Goal: Task Accomplishment & Management: Complete application form

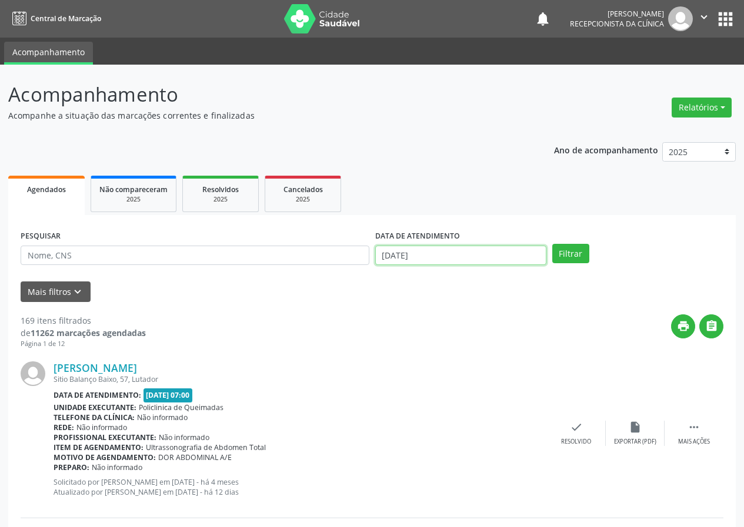
click at [466, 250] on input "[DATE]" at bounding box center [460, 256] width 171 height 20
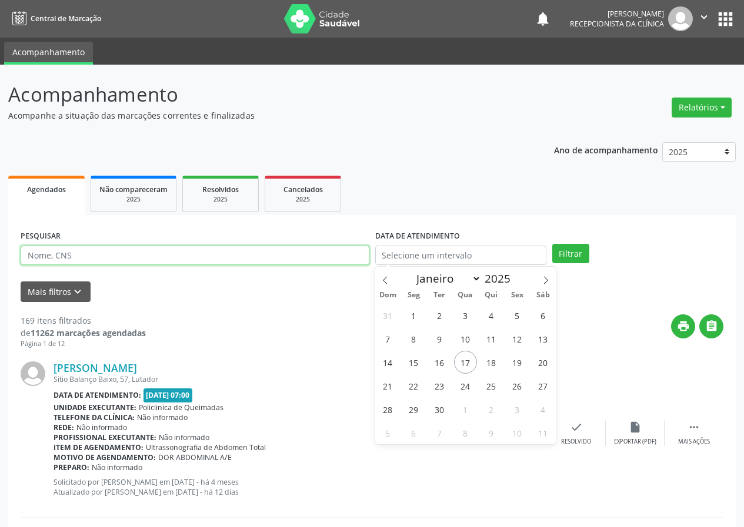
click at [259, 259] on input "text" at bounding box center [195, 256] width 349 height 20
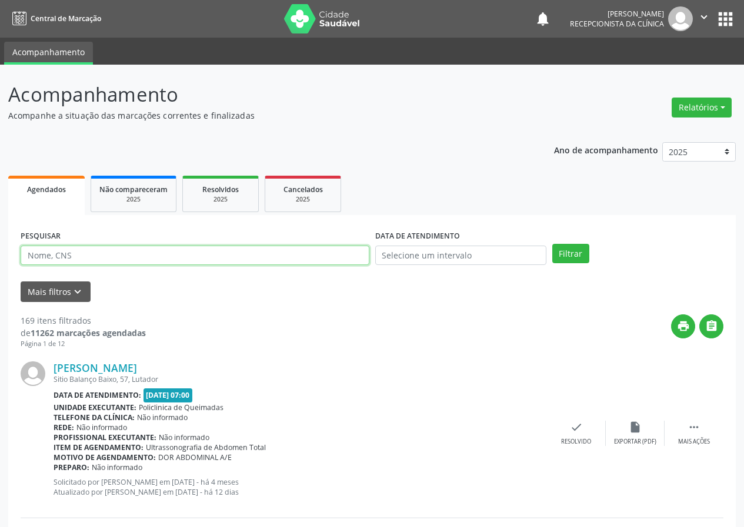
click at [259, 259] on input "text" at bounding box center [195, 256] width 349 height 20
click at [259, 258] on input "text" at bounding box center [195, 256] width 349 height 20
type input "700400493264141"
click at [552, 244] on button "Filtrar" at bounding box center [570, 254] width 37 height 20
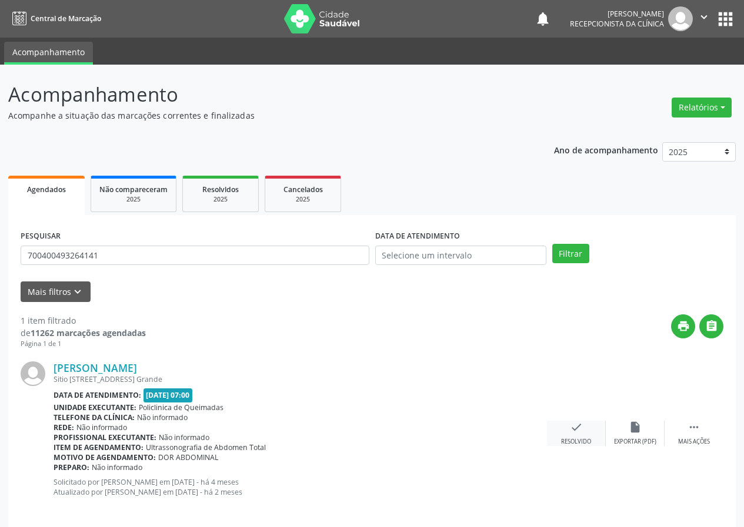
click at [587, 432] on div "check Resolvido" at bounding box center [576, 433] width 59 height 25
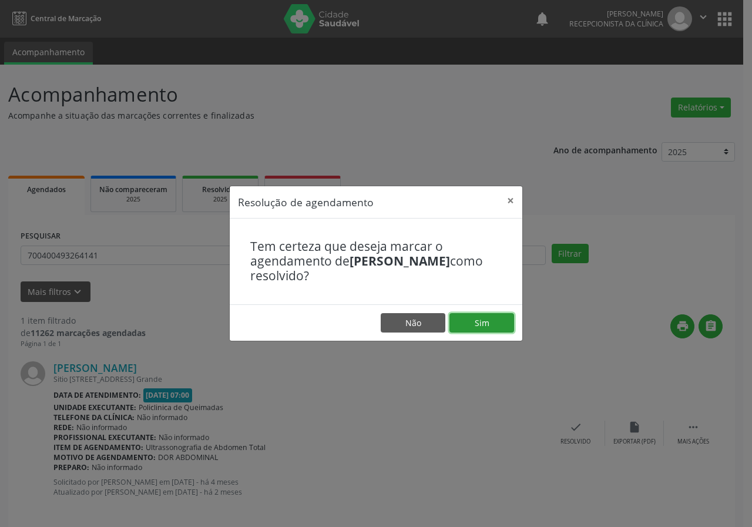
click at [489, 314] on button "Sim" at bounding box center [482, 323] width 65 height 20
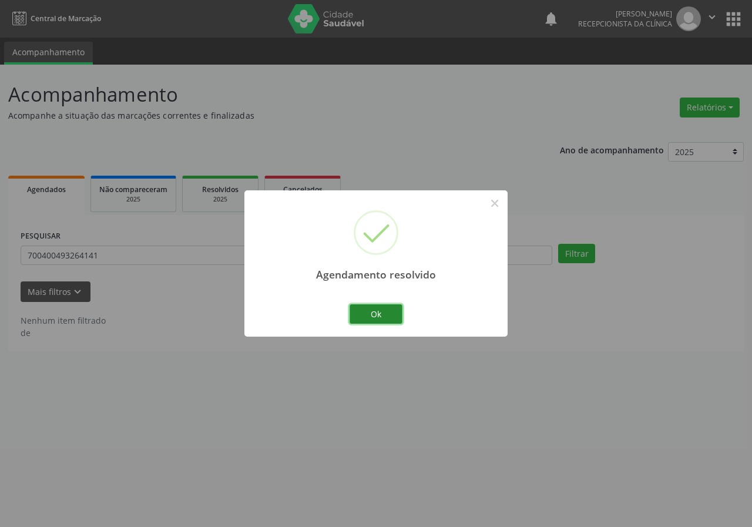
click at [375, 311] on button "Ok" at bounding box center [376, 315] width 53 height 20
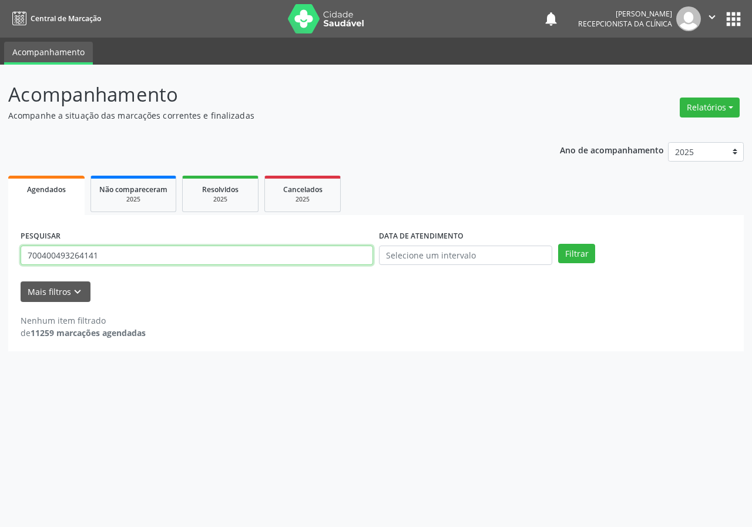
click at [111, 262] on input "700400493264141" at bounding box center [197, 256] width 353 height 20
type input "702506303938635"
click at [558, 244] on button "Filtrar" at bounding box center [576, 254] width 37 height 20
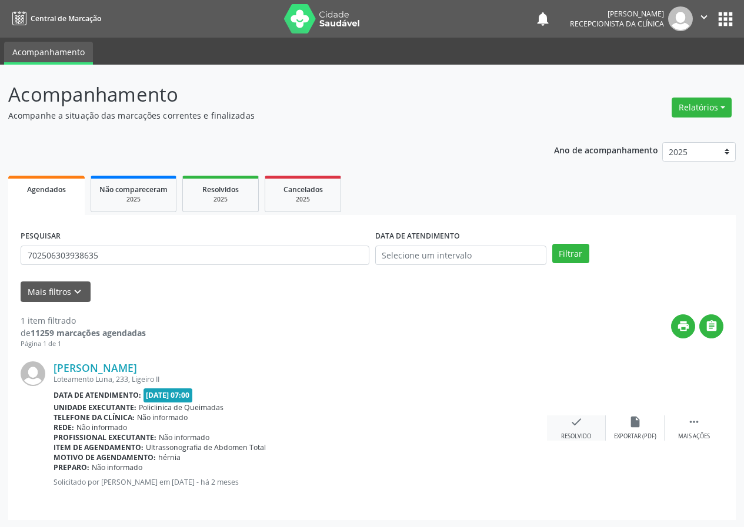
click at [571, 426] on icon "check" at bounding box center [576, 422] width 13 height 13
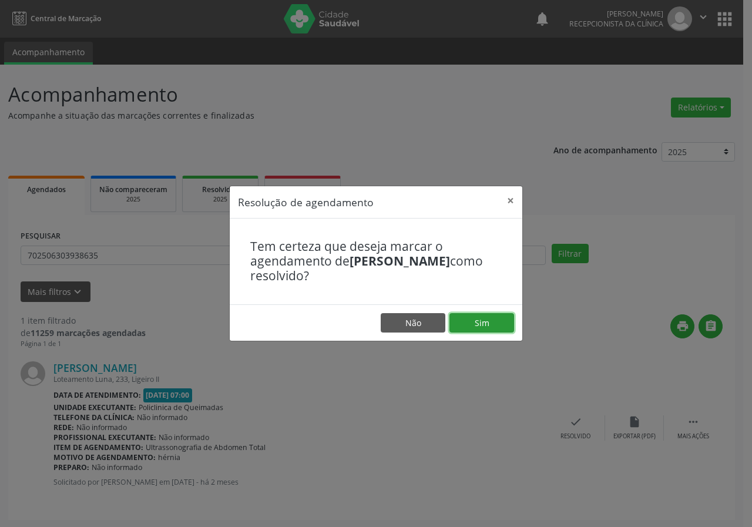
click at [495, 328] on button "Sim" at bounding box center [482, 323] width 65 height 20
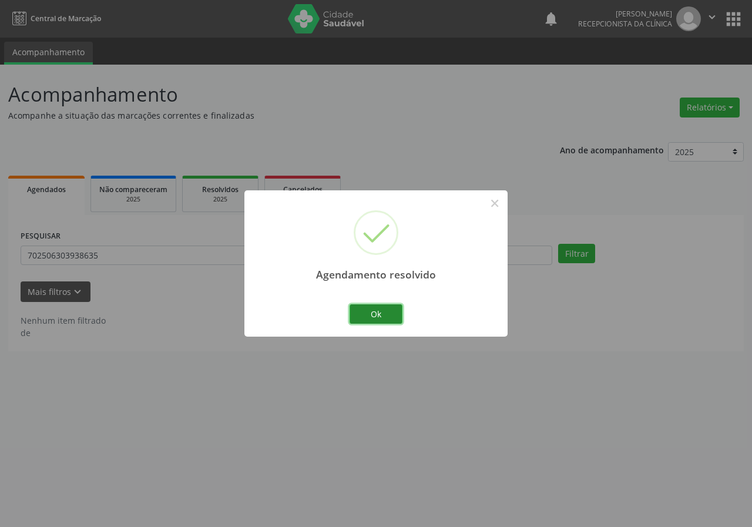
click at [380, 306] on button "Ok" at bounding box center [376, 315] width 53 height 20
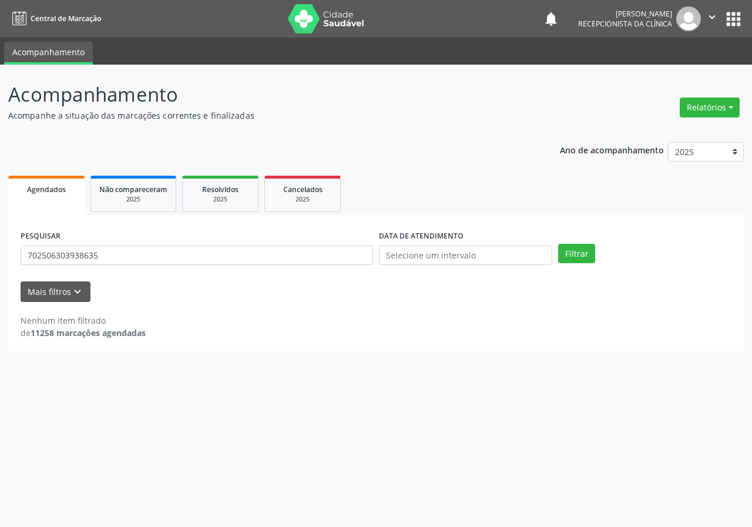
click at [239, 266] on div "PESQUISAR 702506303938635" at bounding box center [197, 251] width 359 height 46
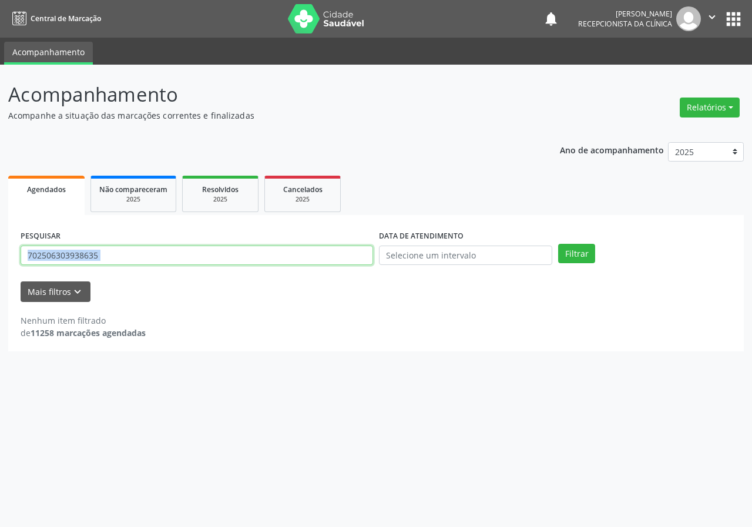
click at [239, 265] on input "702506303938635" at bounding box center [197, 256] width 353 height 20
type input "706901197904633"
click at [558, 244] on button "Filtrar" at bounding box center [576, 254] width 37 height 20
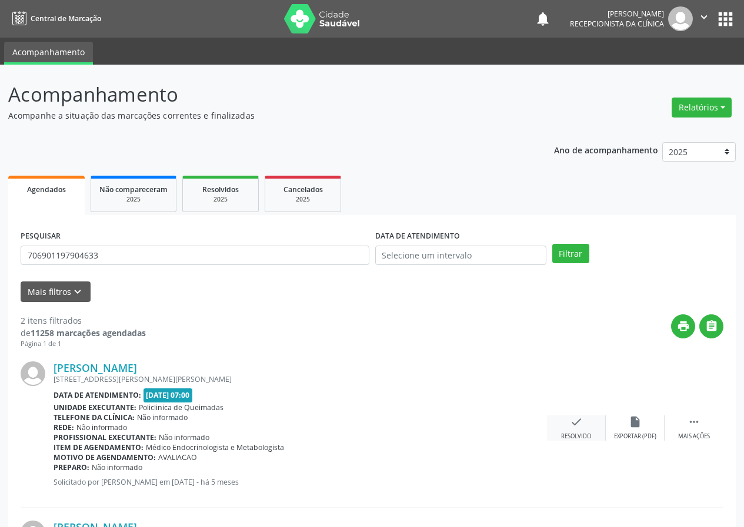
click at [573, 432] on div "check Resolvido" at bounding box center [576, 428] width 59 height 25
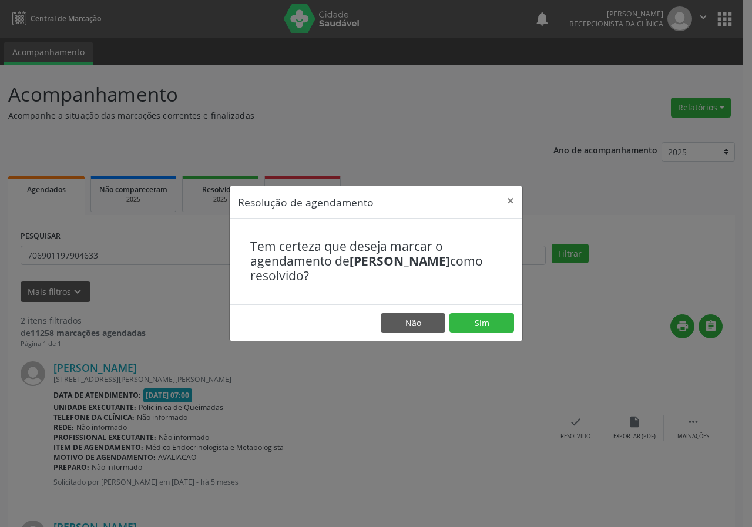
click at [491, 311] on footer "Não Sim" at bounding box center [376, 323] width 293 height 37
click at [494, 325] on button "Sim" at bounding box center [482, 323] width 65 height 20
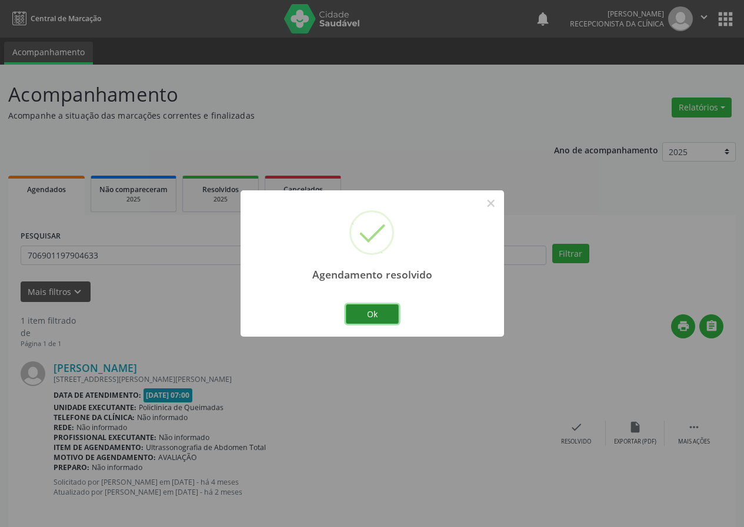
click at [376, 322] on button "Ok" at bounding box center [372, 315] width 53 height 20
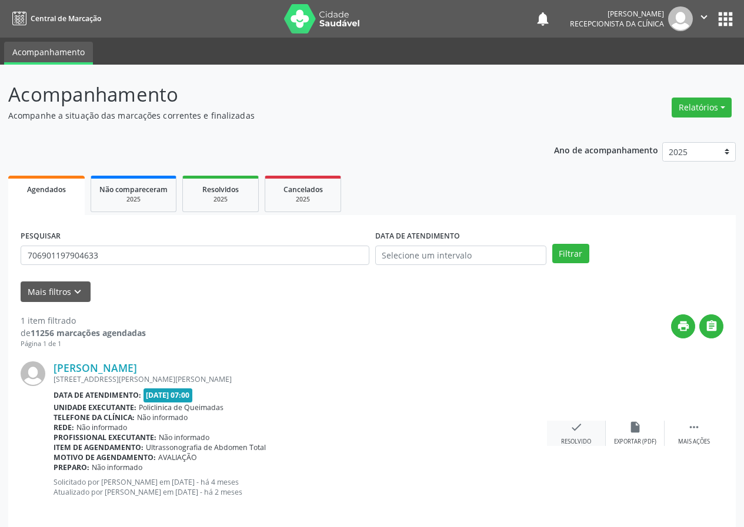
click at [574, 422] on icon "check" at bounding box center [576, 427] width 13 height 13
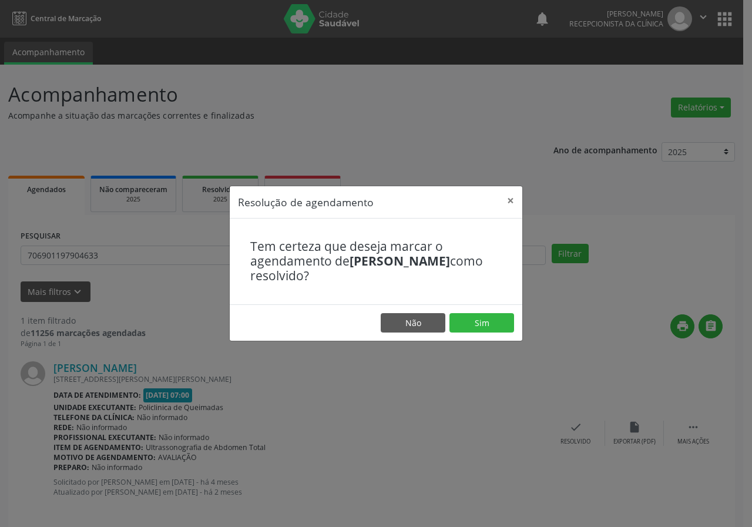
click at [478, 312] on footer "Não Sim" at bounding box center [376, 323] width 293 height 37
click at [481, 323] on button "Sim" at bounding box center [482, 323] width 65 height 20
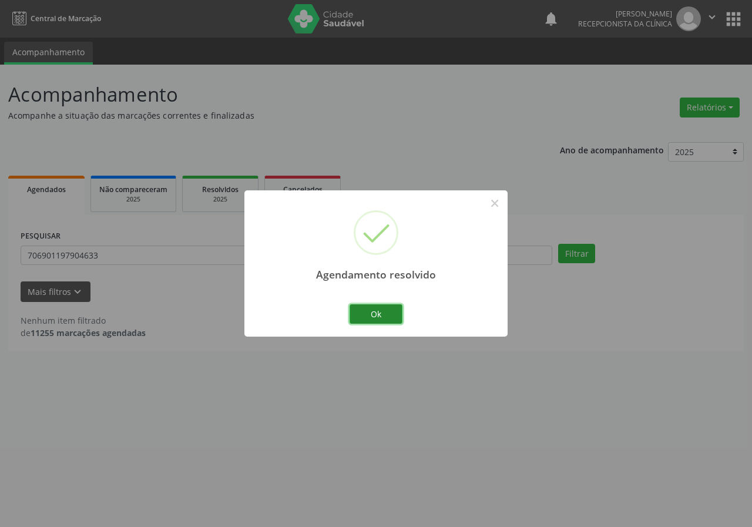
click at [374, 315] on button "Ok" at bounding box center [376, 315] width 53 height 20
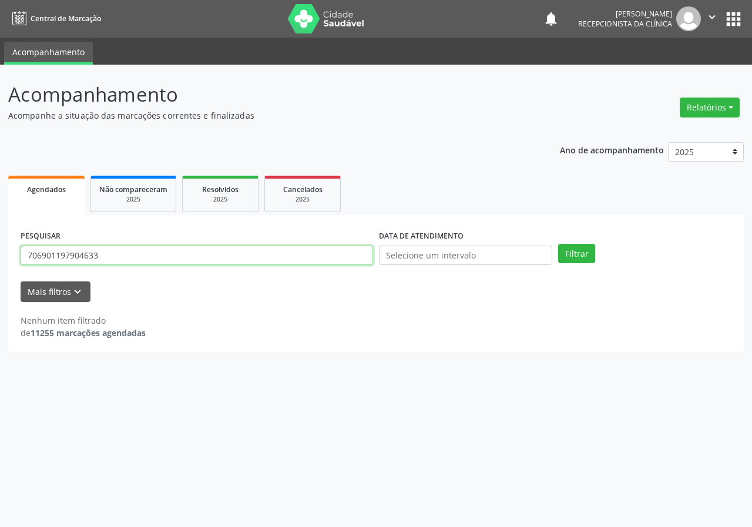
click at [310, 261] on input "706901197904633" at bounding box center [197, 256] width 353 height 20
type input "700400952407540"
click at [558, 244] on button "Filtrar" at bounding box center [576, 254] width 37 height 20
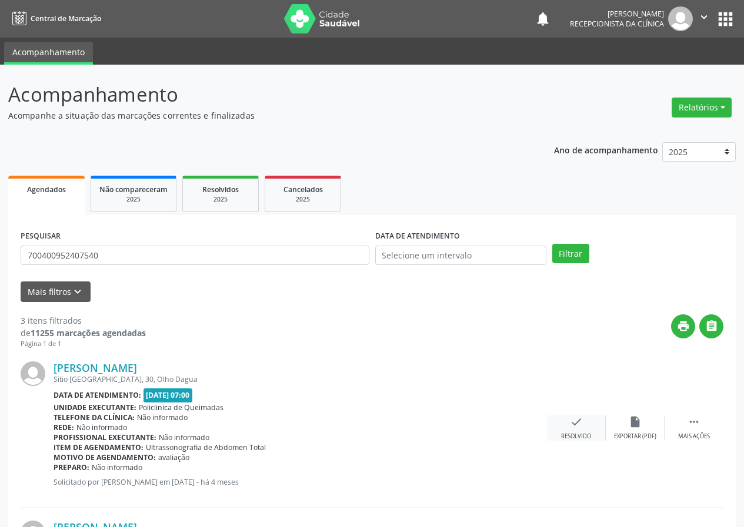
click at [573, 436] on div "Resolvido" at bounding box center [576, 437] width 30 height 8
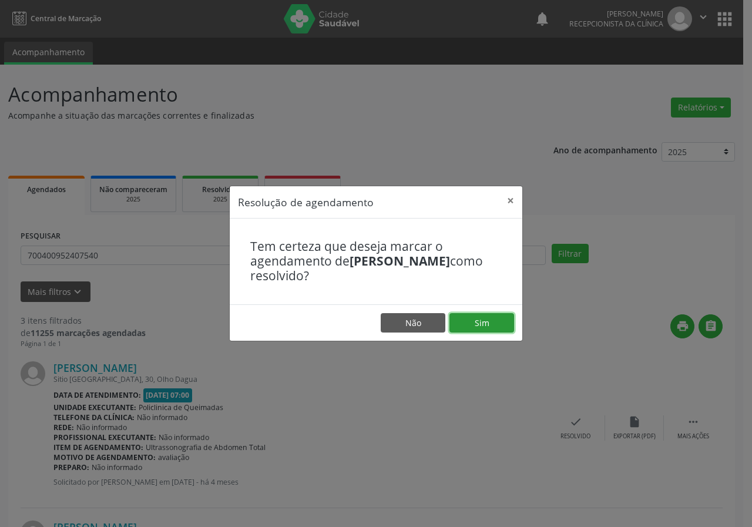
click at [489, 317] on button "Sim" at bounding box center [482, 323] width 65 height 20
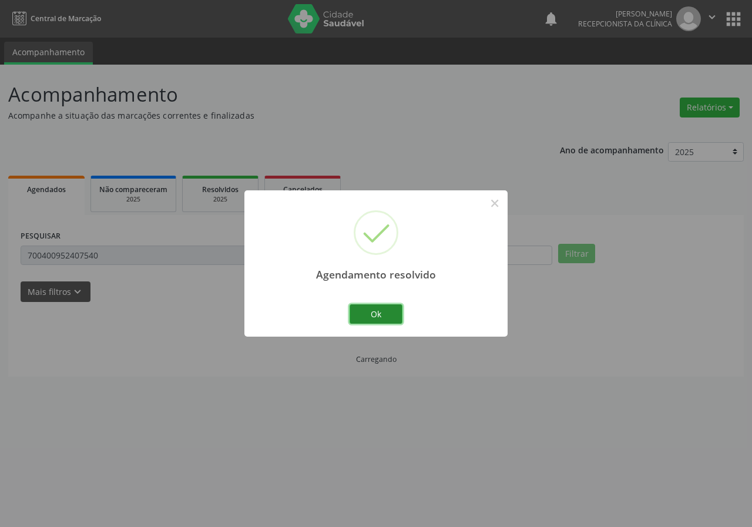
click at [376, 315] on button "Ok" at bounding box center [376, 315] width 53 height 20
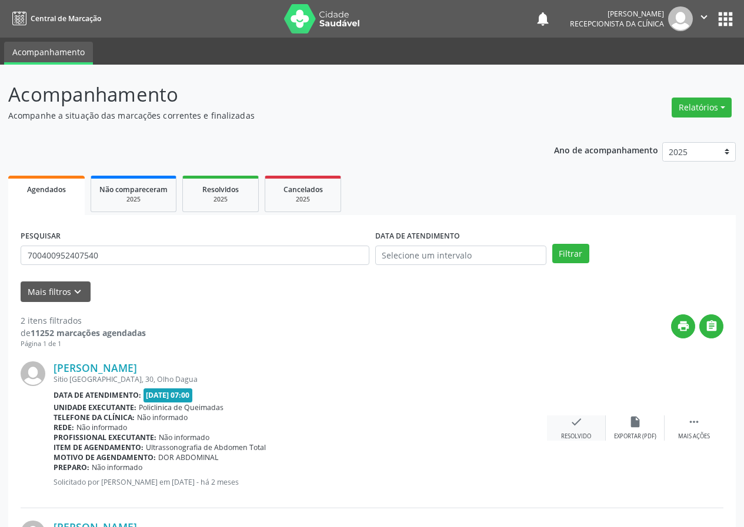
click at [578, 427] on icon "check" at bounding box center [576, 422] width 13 height 13
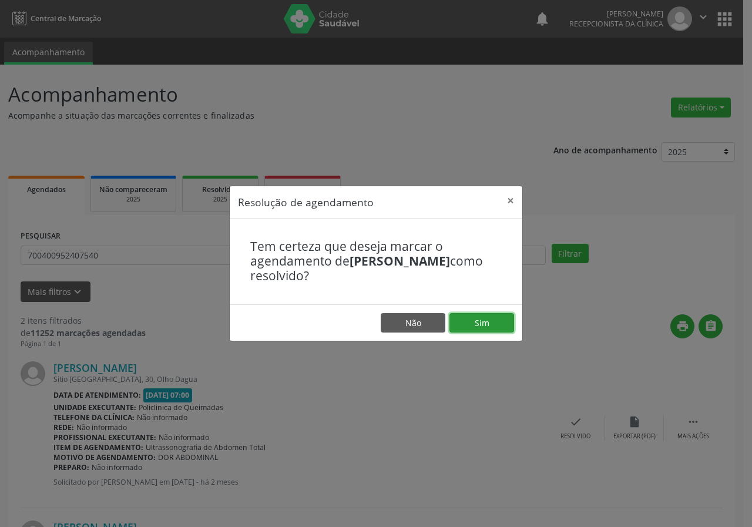
click at [479, 326] on button "Sim" at bounding box center [482, 323] width 65 height 20
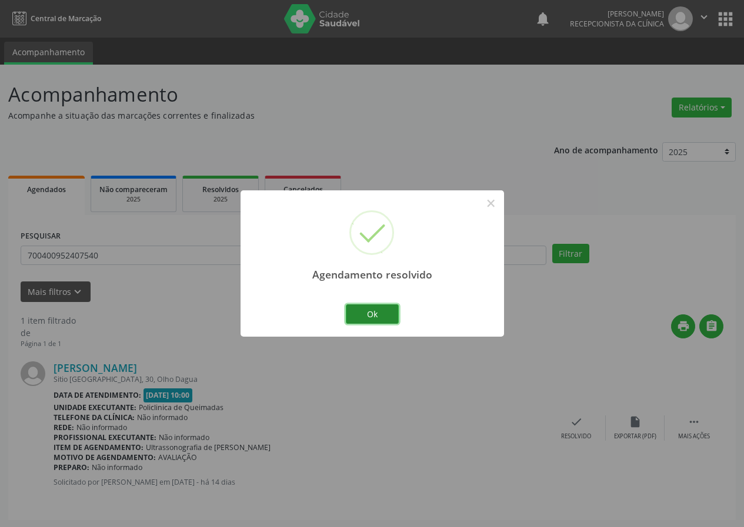
click at [397, 317] on button "Ok" at bounding box center [372, 315] width 53 height 20
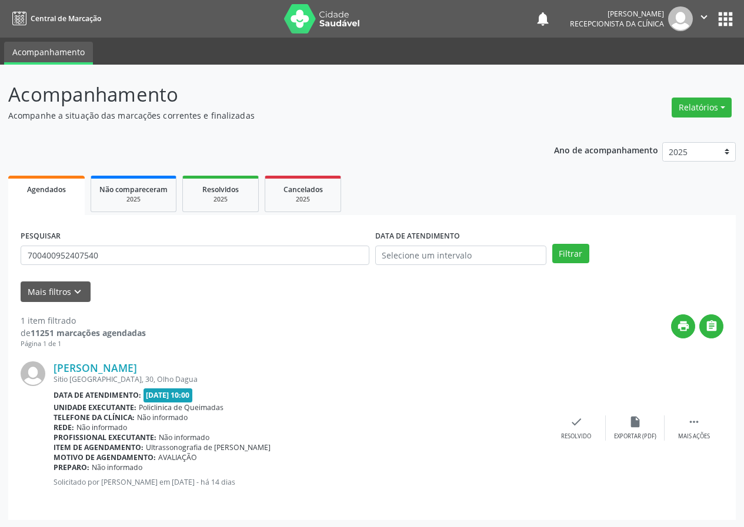
click at [580, 414] on div "[PERSON_NAME] [STREET_ADDRESS] Dagua Data de atendimento: [DATE] 10:00 Unidade …" at bounding box center [372, 428] width 703 height 159
click at [586, 427] on div "check Resolvido" at bounding box center [576, 428] width 59 height 25
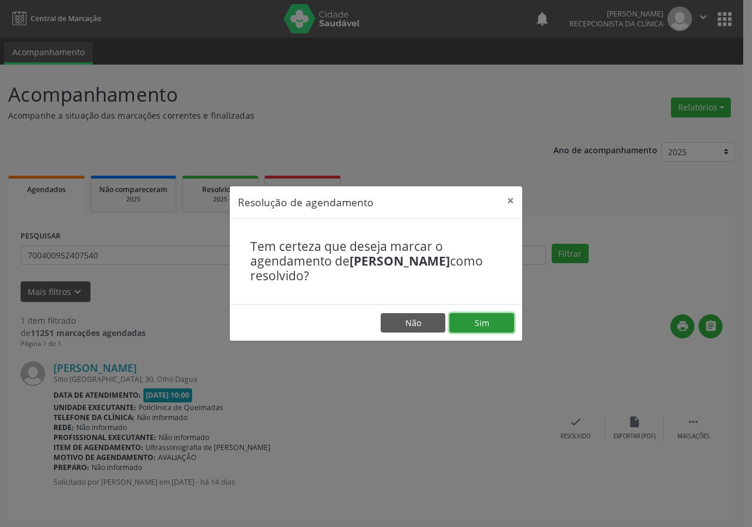
click at [480, 315] on button "Sim" at bounding box center [482, 323] width 65 height 20
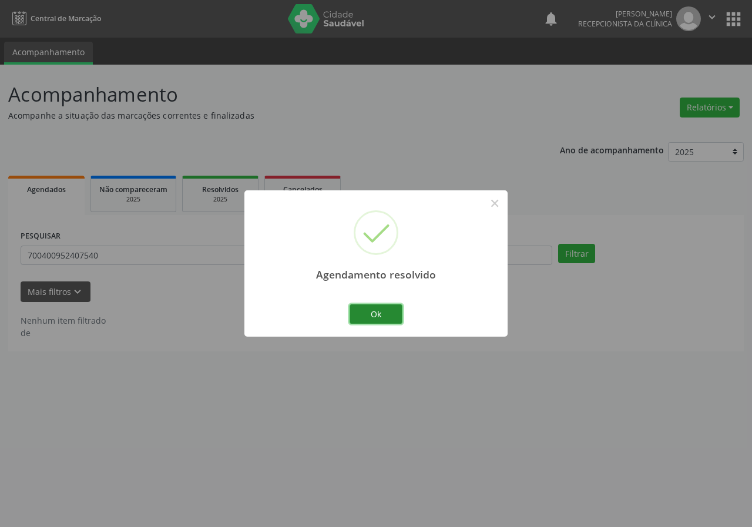
click at [395, 316] on button "Ok" at bounding box center [376, 315] width 53 height 20
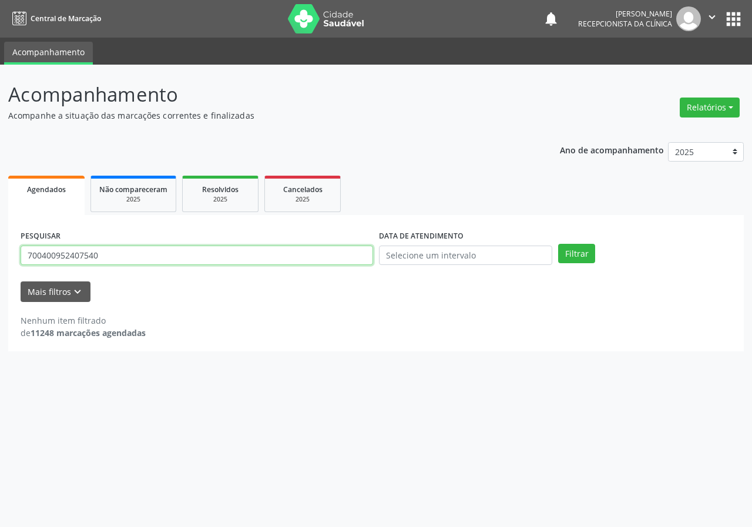
click at [340, 260] on input "700400952407540" at bounding box center [197, 256] width 353 height 20
type input "700203420445825"
click at [558, 244] on button "Filtrar" at bounding box center [576, 254] width 37 height 20
click at [134, 257] on input "700203420445825" at bounding box center [197, 256] width 353 height 20
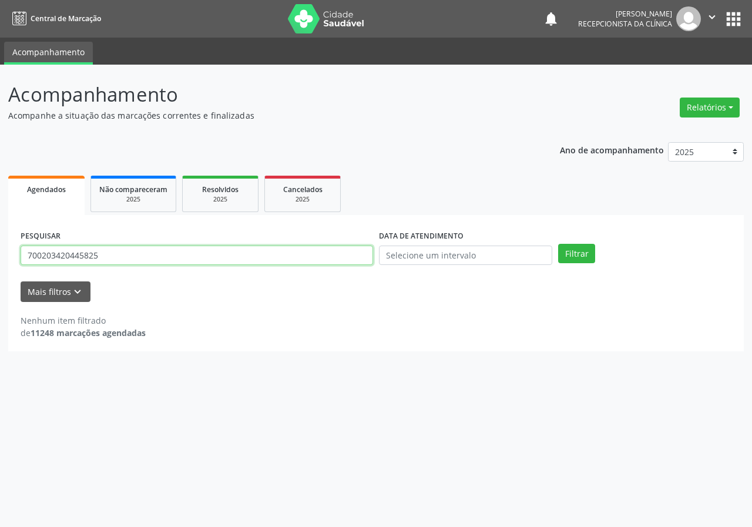
click at [134, 257] on input "700203420445825" at bounding box center [197, 256] width 353 height 20
type input "700203420445825"
click at [558, 244] on button "Filtrar" at bounding box center [576, 254] width 37 height 20
click at [123, 253] on input "700203420445825" at bounding box center [197, 256] width 353 height 20
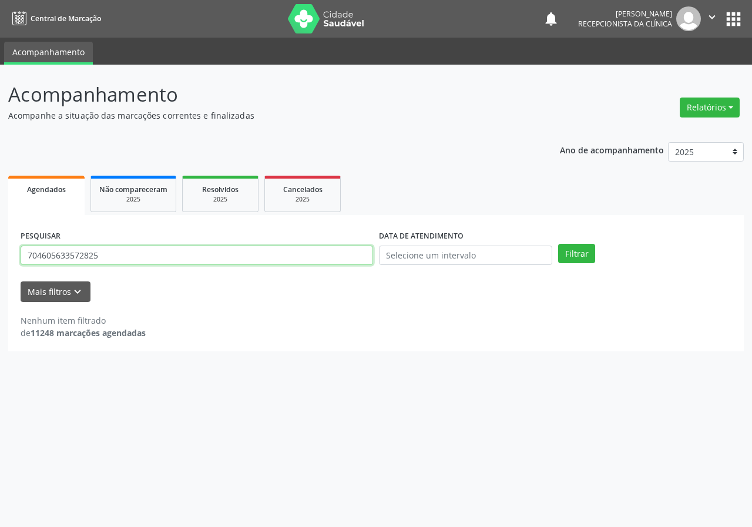
type input "704605633572825"
click at [558, 244] on button "Filtrar" at bounding box center [576, 254] width 37 height 20
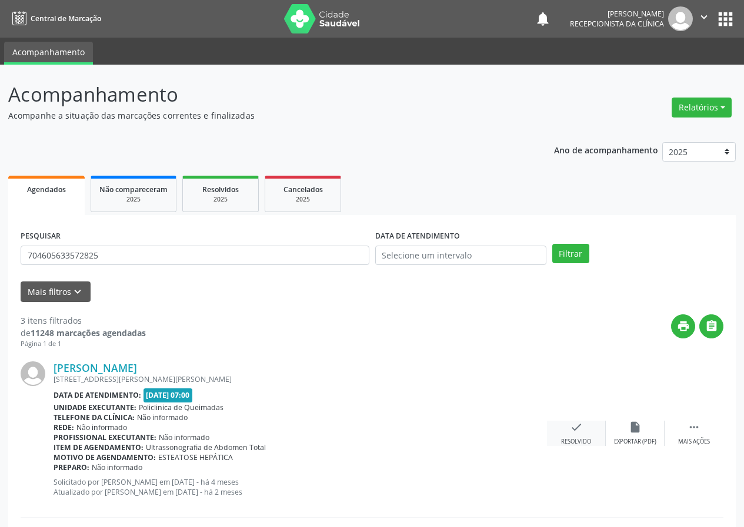
click at [576, 432] on icon "check" at bounding box center [576, 427] width 13 height 13
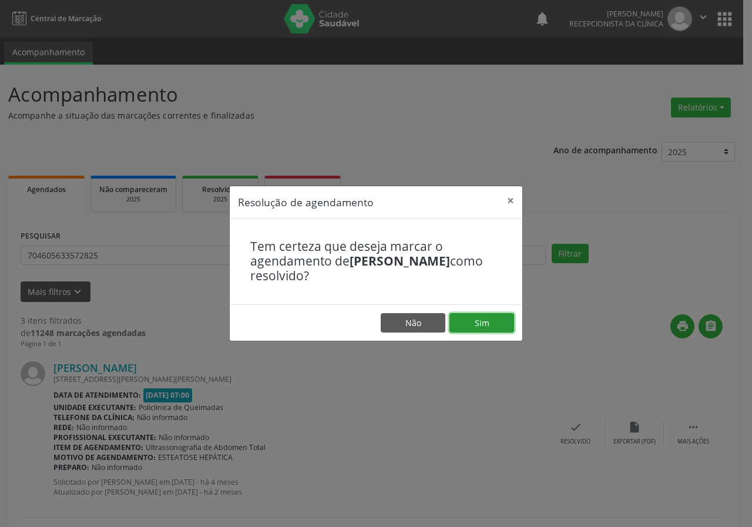
click at [464, 320] on button "Sim" at bounding box center [482, 323] width 65 height 20
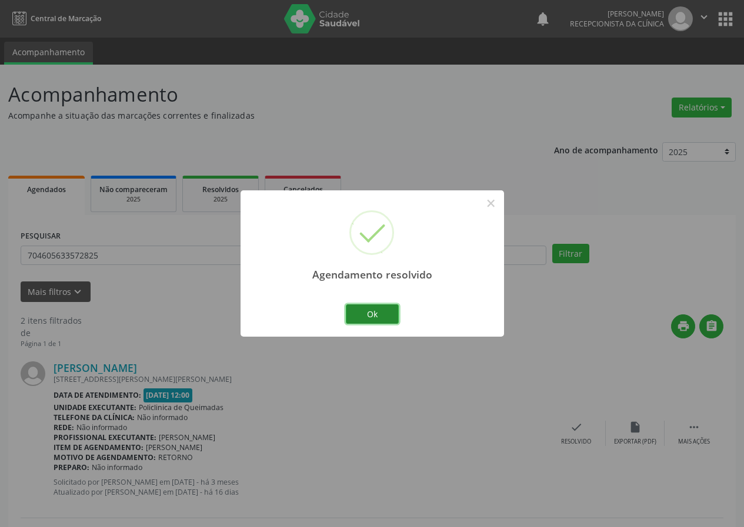
click at [374, 317] on button "Ok" at bounding box center [372, 315] width 53 height 20
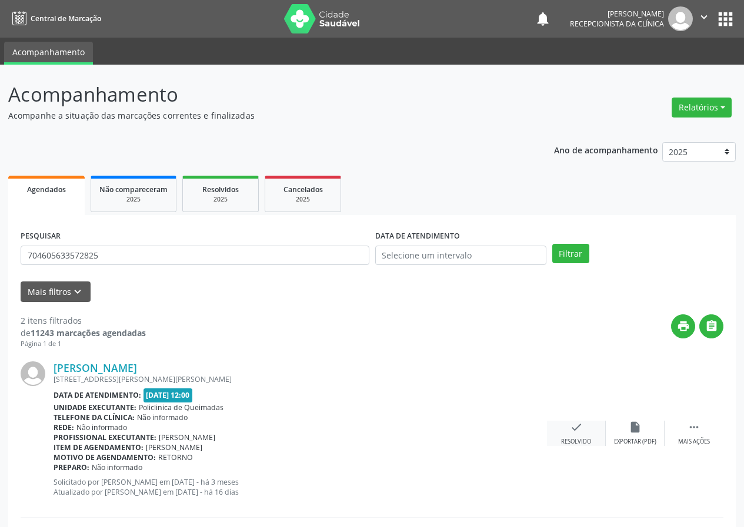
click at [585, 429] on div "check Resolvido" at bounding box center [576, 433] width 59 height 25
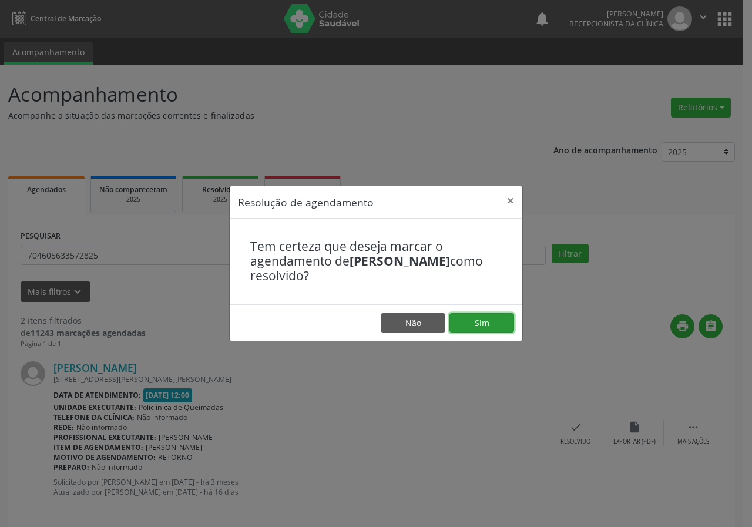
click at [490, 326] on button "Sim" at bounding box center [482, 323] width 65 height 20
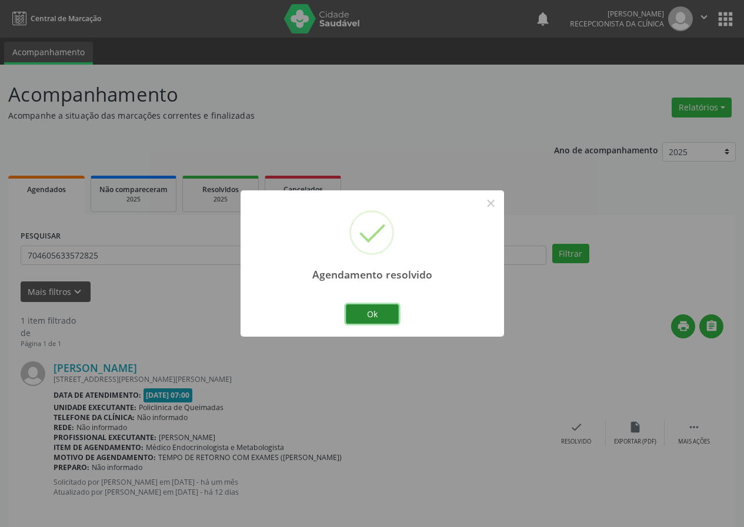
click at [383, 316] on button "Ok" at bounding box center [372, 315] width 53 height 20
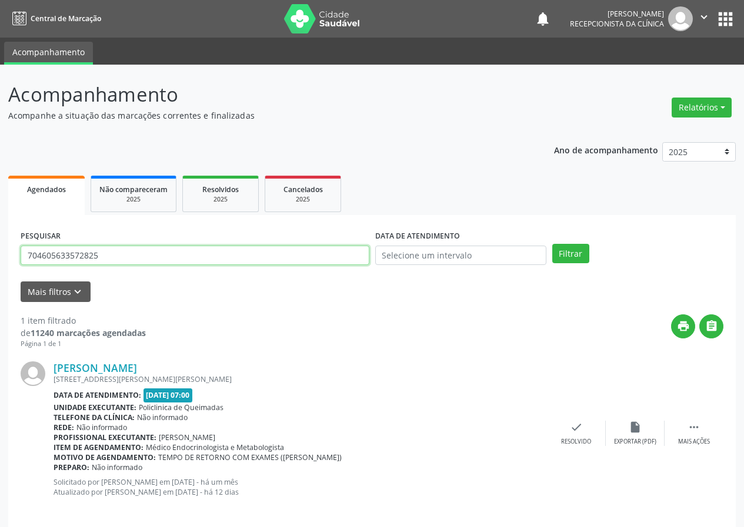
click at [115, 256] on input "704605633572825" at bounding box center [195, 256] width 349 height 20
type input "702607208666445"
click at [552, 244] on button "Filtrar" at bounding box center [570, 254] width 37 height 20
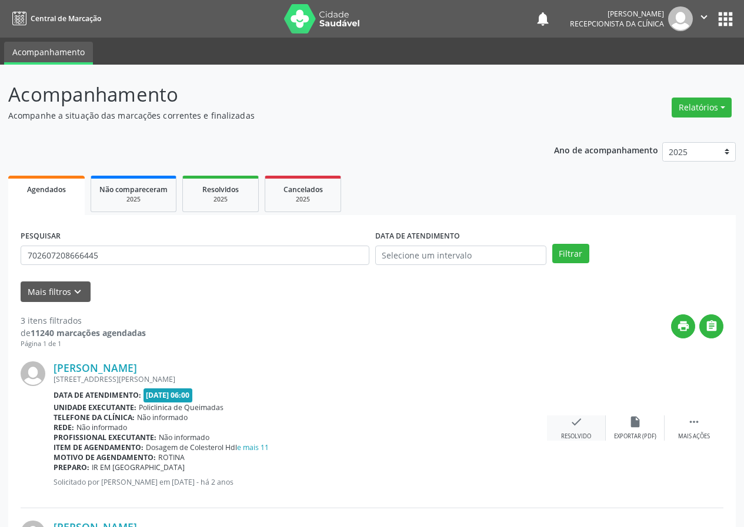
click at [570, 431] on div "check Resolvido" at bounding box center [576, 428] width 59 height 25
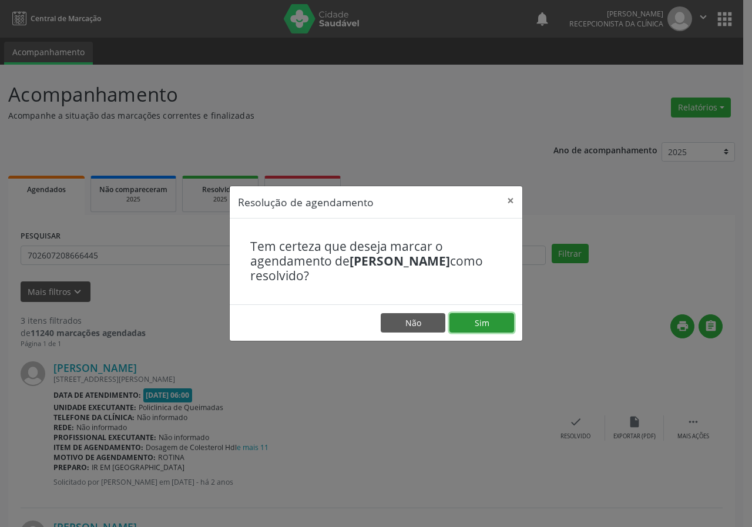
click at [466, 315] on button "Sim" at bounding box center [482, 323] width 65 height 20
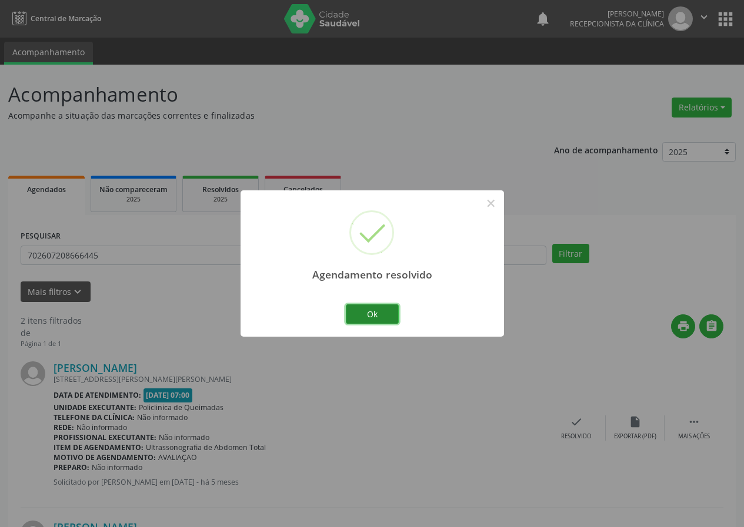
click at [395, 317] on button "Ok" at bounding box center [372, 315] width 53 height 20
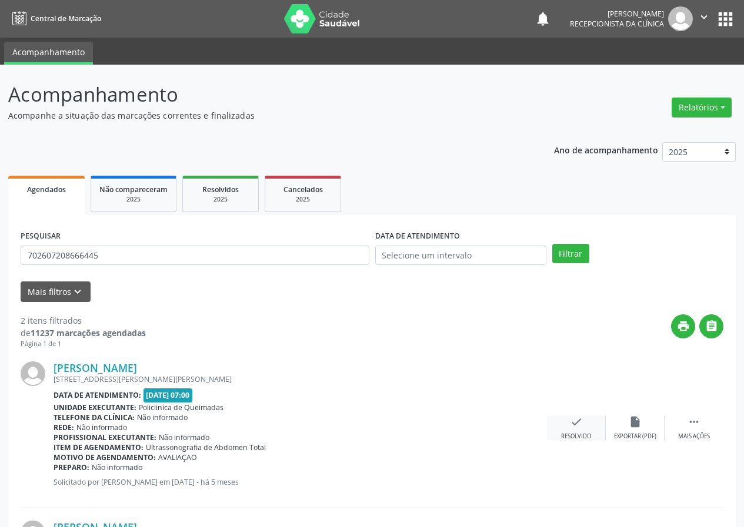
click at [578, 427] on icon "check" at bounding box center [576, 422] width 13 height 13
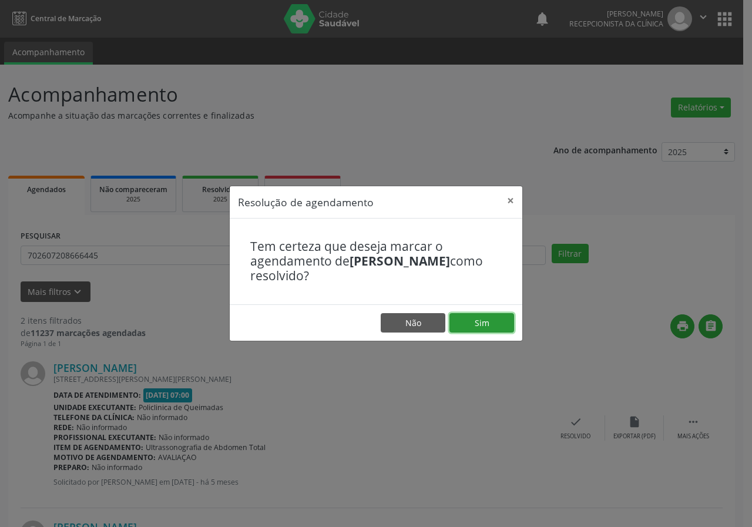
click at [482, 324] on button "Sim" at bounding box center [482, 323] width 65 height 20
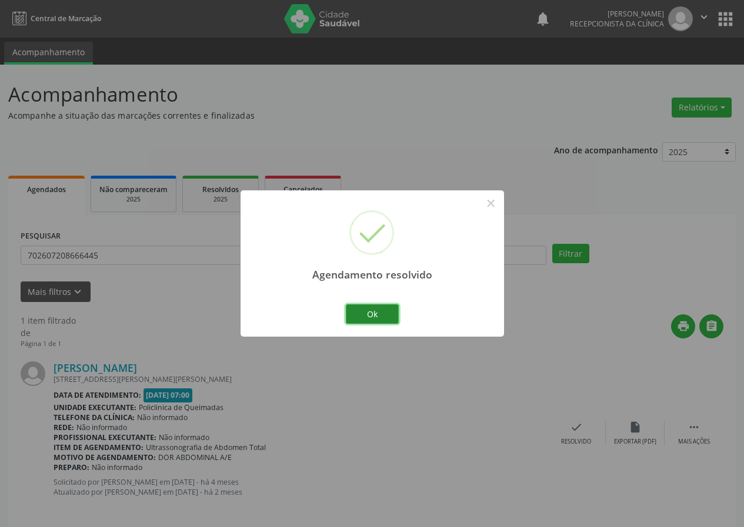
click at [397, 317] on button "Ok" at bounding box center [372, 315] width 53 height 20
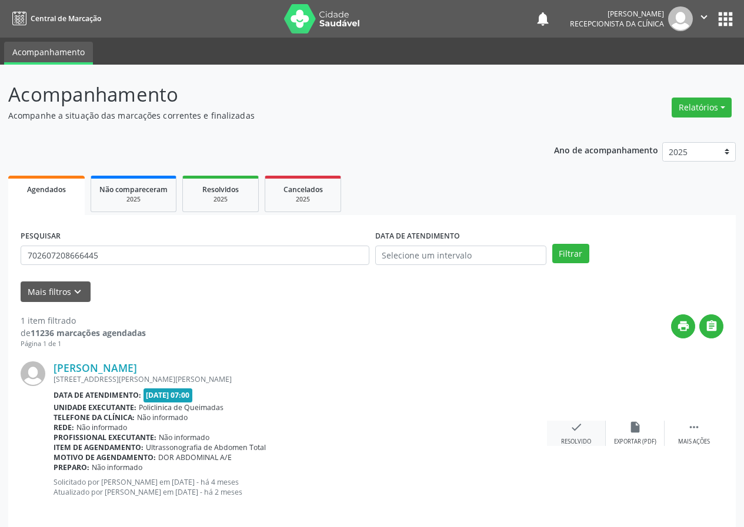
click at [577, 433] on icon "check" at bounding box center [576, 427] width 13 height 13
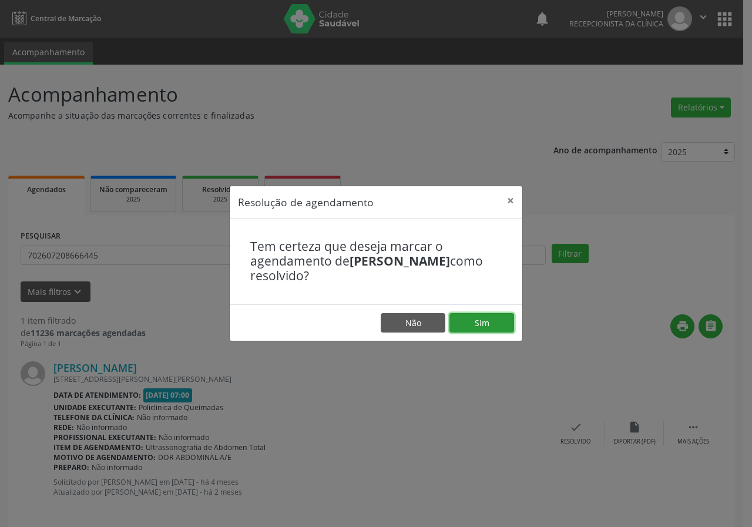
click at [484, 333] on button "Sim" at bounding box center [482, 323] width 65 height 20
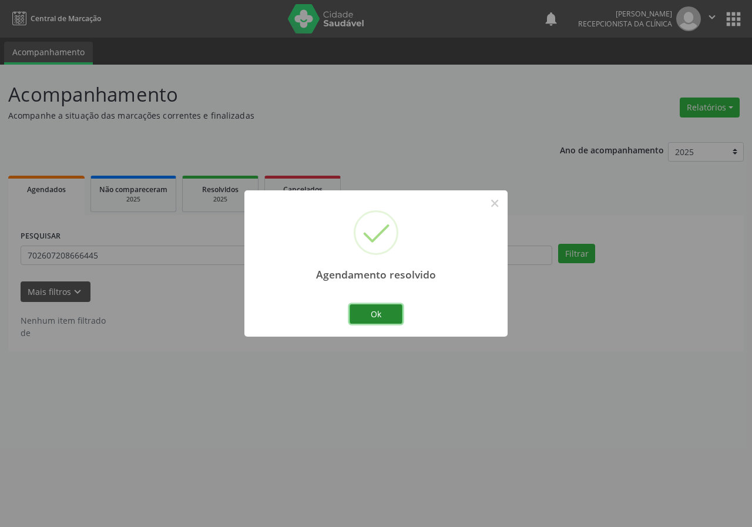
click at [387, 319] on button "Ok" at bounding box center [376, 315] width 53 height 20
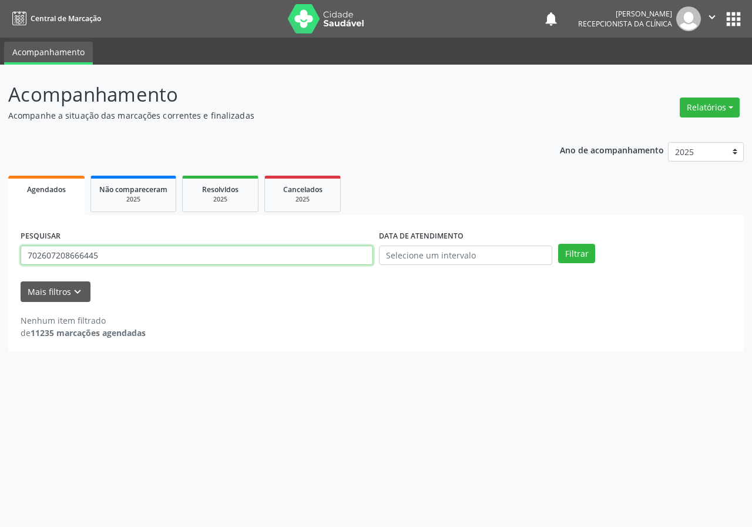
click at [192, 261] on input "702607208666445" at bounding box center [197, 256] width 353 height 20
type input "708405368907970"
click at [558, 244] on button "Filtrar" at bounding box center [576, 254] width 37 height 20
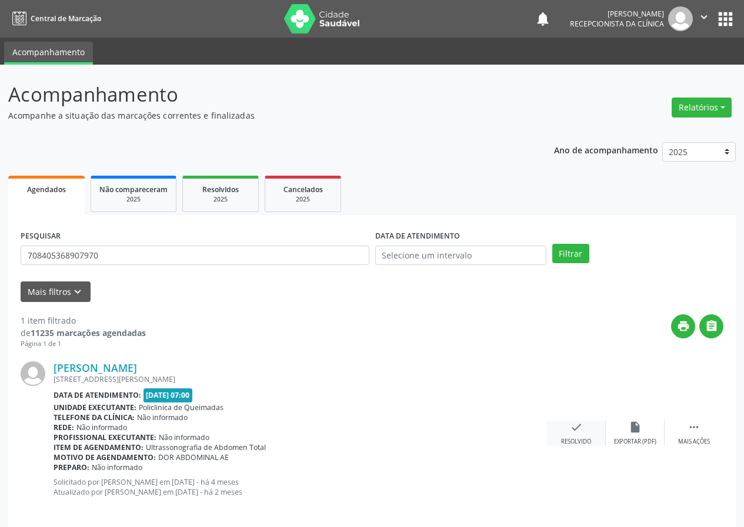
click at [573, 423] on icon "check" at bounding box center [576, 427] width 13 height 13
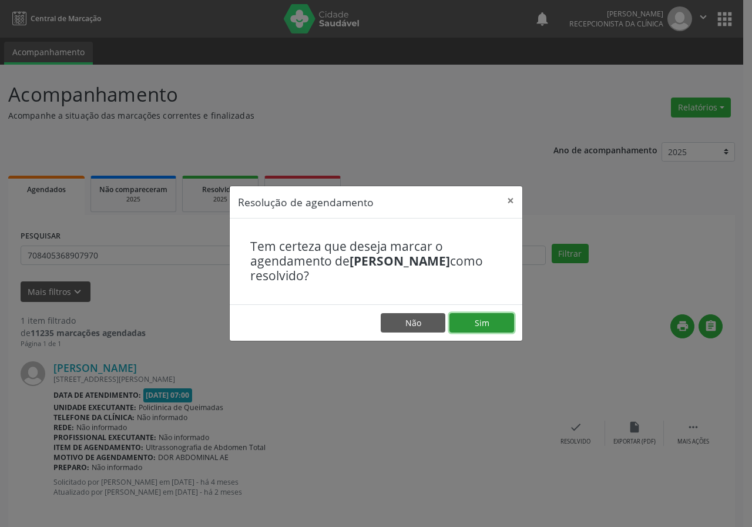
click at [480, 324] on button "Sim" at bounding box center [482, 323] width 65 height 20
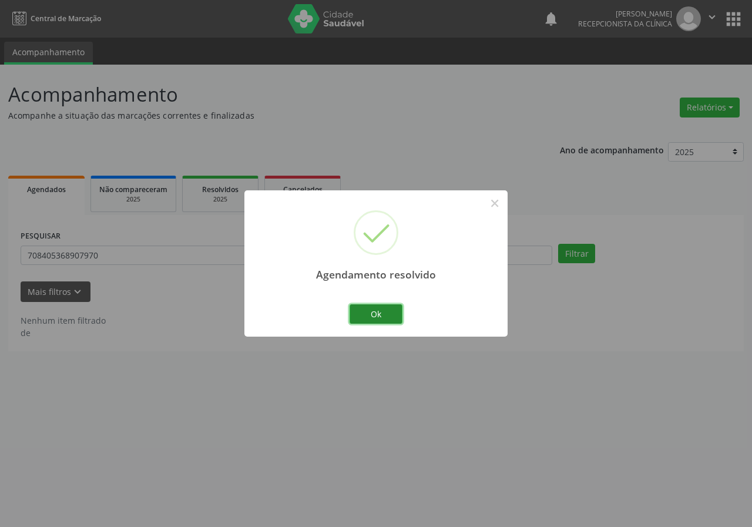
click at [393, 307] on button "Ok" at bounding box center [376, 315] width 53 height 20
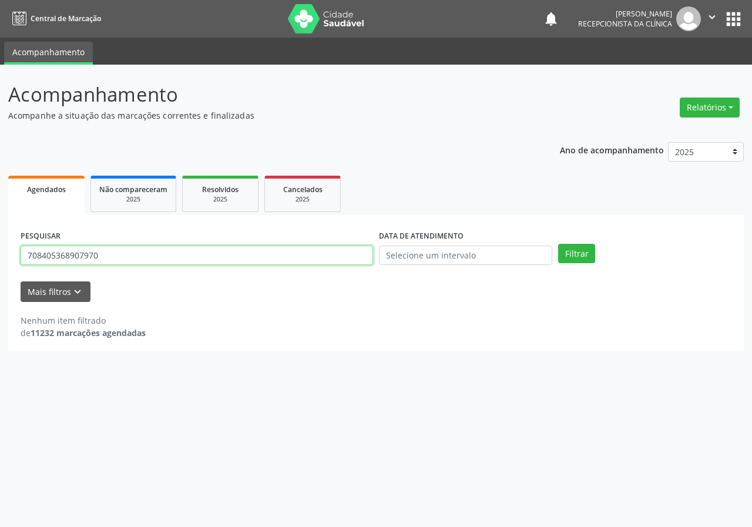
click at [344, 262] on input "708405368907970" at bounding box center [197, 256] width 353 height 20
type input "700008916929908"
click at [558, 244] on button "Filtrar" at bounding box center [576, 254] width 37 height 20
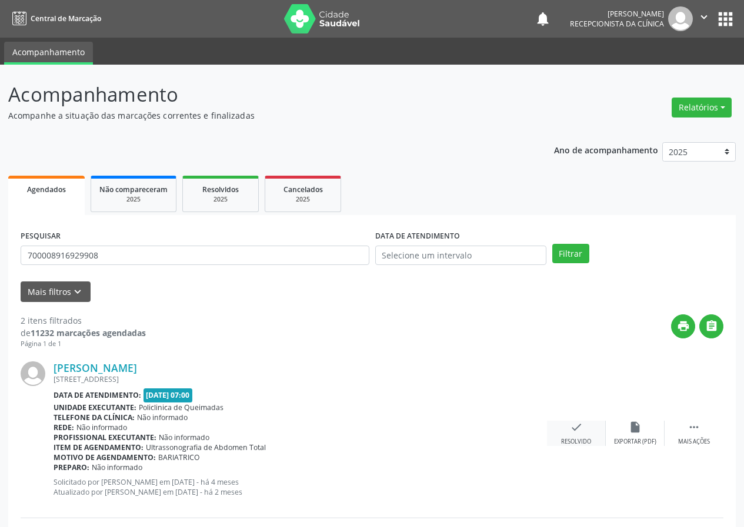
click at [571, 433] on icon "check" at bounding box center [576, 427] width 13 height 13
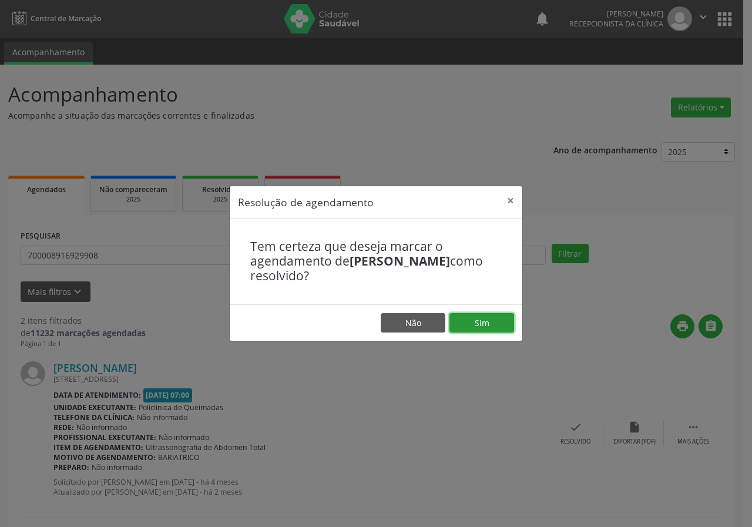
click at [471, 319] on button "Sim" at bounding box center [482, 323] width 65 height 20
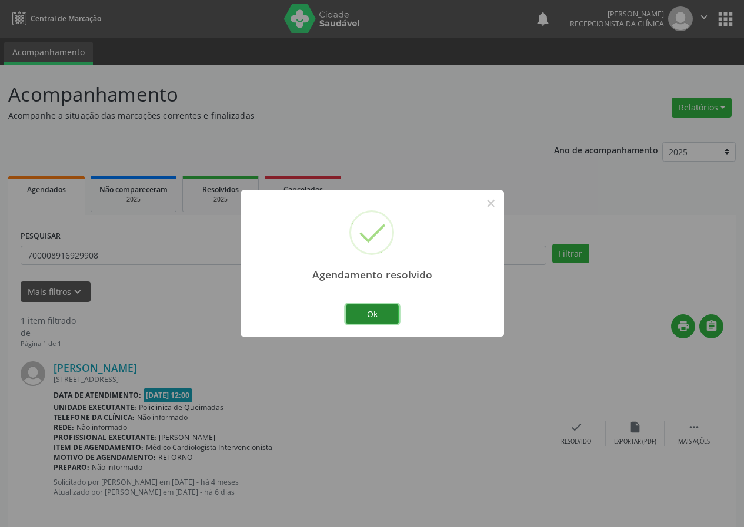
click at [378, 317] on button "Ok" at bounding box center [372, 315] width 53 height 20
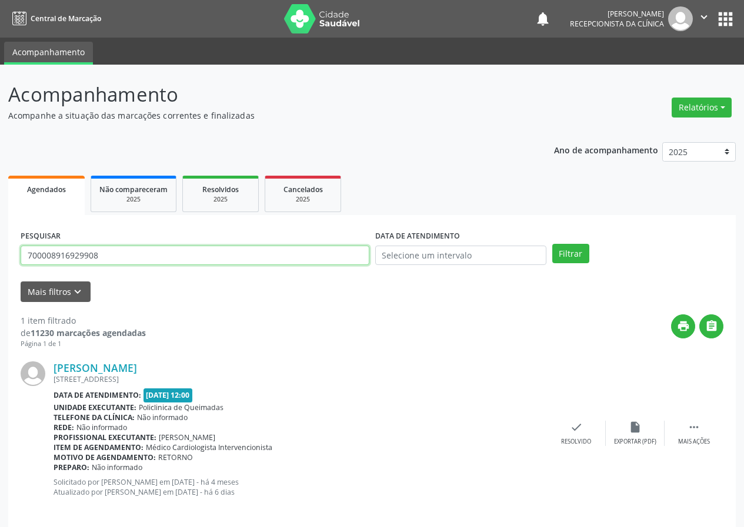
click at [222, 259] on input "700008916929908" at bounding box center [195, 256] width 349 height 20
type input "703608099998336"
click at [552, 244] on button "Filtrar" at bounding box center [570, 254] width 37 height 20
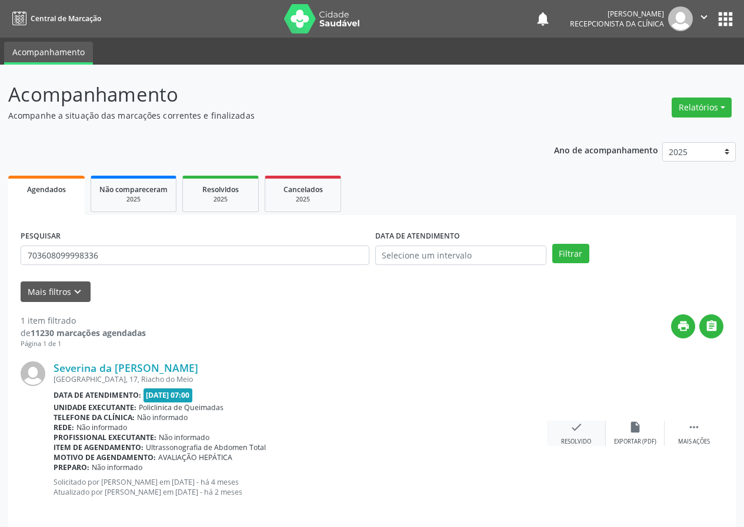
click at [577, 429] on icon "check" at bounding box center [576, 427] width 13 height 13
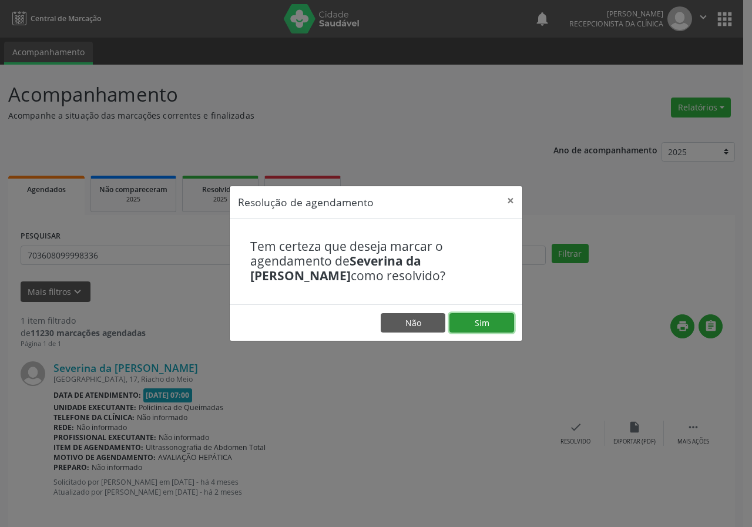
click at [471, 323] on button "Sim" at bounding box center [482, 323] width 65 height 20
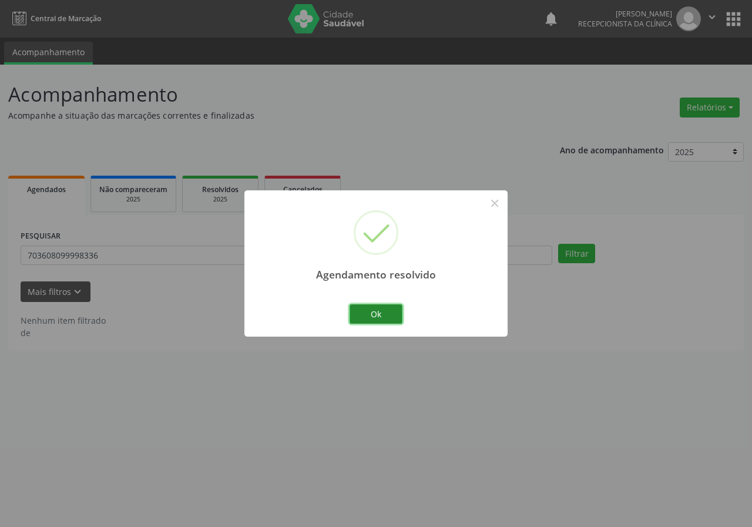
click at [374, 316] on button "Ok" at bounding box center [376, 315] width 53 height 20
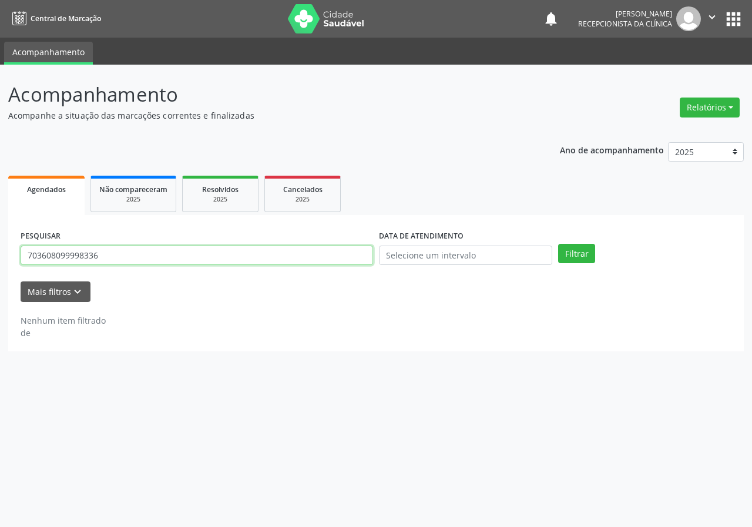
click at [270, 253] on input "703608099998336" at bounding box center [197, 256] width 353 height 20
type input "898002773925663"
click at [558, 244] on button "Filtrar" at bounding box center [576, 254] width 37 height 20
click at [270, 253] on input "898002773925663" at bounding box center [197, 256] width 353 height 20
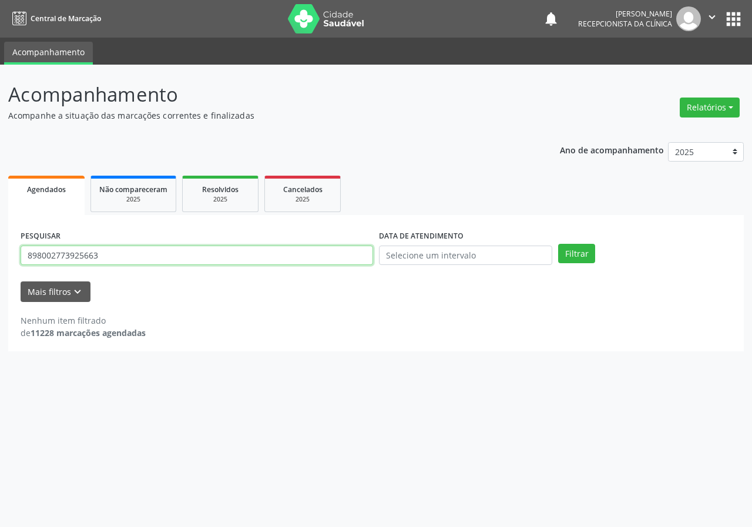
click at [270, 253] on input "898002773925663" at bounding box center [197, 256] width 353 height 20
type input "706807294497822"
click at [558, 244] on button "Filtrar" at bounding box center [576, 254] width 37 height 20
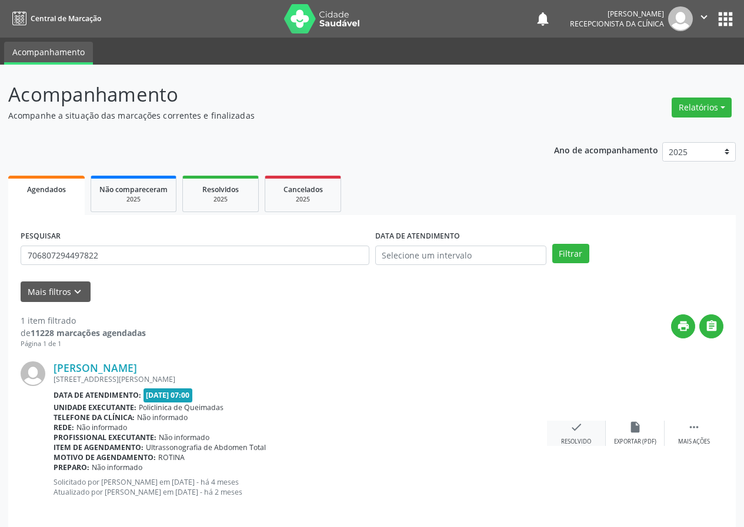
click at [567, 438] on div "Resolvido" at bounding box center [576, 442] width 30 height 8
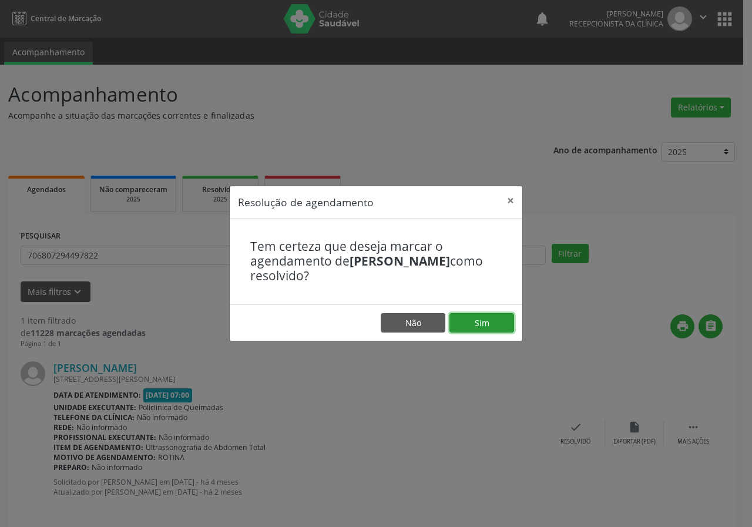
click at [486, 319] on button "Sim" at bounding box center [482, 323] width 65 height 20
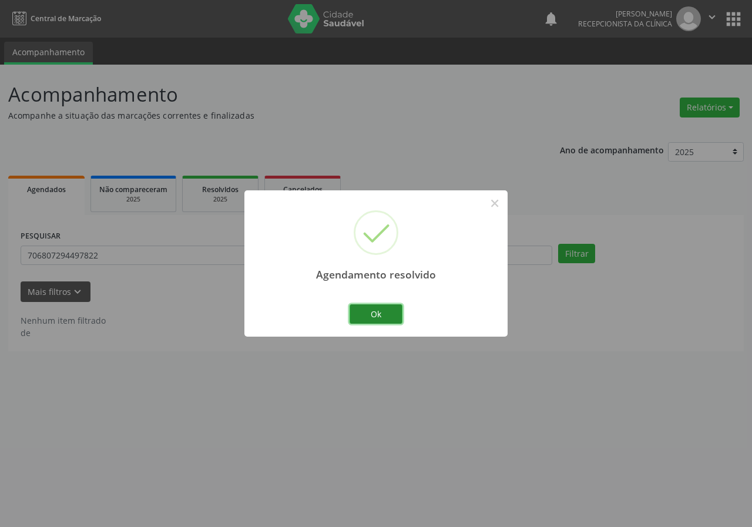
click at [392, 319] on button "Ok" at bounding box center [376, 315] width 53 height 20
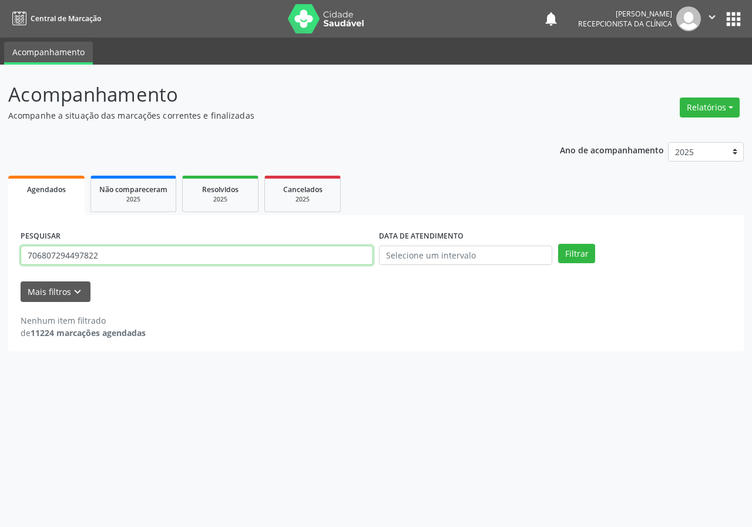
click at [158, 257] on input "706807294497822" at bounding box center [197, 256] width 353 height 20
type input "700204412064428"
click at [558, 244] on button "Filtrar" at bounding box center [576, 254] width 37 height 20
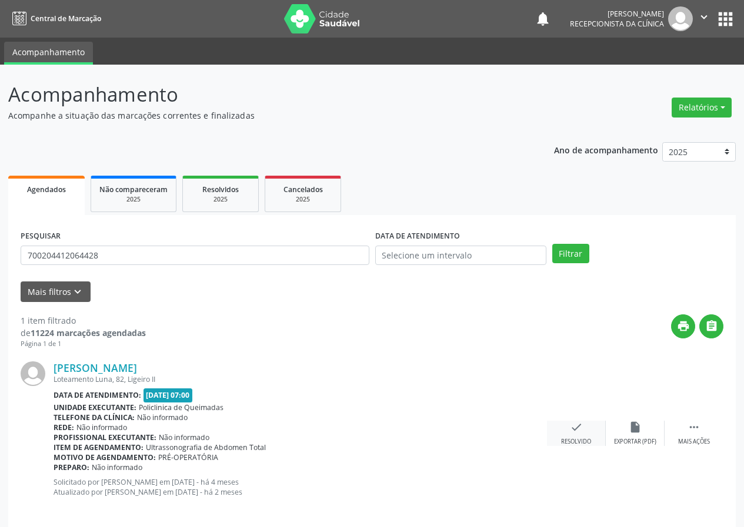
click at [570, 434] on div "check Resolvido" at bounding box center [576, 433] width 59 height 25
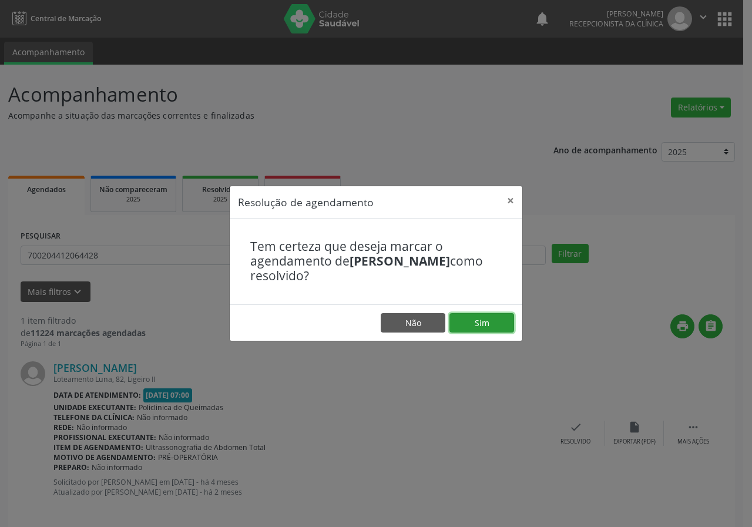
click at [469, 316] on button "Sim" at bounding box center [482, 323] width 65 height 20
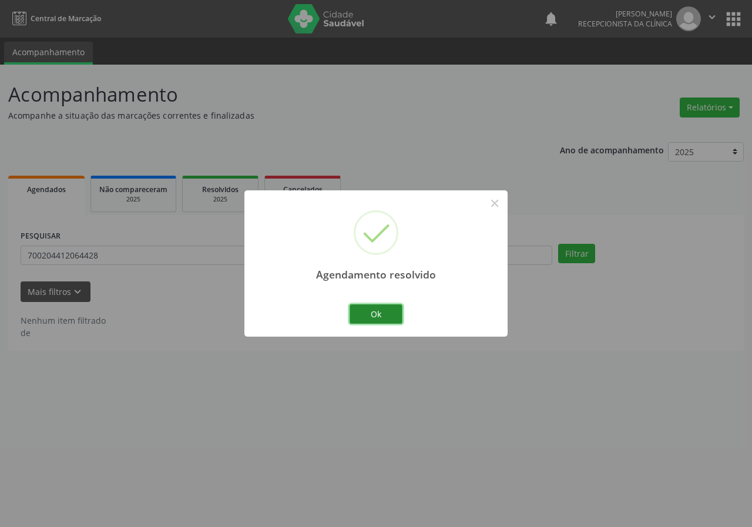
click at [384, 314] on button "Ok" at bounding box center [376, 315] width 53 height 20
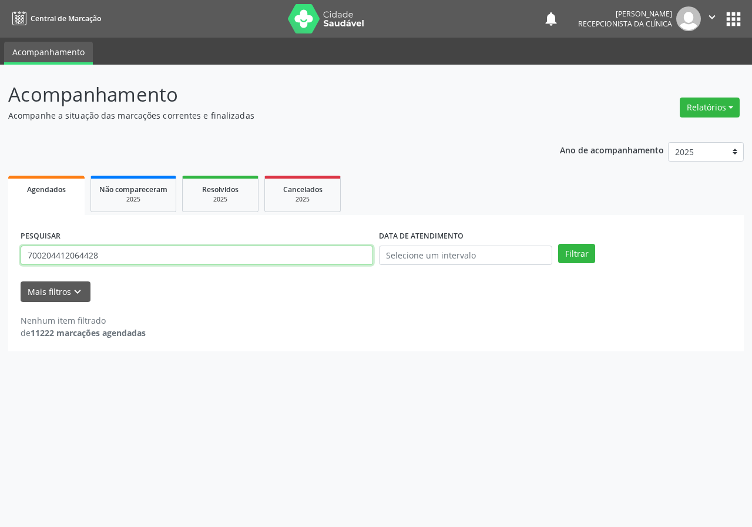
click at [296, 264] on input "700204412064428" at bounding box center [197, 256] width 353 height 20
type input "700808453551488"
click at [558, 244] on button "Filtrar" at bounding box center [576, 254] width 37 height 20
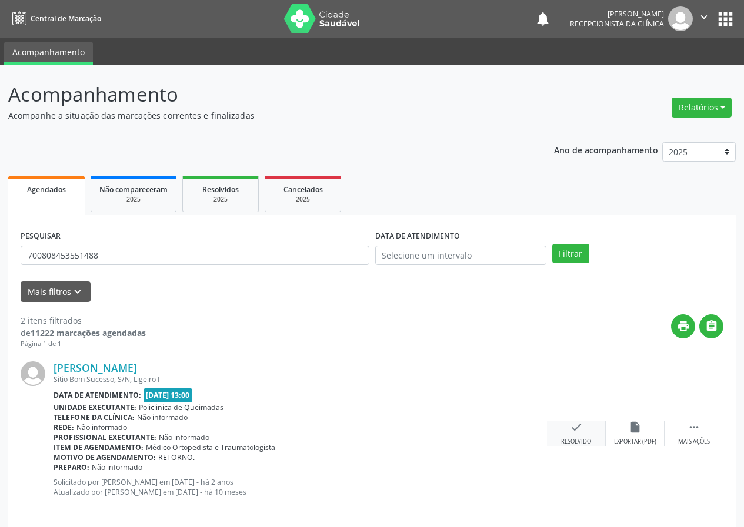
click at [580, 427] on icon "check" at bounding box center [576, 427] width 13 height 13
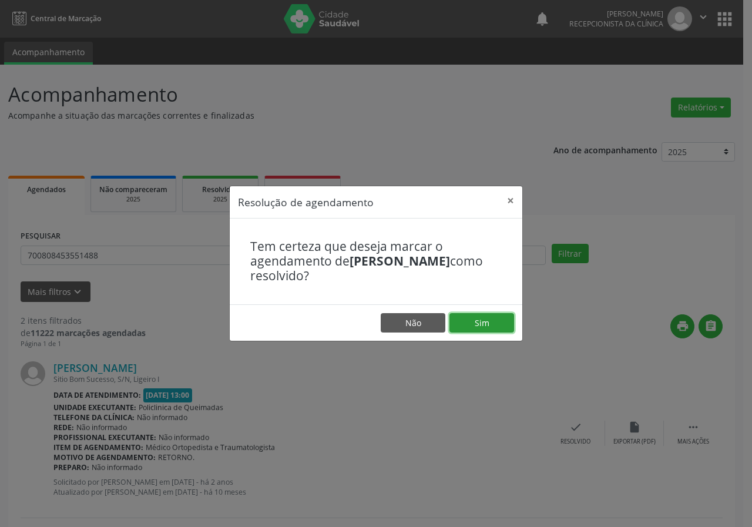
click at [479, 318] on button "Sim" at bounding box center [482, 323] width 65 height 20
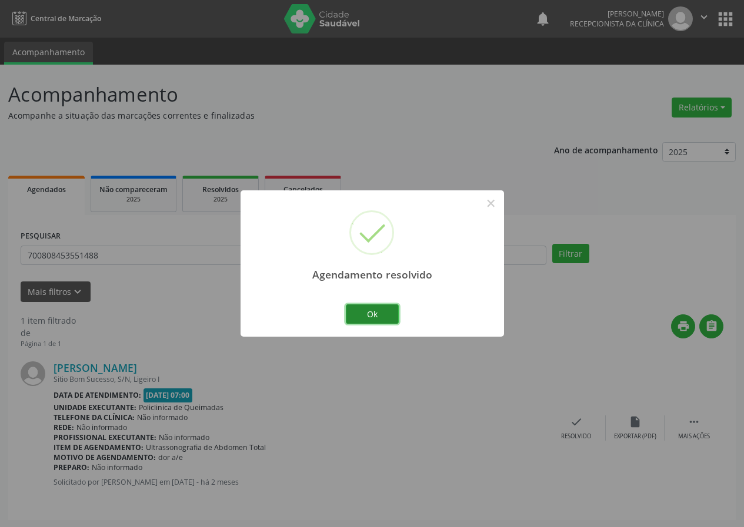
click at [391, 318] on button "Ok" at bounding box center [372, 315] width 53 height 20
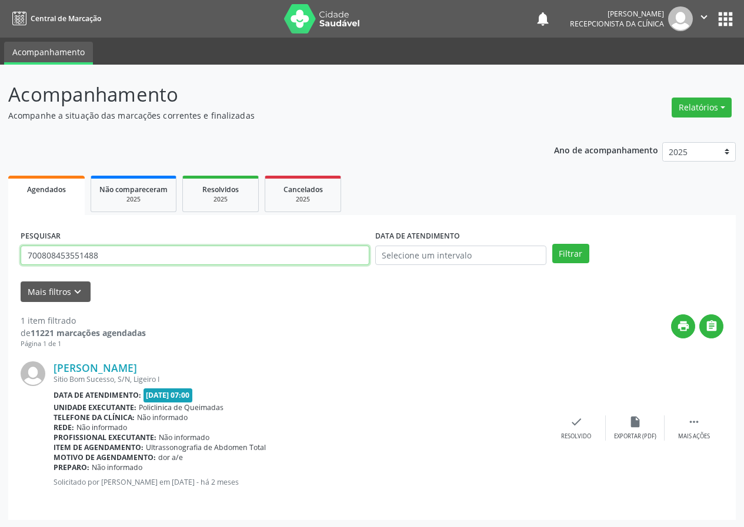
click at [296, 255] on input "700808453551488" at bounding box center [195, 256] width 349 height 20
click at [578, 425] on icon "check" at bounding box center [576, 422] width 13 height 13
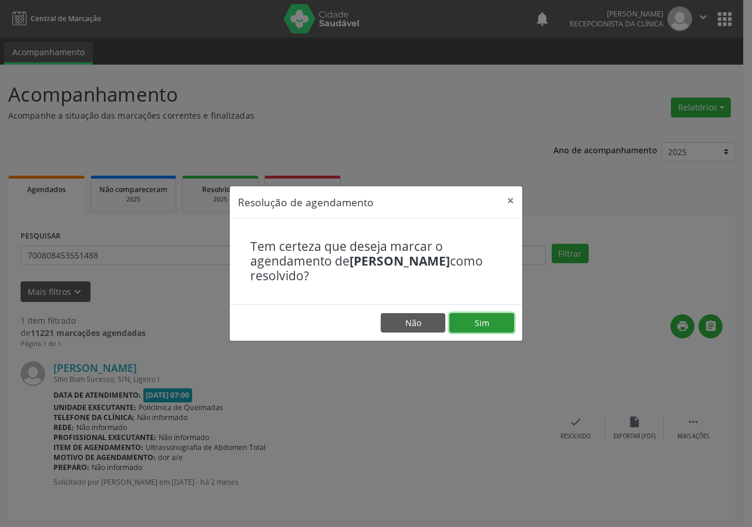
click at [487, 314] on button "Sim" at bounding box center [482, 323] width 65 height 20
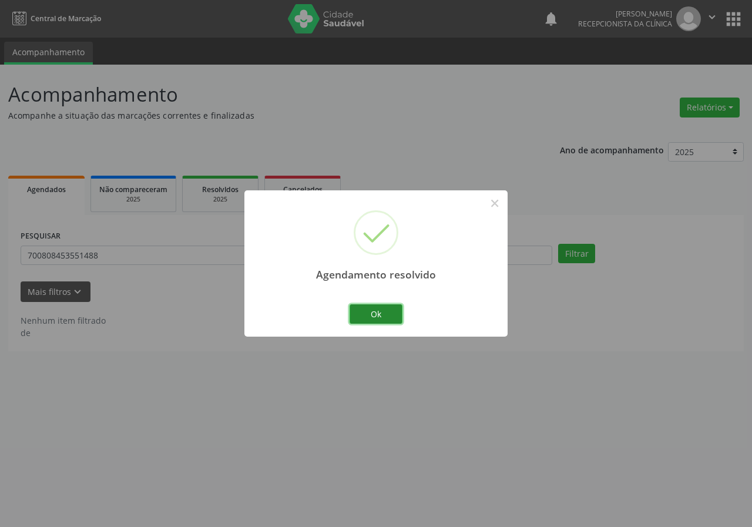
click at [393, 312] on button "Ok" at bounding box center [376, 315] width 53 height 20
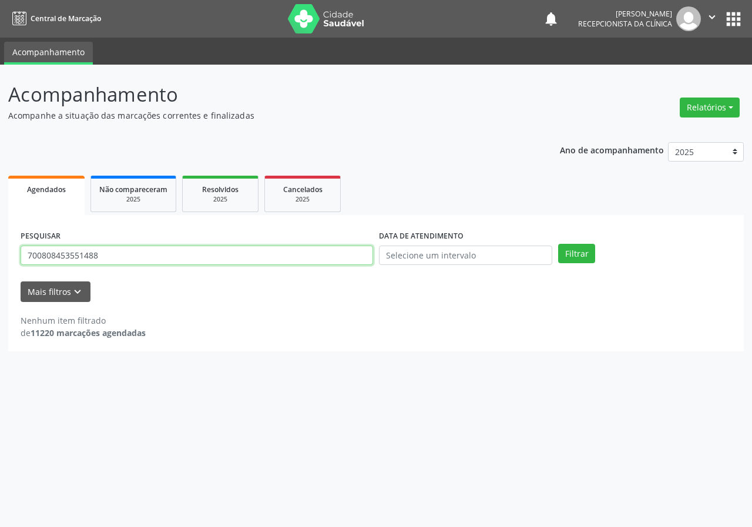
click at [355, 247] on input "700808453551488" at bounding box center [197, 256] width 353 height 20
type input "702009846183284"
click at [558, 244] on button "Filtrar" at bounding box center [576, 254] width 37 height 20
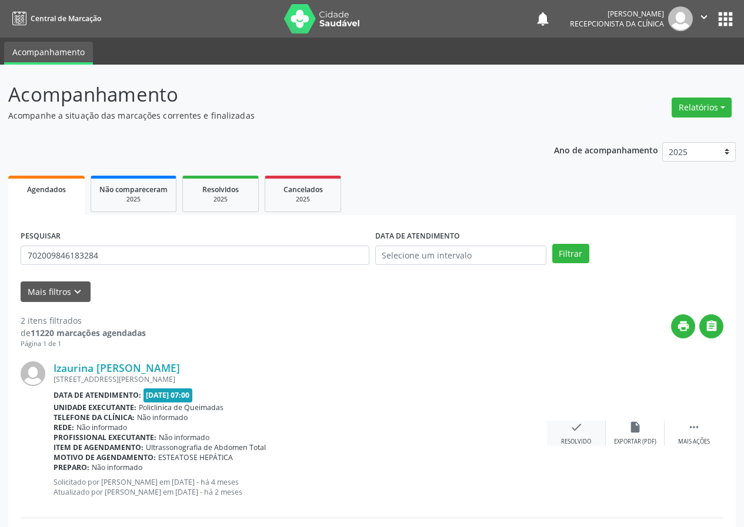
click at [579, 421] on icon "check" at bounding box center [576, 427] width 13 height 13
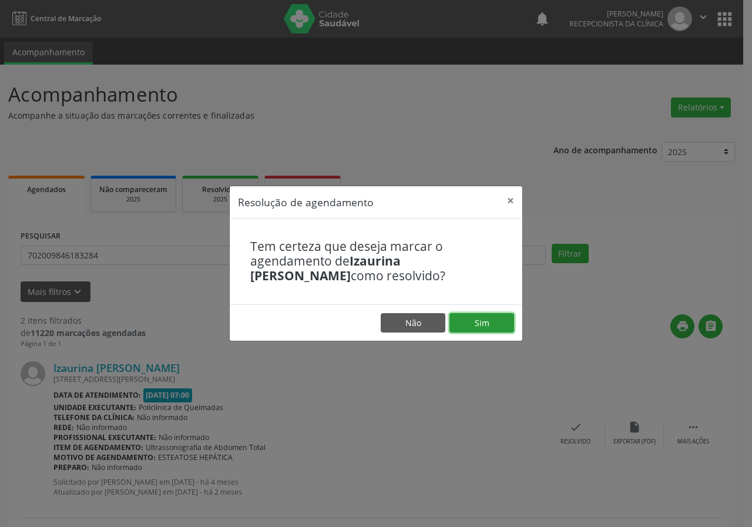
click at [506, 326] on button "Sim" at bounding box center [482, 323] width 65 height 20
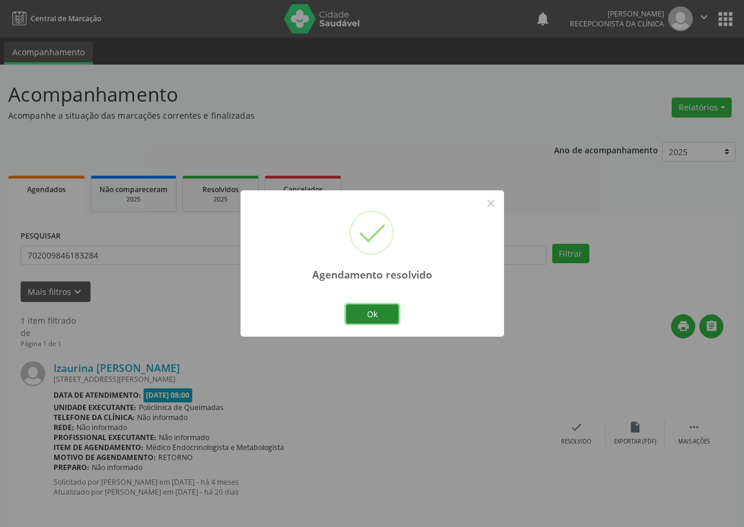
click at [376, 313] on button "Ok" at bounding box center [372, 315] width 53 height 20
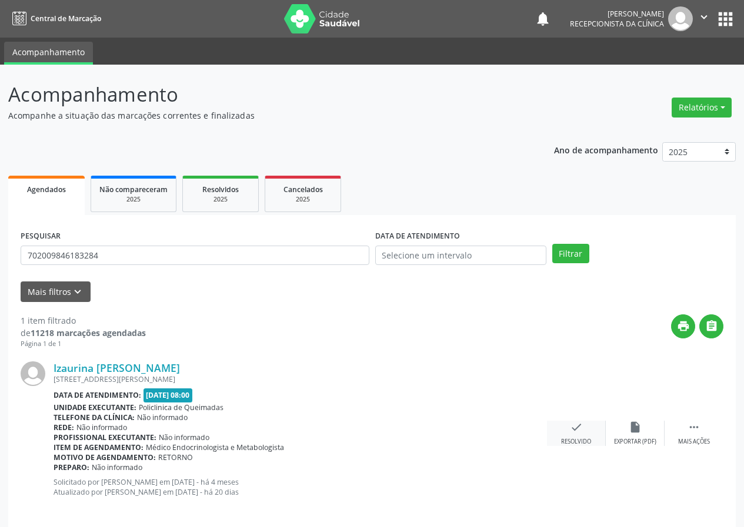
click at [577, 435] on div "check Resolvido" at bounding box center [576, 433] width 59 height 25
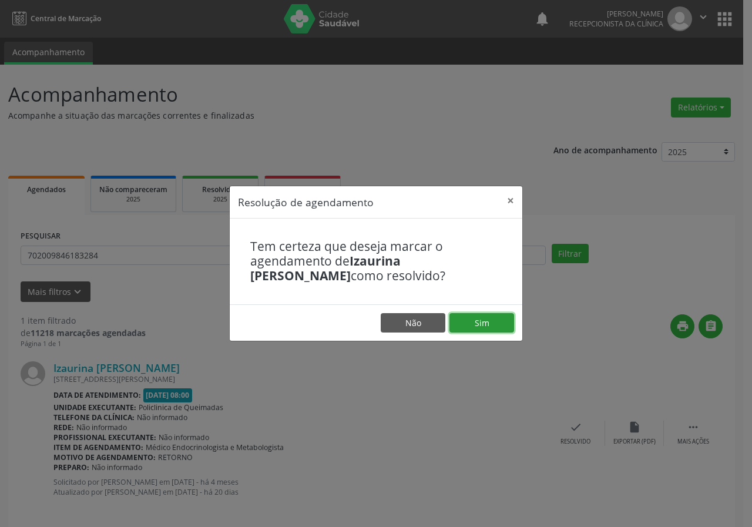
click at [497, 319] on button "Sim" at bounding box center [482, 323] width 65 height 20
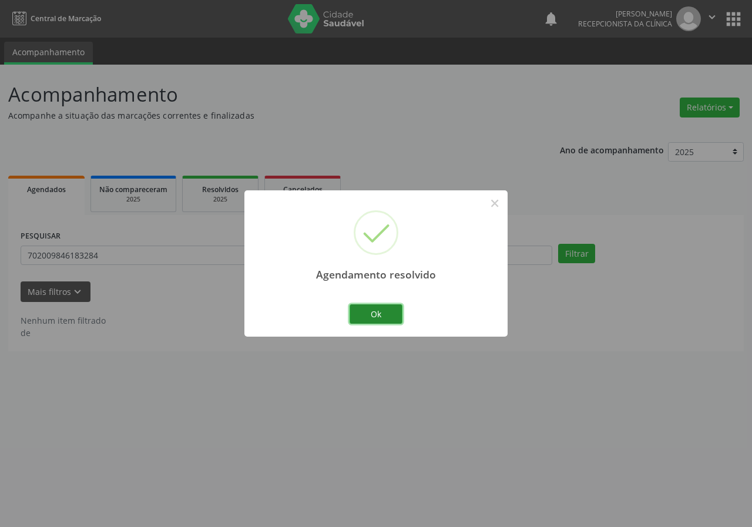
click at [377, 315] on button "Ok" at bounding box center [376, 315] width 53 height 20
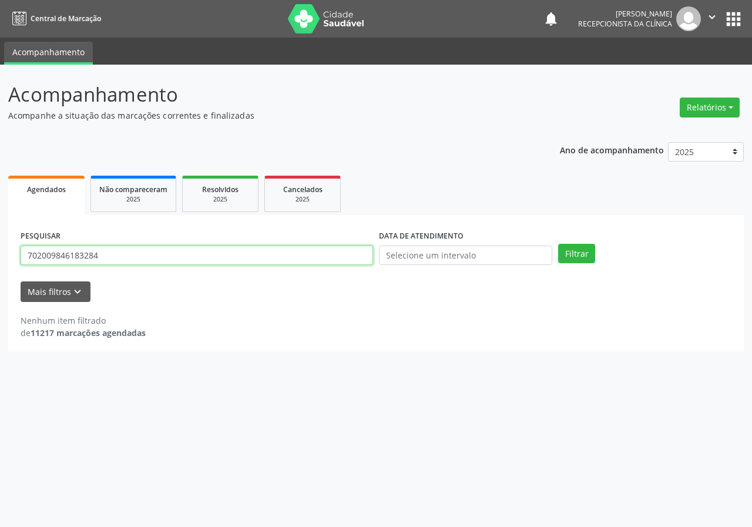
click at [306, 253] on input "702009846183284" at bounding box center [197, 256] width 353 height 20
type input "705009644214558"
click at [558, 244] on button "Filtrar" at bounding box center [576, 254] width 37 height 20
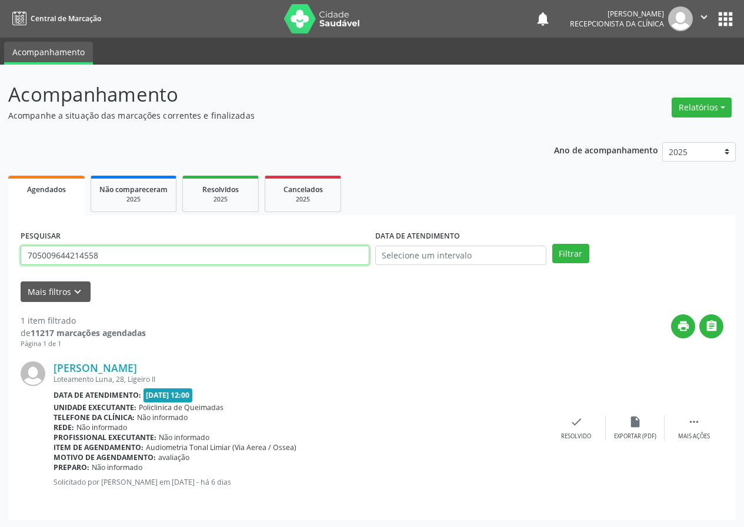
click at [188, 259] on input "705009644214558" at bounding box center [195, 256] width 349 height 20
click at [552, 244] on button "Filtrar" at bounding box center [570, 254] width 37 height 20
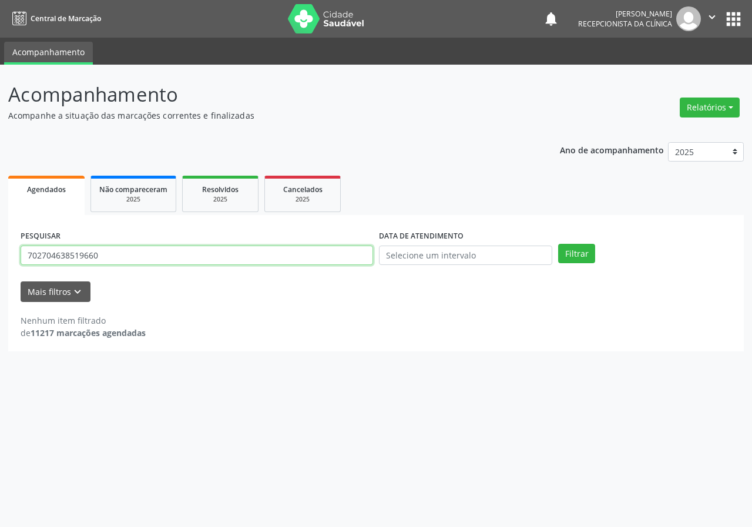
click at [90, 255] on input "702704638519660" at bounding box center [197, 256] width 353 height 20
type input "702704638519460"
click at [558, 244] on button "Filtrar" at bounding box center [576, 254] width 37 height 20
click at [159, 255] on input "702704638519460" at bounding box center [197, 256] width 353 height 20
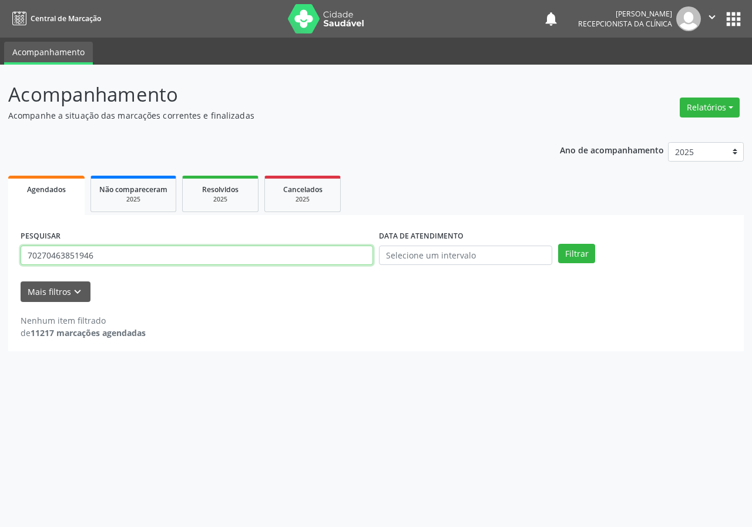
type input "702704638519460"
click at [558, 244] on button "Filtrar" at bounding box center [576, 254] width 37 height 20
click at [118, 255] on input "702704638519460" at bounding box center [197, 256] width 353 height 20
type input "703307244487610"
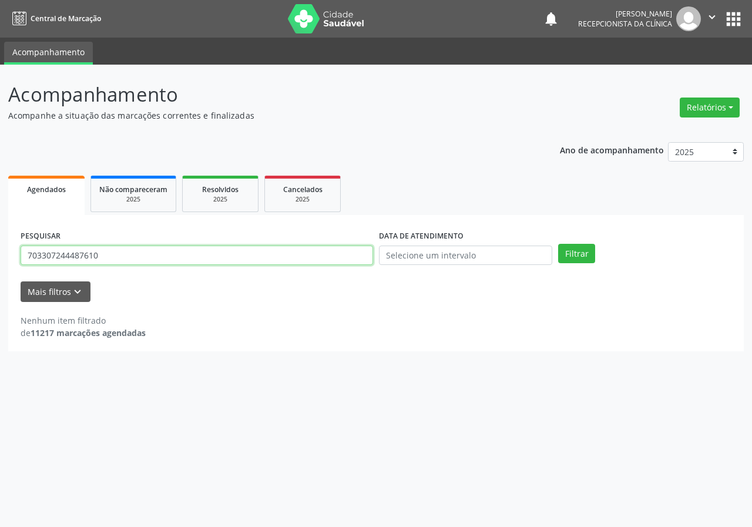
click at [558, 244] on button "Filtrar" at bounding box center [576, 254] width 37 height 20
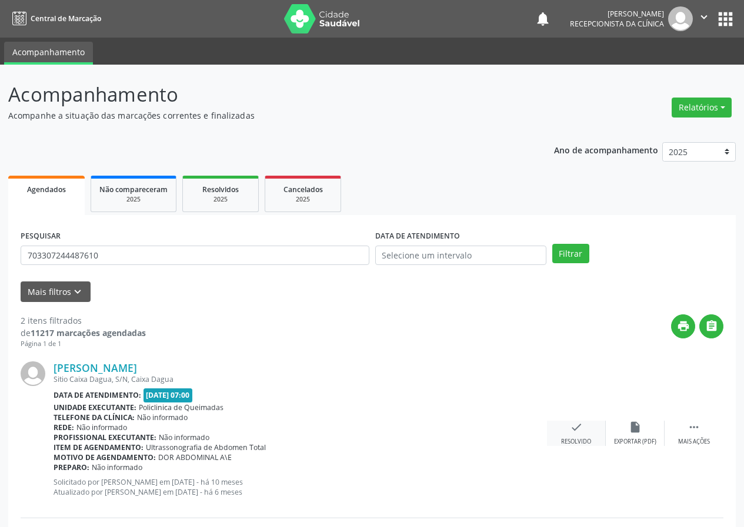
click at [578, 432] on icon "check" at bounding box center [576, 427] width 13 height 13
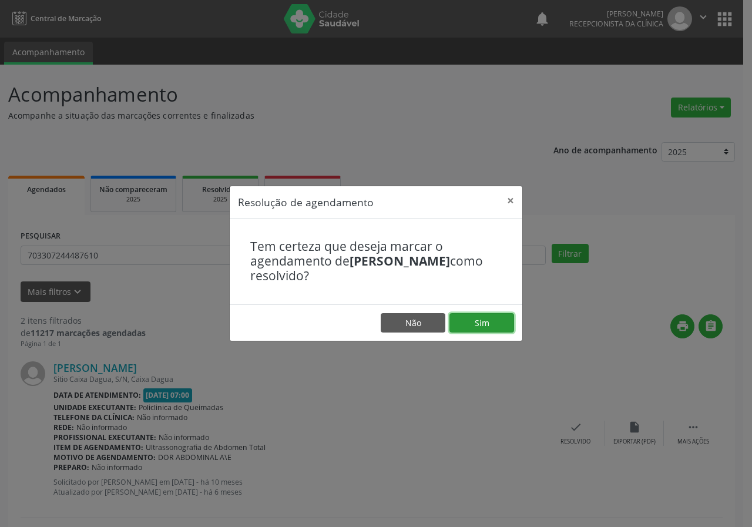
click at [493, 327] on button "Sim" at bounding box center [482, 323] width 65 height 20
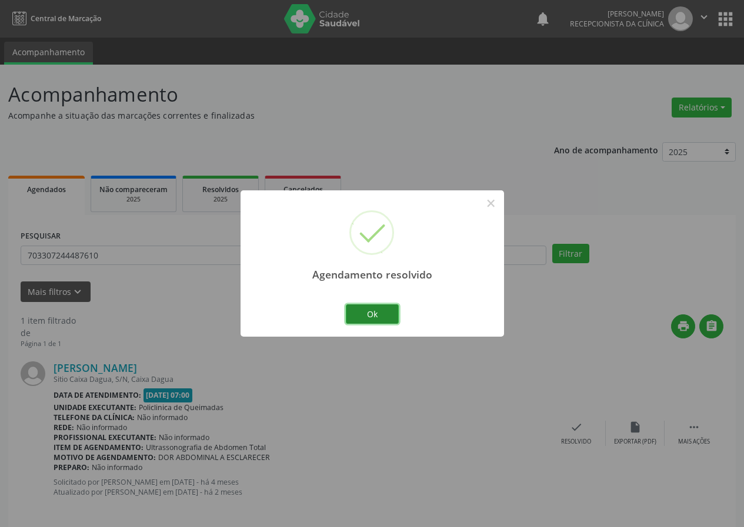
click at [383, 310] on button "Ok" at bounding box center [372, 315] width 53 height 20
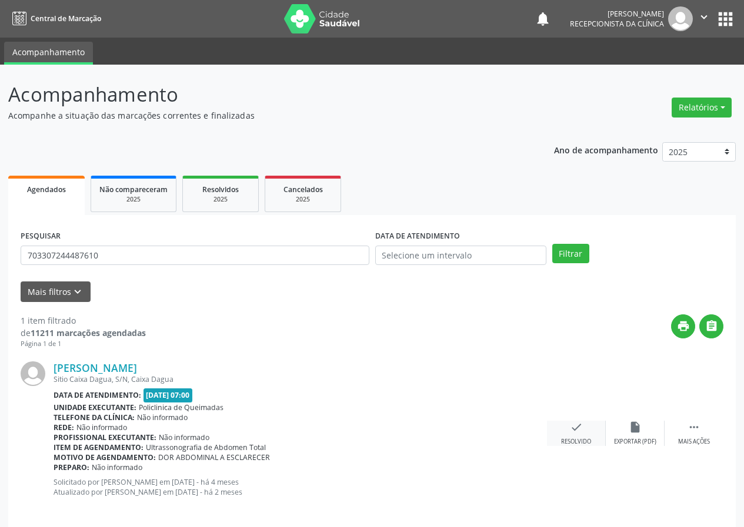
click at [577, 427] on icon "check" at bounding box center [576, 427] width 13 height 13
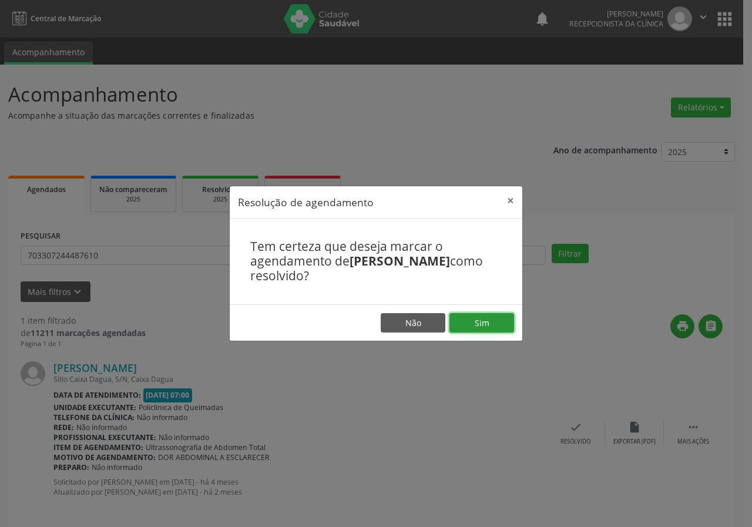
click at [483, 330] on button "Sim" at bounding box center [482, 323] width 65 height 20
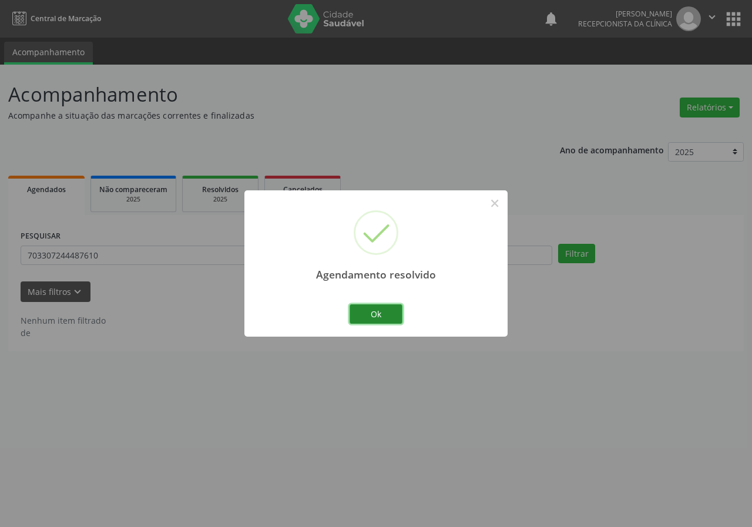
click at [370, 313] on button "Ok" at bounding box center [376, 315] width 53 height 20
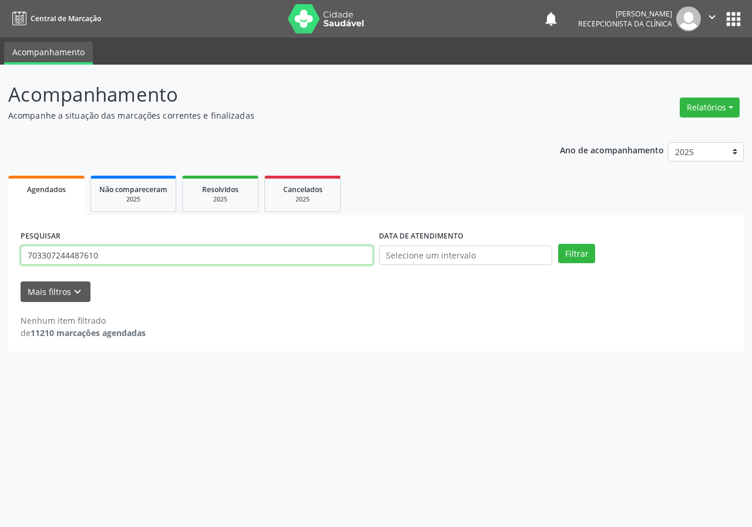
click at [234, 255] on input "703307244487610" at bounding box center [197, 256] width 353 height 20
type input "706007371081246"
click at [558, 244] on button "Filtrar" at bounding box center [576, 254] width 37 height 20
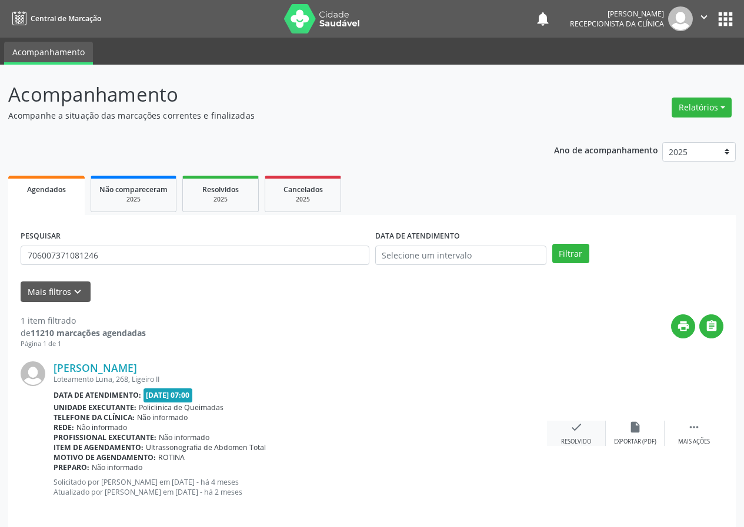
click at [588, 428] on div "check Resolvido" at bounding box center [576, 433] width 59 height 25
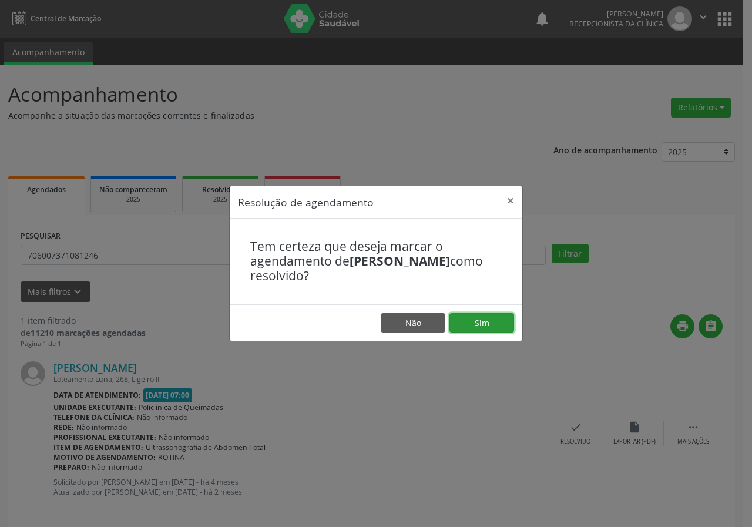
click at [501, 319] on button "Sim" at bounding box center [482, 323] width 65 height 20
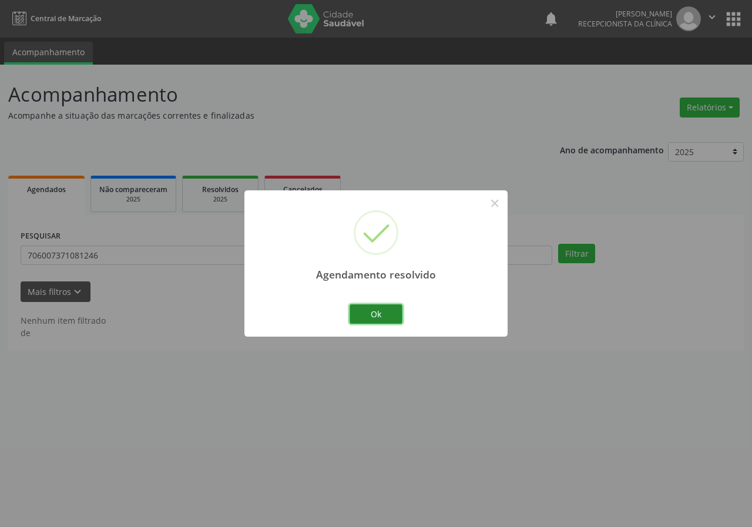
click at [393, 312] on button "Ok" at bounding box center [376, 315] width 53 height 20
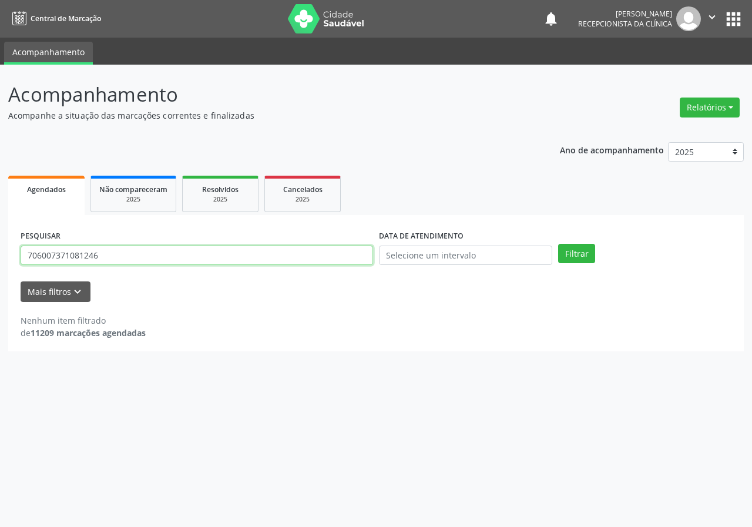
click at [171, 254] on input "706007371081246" at bounding box center [197, 256] width 353 height 20
type input "700901933479698"
click at [558, 244] on button "Filtrar" at bounding box center [576, 254] width 37 height 20
click at [112, 253] on input "700901933479698" at bounding box center [197, 256] width 353 height 20
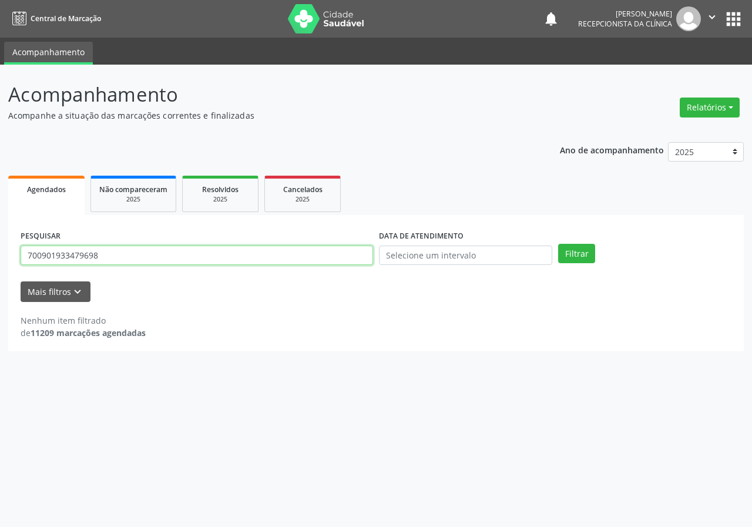
click at [112, 253] on input "700901933479698" at bounding box center [197, 256] width 353 height 20
type input "700901933478698"
click at [558, 244] on button "Filtrar" at bounding box center [576, 254] width 37 height 20
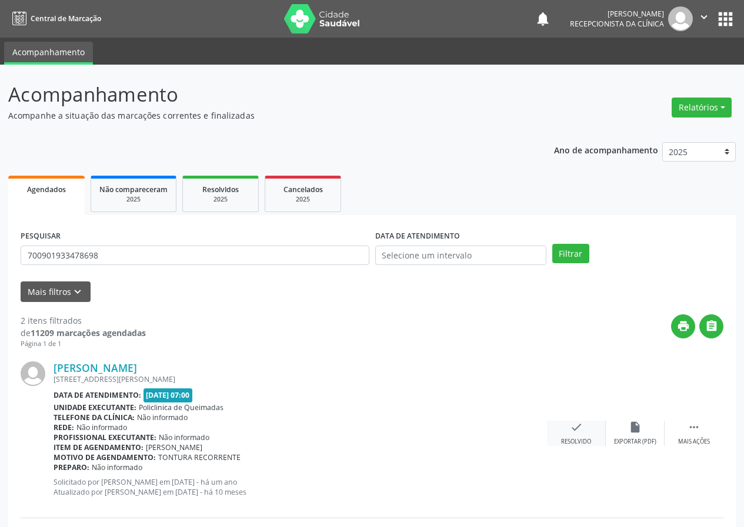
click at [573, 433] on icon "check" at bounding box center [576, 427] width 13 height 13
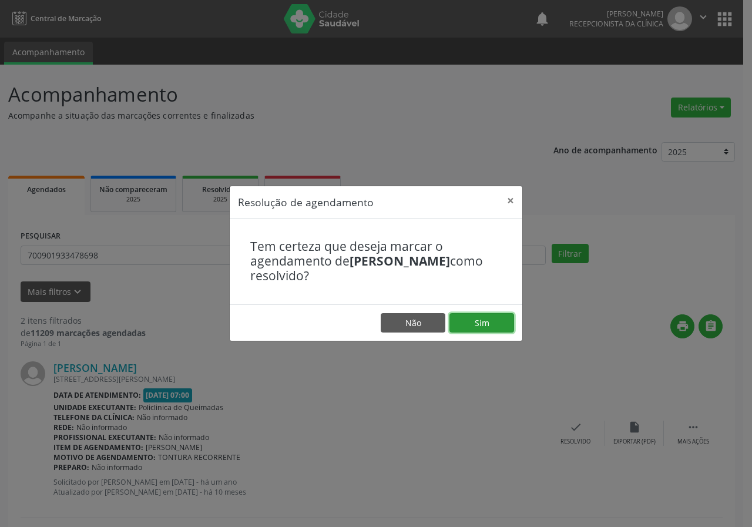
click at [505, 325] on button "Sim" at bounding box center [482, 323] width 65 height 20
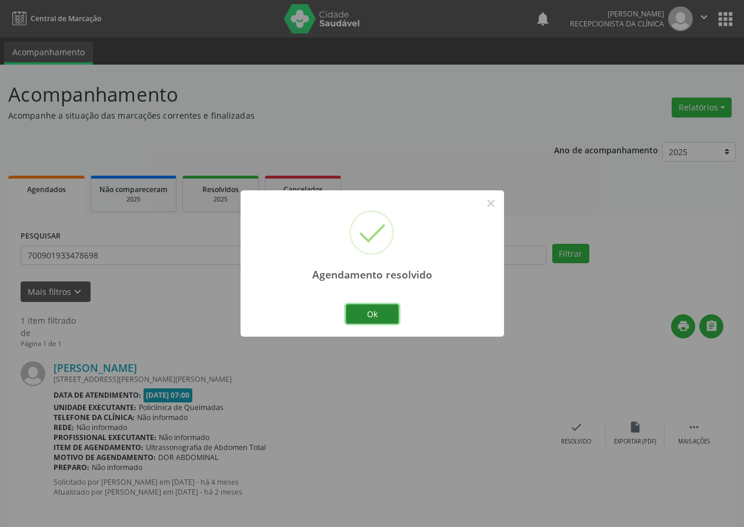
click at [383, 319] on button "Ok" at bounding box center [372, 315] width 53 height 20
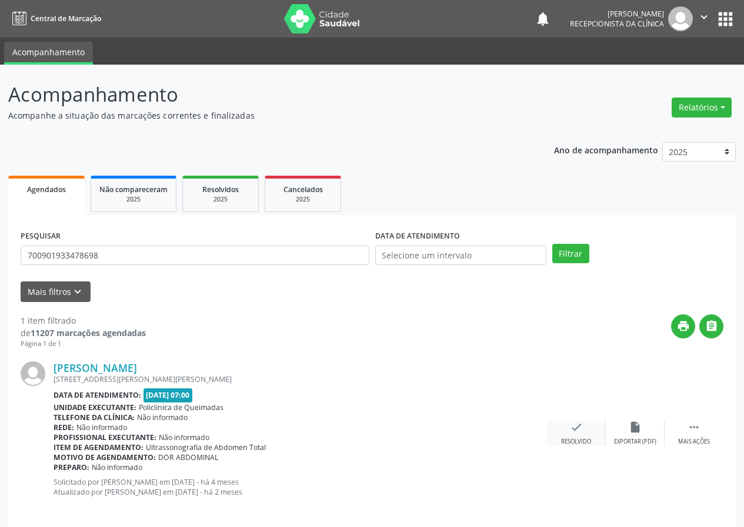
click at [573, 424] on icon "check" at bounding box center [576, 427] width 13 height 13
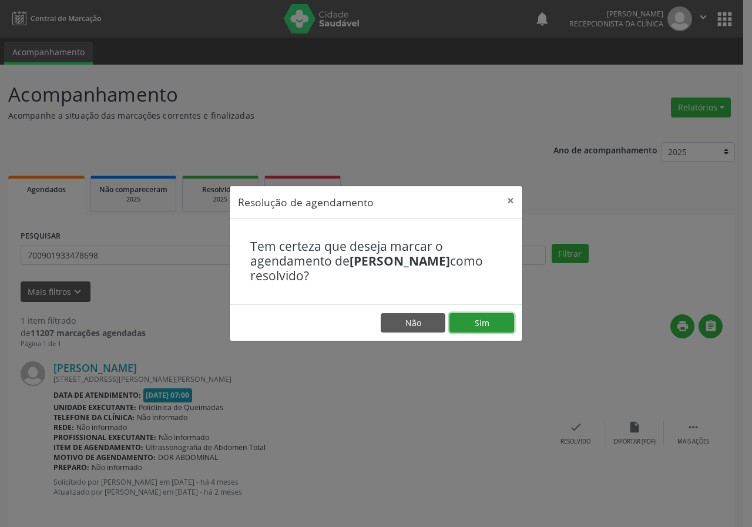
click at [487, 315] on button "Sim" at bounding box center [482, 323] width 65 height 20
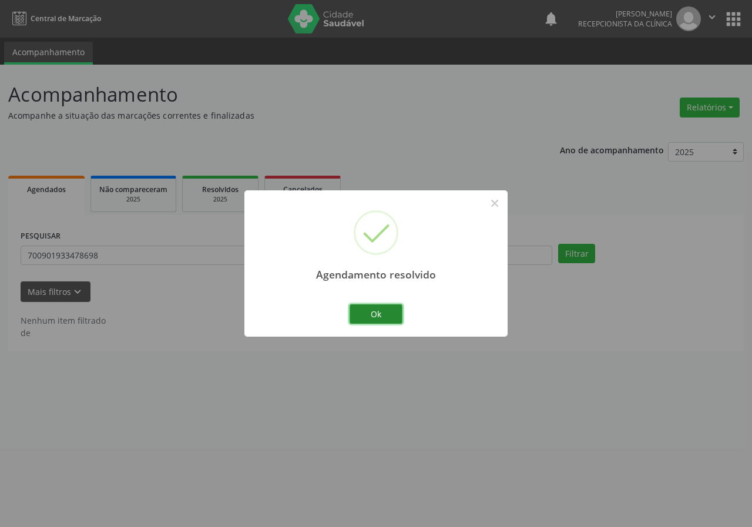
click at [386, 320] on button "Ok" at bounding box center [376, 315] width 53 height 20
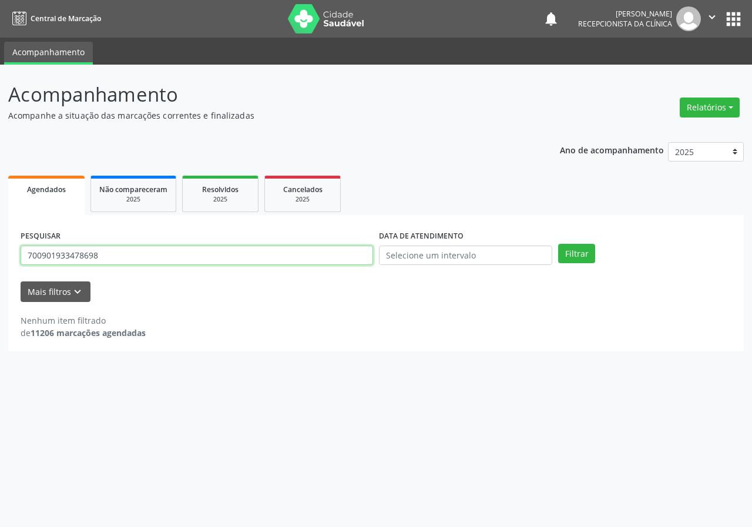
click at [302, 246] on input "700901933478698" at bounding box center [197, 256] width 353 height 20
type input "709104252518730"
click at [558, 244] on button "Filtrar" at bounding box center [576, 254] width 37 height 20
click at [94, 253] on input "709104252518730" at bounding box center [197, 256] width 353 height 20
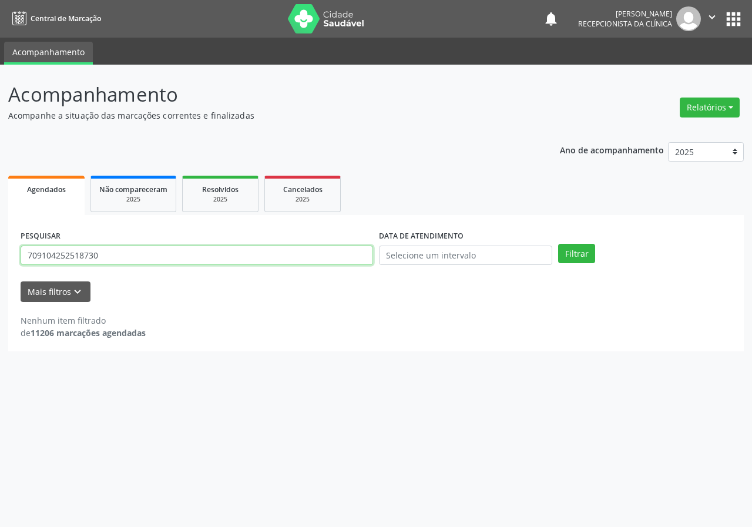
click at [94, 253] on input "709104252518730" at bounding box center [197, 256] width 353 height 20
type input "708608036052185"
click at [558, 244] on button "Filtrar" at bounding box center [576, 254] width 37 height 20
click at [140, 257] on input "708608036052185" at bounding box center [197, 256] width 353 height 20
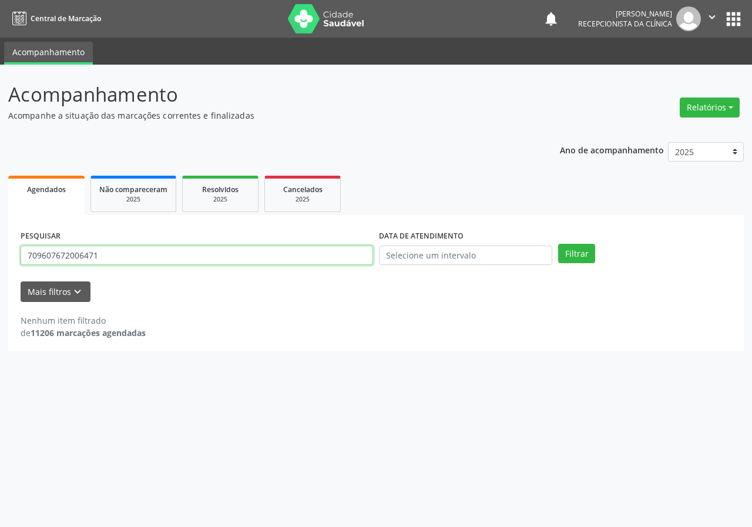
type input "709607672006471"
click at [558, 244] on button "Filtrar" at bounding box center [576, 254] width 37 height 20
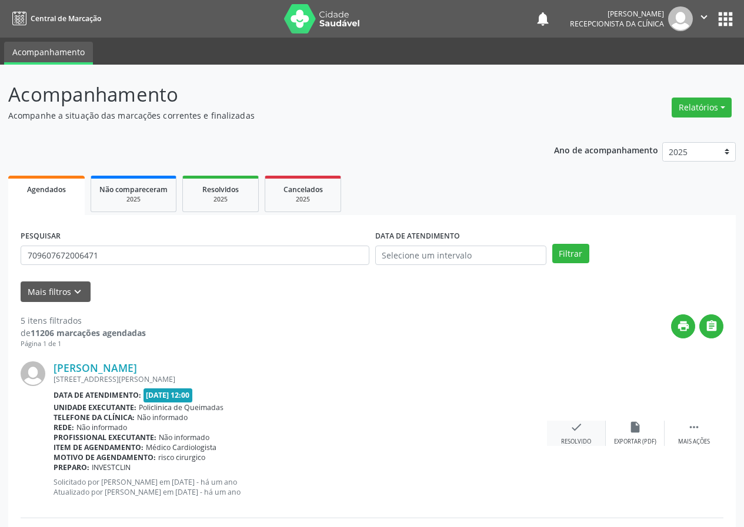
click at [577, 438] on div "Resolvido" at bounding box center [576, 442] width 30 height 8
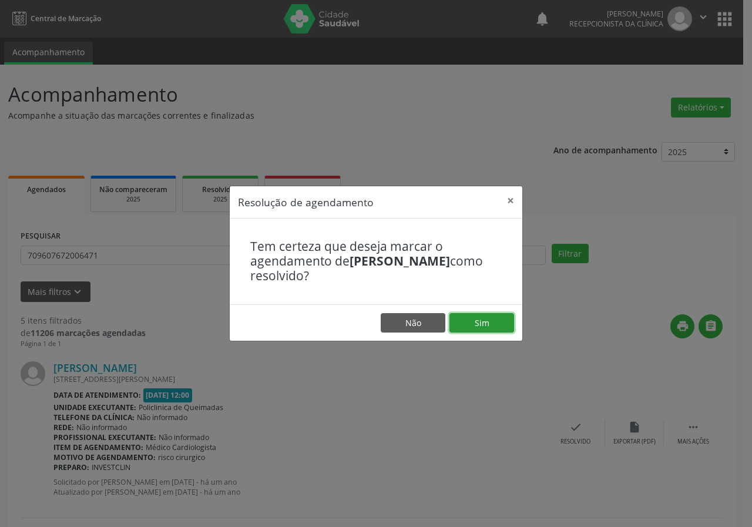
click at [502, 322] on button "Sim" at bounding box center [482, 323] width 65 height 20
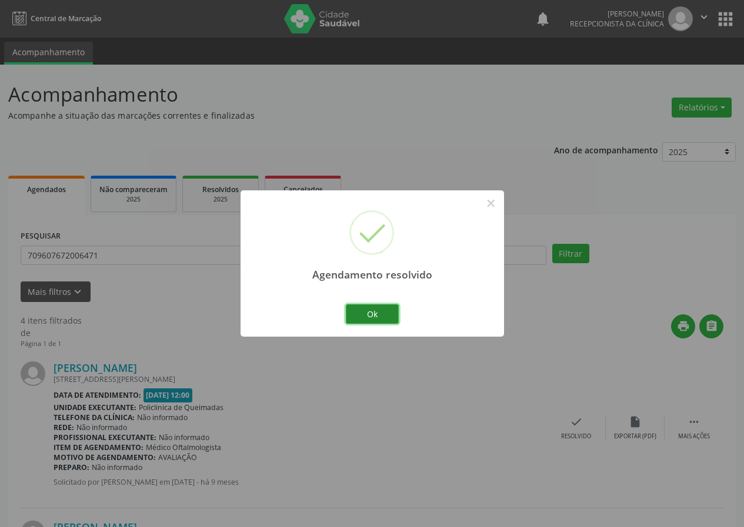
click at [390, 316] on button "Ok" at bounding box center [372, 315] width 53 height 20
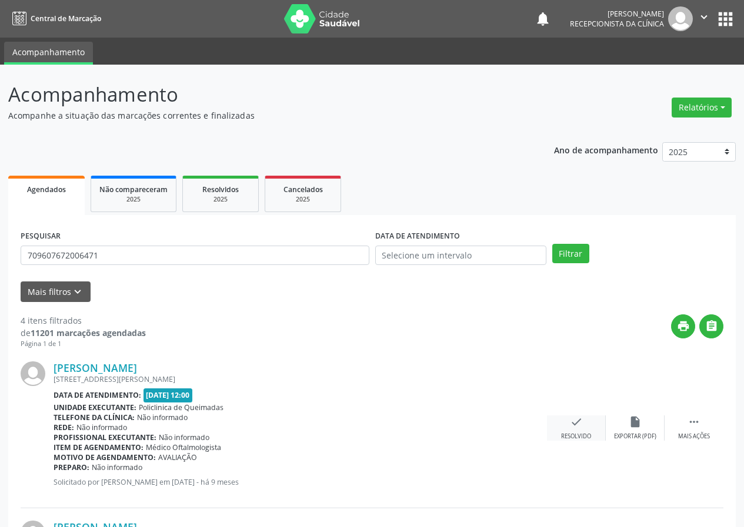
click at [571, 420] on icon "check" at bounding box center [576, 422] width 13 height 13
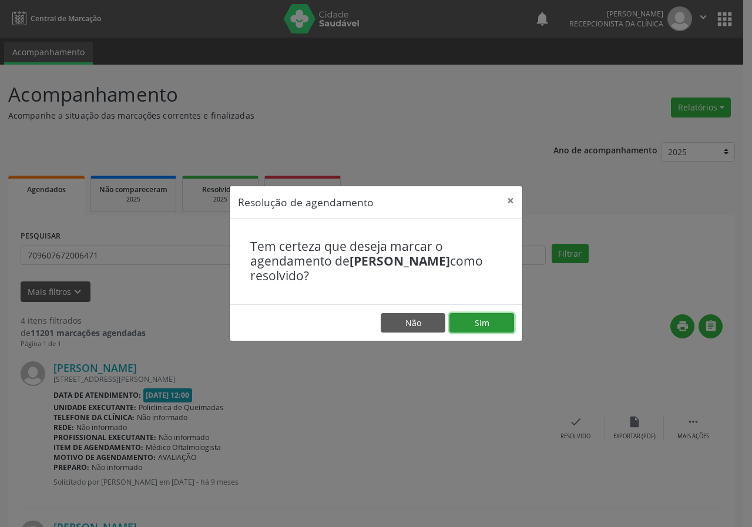
click at [488, 324] on button "Sim" at bounding box center [482, 323] width 65 height 20
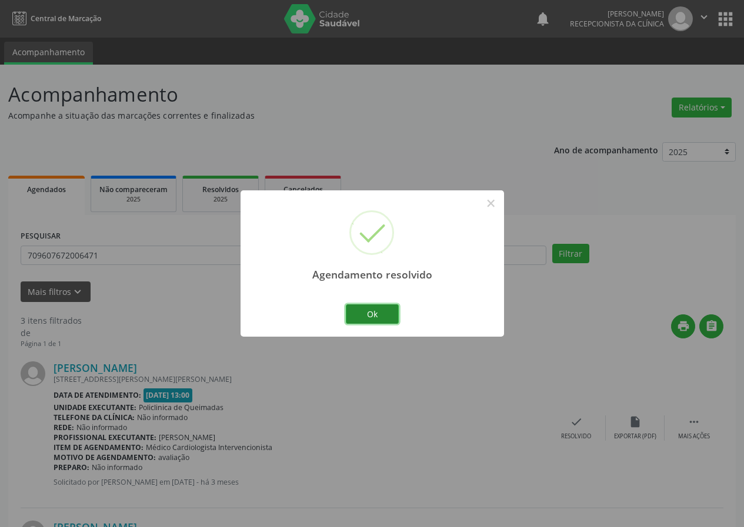
click at [394, 315] on button "Ok" at bounding box center [372, 315] width 53 height 20
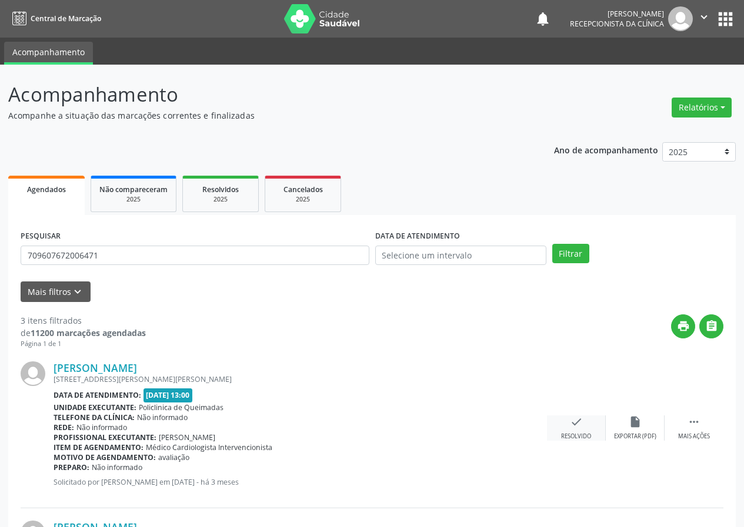
click at [578, 419] on icon "check" at bounding box center [576, 422] width 13 height 13
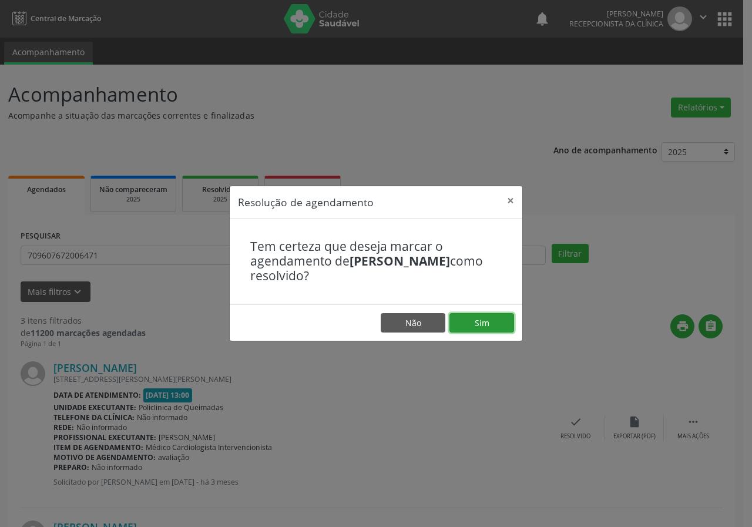
click at [504, 326] on button "Sim" at bounding box center [482, 323] width 65 height 20
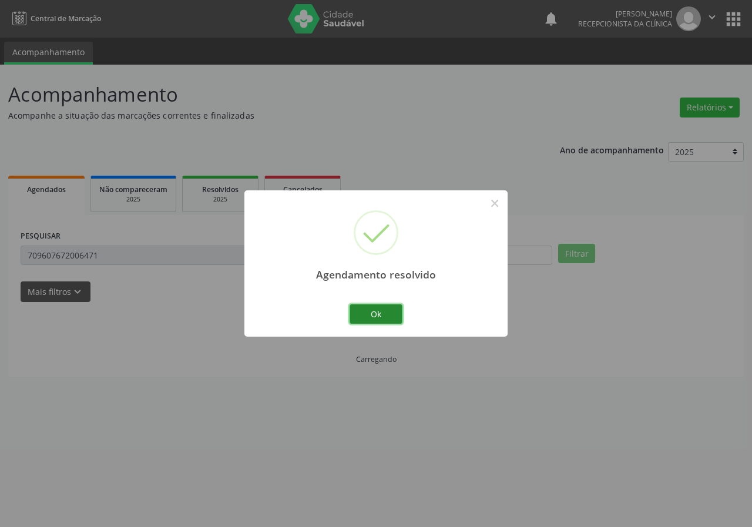
click at [397, 320] on button "Ok" at bounding box center [376, 315] width 53 height 20
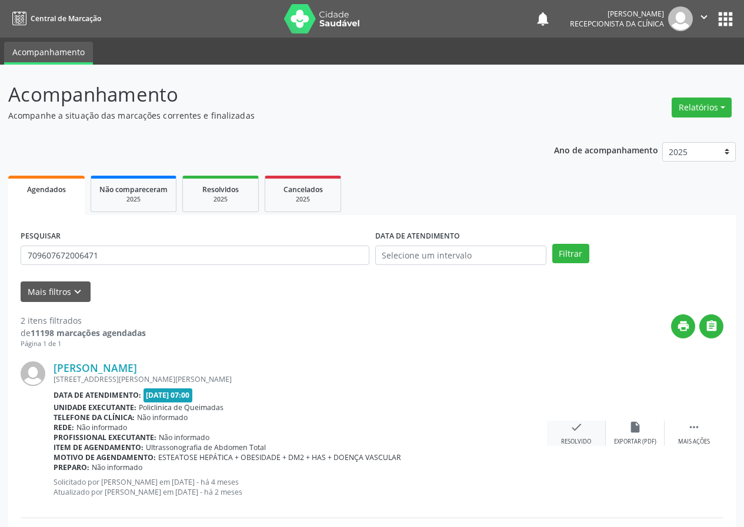
click at [568, 422] on div "check Resolvido" at bounding box center [576, 433] width 59 height 25
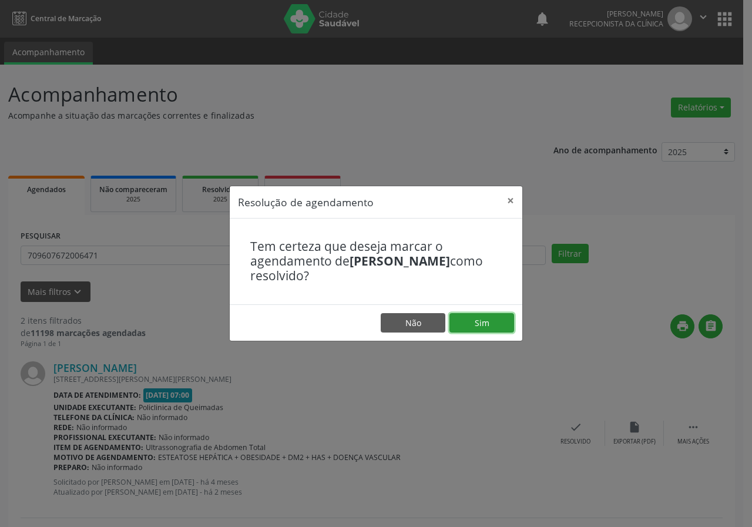
click at [496, 320] on button "Sim" at bounding box center [482, 323] width 65 height 20
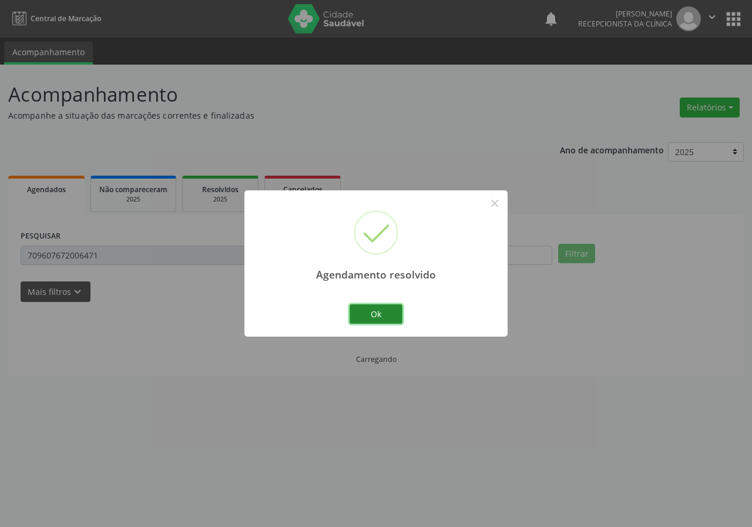
click at [391, 313] on button "Ok" at bounding box center [376, 315] width 53 height 20
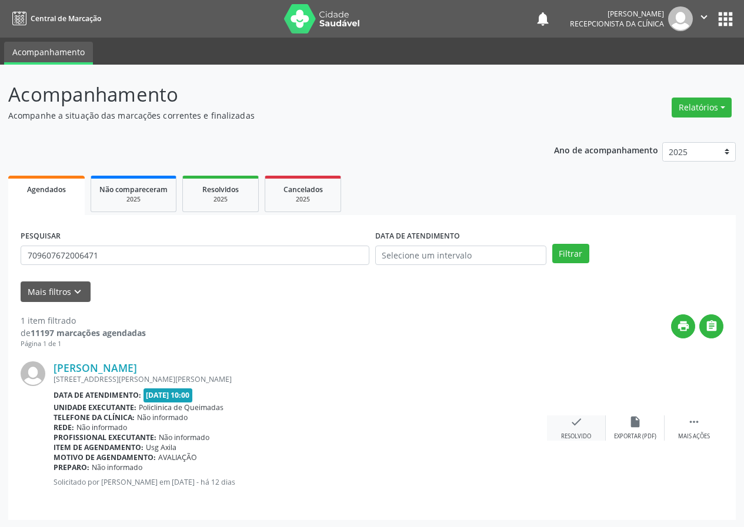
click at [573, 429] on icon "check" at bounding box center [576, 422] width 13 height 13
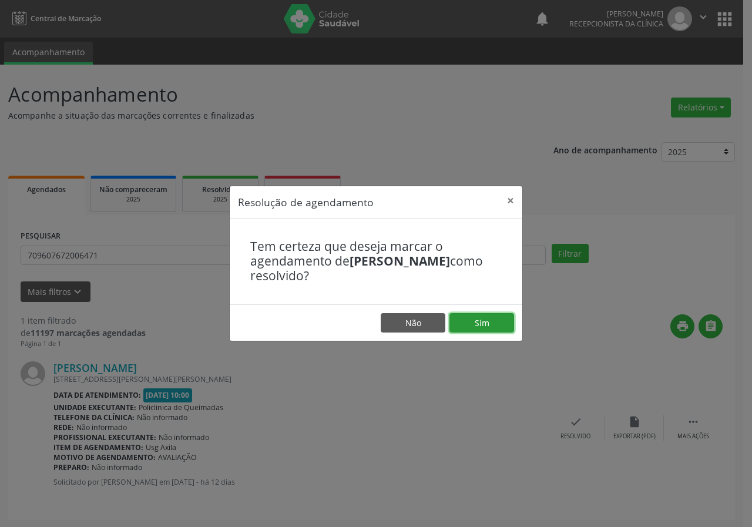
click at [489, 322] on button "Sim" at bounding box center [482, 323] width 65 height 20
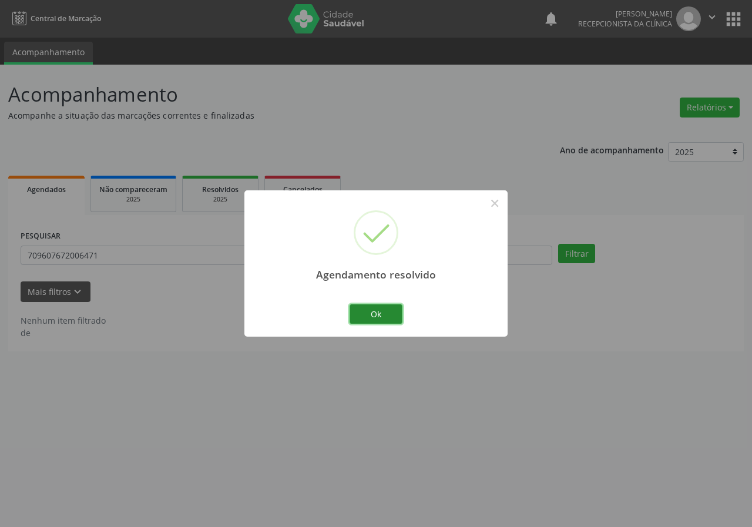
click at [376, 306] on button "Ok" at bounding box center [376, 315] width 53 height 20
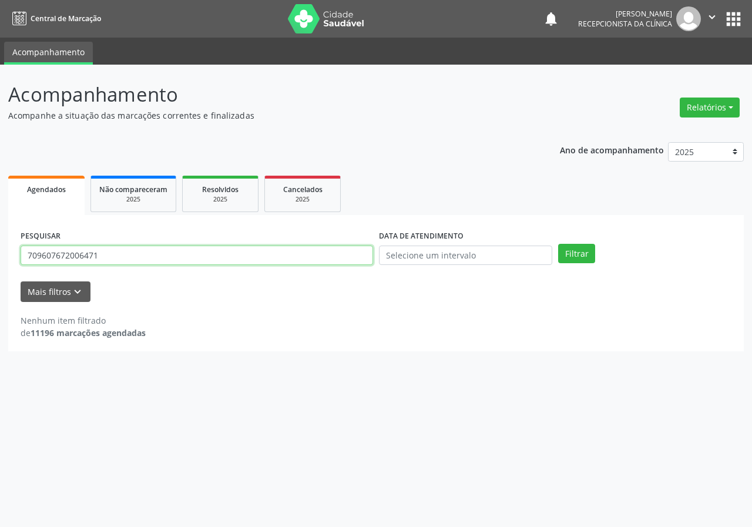
click at [313, 251] on input "709607672006471" at bounding box center [197, 256] width 353 height 20
click at [313, 252] on input "709607672006471" at bounding box center [197, 256] width 353 height 20
type input "700901917651992"
click at [558, 244] on button "Filtrar" at bounding box center [576, 254] width 37 height 20
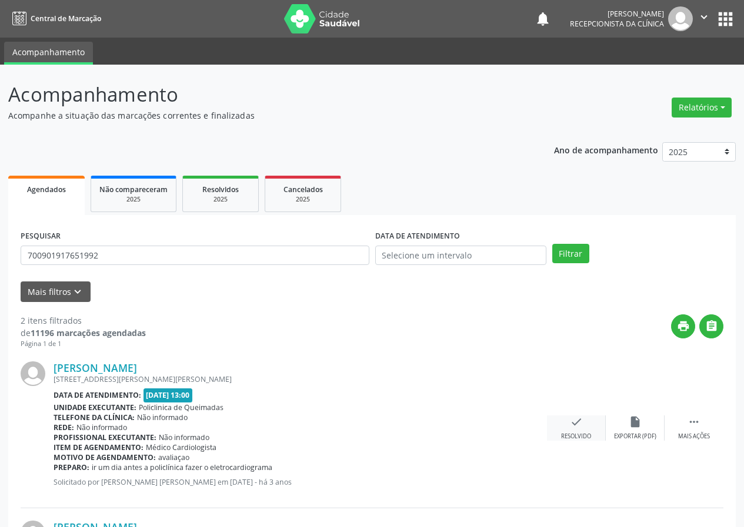
click at [575, 432] on div "check Resolvido" at bounding box center [576, 428] width 59 height 25
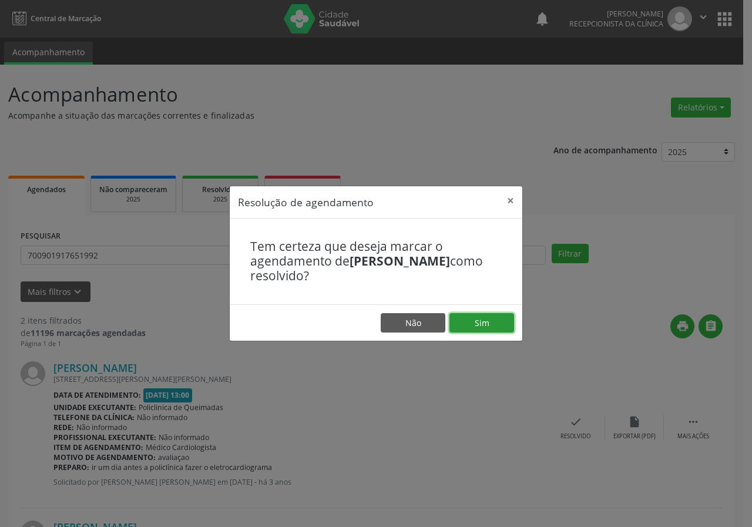
click at [498, 328] on button "Sim" at bounding box center [482, 323] width 65 height 20
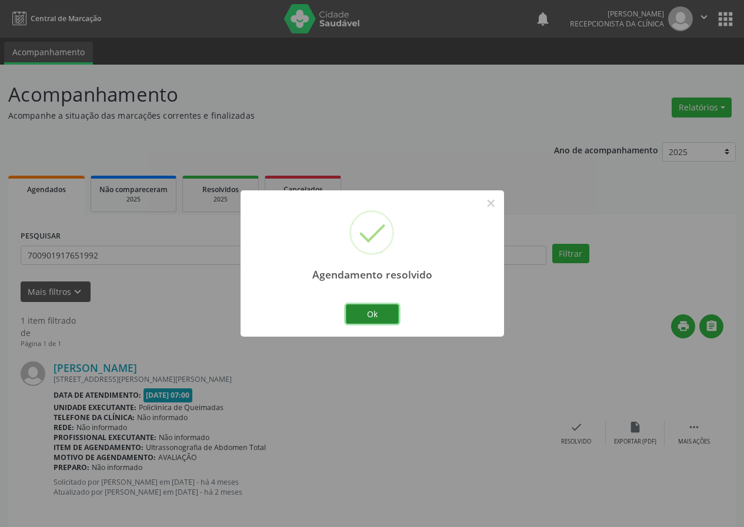
click at [363, 316] on button "Ok" at bounding box center [372, 315] width 53 height 20
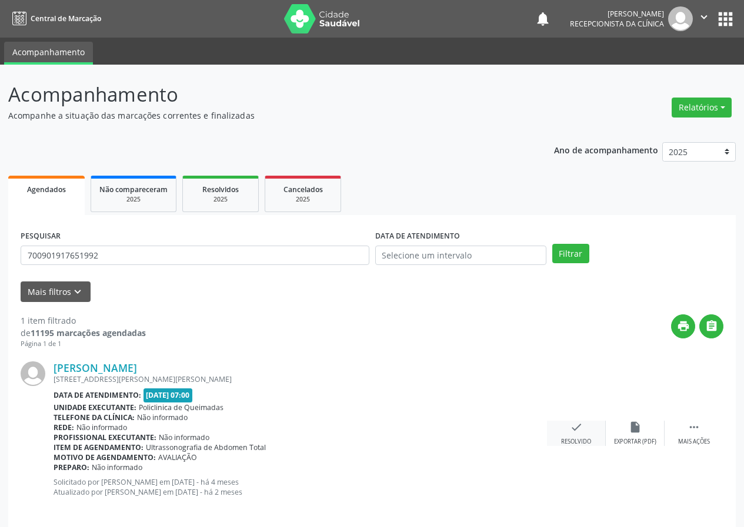
click at [572, 424] on icon "check" at bounding box center [576, 427] width 13 height 13
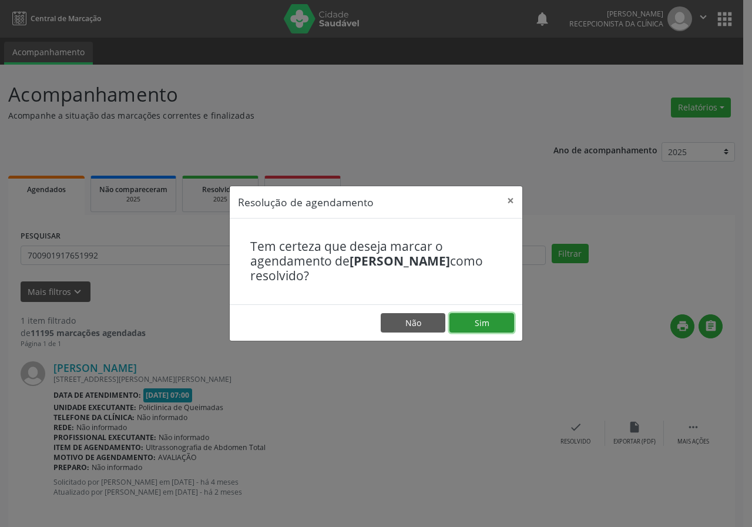
click at [474, 313] on button "Sim" at bounding box center [482, 323] width 65 height 20
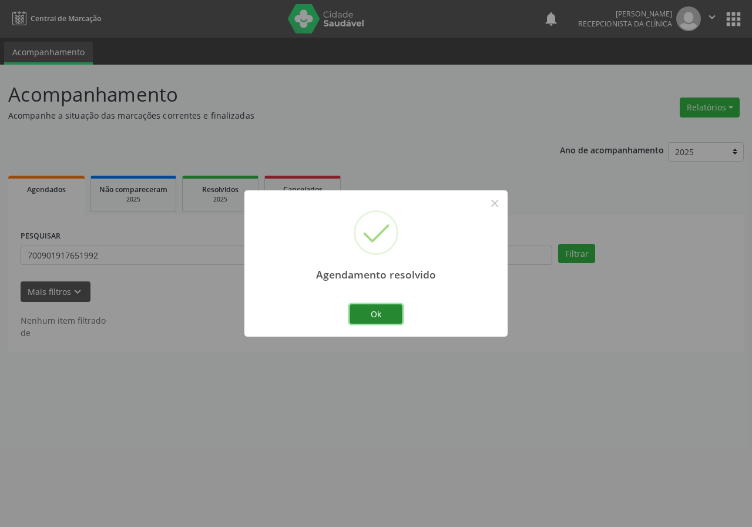
click at [369, 314] on button "Ok" at bounding box center [376, 315] width 53 height 20
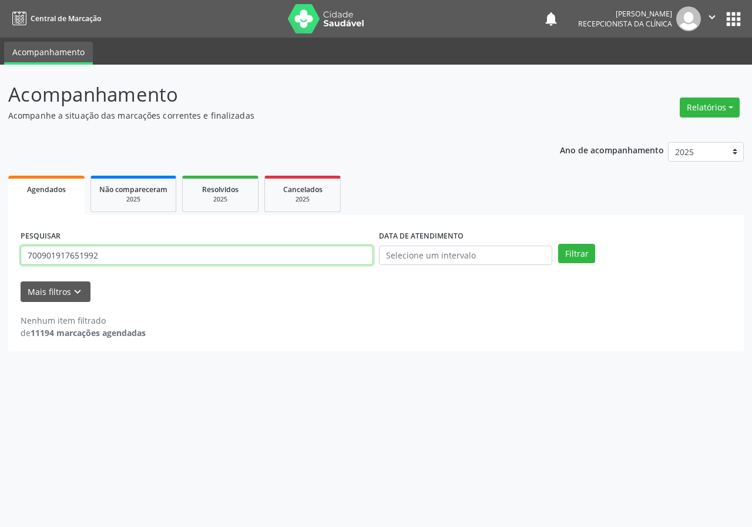
click at [270, 255] on input "700901917651992" at bounding box center [197, 256] width 353 height 20
type input "708105504183234"
click at [558, 244] on button "Filtrar" at bounding box center [576, 254] width 37 height 20
click at [106, 257] on input "708105504183234" at bounding box center [197, 256] width 353 height 20
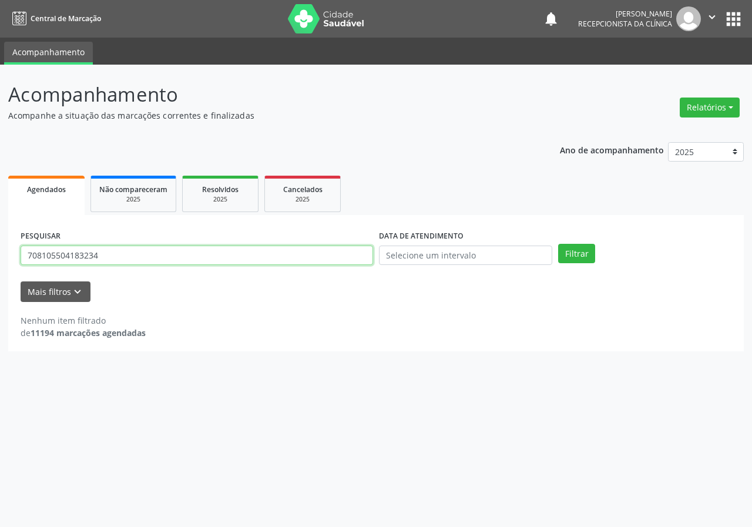
click at [106, 257] on input "708105504183234" at bounding box center [197, 256] width 353 height 20
type input "700609905575765"
click at [558, 244] on button "Filtrar" at bounding box center [576, 254] width 37 height 20
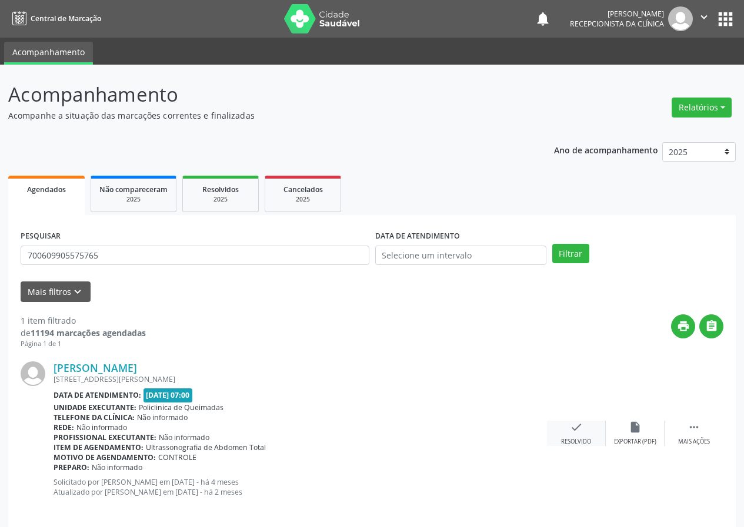
click at [570, 426] on icon "check" at bounding box center [576, 427] width 13 height 13
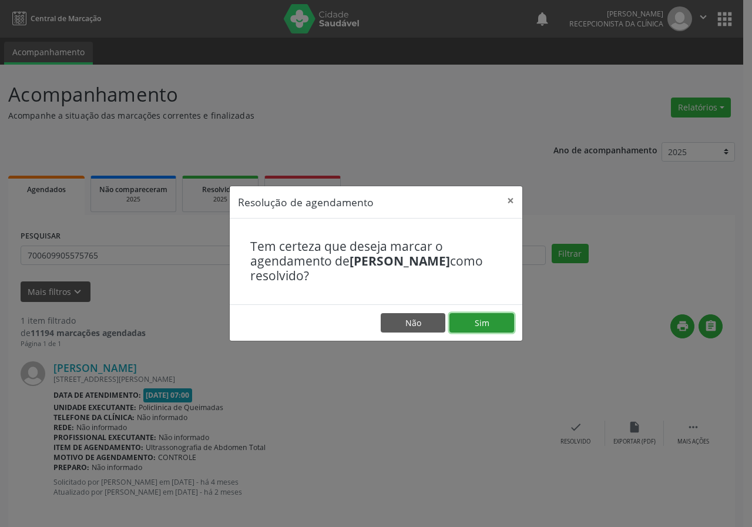
click at [508, 321] on button "Sim" at bounding box center [482, 323] width 65 height 20
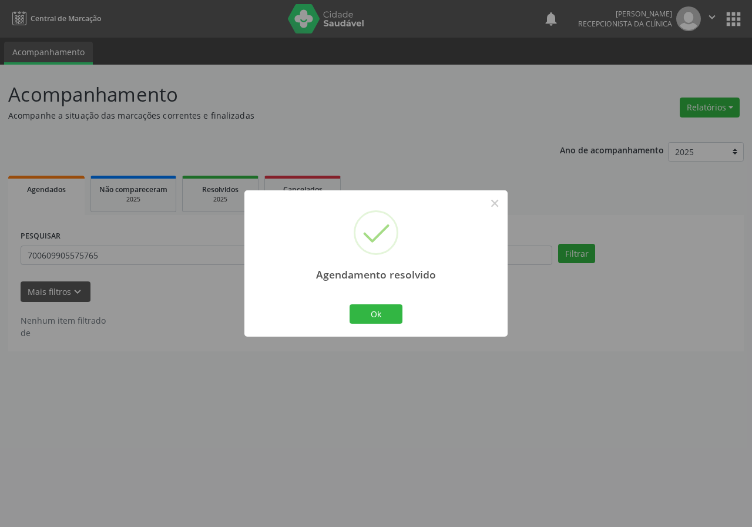
click at [389, 301] on div "Agendamento resolvido × Ok Cancel" at bounding box center [376, 263] width 263 height 146
click at [387, 312] on button "Ok" at bounding box center [376, 315] width 53 height 20
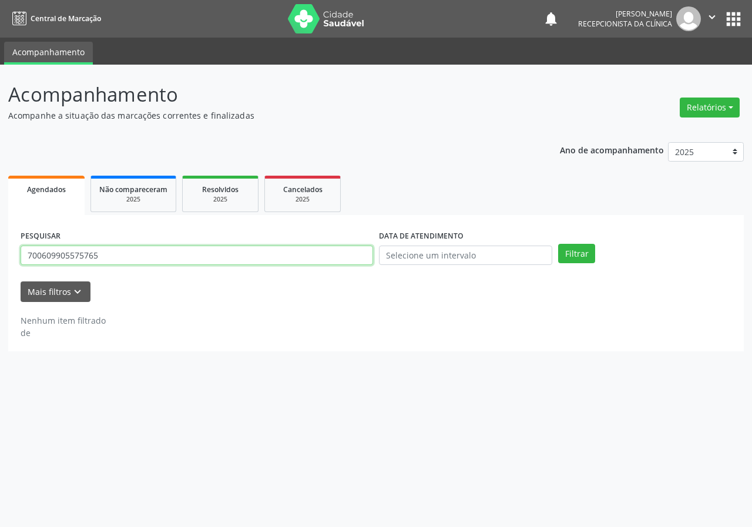
click at [180, 257] on input "700609905575765" at bounding box center [197, 256] width 353 height 20
click at [558, 244] on button "Filtrar" at bounding box center [576, 254] width 37 height 20
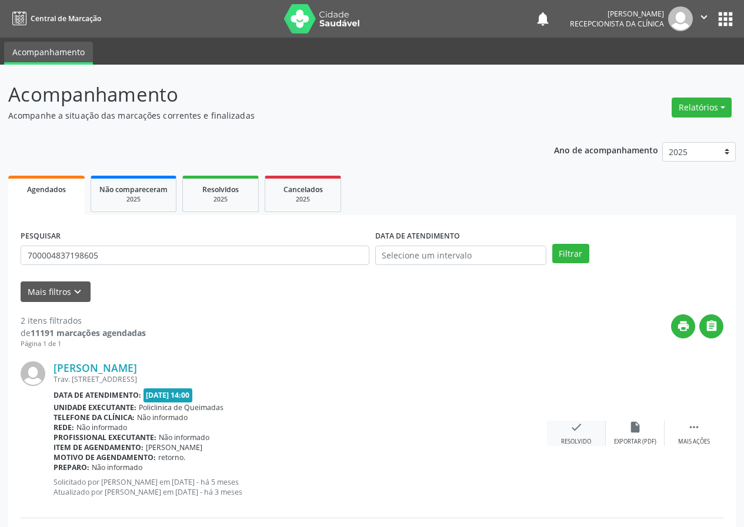
click at [580, 429] on icon "check" at bounding box center [576, 427] width 13 height 13
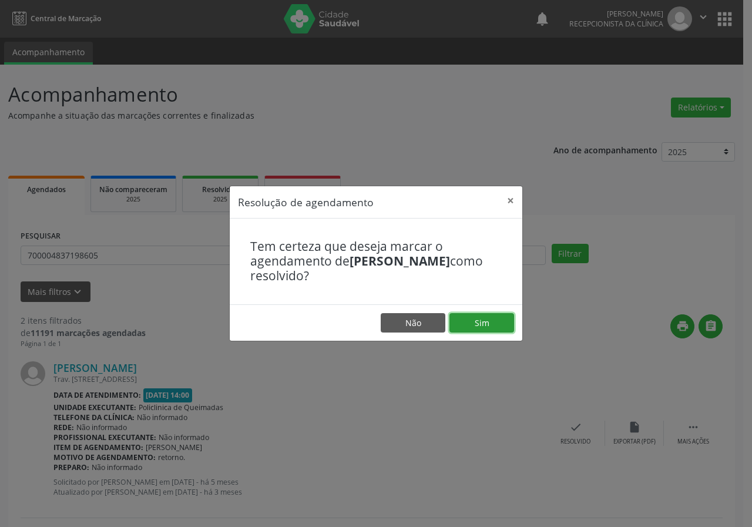
click at [486, 322] on button "Sim" at bounding box center [482, 323] width 65 height 20
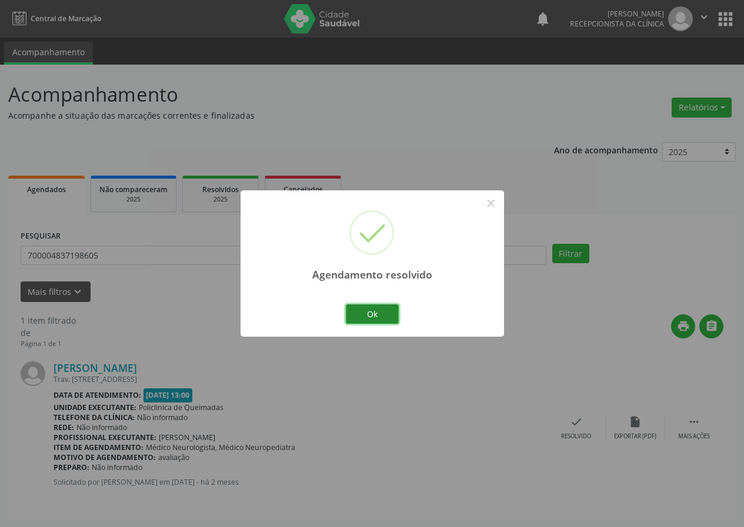
drag, startPoint x: 389, startPoint y: 319, endPoint x: 407, endPoint y: 340, distance: 27.9
click at [389, 319] on button "Ok" at bounding box center [372, 315] width 53 height 20
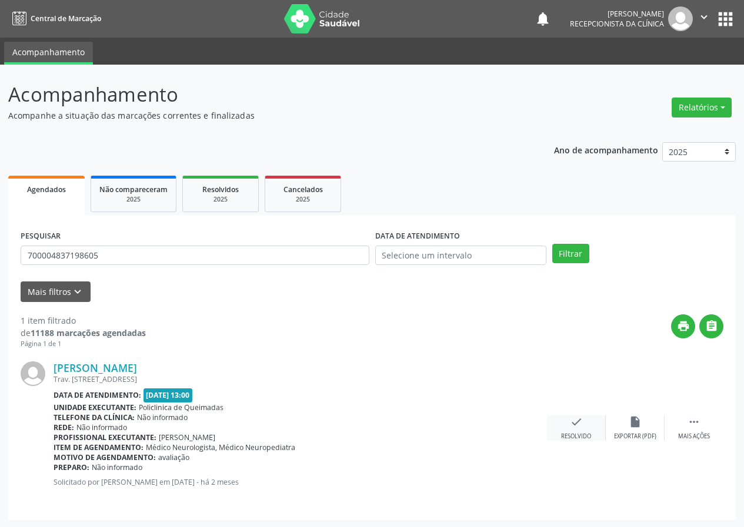
click at [570, 435] on div "Resolvido" at bounding box center [576, 437] width 30 height 8
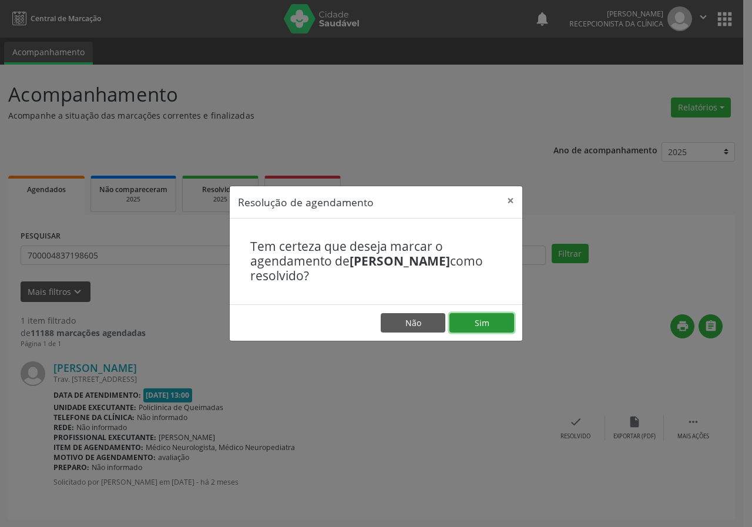
click at [499, 327] on button "Sim" at bounding box center [482, 323] width 65 height 20
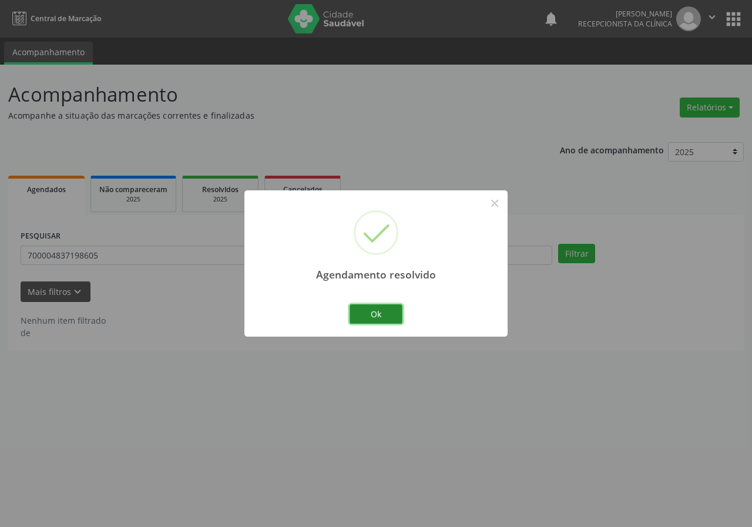
click at [389, 312] on button "Ok" at bounding box center [376, 315] width 53 height 20
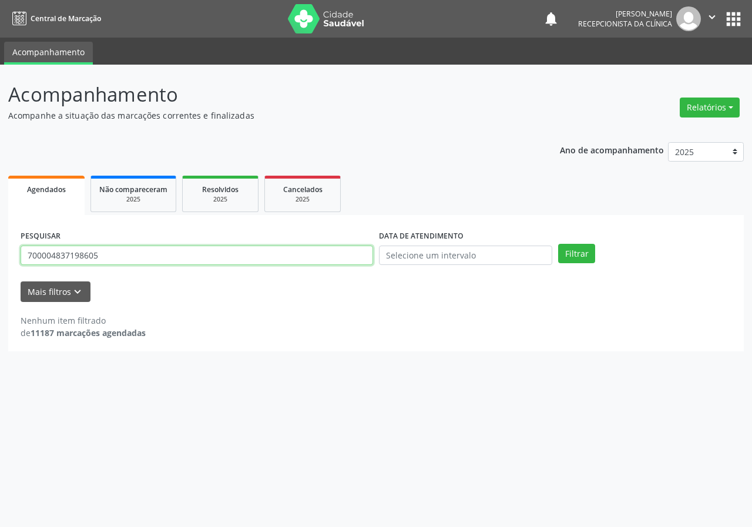
click at [317, 249] on input "700004837198605" at bounding box center [197, 256] width 353 height 20
type input "70000483719860"
click at [316, 247] on input "70000483719860" at bounding box center [197, 256] width 353 height 20
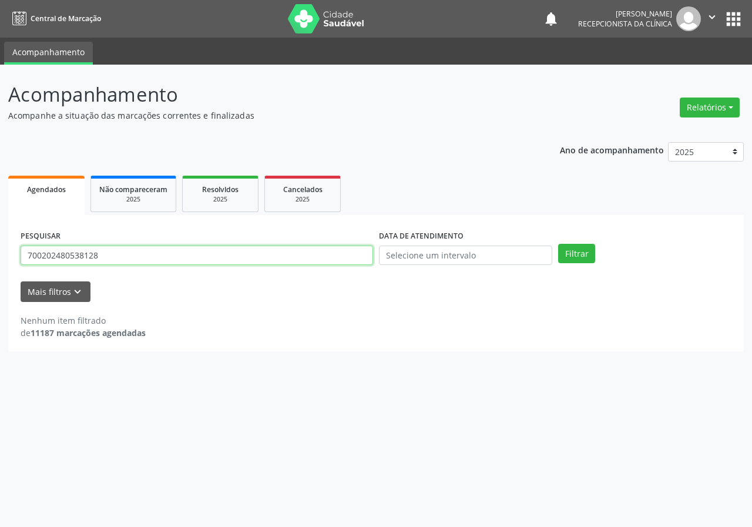
type input "700202480538128"
click at [558, 244] on button "Filtrar" at bounding box center [576, 254] width 37 height 20
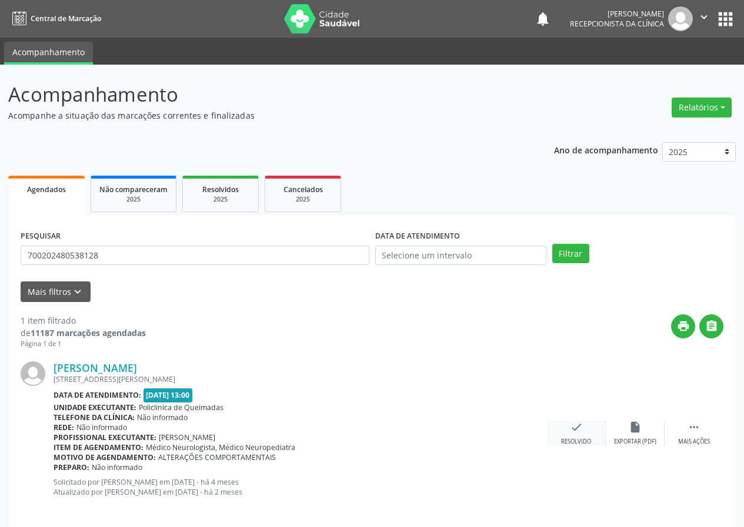
click at [577, 430] on icon "check" at bounding box center [576, 427] width 13 height 13
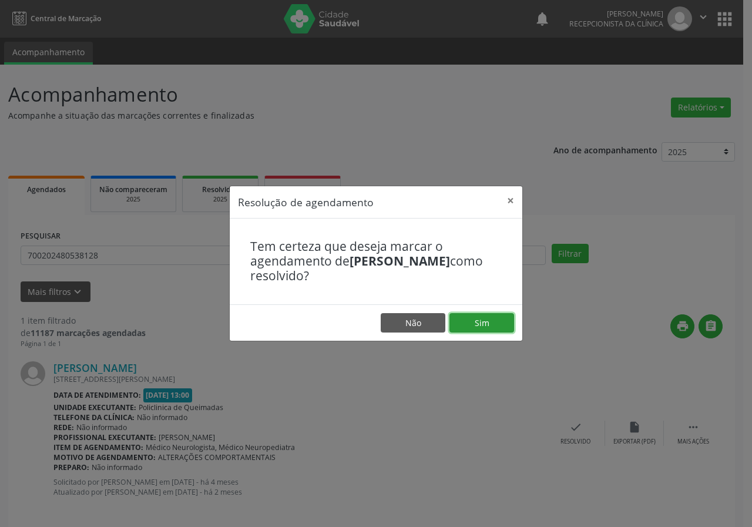
click at [483, 318] on button "Sim" at bounding box center [482, 323] width 65 height 20
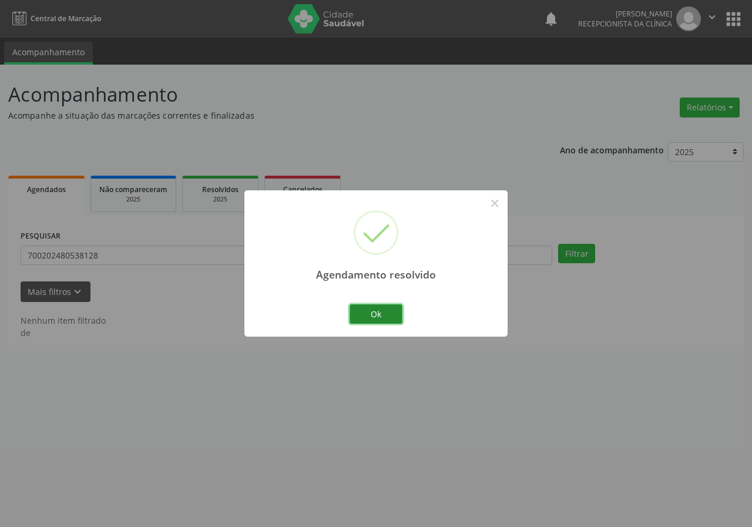
click at [383, 313] on button "Ok" at bounding box center [376, 315] width 53 height 20
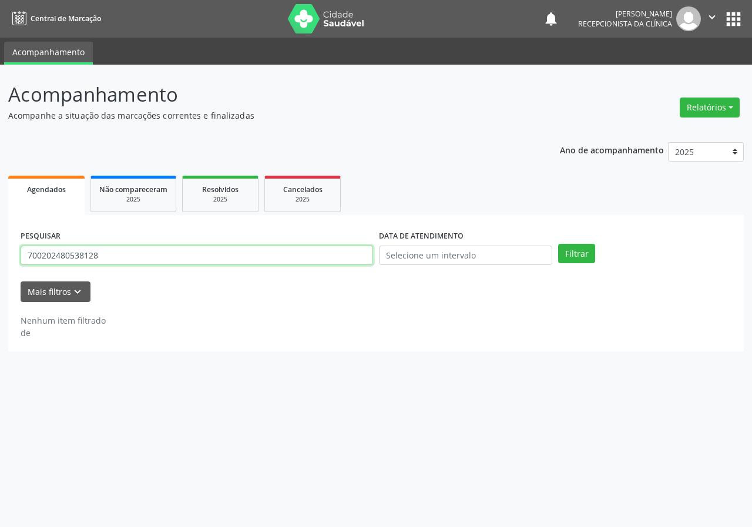
click at [121, 261] on input "700202480538128" at bounding box center [197, 256] width 353 height 20
type input "702608208685742"
click at [558, 244] on button "Filtrar" at bounding box center [576, 254] width 37 height 20
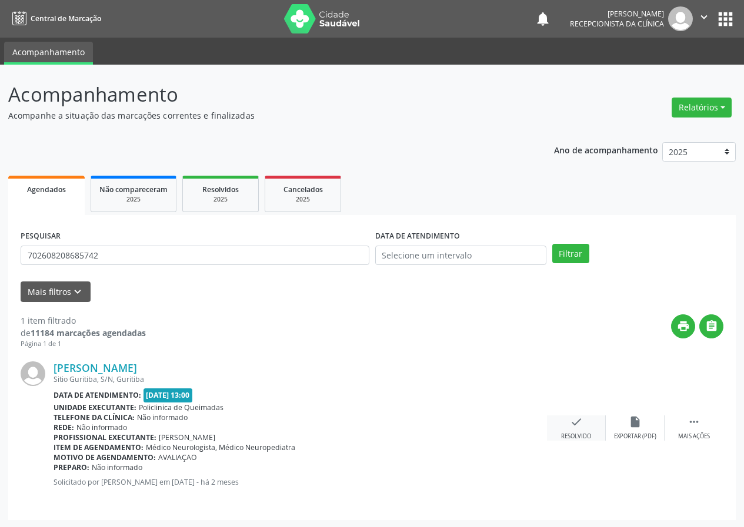
click at [575, 427] on icon "check" at bounding box center [576, 422] width 13 height 13
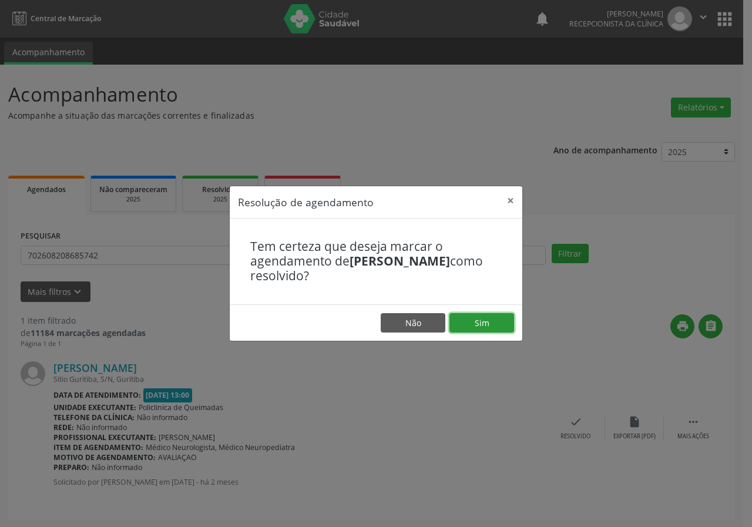
click at [481, 317] on button "Sim" at bounding box center [482, 323] width 65 height 20
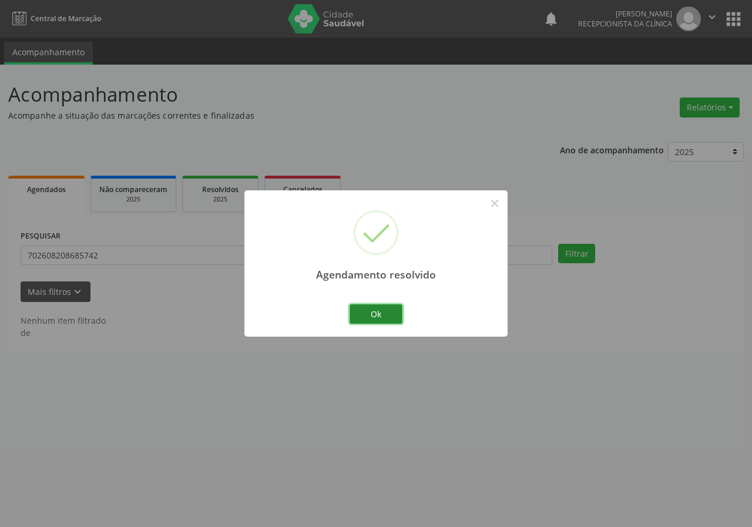
click at [383, 314] on button "Ok" at bounding box center [376, 315] width 53 height 20
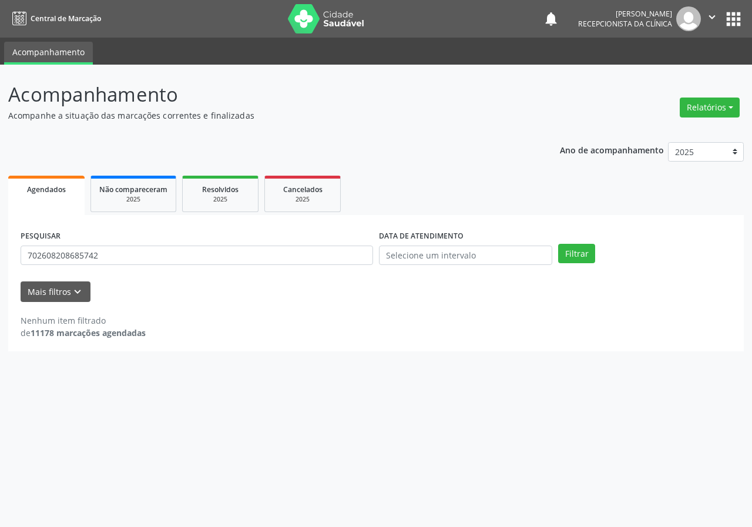
click at [248, 266] on div "PESQUISAR 702608208685742" at bounding box center [197, 251] width 359 height 46
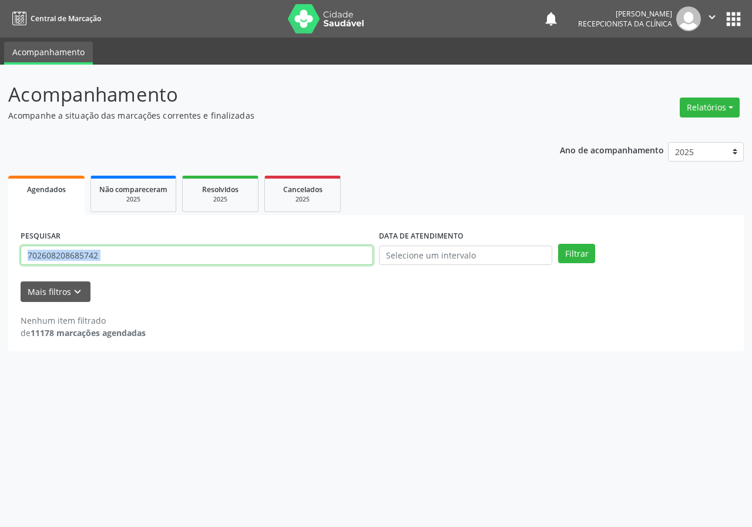
click at [267, 257] on input "702608208685742" at bounding box center [197, 256] width 353 height 20
click at [272, 254] on input "702608208685742" at bounding box center [197, 256] width 353 height 20
type input "702805694520967"
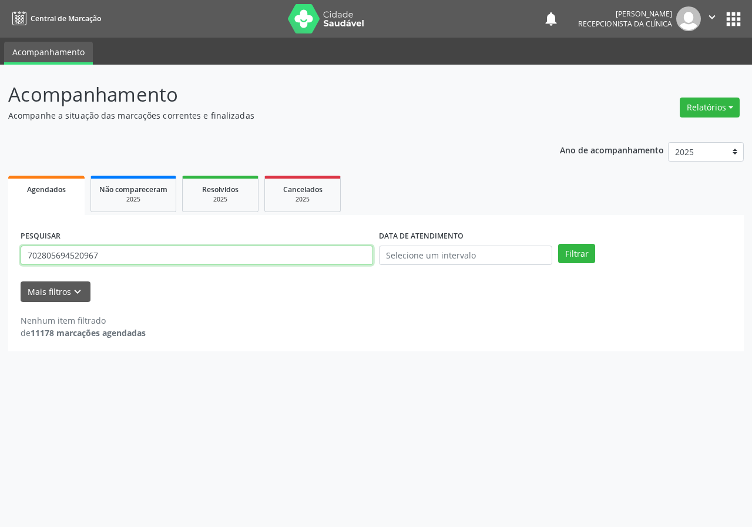
click at [558, 244] on button "Filtrar" at bounding box center [576, 254] width 37 height 20
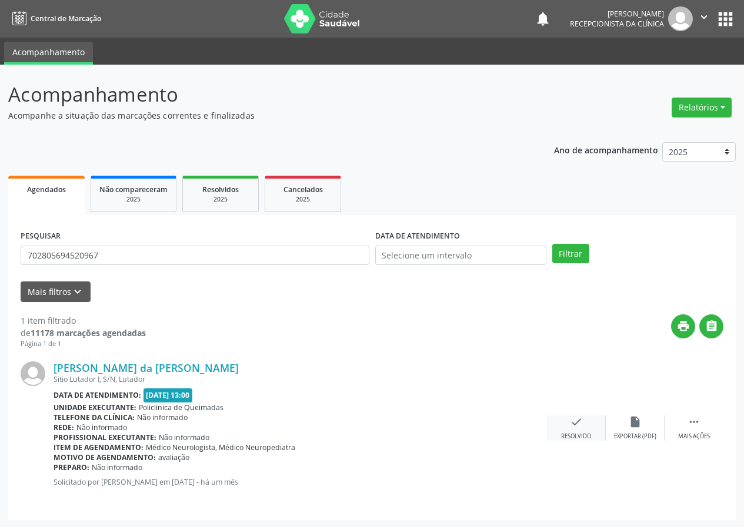
click at [588, 429] on div "check Resolvido" at bounding box center [576, 428] width 59 height 25
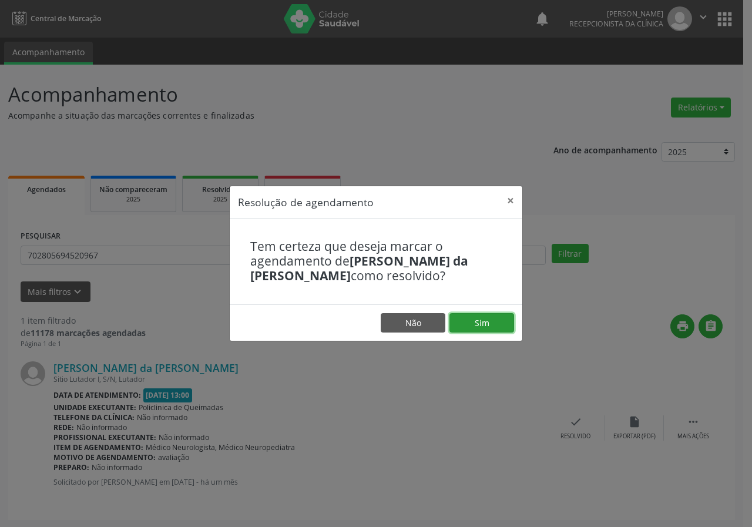
click at [501, 331] on button "Sim" at bounding box center [482, 323] width 65 height 20
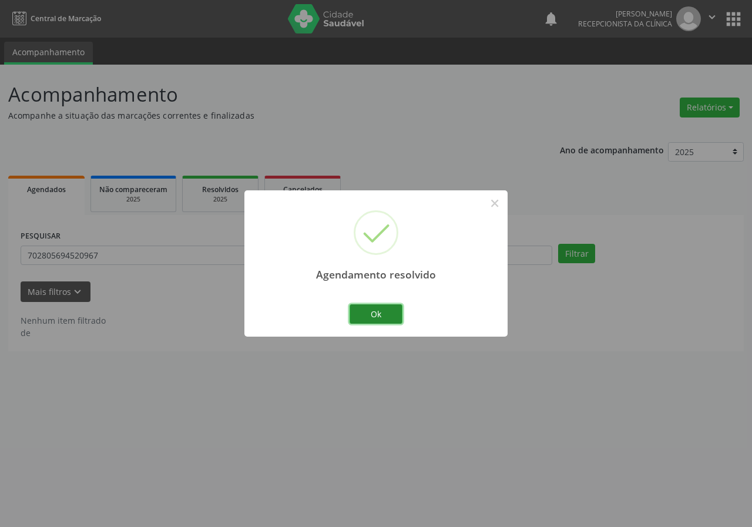
click at [379, 312] on button "Ok" at bounding box center [376, 315] width 53 height 20
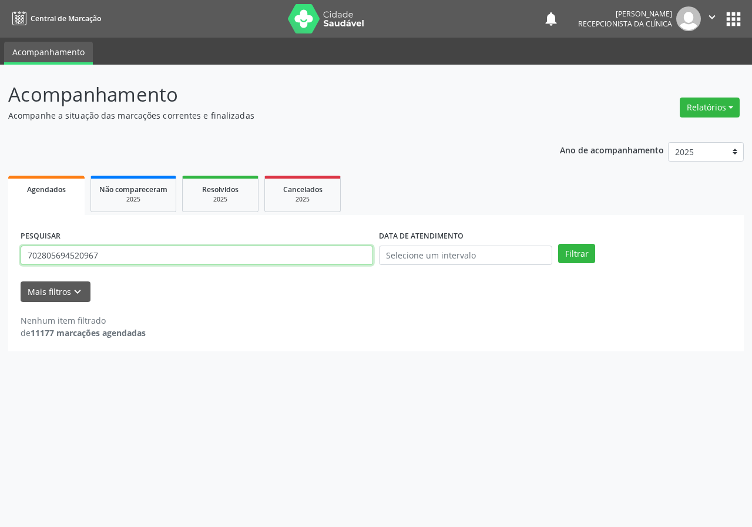
click at [333, 265] on input "702805694520967" at bounding box center [197, 256] width 353 height 20
type input "700508100756651"
click at [558, 244] on button "Filtrar" at bounding box center [576, 254] width 37 height 20
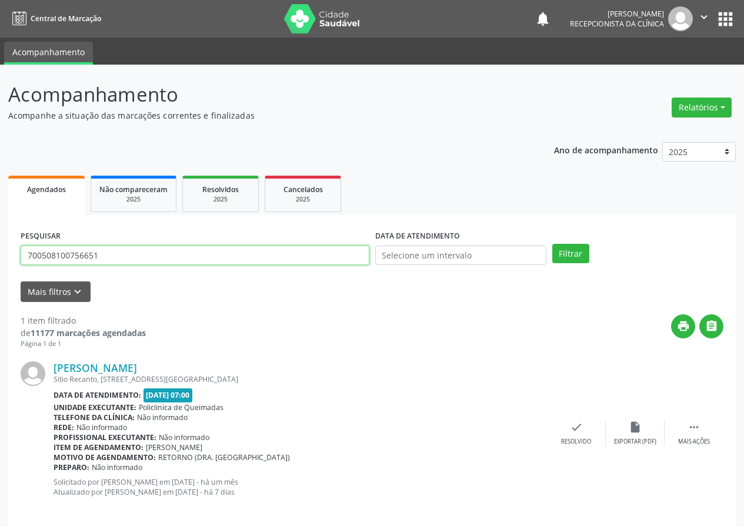
click at [198, 259] on input "700508100756651" at bounding box center [195, 256] width 349 height 20
type input "898004150418774"
click at [552, 244] on button "Filtrar" at bounding box center [570, 254] width 37 height 20
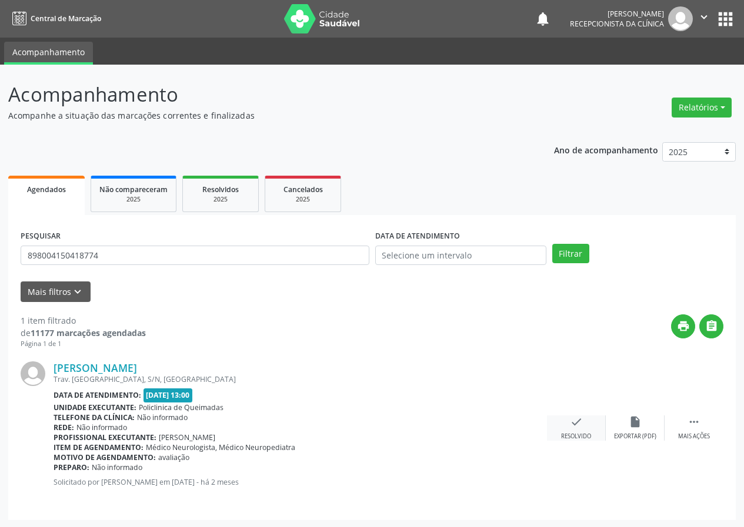
click at [589, 424] on div "check Resolvido" at bounding box center [576, 428] width 59 height 25
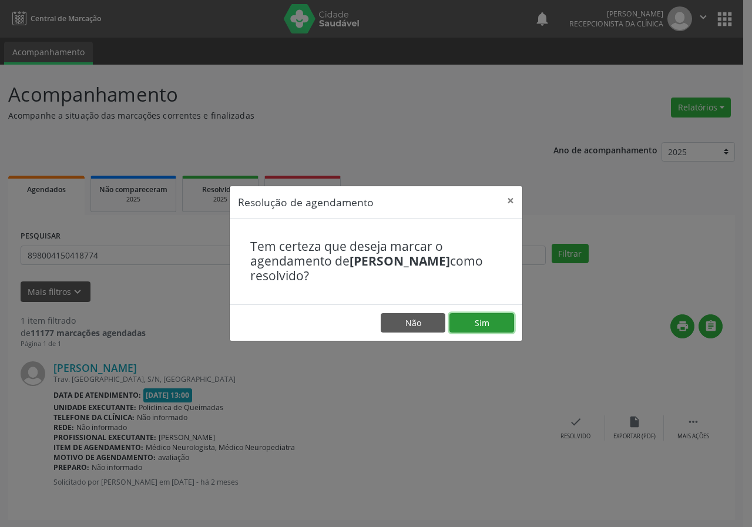
click at [477, 320] on button "Sim" at bounding box center [482, 323] width 65 height 20
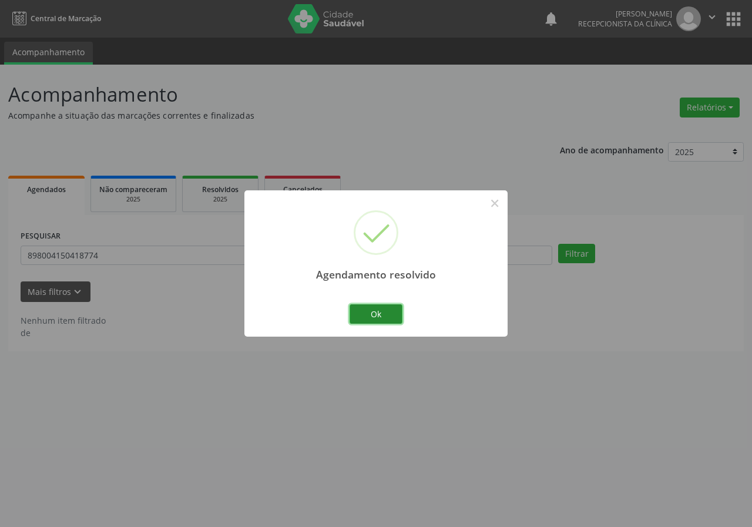
click at [387, 320] on button "Ok" at bounding box center [376, 315] width 53 height 20
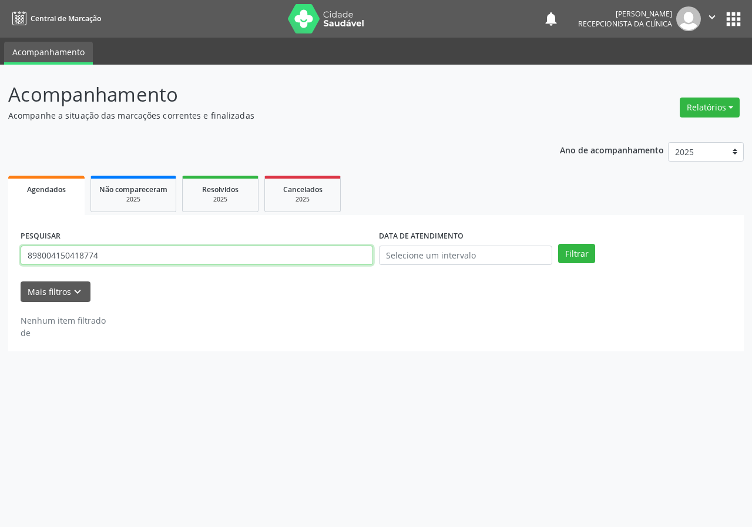
click at [266, 255] on input "898004150418774" at bounding box center [197, 256] width 353 height 20
type input "700806406172288"
click at [558, 244] on button "Filtrar" at bounding box center [576, 254] width 37 height 20
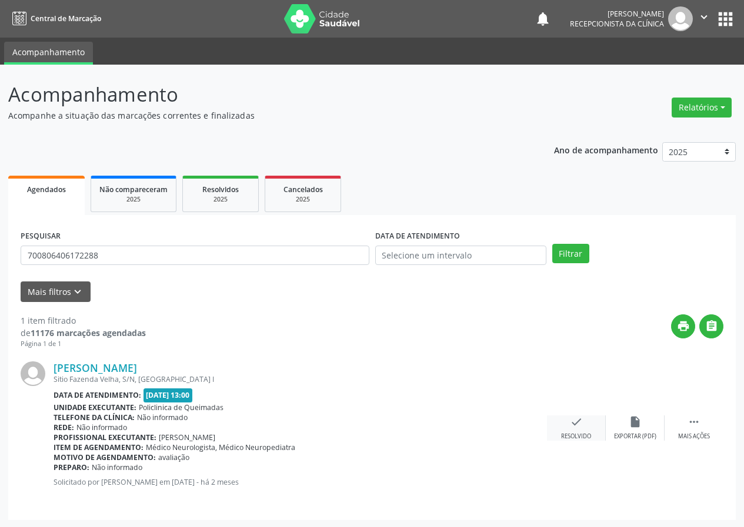
click at [581, 423] on icon "check" at bounding box center [576, 422] width 13 height 13
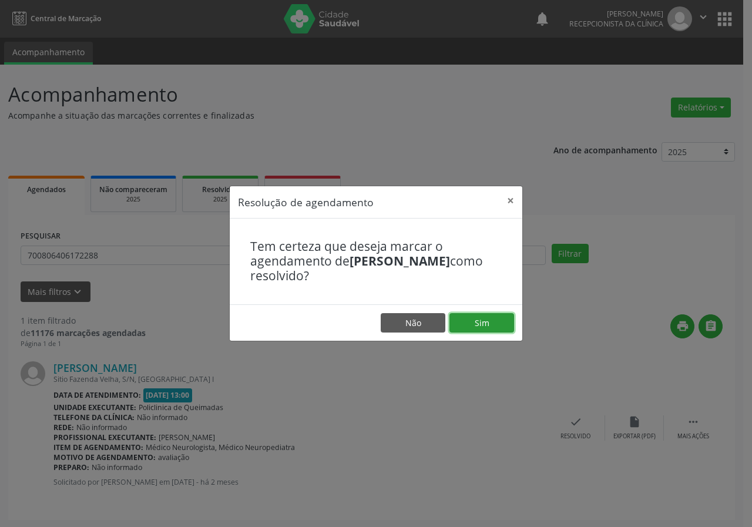
click at [506, 323] on button "Sim" at bounding box center [482, 323] width 65 height 20
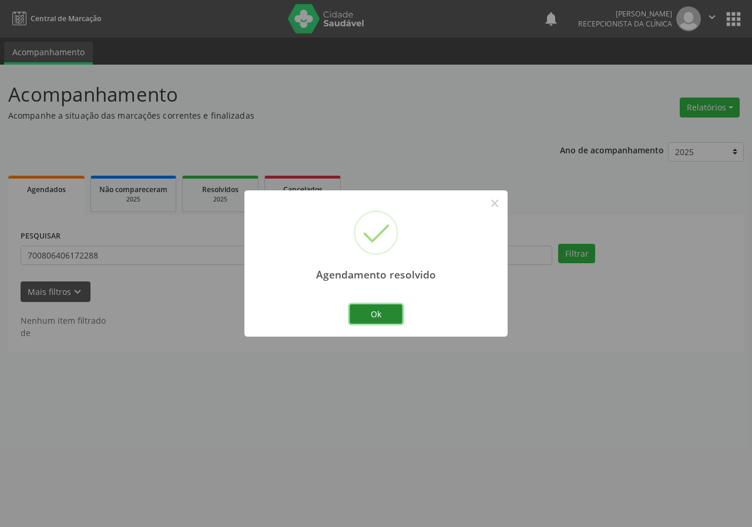
click at [370, 310] on button "Ok" at bounding box center [376, 315] width 53 height 20
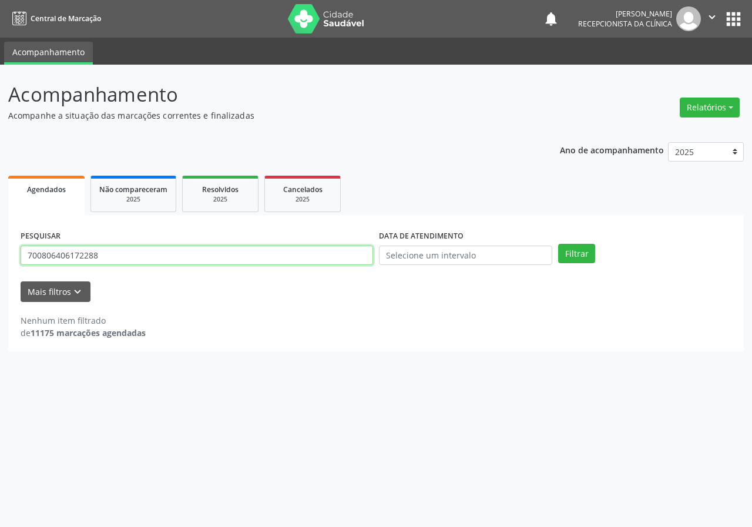
click at [335, 260] on input "700806406172288" at bounding box center [197, 256] width 353 height 20
type input "700005037936203"
click at [558, 244] on button "Filtrar" at bounding box center [576, 254] width 37 height 20
click at [113, 257] on input "700005037936203" at bounding box center [197, 256] width 353 height 20
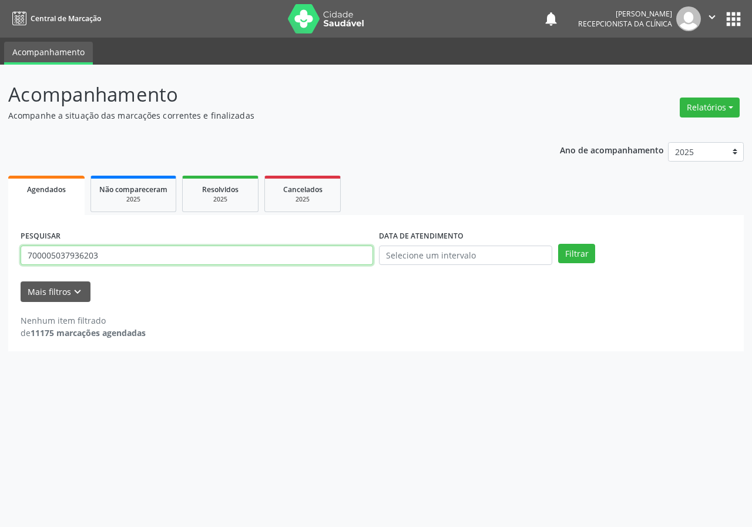
click at [113, 257] on input "700005037936203" at bounding box center [197, 256] width 353 height 20
type input "702905549405175"
click at [558, 244] on button "Filtrar" at bounding box center [576, 254] width 37 height 20
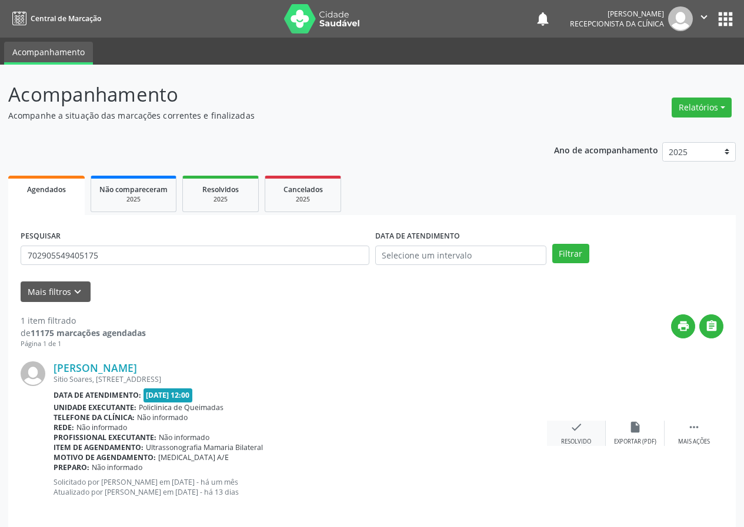
click at [576, 424] on icon "check" at bounding box center [576, 427] width 13 height 13
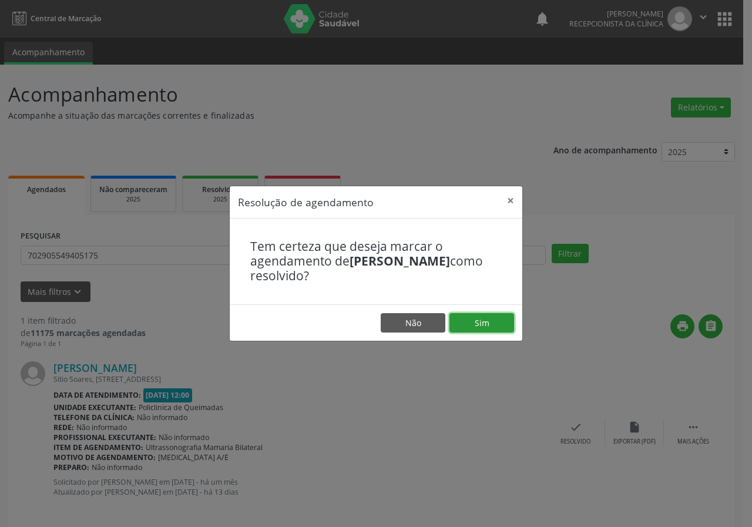
click at [496, 322] on button "Sim" at bounding box center [482, 323] width 65 height 20
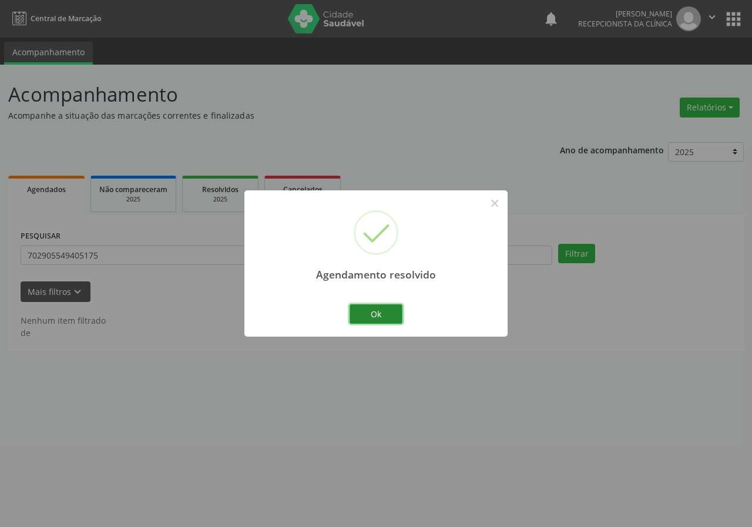
click at [365, 309] on button "Ok" at bounding box center [376, 315] width 53 height 20
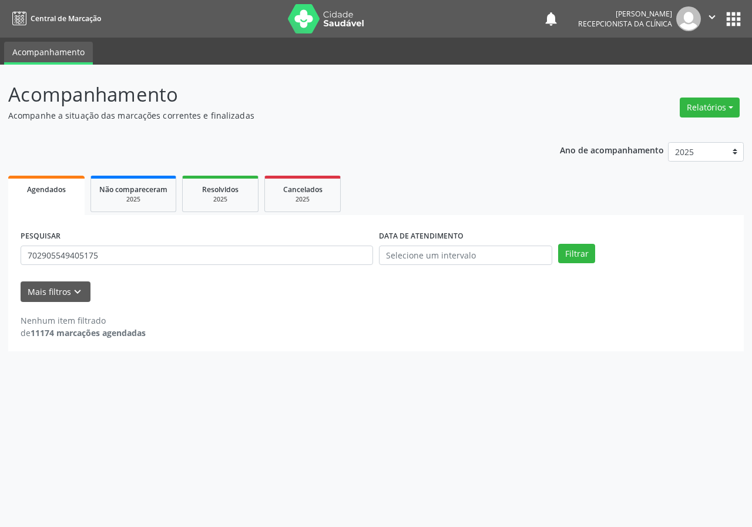
click at [261, 245] on div "PESQUISAR 702905549405175" at bounding box center [197, 251] width 359 height 46
click at [249, 257] on input "702905549405175" at bounding box center [197, 256] width 353 height 20
type input "701403614260231"
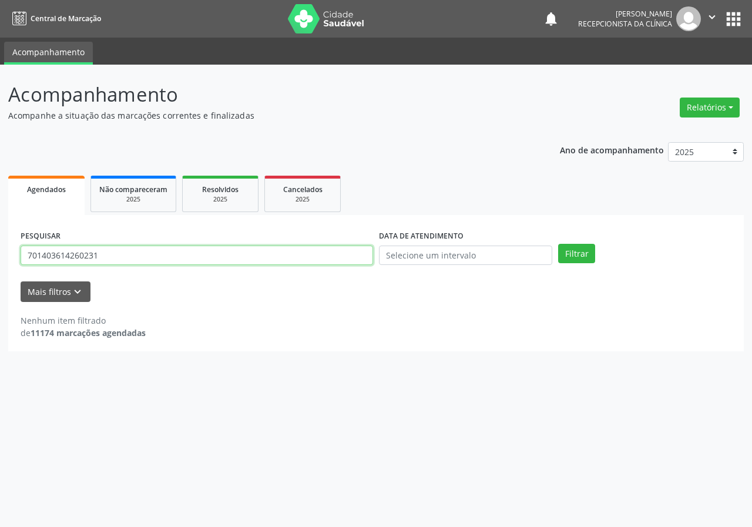
click at [558, 244] on button "Filtrar" at bounding box center [576, 254] width 37 height 20
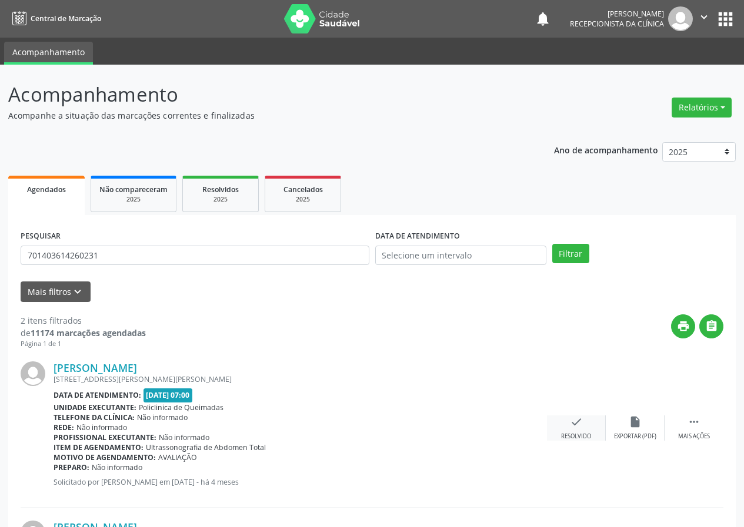
click at [572, 426] on icon "check" at bounding box center [576, 422] width 13 height 13
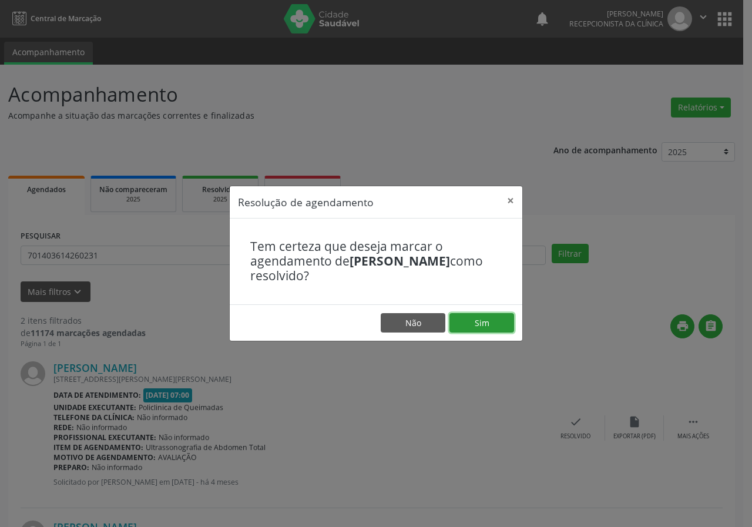
click at [509, 326] on button "Sim" at bounding box center [482, 323] width 65 height 20
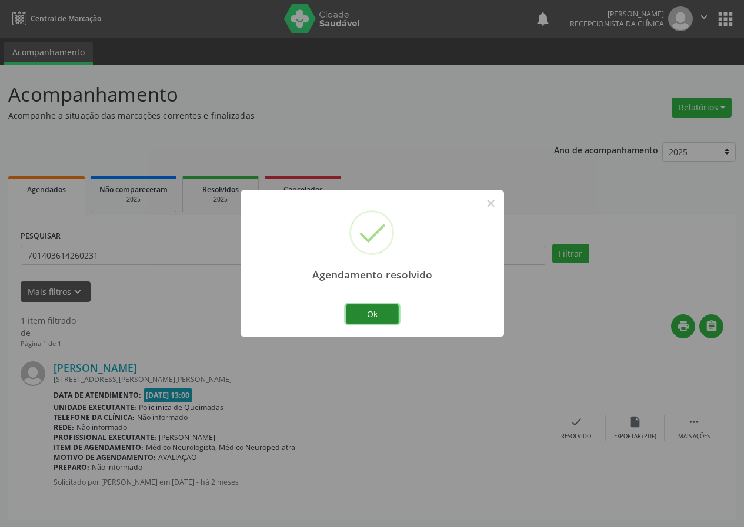
click at [373, 314] on button "Ok" at bounding box center [372, 315] width 53 height 20
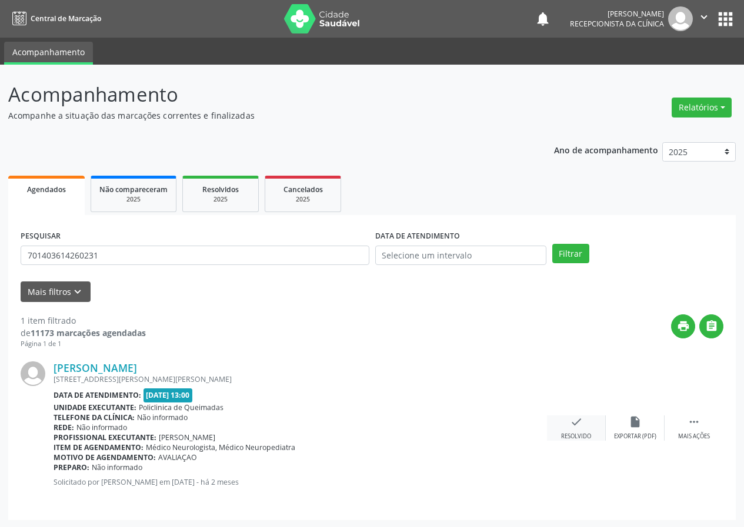
click at [580, 426] on icon "check" at bounding box center [576, 422] width 13 height 13
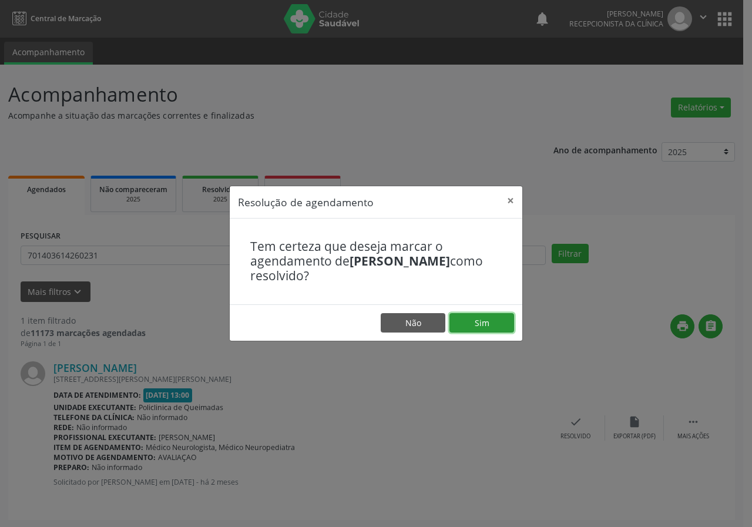
click at [464, 319] on button "Sim" at bounding box center [482, 323] width 65 height 20
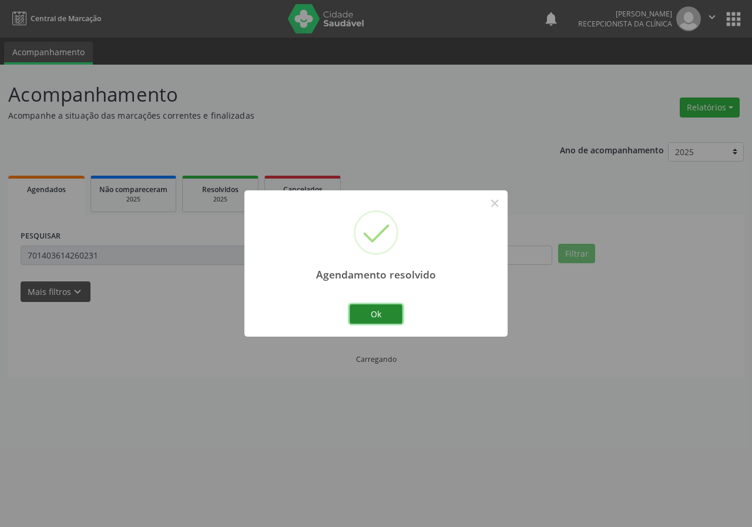
click at [385, 316] on button "Ok" at bounding box center [376, 315] width 53 height 20
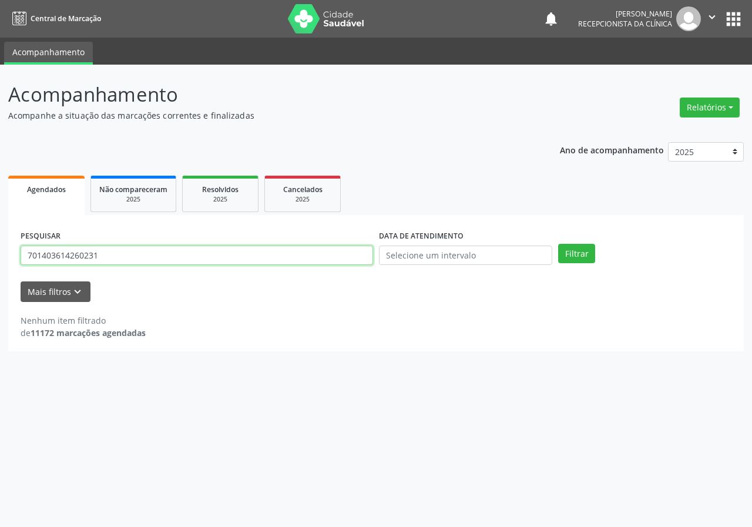
click at [336, 261] on input "701403614260231" at bounding box center [197, 256] width 353 height 20
type input "705202422660170"
click at [558, 244] on button "Filtrar" at bounding box center [576, 254] width 37 height 20
click at [125, 253] on input "705202422660170" at bounding box center [197, 256] width 353 height 20
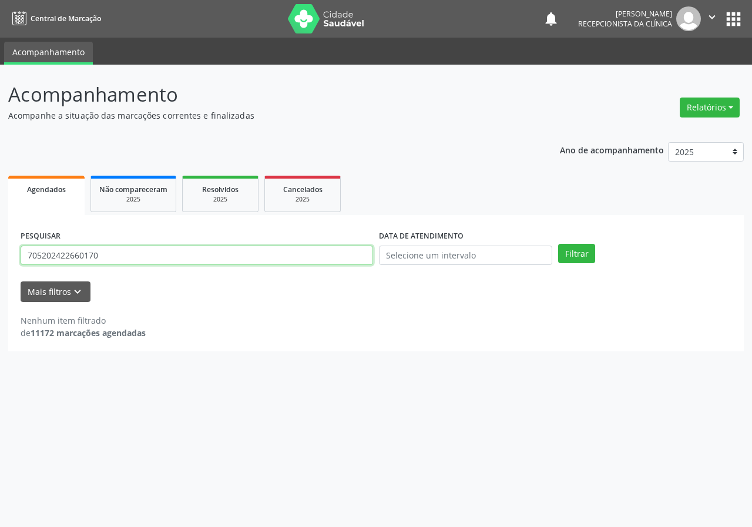
click at [125, 253] on input "705202422660170" at bounding box center [197, 256] width 353 height 20
click at [558, 244] on button "Filtrar" at bounding box center [576, 254] width 37 height 20
click at [143, 256] on input "703003891318579" at bounding box center [197, 256] width 353 height 20
click at [143, 254] on input "703003891318579" at bounding box center [197, 256] width 353 height 20
type input "703003891318579"
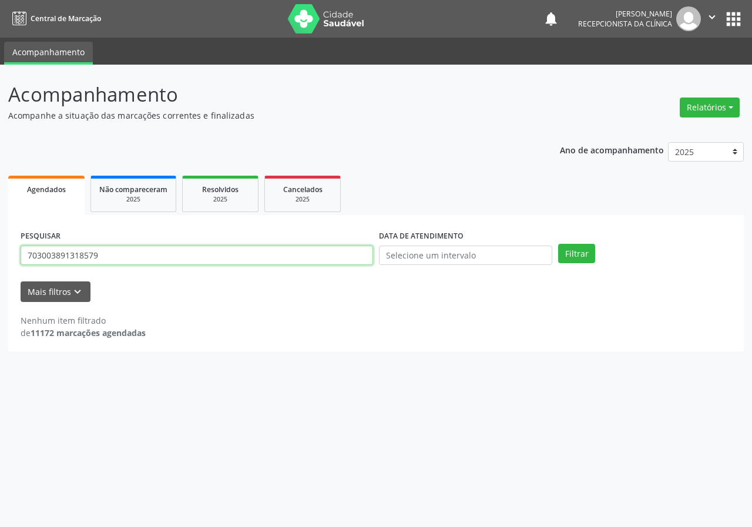
click at [558, 244] on button "Filtrar" at bounding box center [576, 254] width 37 height 20
click at [130, 253] on input "703003891318579" at bounding box center [197, 256] width 353 height 20
type input "702307197937815"
click at [558, 244] on button "Filtrar" at bounding box center [576, 254] width 37 height 20
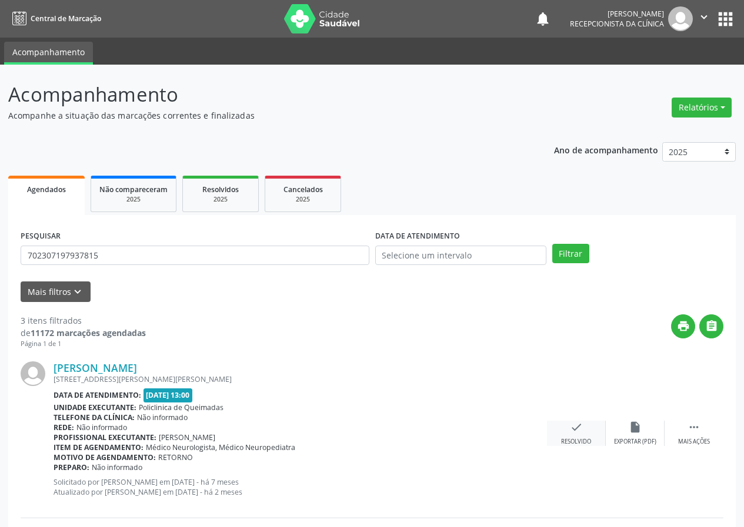
click at [572, 434] on div "check Resolvido" at bounding box center [576, 433] width 59 height 25
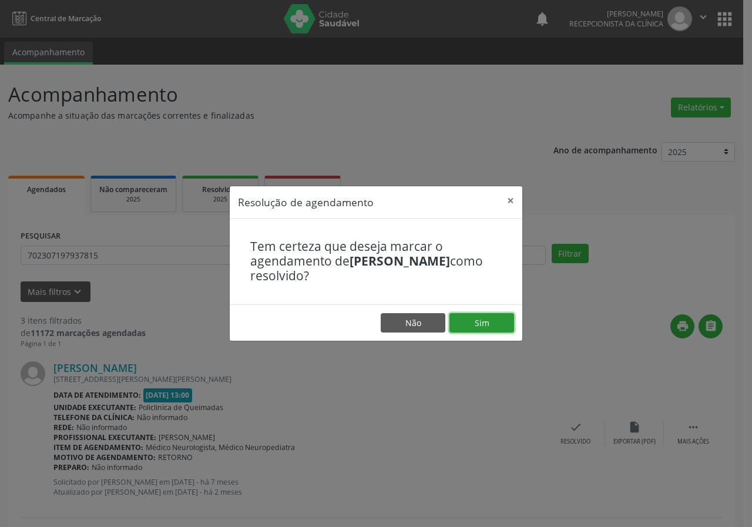
click at [480, 328] on button "Sim" at bounding box center [482, 323] width 65 height 20
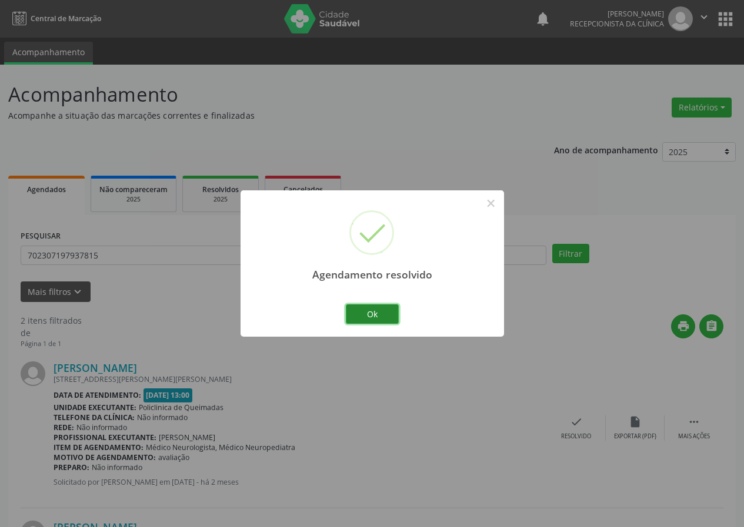
click at [376, 323] on button "Ok" at bounding box center [372, 315] width 53 height 20
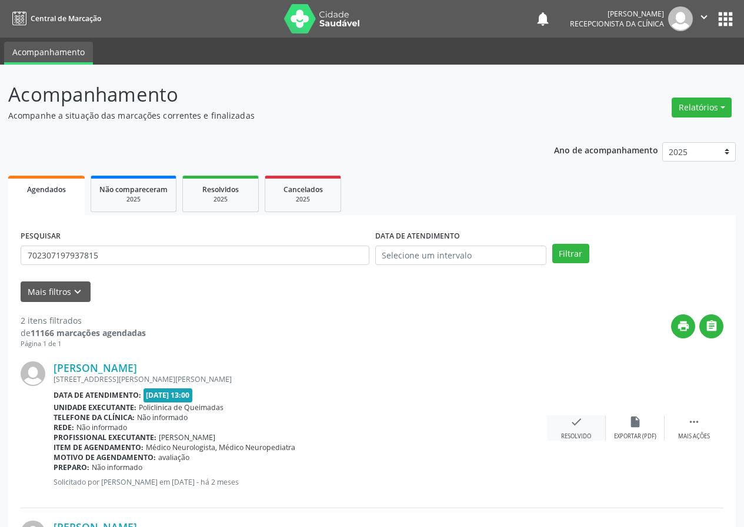
click at [571, 417] on icon "check" at bounding box center [576, 422] width 13 height 13
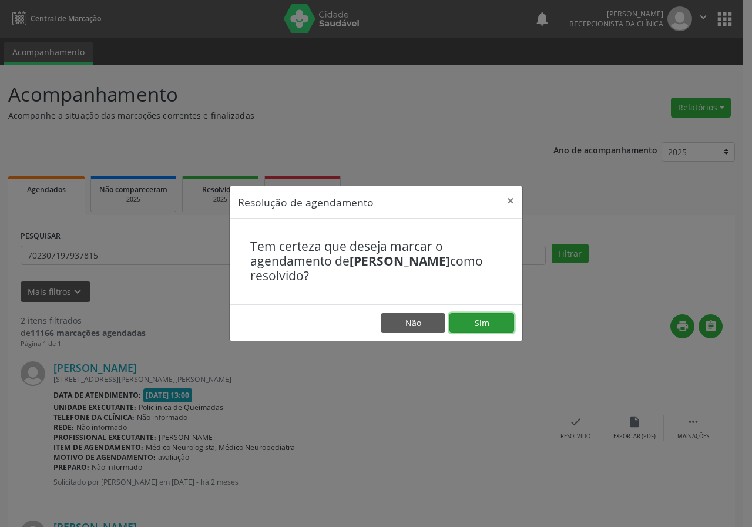
click at [499, 332] on button "Sim" at bounding box center [482, 323] width 65 height 20
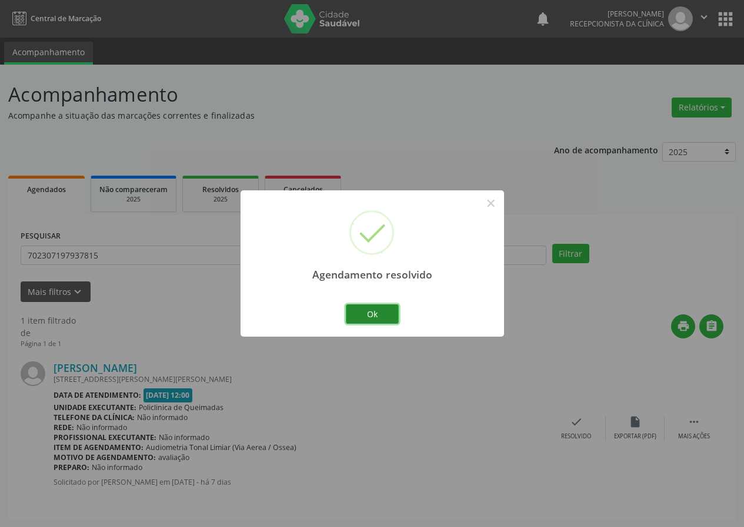
click at [389, 319] on button "Ok" at bounding box center [372, 315] width 53 height 20
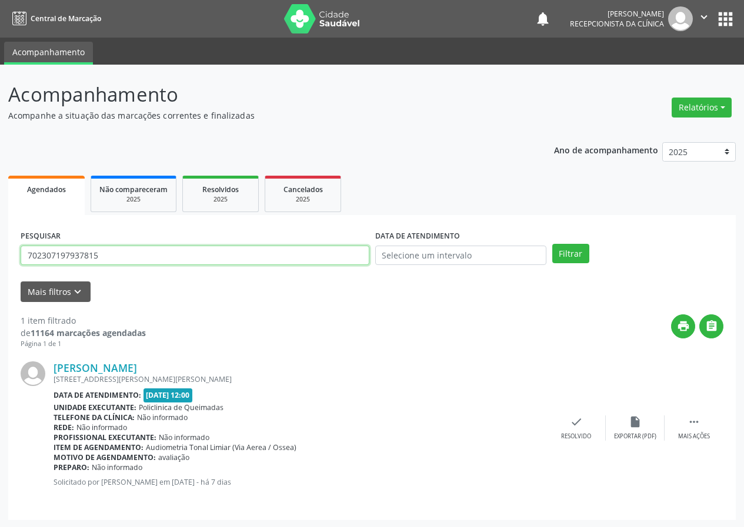
click at [349, 250] on input "702307197937815" at bounding box center [195, 256] width 349 height 20
type input "709201245391336"
click at [552, 244] on button "Filtrar" at bounding box center [570, 254] width 37 height 20
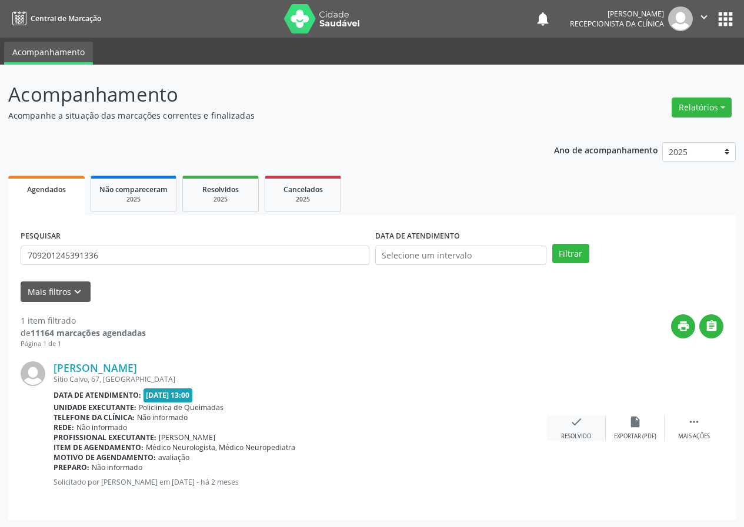
click at [568, 418] on div "check Resolvido" at bounding box center [576, 428] width 59 height 25
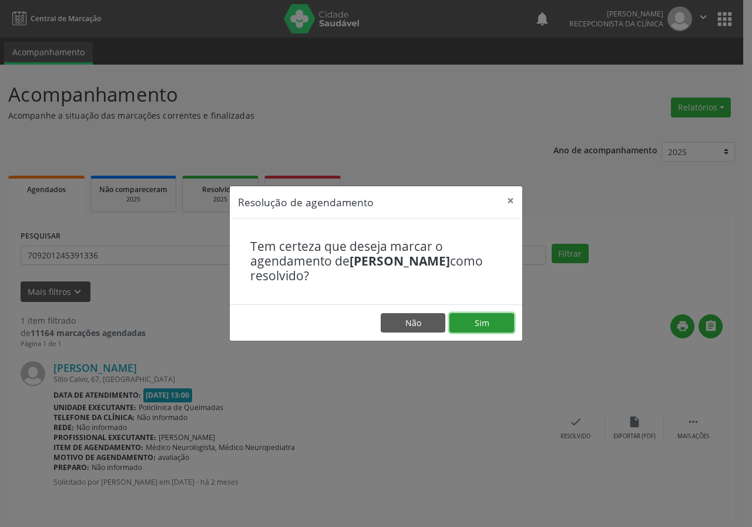
click at [507, 330] on button "Sim" at bounding box center [482, 323] width 65 height 20
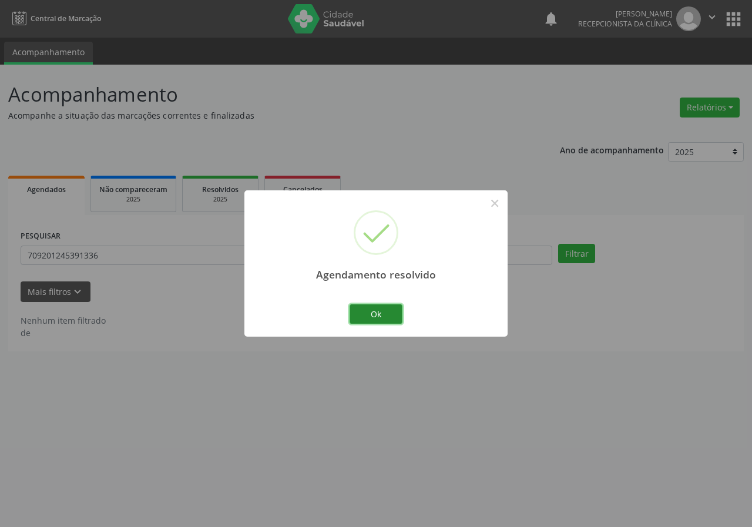
click at [369, 315] on button "Ok" at bounding box center [376, 315] width 53 height 20
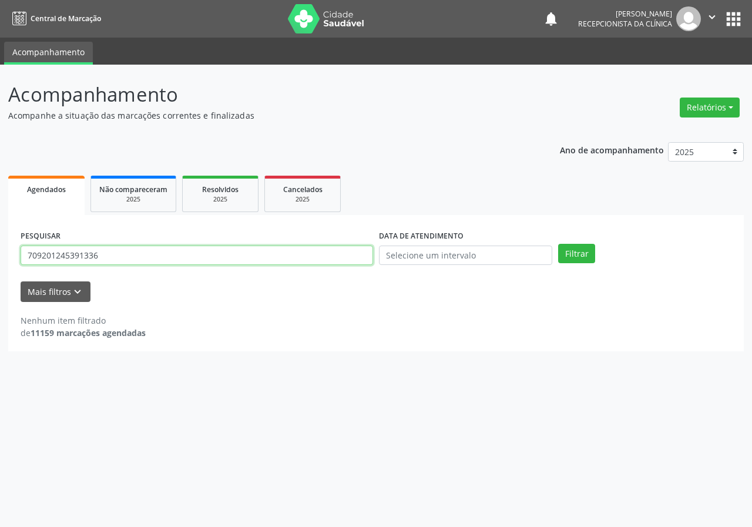
click at [303, 259] on input "709201245391336" at bounding box center [197, 256] width 353 height 20
type input "705709492746130"
click at [558, 244] on button "Filtrar" at bounding box center [576, 254] width 37 height 20
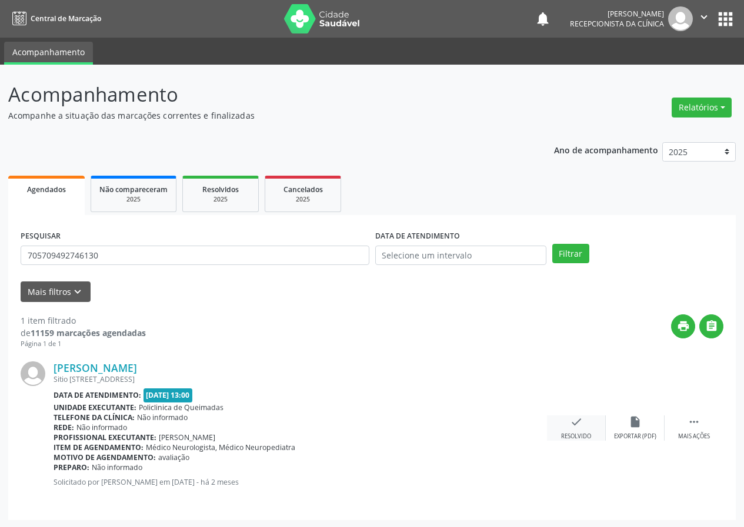
click at [574, 429] on div "check Resolvido" at bounding box center [576, 428] width 59 height 25
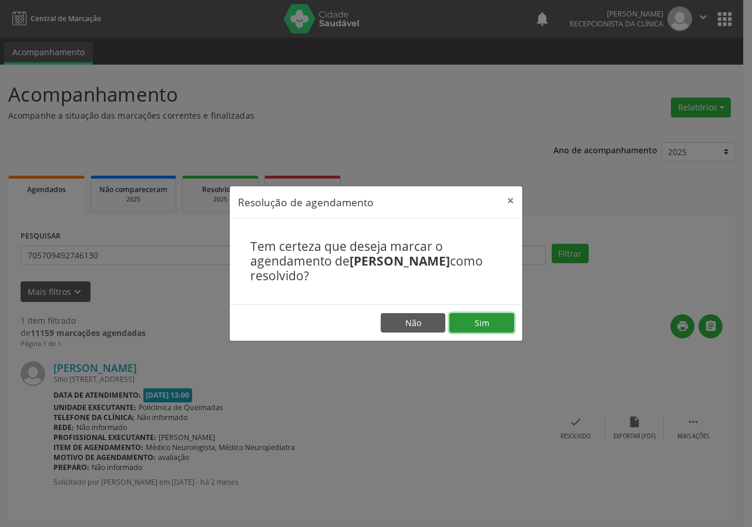
click at [487, 320] on button "Sim" at bounding box center [482, 323] width 65 height 20
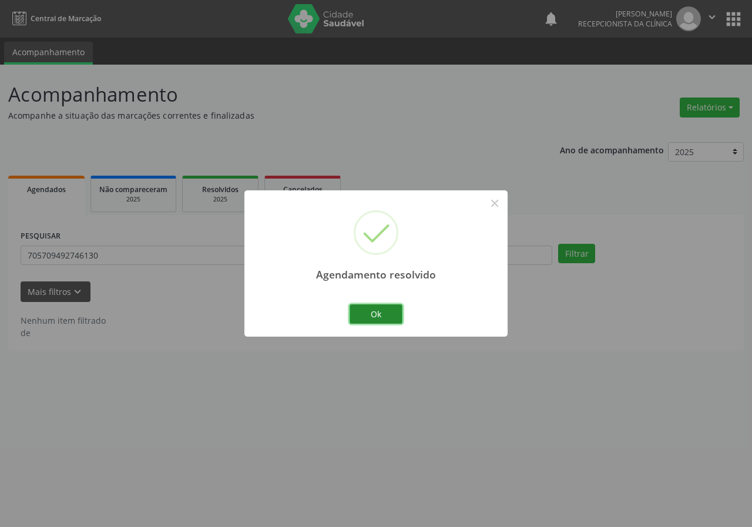
click at [369, 307] on button "Ok" at bounding box center [376, 315] width 53 height 20
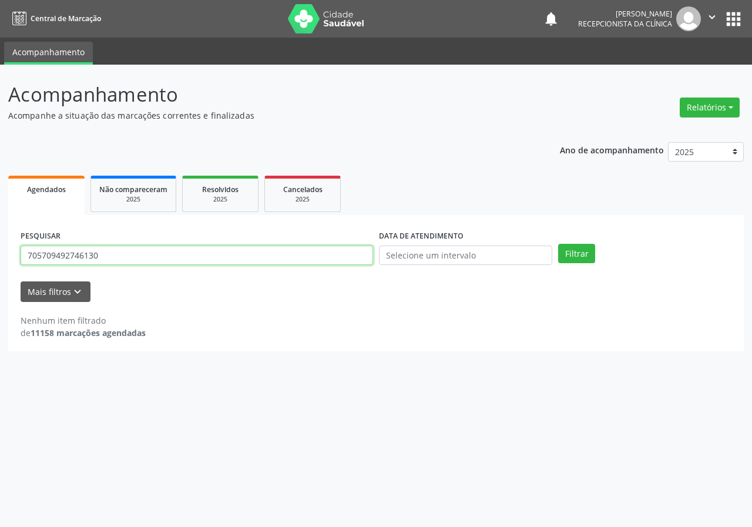
click at [341, 262] on input "705709492746130" at bounding box center [197, 256] width 353 height 20
type input "708406735484769"
click at [558, 244] on button "Filtrar" at bounding box center [576, 254] width 37 height 20
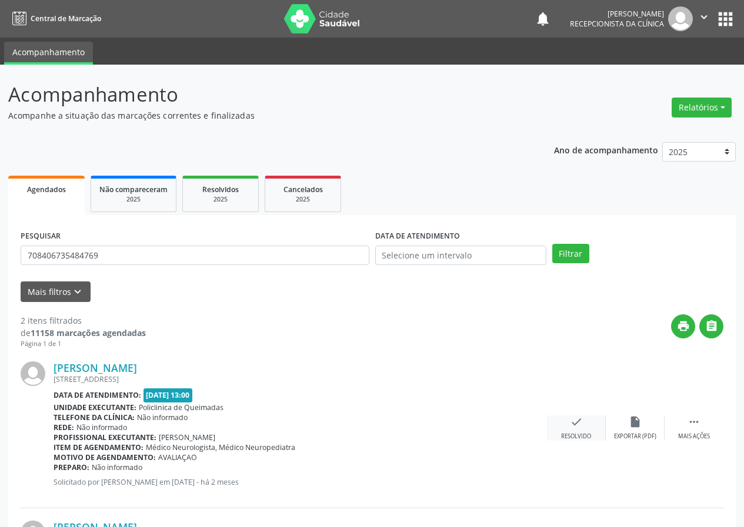
click at [567, 427] on div "check Resolvido" at bounding box center [576, 428] width 59 height 25
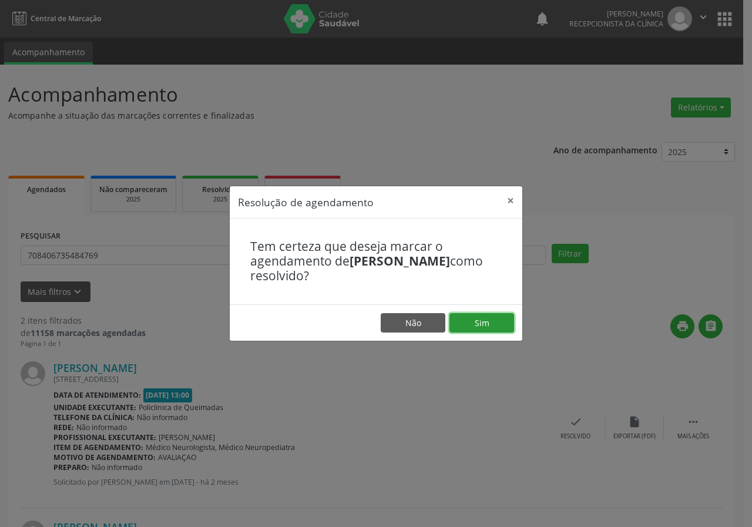
click at [482, 330] on button "Sim" at bounding box center [482, 323] width 65 height 20
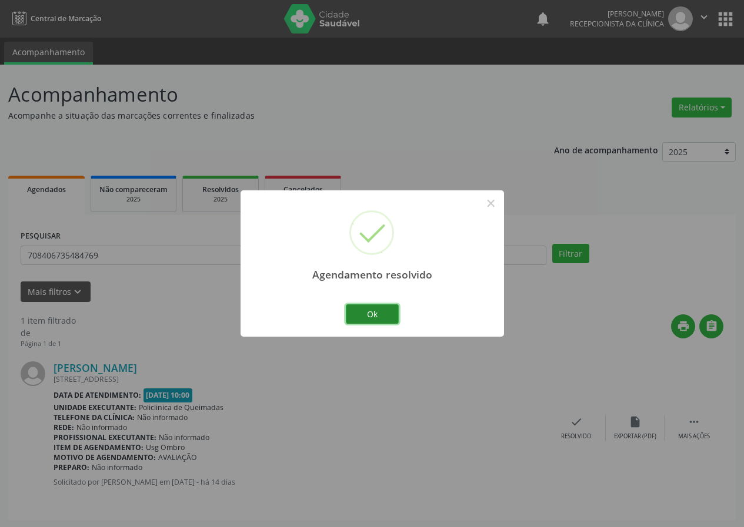
click at [378, 319] on button "Ok" at bounding box center [372, 315] width 53 height 20
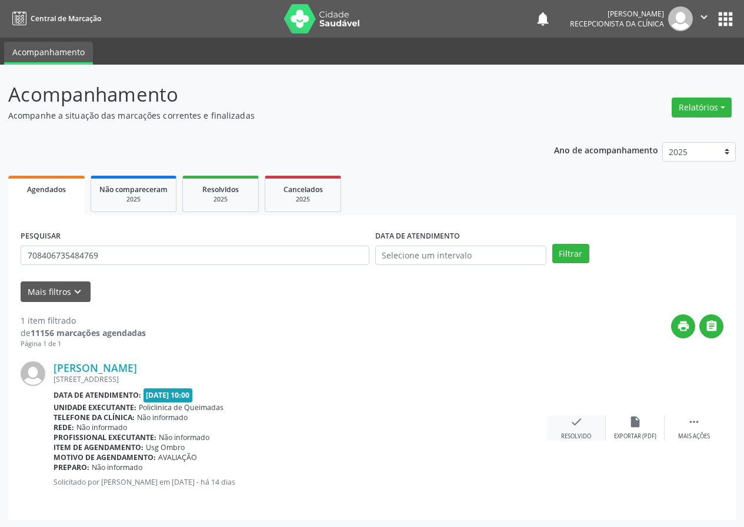
click at [578, 426] on icon "check" at bounding box center [576, 422] width 13 height 13
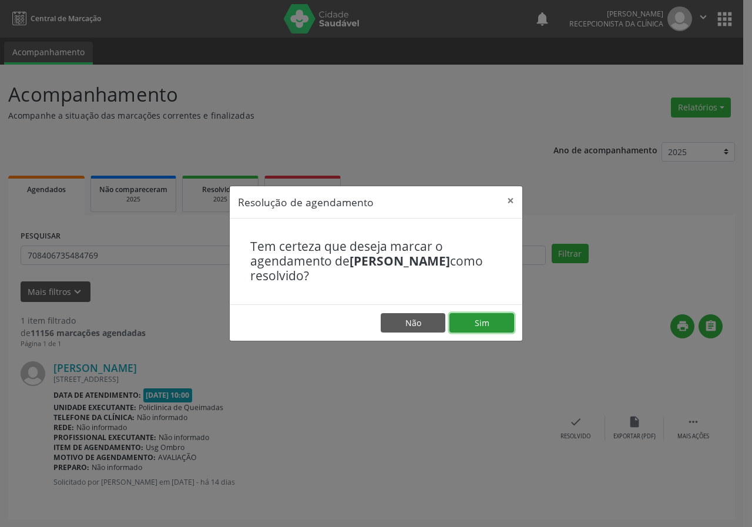
click at [469, 319] on button "Sim" at bounding box center [482, 323] width 65 height 20
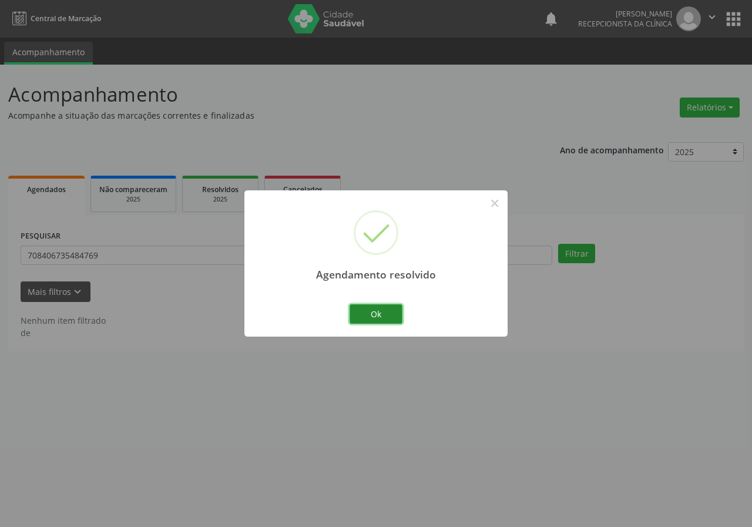
click at [382, 325] on div "Ok Cancel" at bounding box center [376, 314] width 58 height 25
click at [378, 315] on button "Ok" at bounding box center [376, 315] width 53 height 20
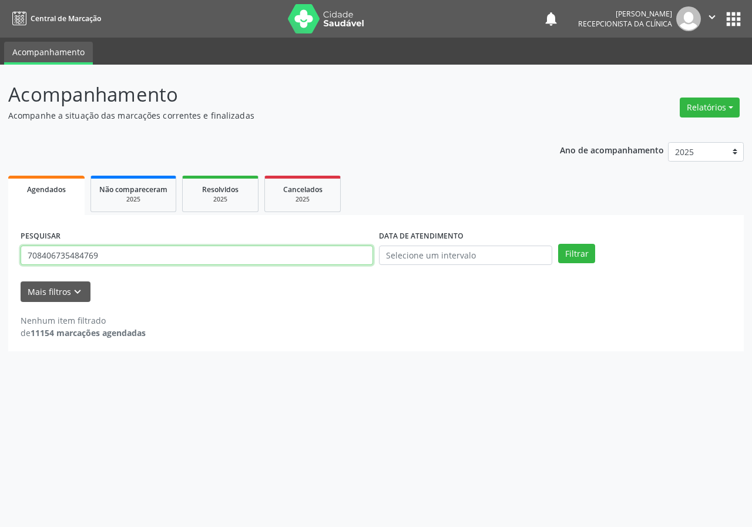
click at [240, 261] on input "708406735484769" at bounding box center [197, 256] width 353 height 20
click at [240, 260] on input "708406735484769" at bounding box center [197, 256] width 353 height 20
type input "704008369938962"
click at [558, 244] on button "Filtrar" at bounding box center [576, 254] width 37 height 20
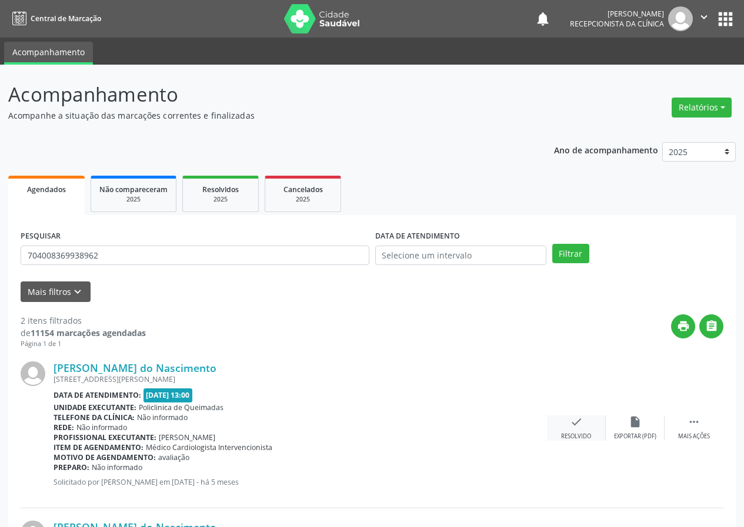
click at [570, 418] on icon "check" at bounding box center [576, 422] width 13 height 13
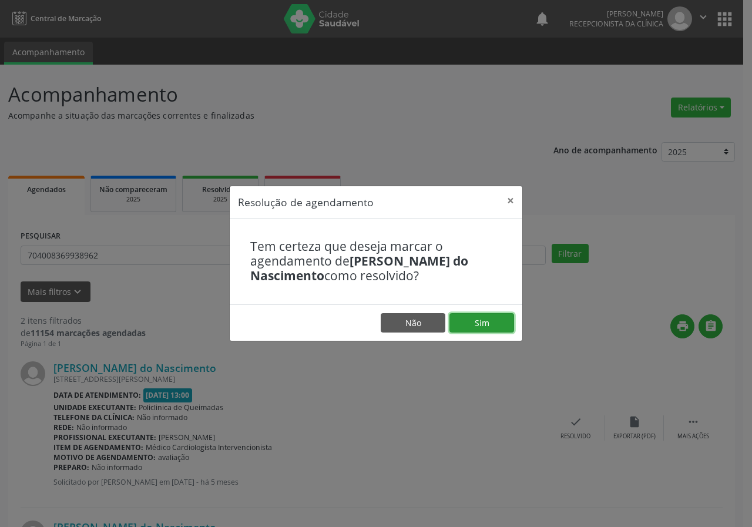
click at [489, 328] on button "Sim" at bounding box center [482, 323] width 65 height 20
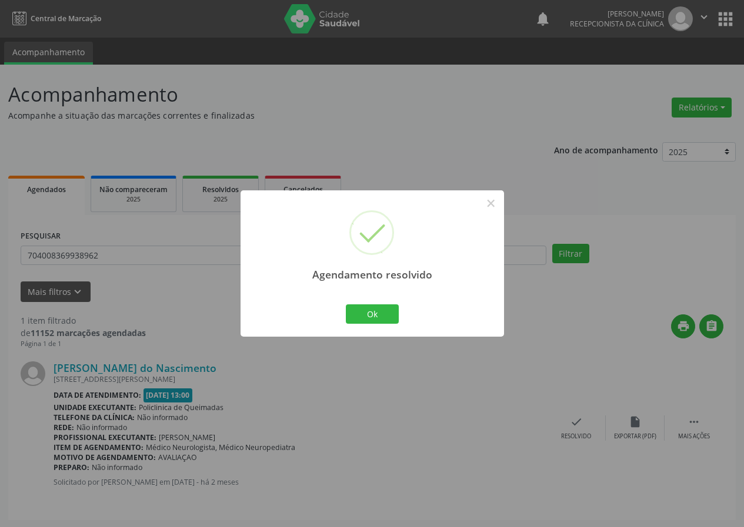
click at [357, 325] on div "Ok Cancel" at bounding box center [372, 314] width 58 height 25
click at [369, 314] on button "Ok" at bounding box center [372, 315] width 53 height 20
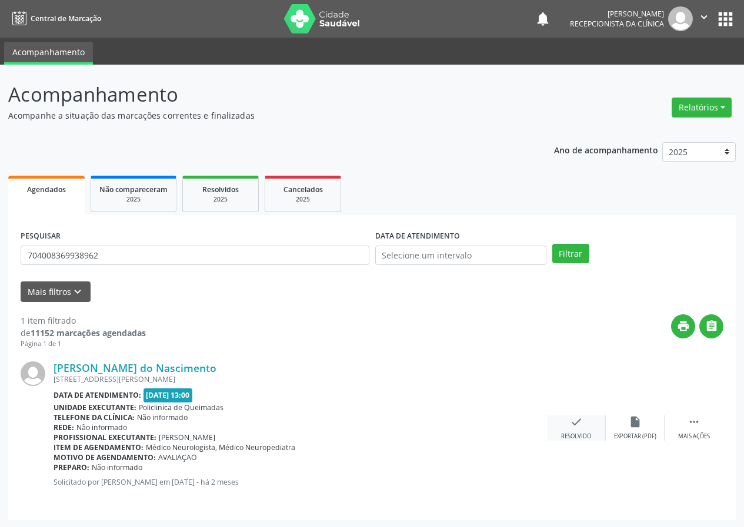
click at [587, 432] on div "check Resolvido" at bounding box center [576, 428] width 59 height 25
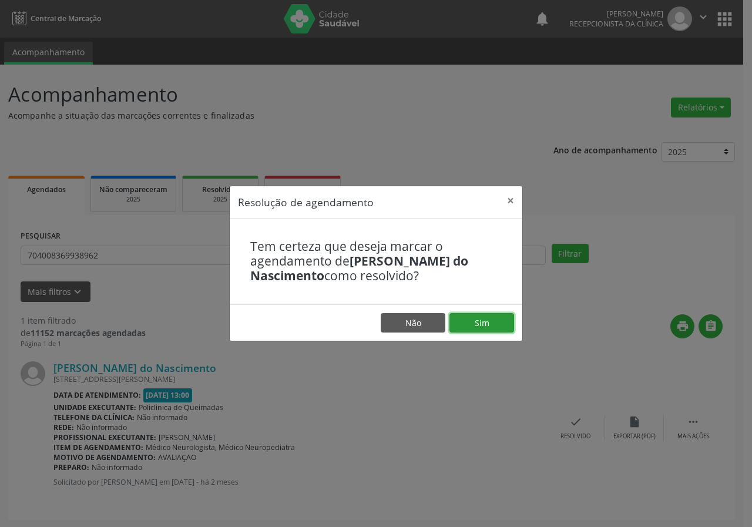
click at [502, 331] on button "Sim" at bounding box center [482, 323] width 65 height 20
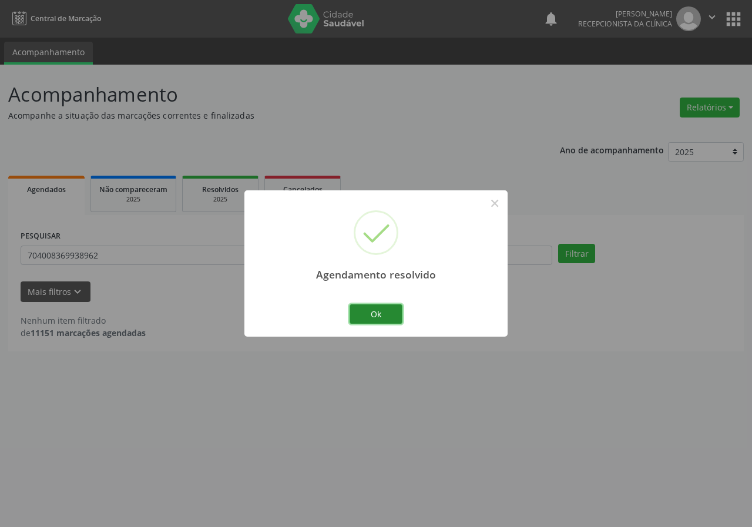
click at [395, 317] on button "Ok" at bounding box center [376, 315] width 53 height 20
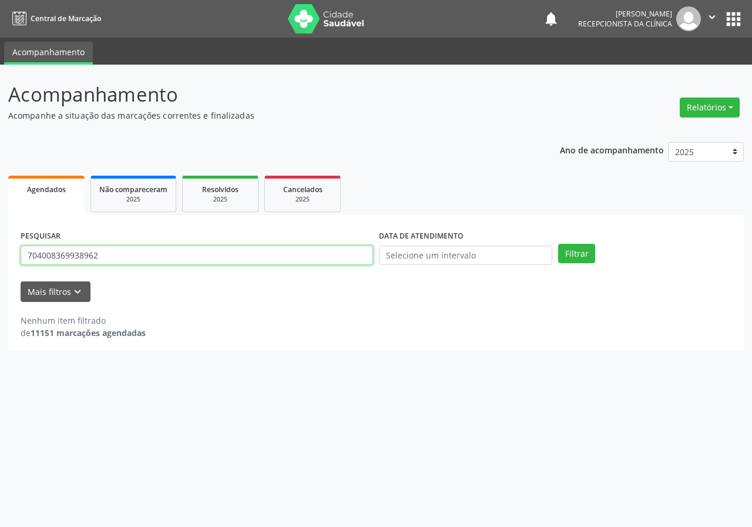
click at [256, 248] on input "704008369938962" at bounding box center [197, 256] width 353 height 20
type input "70680514330"
click at [558, 244] on button "Filtrar" at bounding box center [576, 254] width 37 height 20
click at [195, 249] on input "70680514330" at bounding box center [197, 256] width 353 height 20
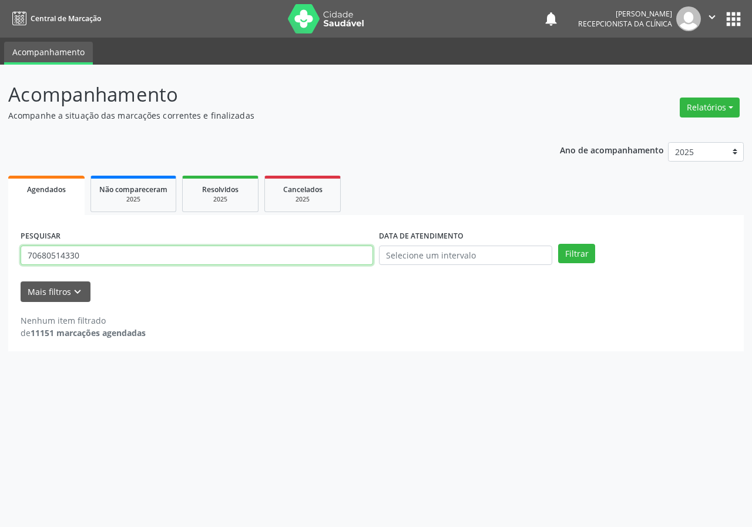
click at [195, 249] on input "70680514330" at bounding box center [197, 256] width 353 height 20
type input "706805194474330"
click at [558, 244] on button "Filtrar" at bounding box center [576, 254] width 37 height 20
click at [210, 256] on input "706805194474330" at bounding box center [197, 256] width 353 height 20
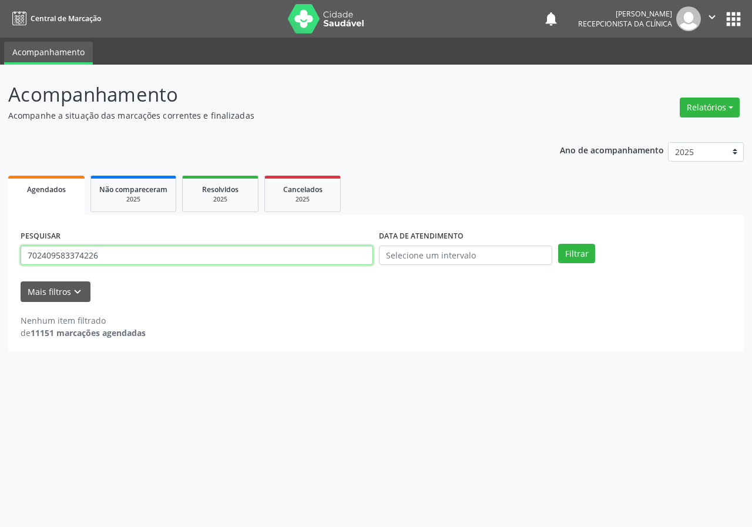
type input "702409583374226"
click at [558, 244] on button "Filtrar" at bounding box center [576, 254] width 37 height 20
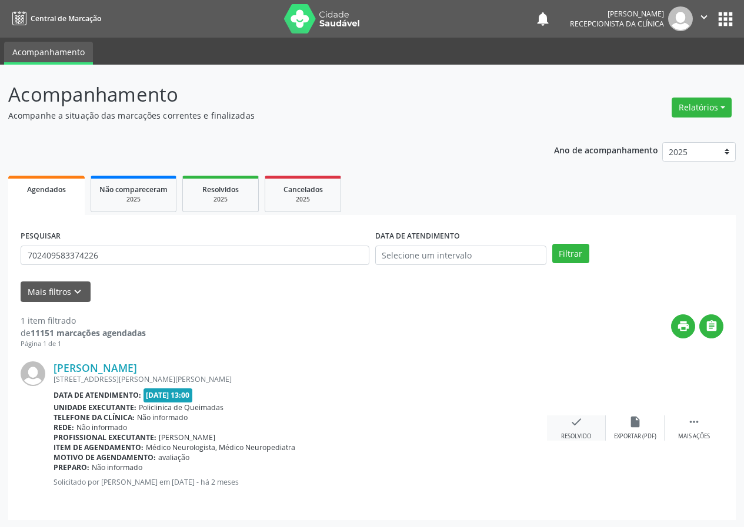
click at [577, 426] on icon "check" at bounding box center [576, 422] width 13 height 13
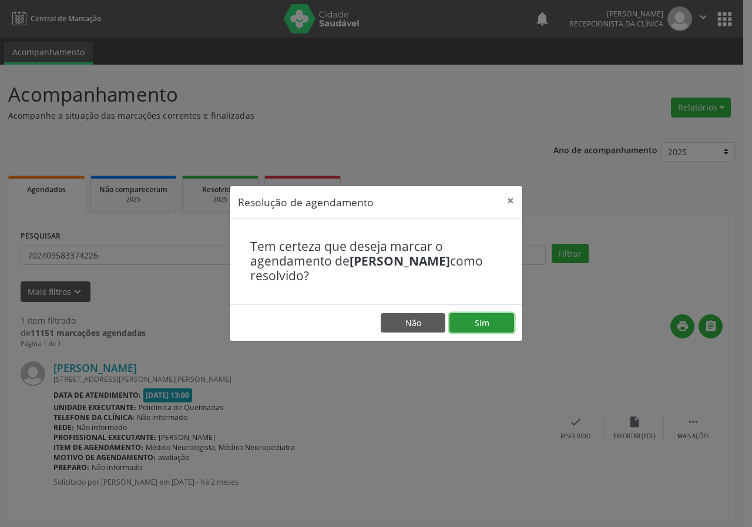
click at [487, 326] on button "Sim" at bounding box center [482, 323] width 65 height 20
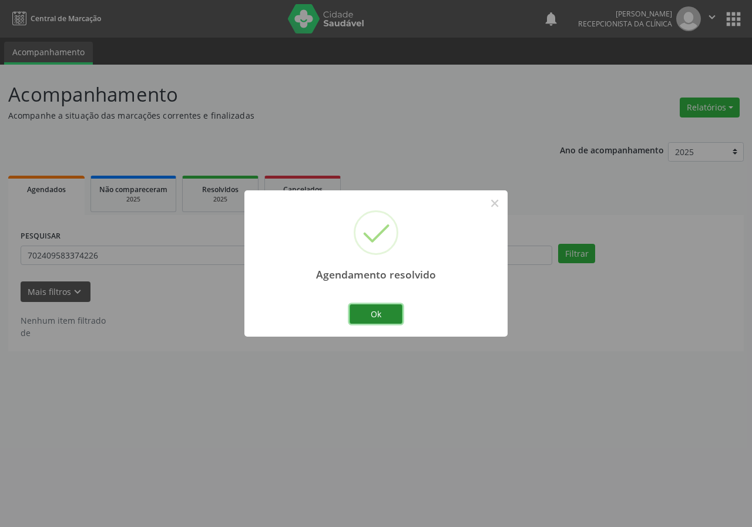
click at [390, 315] on button "Ok" at bounding box center [376, 315] width 53 height 20
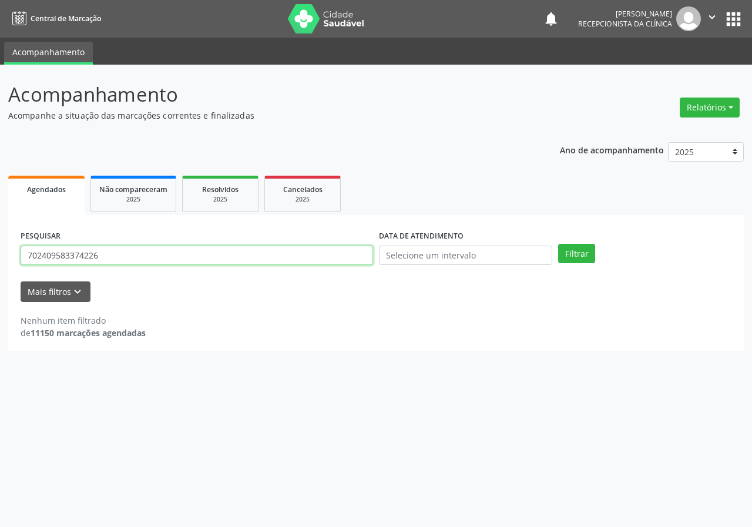
click at [354, 246] on input "702409583374226" at bounding box center [197, 256] width 353 height 20
type input "7048060536744"
click at [558, 244] on button "Filtrar" at bounding box center [576, 254] width 37 height 20
click at [109, 246] on input "7048060536744" at bounding box center [197, 256] width 353 height 20
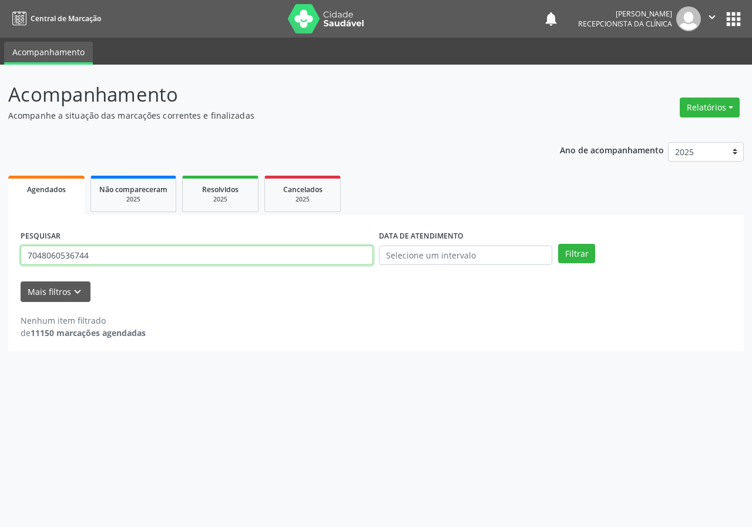
click at [109, 246] on input "7048060536744" at bounding box center [197, 256] width 353 height 20
type input "704806053266744"
click at [558, 244] on button "Filtrar" at bounding box center [576, 254] width 37 height 20
click at [148, 261] on input "704806053266744" at bounding box center [197, 256] width 353 height 20
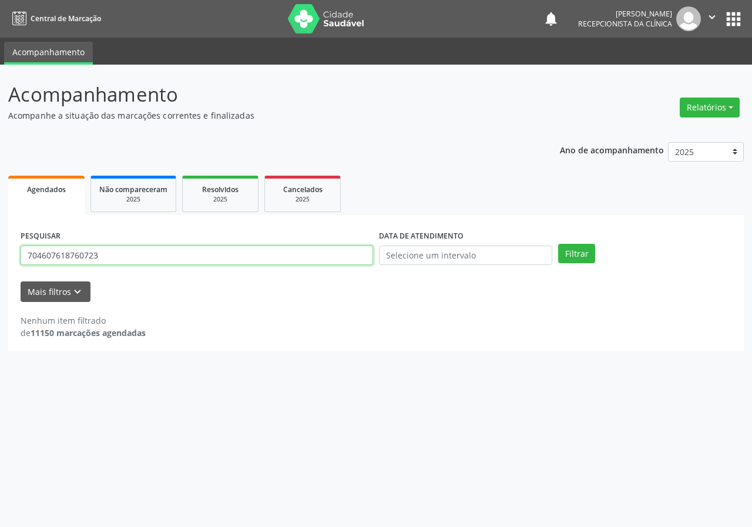
type input "704607618760723"
click at [558, 244] on button "Filtrar" at bounding box center [576, 254] width 37 height 20
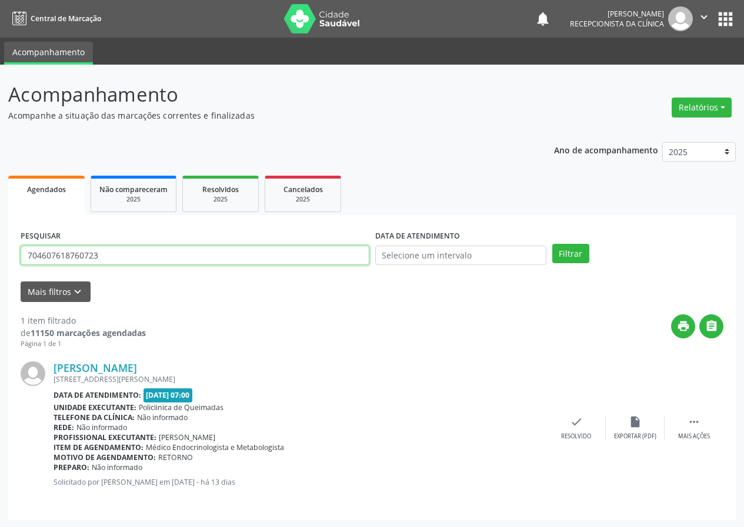
click at [255, 257] on input "704607618760723" at bounding box center [195, 256] width 349 height 20
type input "706508351356491"
click at [552, 244] on button "Filtrar" at bounding box center [570, 254] width 37 height 20
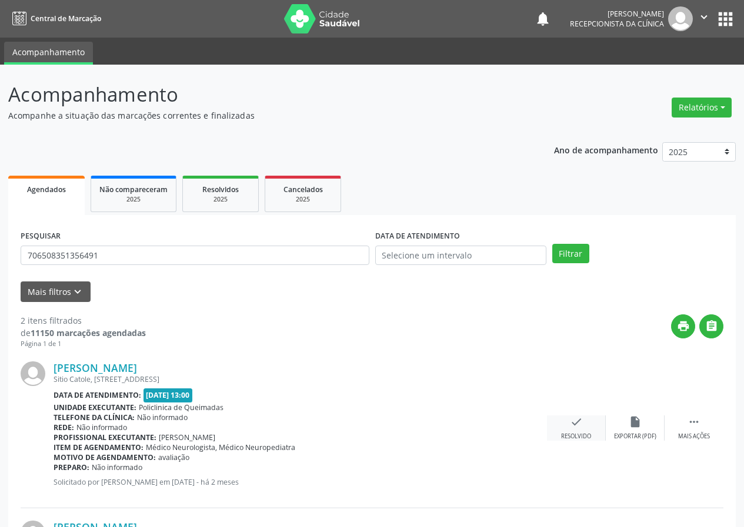
click at [577, 419] on icon "check" at bounding box center [576, 422] width 13 height 13
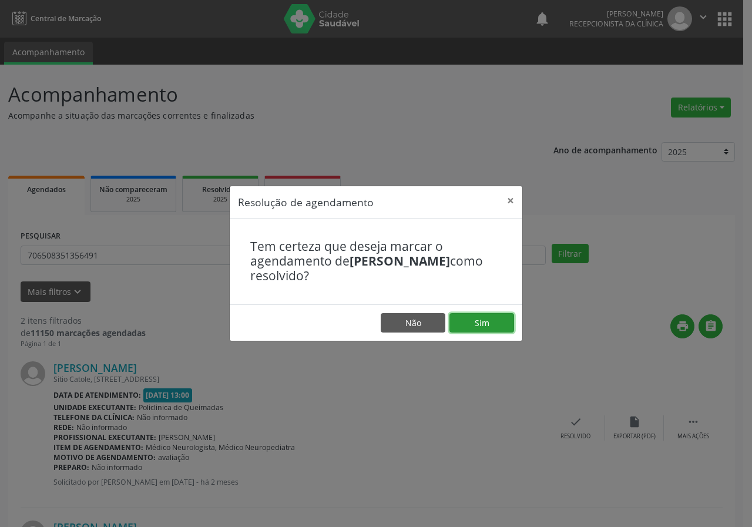
click at [501, 325] on button "Sim" at bounding box center [482, 323] width 65 height 20
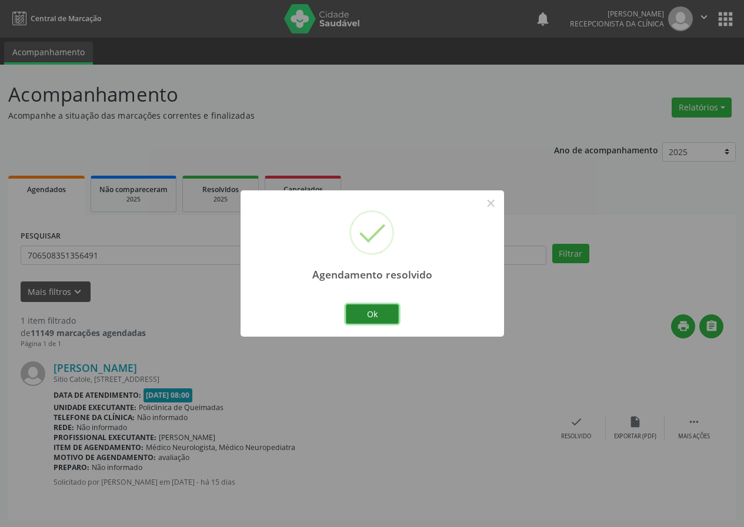
click at [382, 313] on button "Ok" at bounding box center [372, 315] width 53 height 20
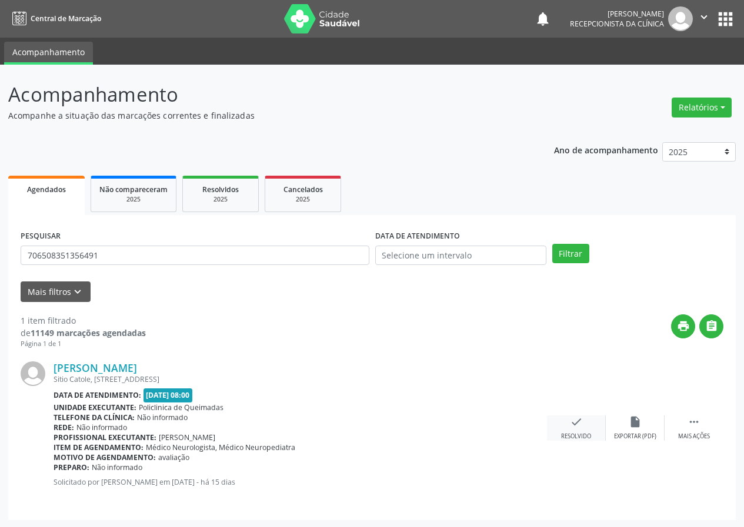
click at [573, 430] on div "check Resolvido" at bounding box center [576, 428] width 59 height 25
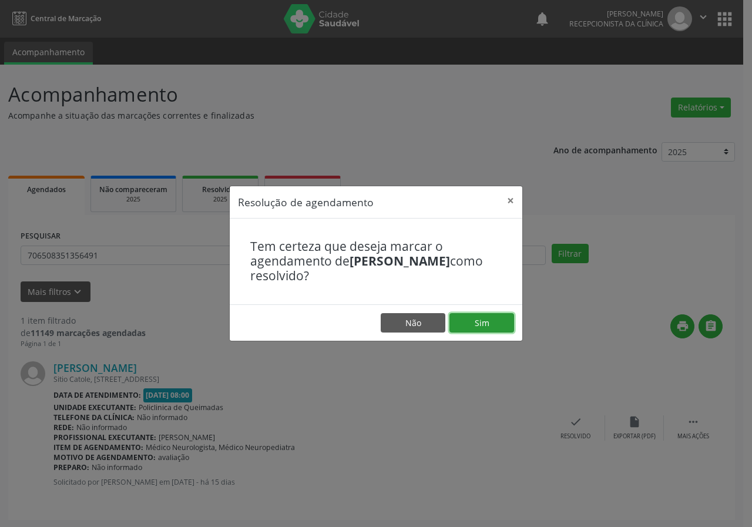
click at [499, 316] on button "Sim" at bounding box center [482, 323] width 65 height 20
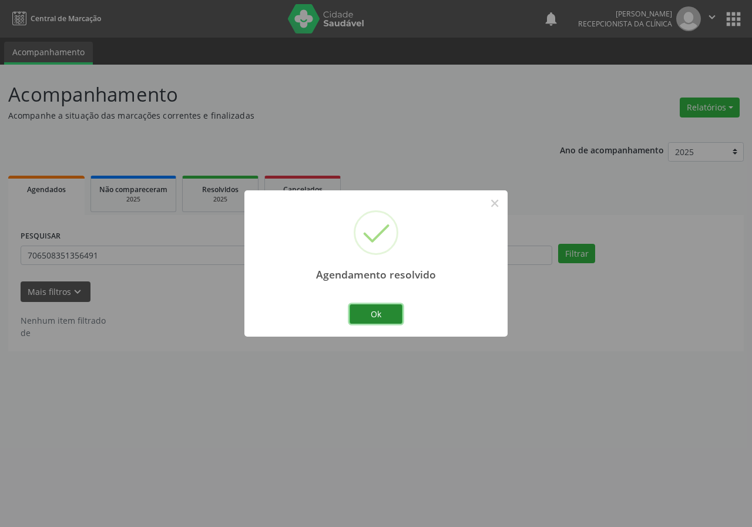
click at [389, 316] on button "Ok" at bounding box center [376, 315] width 53 height 20
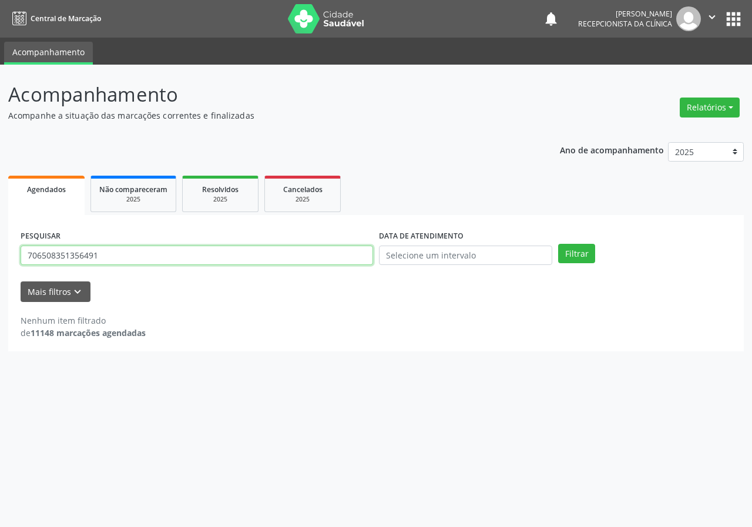
click at [355, 253] on input "706508351356491" at bounding box center [197, 256] width 353 height 20
type input "702007809303687"
click at [558, 244] on button "Filtrar" at bounding box center [576, 254] width 37 height 20
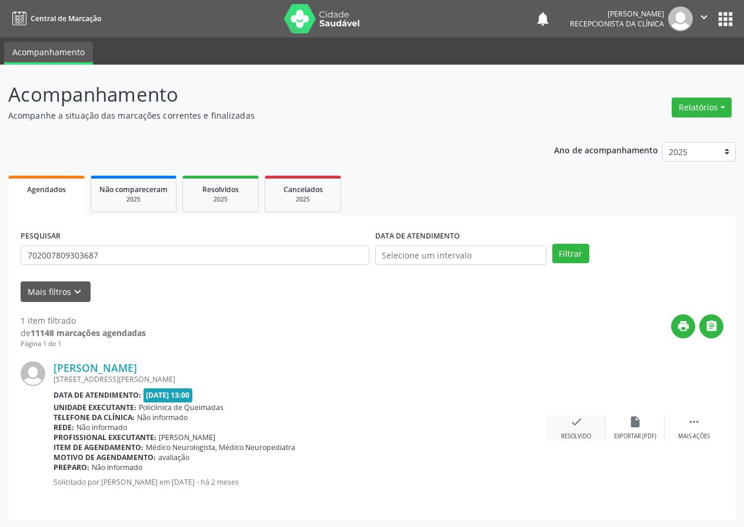
click at [576, 416] on icon "check" at bounding box center [576, 422] width 13 height 13
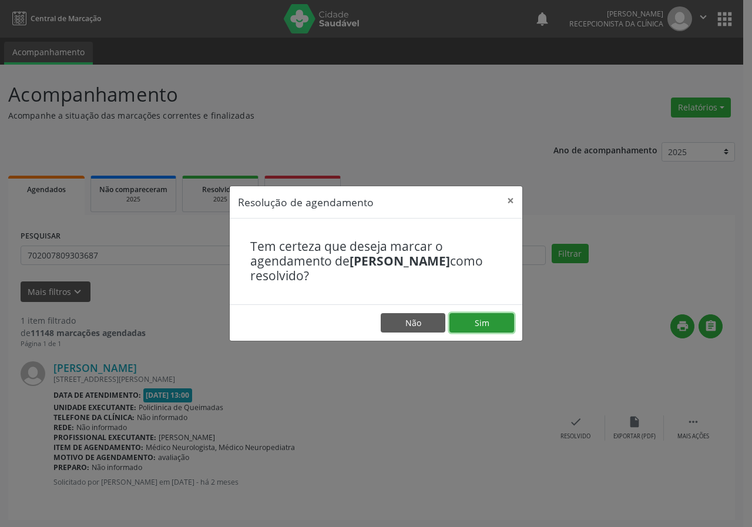
click at [463, 317] on button "Sim" at bounding box center [482, 323] width 65 height 20
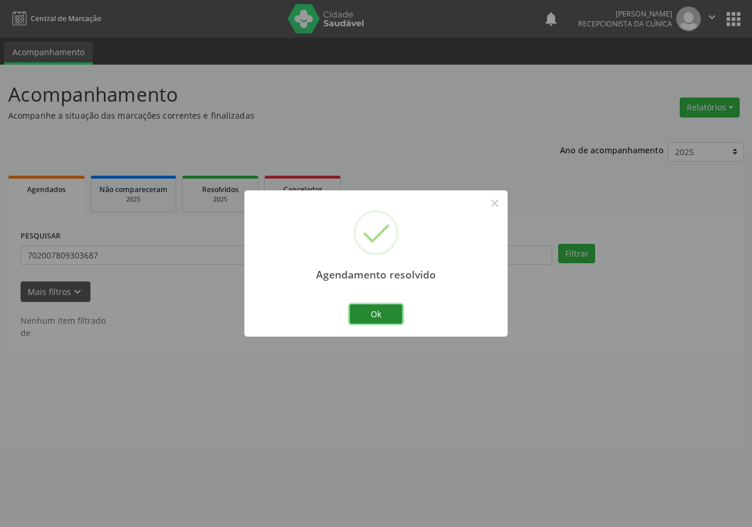
click at [389, 308] on button "Ok" at bounding box center [376, 315] width 53 height 20
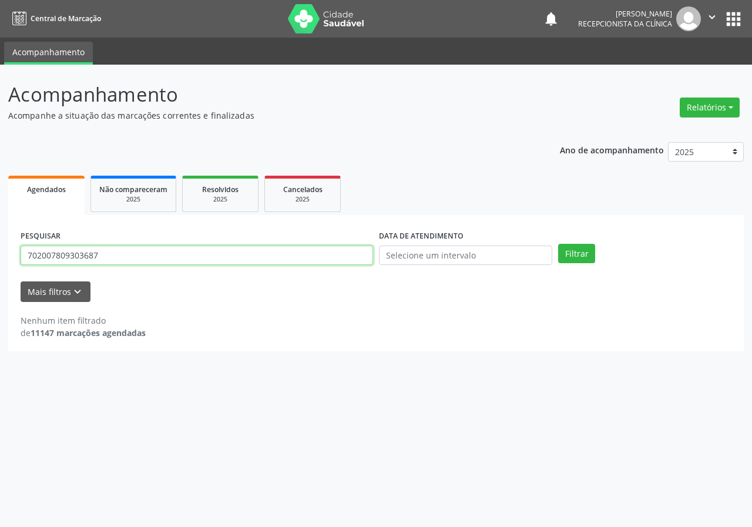
click at [169, 259] on input "702007809303687" at bounding box center [197, 256] width 353 height 20
type input "706208594310864"
click at [558, 244] on button "Filtrar" at bounding box center [576, 254] width 37 height 20
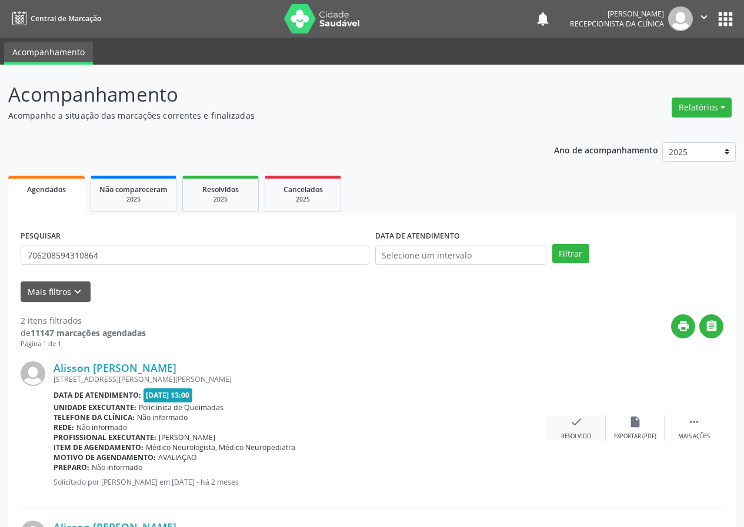
click at [576, 418] on icon "check" at bounding box center [576, 422] width 13 height 13
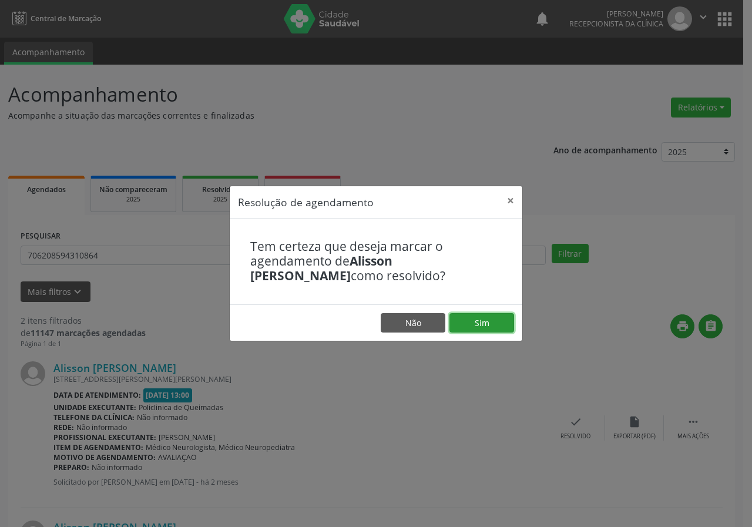
click at [502, 321] on button "Sim" at bounding box center [482, 323] width 65 height 20
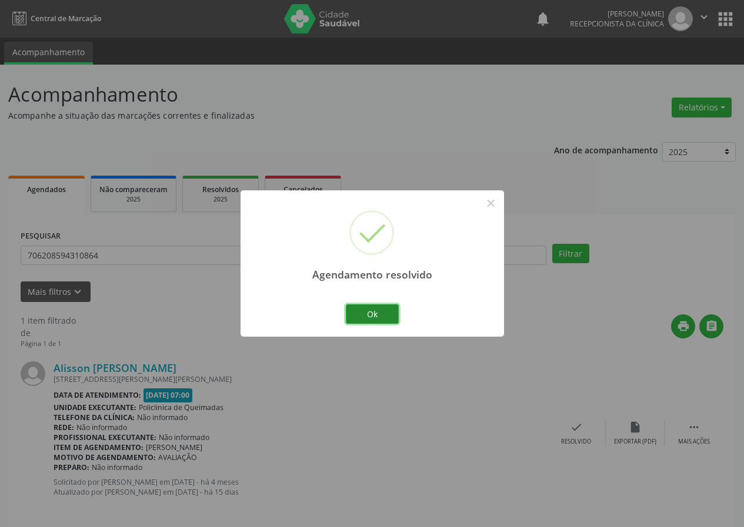
click at [383, 310] on button "Ok" at bounding box center [372, 315] width 53 height 20
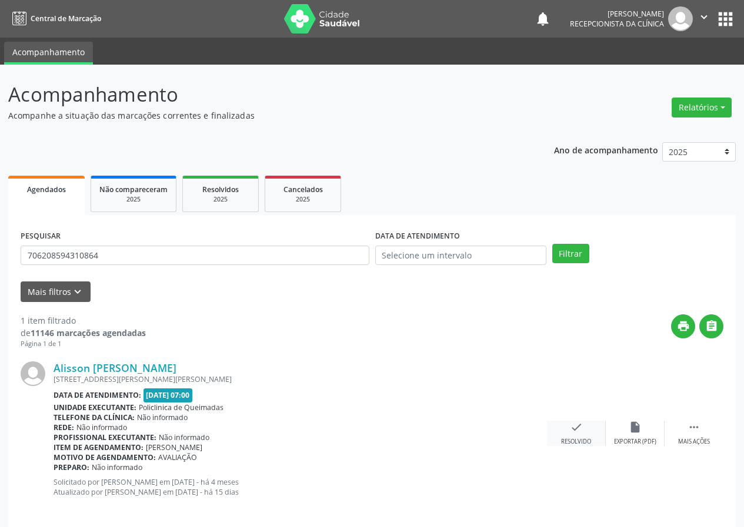
click at [579, 433] on icon "check" at bounding box center [576, 427] width 13 height 13
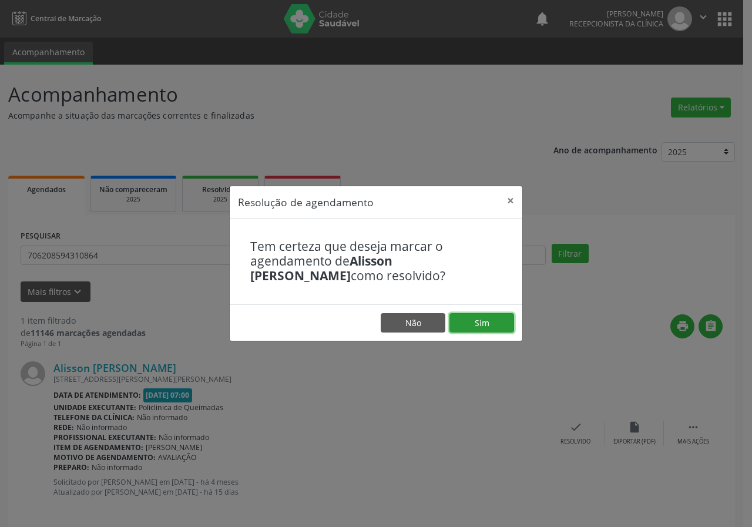
click at [480, 326] on button "Sim" at bounding box center [482, 323] width 65 height 20
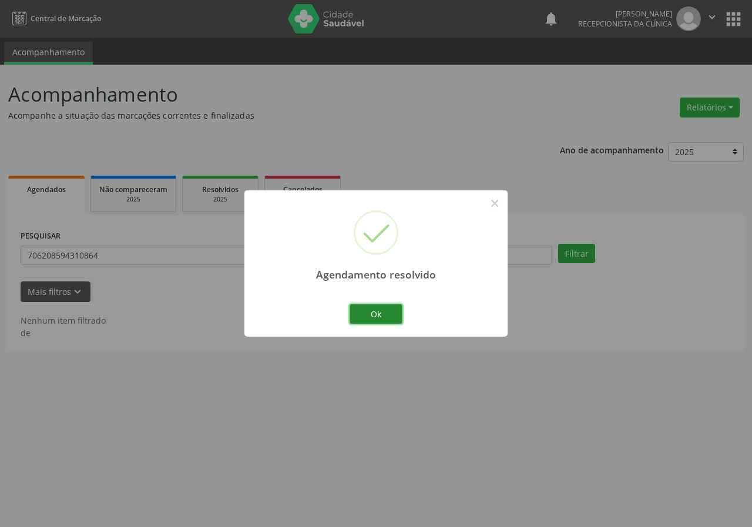
click at [386, 318] on button "Ok" at bounding box center [376, 315] width 53 height 20
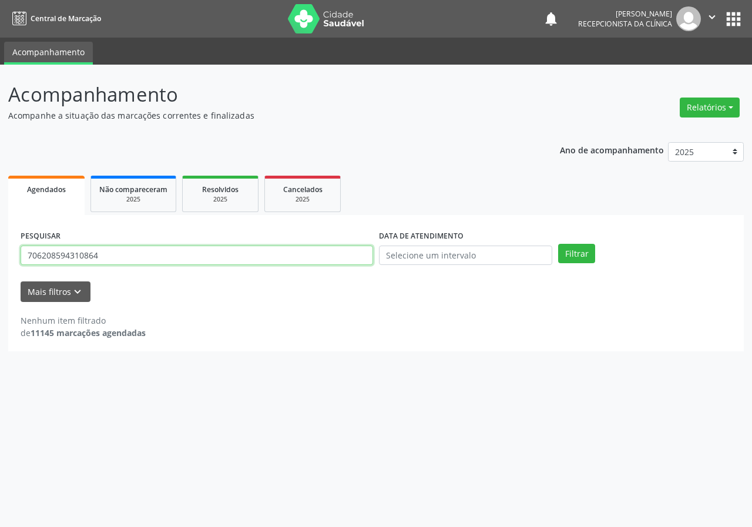
click at [348, 254] on input "706208594310864" at bounding box center [197, 256] width 353 height 20
type input "708603116230190"
click at [558, 244] on button "Filtrar" at bounding box center [576, 254] width 37 height 20
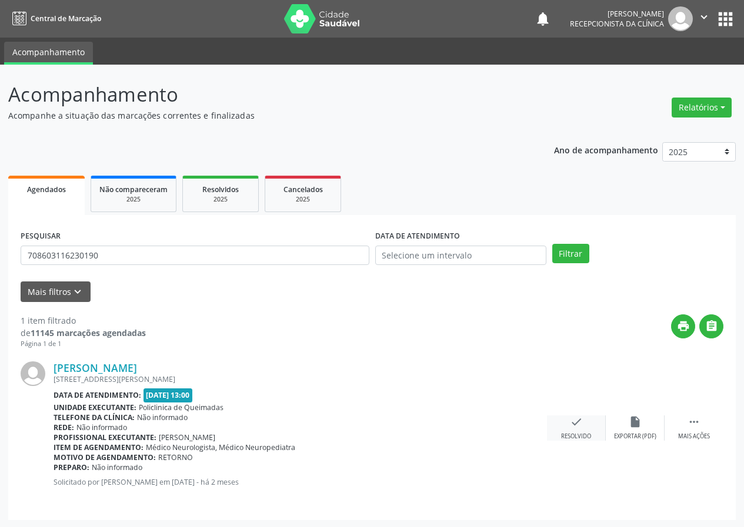
click at [570, 432] on div "check Resolvido" at bounding box center [576, 428] width 59 height 25
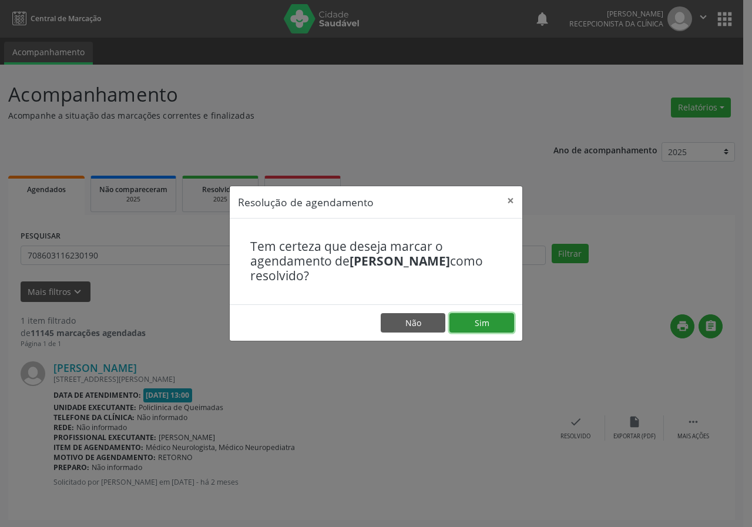
click at [490, 322] on button "Sim" at bounding box center [482, 323] width 65 height 20
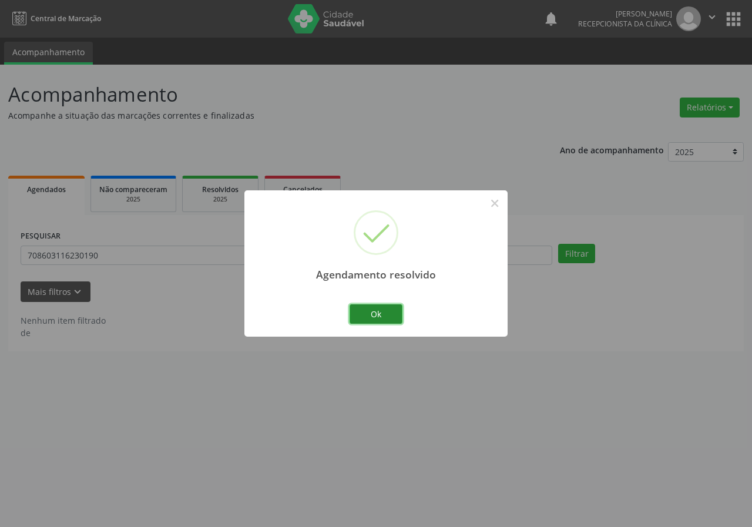
click at [393, 309] on button "Ok" at bounding box center [376, 315] width 53 height 20
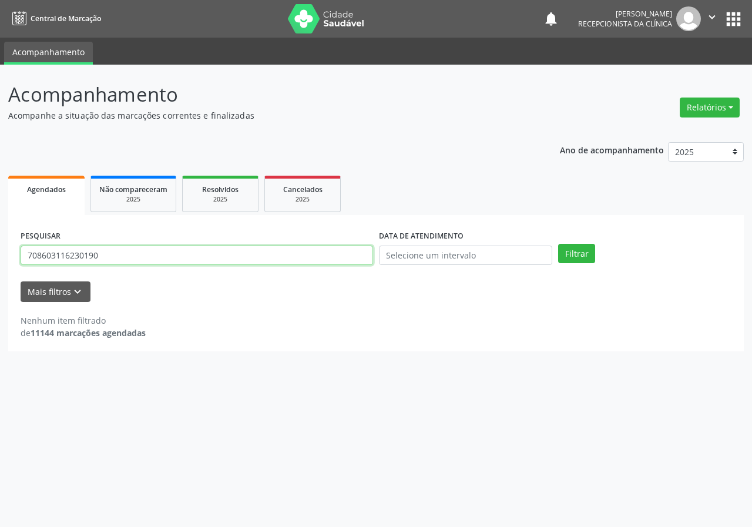
click at [289, 262] on input "708603116230190" at bounding box center [197, 256] width 353 height 20
type input "700006954642309"
click at [558, 244] on button "Filtrar" at bounding box center [576, 254] width 37 height 20
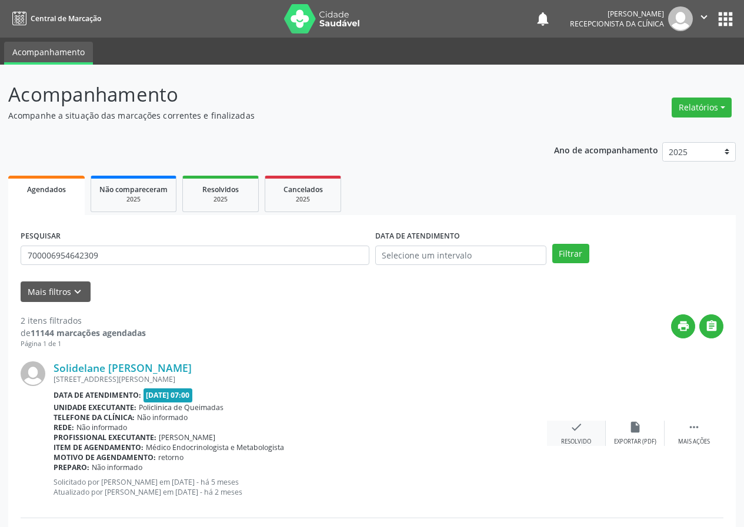
click at [581, 429] on icon "check" at bounding box center [576, 427] width 13 height 13
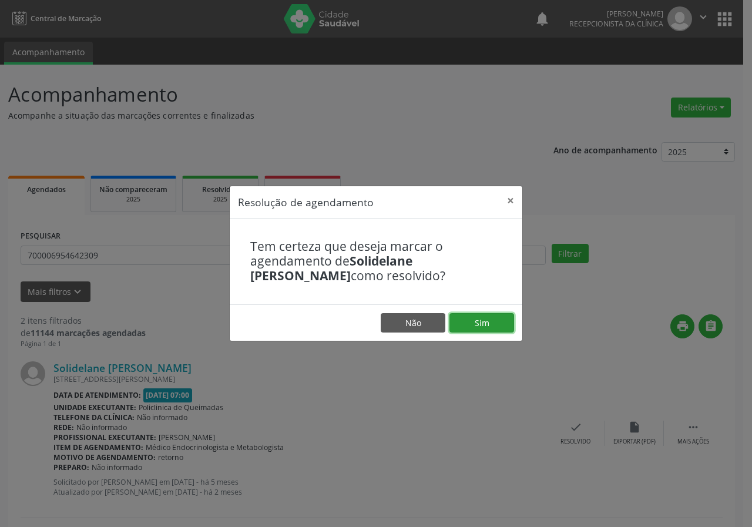
click at [486, 329] on button "Sim" at bounding box center [482, 323] width 65 height 20
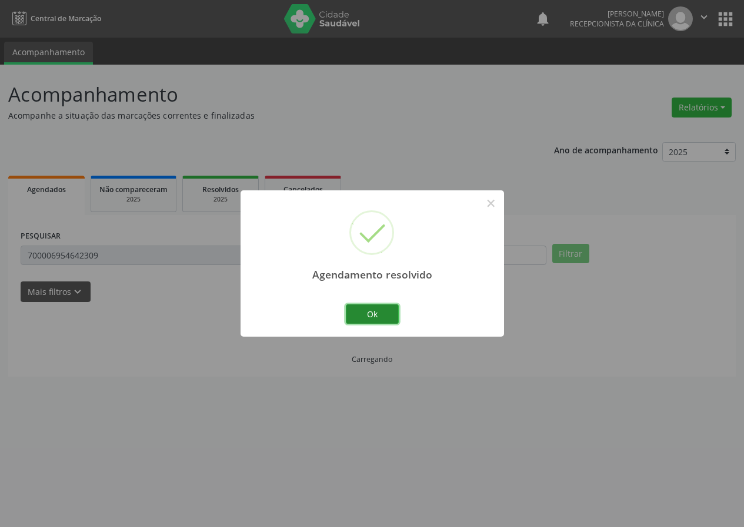
click at [375, 313] on button "Ok" at bounding box center [372, 315] width 53 height 20
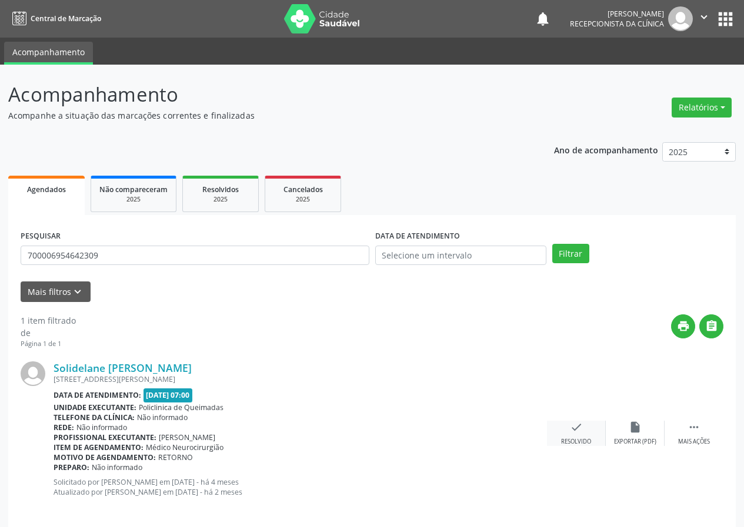
click at [575, 432] on icon "check" at bounding box center [576, 427] width 13 height 13
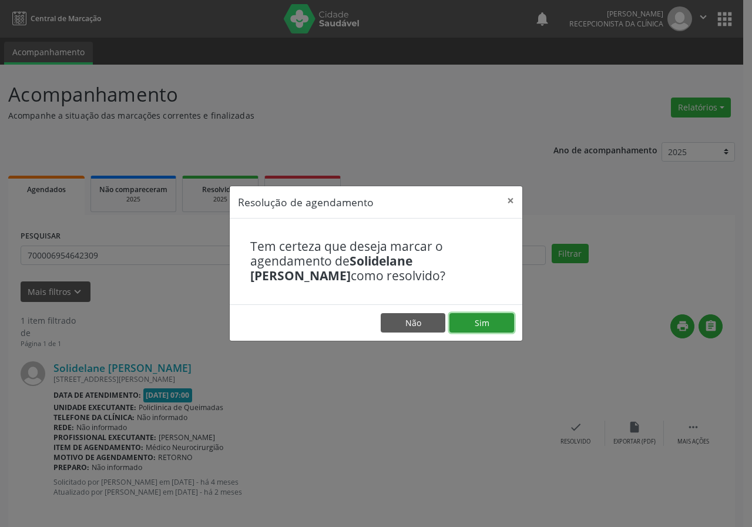
click at [490, 323] on button "Sim" at bounding box center [482, 323] width 65 height 20
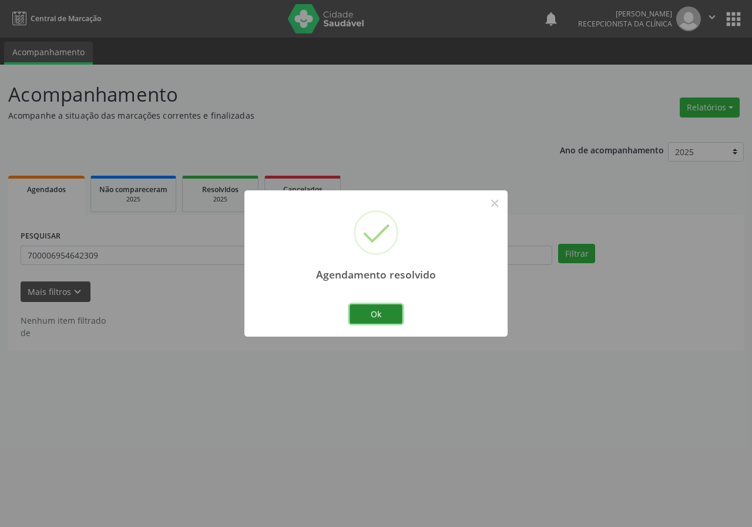
click at [389, 310] on button "Ok" at bounding box center [376, 315] width 53 height 20
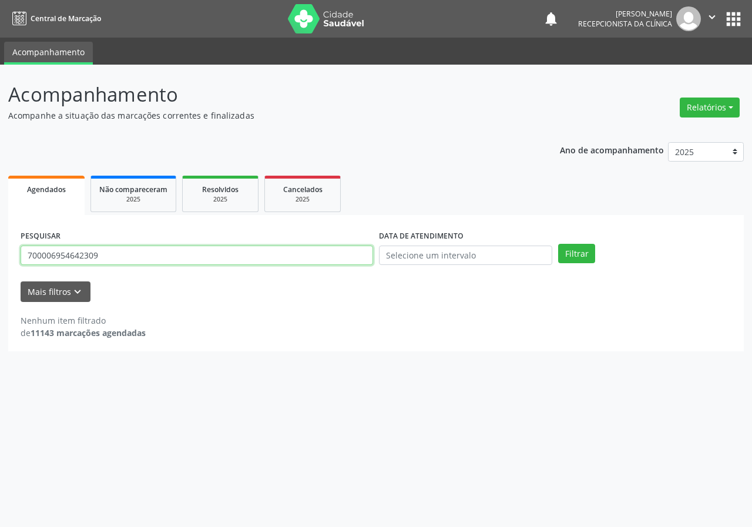
click at [340, 256] on input "700006954642309" at bounding box center [197, 256] width 353 height 20
type input "705301475389690"
click at [558, 244] on button "Filtrar" at bounding box center [576, 254] width 37 height 20
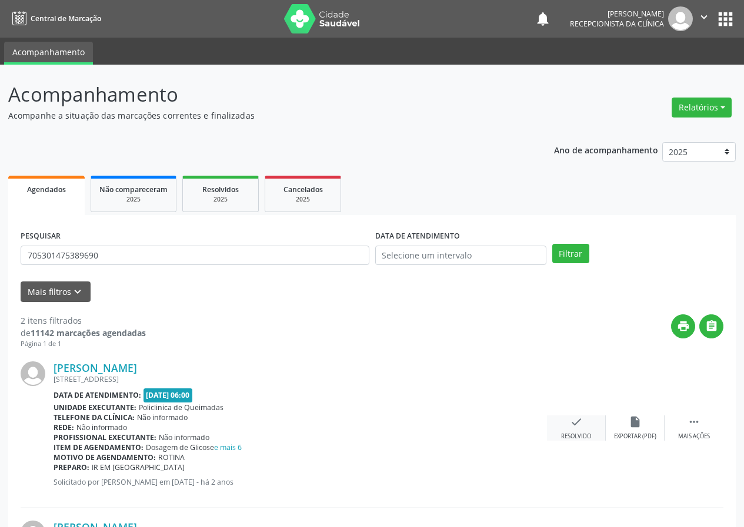
click at [570, 417] on icon "check" at bounding box center [576, 422] width 13 height 13
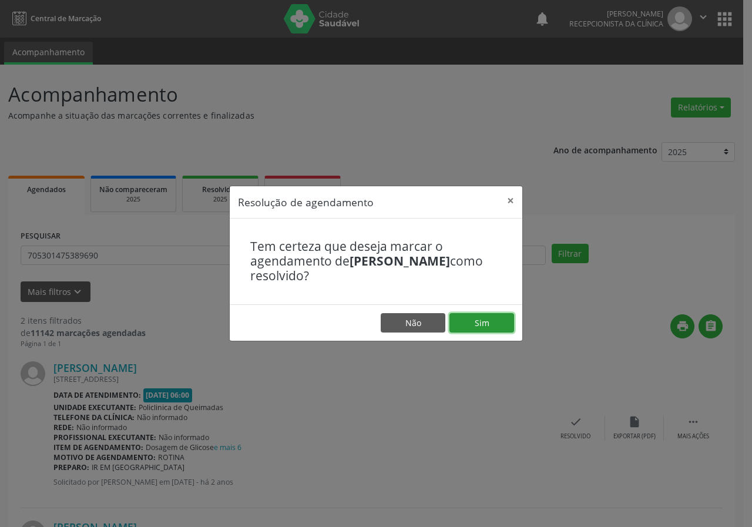
click at [474, 322] on button "Sim" at bounding box center [482, 323] width 65 height 20
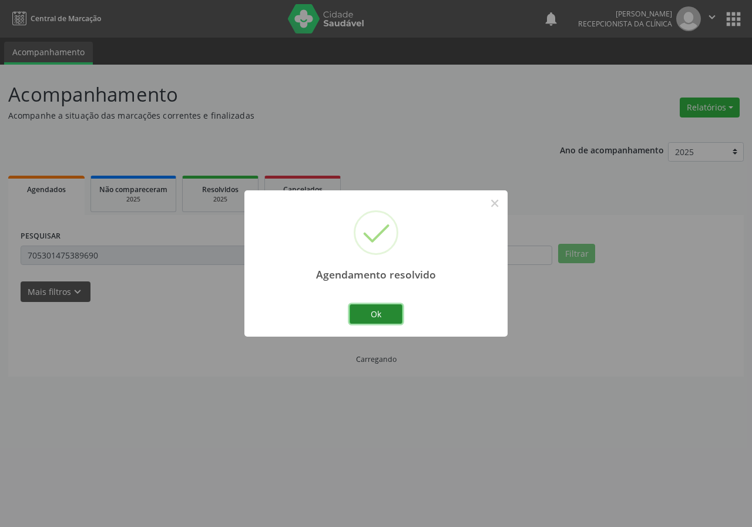
click at [376, 315] on button "Ok" at bounding box center [376, 315] width 53 height 20
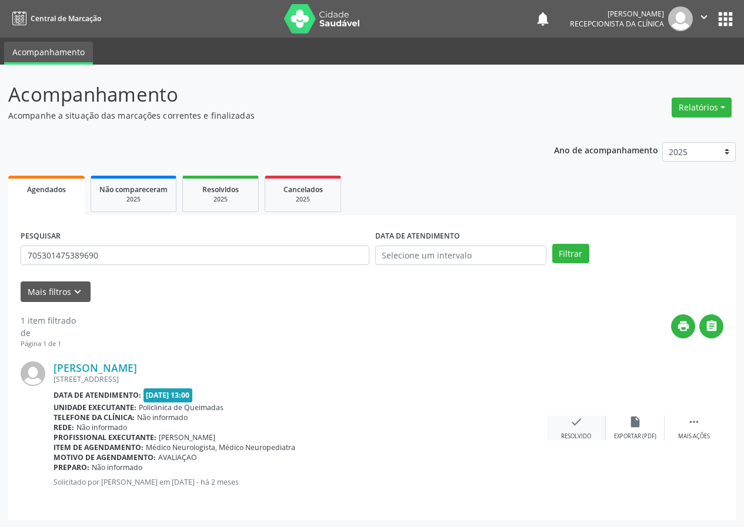
click at [575, 430] on div "check Resolvido" at bounding box center [576, 428] width 59 height 25
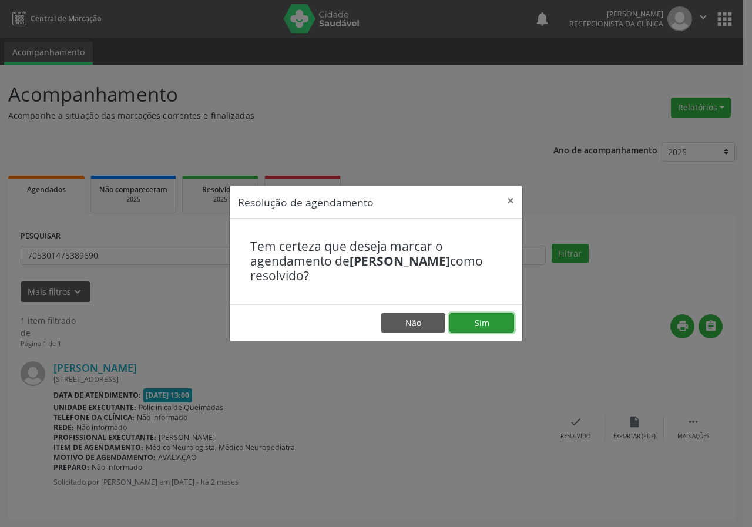
click at [476, 331] on button "Sim" at bounding box center [482, 323] width 65 height 20
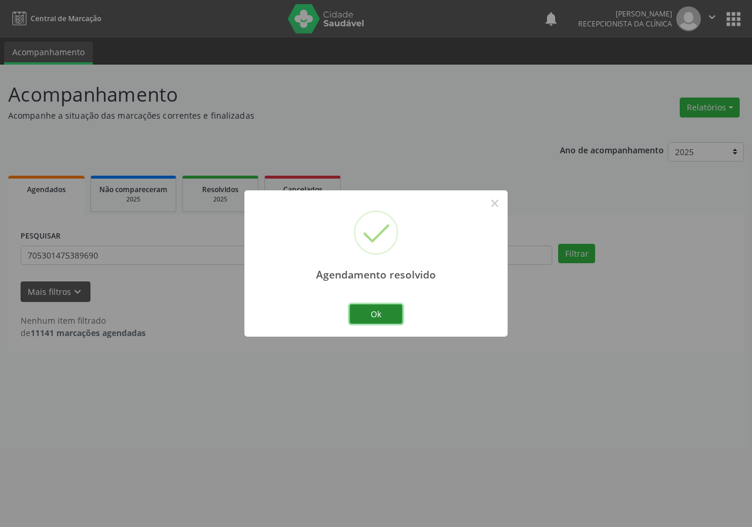
click at [370, 314] on button "Ok" at bounding box center [376, 315] width 53 height 20
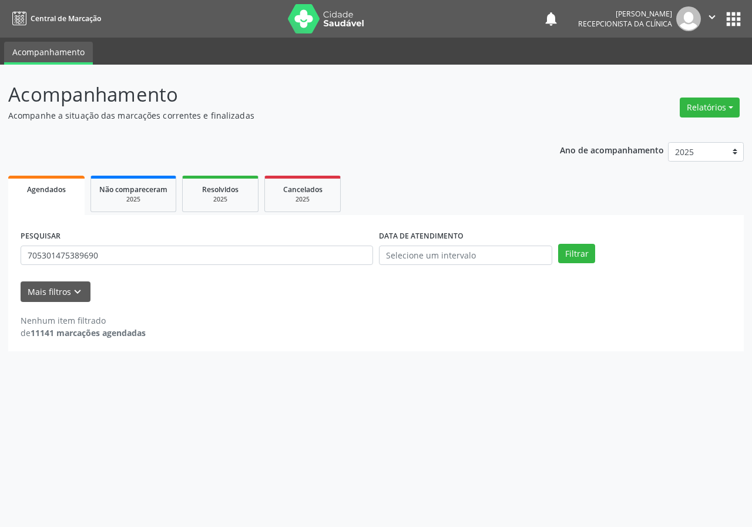
click at [253, 242] on div "PESQUISAR 705301475389690" at bounding box center [197, 251] width 359 height 46
click at [270, 265] on input "705301475389690" at bounding box center [197, 256] width 353 height 20
type input "705207432353771"
click at [558, 244] on button "Filtrar" at bounding box center [576, 254] width 37 height 20
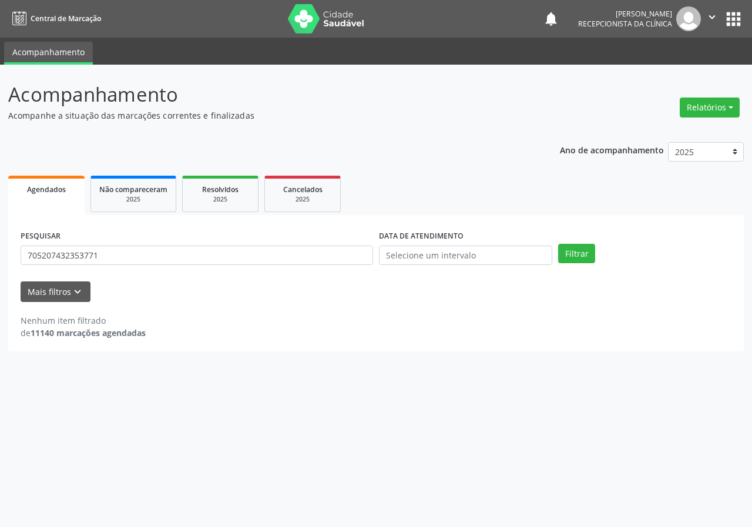
click at [115, 244] on div "PESQUISAR 705207432353771" at bounding box center [197, 251] width 359 height 46
click at [115, 250] on input "705207432353771" at bounding box center [197, 256] width 353 height 20
type input "705207432353771"
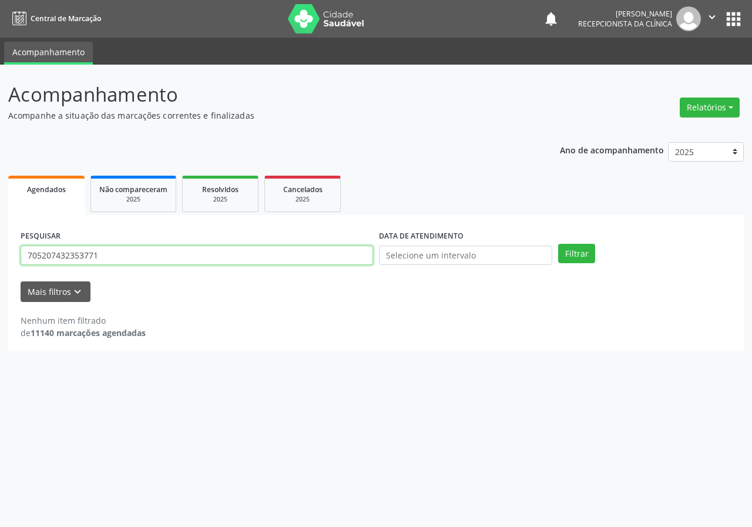
click at [558, 244] on button "Filtrar" at bounding box center [576, 254] width 37 height 20
click at [176, 260] on input "705207432353771" at bounding box center [197, 256] width 353 height 20
type input "709001810357819"
click at [558, 244] on button "Filtrar" at bounding box center [576, 254] width 37 height 20
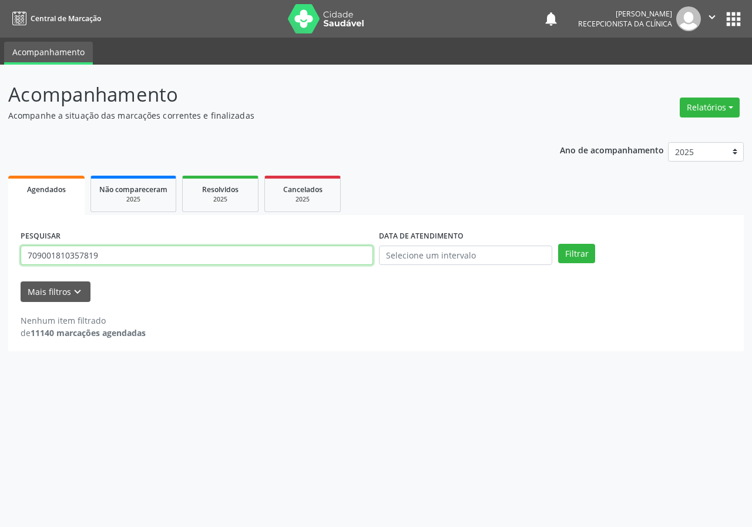
click at [145, 247] on input "709001810357819" at bounding box center [197, 256] width 353 height 20
type input "702306519586720"
click at [558, 244] on button "Filtrar" at bounding box center [576, 254] width 37 height 20
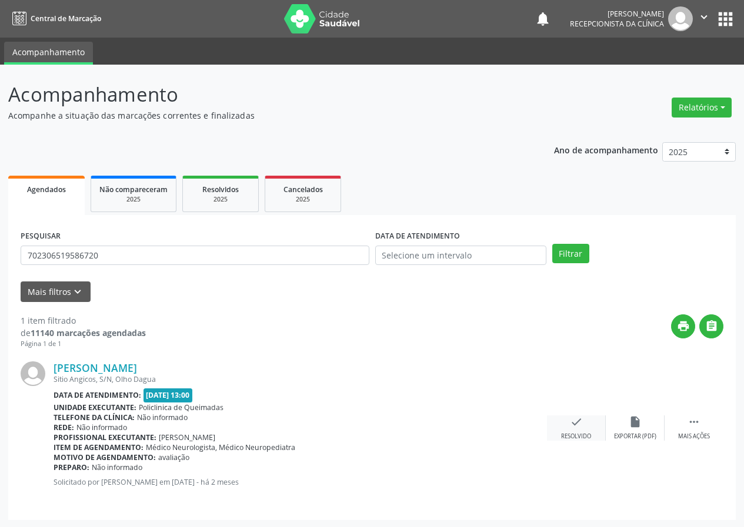
click at [573, 420] on icon "check" at bounding box center [576, 422] width 13 height 13
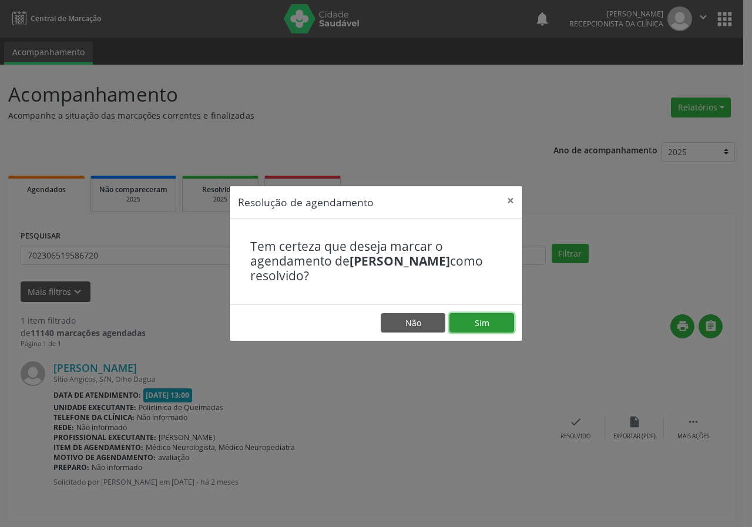
click at [487, 318] on button "Sim" at bounding box center [482, 323] width 65 height 20
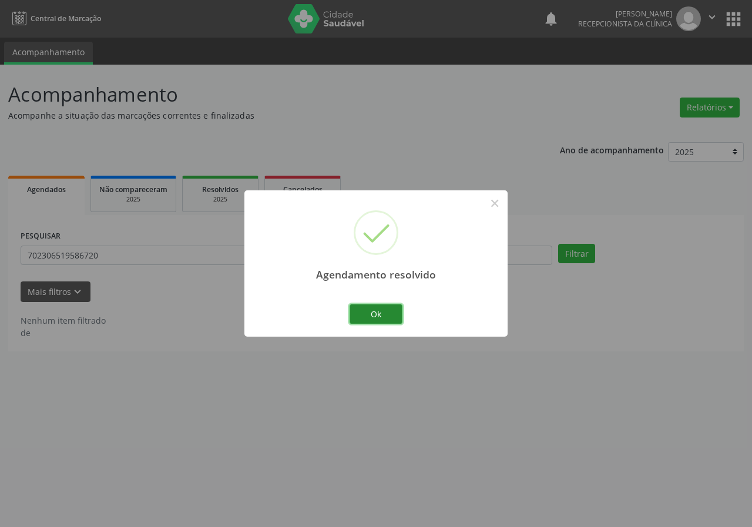
click at [376, 307] on button "Ok" at bounding box center [376, 315] width 53 height 20
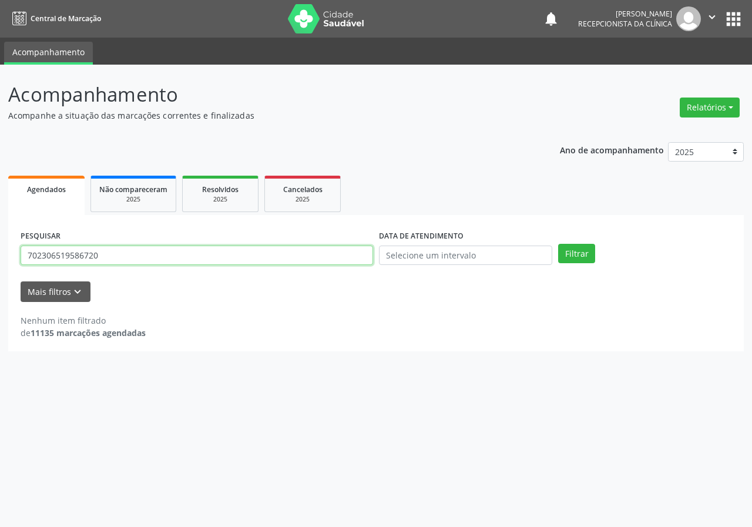
click at [349, 256] on input "702306519586720" at bounding box center [197, 256] width 353 height 20
type input "708204665293641"
click at [558, 244] on button "Filtrar" at bounding box center [576, 254] width 37 height 20
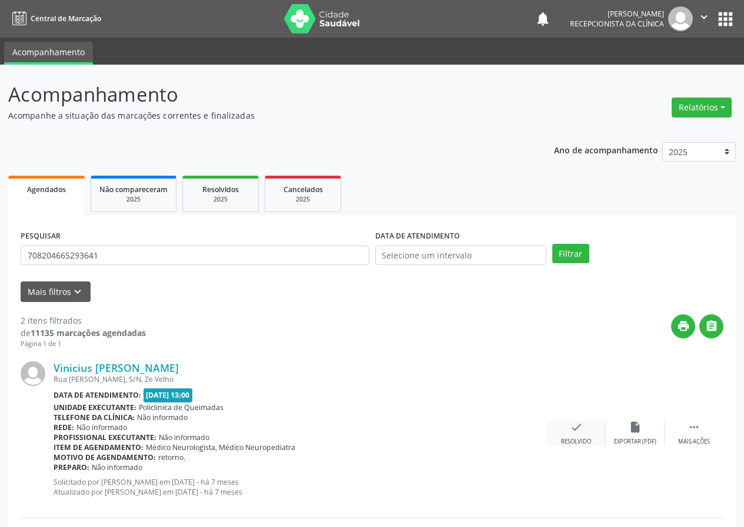
click at [578, 423] on icon "check" at bounding box center [576, 427] width 13 height 13
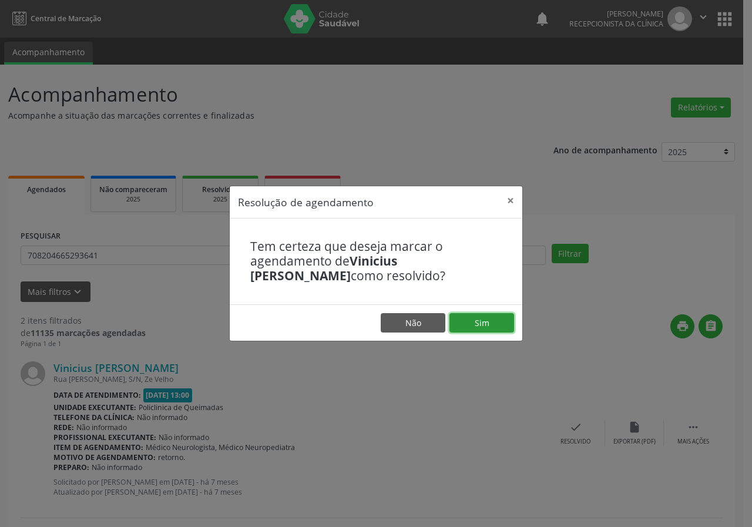
click at [476, 317] on button "Sim" at bounding box center [482, 323] width 65 height 20
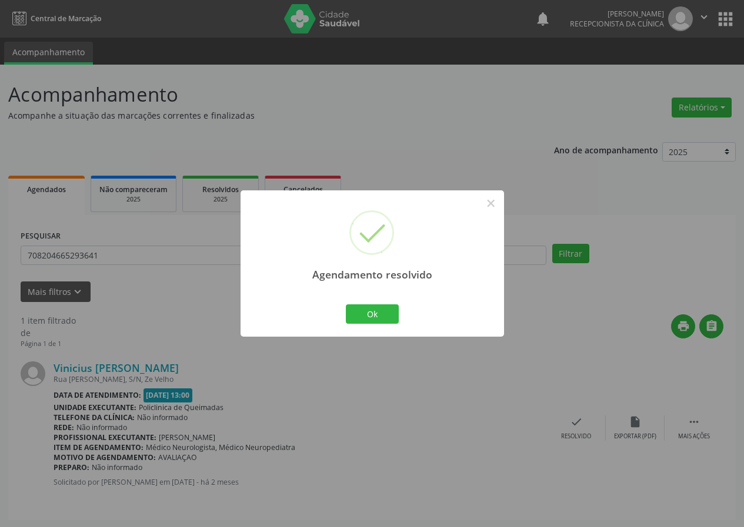
click at [380, 299] on div "Agendamento resolvido × Ok Cancel" at bounding box center [371, 263] width 263 height 146
click at [382, 306] on button "Ok" at bounding box center [372, 315] width 53 height 20
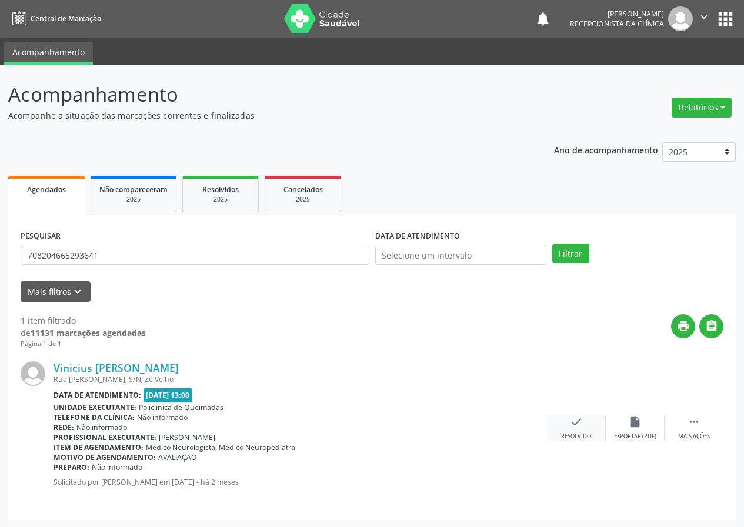
click at [570, 426] on icon "check" at bounding box center [576, 422] width 13 height 13
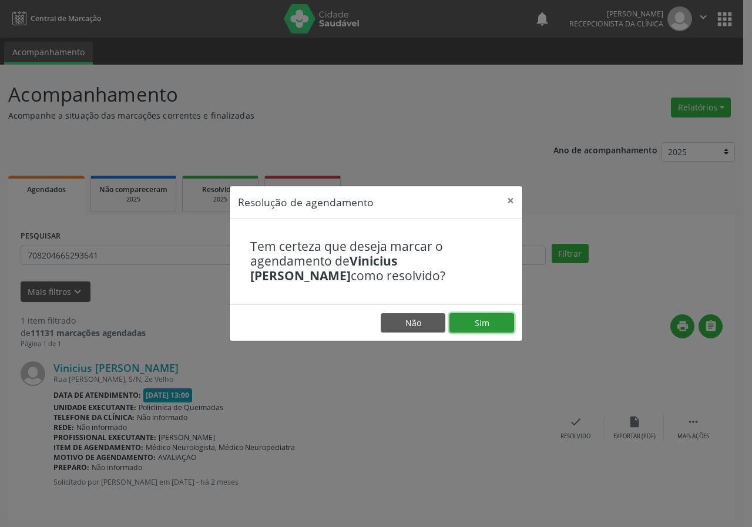
click at [501, 325] on button "Sim" at bounding box center [482, 323] width 65 height 20
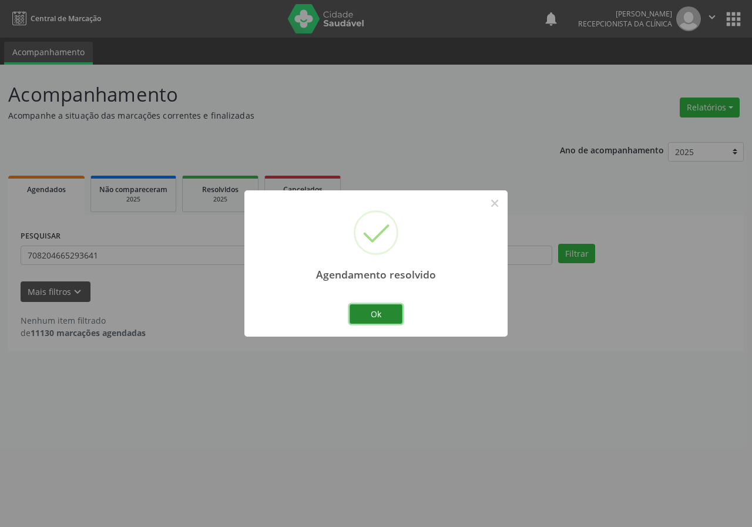
click at [380, 315] on button "Ok" at bounding box center [376, 315] width 53 height 20
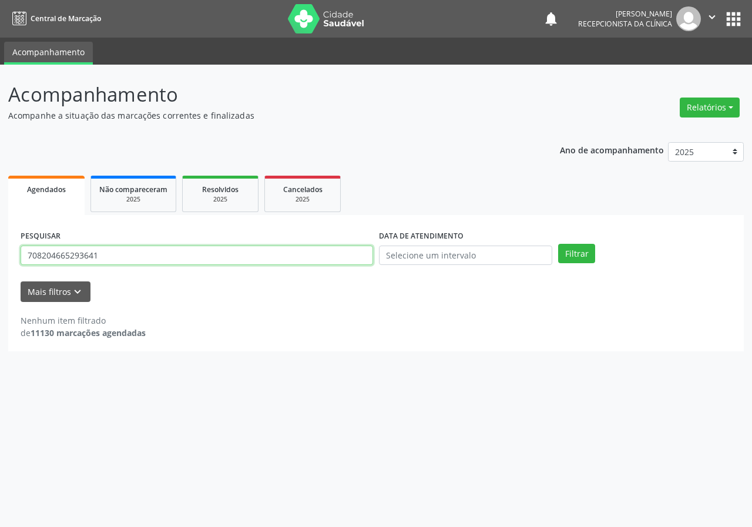
click at [329, 251] on input "708204665293641" at bounding box center [197, 256] width 353 height 20
type input "709807031088594"
click at [558, 244] on button "Filtrar" at bounding box center [576, 254] width 37 height 20
click at [330, 251] on input "709807031088594" at bounding box center [197, 256] width 353 height 20
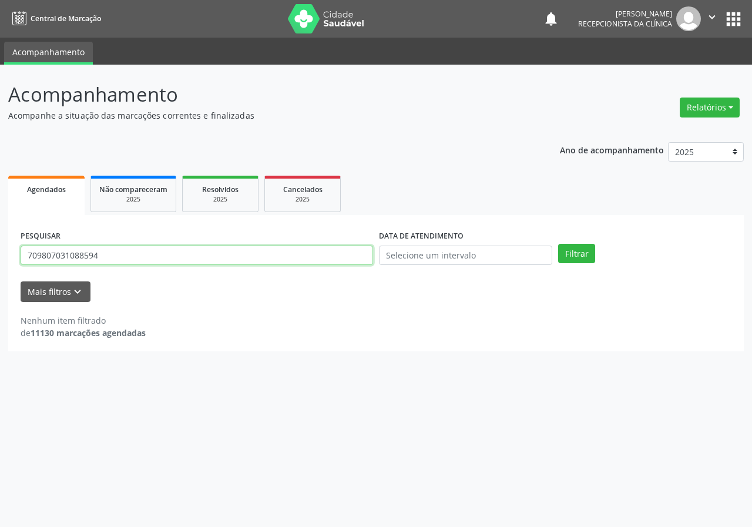
click at [330, 251] on input "709807031088594" at bounding box center [197, 256] width 353 height 20
type input "700003689931708"
click at [558, 244] on button "Filtrar" at bounding box center [576, 254] width 37 height 20
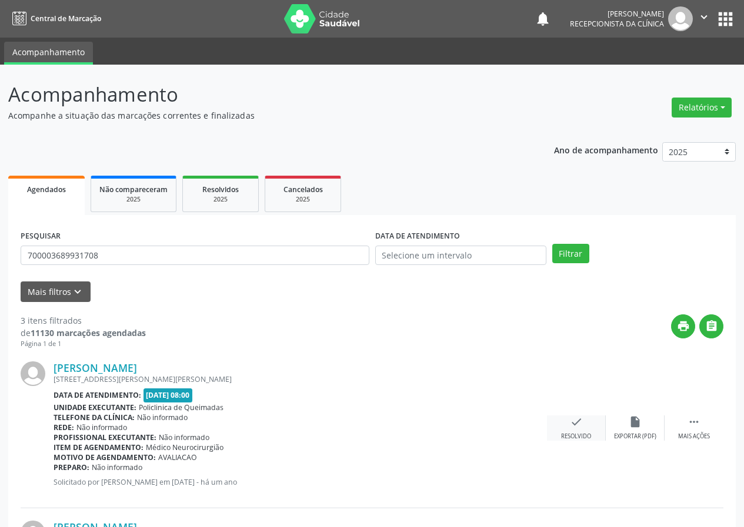
click at [584, 420] on div "check Resolvido" at bounding box center [576, 428] width 59 height 25
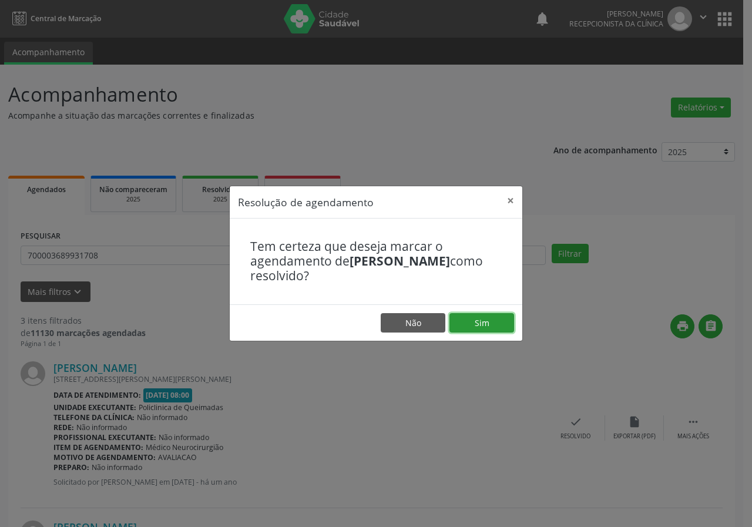
click at [497, 316] on button "Sim" at bounding box center [482, 323] width 65 height 20
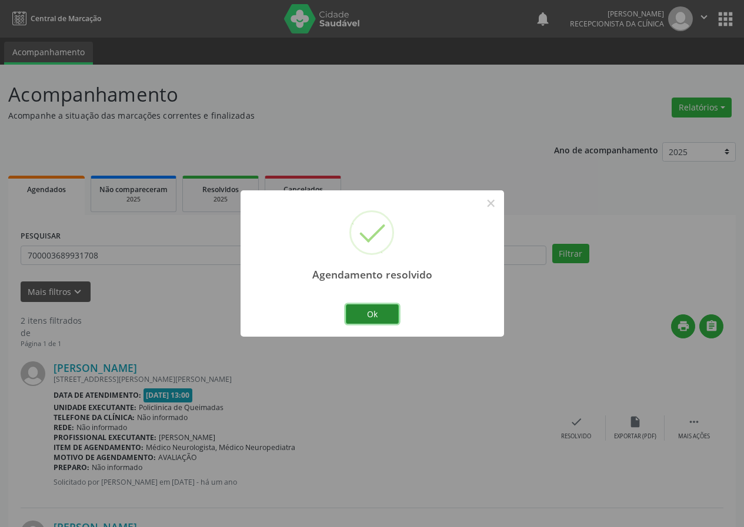
click at [384, 312] on button "Ok" at bounding box center [372, 315] width 53 height 20
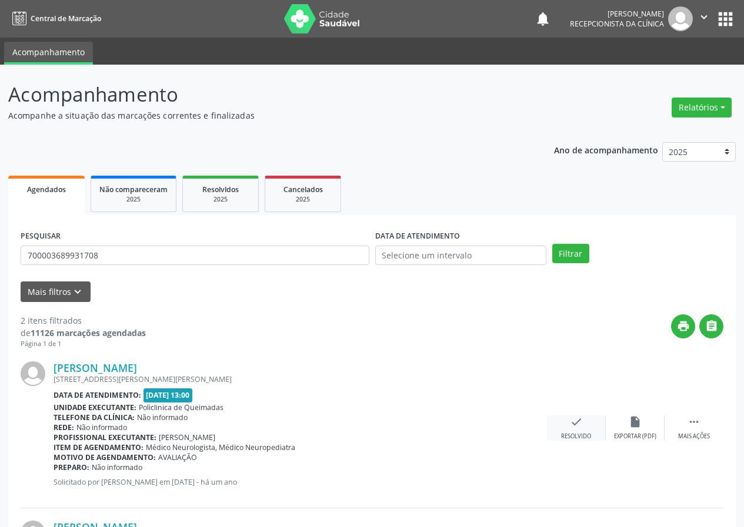
click at [574, 416] on icon "check" at bounding box center [576, 422] width 13 height 13
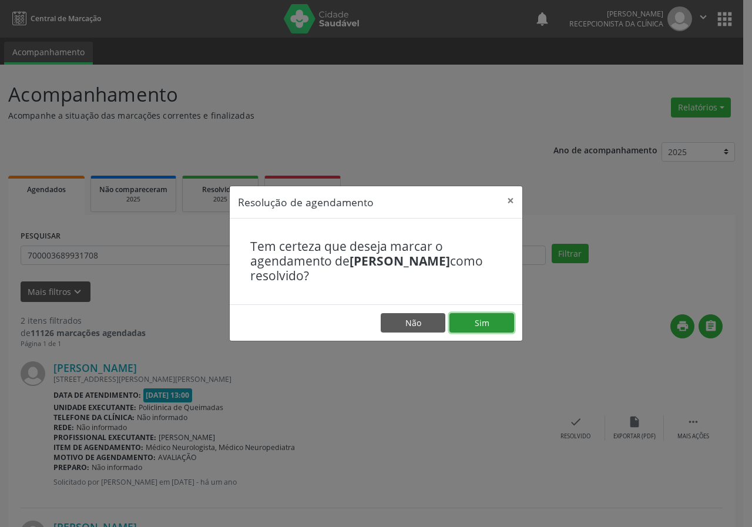
click at [497, 327] on button "Sim" at bounding box center [482, 323] width 65 height 20
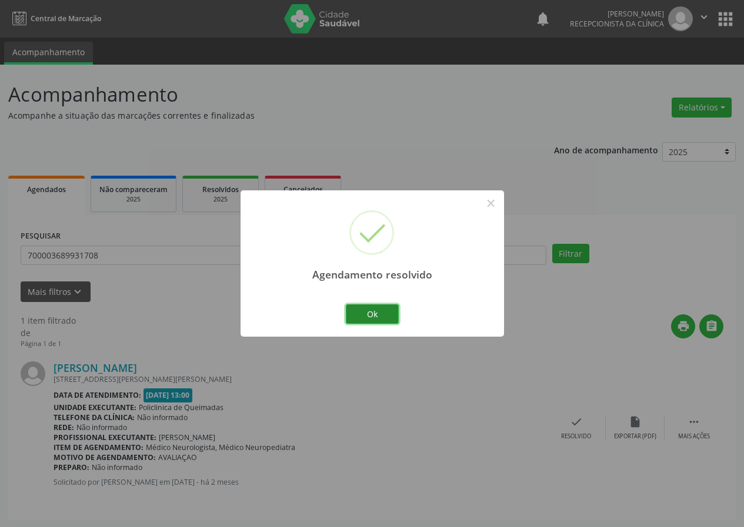
click at [390, 313] on button "Ok" at bounding box center [372, 315] width 53 height 20
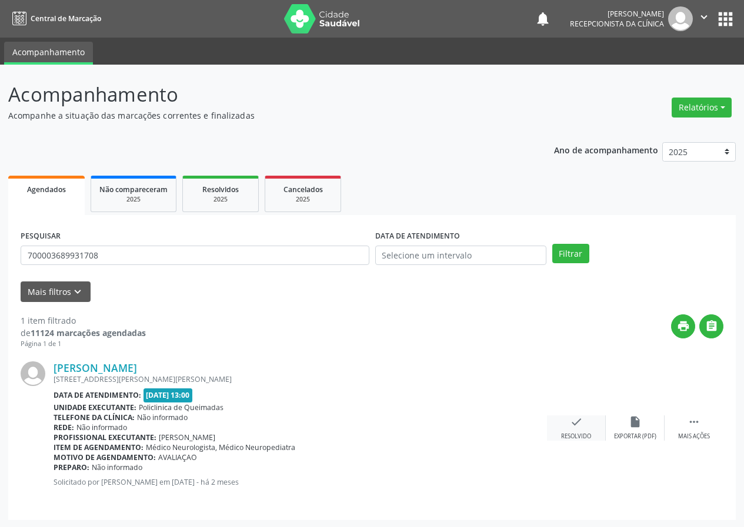
click at [574, 417] on icon "check" at bounding box center [576, 422] width 13 height 13
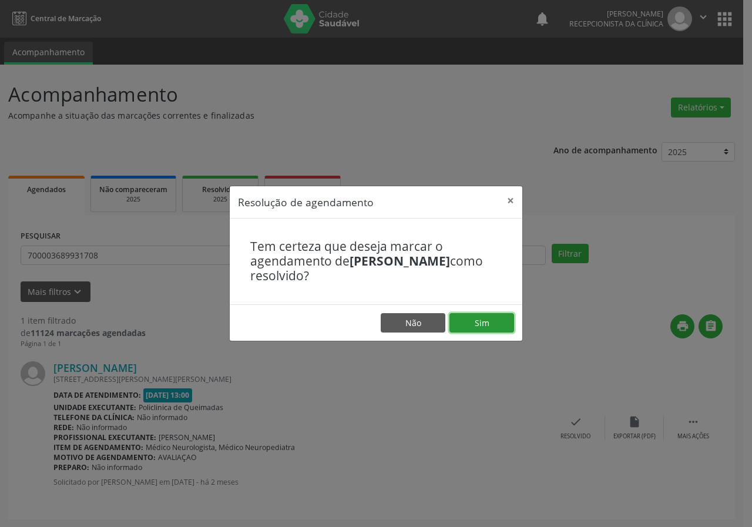
click at [492, 319] on button "Sim" at bounding box center [482, 323] width 65 height 20
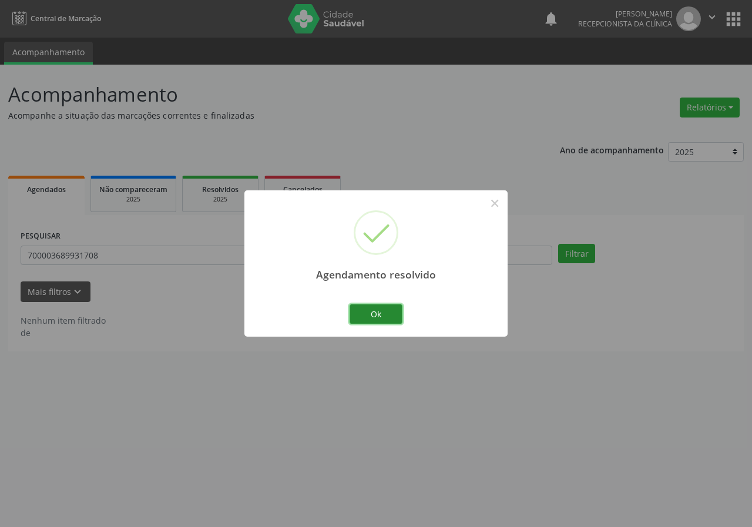
click at [381, 320] on button "Ok" at bounding box center [376, 315] width 53 height 20
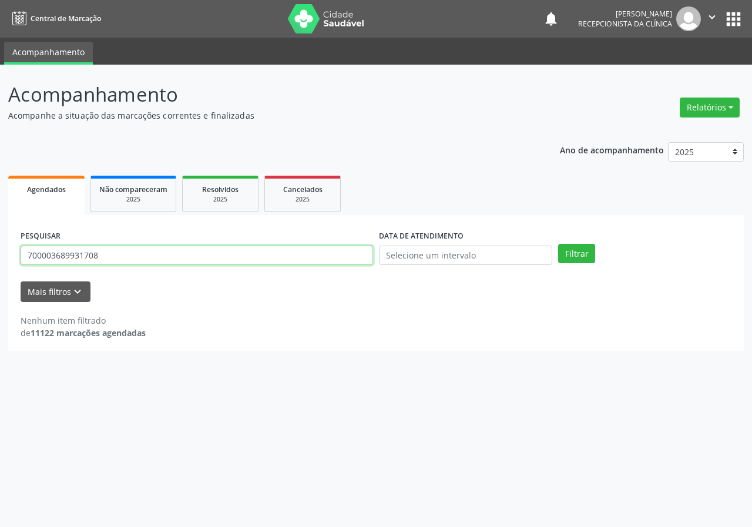
click at [304, 263] on input "700003689931708" at bounding box center [197, 256] width 353 height 20
type input "700509590068359"
click at [558, 244] on button "Filtrar" at bounding box center [576, 254] width 37 height 20
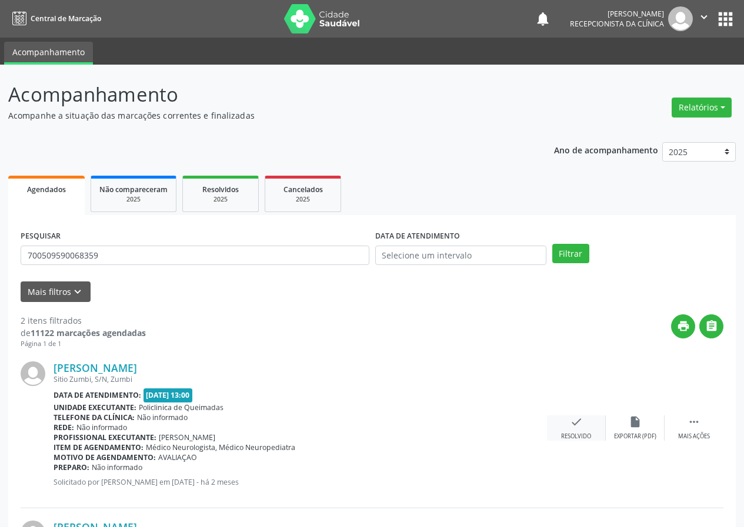
click at [577, 416] on icon "check" at bounding box center [576, 422] width 13 height 13
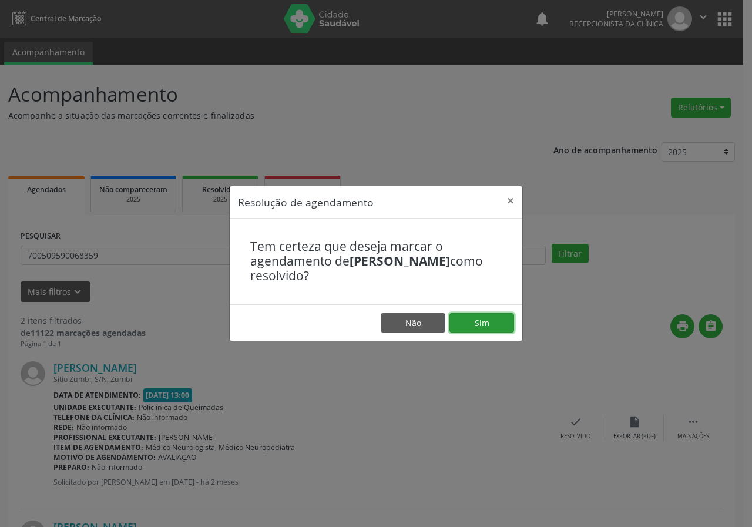
click at [489, 319] on button "Sim" at bounding box center [482, 323] width 65 height 20
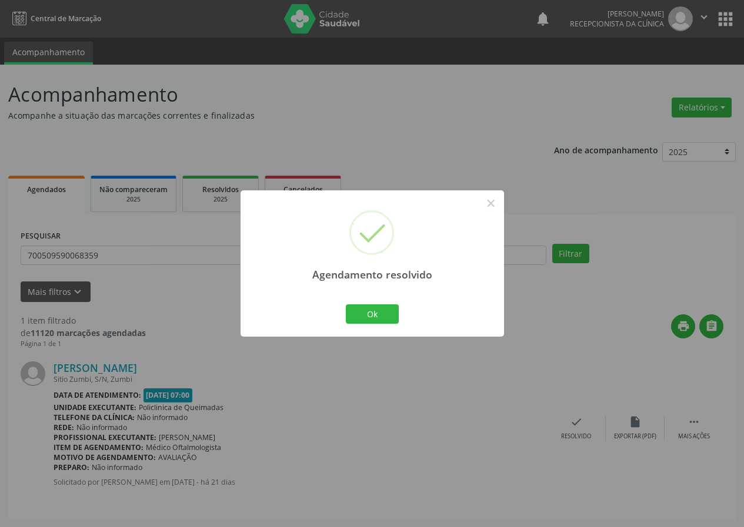
click at [393, 303] on div "Ok Cancel" at bounding box center [372, 314] width 58 height 25
click at [377, 320] on button "Ok" at bounding box center [372, 315] width 53 height 20
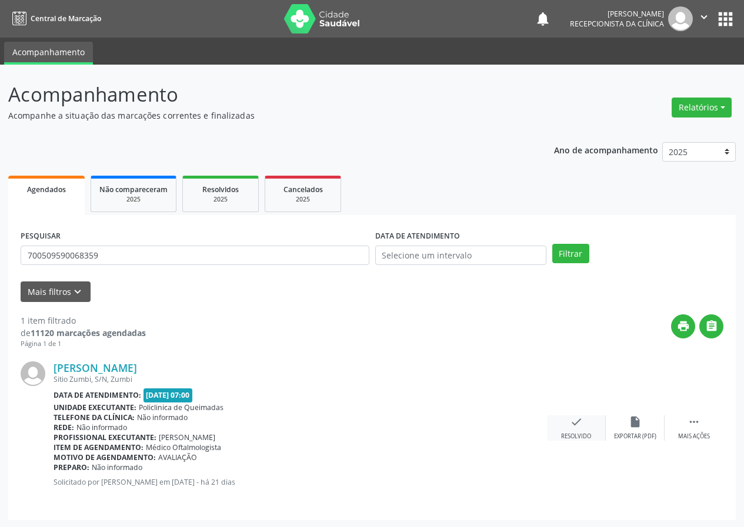
click at [576, 417] on icon "check" at bounding box center [576, 422] width 13 height 13
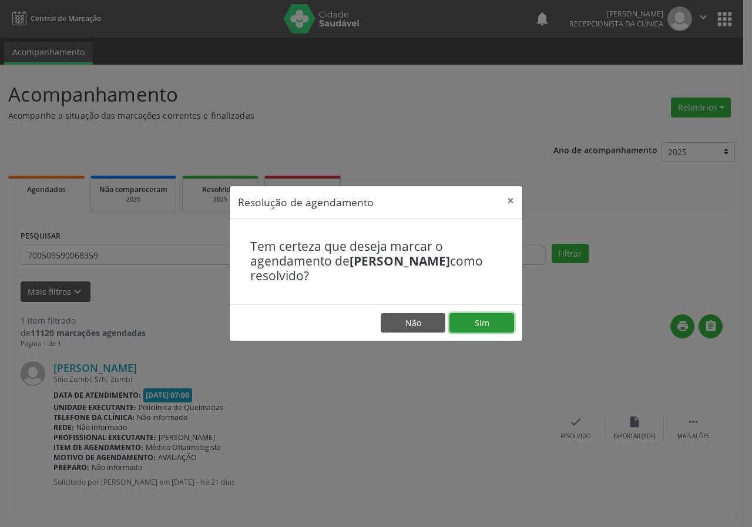
click at [489, 320] on button "Sim" at bounding box center [482, 323] width 65 height 20
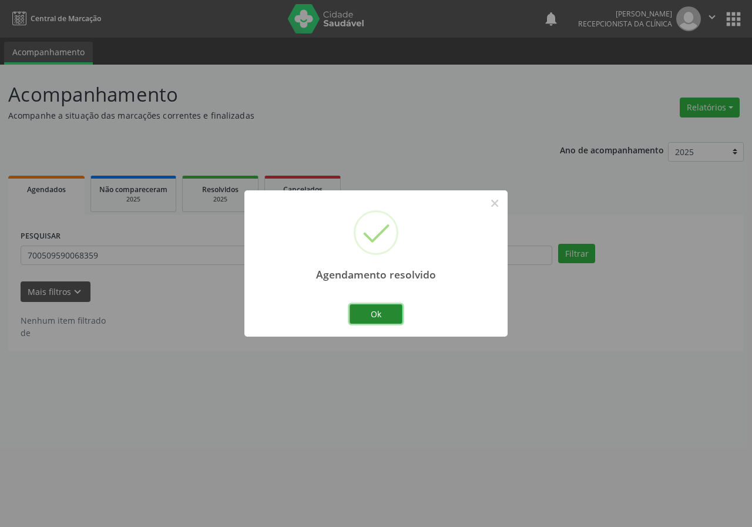
click at [395, 309] on button "Ok" at bounding box center [376, 315] width 53 height 20
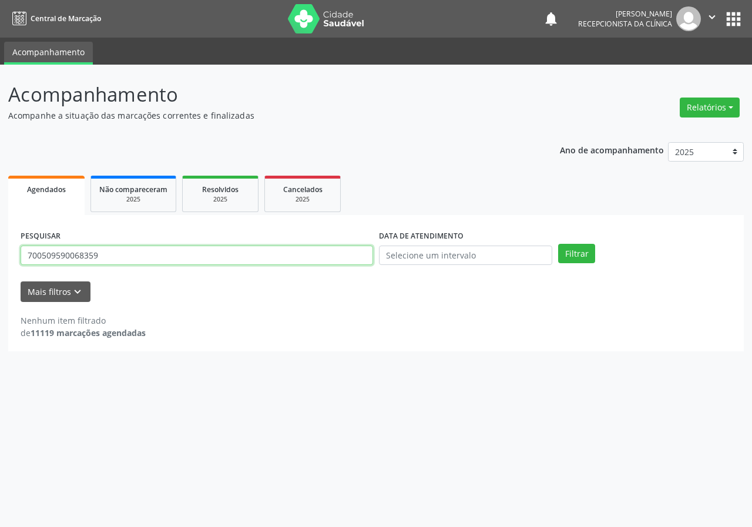
click at [353, 255] on input "700509590068359" at bounding box center [197, 256] width 353 height 20
type input "709207268328431"
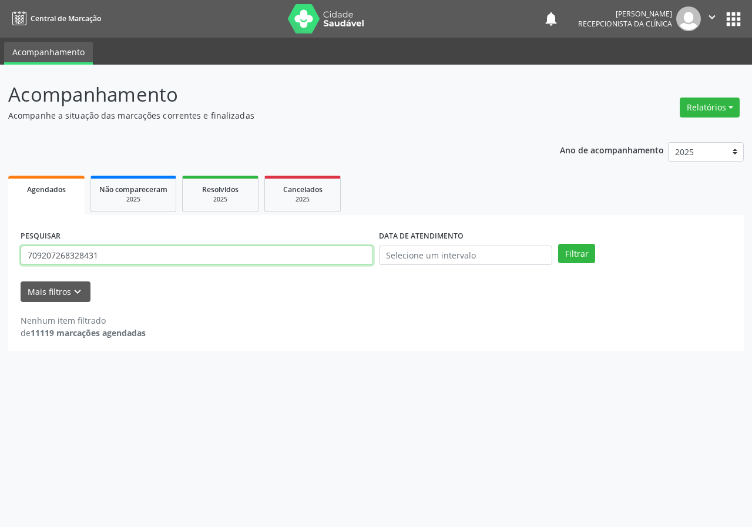
click at [558, 244] on button "Filtrar" at bounding box center [576, 254] width 37 height 20
click at [124, 257] on input "709207268328431" at bounding box center [197, 256] width 353 height 20
type input "704606112729328"
click at [558, 244] on button "Filtrar" at bounding box center [576, 254] width 37 height 20
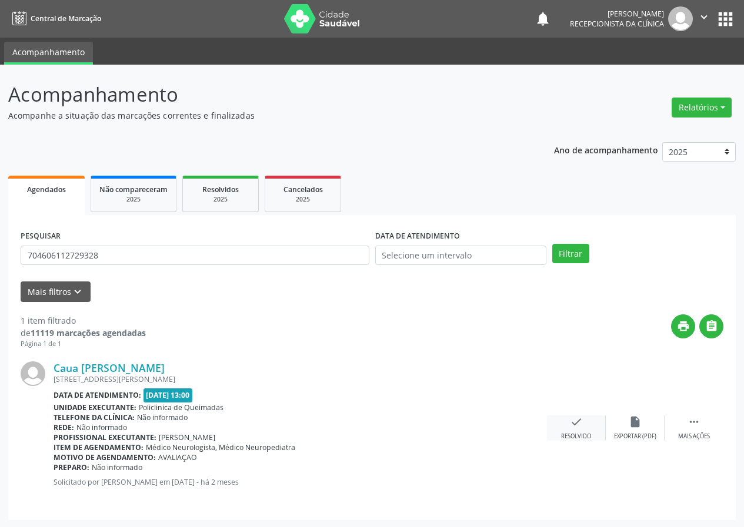
click at [575, 418] on icon "check" at bounding box center [576, 422] width 13 height 13
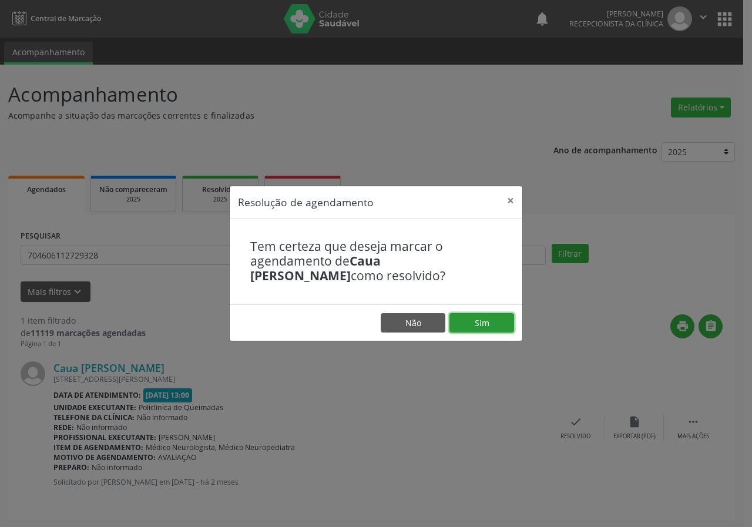
click at [491, 329] on button "Sim" at bounding box center [482, 323] width 65 height 20
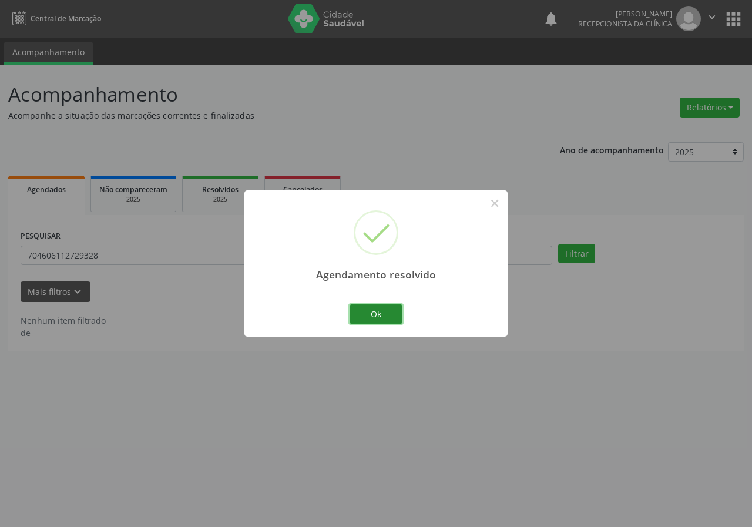
click at [390, 315] on button "Ok" at bounding box center [376, 315] width 53 height 20
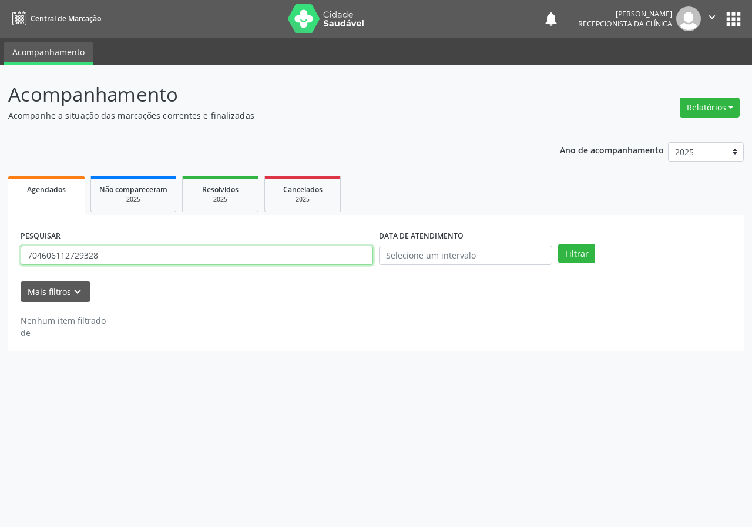
click at [351, 257] on input "704606112729328" at bounding box center [197, 256] width 353 height 20
type input "700304949332432"
click at [558, 244] on button "Filtrar" at bounding box center [576, 254] width 37 height 20
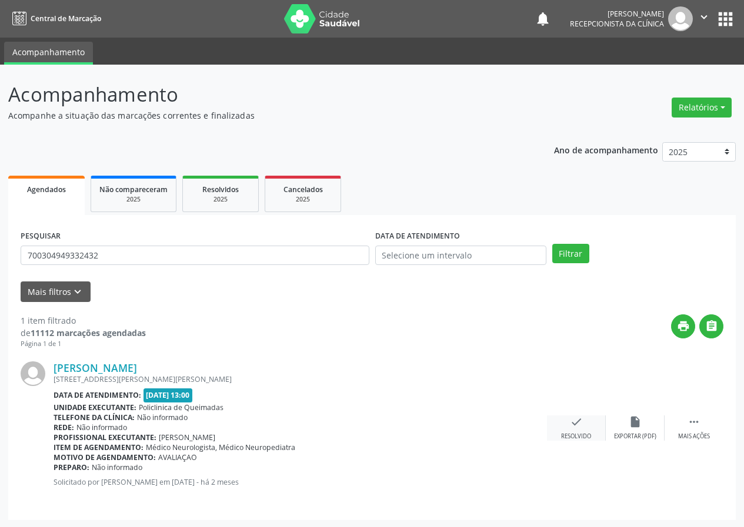
click at [578, 426] on icon "check" at bounding box center [576, 422] width 13 height 13
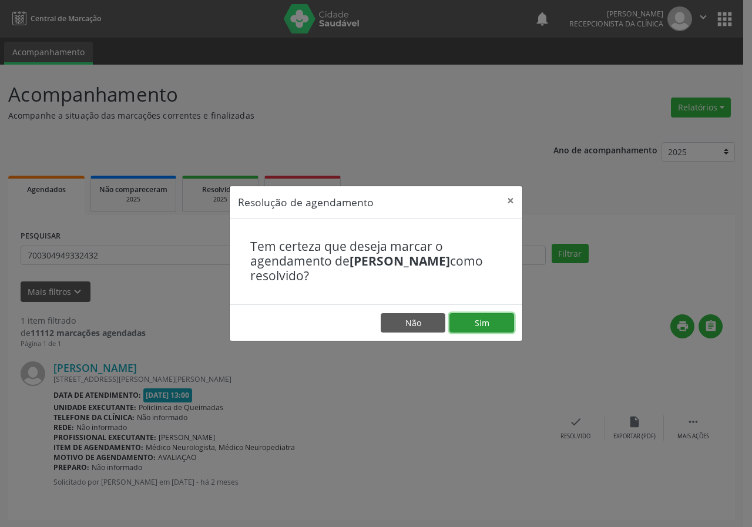
click at [496, 326] on button "Sim" at bounding box center [482, 323] width 65 height 20
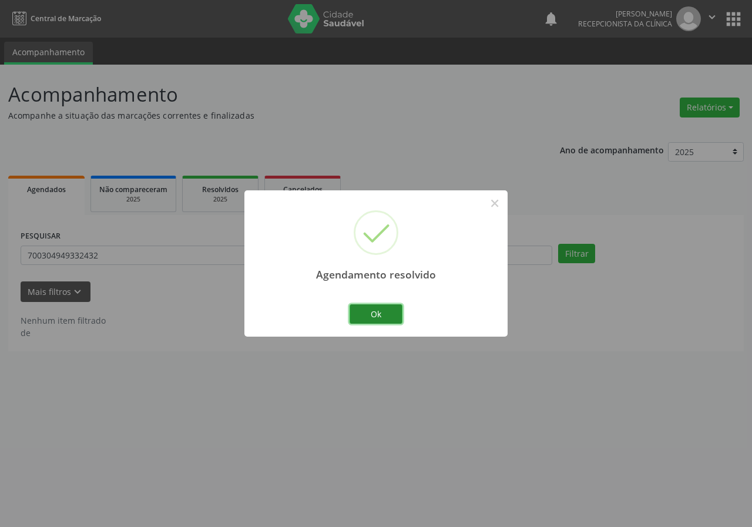
click at [375, 307] on button "Ok" at bounding box center [376, 315] width 53 height 20
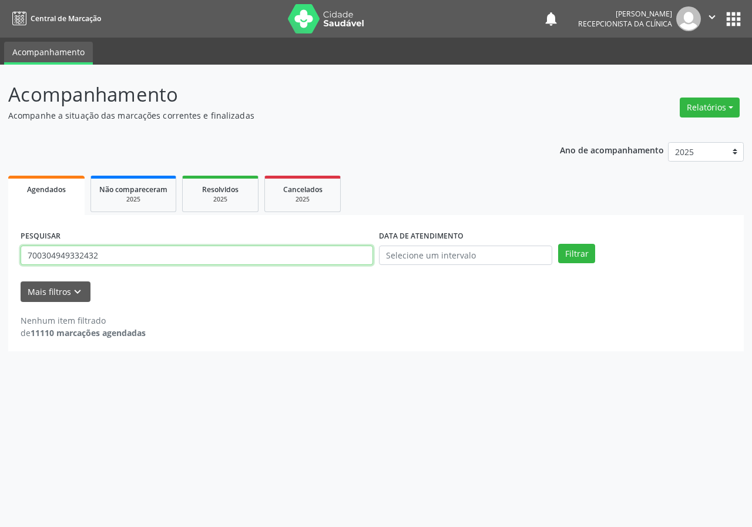
click at [354, 255] on input "700304949332432" at bounding box center [197, 256] width 353 height 20
type input "705607453060516"
click at [558, 244] on button "Filtrar" at bounding box center [576, 254] width 37 height 20
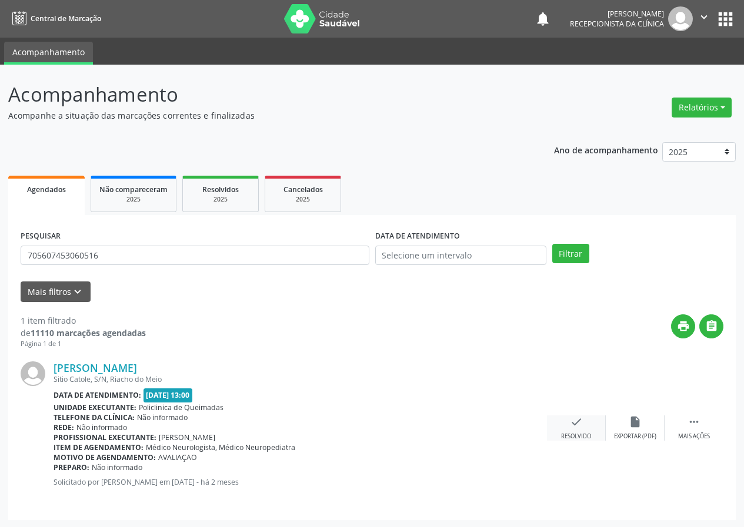
click at [574, 426] on icon "check" at bounding box center [576, 422] width 13 height 13
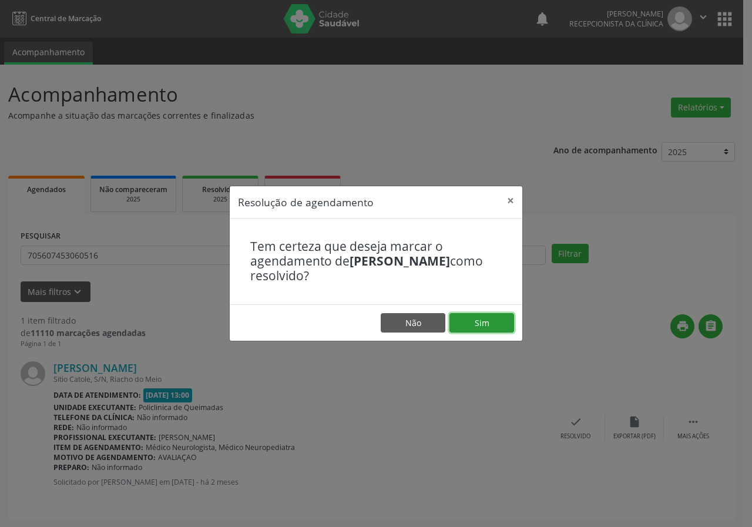
click at [488, 316] on button "Sim" at bounding box center [482, 323] width 65 height 20
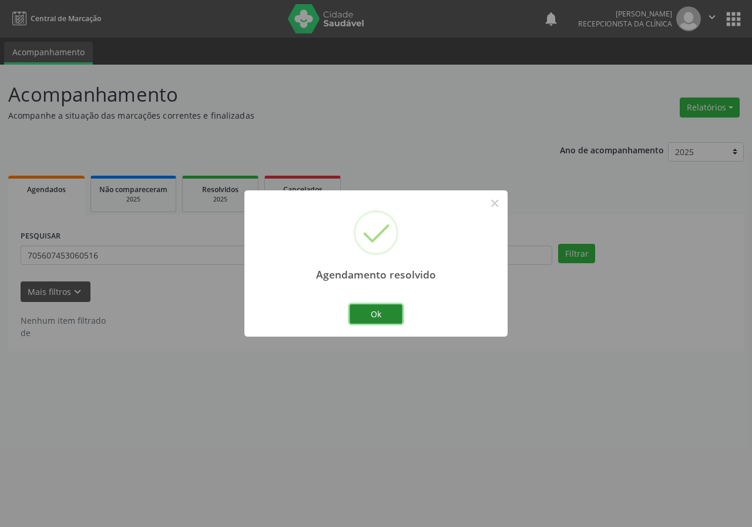
click at [386, 315] on button "Ok" at bounding box center [376, 315] width 53 height 20
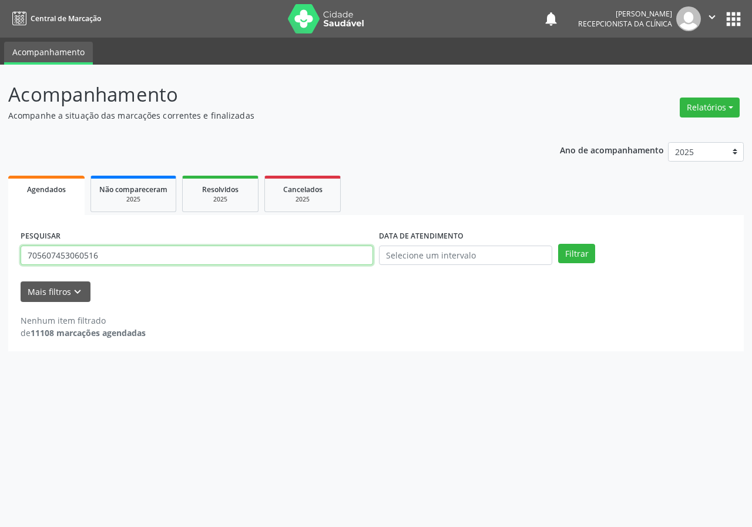
click at [347, 259] on input "705607453060516" at bounding box center [197, 256] width 353 height 20
type input "705203473204270"
click at [558, 244] on button "Filtrar" at bounding box center [576, 254] width 37 height 20
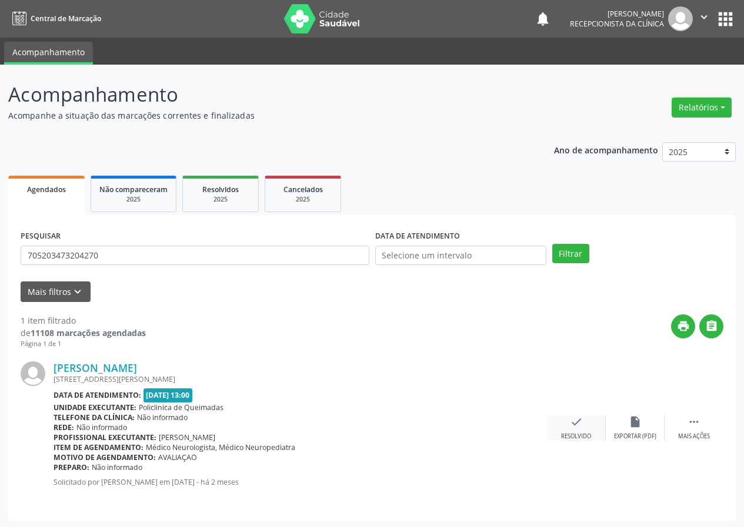
click at [583, 417] on div "check Resolvido" at bounding box center [576, 428] width 59 height 25
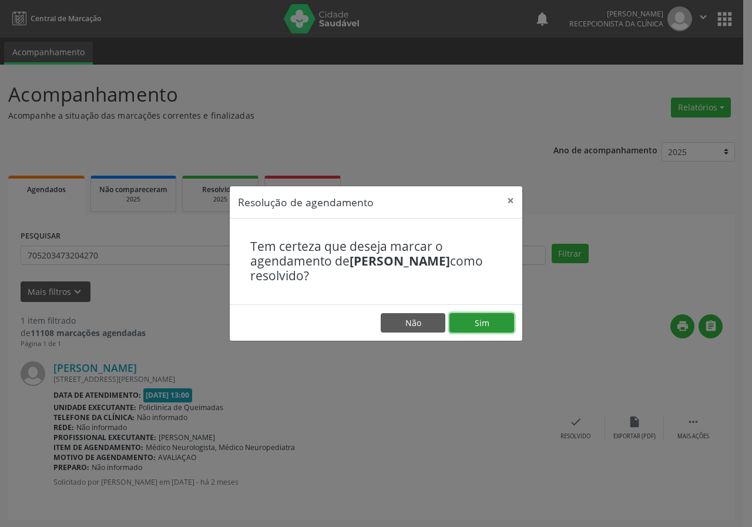
click at [480, 318] on button "Sim" at bounding box center [482, 323] width 65 height 20
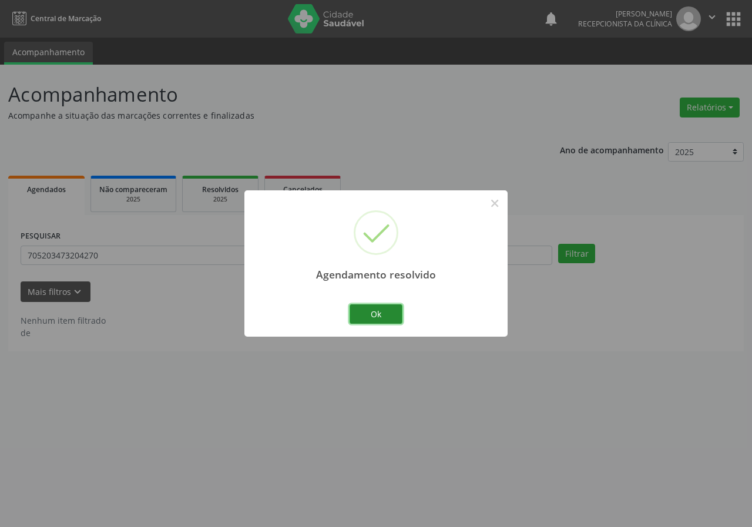
click at [386, 317] on button "Ok" at bounding box center [376, 315] width 53 height 20
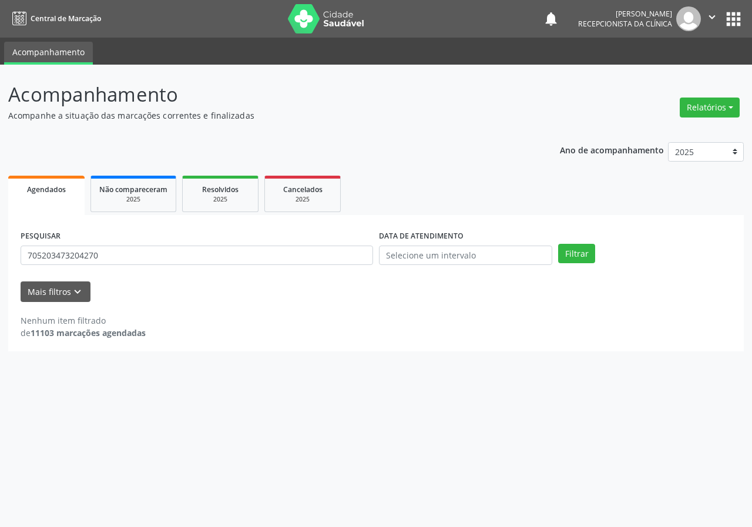
click at [337, 266] on div "PESQUISAR 705203473204270" at bounding box center [197, 251] width 359 height 46
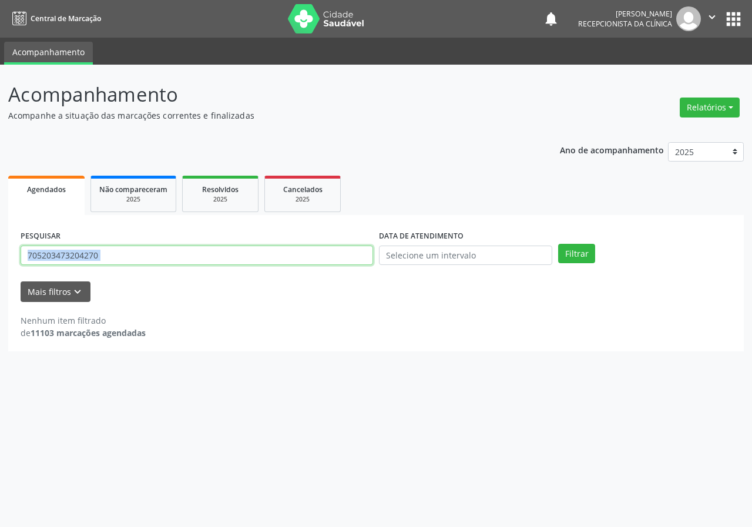
click at [229, 247] on input "705203473204270" at bounding box center [197, 256] width 353 height 20
type input "708602572372384"
click at [558, 244] on button "Filtrar" at bounding box center [576, 254] width 37 height 20
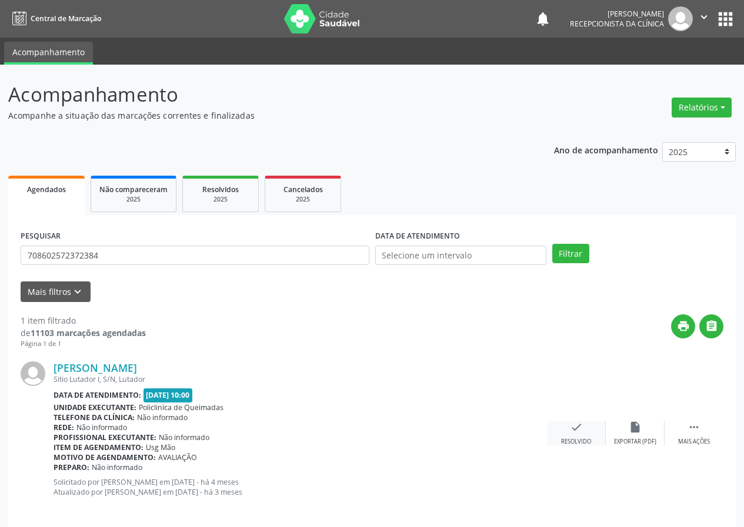
click at [580, 422] on icon "check" at bounding box center [576, 427] width 13 height 13
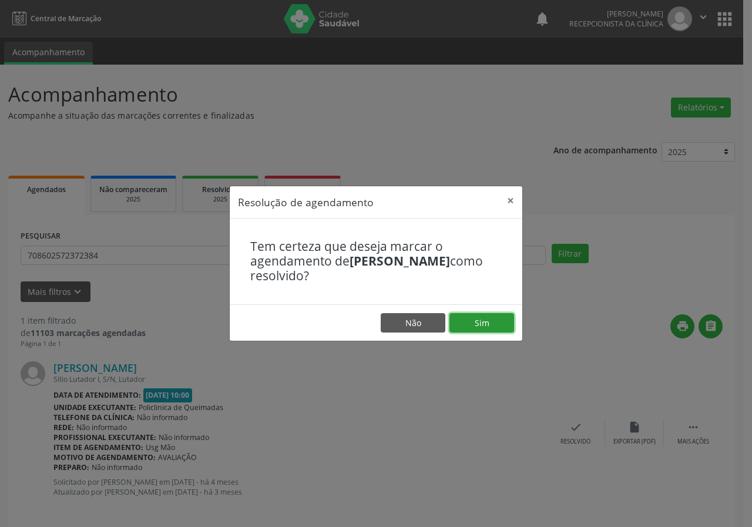
click at [500, 314] on button "Sim" at bounding box center [482, 323] width 65 height 20
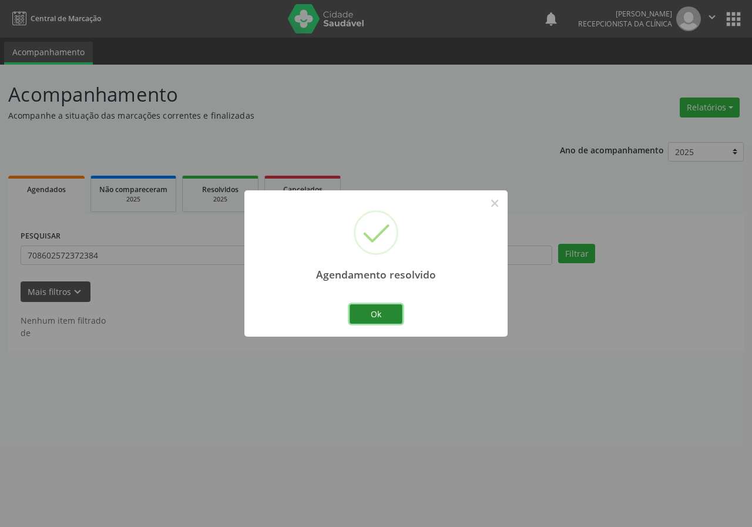
click at [386, 318] on button "Ok" at bounding box center [376, 315] width 53 height 20
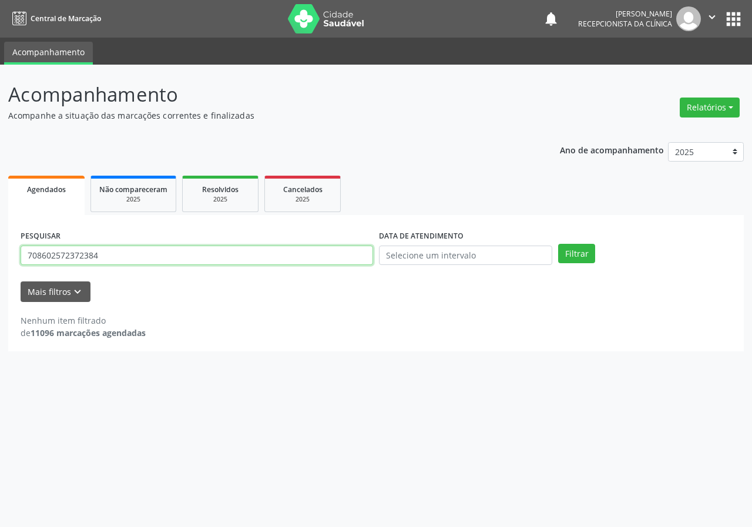
click at [347, 262] on input "708602572372384" at bounding box center [197, 256] width 353 height 20
type input "704308518151990"
click at [242, 258] on input "704308518151990" at bounding box center [197, 256] width 353 height 20
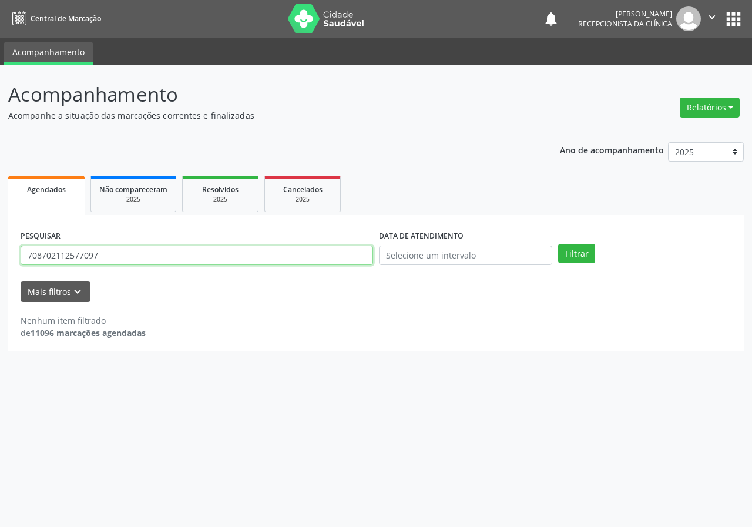
type input "708702112577097"
click at [558, 244] on button "Filtrar" at bounding box center [576, 254] width 37 height 20
click at [135, 257] on input "708702112577097" at bounding box center [197, 256] width 353 height 20
type input "700509907030155"
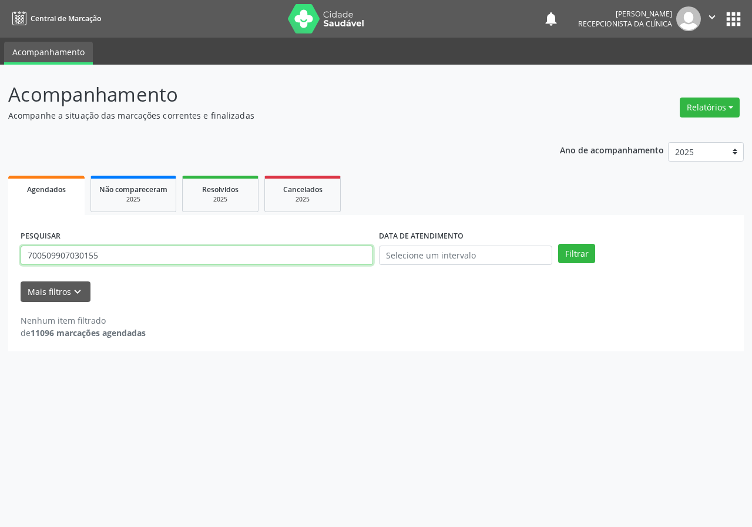
click at [558, 244] on button "Filtrar" at bounding box center [576, 254] width 37 height 20
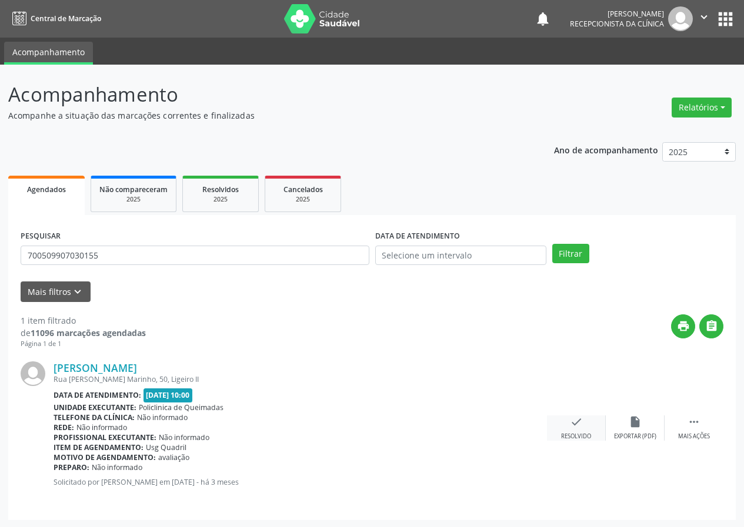
click at [564, 424] on div "check Resolvido" at bounding box center [576, 428] width 59 height 25
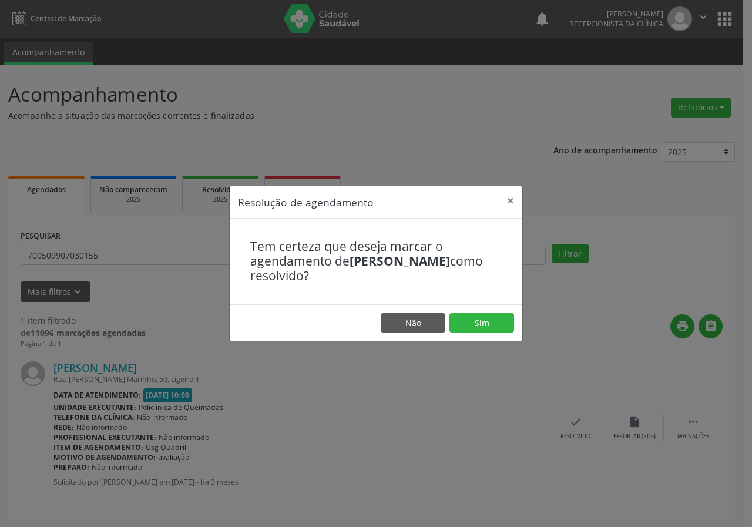
click at [511, 312] on footer "Não Sim" at bounding box center [376, 323] width 293 height 37
click at [510, 322] on button "Sim" at bounding box center [482, 323] width 65 height 20
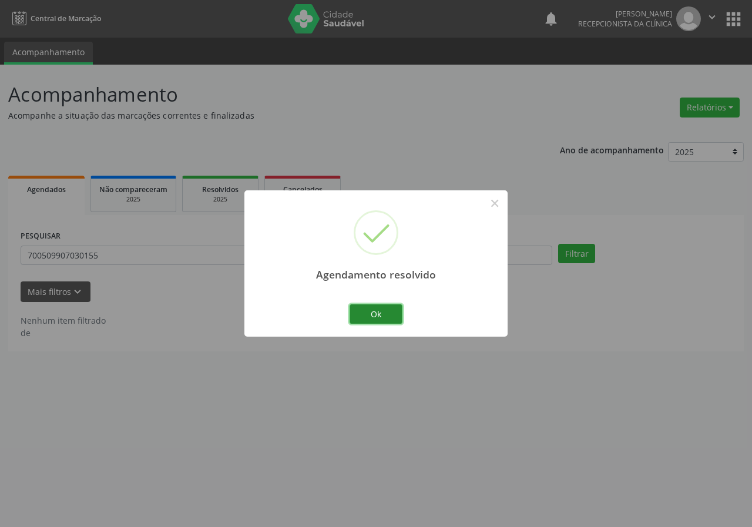
click at [400, 317] on button "Ok" at bounding box center [376, 315] width 53 height 20
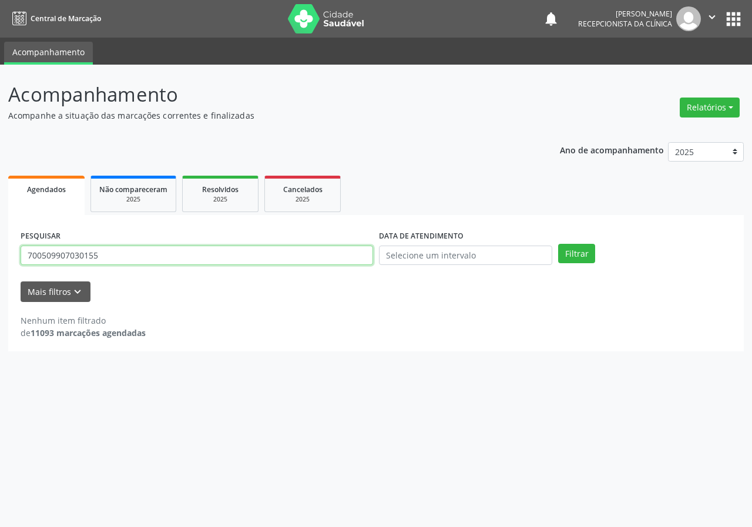
click at [305, 256] on input "700509907030155" at bounding box center [197, 256] width 353 height 20
type input "700407468950041"
click at [558, 244] on button "Filtrar" at bounding box center [576, 254] width 37 height 20
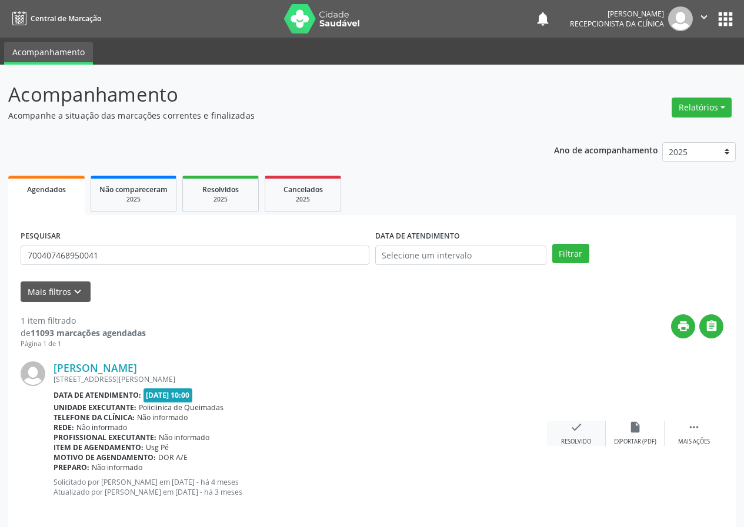
click at [570, 433] on icon "check" at bounding box center [576, 427] width 13 height 13
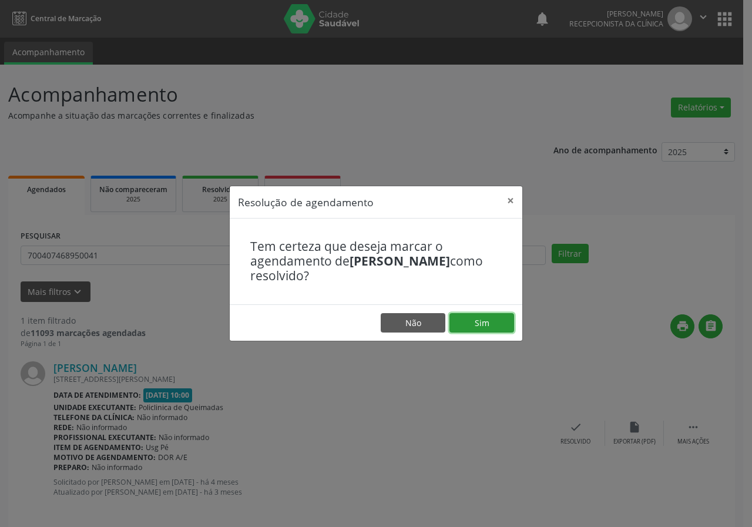
click at [483, 331] on button "Sim" at bounding box center [482, 323] width 65 height 20
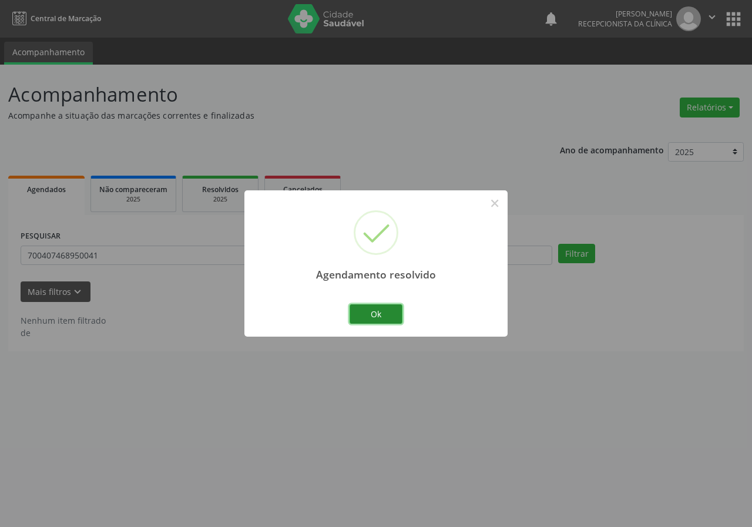
click at [391, 316] on button "Ok" at bounding box center [376, 315] width 53 height 20
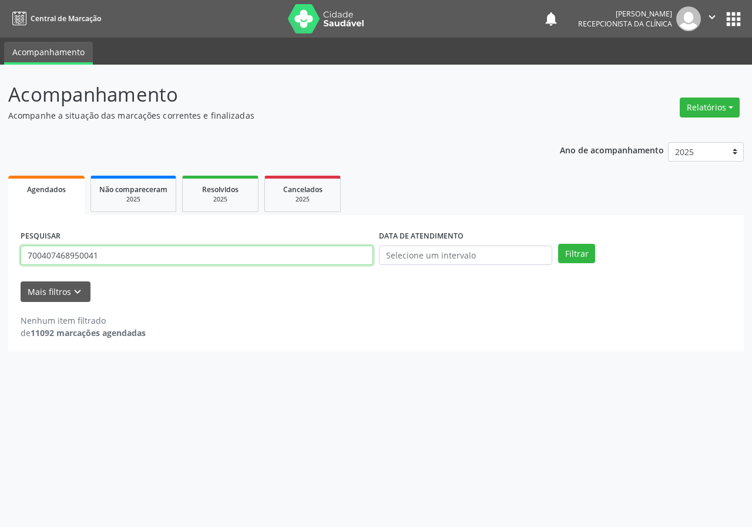
click at [305, 260] on input "700407468950041" at bounding box center [197, 256] width 353 height 20
type input "708707144478595"
click at [558, 244] on button "Filtrar" at bounding box center [576, 254] width 37 height 20
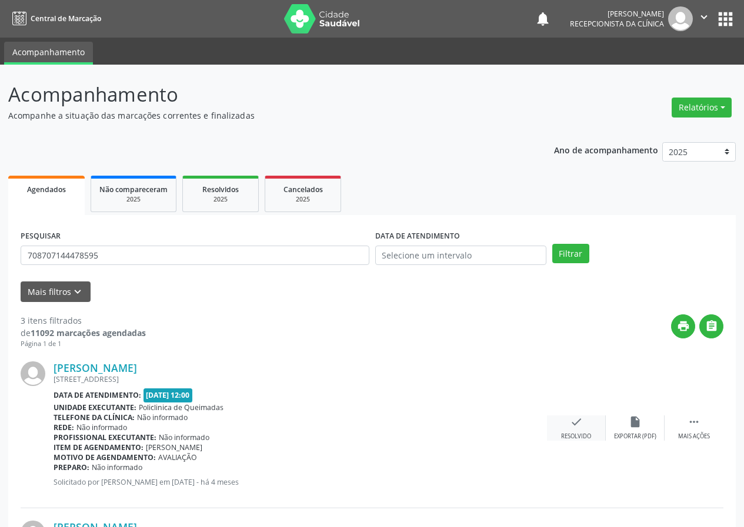
click at [579, 422] on icon "check" at bounding box center [576, 422] width 13 height 13
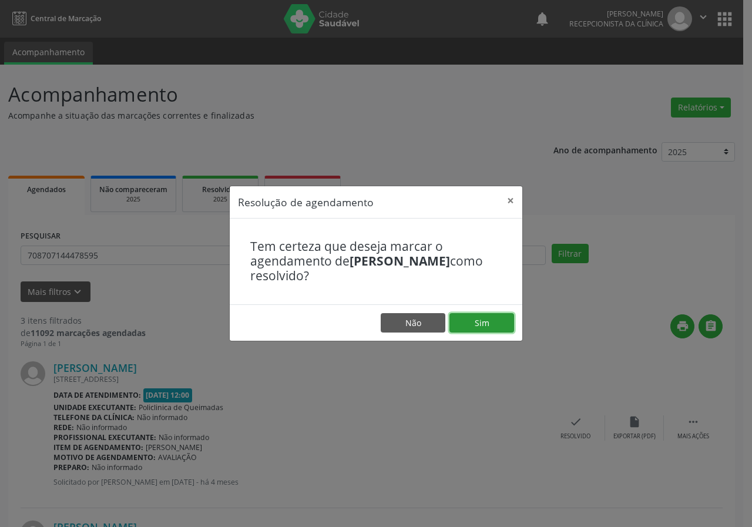
click at [490, 328] on button "Sim" at bounding box center [482, 323] width 65 height 20
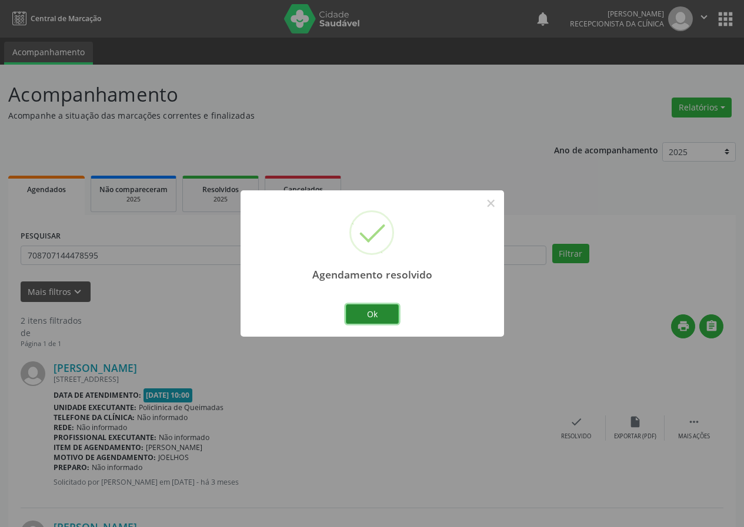
click at [383, 307] on button "Ok" at bounding box center [372, 315] width 53 height 20
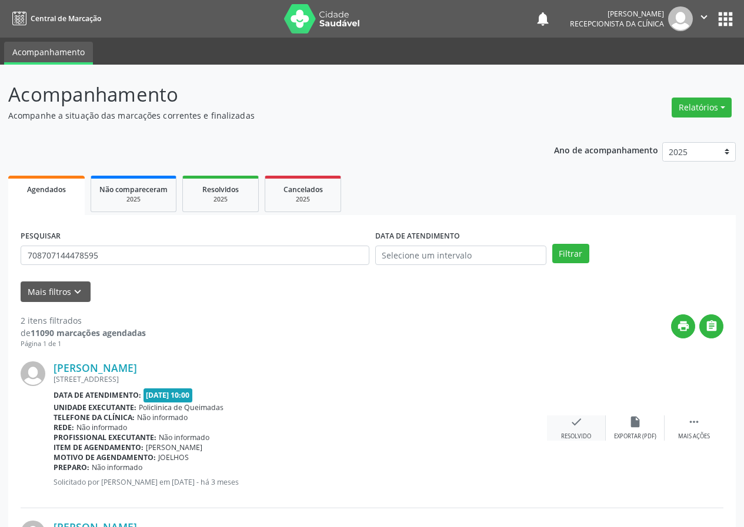
click at [579, 425] on icon "check" at bounding box center [576, 422] width 13 height 13
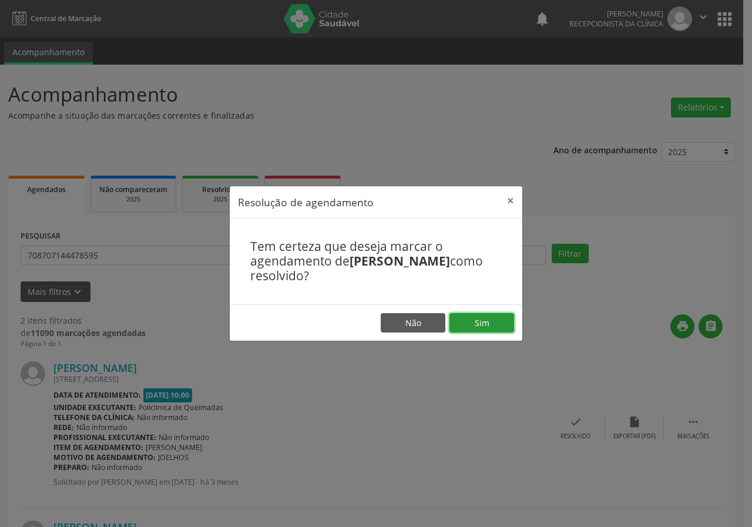
click at [509, 317] on button "Sim" at bounding box center [482, 323] width 65 height 20
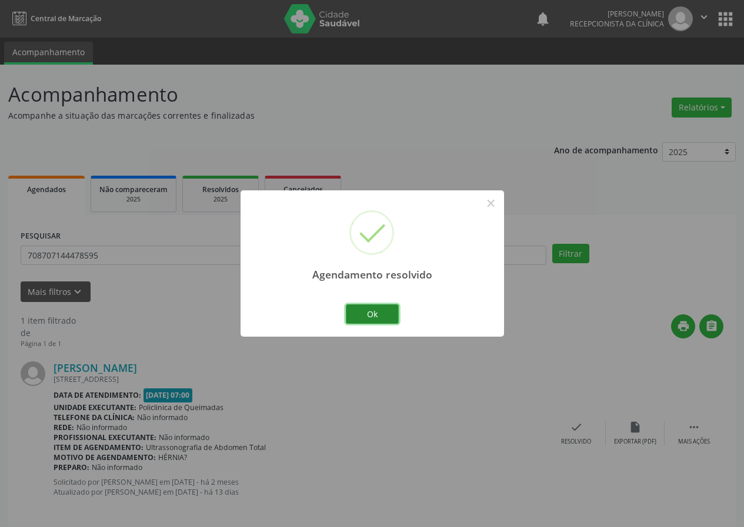
click at [391, 310] on button "Ok" at bounding box center [372, 315] width 53 height 20
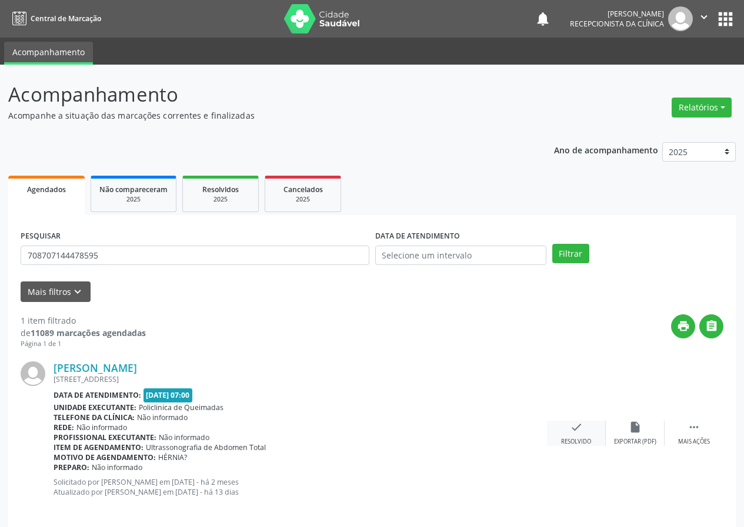
click at [568, 427] on div "check Resolvido" at bounding box center [576, 433] width 59 height 25
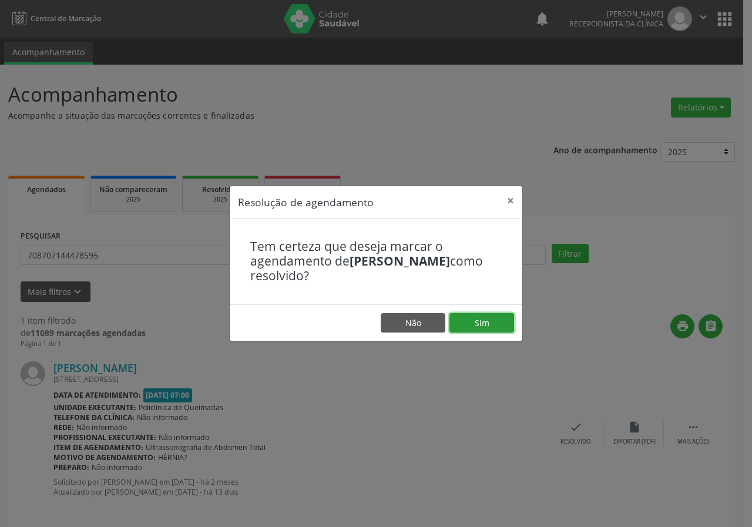
click at [502, 322] on button "Sim" at bounding box center [482, 323] width 65 height 20
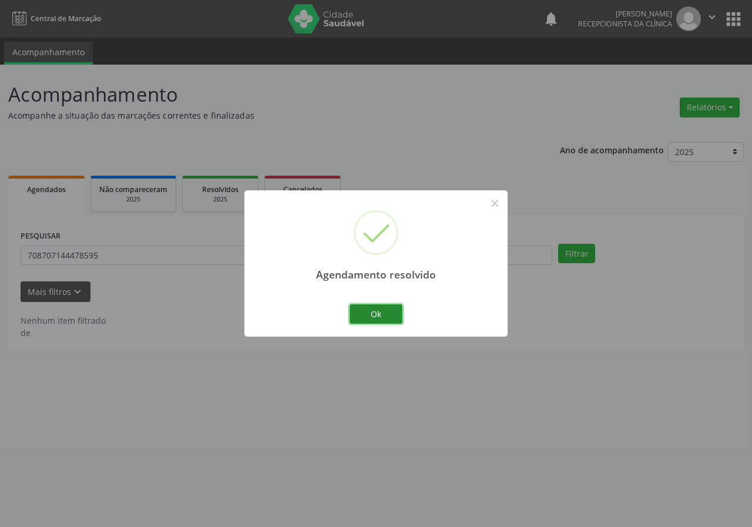
click at [383, 313] on button "Ok" at bounding box center [376, 315] width 53 height 20
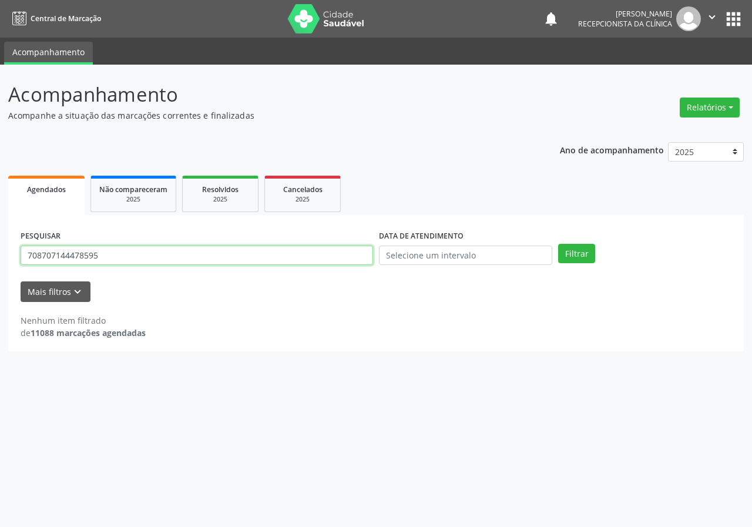
click at [313, 262] on input "708707144478595" at bounding box center [197, 256] width 353 height 20
type input "700501915607450"
click at [558, 244] on button "Filtrar" at bounding box center [576, 254] width 37 height 20
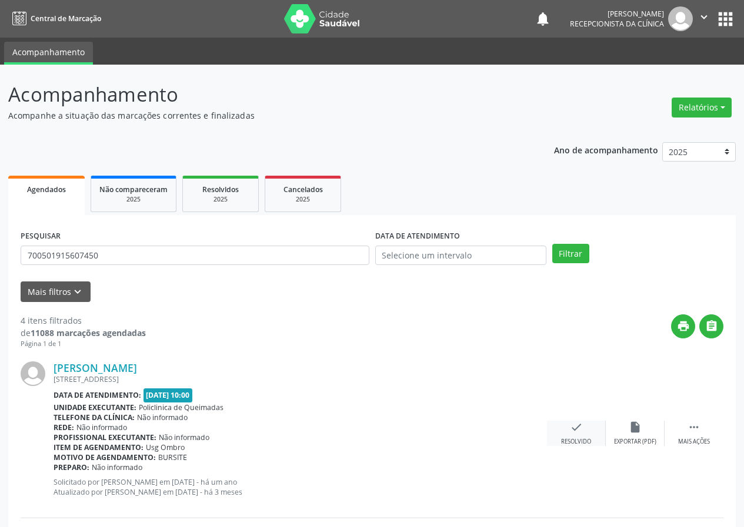
click at [570, 432] on icon "check" at bounding box center [576, 427] width 13 height 13
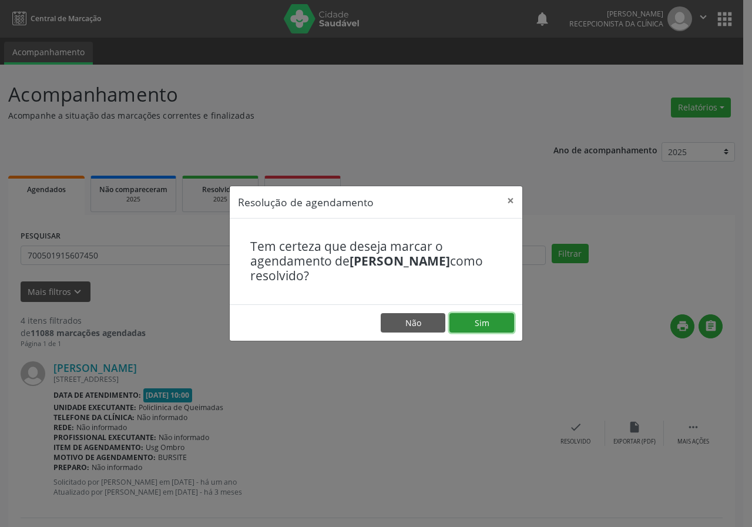
click at [487, 317] on button "Sim" at bounding box center [482, 323] width 65 height 20
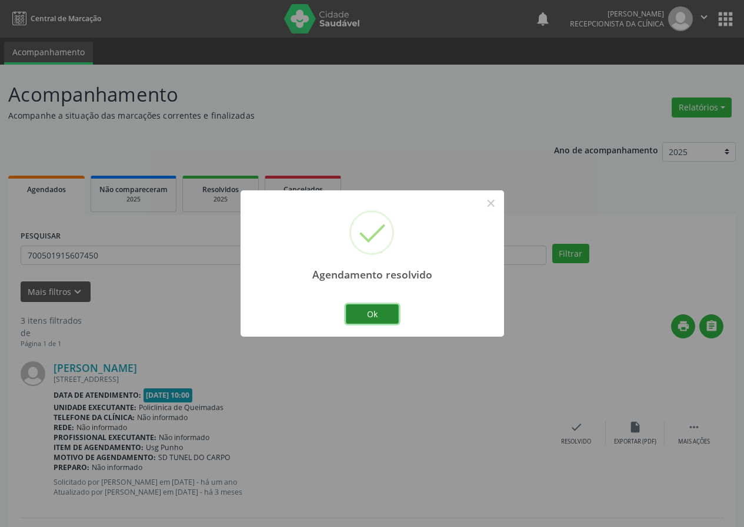
click at [388, 313] on button "Ok" at bounding box center [372, 315] width 53 height 20
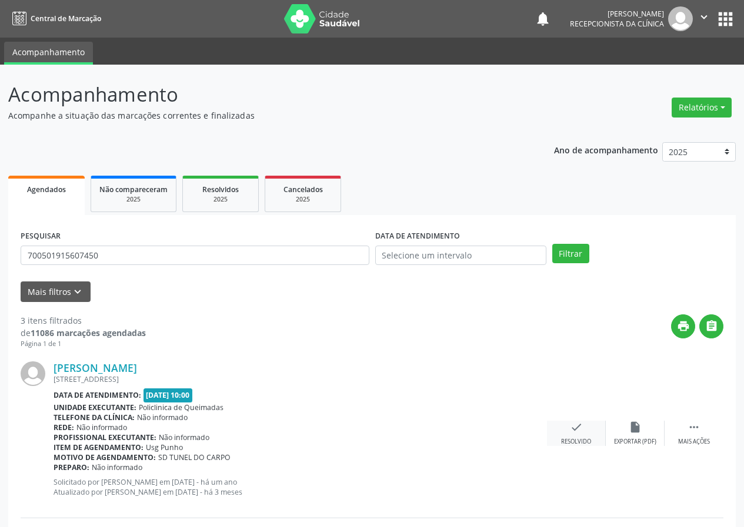
click at [584, 430] on div "check Resolvido" at bounding box center [576, 433] width 59 height 25
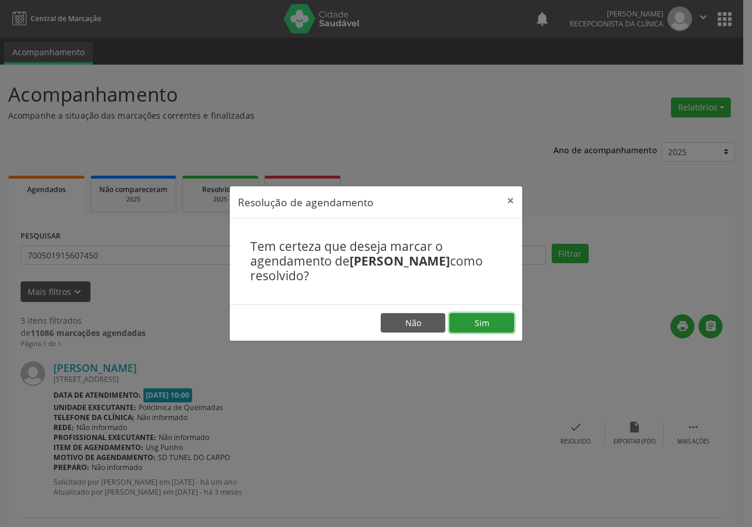
click at [494, 327] on button "Sim" at bounding box center [482, 323] width 65 height 20
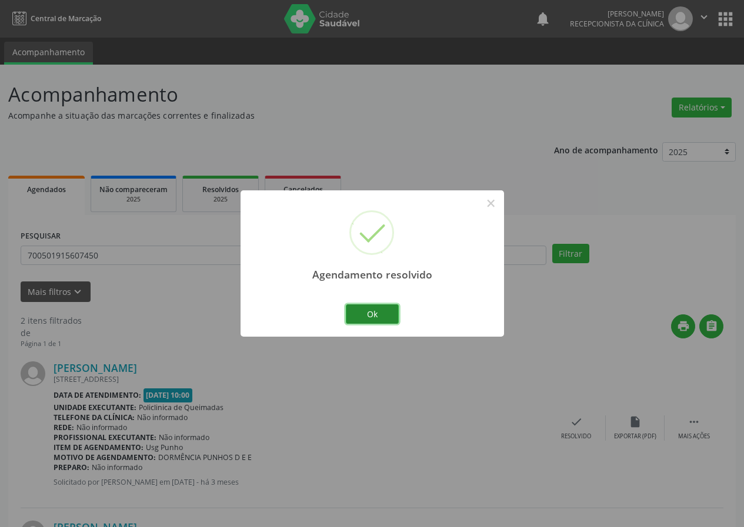
click at [392, 315] on button "Ok" at bounding box center [372, 315] width 53 height 20
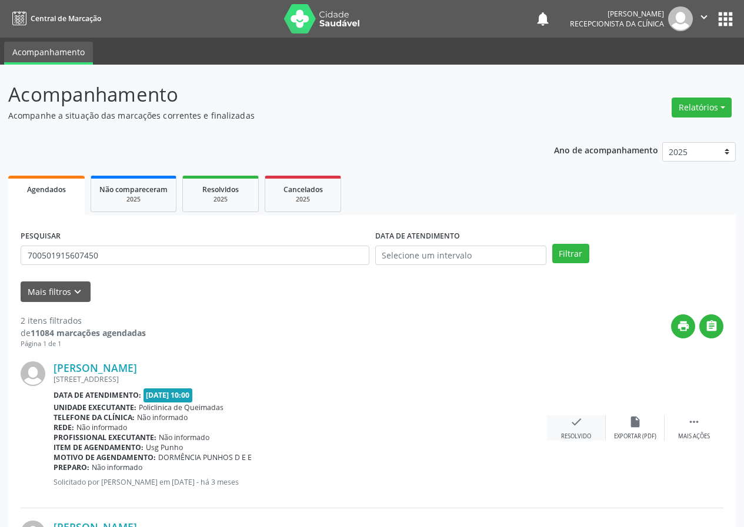
click at [568, 424] on div "check Resolvido" at bounding box center [576, 428] width 59 height 25
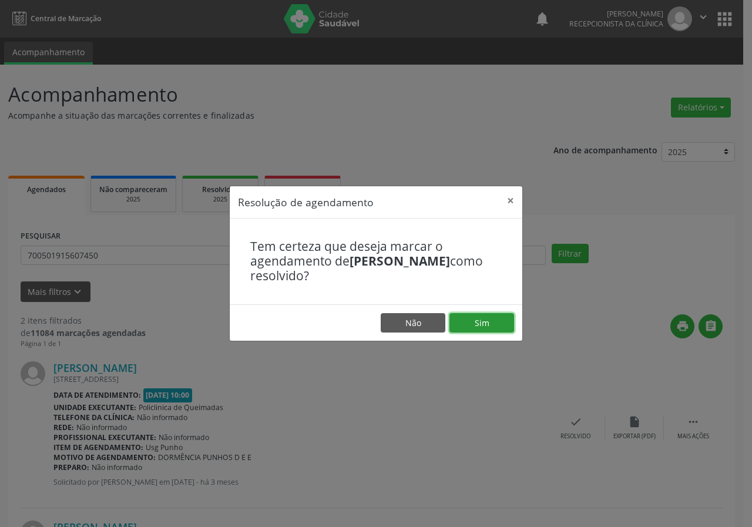
click at [489, 331] on button "Sim" at bounding box center [482, 323] width 65 height 20
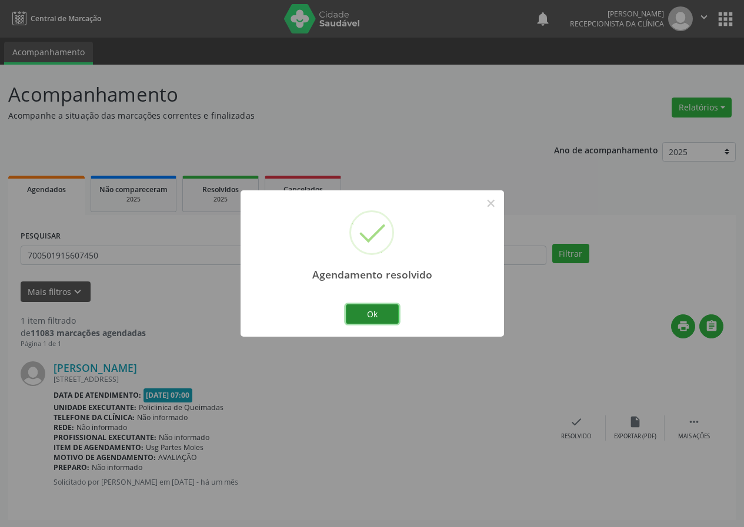
click at [390, 314] on button "Ok" at bounding box center [372, 315] width 53 height 20
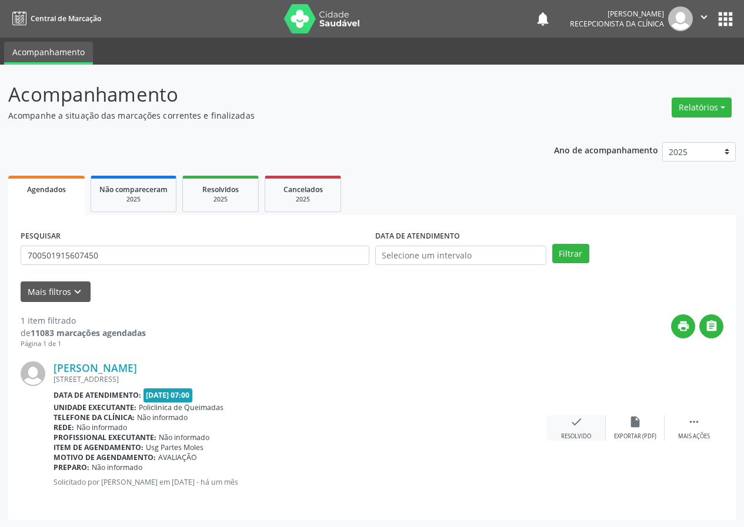
click at [584, 420] on div "check Resolvido" at bounding box center [576, 428] width 59 height 25
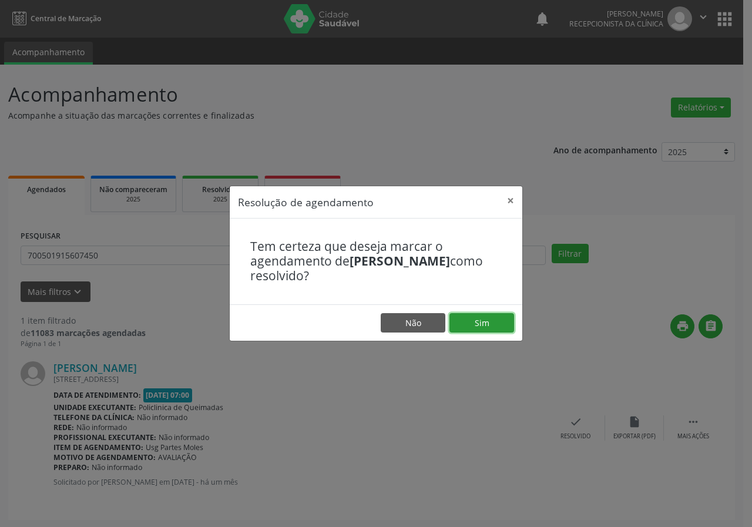
click at [503, 317] on button "Sim" at bounding box center [482, 323] width 65 height 20
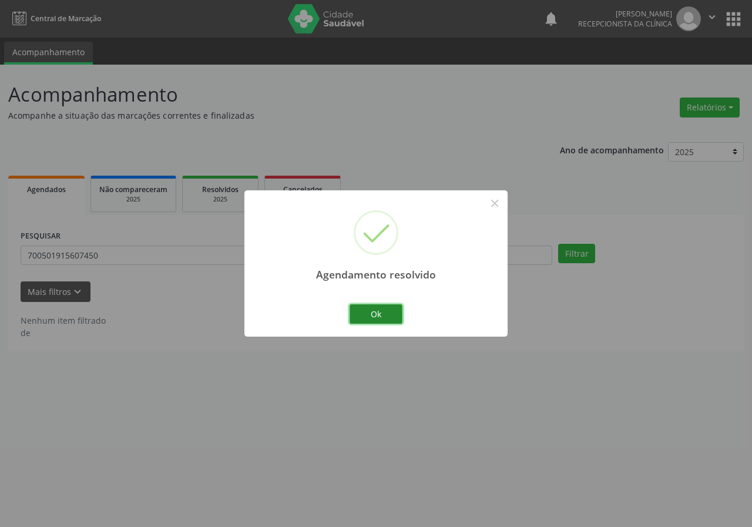
click at [388, 315] on button "Ok" at bounding box center [376, 315] width 53 height 20
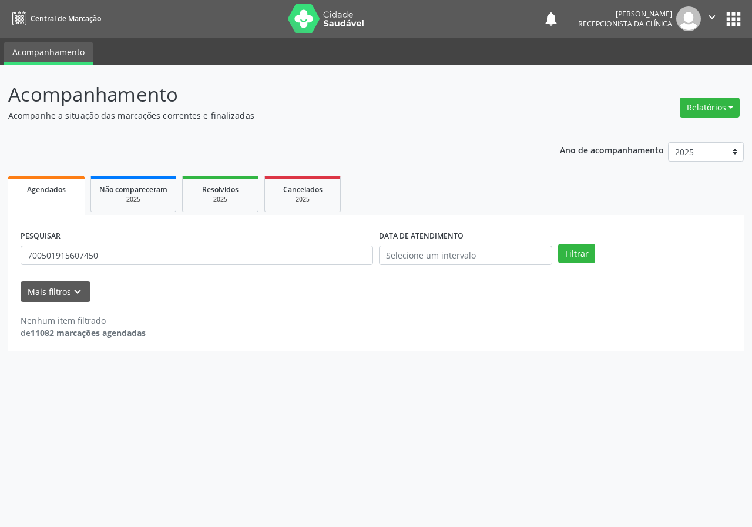
click at [317, 243] on div "PESQUISAR 700501915607450" at bounding box center [197, 251] width 359 height 46
click at [315, 263] on input "700501915607450" at bounding box center [197, 256] width 353 height 20
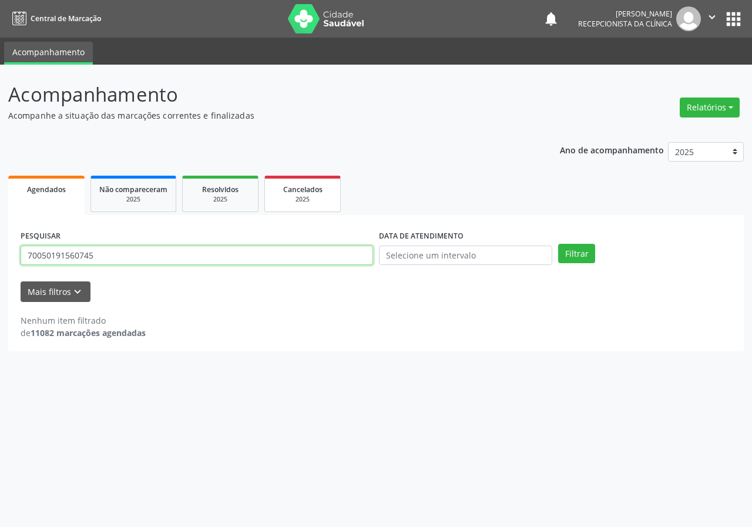
type input "700501915607450"
click at [558, 244] on button "Filtrar" at bounding box center [576, 254] width 37 height 20
click at [101, 259] on input "700501915607450" at bounding box center [197, 256] width 353 height 20
type input "700501915607450"
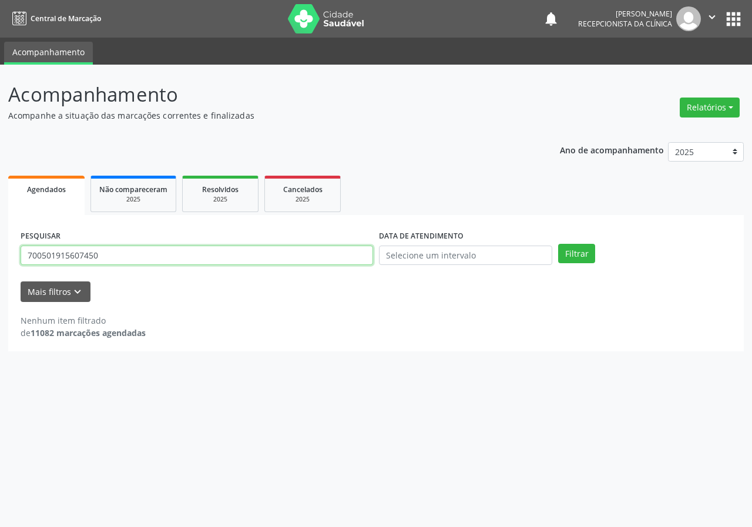
click at [558, 244] on button "Filtrar" at bounding box center [576, 254] width 37 height 20
click at [106, 256] on input "700501915607450" at bounding box center [197, 256] width 353 height 20
type input "706009323150642"
click at [558, 244] on button "Filtrar" at bounding box center [576, 254] width 37 height 20
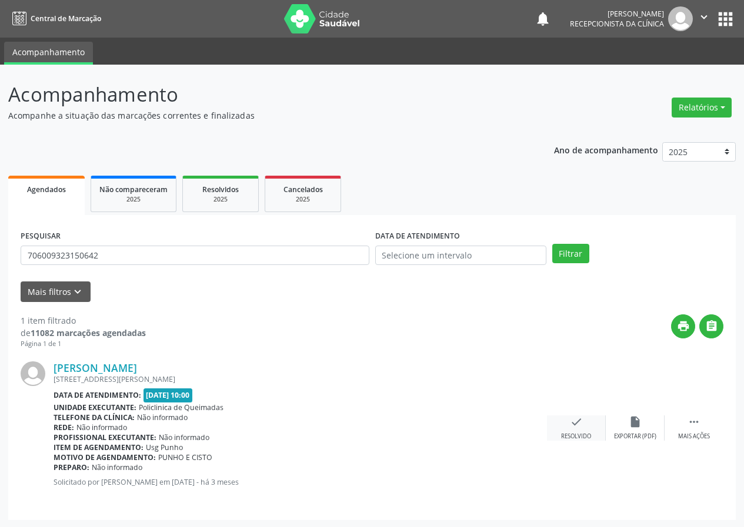
click at [576, 419] on icon "check" at bounding box center [576, 422] width 13 height 13
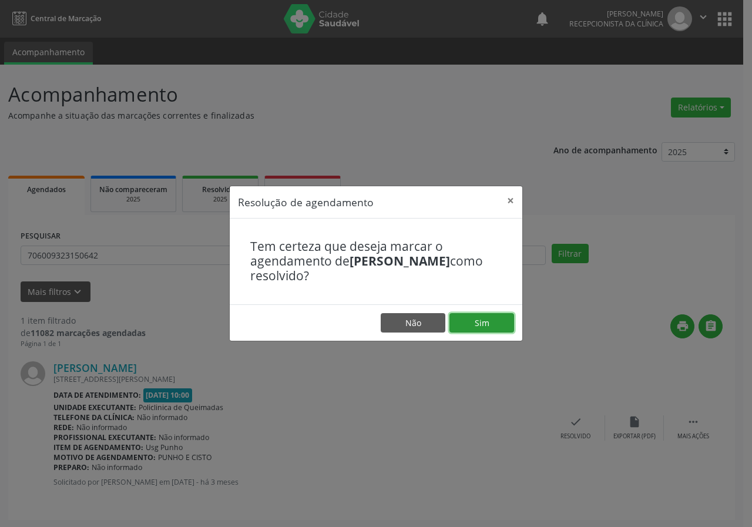
click at [467, 319] on button "Sim" at bounding box center [482, 323] width 65 height 20
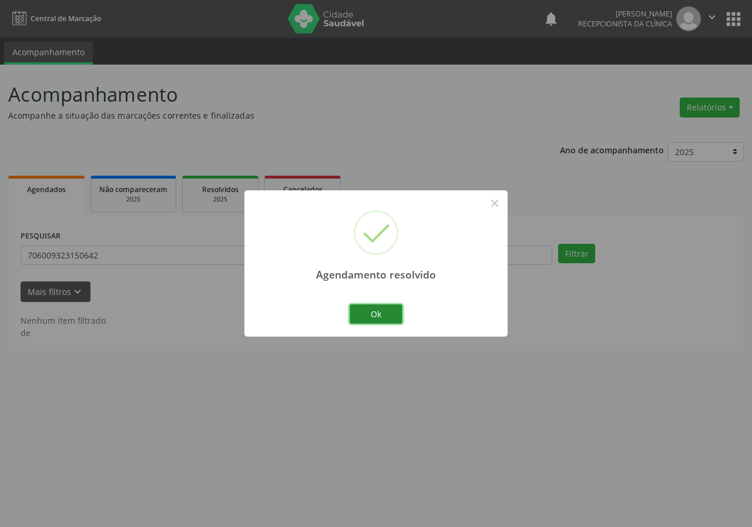
click at [382, 313] on button "Ok" at bounding box center [376, 315] width 53 height 20
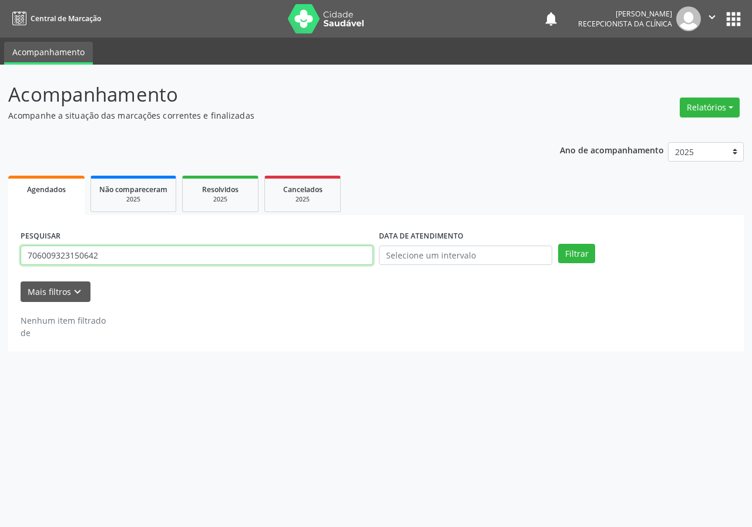
click at [324, 254] on input "706009323150642" at bounding box center [197, 256] width 353 height 20
type input "706001893333144"
click at [558, 244] on button "Filtrar" at bounding box center [576, 254] width 37 height 20
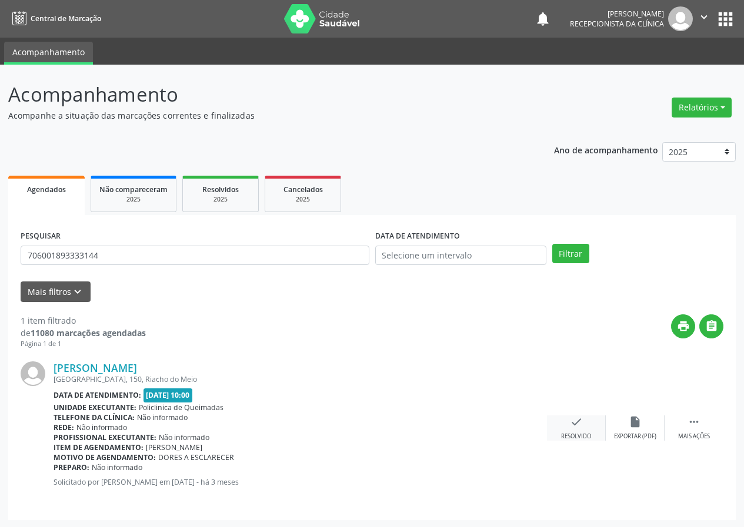
click at [578, 421] on icon "check" at bounding box center [576, 422] width 13 height 13
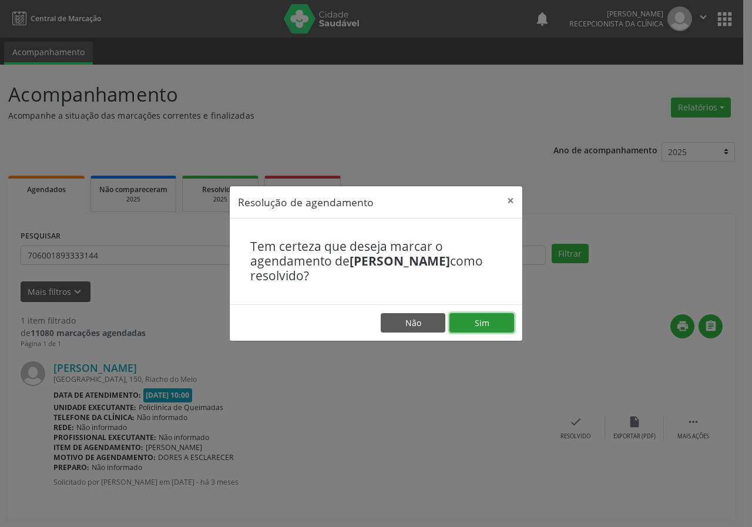
click at [482, 326] on button "Sim" at bounding box center [482, 323] width 65 height 20
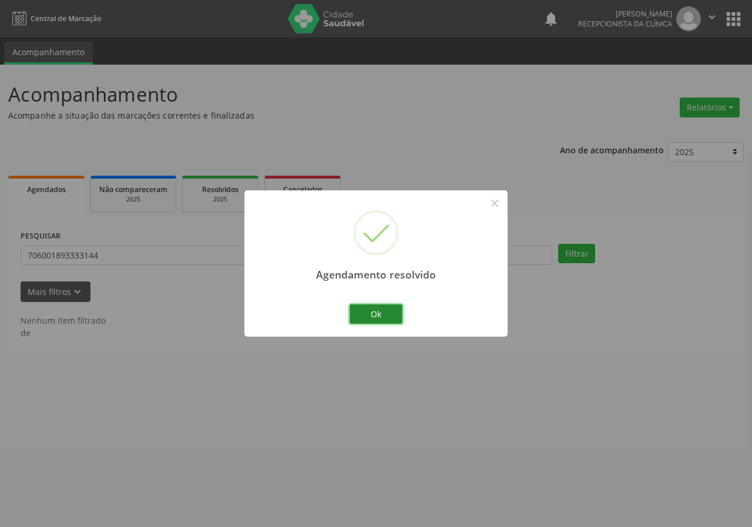
click at [392, 321] on button "Ok" at bounding box center [376, 315] width 53 height 20
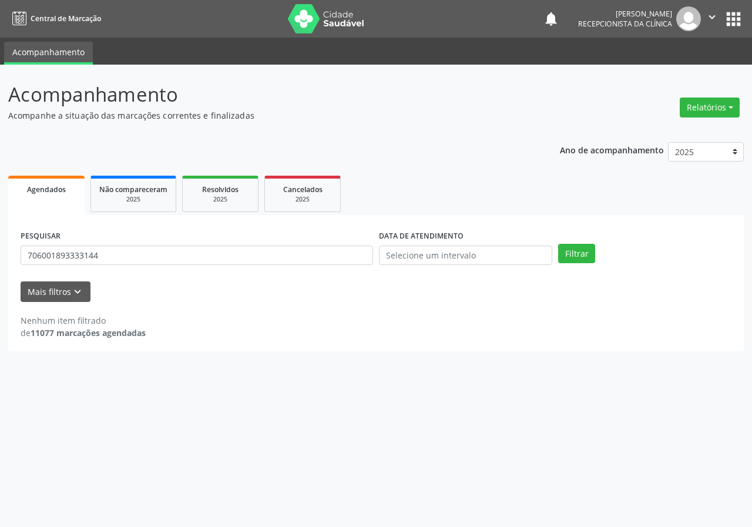
click at [317, 245] on div "PESQUISAR 706001893333144" at bounding box center [197, 251] width 359 height 46
click at [317, 255] on input "706001893333144" at bounding box center [197, 256] width 353 height 20
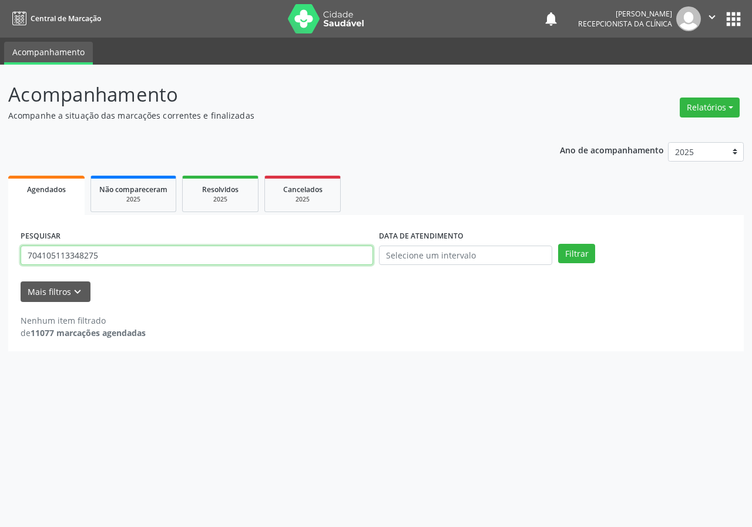
type input "704105113348275"
click at [558, 244] on button "Filtrar" at bounding box center [576, 254] width 37 height 20
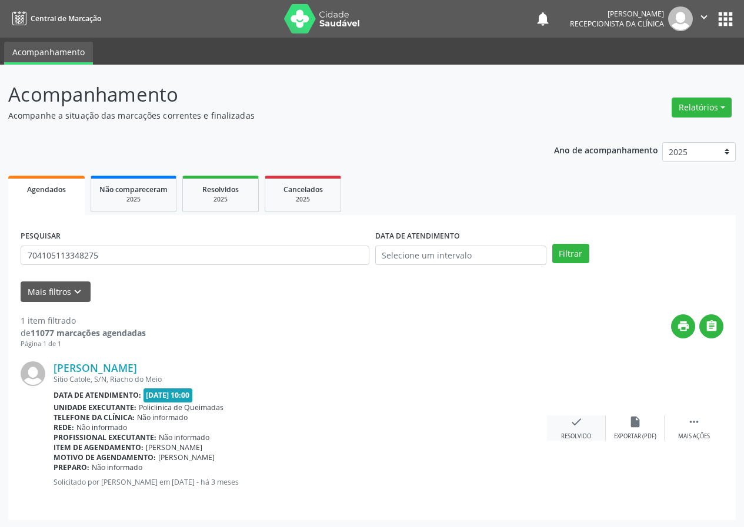
click at [577, 423] on icon "check" at bounding box center [576, 422] width 13 height 13
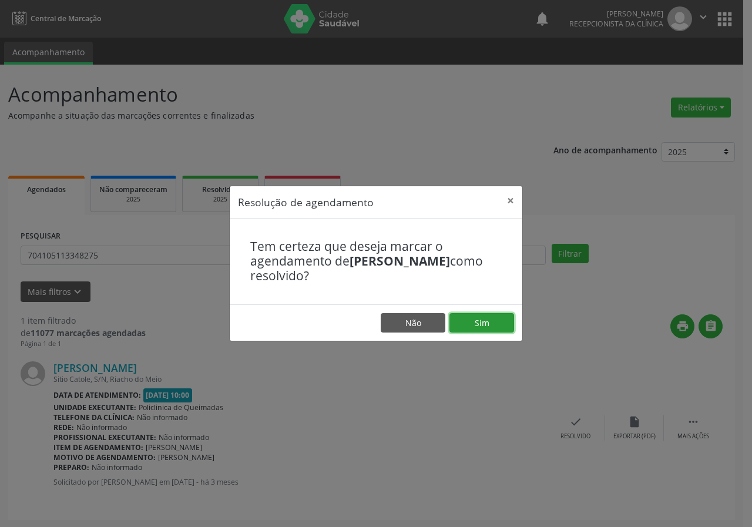
click at [506, 325] on button "Sim" at bounding box center [482, 323] width 65 height 20
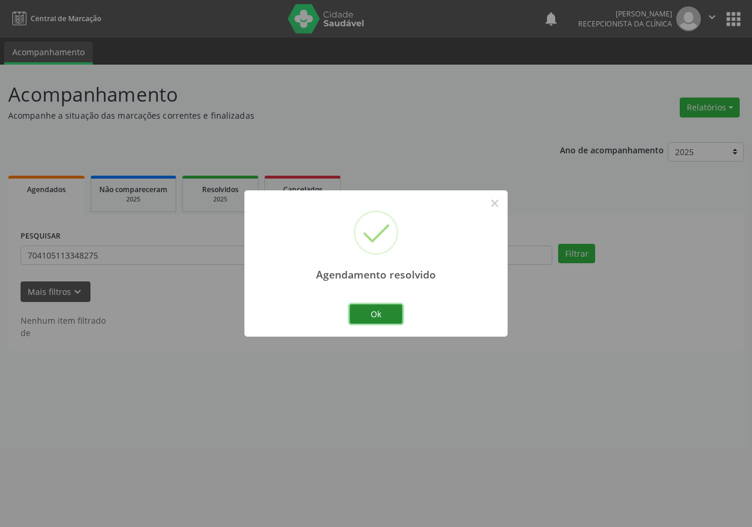
click at [392, 317] on button "Ok" at bounding box center [376, 315] width 53 height 20
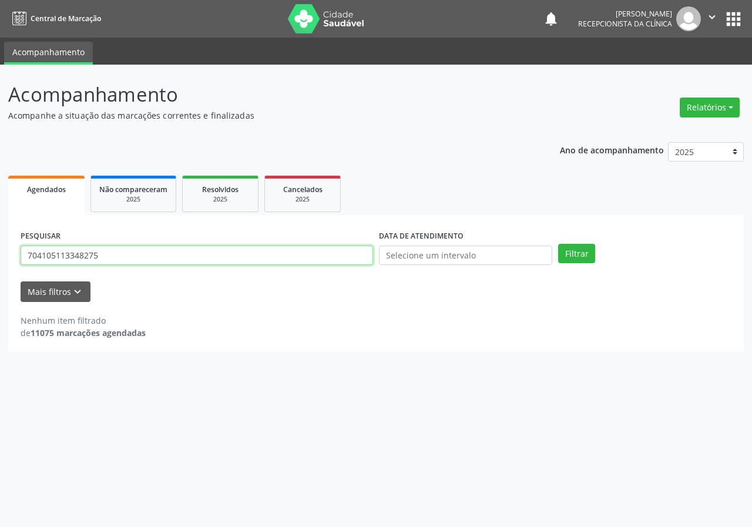
click at [337, 262] on input "704105113348275" at bounding box center [197, 256] width 353 height 20
click at [558, 244] on button "Filtrar" at bounding box center [576, 254] width 37 height 20
click at [69, 259] on input "70860304328886" at bounding box center [197, 256] width 353 height 20
type input "708603043928886"
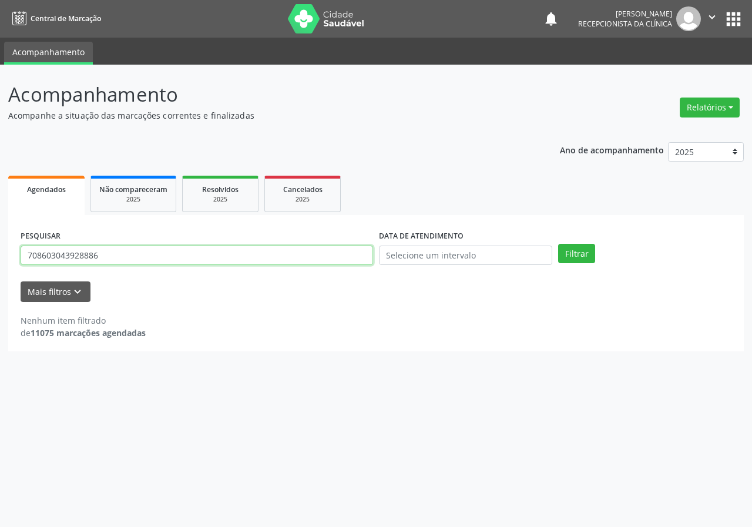
click at [558, 244] on button "Filtrar" at bounding box center [576, 254] width 37 height 20
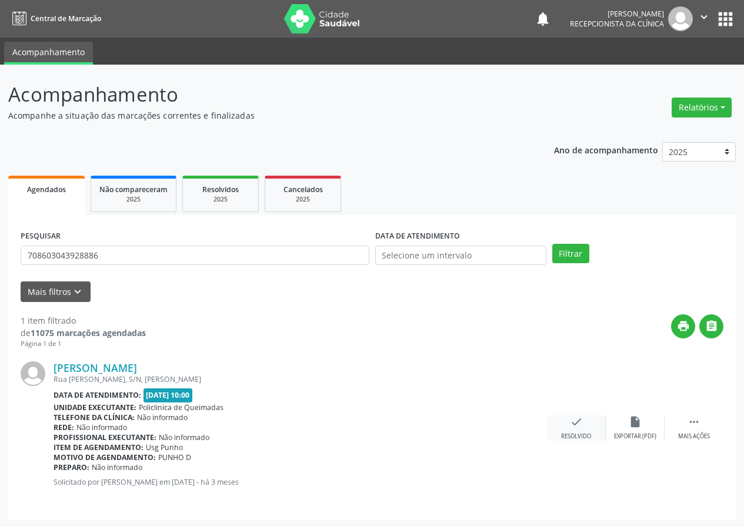
click at [595, 424] on div "check Resolvido" at bounding box center [576, 428] width 59 height 25
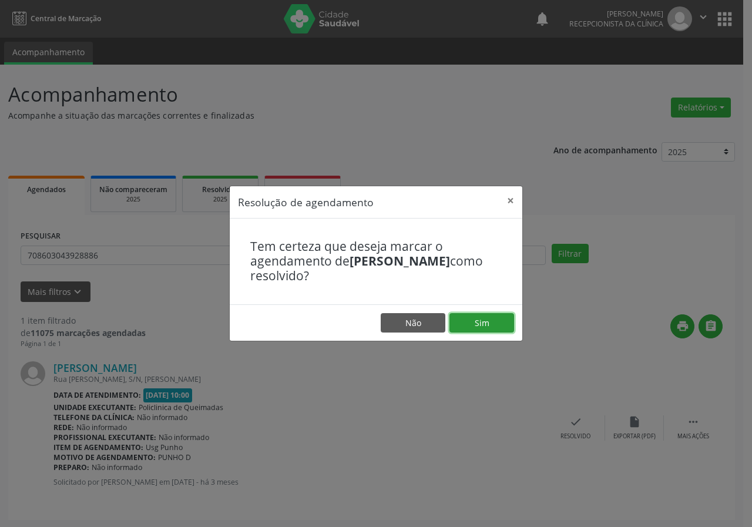
click at [506, 325] on button "Sim" at bounding box center [482, 323] width 65 height 20
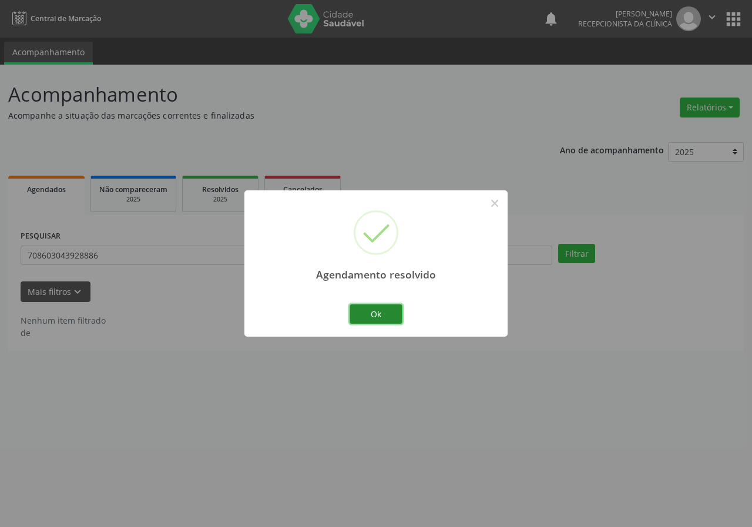
click at [372, 306] on button "Ok" at bounding box center [376, 315] width 53 height 20
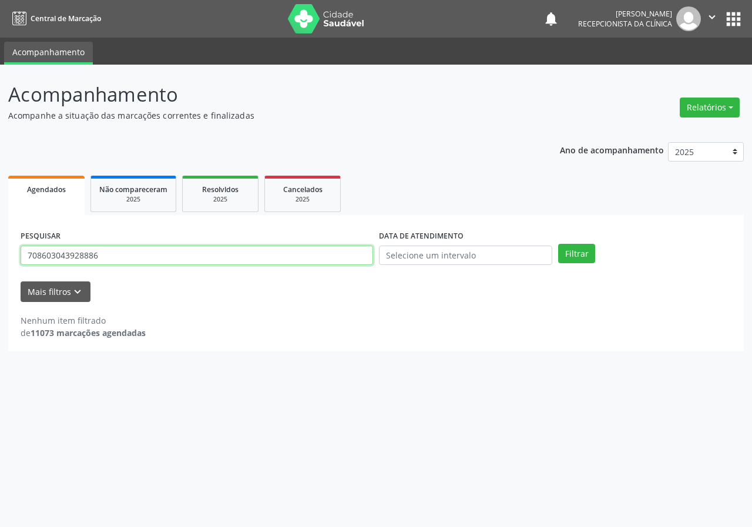
click at [360, 258] on input "708603043928886" at bounding box center [197, 256] width 353 height 20
type input "700006557742404"
click at [558, 244] on button "Filtrar" at bounding box center [576, 254] width 37 height 20
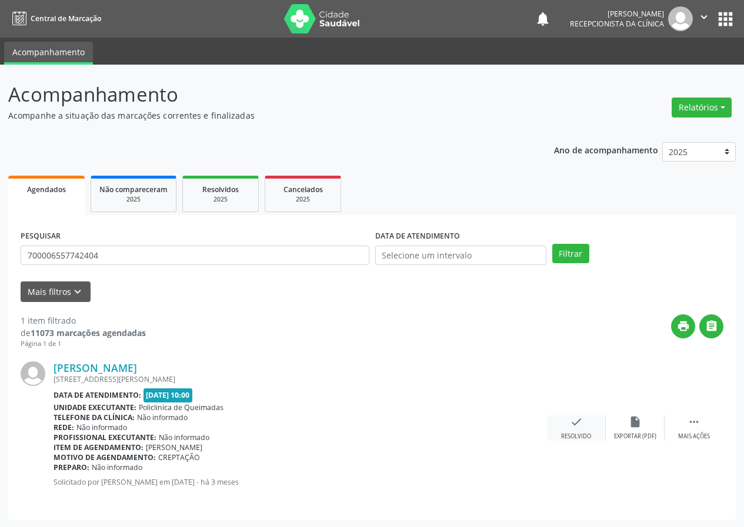
click at [576, 426] on icon "check" at bounding box center [576, 422] width 13 height 13
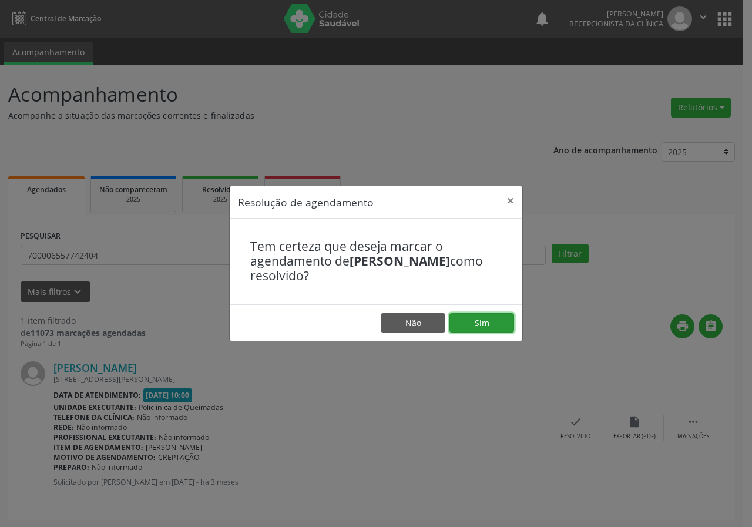
click at [484, 321] on button "Sim" at bounding box center [482, 323] width 65 height 20
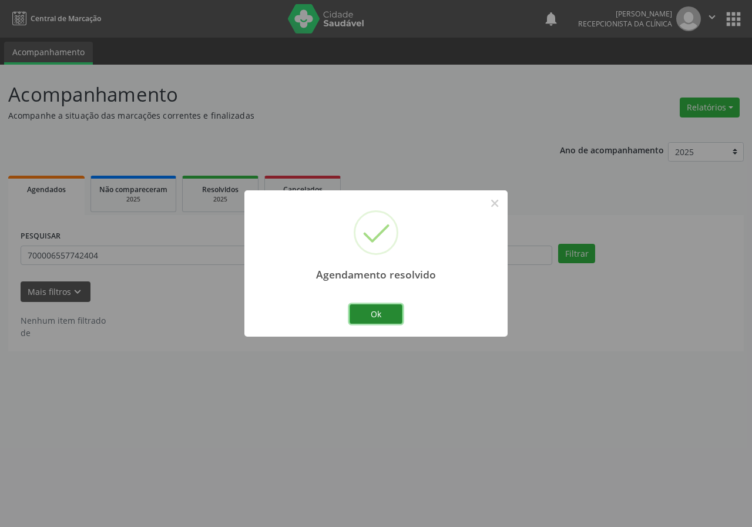
click at [397, 316] on button "Ok" at bounding box center [376, 315] width 53 height 20
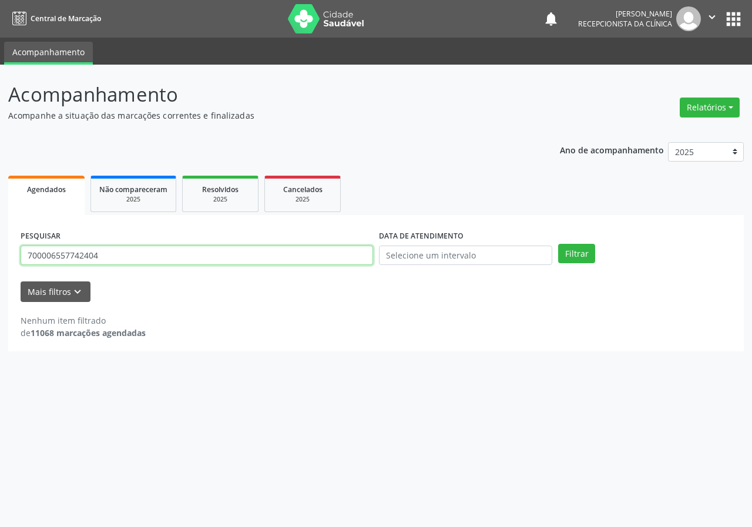
click at [339, 257] on input "700006557742404" at bounding box center [197, 256] width 353 height 20
type input "700004061419204"
click at [558, 244] on button "Filtrar" at bounding box center [576, 254] width 37 height 20
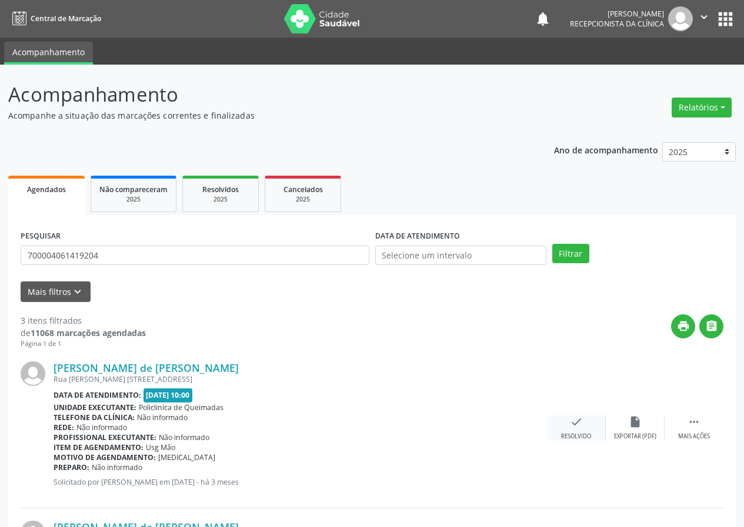
click at [573, 424] on icon "check" at bounding box center [576, 422] width 13 height 13
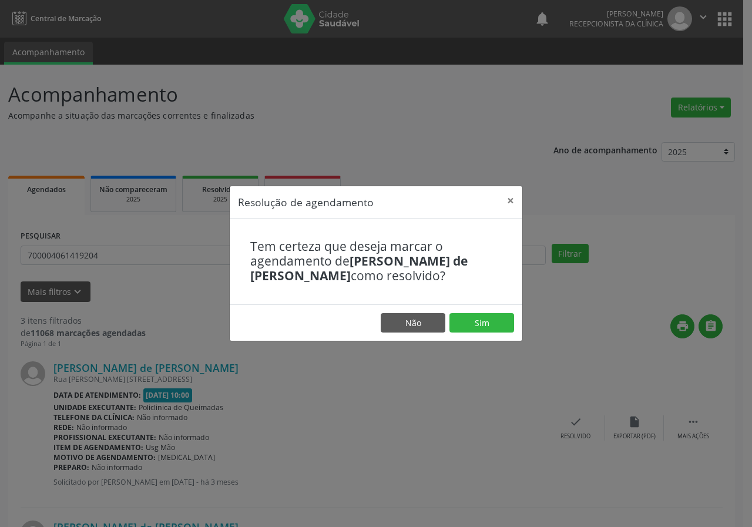
click at [499, 311] on footer "Não Sim" at bounding box center [376, 323] width 293 height 37
click at [492, 333] on footer "Não Sim" at bounding box center [376, 323] width 293 height 37
click at [482, 322] on button "Sim" at bounding box center [482, 323] width 65 height 20
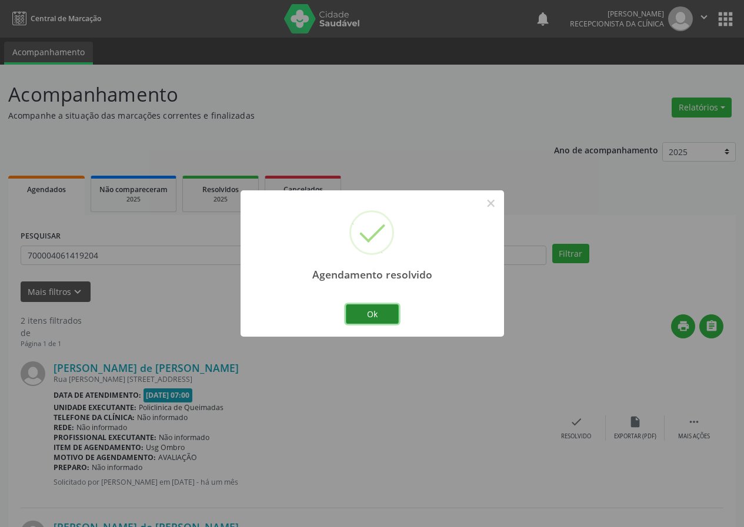
click at [377, 320] on button "Ok" at bounding box center [372, 315] width 53 height 20
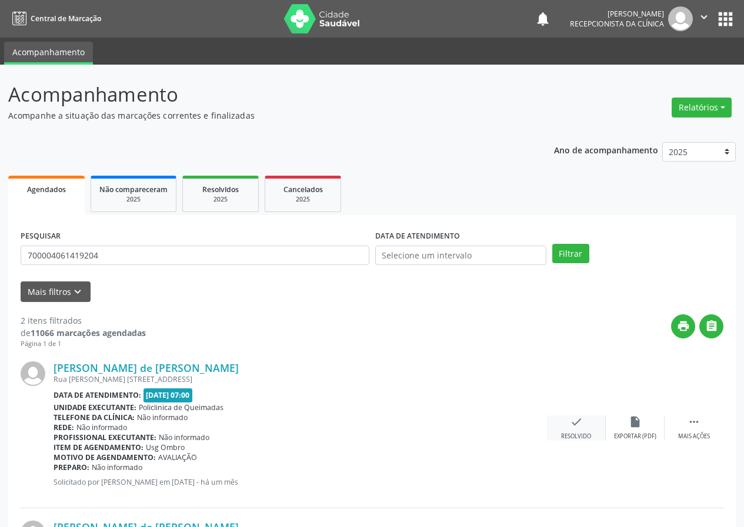
click at [583, 417] on div "check Resolvido" at bounding box center [576, 428] width 59 height 25
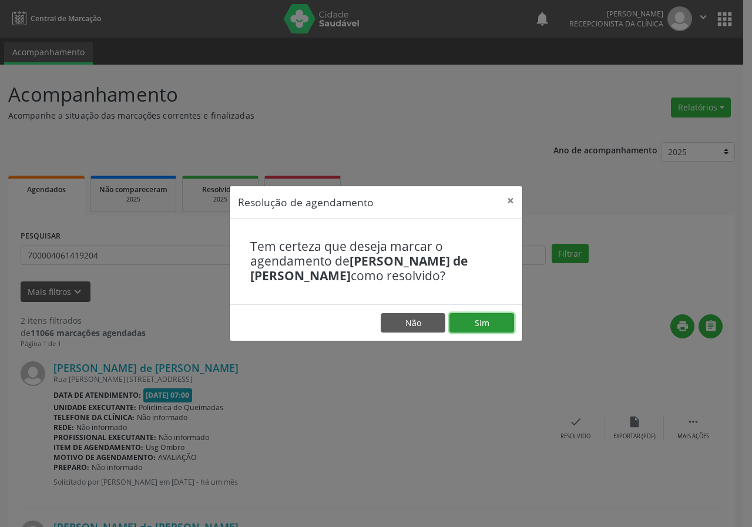
click at [490, 314] on button "Sim" at bounding box center [482, 323] width 65 height 20
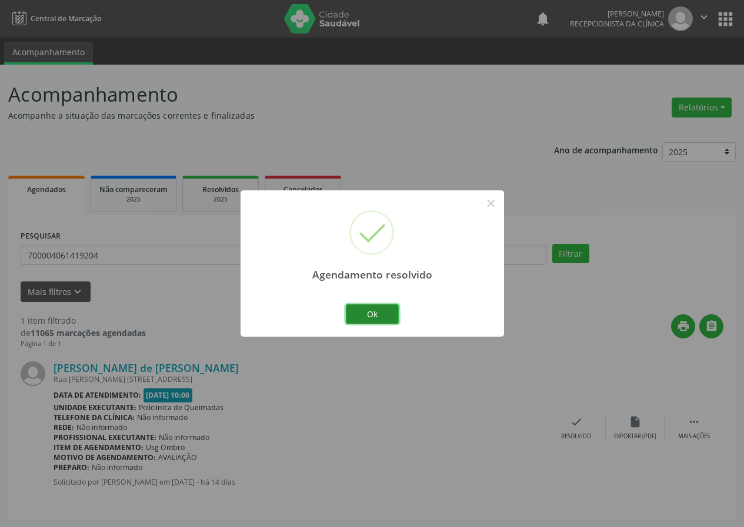
click at [369, 314] on button "Ok" at bounding box center [372, 315] width 53 height 20
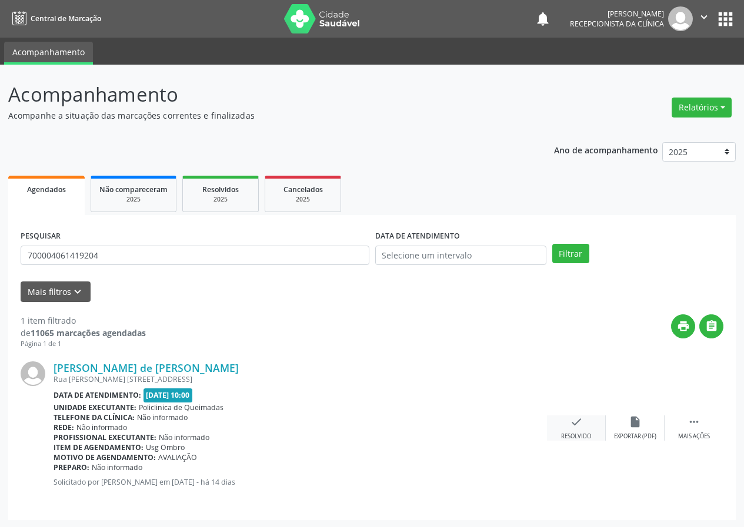
click at [578, 430] on div "check Resolvido" at bounding box center [576, 428] width 59 height 25
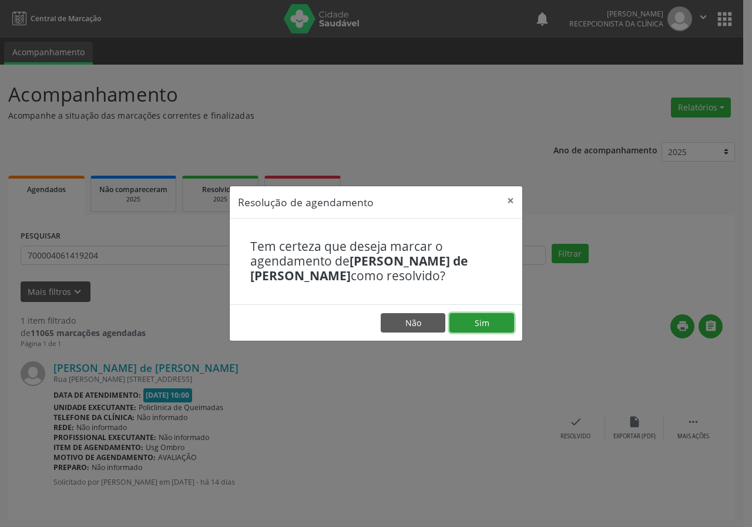
click at [480, 326] on button "Sim" at bounding box center [482, 323] width 65 height 20
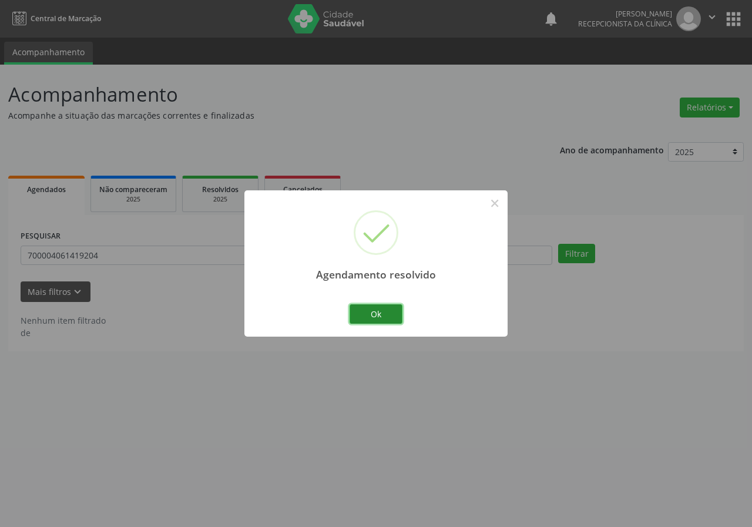
click at [397, 320] on button "Ok" at bounding box center [376, 315] width 53 height 20
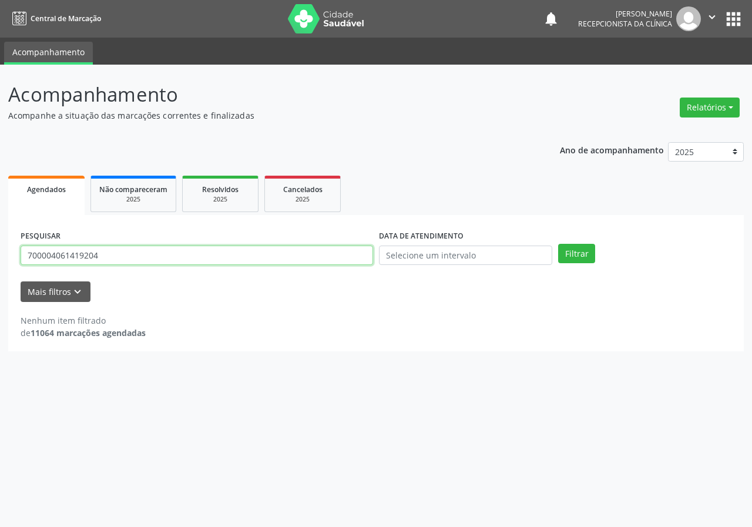
click at [229, 253] on input "700004061419204" at bounding box center [197, 256] width 353 height 20
click at [558, 244] on button "Filtrar" at bounding box center [576, 254] width 37 height 20
click at [45, 260] on input "70003951936715" at bounding box center [197, 256] width 353 height 20
type input "70013951936715"
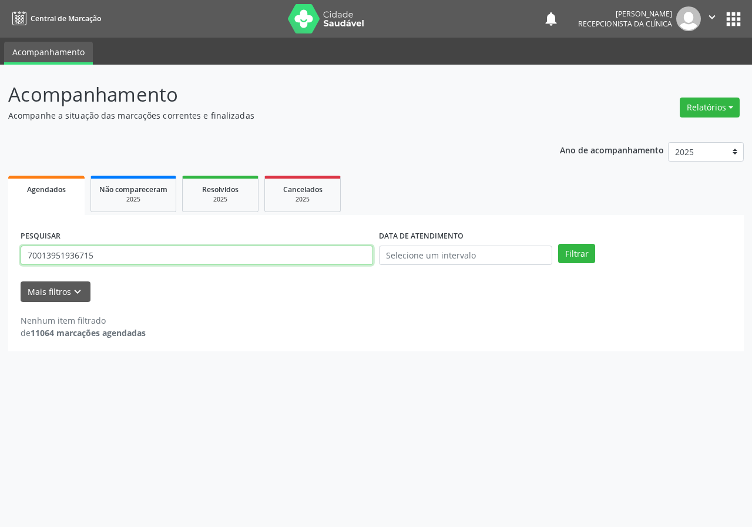
click at [558, 244] on button "Filtrar" at bounding box center [576, 254] width 37 height 20
click at [140, 260] on input "70013951936715" at bounding box center [197, 256] width 353 height 20
type input "700103951936715"
click at [558, 244] on button "Filtrar" at bounding box center [576, 254] width 37 height 20
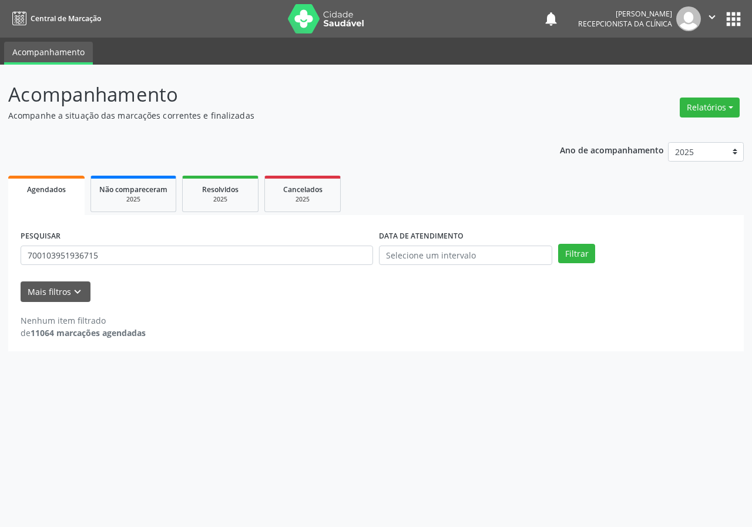
click at [138, 240] on div "PESQUISAR 700103951936715" at bounding box center [197, 251] width 359 height 46
click at [149, 282] on div "Mais filtros keyboard_arrow_down" at bounding box center [376, 292] width 717 height 21
click at [146, 257] on input "700103951936715" at bounding box center [197, 256] width 353 height 20
type input "706808238085124"
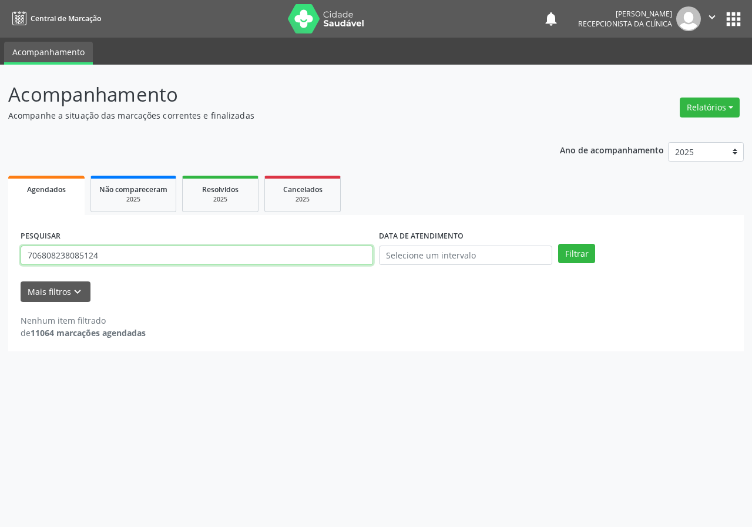
click at [558, 244] on button "Filtrar" at bounding box center [576, 254] width 37 height 20
click at [102, 255] on input "706808238085124" at bounding box center [197, 256] width 353 height 20
type input "704200210118887"
click at [558, 244] on button "Filtrar" at bounding box center [576, 254] width 37 height 20
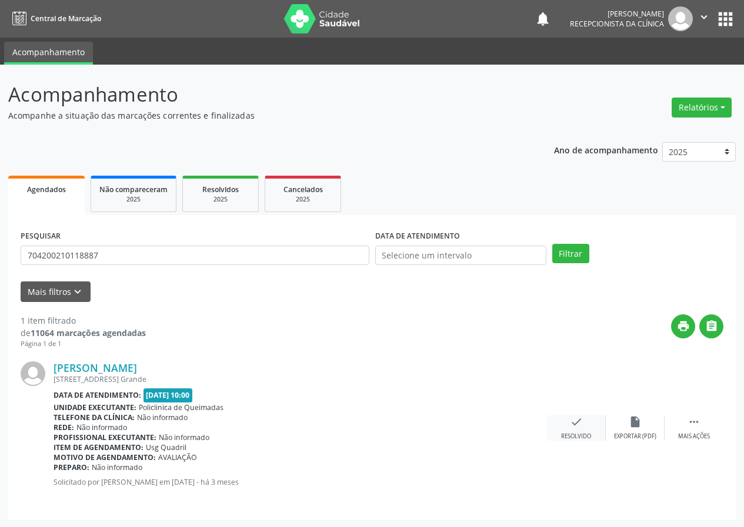
click at [573, 421] on icon "check" at bounding box center [576, 422] width 13 height 13
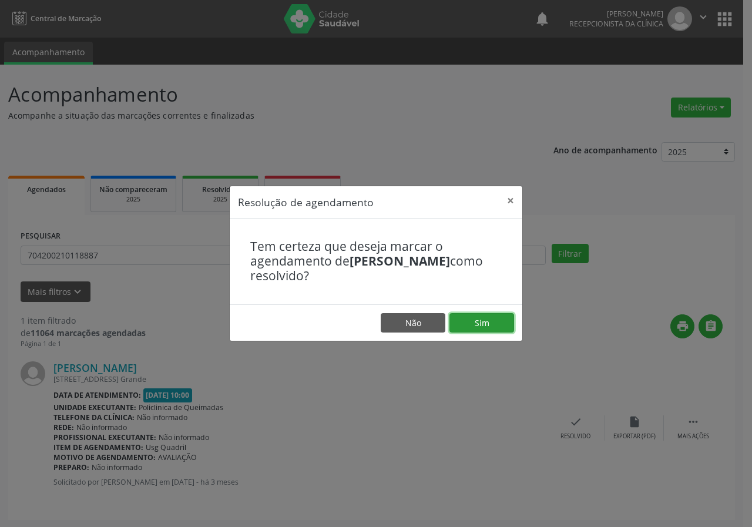
click at [505, 323] on button "Sim" at bounding box center [482, 323] width 65 height 20
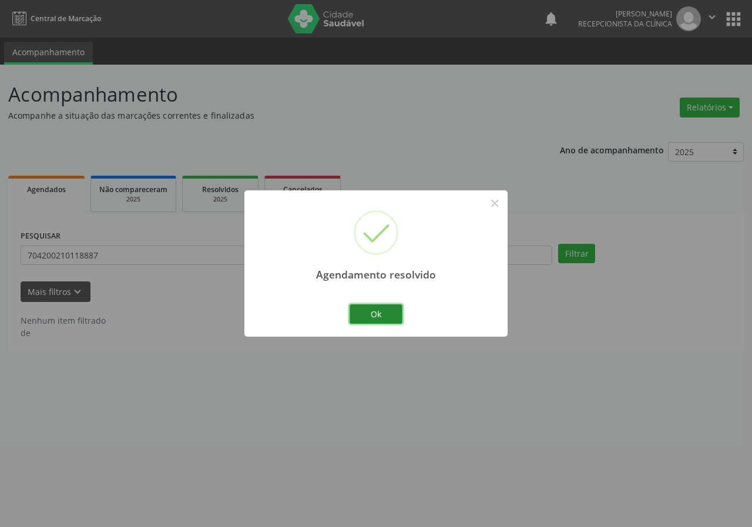
click at [387, 309] on button "Ok" at bounding box center [376, 315] width 53 height 20
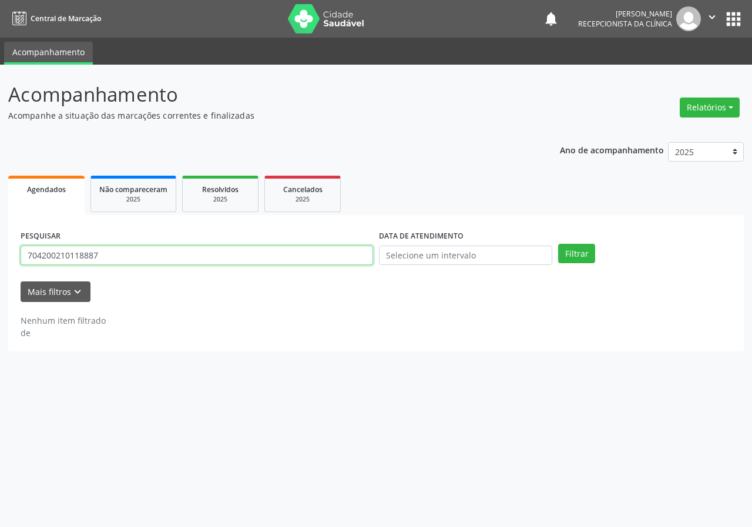
click at [335, 254] on input "704200210118887" at bounding box center [197, 256] width 353 height 20
type input "700106454764420"
click at [558, 244] on button "Filtrar" at bounding box center [576, 254] width 37 height 20
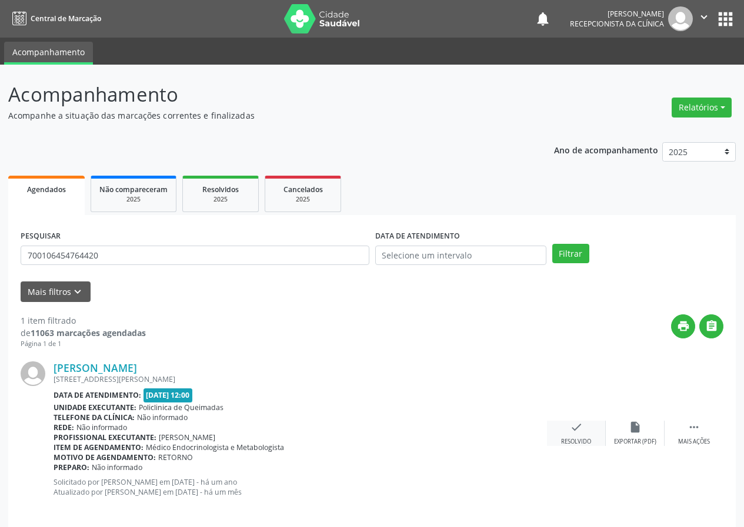
click at [580, 421] on icon "check" at bounding box center [576, 427] width 13 height 13
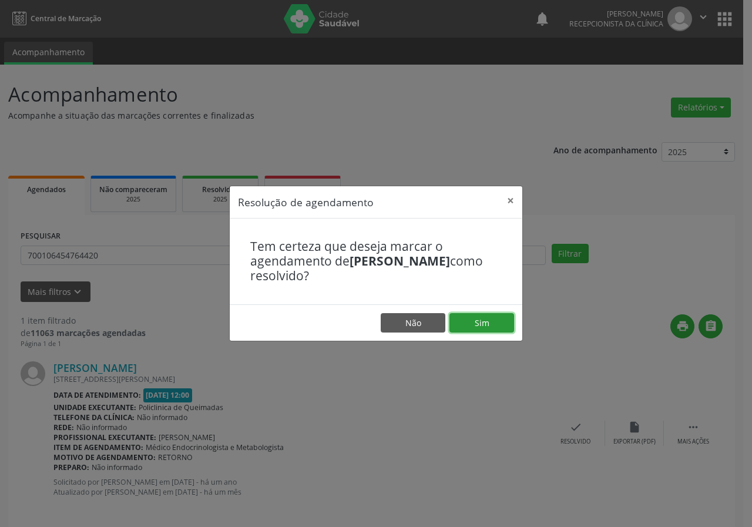
click at [503, 323] on button "Sim" at bounding box center [482, 323] width 65 height 20
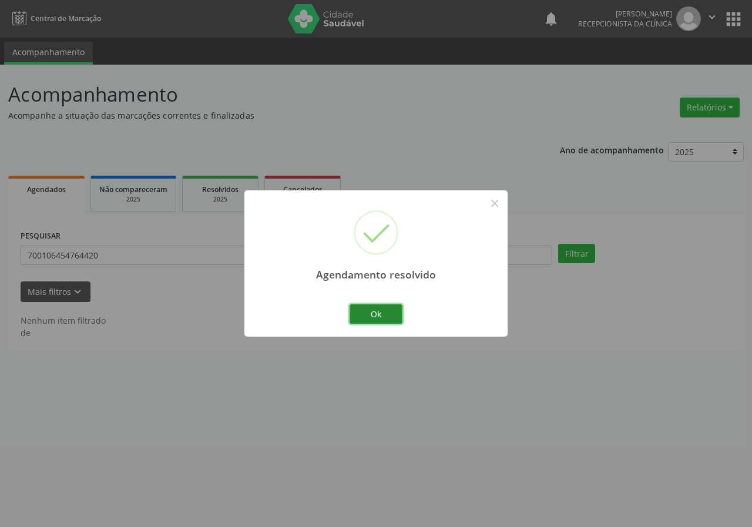
click at [376, 317] on button "Ok" at bounding box center [376, 315] width 53 height 20
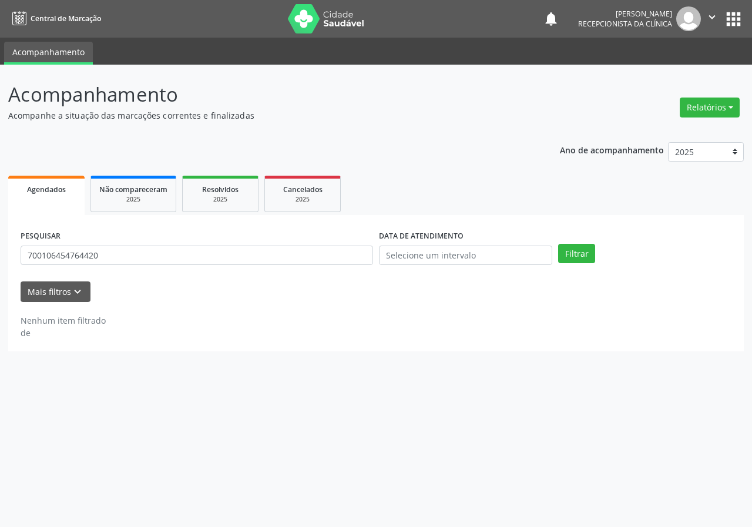
click at [331, 240] on div "PESQUISAR 700106454764420" at bounding box center [197, 251] width 359 height 46
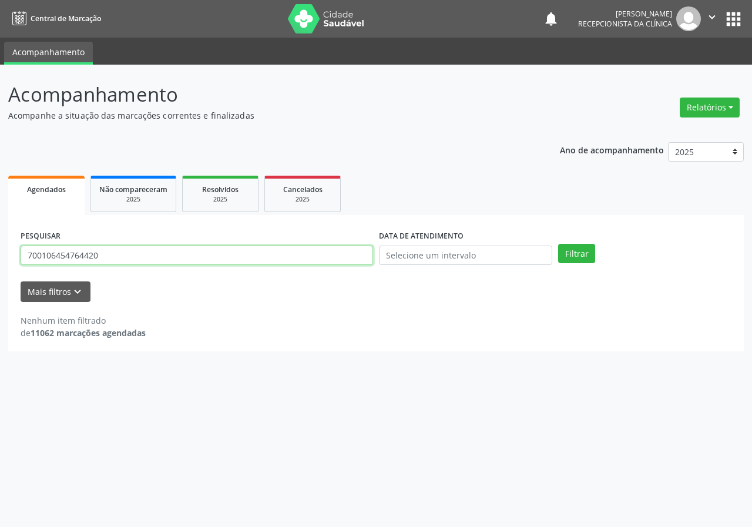
click at [340, 257] on input "700106454764420" at bounding box center [197, 256] width 353 height 20
type input "705007638208558"
click at [558, 244] on button "Filtrar" at bounding box center [576, 254] width 37 height 20
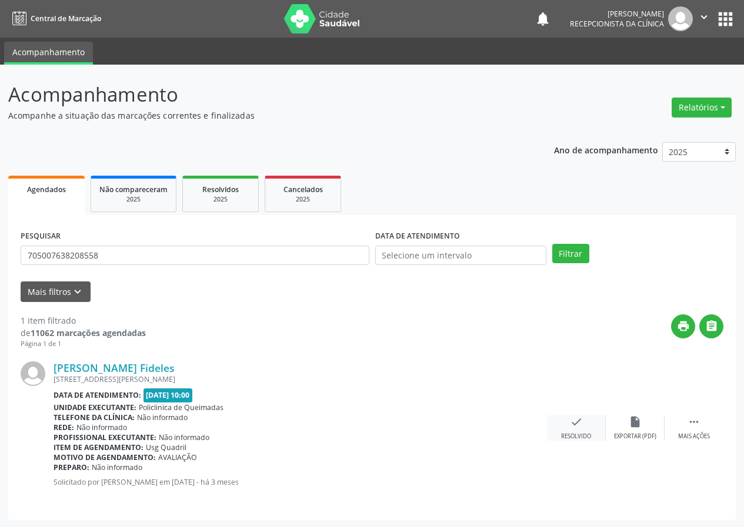
click at [574, 423] on icon "check" at bounding box center [576, 422] width 13 height 13
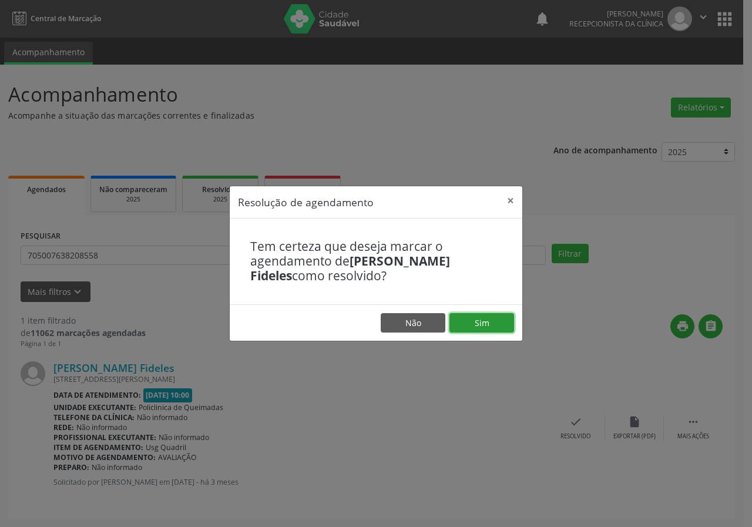
click at [500, 319] on button "Sim" at bounding box center [482, 323] width 65 height 20
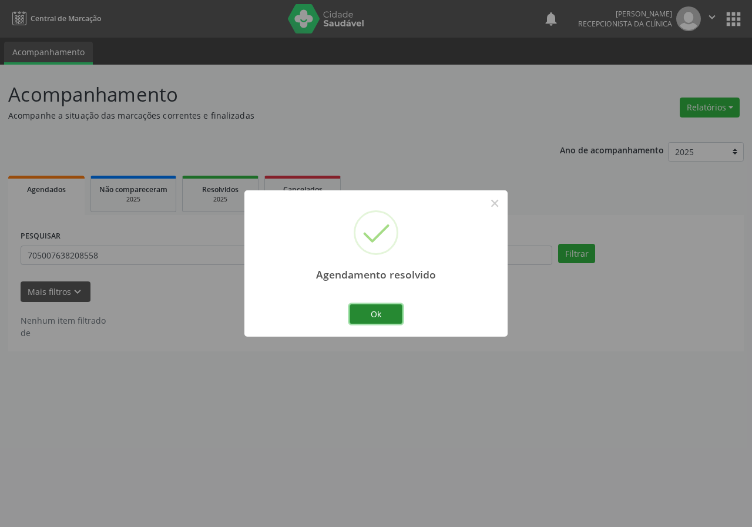
click at [390, 315] on button "Ok" at bounding box center [376, 315] width 53 height 20
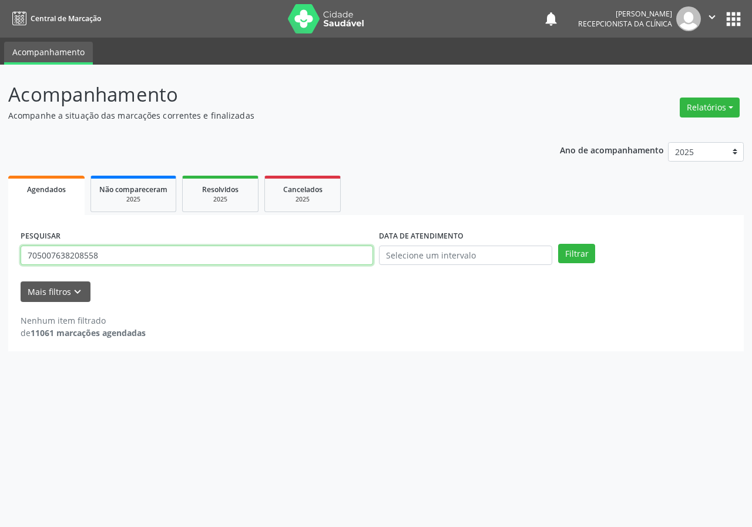
click at [140, 252] on input "705007638208558" at bounding box center [197, 256] width 353 height 20
type input "707006804172835"
click at [558, 244] on button "Filtrar" at bounding box center [576, 254] width 37 height 20
click at [135, 263] on input "707006804172835" at bounding box center [197, 256] width 353 height 20
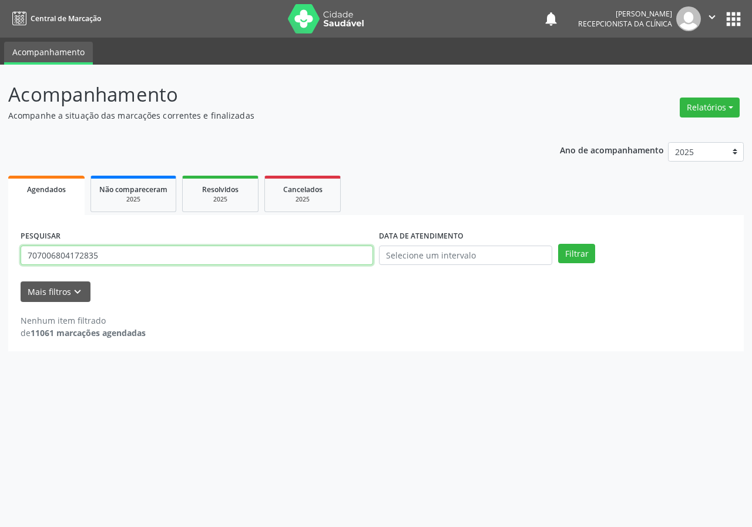
click at [135, 263] on input "707006804172835" at bounding box center [197, 256] width 353 height 20
type input "704006883083062"
click at [558, 244] on button "Filtrar" at bounding box center [576, 254] width 37 height 20
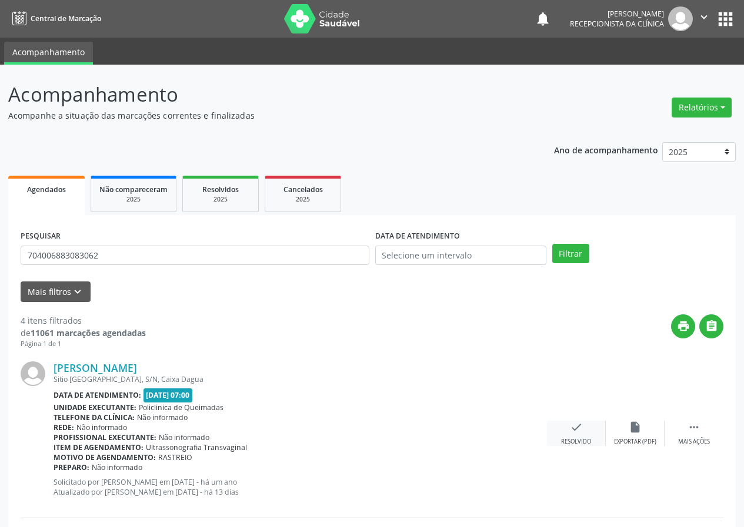
click at [586, 432] on div "check Resolvido" at bounding box center [576, 433] width 59 height 25
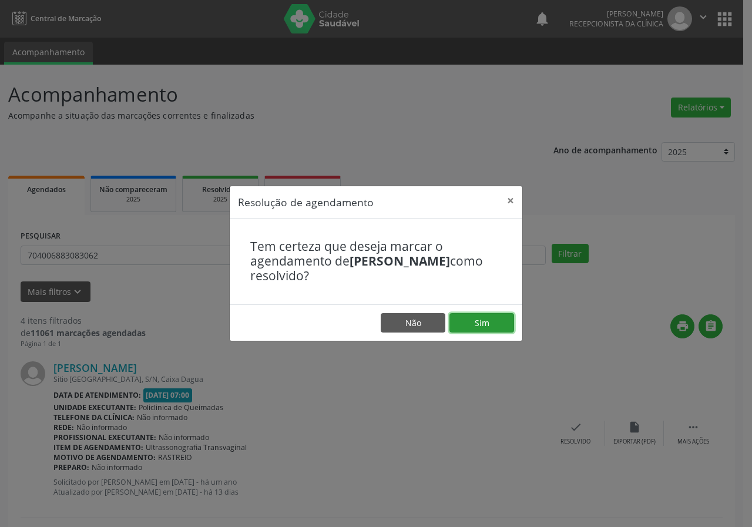
click at [512, 323] on button "Sim" at bounding box center [482, 323] width 65 height 20
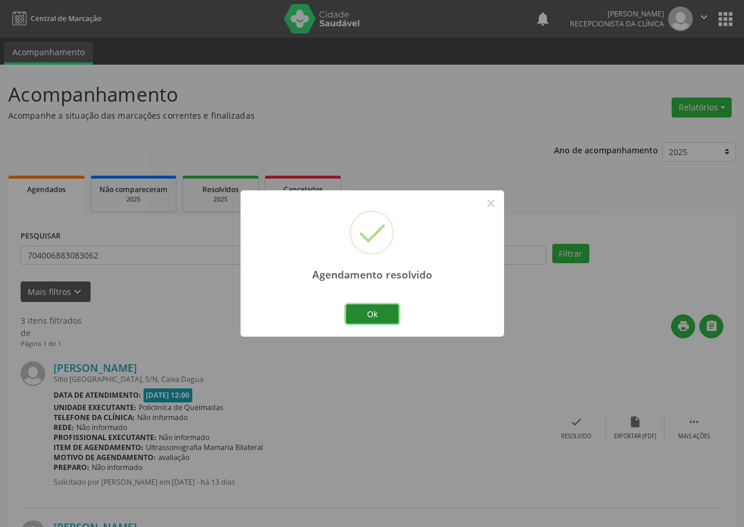
click at [382, 316] on button "Ok" at bounding box center [372, 315] width 53 height 20
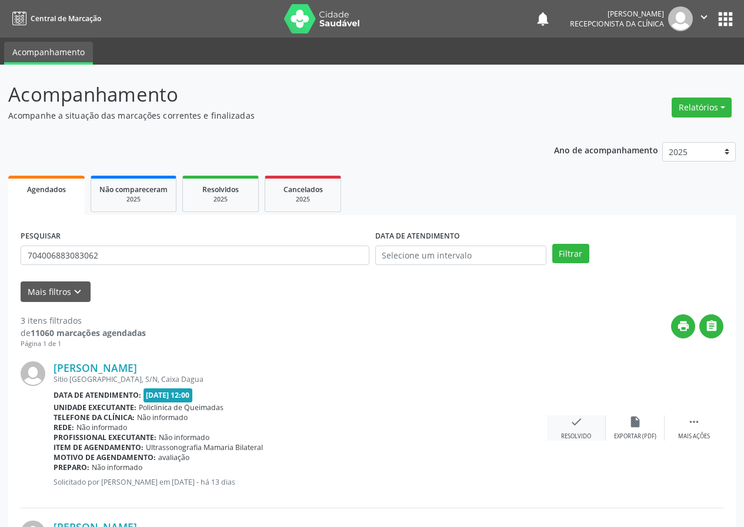
click at [576, 423] on icon "check" at bounding box center [576, 422] width 13 height 13
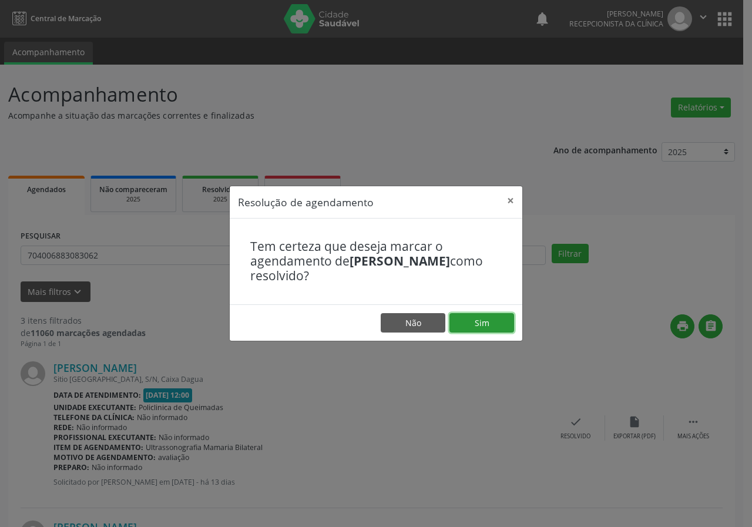
click at [499, 316] on button "Sim" at bounding box center [482, 323] width 65 height 20
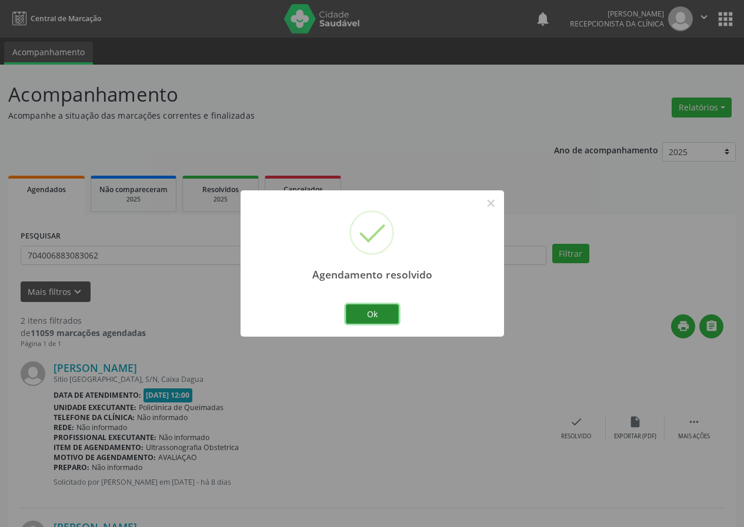
click at [363, 316] on button "Ok" at bounding box center [372, 315] width 53 height 20
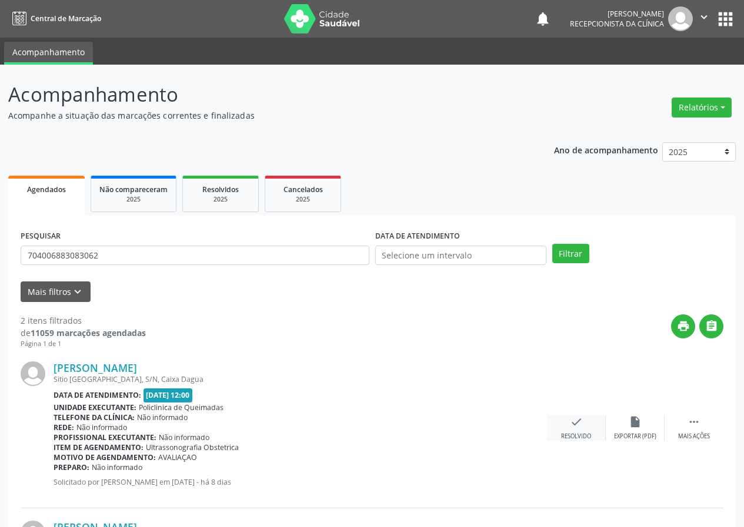
click at [569, 430] on div "check Resolvido" at bounding box center [576, 428] width 59 height 25
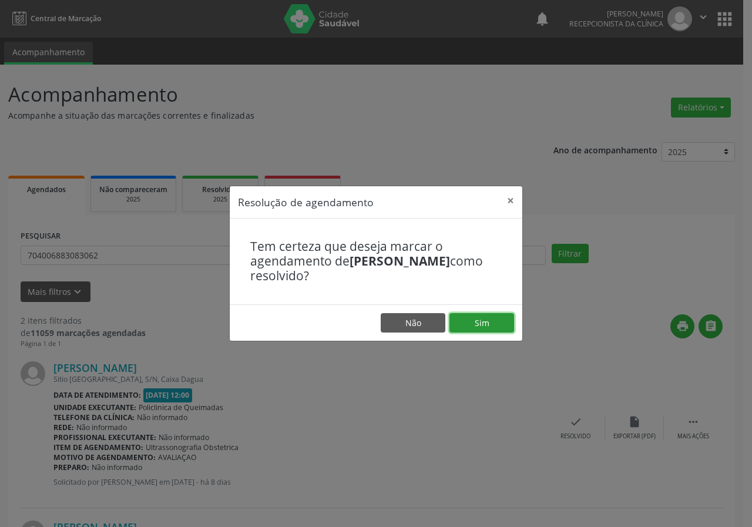
click at [501, 322] on button "Sim" at bounding box center [482, 323] width 65 height 20
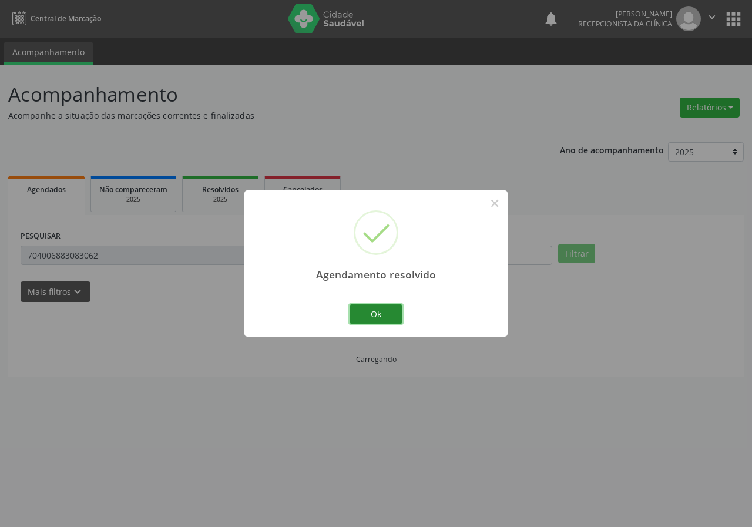
click at [385, 305] on button "Ok" at bounding box center [376, 315] width 53 height 20
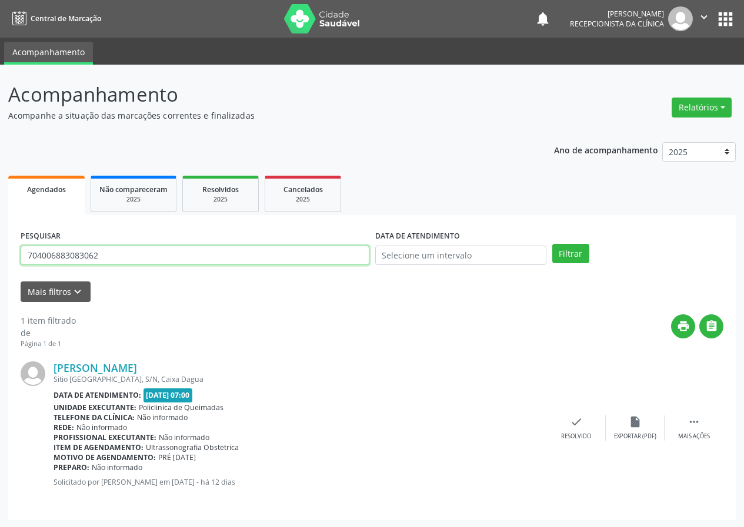
click at [182, 257] on input "704006883083062" at bounding box center [195, 256] width 349 height 20
type input "704201285140384"
click at [552, 244] on button "Filtrar" at bounding box center [570, 254] width 37 height 20
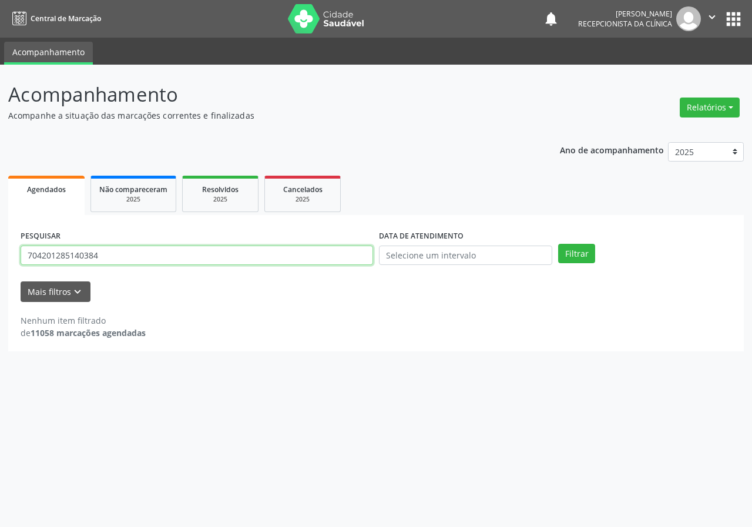
click at [179, 256] on input "704201285140384" at bounding box center [197, 256] width 353 height 20
type input "707406026227073"
click at [558, 244] on button "Filtrar" at bounding box center [576, 254] width 37 height 20
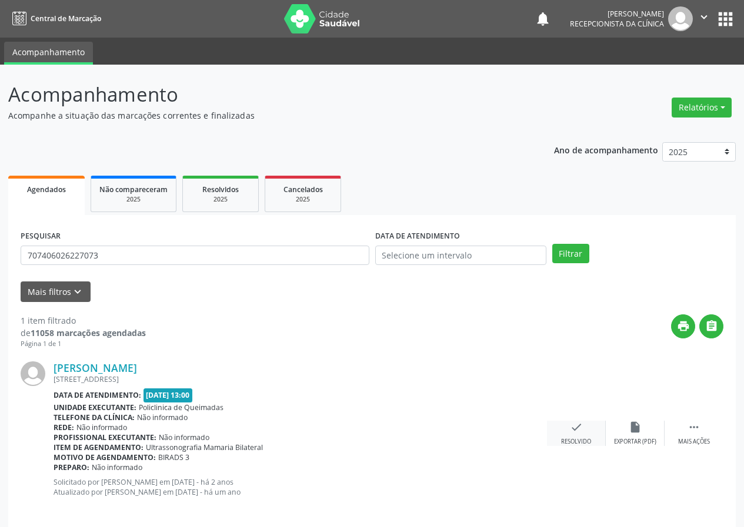
click at [576, 426] on icon "check" at bounding box center [576, 427] width 13 height 13
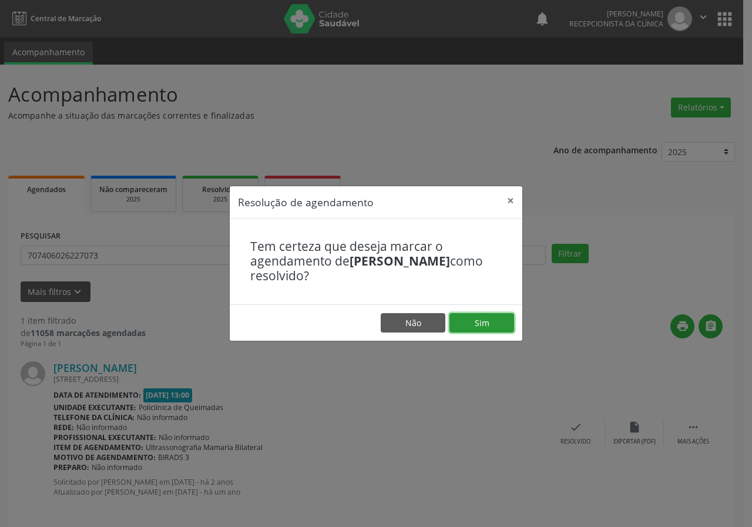
click at [495, 325] on button "Sim" at bounding box center [482, 323] width 65 height 20
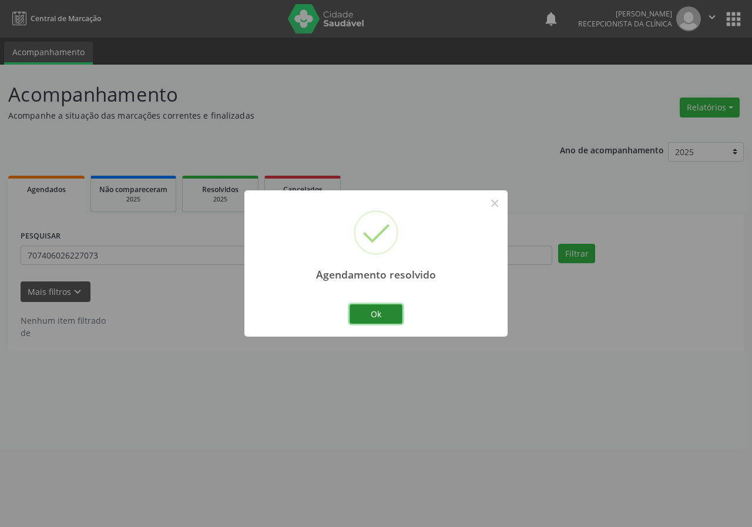
click at [384, 324] on button "Ok" at bounding box center [376, 315] width 53 height 20
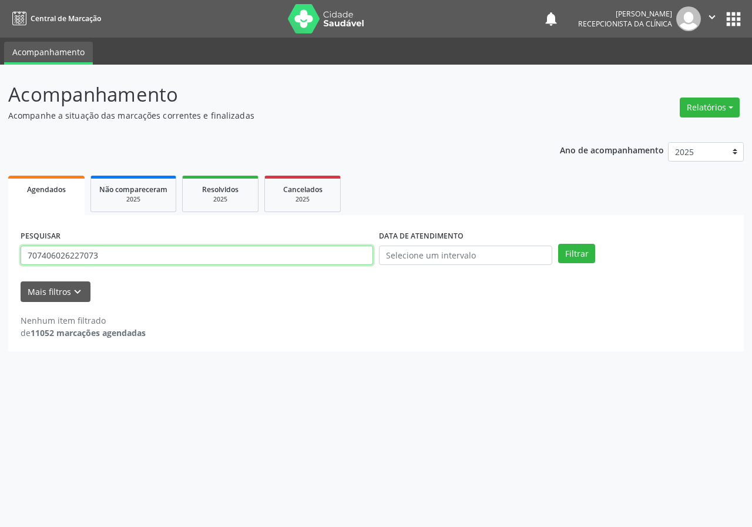
click at [321, 256] on input "707406026227073" at bounding box center [197, 256] width 353 height 20
type input "704201240409287"
click at [558, 244] on button "Filtrar" at bounding box center [576, 254] width 37 height 20
click at [318, 256] on input "704201240409287" at bounding box center [197, 256] width 353 height 20
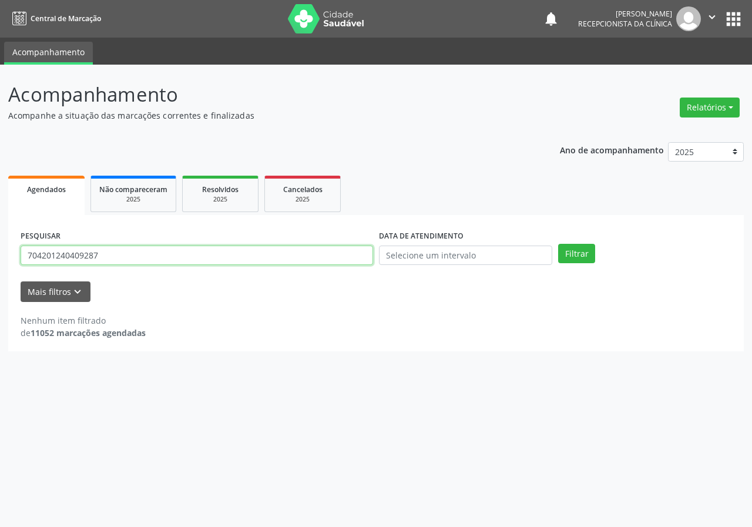
click at [318, 256] on input "704201240409287" at bounding box center [197, 256] width 353 height 20
type input "704202267361480"
click at [558, 244] on button "Filtrar" at bounding box center [576, 254] width 37 height 20
click at [209, 254] on input "704202267361480" at bounding box center [197, 256] width 353 height 20
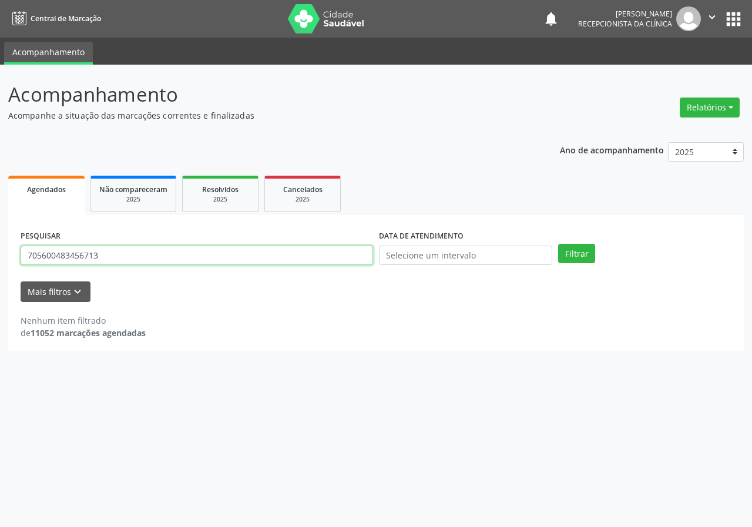
type input "705600483456713"
click at [558, 244] on button "Filtrar" at bounding box center [576, 254] width 37 height 20
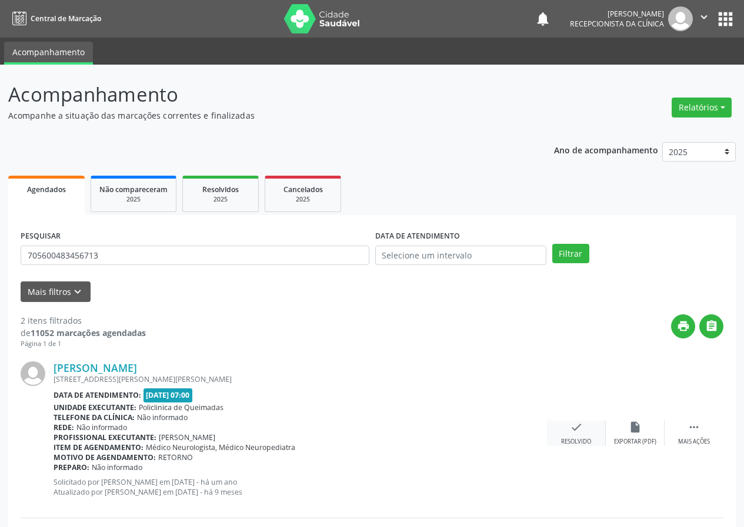
click at [581, 435] on div "check Resolvido" at bounding box center [576, 433] width 59 height 25
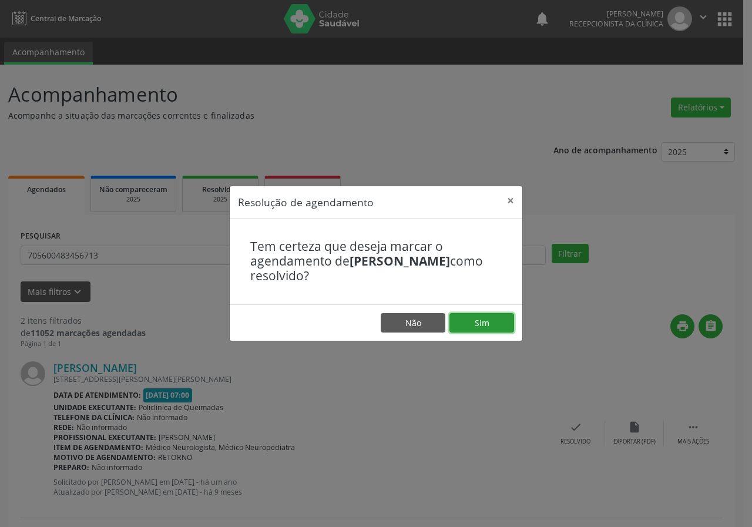
click at [504, 322] on button "Sim" at bounding box center [482, 323] width 65 height 20
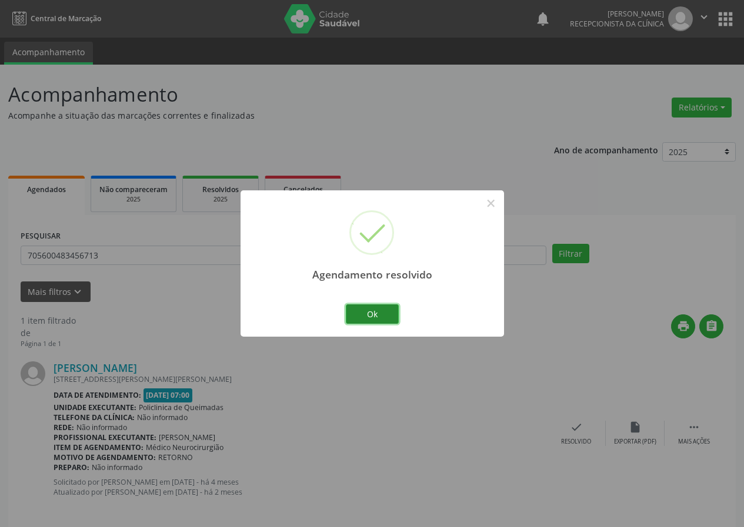
click at [383, 315] on button "Ok" at bounding box center [372, 315] width 53 height 20
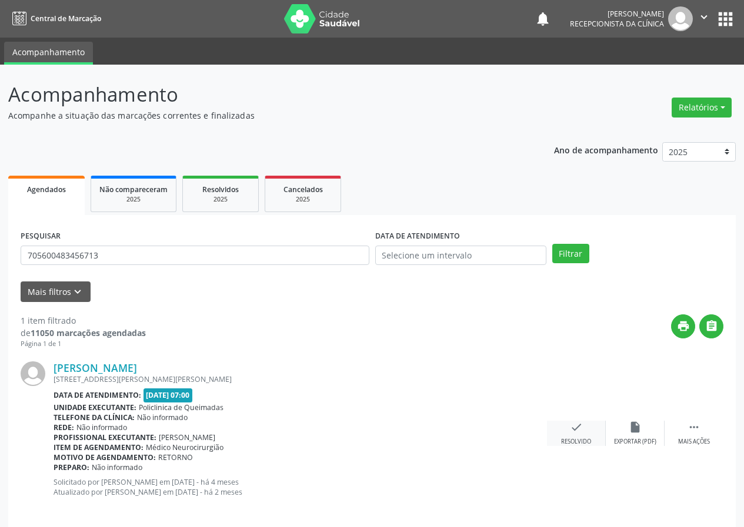
click at [577, 423] on icon "check" at bounding box center [576, 427] width 13 height 13
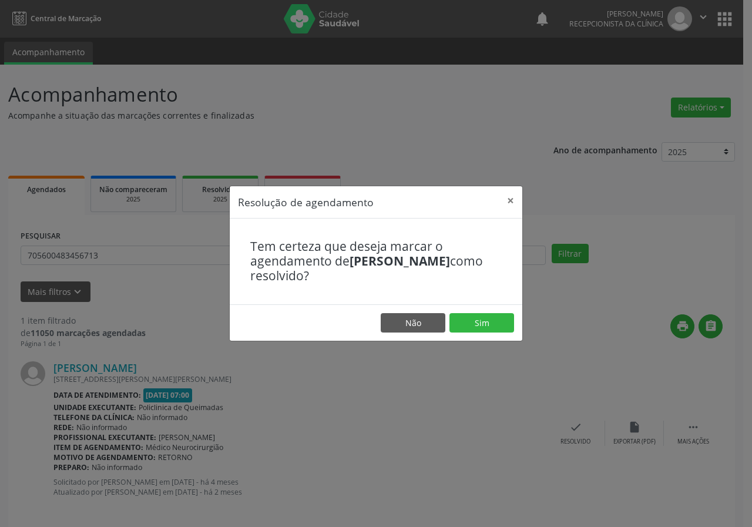
click at [517, 323] on footer "Não Sim" at bounding box center [376, 323] width 293 height 37
click at [493, 332] on button "Sim" at bounding box center [482, 323] width 65 height 20
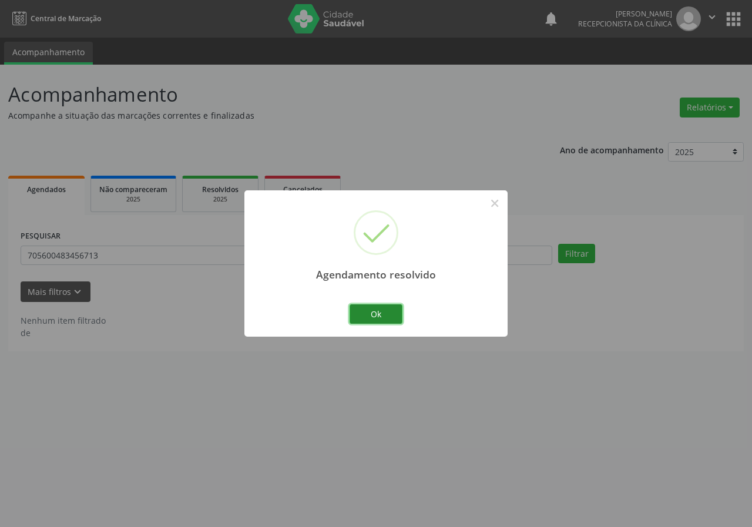
click at [391, 313] on button "Ok" at bounding box center [376, 315] width 53 height 20
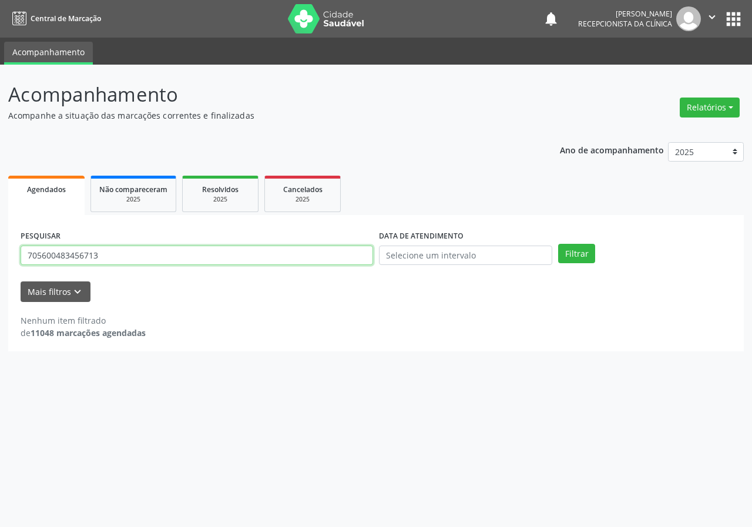
click at [354, 257] on input "705600483456713" at bounding box center [197, 256] width 353 height 20
type input "701402602938733"
click at [558, 244] on button "Filtrar" at bounding box center [576, 254] width 37 height 20
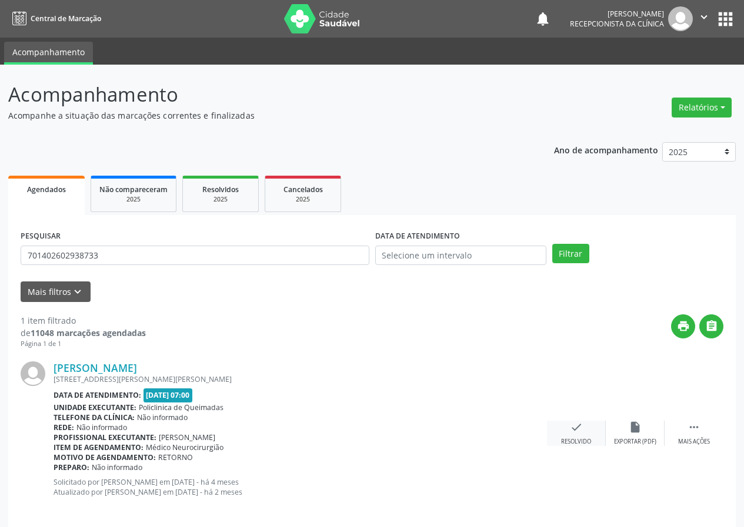
click at [573, 426] on icon "check" at bounding box center [576, 427] width 13 height 13
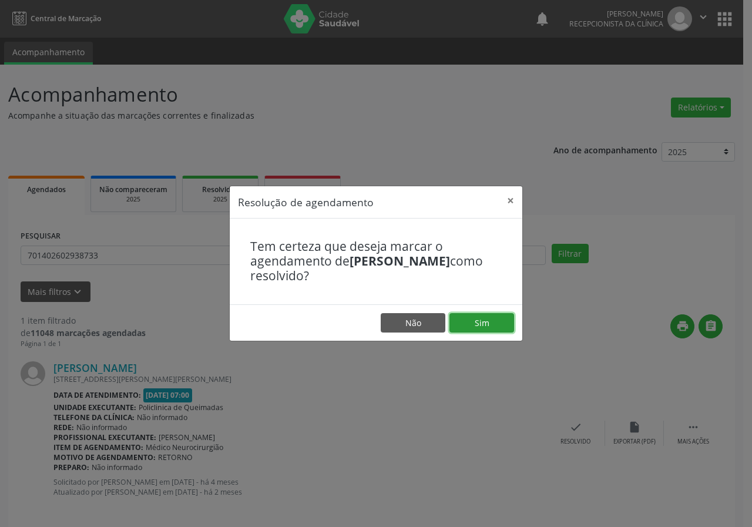
click at [500, 322] on button "Sim" at bounding box center [482, 323] width 65 height 20
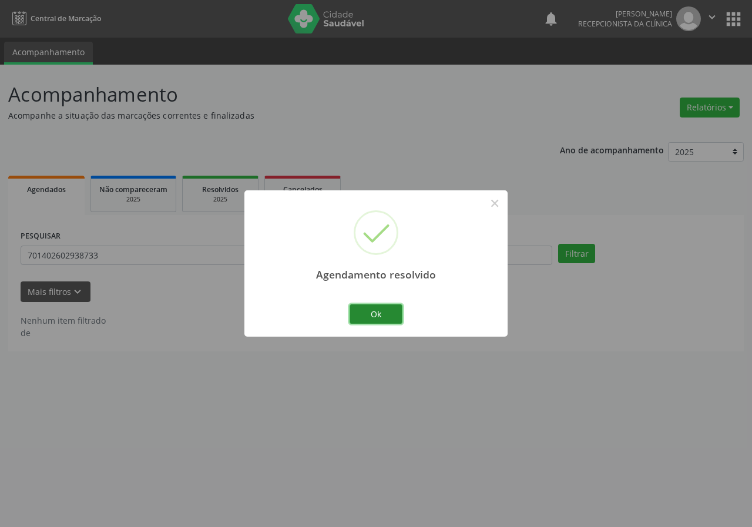
click at [389, 315] on button "Ok" at bounding box center [376, 315] width 53 height 20
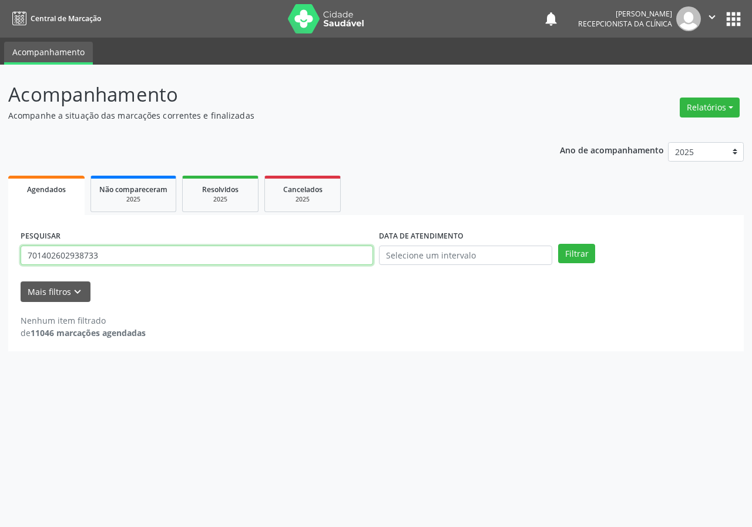
click at [287, 262] on input "701402602938733" at bounding box center [197, 256] width 353 height 20
click at [289, 262] on input "701402602938733" at bounding box center [197, 256] width 353 height 20
type input "708602026779583"
click at [558, 244] on button "Filtrar" at bounding box center [576, 254] width 37 height 20
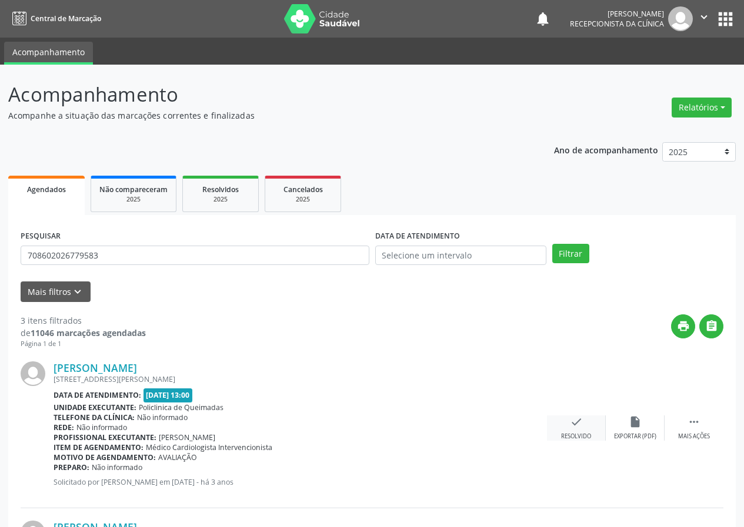
click at [570, 424] on icon "check" at bounding box center [576, 422] width 13 height 13
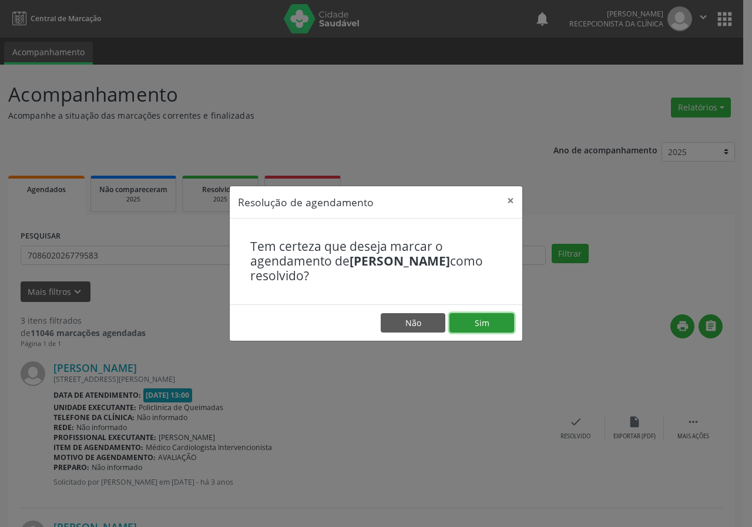
click at [502, 323] on button "Sim" at bounding box center [482, 323] width 65 height 20
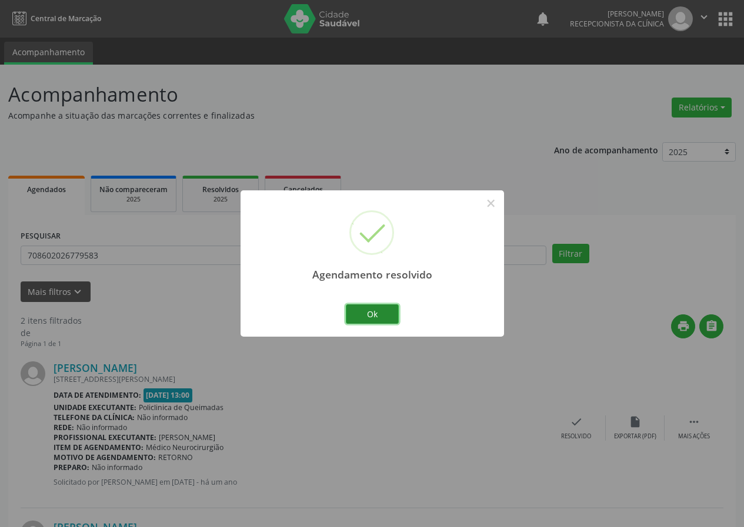
click at [379, 313] on button "Ok" at bounding box center [372, 315] width 53 height 20
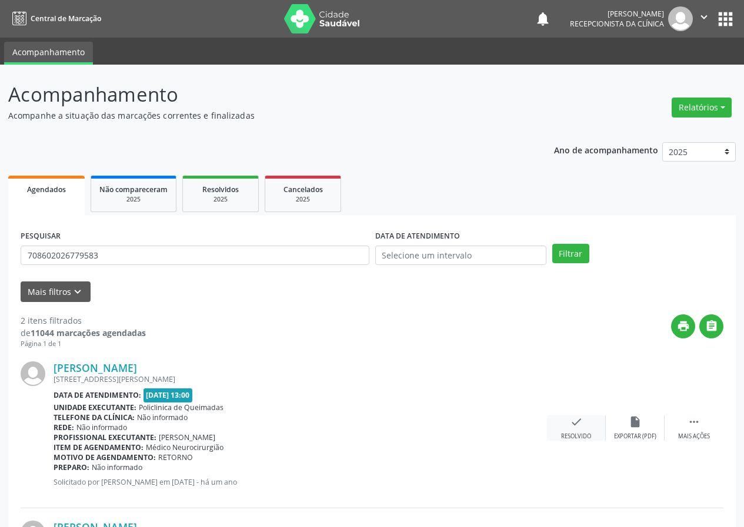
click at [566, 422] on div "check Resolvido" at bounding box center [576, 428] width 59 height 25
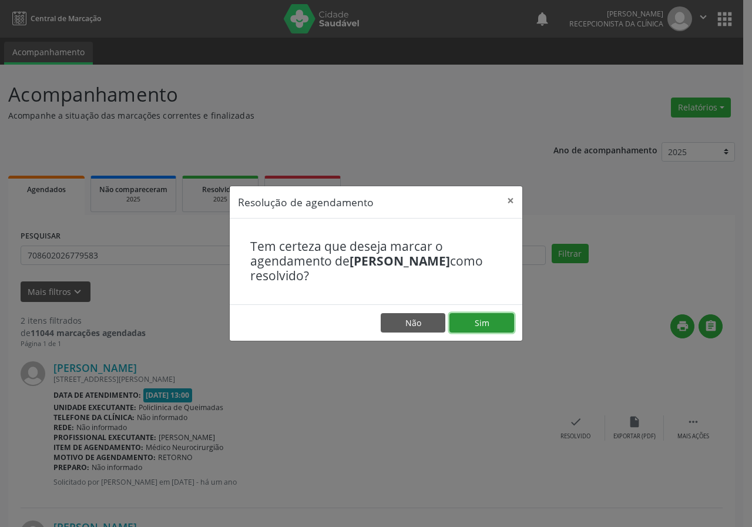
click at [493, 327] on button "Sim" at bounding box center [482, 323] width 65 height 20
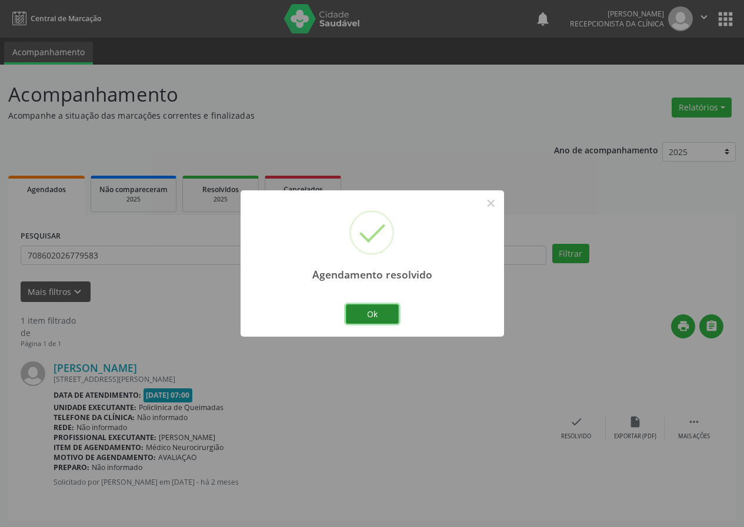
click at [370, 307] on button "Ok" at bounding box center [372, 315] width 53 height 20
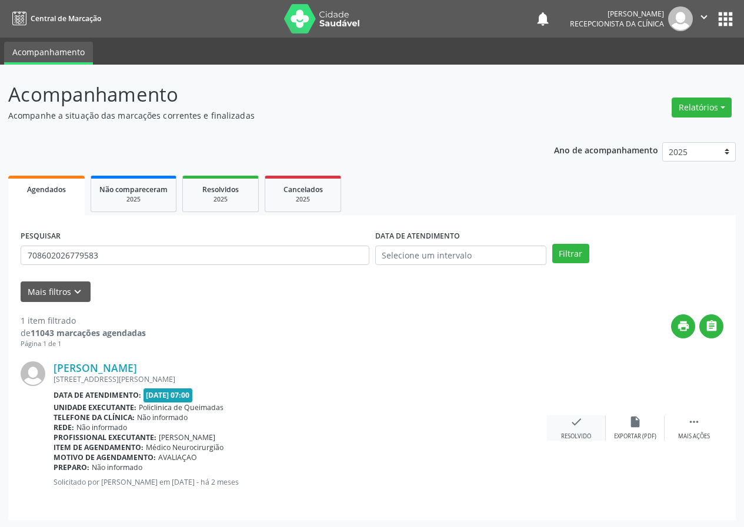
click at [573, 416] on icon "check" at bounding box center [576, 422] width 13 height 13
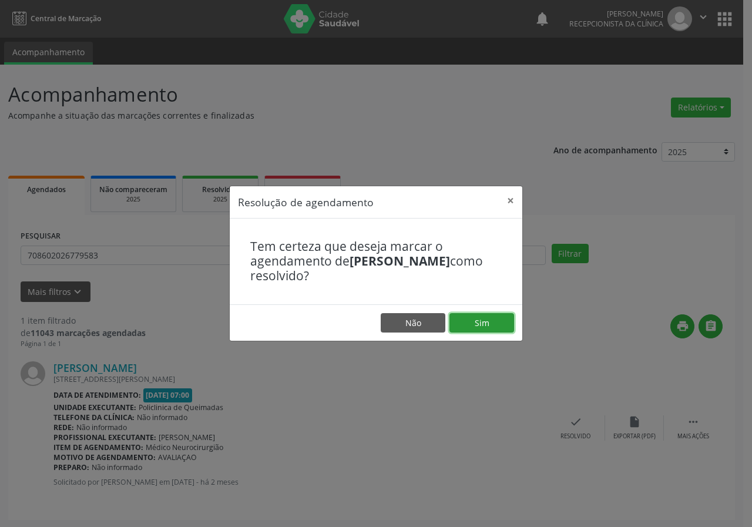
click at [498, 327] on button "Sim" at bounding box center [482, 323] width 65 height 20
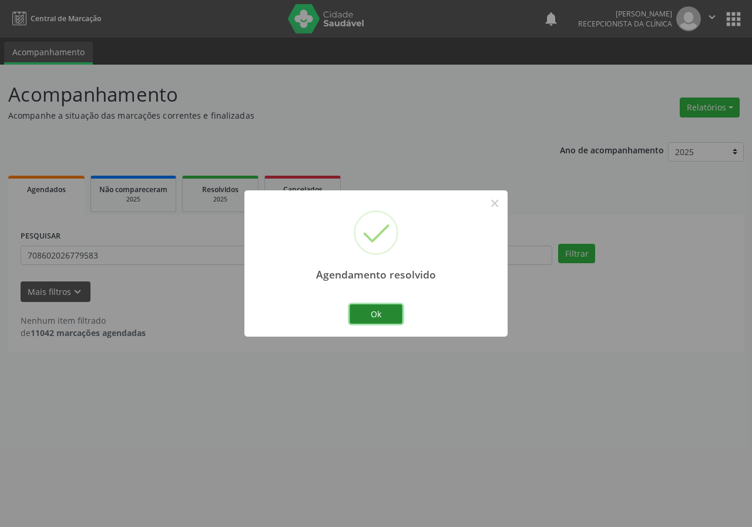
click at [357, 316] on button "Ok" at bounding box center [376, 315] width 53 height 20
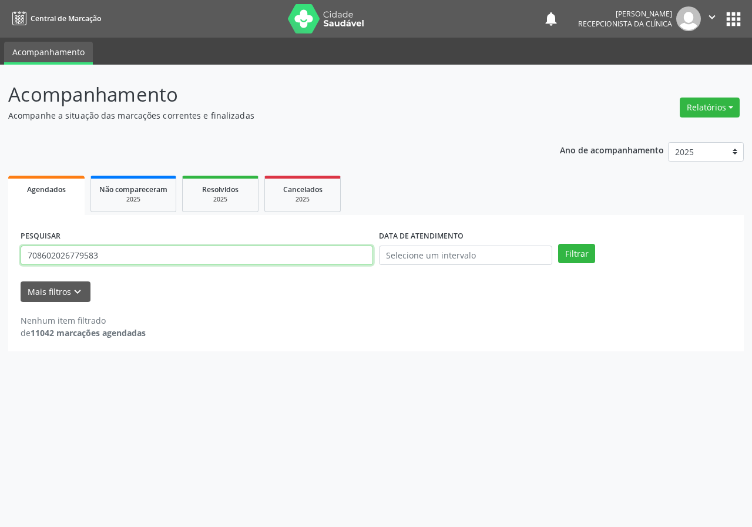
click at [322, 259] on input "708602026779583" at bounding box center [197, 256] width 353 height 20
type input "704102684003250"
click at [558, 244] on button "Filtrar" at bounding box center [576, 254] width 37 height 20
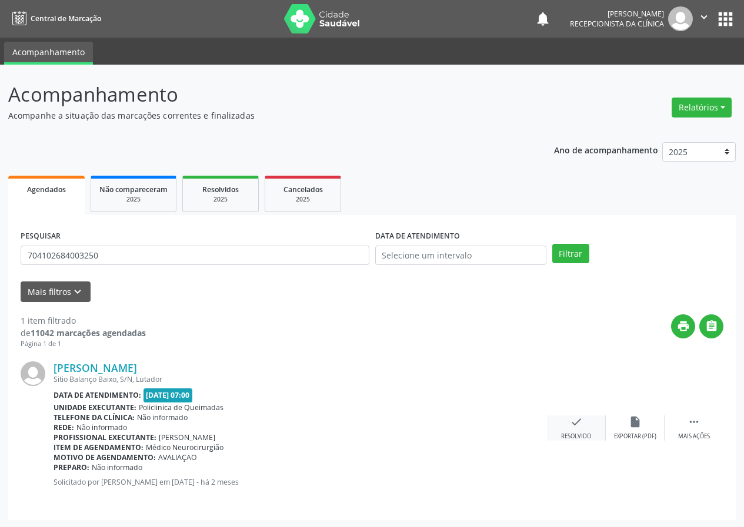
click at [584, 419] on div "check Resolvido" at bounding box center [576, 428] width 59 height 25
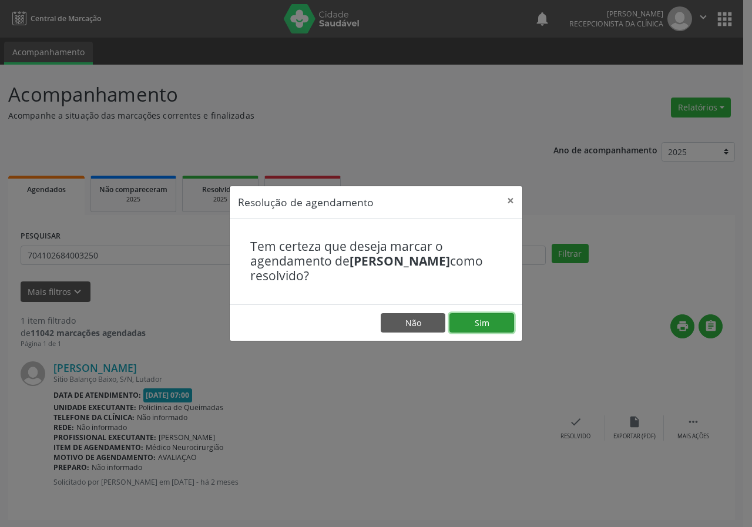
click at [501, 317] on button "Sim" at bounding box center [482, 323] width 65 height 20
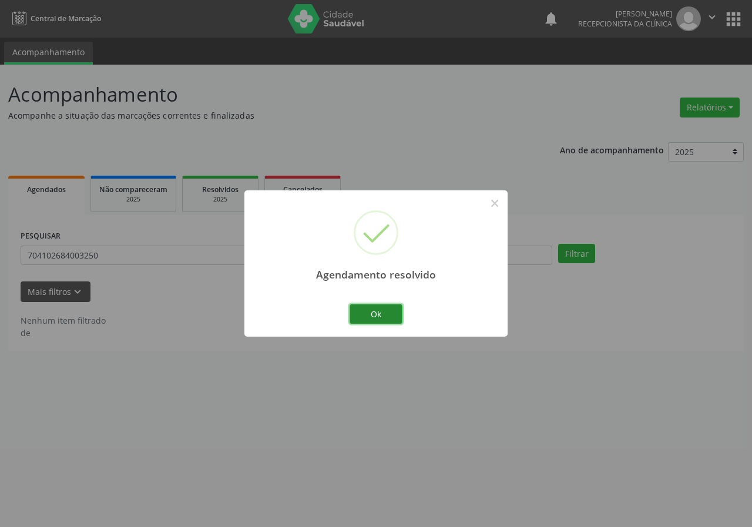
click at [387, 317] on button "Ok" at bounding box center [376, 315] width 53 height 20
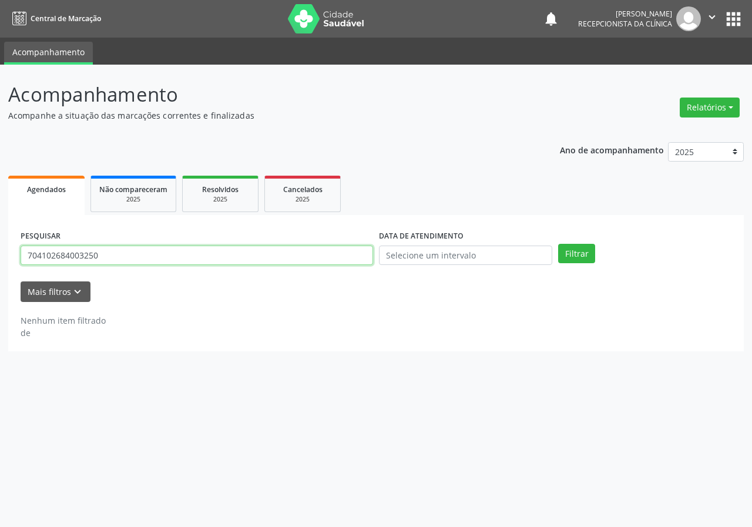
click at [332, 257] on input "704102684003250" at bounding box center [197, 256] width 353 height 20
type input "705000211773455"
click at [558, 244] on button "Filtrar" at bounding box center [576, 254] width 37 height 20
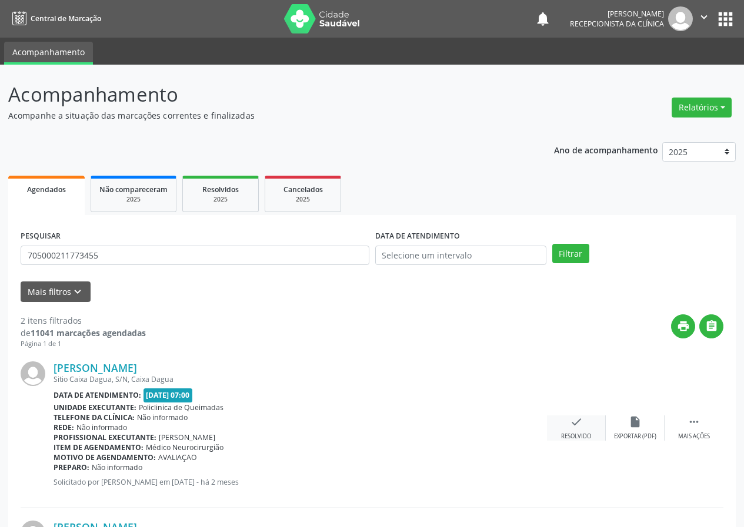
click at [583, 418] on div "check Resolvido" at bounding box center [576, 428] width 59 height 25
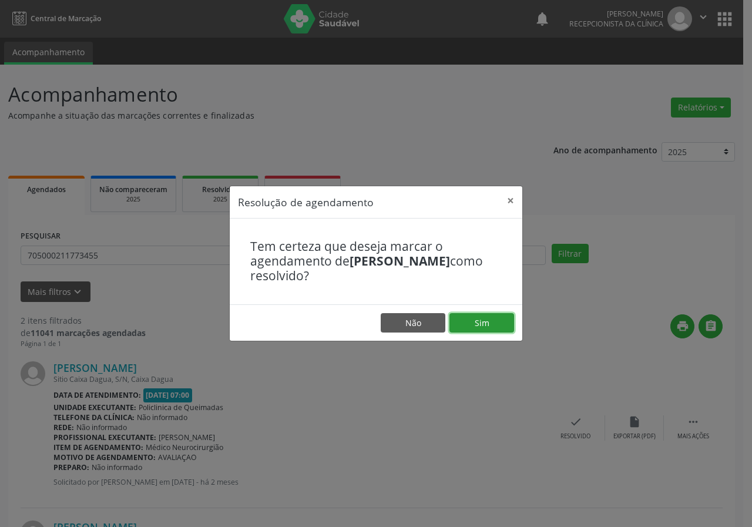
click at [506, 319] on button "Sim" at bounding box center [482, 323] width 65 height 20
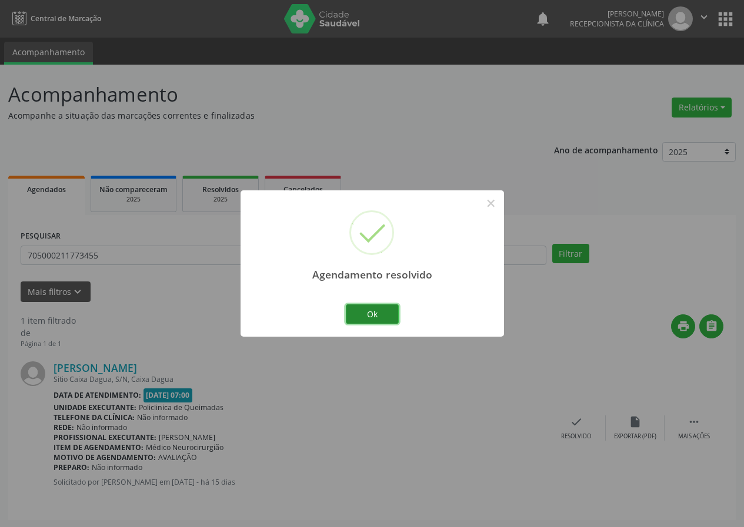
click at [359, 310] on button "Ok" at bounding box center [372, 315] width 53 height 20
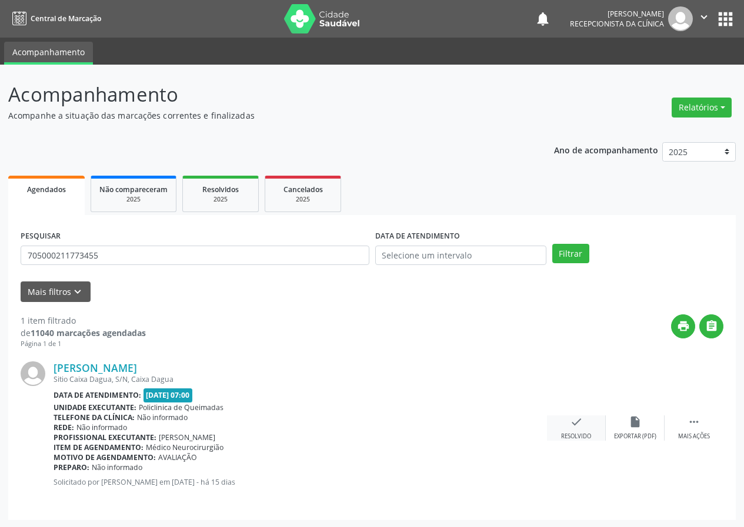
click at [574, 423] on icon "check" at bounding box center [576, 422] width 13 height 13
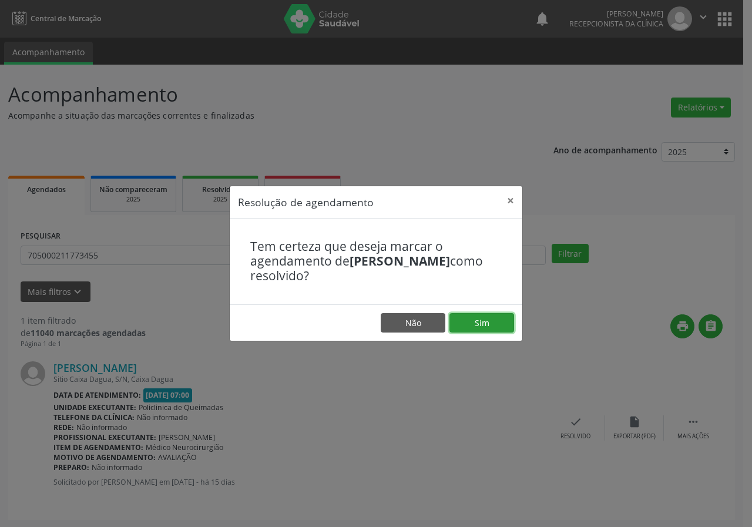
click at [491, 315] on button "Sim" at bounding box center [482, 323] width 65 height 20
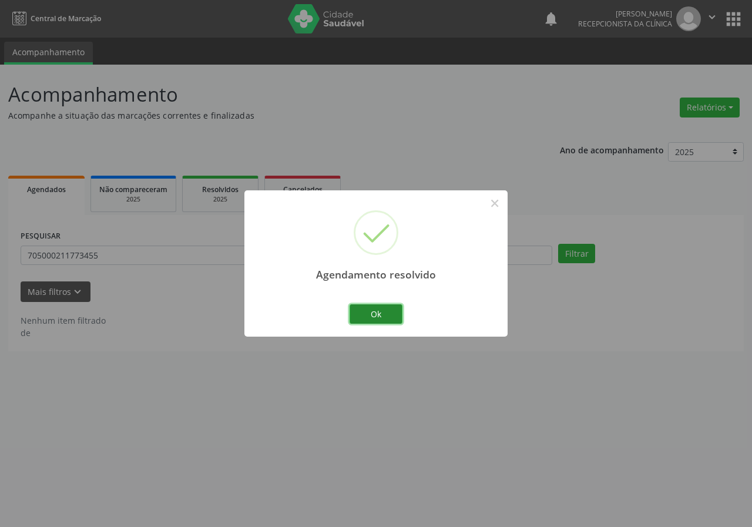
click at [369, 312] on button "Ok" at bounding box center [376, 315] width 53 height 20
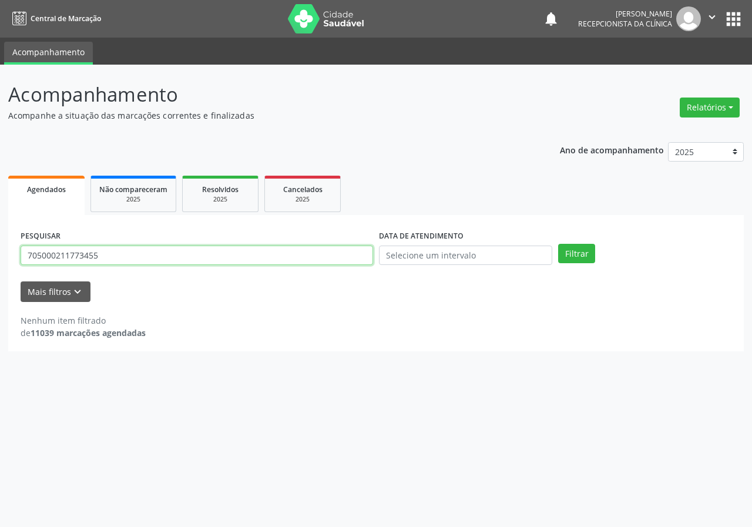
click at [339, 256] on input "705000211773455" at bounding box center [197, 256] width 353 height 20
type input "708602080213789"
click at [558, 244] on button "Filtrar" at bounding box center [576, 254] width 37 height 20
click at [108, 253] on input "708602080213789" at bounding box center [197, 256] width 353 height 20
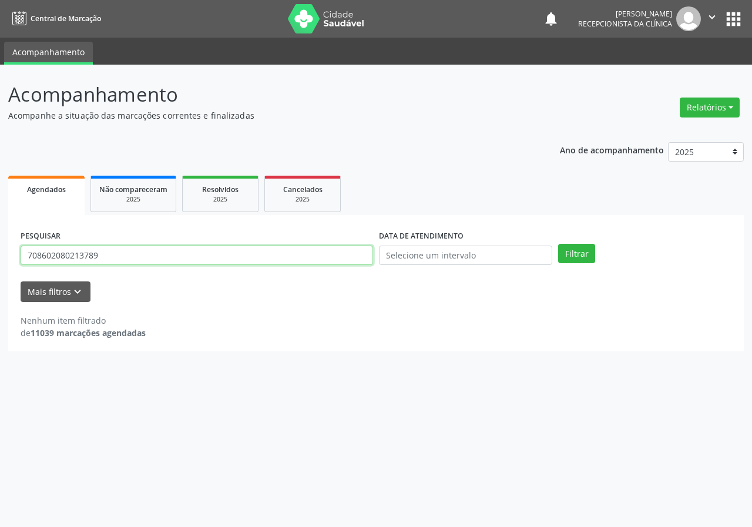
click at [108, 253] on input "708602080213789" at bounding box center [197, 256] width 353 height 20
type input "704008350277960"
click at [558, 244] on button "Filtrar" at bounding box center [576, 254] width 37 height 20
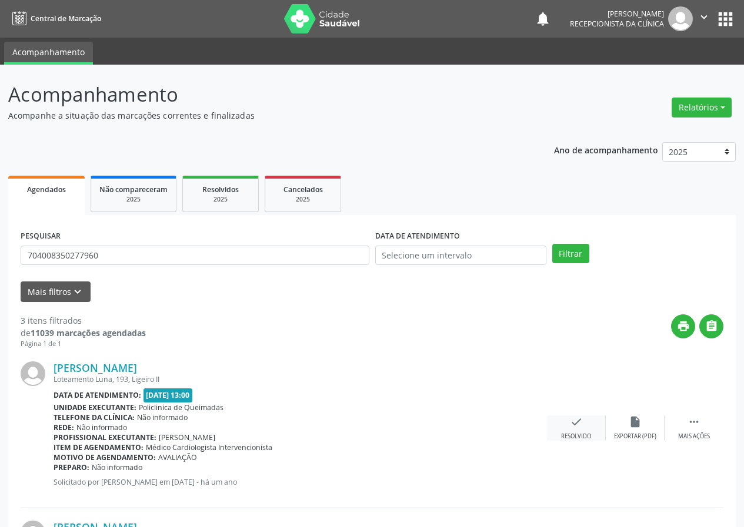
click at [584, 422] on div "check Resolvido" at bounding box center [576, 428] width 59 height 25
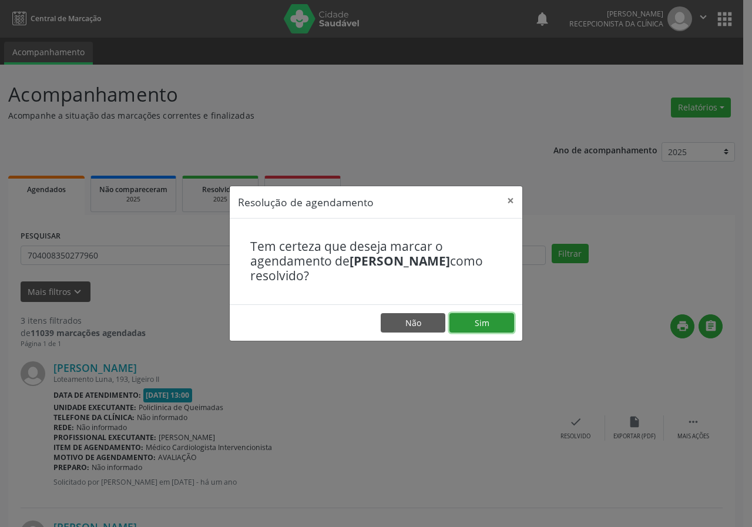
click at [487, 325] on button "Sim" at bounding box center [482, 323] width 65 height 20
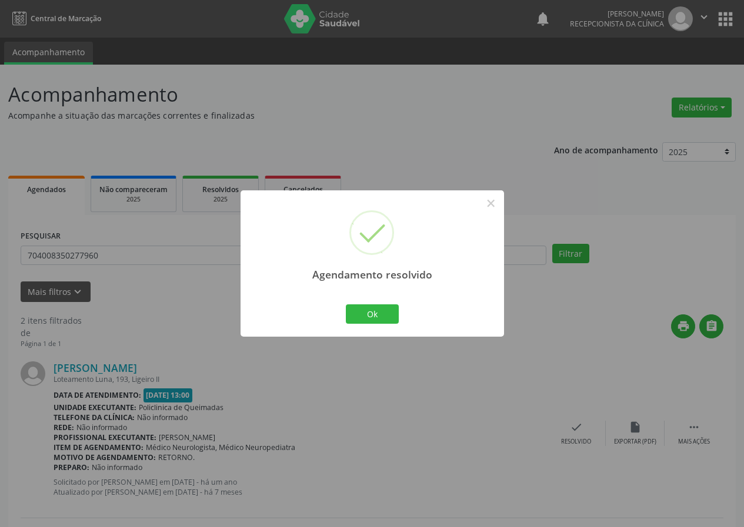
click at [382, 299] on div "Agendamento resolvido × Ok Cancel" at bounding box center [371, 263] width 263 height 146
click at [382, 306] on button "Ok" at bounding box center [372, 315] width 53 height 20
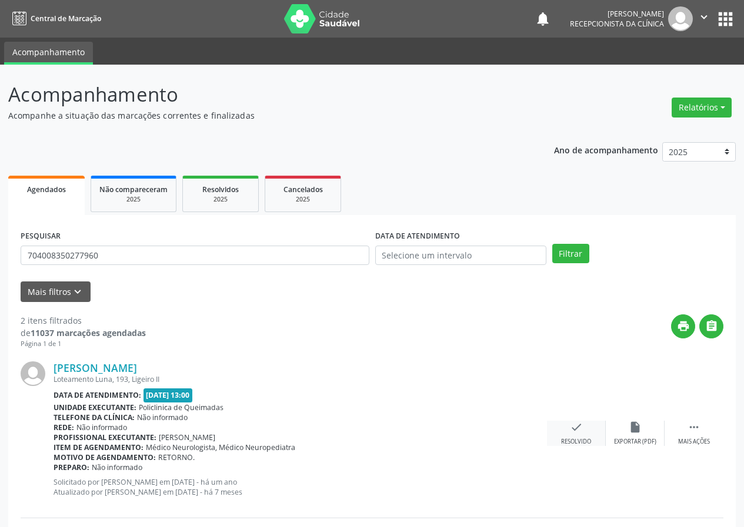
click at [582, 430] on icon "check" at bounding box center [576, 427] width 13 height 13
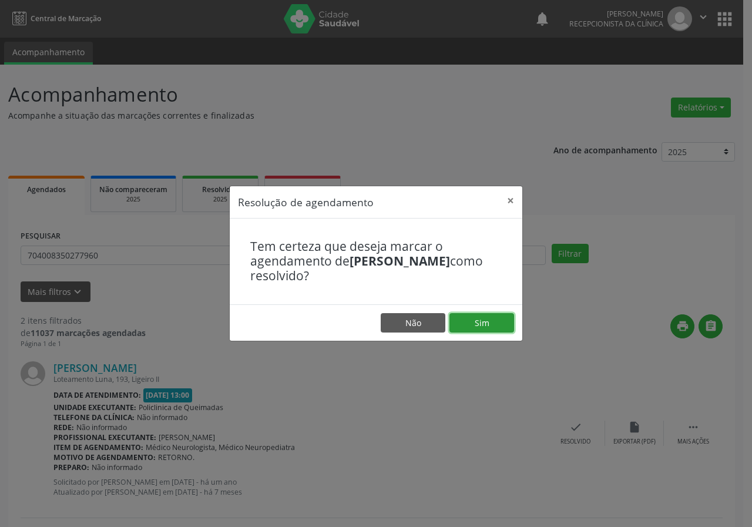
click at [500, 321] on button "Sim" at bounding box center [482, 323] width 65 height 20
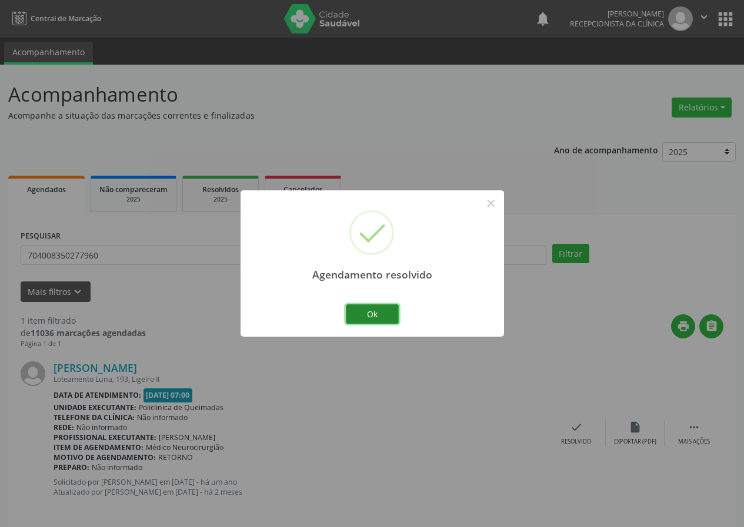
click at [383, 310] on button "Ok" at bounding box center [372, 315] width 53 height 20
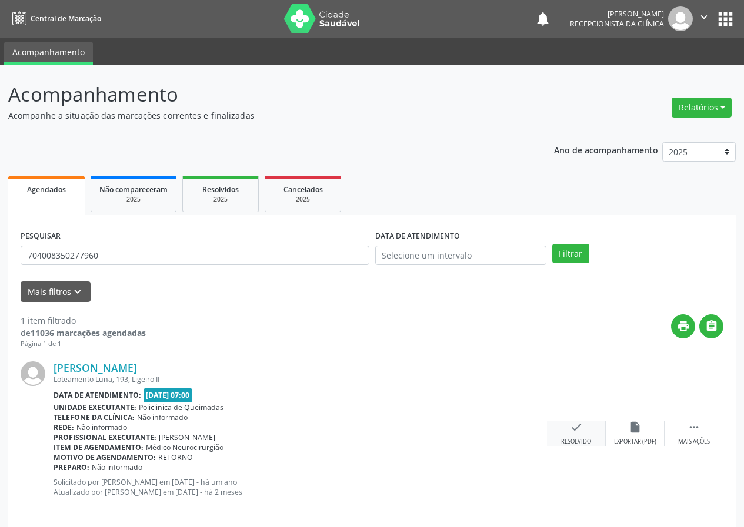
click at [577, 424] on icon "check" at bounding box center [576, 427] width 13 height 13
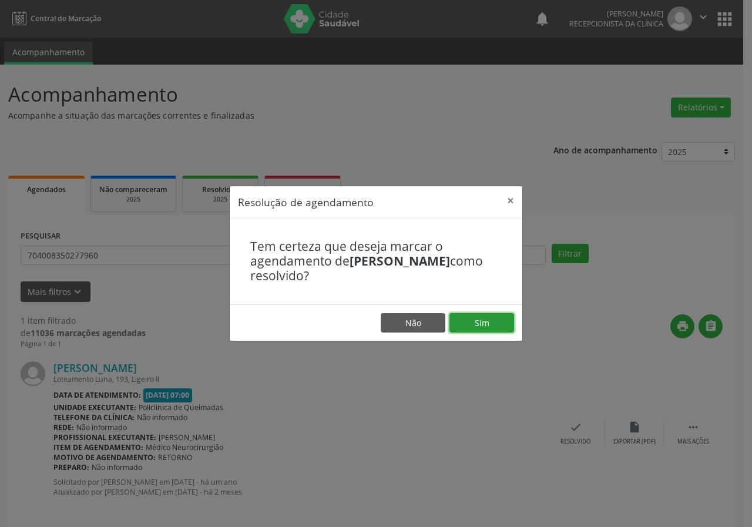
click at [504, 328] on button "Sim" at bounding box center [482, 323] width 65 height 20
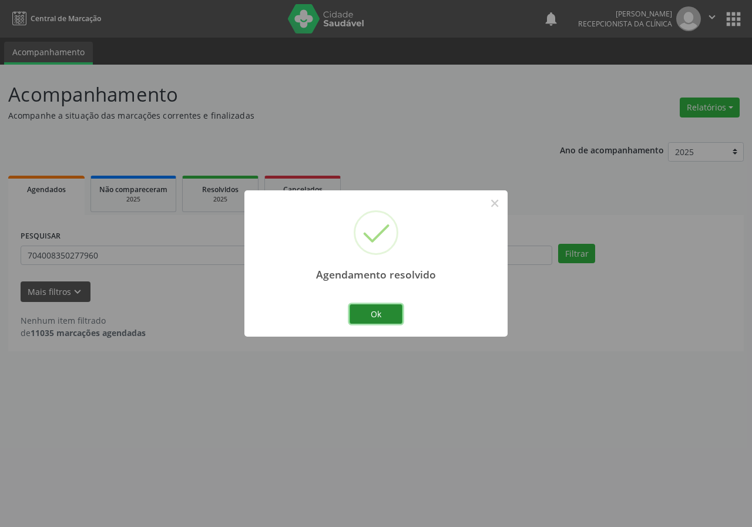
click at [399, 310] on button "Ok" at bounding box center [376, 315] width 53 height 20
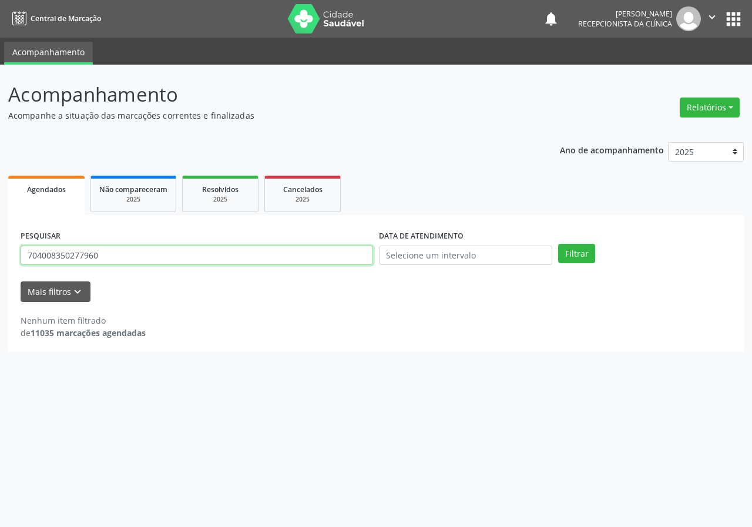
click at [319, 253] on input "704008350277960" at bounding box center [197, 256] width 353 height 20
type input "700004714253306"
click at [558, 244] on button "Filtrar" at bounding box center [576, 254] width 37 height 20
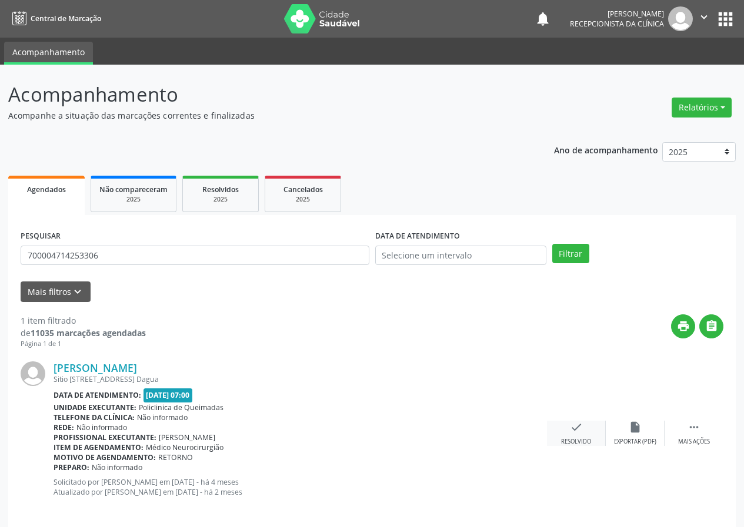
click at [575, 424] on icon "check" at bounding box center [576, 427] width 13 height 13
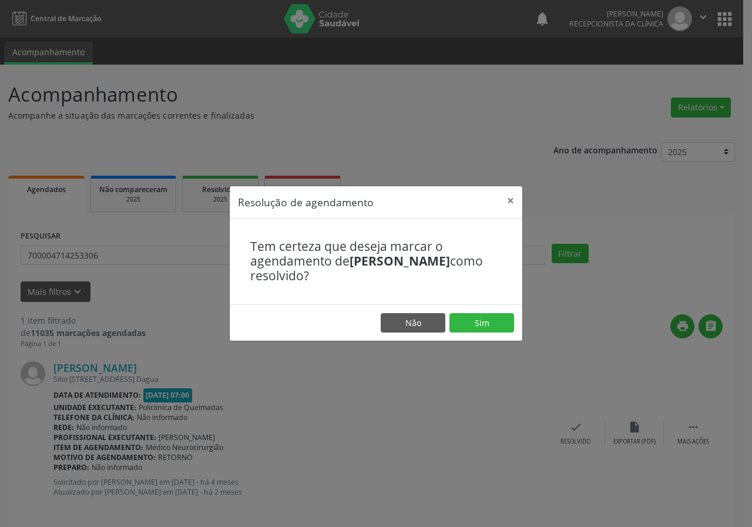
click at [524, 323] on div "Resolução de agendamento × Tem certeza que deseja marcar o agendamento de [PERS…" at bounding box center [376, 263] width 752 height 527
click at [502, 332] on button "Sim" at bounding box center [482, 323] width 65 height 20
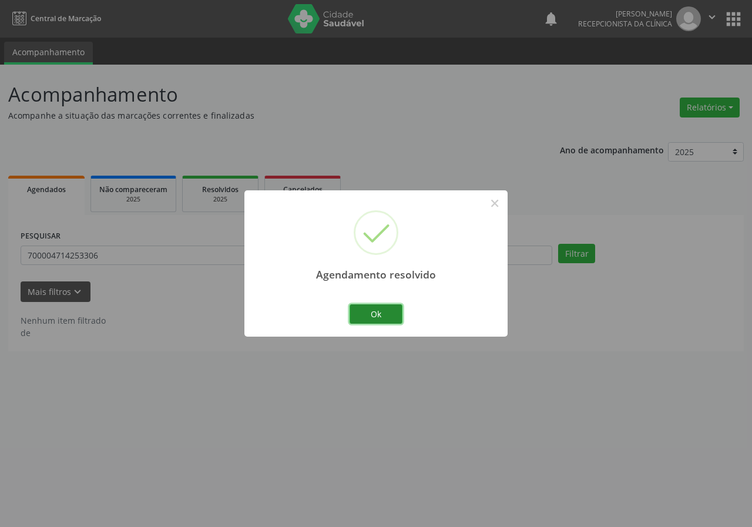
click at [374, 308] on button "Ok" at bounding box center [376, 315] width 53 height 20
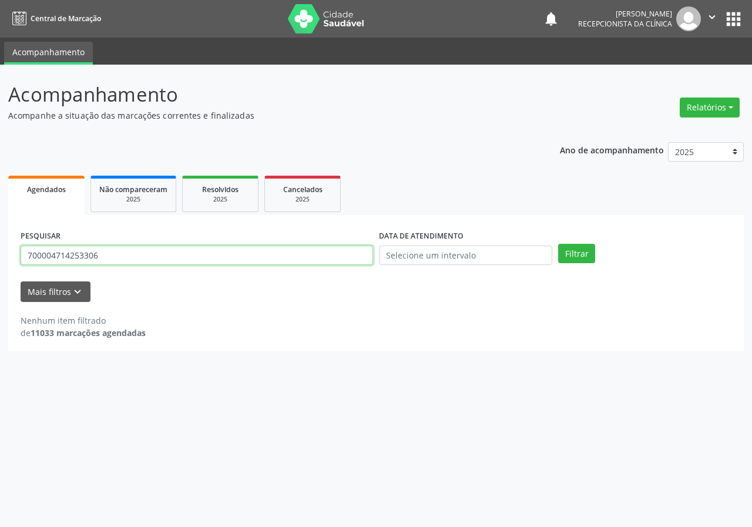
click at [230, 258] on input "700004714253306" at bounding box center [197, 256] width 353 height 20
type input "708006387293022"
click at [558, 244] on button "Filtrar" at bounding box center [576, 254] width 37 height 20
click at [98, 255] on input "708006387293022" at bounding box center [197, 256] width 353 height 20
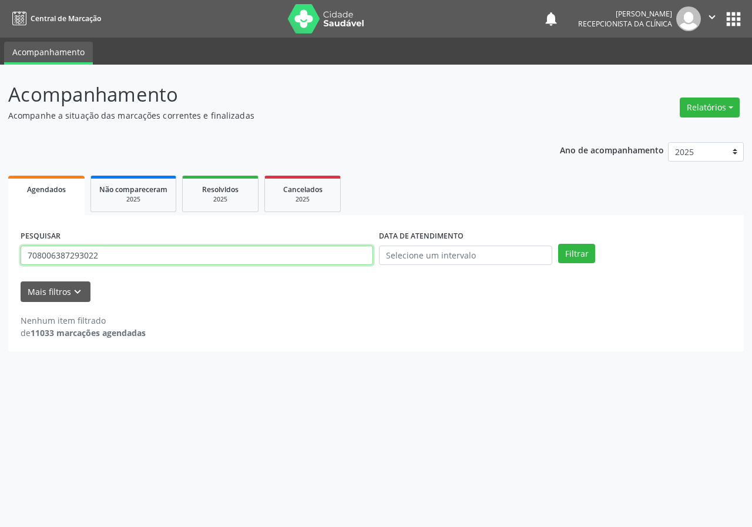
click at [98, 255] on input "708006387293022" at bounding box center [197, 256] width 353 height 20
type input "705806415669034"
click at [558, 244] on button "Filtrar" at bounding box center [576, 254] width 37 height 20
click at [117, 255] on input "705806415669034" at bounding box center [197, 256] width 353 height 20
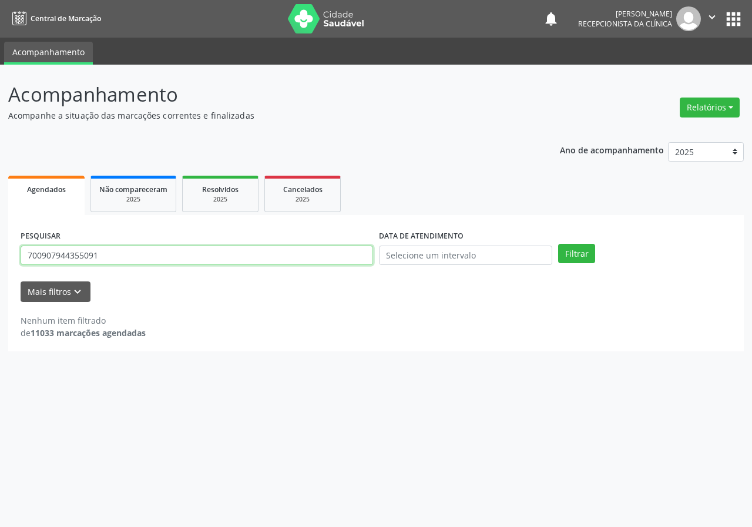
type input "700907944355091"
click at [558, 244] on button "Filtrar" at bounding box center [576, 254] width 37 height 20
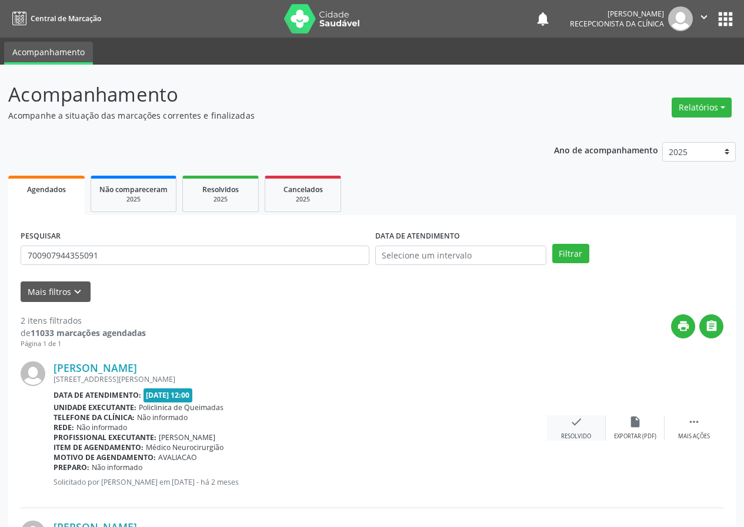
click at [577, 421] on icon "check" at bounding box center [576, 422] width 13 height 13
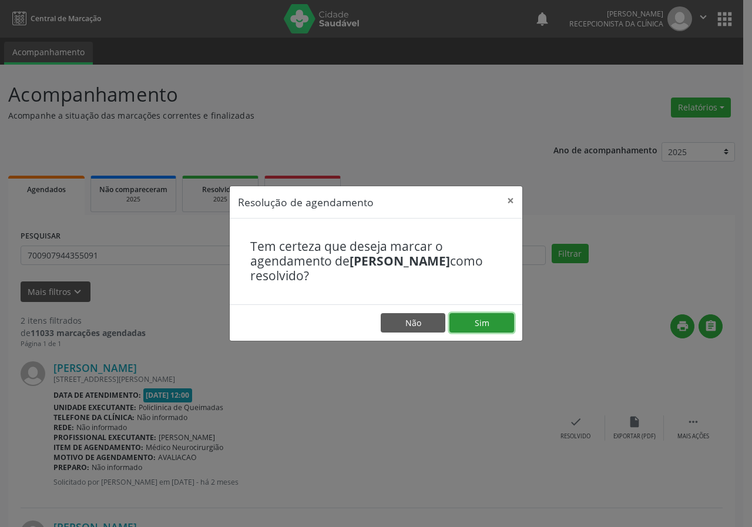
click at [480, 327] on button "Sim" at bounding box center [482, 323] width 65 height 20
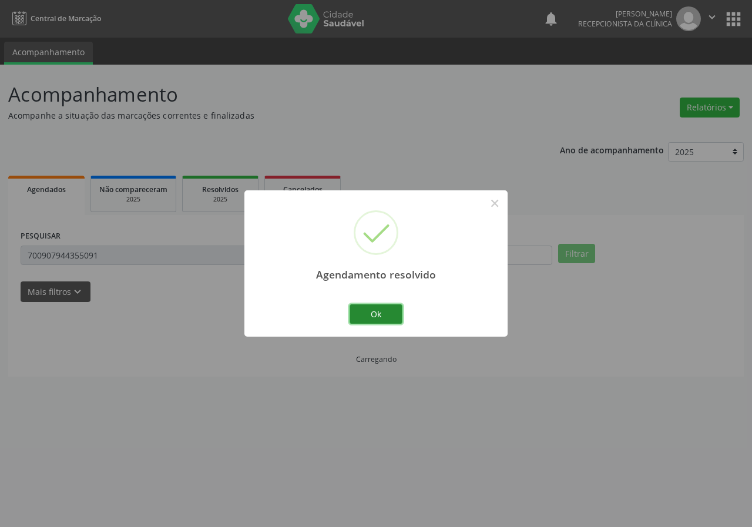
click at [394, 312] on button "Ok" at bounding box center [376, 315] width 53 height 20
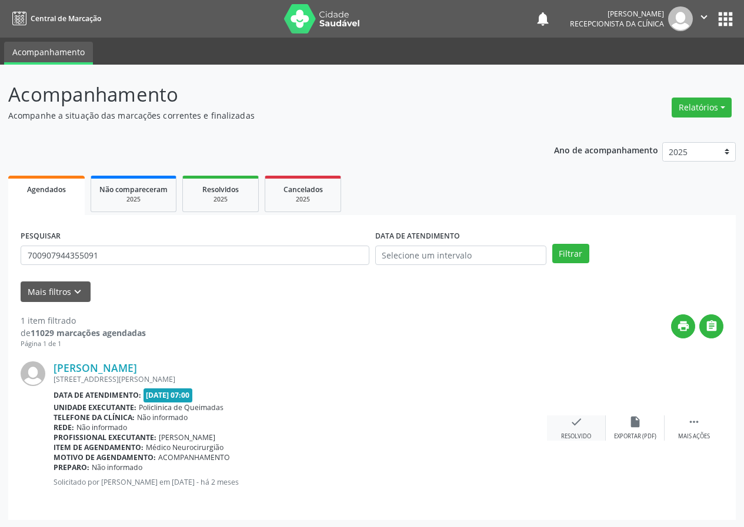
click at [577, 429] on div "check Resolvido" at bounding box center [576, 428] width 59 height 25
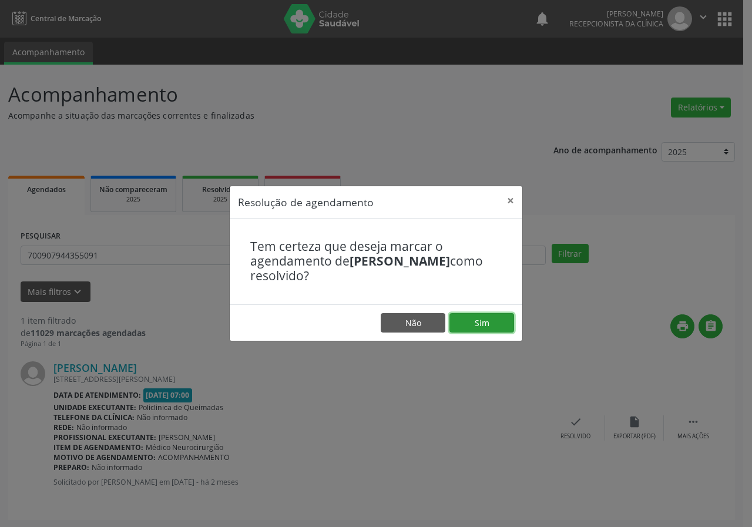
click at [497, 322] on button "Sim" at bounding box center [482, 323] width 65 height 20
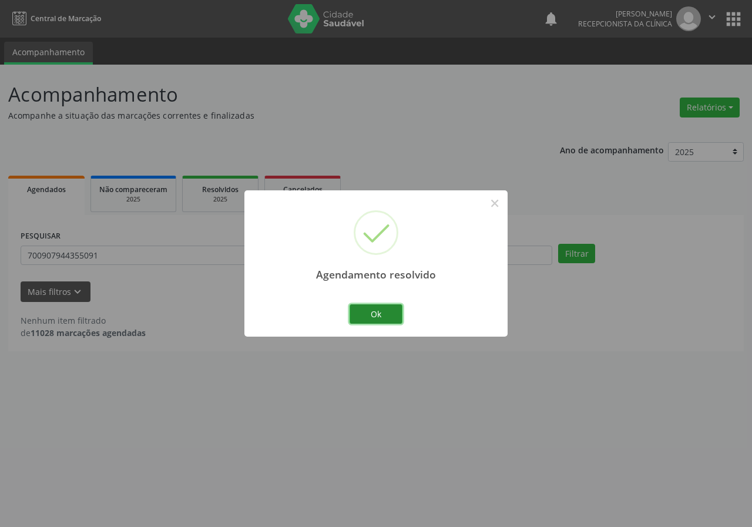
click at [361, 316] on button "Ok" at bounding box center [376, 315] width 53 height 20
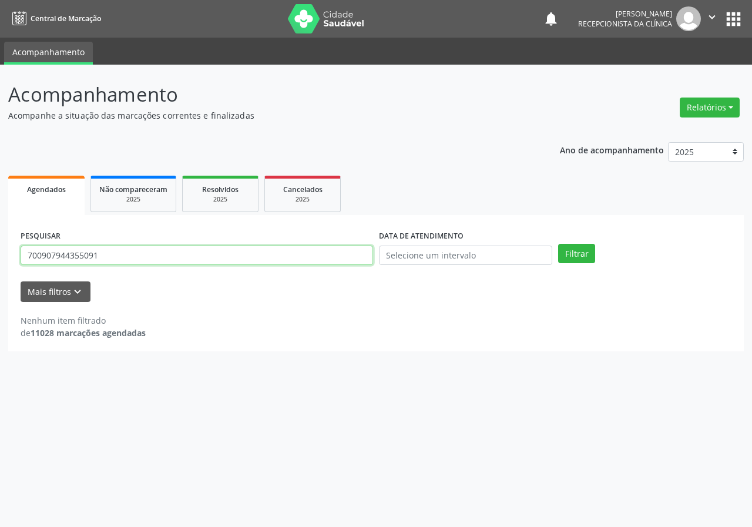
click at [315, 250] on input "700907944355091" at bounding box center [197, 256] width 353 height 20
type input "700007626670706"
click at [558, 244] on button "Filtrar" at bounding box center [576, 254] width 37 height 20
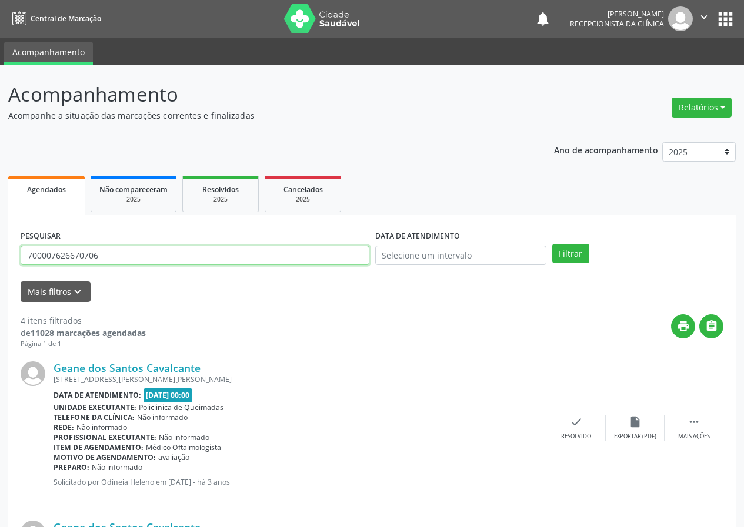
click at [179, 265] on input "700007626670706" at bounding box center [195, 256] width 349 height 20
type input "700104926307417"
click at [552, 244] on button "Filtrar" at bounding box center [570, 254] width 37 height 20
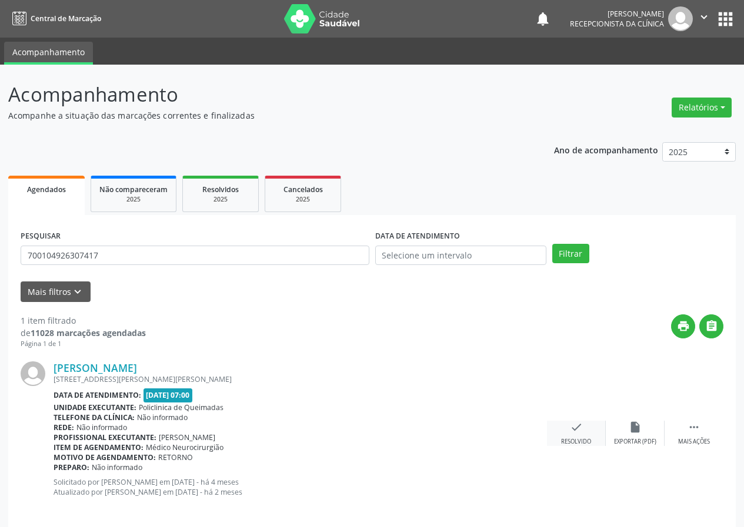
click at [571, 429] on icon "check" at bounding box center [576, 427] width 13 height 13
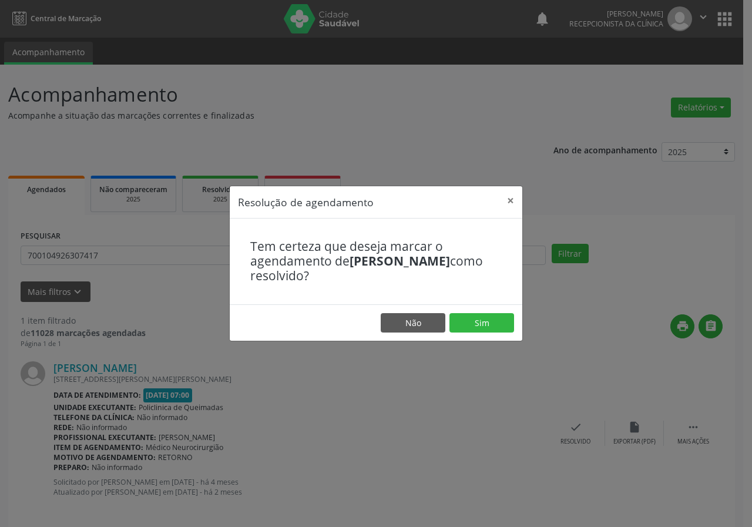
click at [506, 309] on footer "Não Sim" at bounding box center [376, 323] width 293 height 37
click at [505, 313] on button "Sim" at bounding box center [482, 323] width 65 height 20
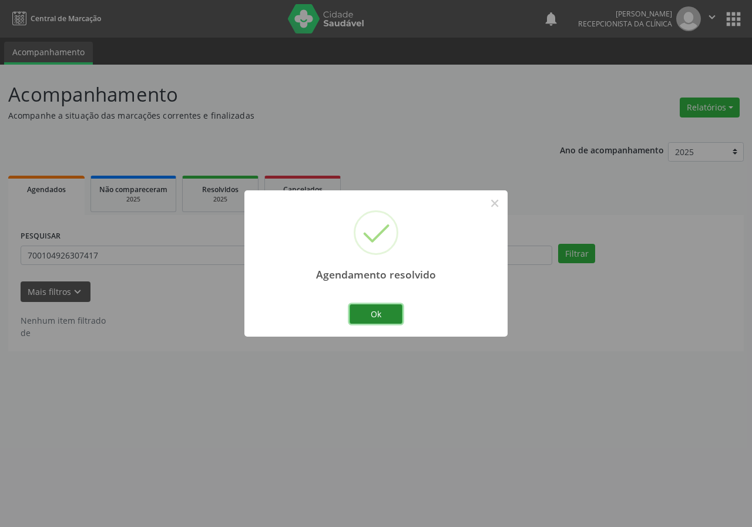
click at [370, 319] on button "Ok" at bounding box center [376, 315] width 53 height 20
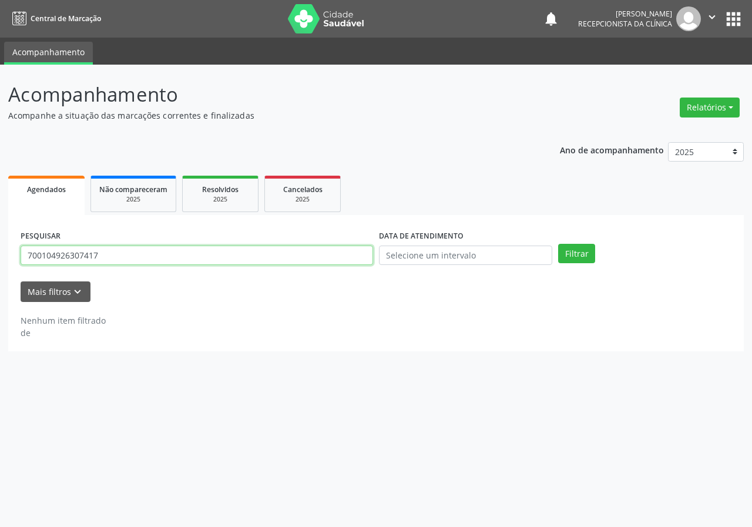
click at [221, 246] on input "700104926307417" at bounding box center [197, 256] width 353 height 20
type input "700207420472125"
click at [558, 244] on button "Filtrar" at bounding box center [576, 254] width 37 height 20
click at [99, 251] on input "700207420472125" at bounding box center [197, 256] width 353 height 20
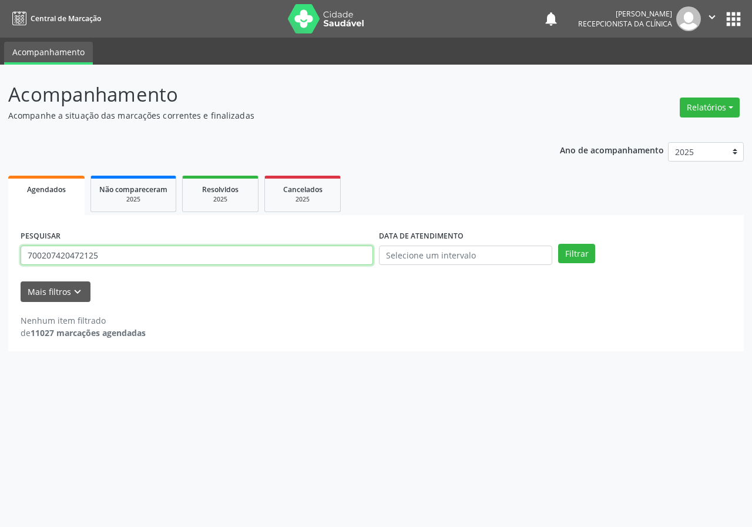
click at [99, 251] on input "700207420472125" at bounding box center [197, 256] width 353 height 20
type input "700507746892558"
click at [558, 244] on button "Filtrar" at bounding box center [576, 254] width 37 height 20
click at [105, 262] on input "700507746892558" at bounding box center [197, 256] width 353 height 20
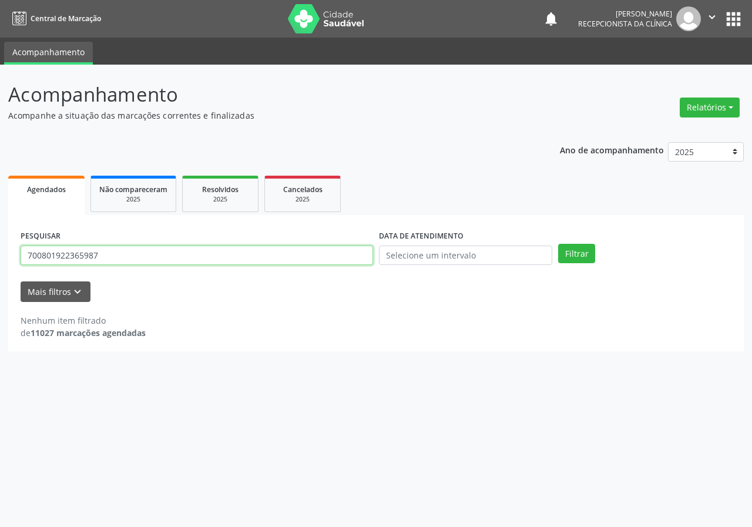
type input "700801922365987"
click at [558, 244] on button "Filtrar" at bounding box center [576, 254] width 37 height 20
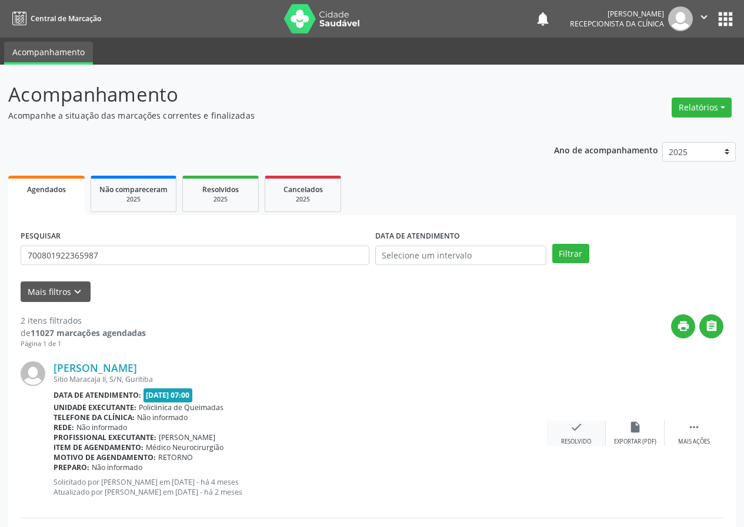
click at [576, 429] on icon "check" at bounding box center [576, 427] width 13 height 13
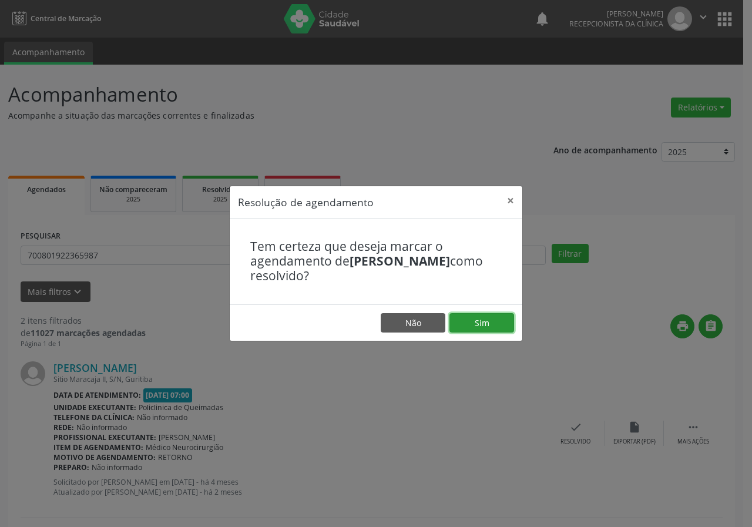
click at [503, 332] on button "Sim" at bounding box center [482, 323] width 65 height 20
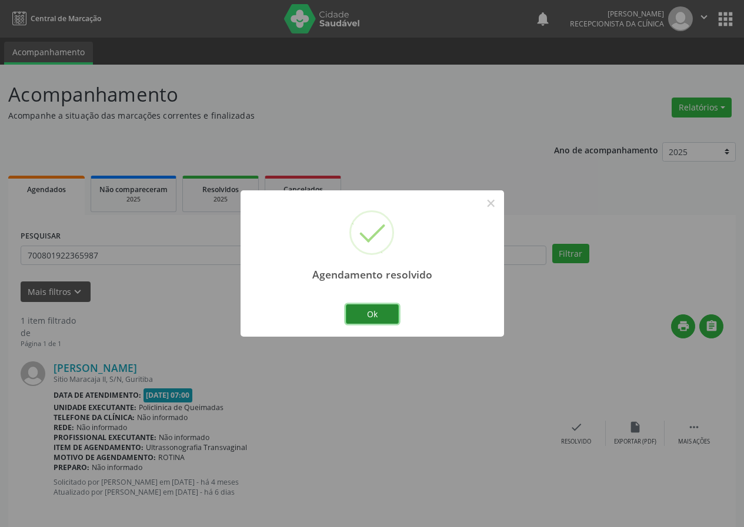
click at [386, 310] on button "Ok" at bounding box center [372, 315] width 53 height 20
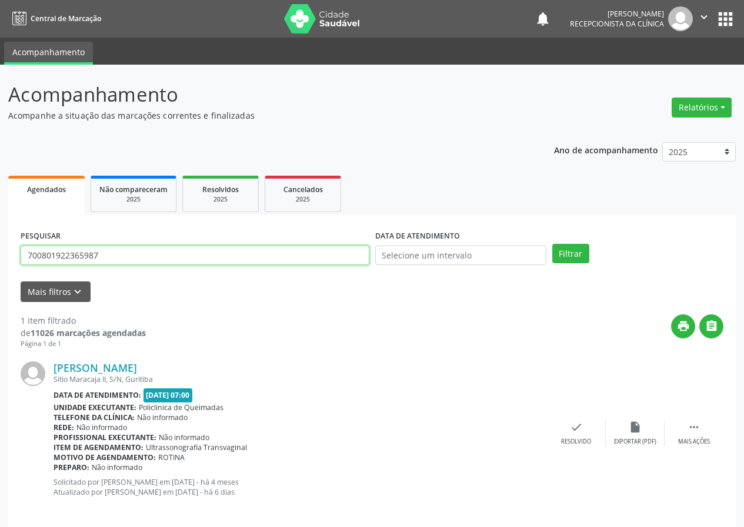
click at [240, 249] on input "700801922365987" at bounding box center [195, 256] width 349 height 20
type input "702306142508911"
click at [552, 244] on button "Filtrar" at bounding box center [570, 254] width 37 height 20
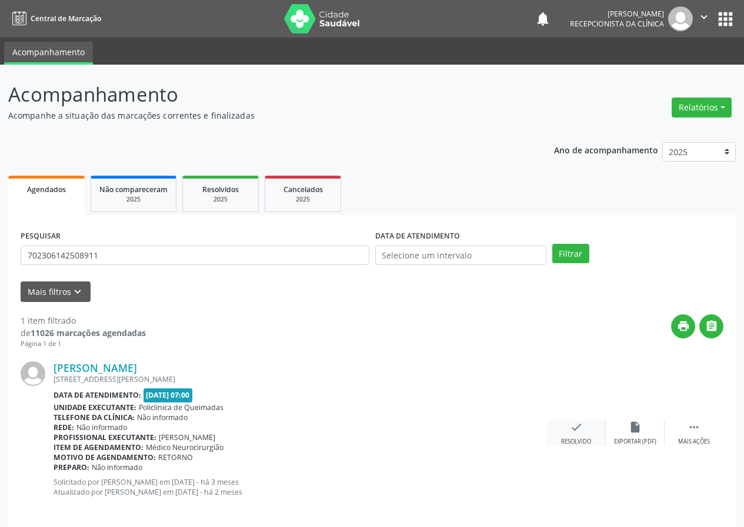
click at [578, 427] on icon "check" at bounding box center [576, 427] width 13 height 13
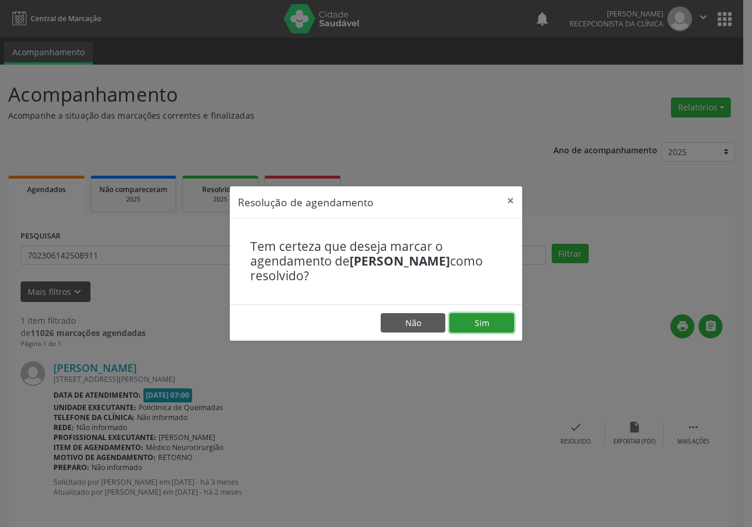
click at [508, 317] on button "Sim" at bounding box center [482, 323] width 65 height 20
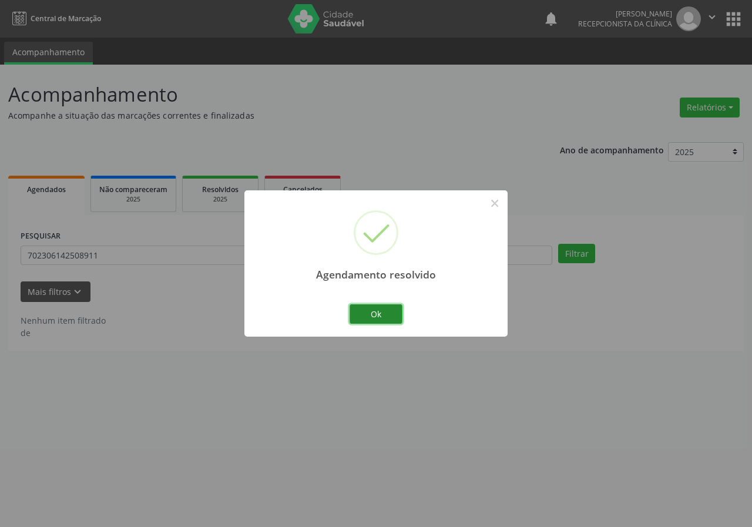
click at [377, 308] on button "Ok" at bounding box center [376, 315] width 53 height 20
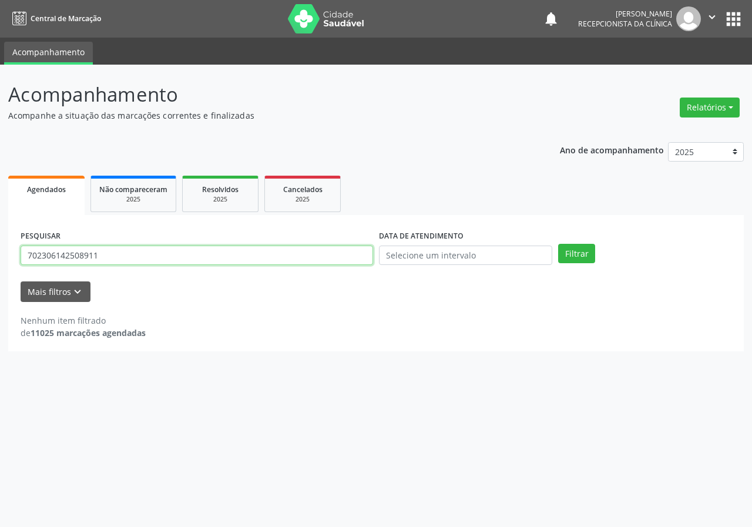
click at [293, 251] on input "702306142508911" at bounding box center [197, 256] width 353 height 20
type input "706203075459269"
click at [558, 244] on button "Filtrar" at bounding box center [576, 254] width 37 height 20
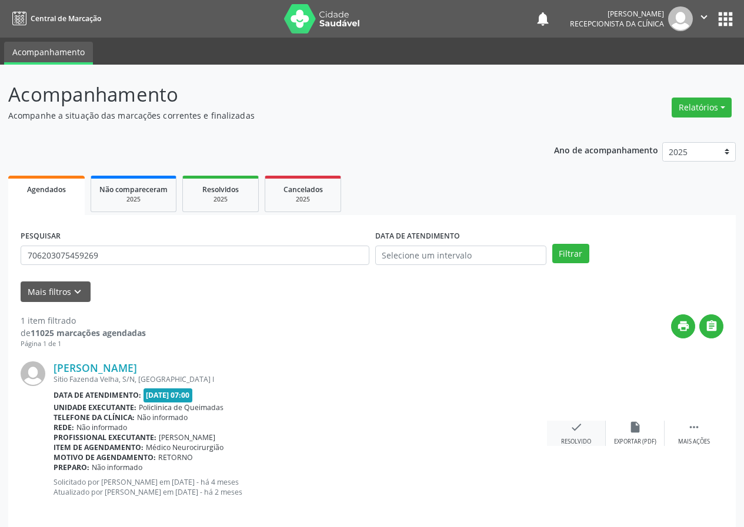
click at [582, 424] on icon "check" at bounding box center [576, 427] width 13 height 13
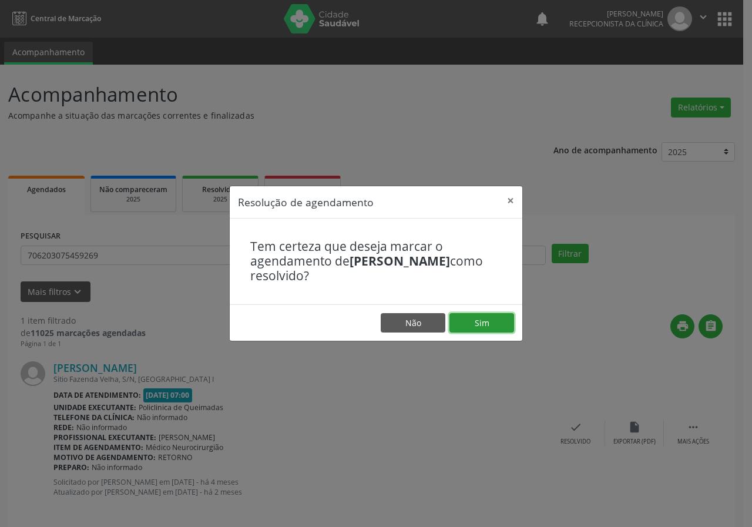
click at [464, 328] on button "Sim" at bounding box center [482, 323] width 65 height 20
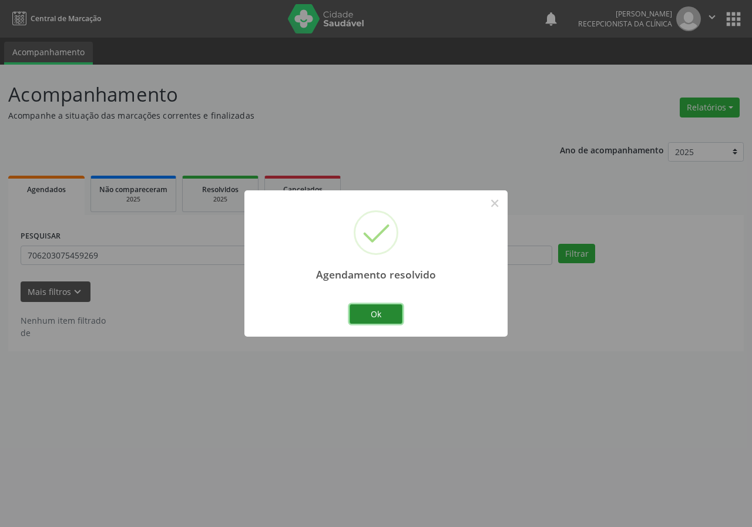
click at [373, 309] on button "Ok" at bounding box center [376, 315] width 53 height 20
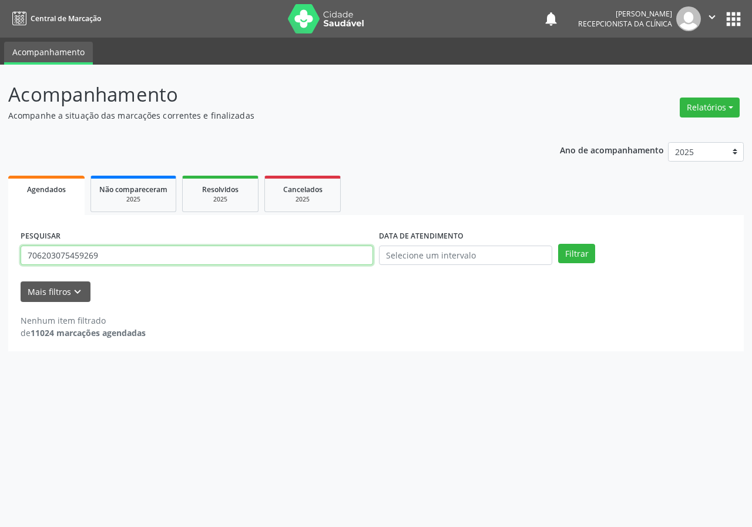
click at [265, 256] on input "706203075459269" at bounding box center [197, 256] width 353 height 20
type input "706400113952783"
click at [558, 244] on button "Filtrar" at bounding box center [576, 254] width 37 height 20
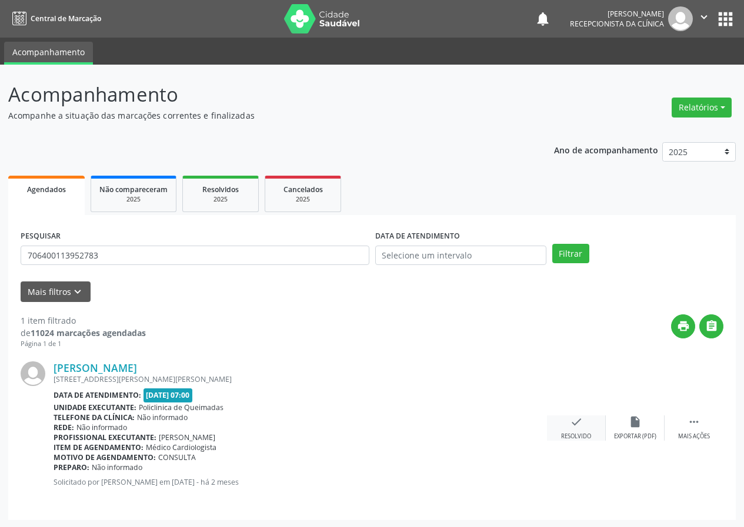
click at [575, 433] on div "Resolvido" at bounding box center [576, 437] width 30 height 8
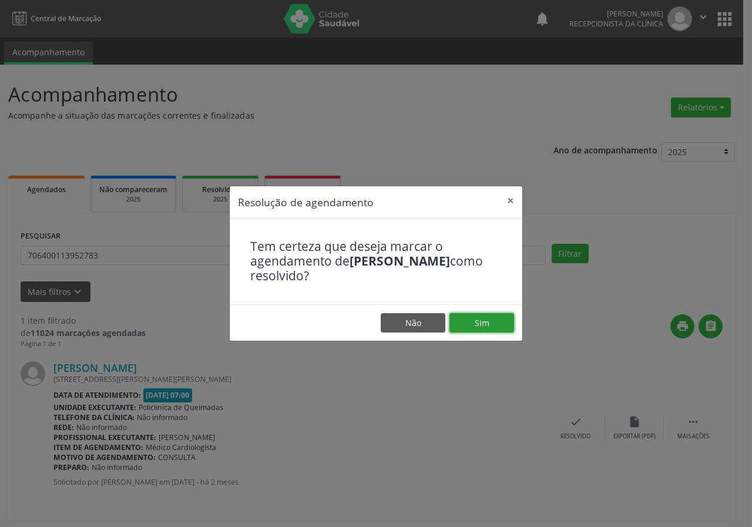
click at [500, 325] on button "Sim" at bounding box center [482, 323] width 65 height 20
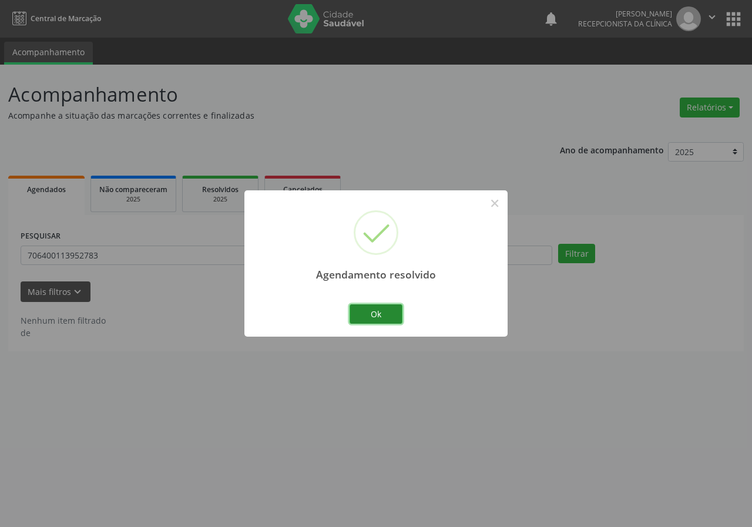
click at [370, 314] on button "Ok" at bounding box center [376, 315] width 53 height 20
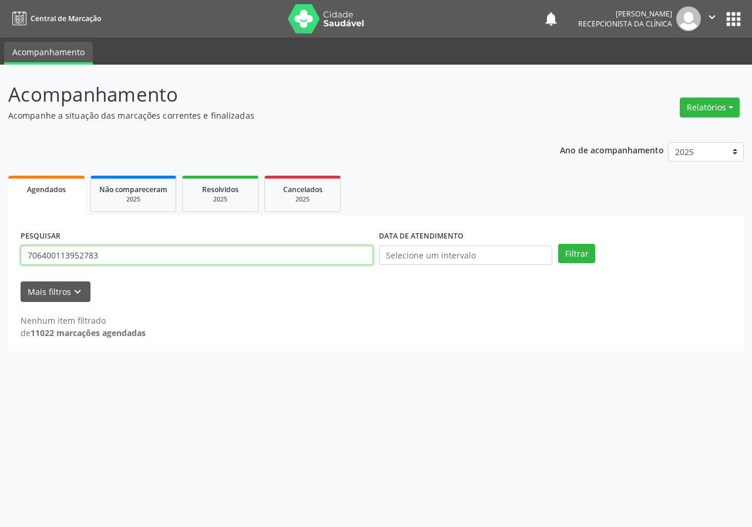
click at [309, 253] on input "706400113952783" at bounding box center [197, 256] width 353 height 20
type input "704102122859470"
click at [558, 244] on button "Filtrar" at bounding box center [576, 254] width 37 height 20
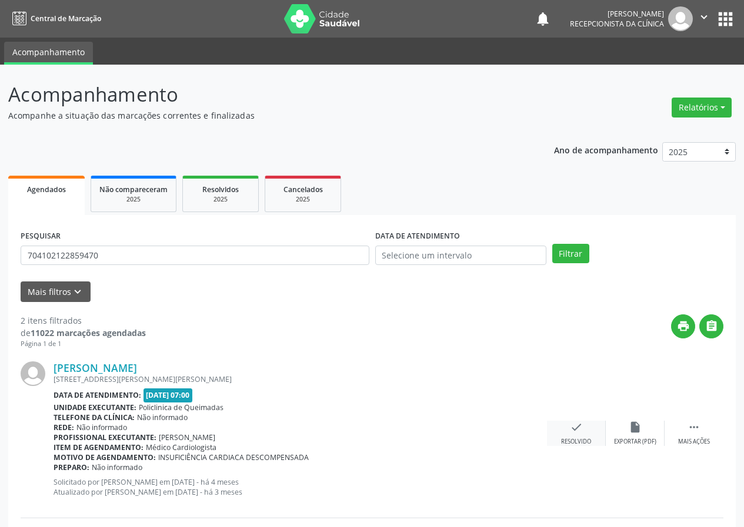
click at [583, 429] on div "check Resolvido" at bounding box center [576, 433] width 59 height 25
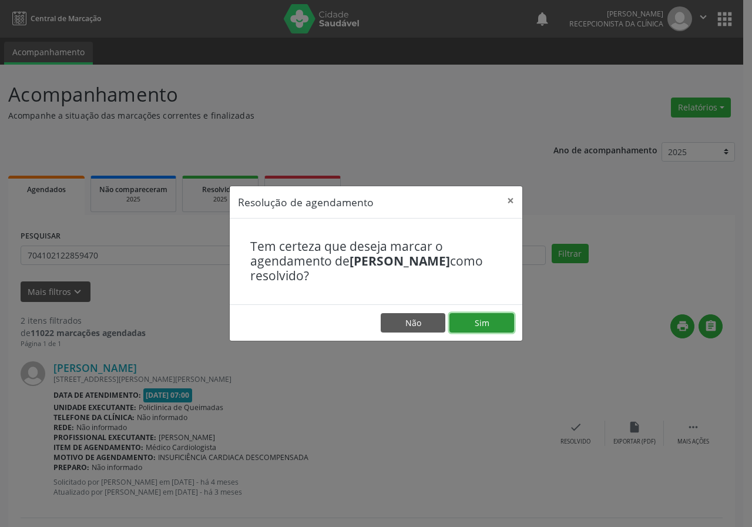
click at [502, 326] on button "Sim" at bounding box center [482, 323] width 65 height 20
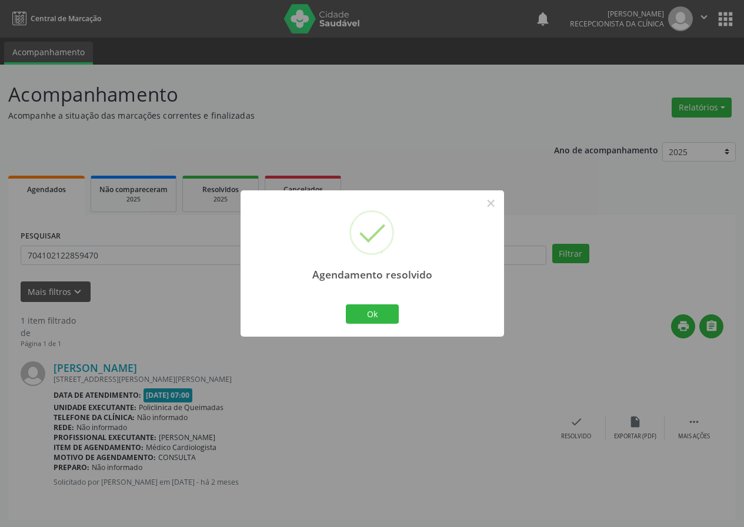
click at [373, 303] on div "Ok Cancel" at bounding box center [372, 314] width 58 height 25
click at [387, 305] on button "Ok" at bounding box center [372, 315] width 53 height 20
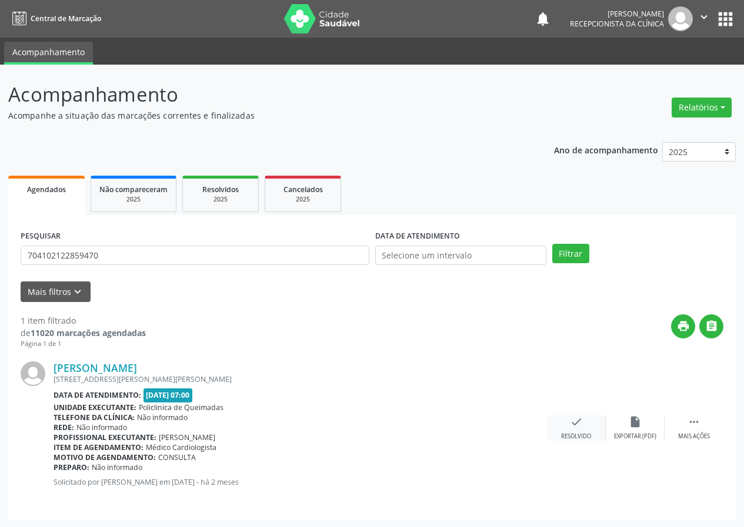
click at [571, 425] on icon "check" at bounding box center [576, 422] width 13 height 13
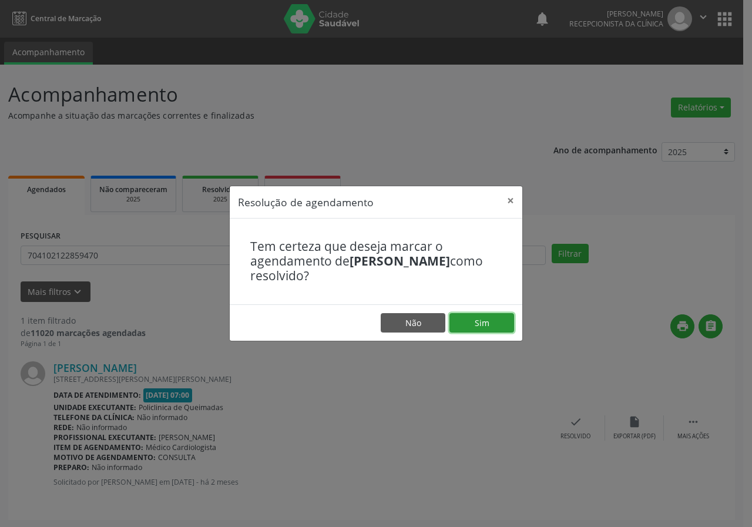
click at [501, 324] on button "Sim" at bounding box center [482, 323] width 65 height 20
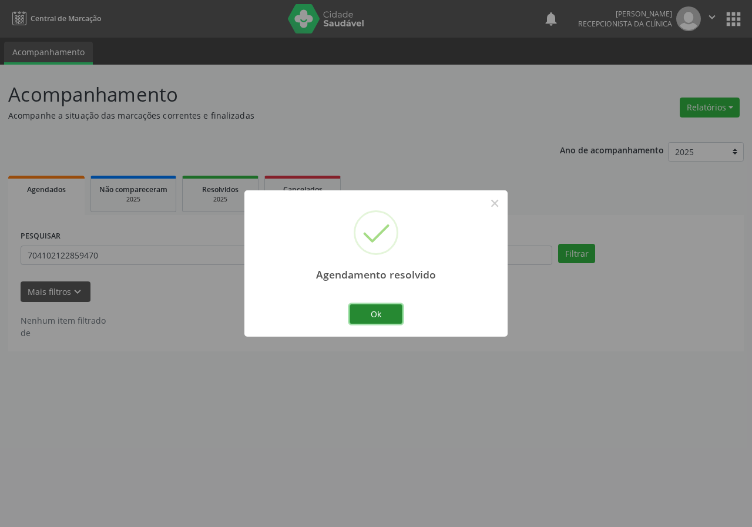
click at [370, 307] on button "Ok" at bounding box center [376, 315] width 53 height 20
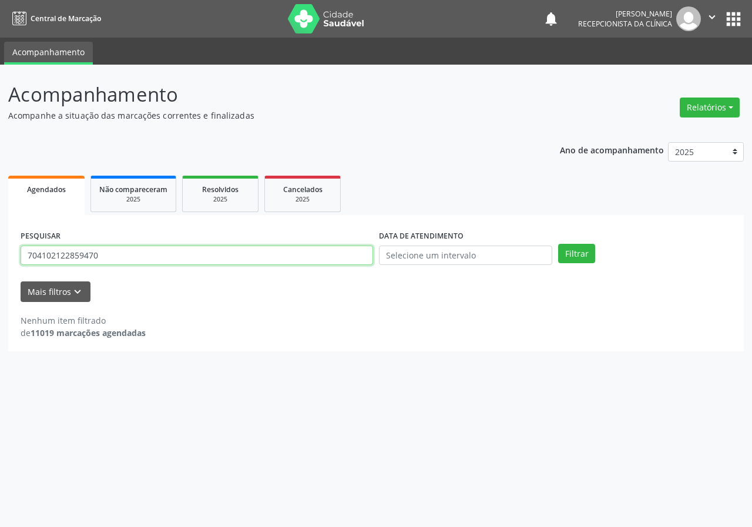
click at [258, 257] on input "704102122859470" at bounding box center [197, 256] width 353 height 20
type input "700607930928267"
click at [558, 244] on button "Filtrar" at bounding box center [576, 254] width 37 height 20
click at [194, 254] on input "700607930928267" at bounding box center [197, 256] width 353 height 20
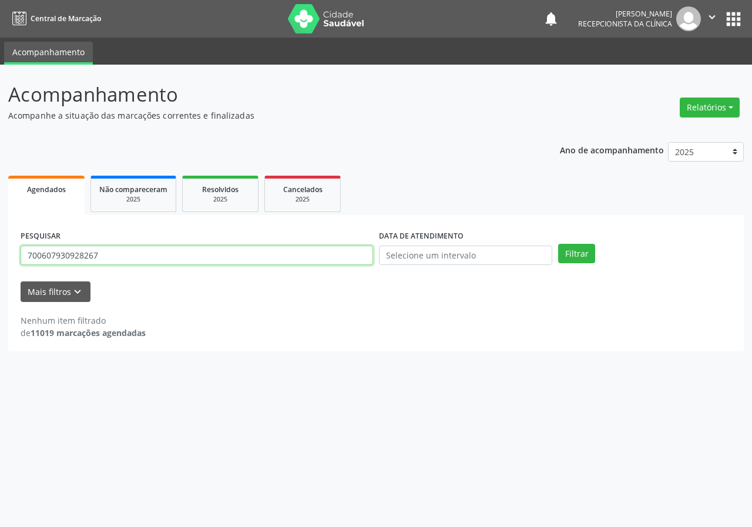
click at [194, 254] on input "700607930928267" at bounding box center [197, 256] width 353 height 20
type input "700607930928267"
click at [558, 244] on button "Filtrar" at bounding box center [576, 254] width 37 height 20
click at [175, 242] on div "PESQUISAR 700607930928267" at bounding box center [197, 251] width 359 height 46
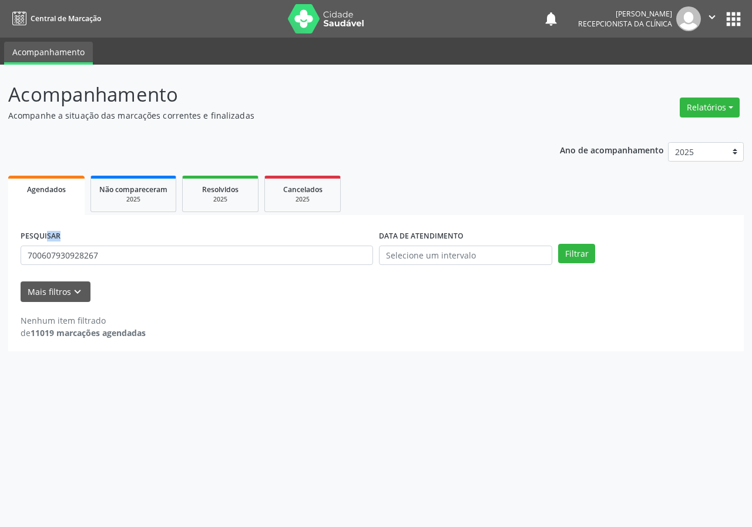
click at [175, 242] on div "PESQUISAR 700607930928267" at bounding box center [197, 251] width 359 height 46
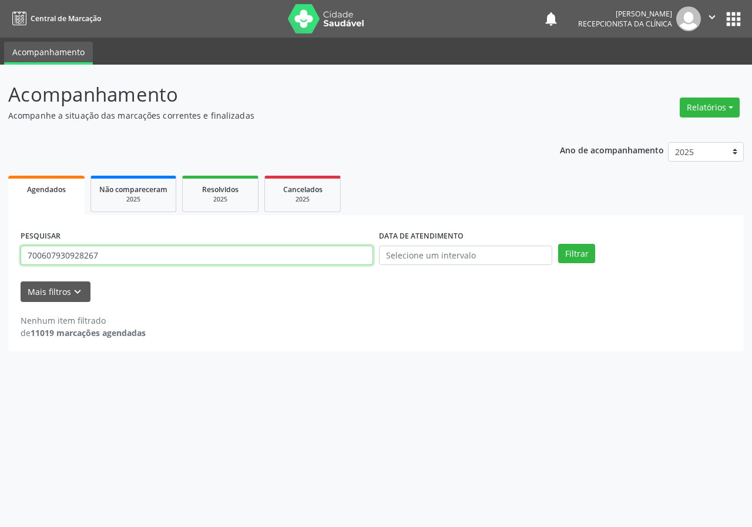
click at [170, 246] on input "700607930928267" at bounding box center [197, 256] width 353 height 20
click at [170, 251] on input "700607930928267" at bounding box center [197, 256] width 353 height 20
type input "700806469610681"
click at [558, 244] on button "Filtrar" at bounding box center [576, 254] width 37 height 20
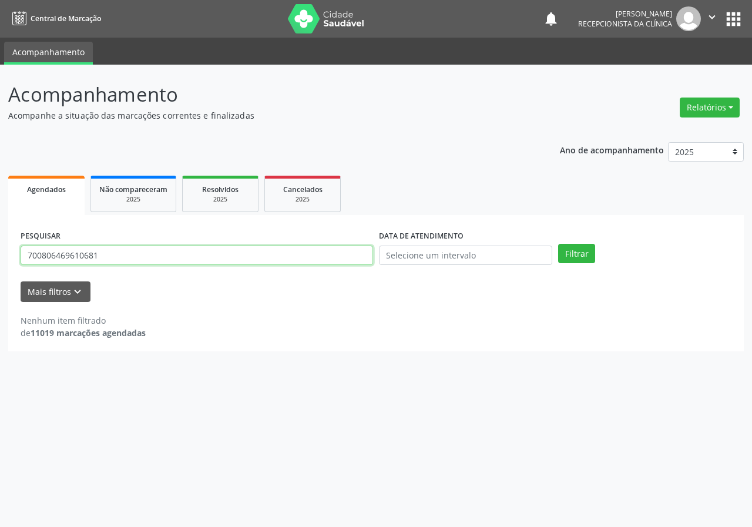
click at [125, 255] on input "700806469610681" at bounding box center [197, 256] width 353 height 20
type input "700806469610681"
click at [558, 244] on button "Filtrar" at bounding box center [576, 254] width 37 height 20
click at [123, 252] on input "700806469610681" at bounding box center [197, 256] width 353 height 20
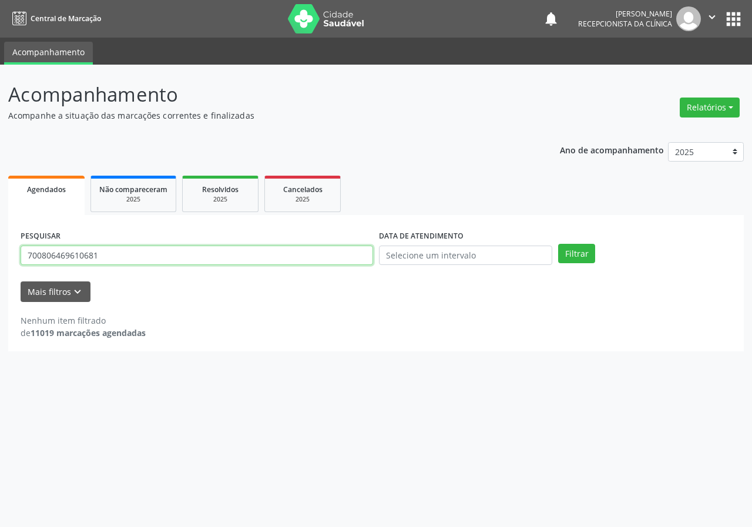
click at [123, 252] on input "700806469610681" at bounding box center [197, 256] width 353 height 20
type input "708206101982740"
click at [558, 244] on button "Filtrar" at bounding box center [576, 254] width 37 height 20
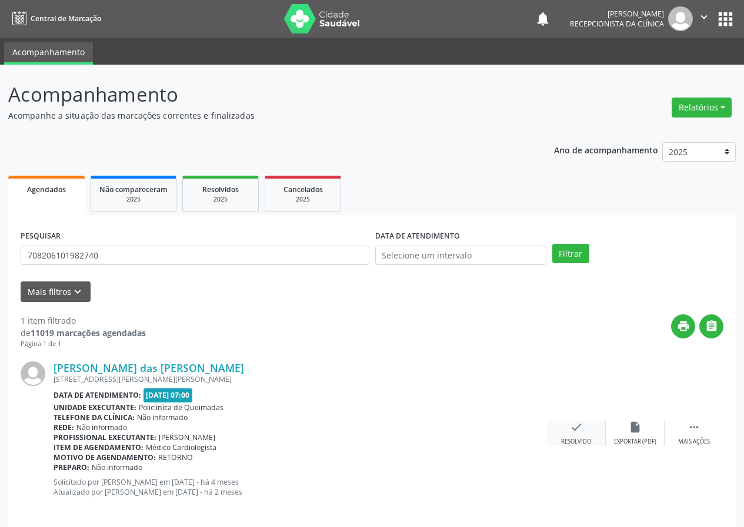
click at [573, 436] on div "check Resolvido" at bounding box center [576, 433] width 59 height 25
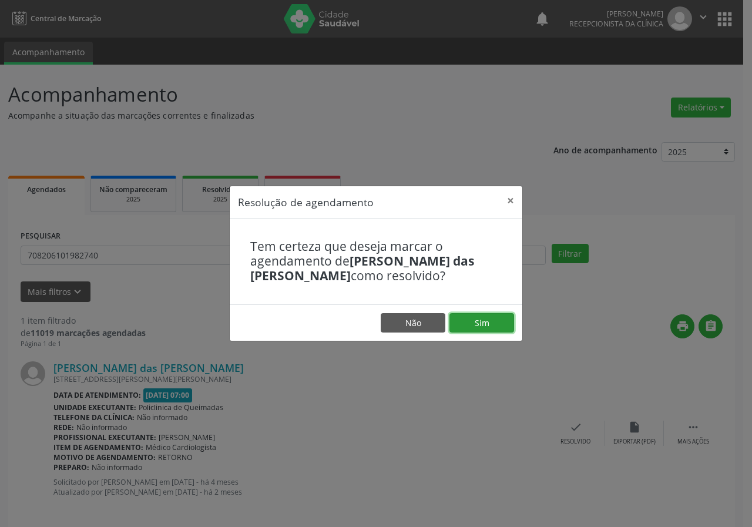
click at [497, 327] on button "Sim" at bounding box center [482, 323] width 65 height 20
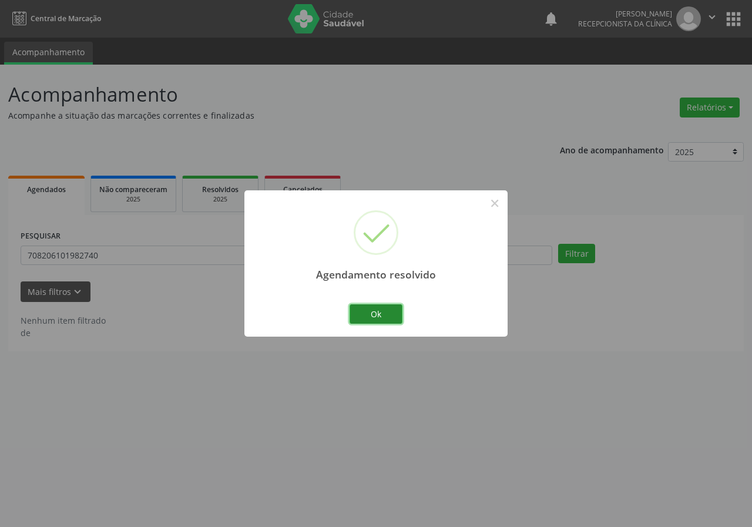
click at [386, 306] on button "Ok" at bounding box center [376, 315] width 53 height 20
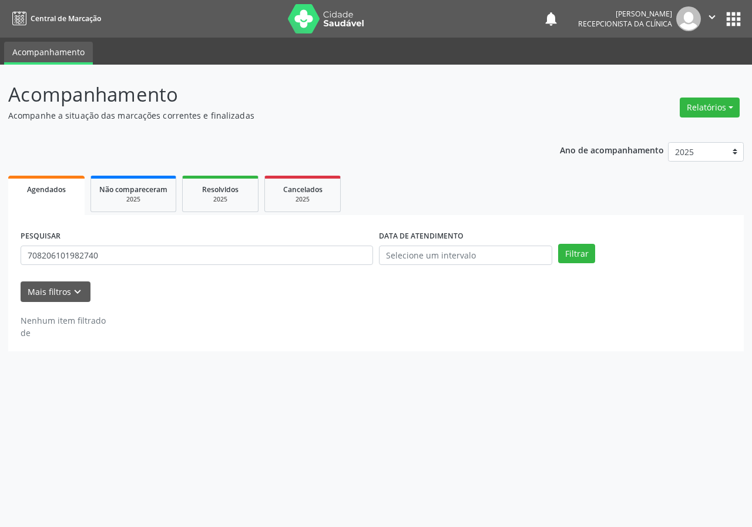
click at [323, 266] on div "PESQUISAR 708206101982740" at bounding box center [197, 251] width 359 height 46
click at [323, 265] on input "708206101982740" at bounding box center [197, 256] width 353 height 20
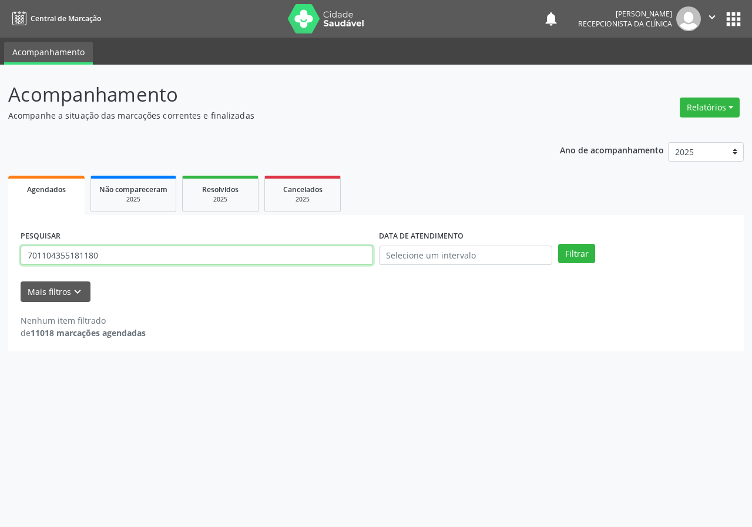
type input "701104355181180"
click at [558, 244] on button "Filtrar" at bounding box center [576, 254] width 37 height 20
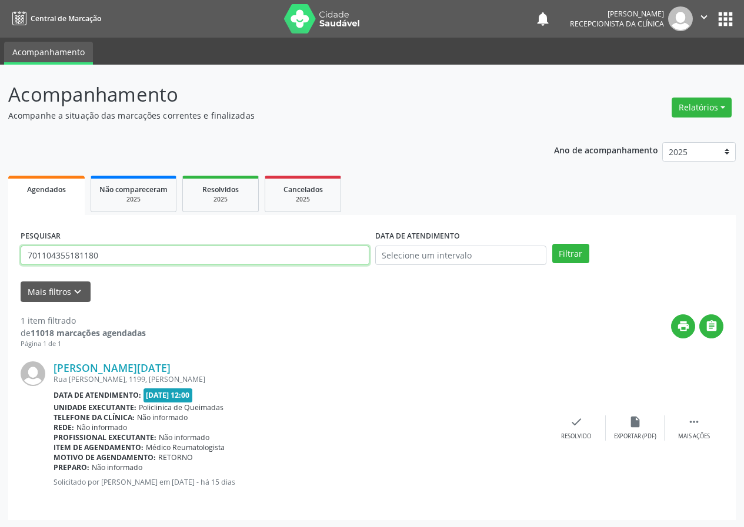
click at [161, 255] on input "701104355181180" at bounding box center [195, 256] width 349 height 20
type input "704609669441929"
click at [552, 244] on button "Filtrar" at bounding box center [570, 254] width 37 height 20
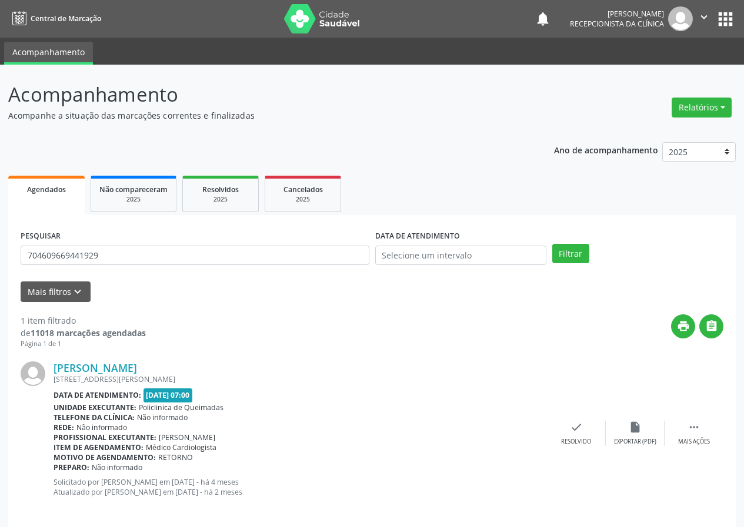
click at [583, 416] on div "[PERSON_NAME] [STREET_ADDRESS][PERSON_NAME] Data de atendimento: [DATE] 07:00 U…" at bounding box center [372, 433] width 703 height 169
click at [582, 424] on icon "check" at bounding box center [576, 427] width 13 height 13
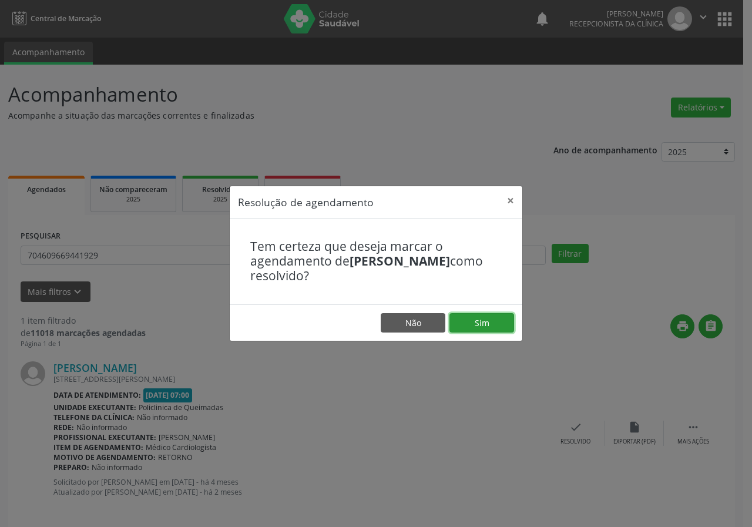
click at [478, 319] on button "Sim" at bounding box center [482, 323] width 65 height 20
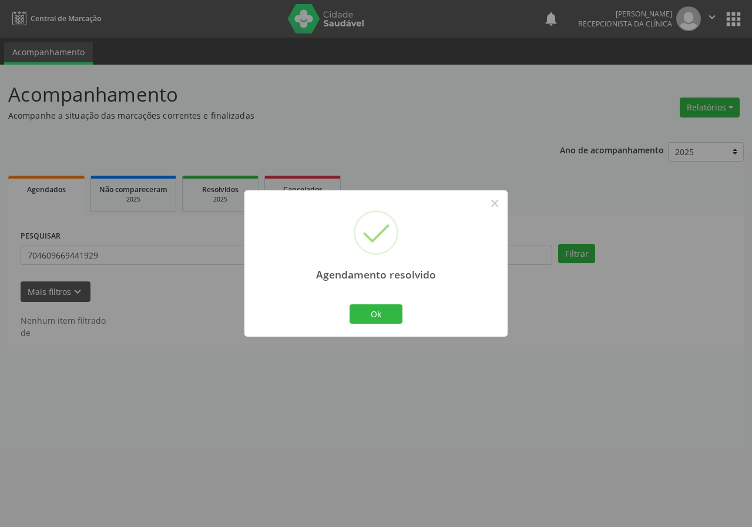
click at [390, 303] on div "Ok Cancel" at bounding box center [376, 314] width 58 height 25
click at [383, 313] on button "Ok" at bounding box center [376, 315] width 53 height 20
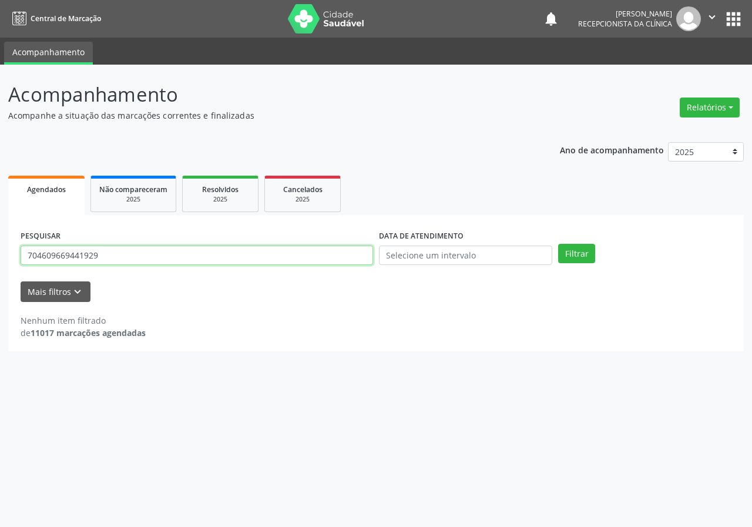
click at [205, 263] on input "704609669441929" at bounding box center [197, 256] width 353 height 20
type input "703102830779760"
click at [558, 244] on button "Filtrar" at bounding box center [576, 254] width 37 height 20
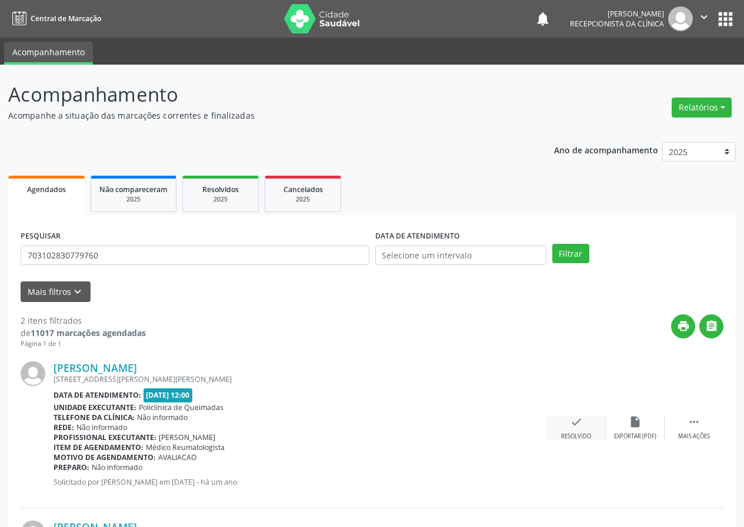
click at [572, 430] on div "check Resolvido" at bounding box center [576, 428] width 59 height 25
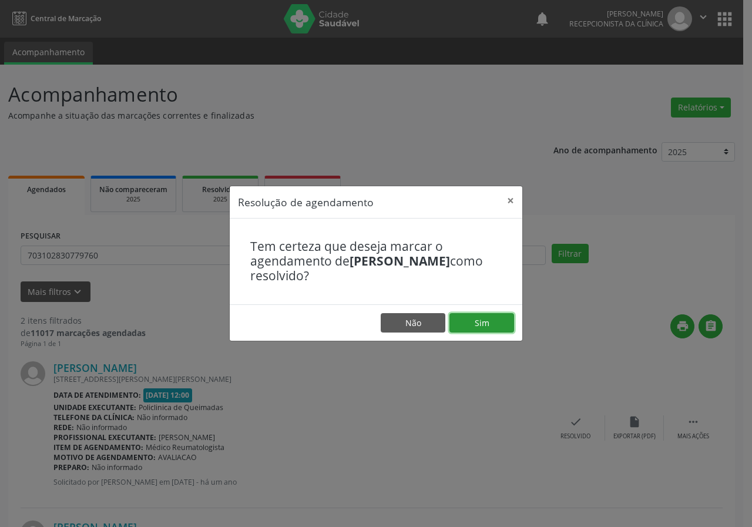
click at [498, 322] on button "Sim" at bounding box center [482, 323] width 65 height 20
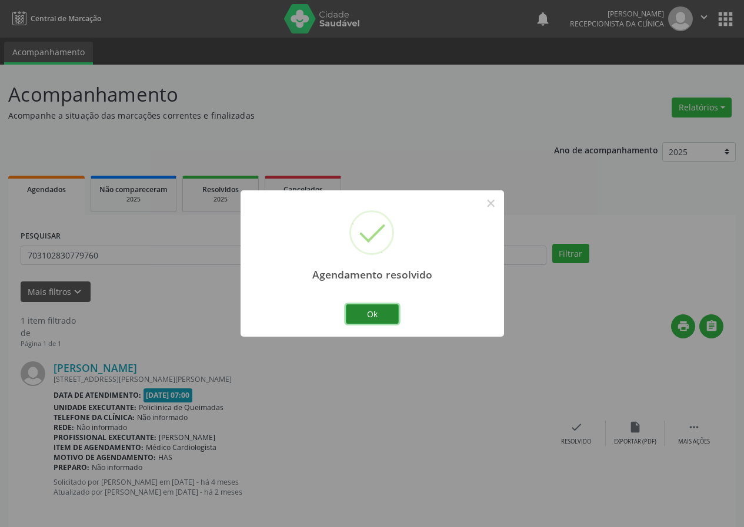
click at [360, 316] on button "Ok" at bounding box center [372, 315] width 53 height 20
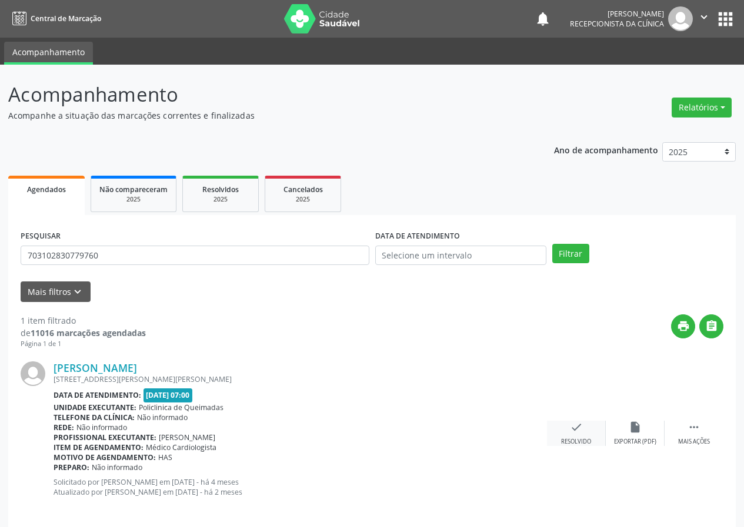
click at [578, 434] on div "check Resolvido" at bounding box center [576, 433] width 59 height 25
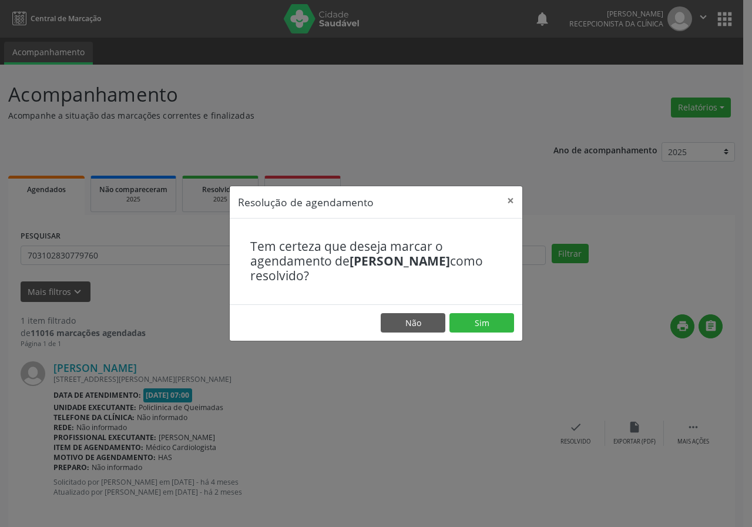
click at [516, 324] on footer "Não Sim" at bounding box center [376, 323] width 293 height 37
click at [501, 330] on button "Sim" at bounding box center [482, 323] width 65 height 20
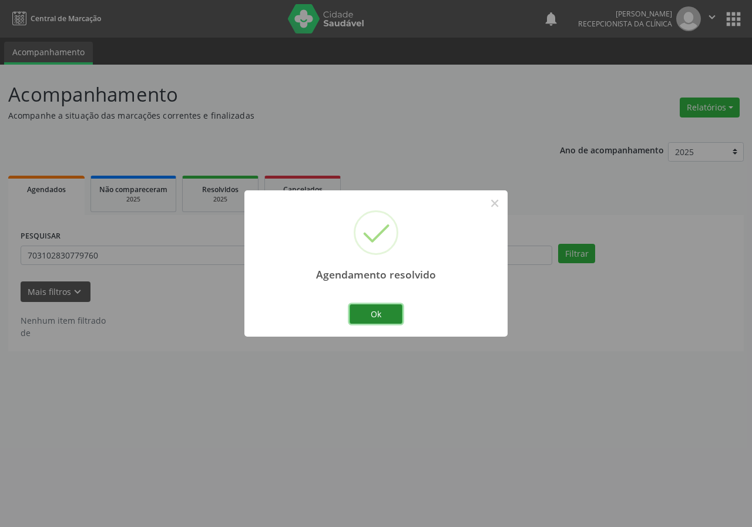
click at [392, 318] on button "Ok" at bounding box center [376, 315] width 53 height 20
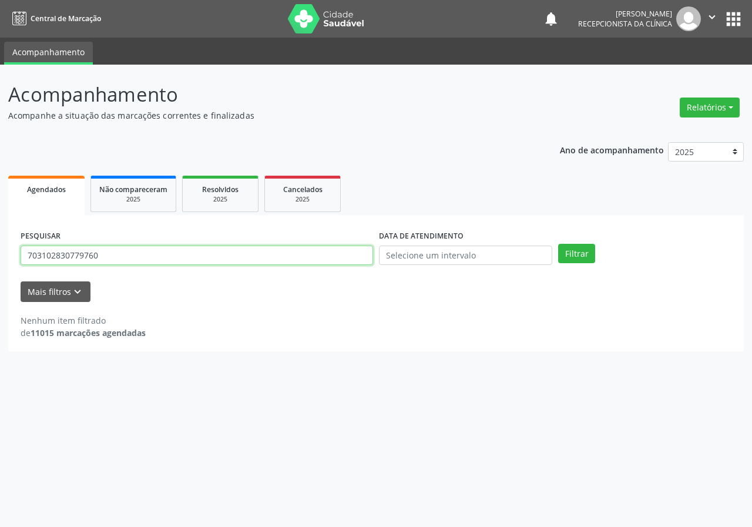
click at [279, 249] on input "703102830779760" at bounding box center [197, 256] width 353 height 20
type input "708903701950514"
click at [558, 244] on button "Filtrar" at bounding box center [576, 254] width 37 height 20
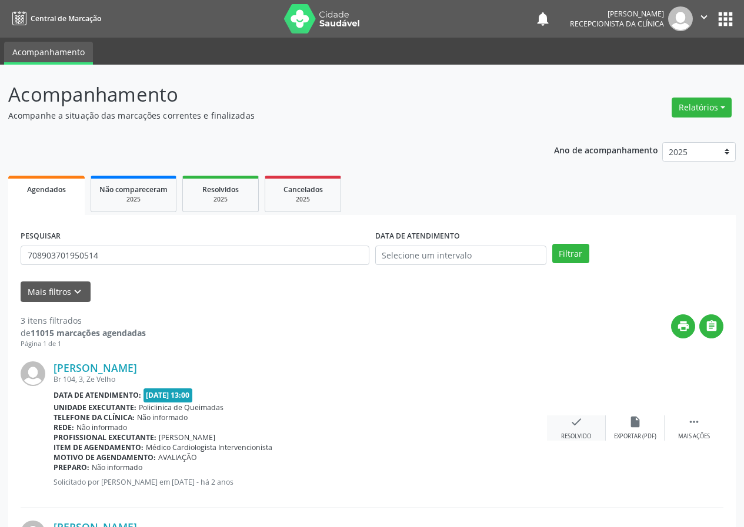
click at [580, 419] on icon "check" at bounding box center [576, 422] width 13 height 13
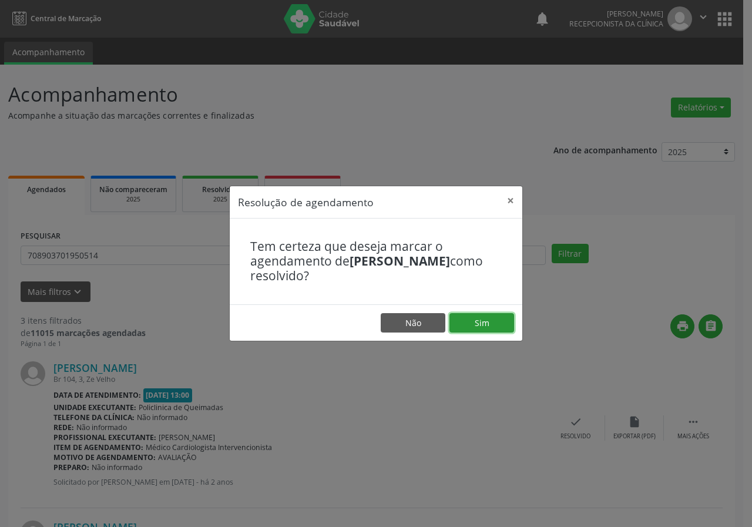
click at [481, 324] on button "Sim" at bounding box center [482, 323] width 65 height 20
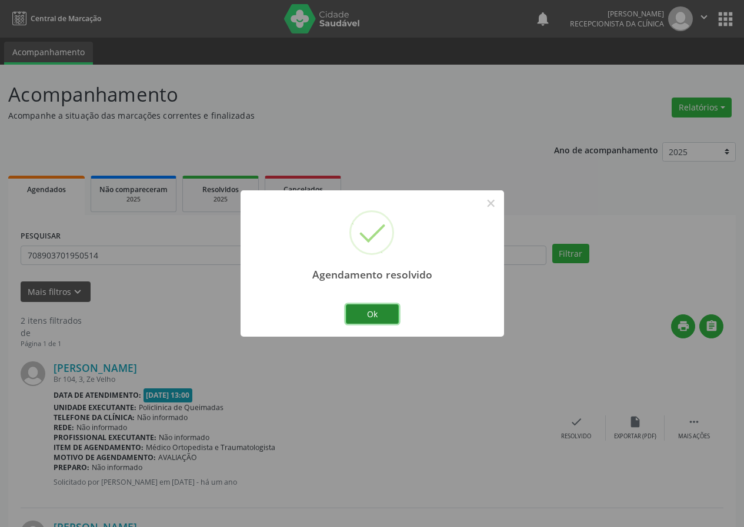
click at [375, 313] on button "Ok" at bounding box center [372, 315] width 53 height 20
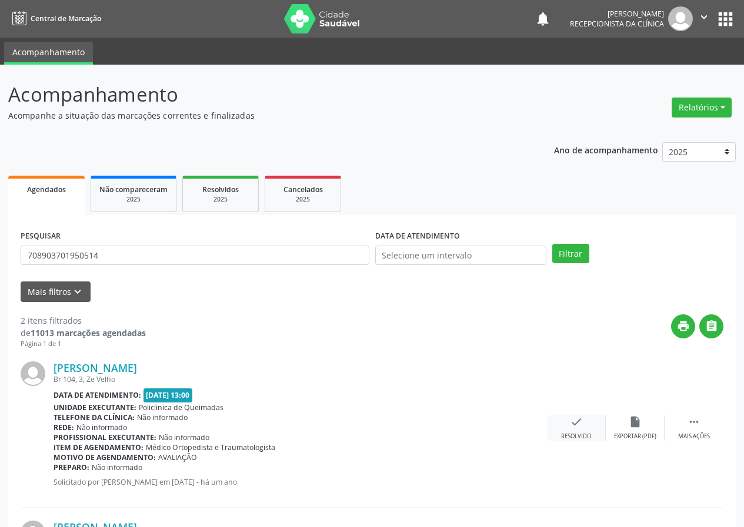
click at [568, 432] on div "check Resolvido" at bounding box center [576, 428] width 59 height 25
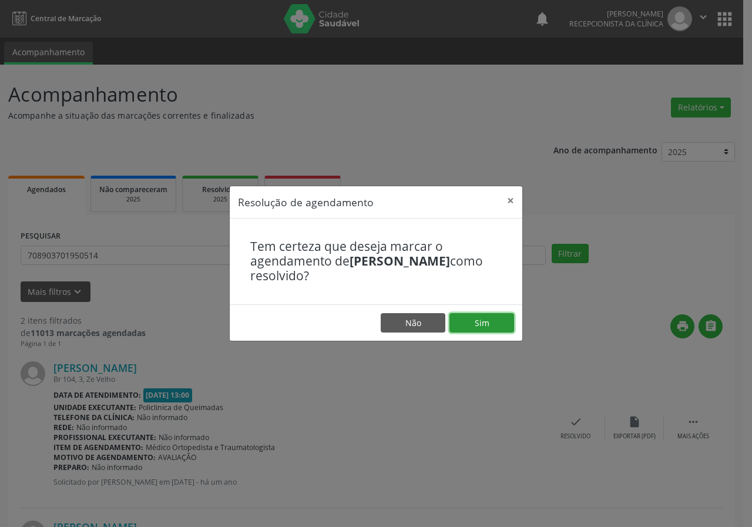
click at [467, 318] on button "Sim" at bounding box center [482, 323] width 65 height 20
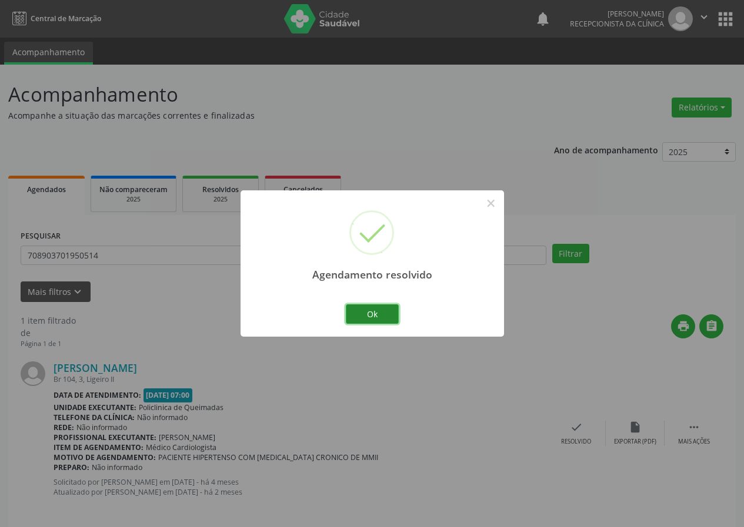
click at [396, 309] on button "Ok" at bounding box center [372, 315] width 53 height 20
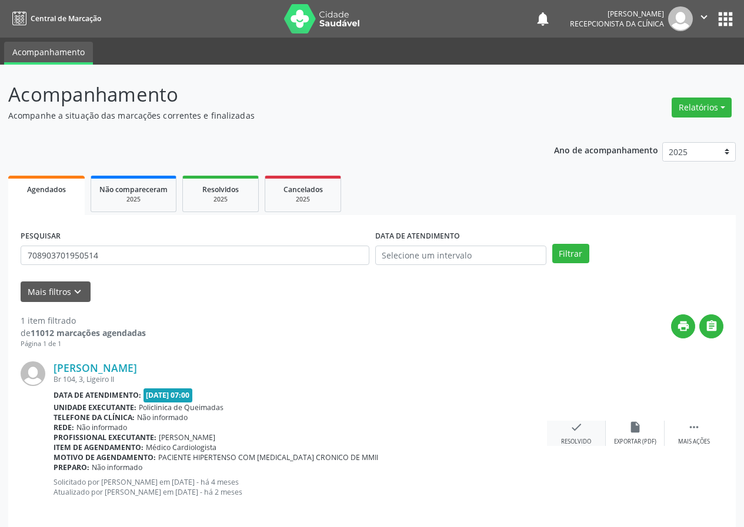
click at [568, 422] on div "check Resolvido" at bounding box center [576, 433] width 59 height 25
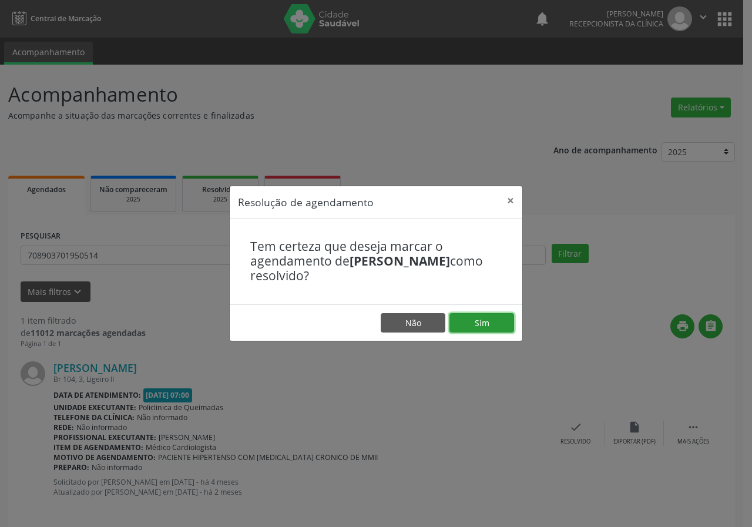
click at [500, 322] on button "Sim" at bounding box center [482, 323] width 65 height 20
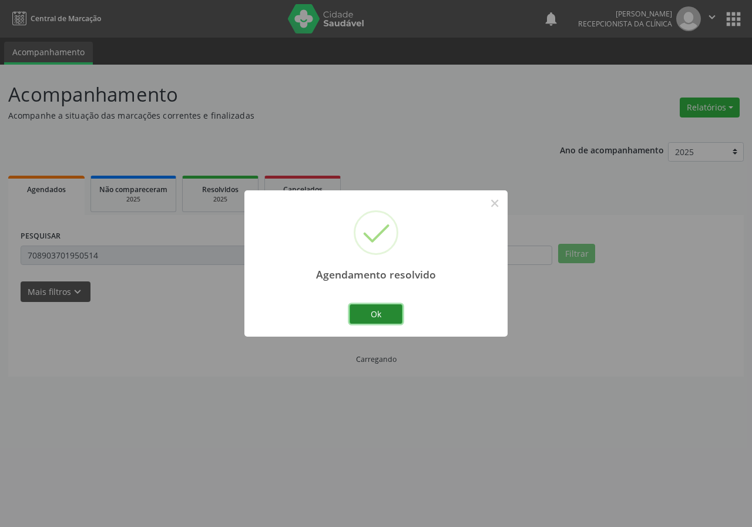
click at [385, 312] on button "Ok" at bounding box center [376, 315] width 53 height 20
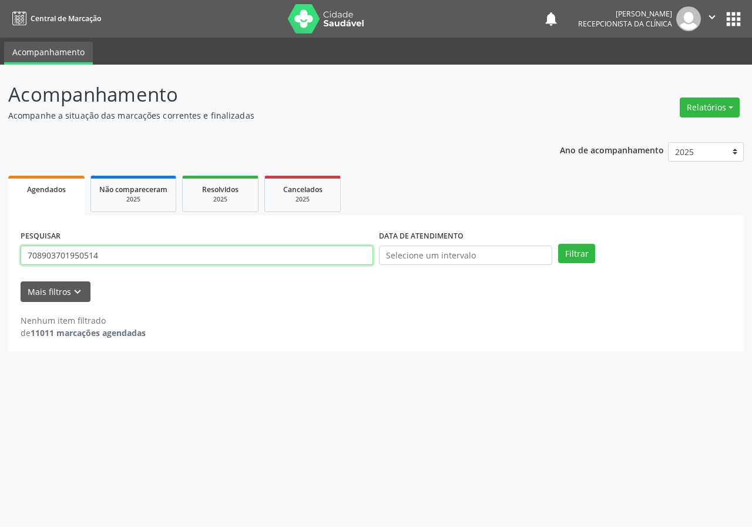
click at [298, 262] on input "708903701950514" at bounding box center [197, 256] width 353 height 20
type input "708109558060134"
click at [558, 244] on button "Filtrar" at bounding box center [576, 254] width 37 height 20
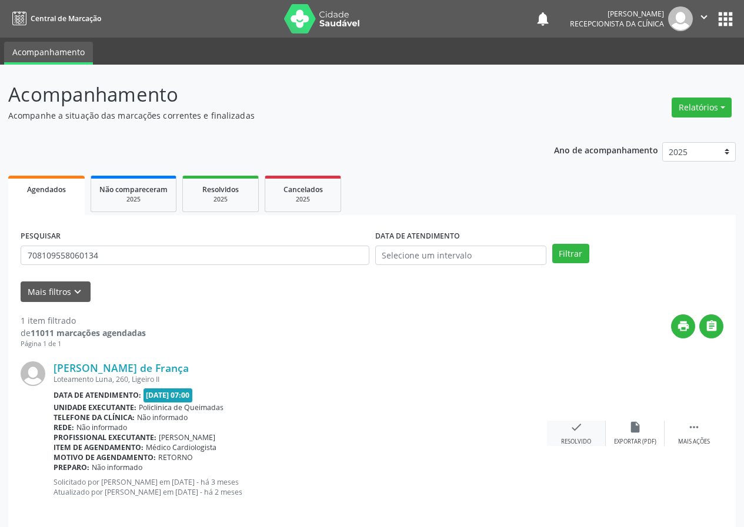
click at [578, 426] on icon "check" at bounding box center [576, 427] width 13 height 13
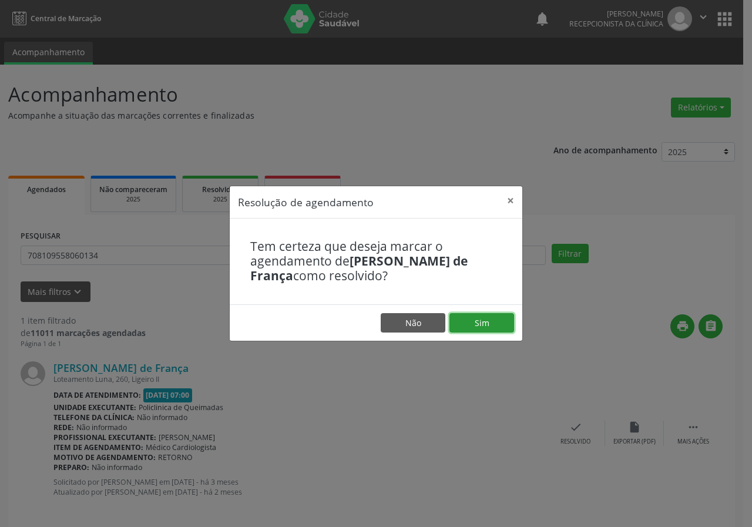
click at [490, 315] on button "Sim" at bounding box center [482, 323] width 65 height 20
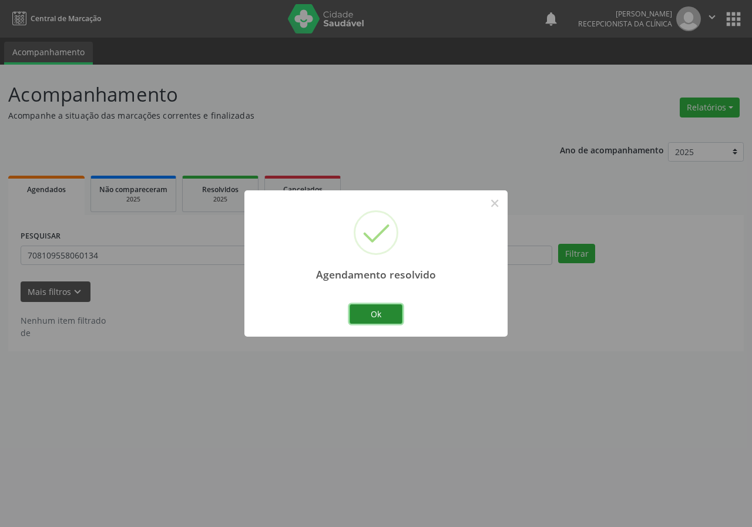
click at [376, 312] on button "Ok" at bounding box center [376, 315] width 53 height 20
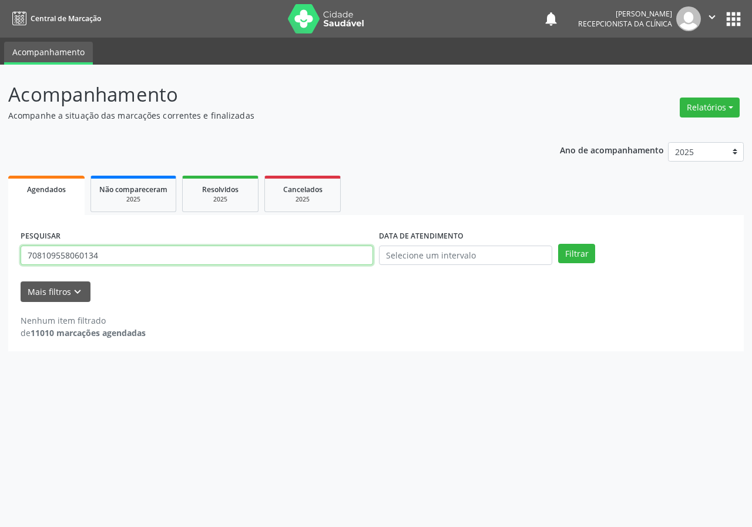
click at [331, 252] on input "708109558060134" at bounding box center [197, 256] width 353 height 20
type input "701807202514171"
click at [558, 244] on button "Filtrar" at bounding box center [576, 254] width 37 height 20
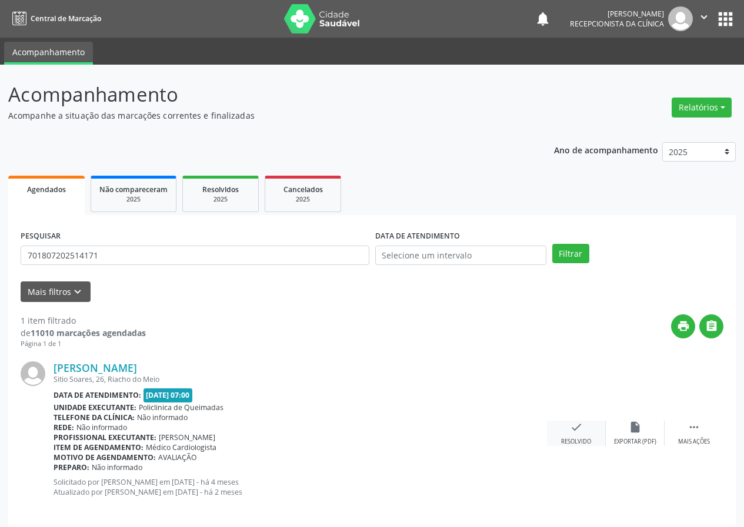
click at [578, 422] on icon "check" at bounding box center [576, 427] width 13 height 13
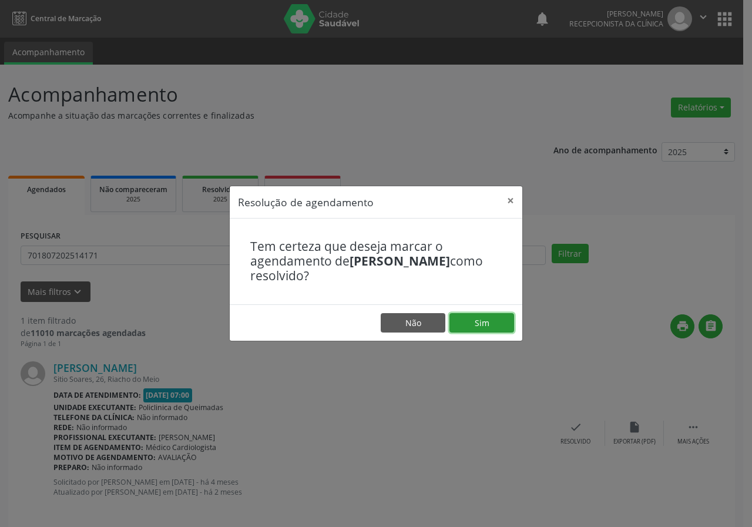
click at [494, 315] on button "Sim" at bounding box center [482, 323] width 65 height 20
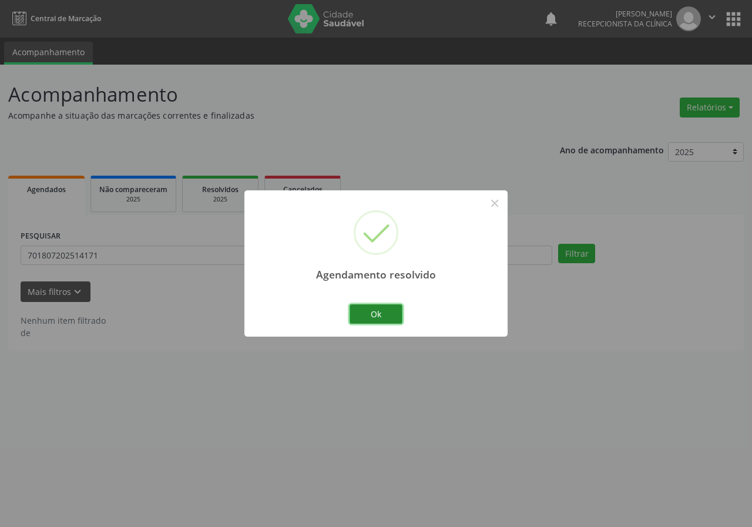
click at [381, 322] on button "Ok" at bounding box center [376, 315] width 53 height 20
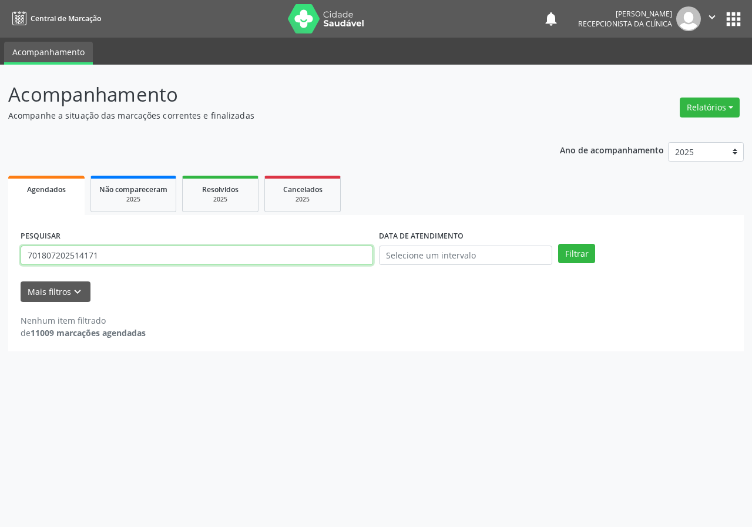
click at [303, 263] on input "701807202514171" at bounding box center [197, 256] width 353 height 20
type input "704509349415111"
click at [558, 244] on button "Filtrar" at bounding box center [576, 254] width 37 height 20
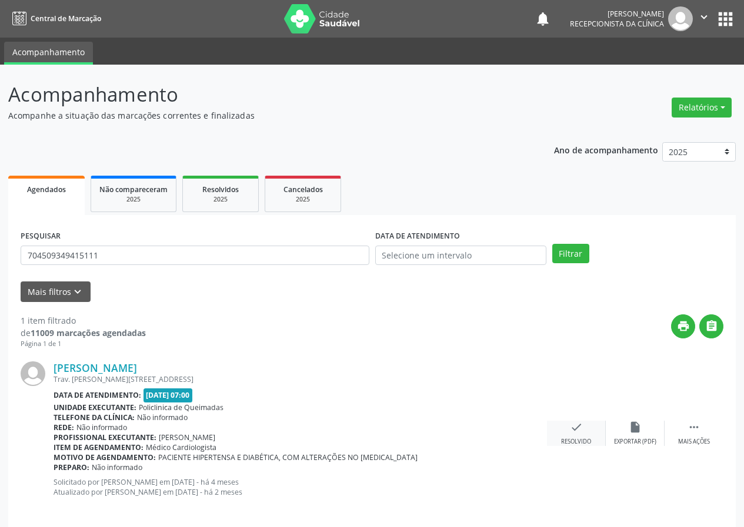
click at [578, 438] on div "Resolvido" at bounding box center [576, 442] width 30 height 8
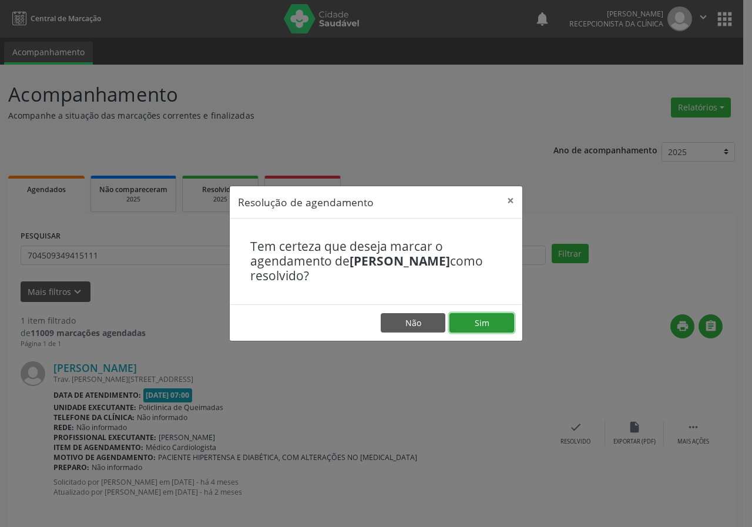
click at [493, 329] on button "Sim" at bounding box center [482, 323] width 65 height 20
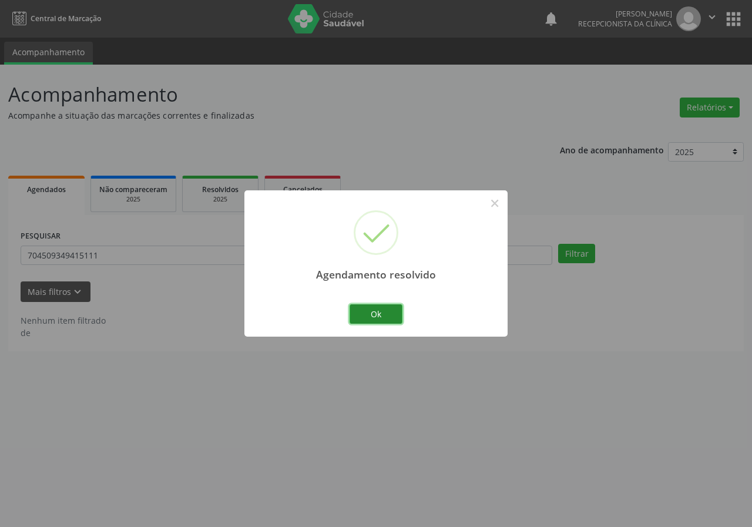
click at [384, 310] on button "Ok" at bounding box center [376, 315] width 53 height 20
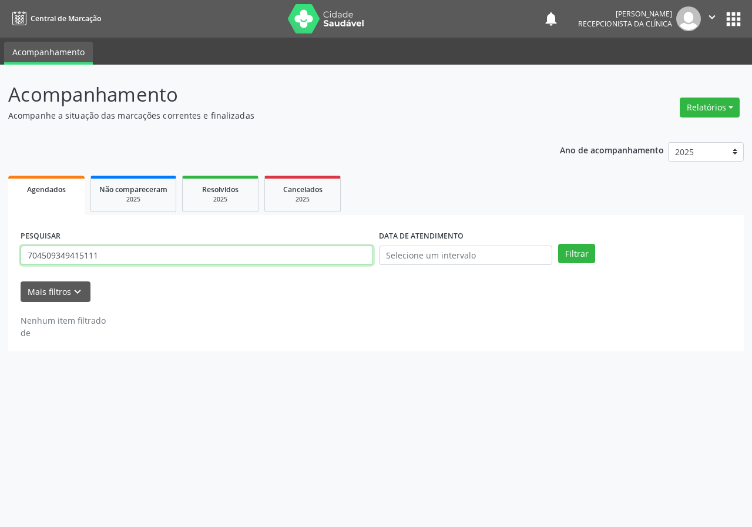
click at [116, 259] on input "704509349415111" at bounding box center [197, 256] width 353 height 20
type input "708005888447323"
click at [558, 244] on button "Filtrar" at bounding box center [576, 254] width 37 height 20
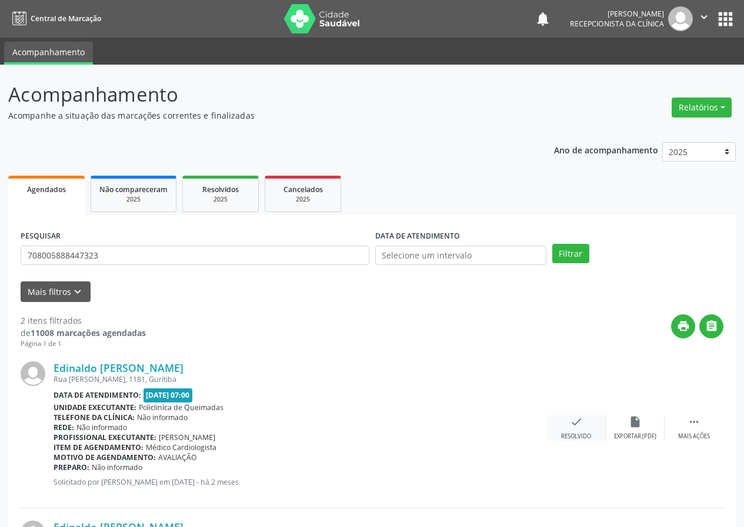
click at [566, 422] on div "check Resolvido" at bounding box center [576, 428] width 59 height 25
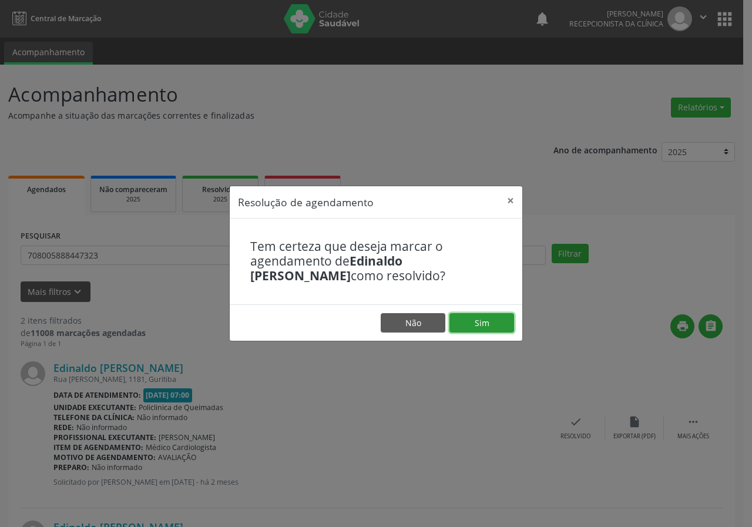
click at [484, 329] on button "Sim" at bounding box center [482, 323] width 65 height 20
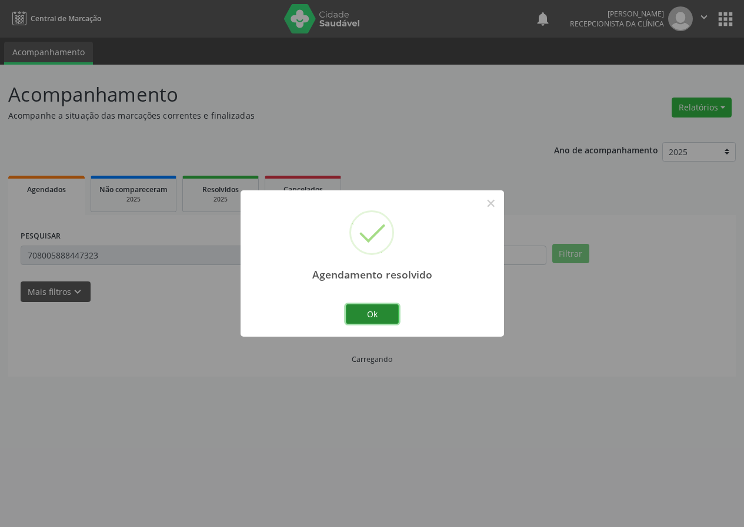
click at [388, 307] on button "Ok" at bounding box center [372, 315] width 53 height 20
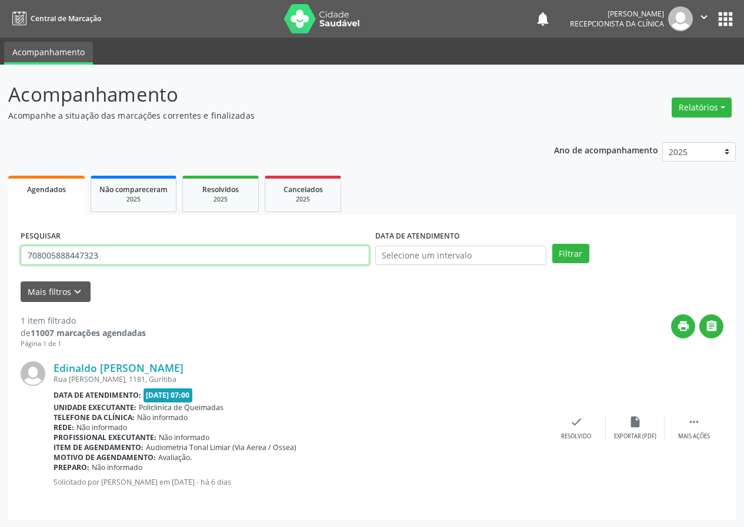
click at [129, 256] on input "708005888447323" at bounding box center [195, 256] width 349 height 20
type input "704508377179515"
click at [552, 244] on button "Filtrar" at bounding box center [570, 254] width 37 height 20
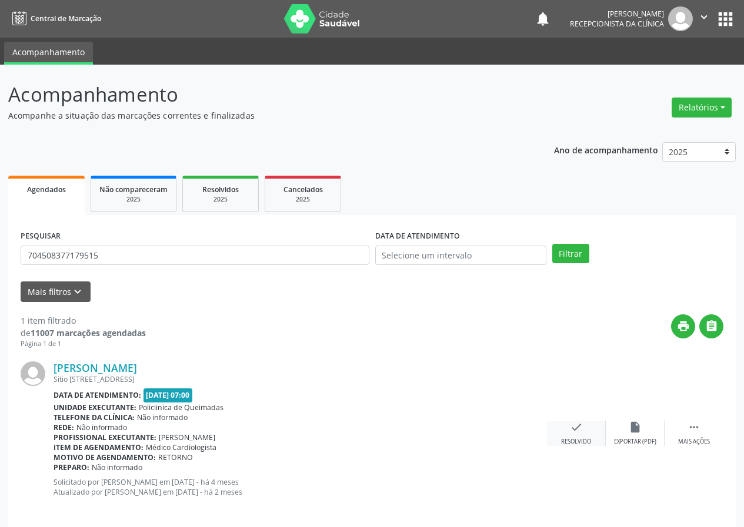
click at [570, 430] on icon "check" at bounding box center [576, 427] width 13 height 13
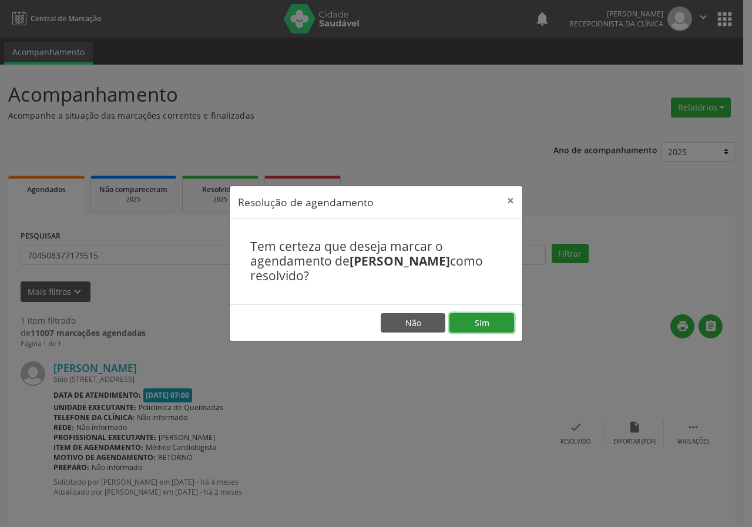
click at [501, 331] on button "Sim" at bounding box center [482, 323] width 65 height 20
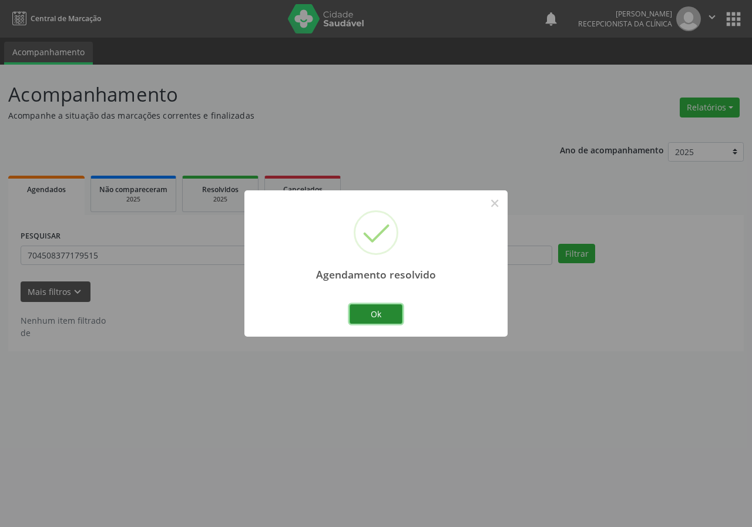
click at [386, 307] on button "Ok" at bounding box center [376, 315] width 53 height 20
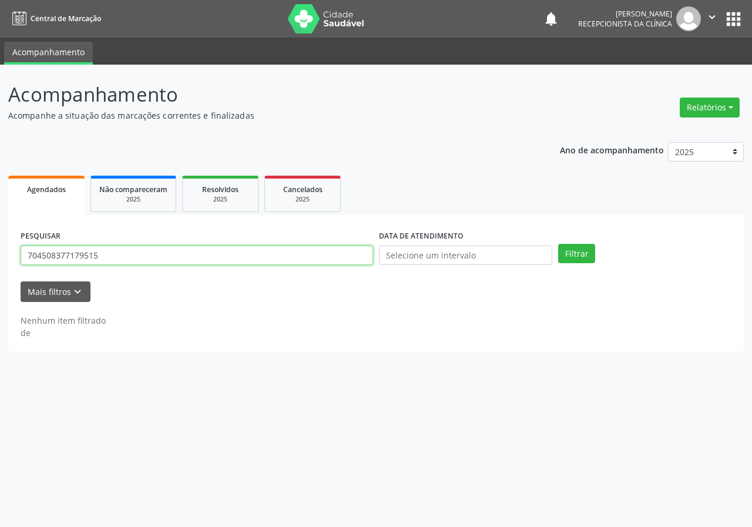
click at [317, 265] on input "704508377179515" at bounding box center [197, 256] width 353 height 20
click at [317, 264] on input "704508377179515" at bounding box center [197, 256] width 353 height 20
type input "700007625730101"
click at [558, 244] on button "Filtrar" at bounding box center [576, 254] width 37 height 20
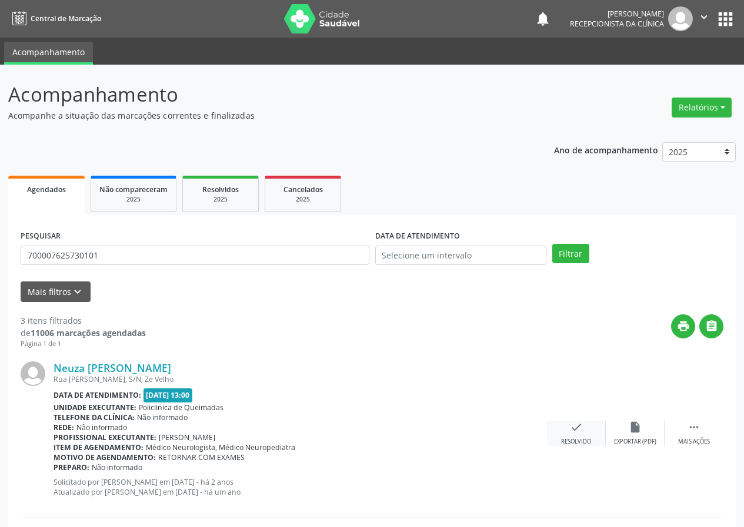
click at [575, 435] on div "check Resolvido" at bounding box center [576, 433] width 59 height 25
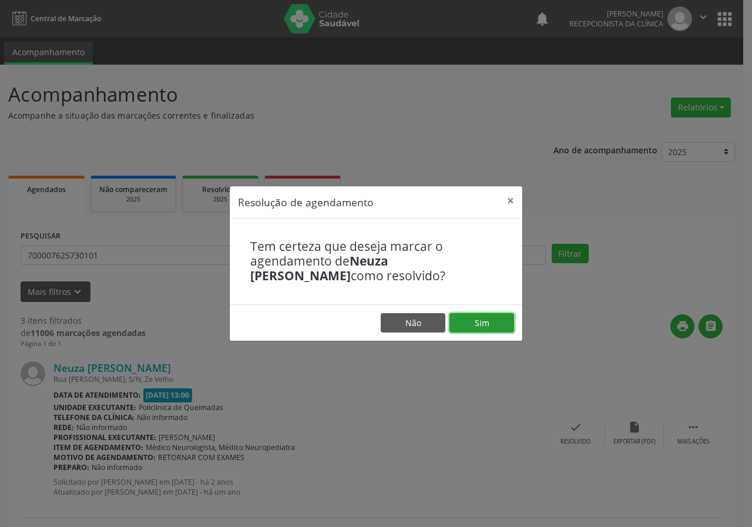
click at [481, 323] on button "Sim" at bounding box center [482, 323] width 65 height 20
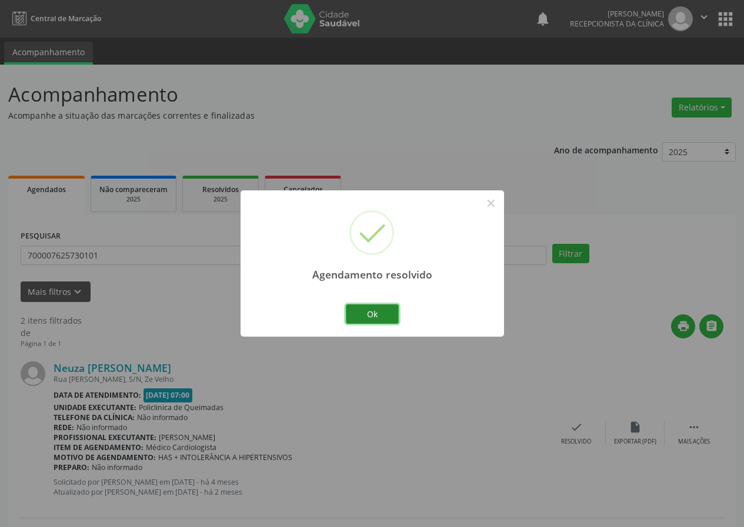
click at [386, 313] on button "Ok" at bounding box center [372, 315] width 53 height 20
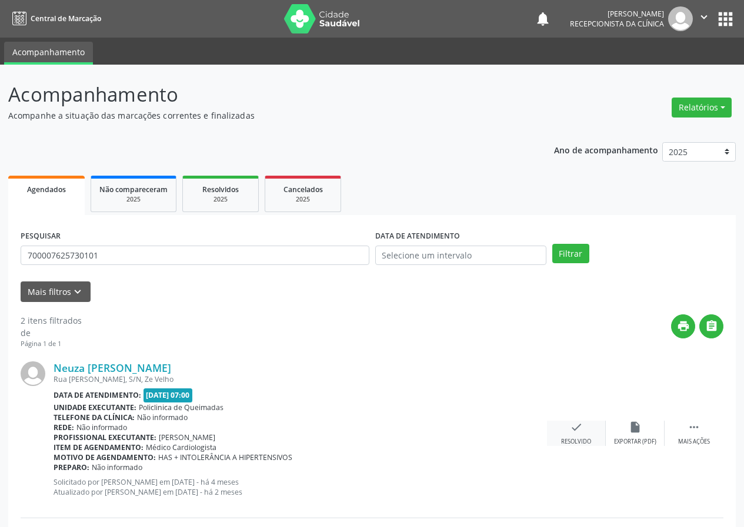
click at [566, 433] on div "check Resolvido" at bounding box center [576, 433] width 59 height 25
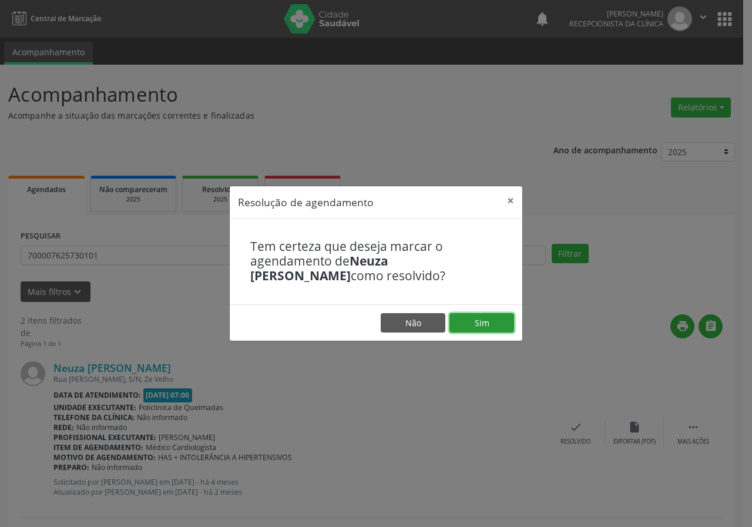
click at [482, 322] on button "Sim" at bounding box center [482, 323] width 65 height 20
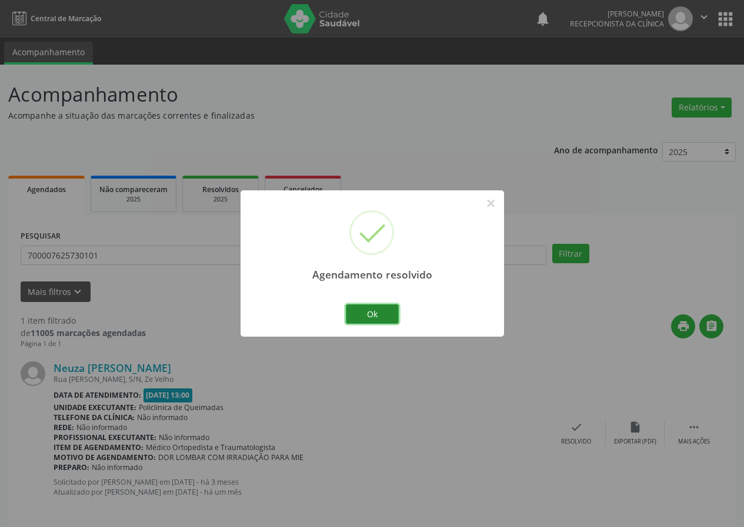
click at [372, 311] on button "Ok" at bounding box center [372, 315] width 53 height 20
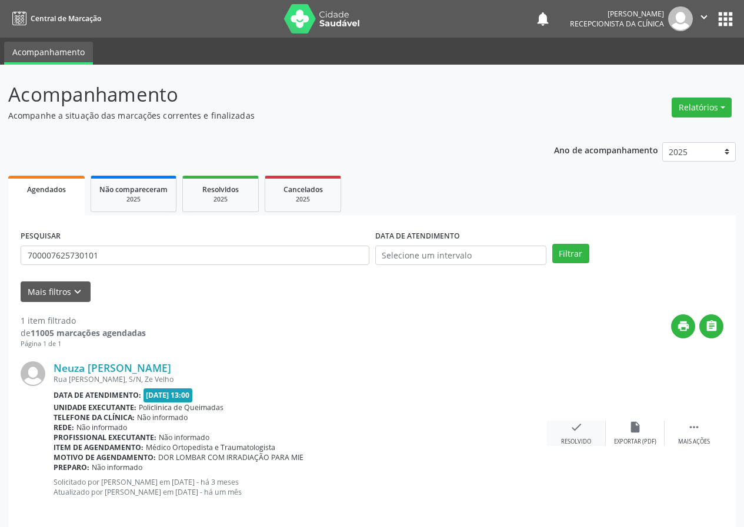
click at [584, 423] on div "check Resolvido" at bounding box center [576, 433] width 59 height 25
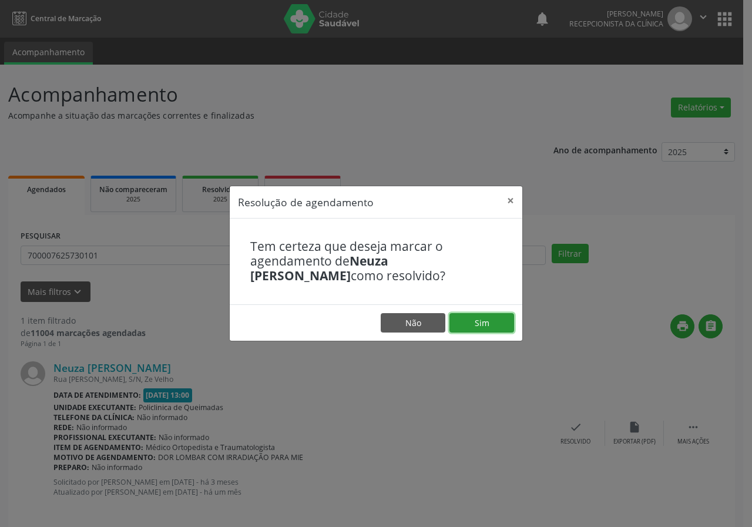
click at [493, 323] on button "Sim" at bounding box center [482, 323] width 65 height 20
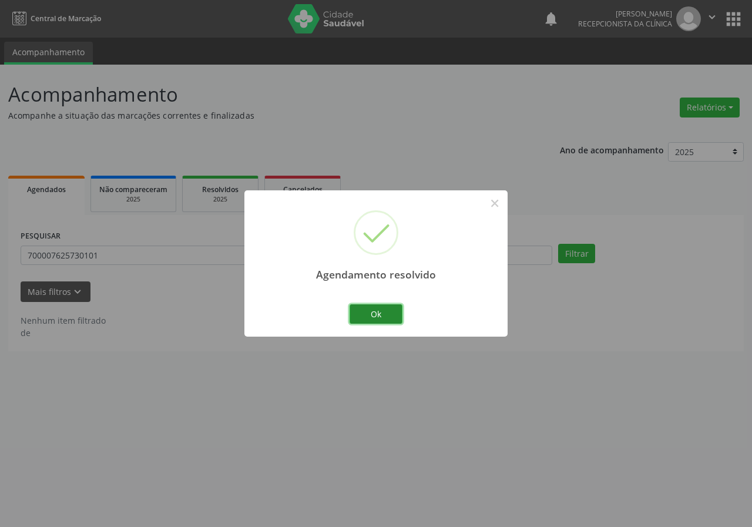
click at [380, 305] on button "Ok" at bounding box center [376, 315] width 53 height 20
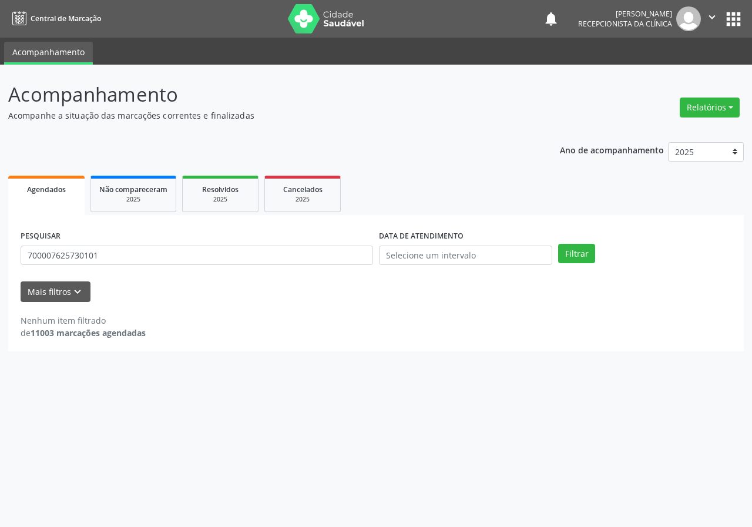
click at [361, 241] on div "PESQUISAR 700007625730101" at bounding box center [197, 251] width 359 height 46
click at [353, 255] on input "700007625730101" at bounding box center [197, 256] width 353 height 20
type input "704506665333720"
click at [558, 244] on button "Filtrar" at bounding box center [576, 254] width 37 height 20
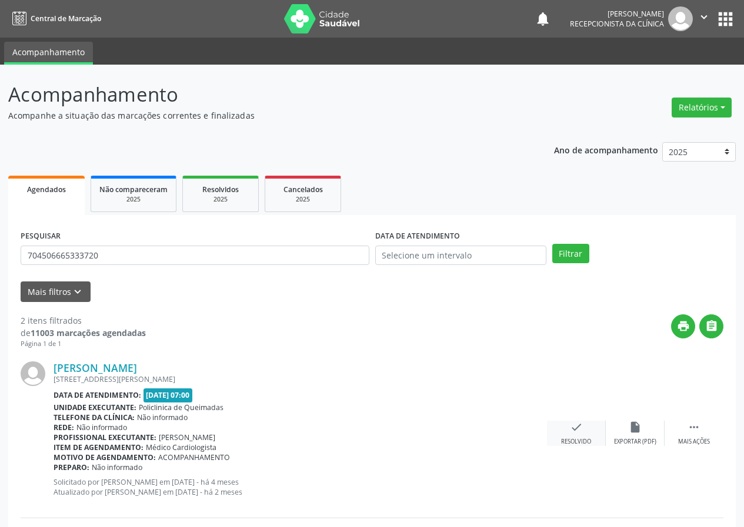
click at [568, 440] on div "Resolvido" at bounding box center [576, 442] width 30 height 8
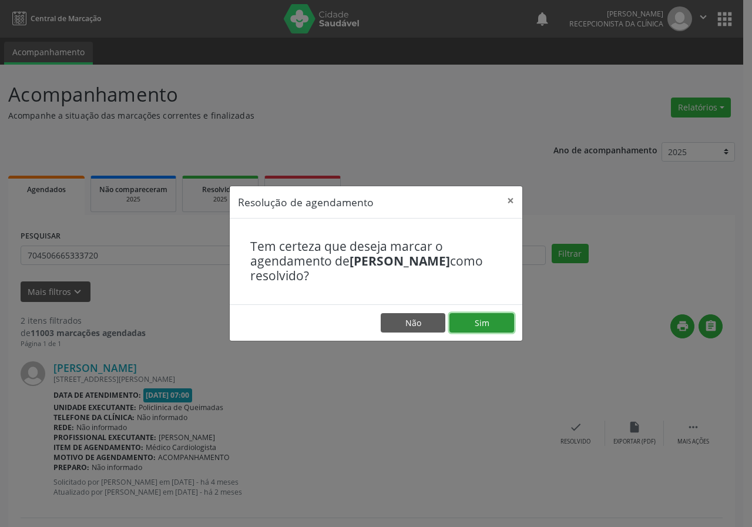
click at [481, 324] on button "Sim" at bounding box center [482, 323] width 65 height 20
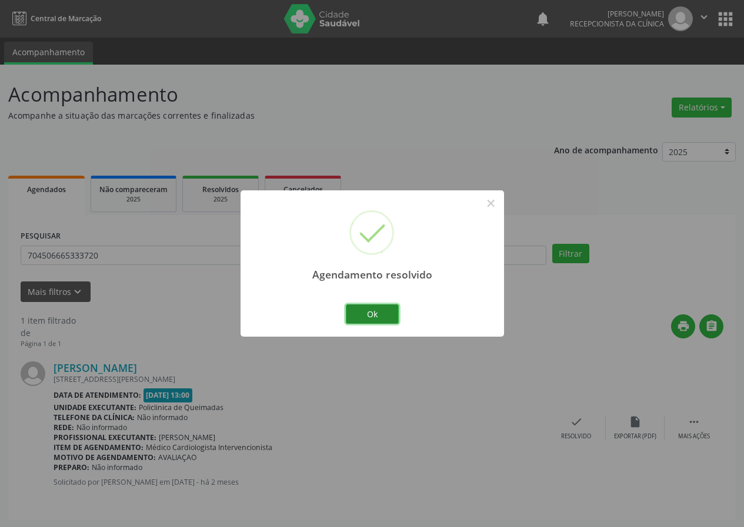
click at [369, 310] on button "Ok" at bounding box center [372, 315] width 53 height 20
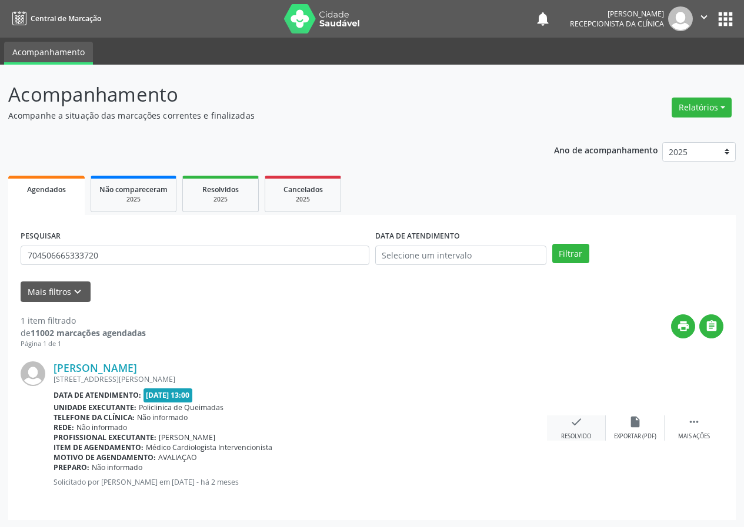
click at [573, 433] on div "Resolvido" at bounding box center [576, 437] width 30 height 8
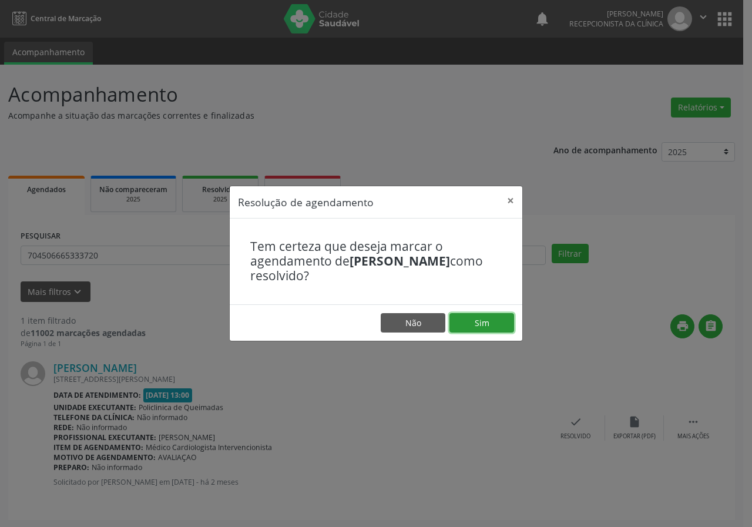
click at [504, 323] on button "Sim" at bounding box center [482, 323] width 65 height 20
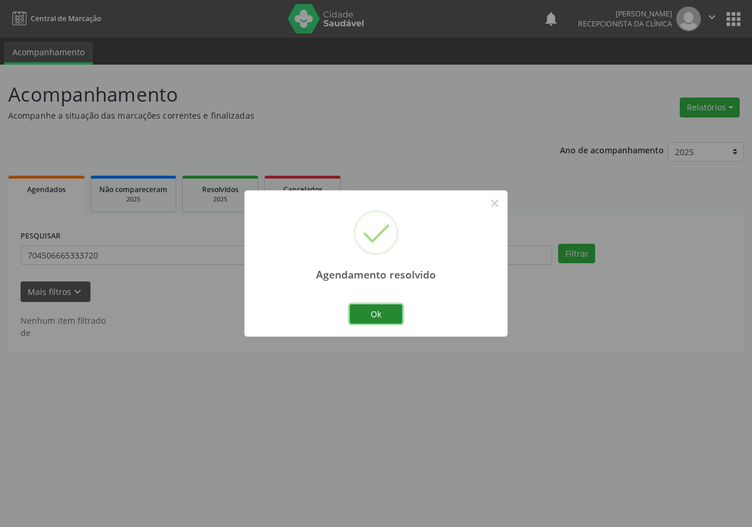
click at [380, 315] on button "Ok" at bounding box center [376, 315] width 53 height 20
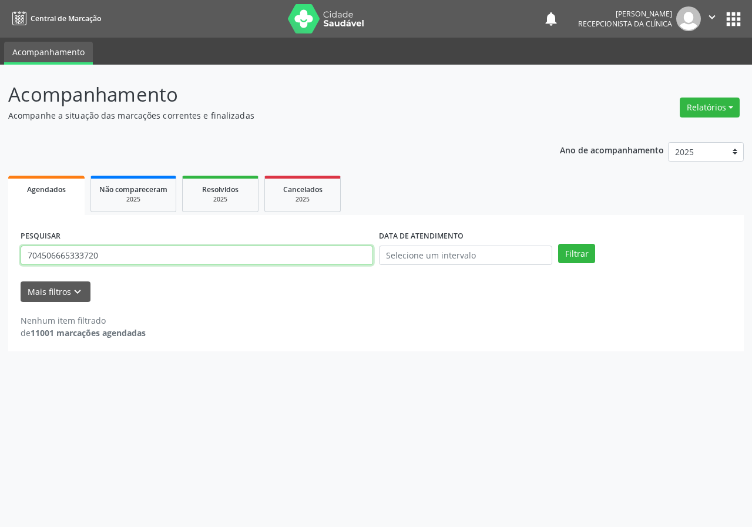
click at [338, 258] on input "704506665333720" at bounding box center [197, 256] width 353 height 20
type input "702608774044546"
click at [558, 244] on button "Filtrar" at bounding box center [576, 254] width 37 height 20
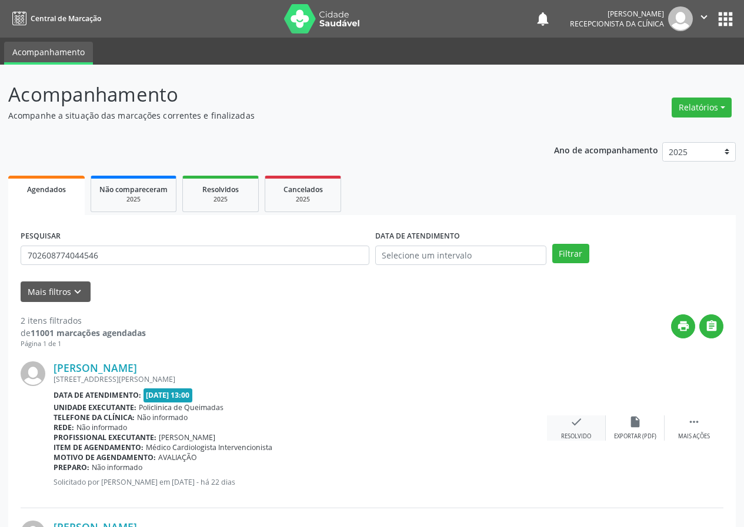
click at [576, 432] on div "check Resolvido" at bounding box center [576, 428] width 59 height 25
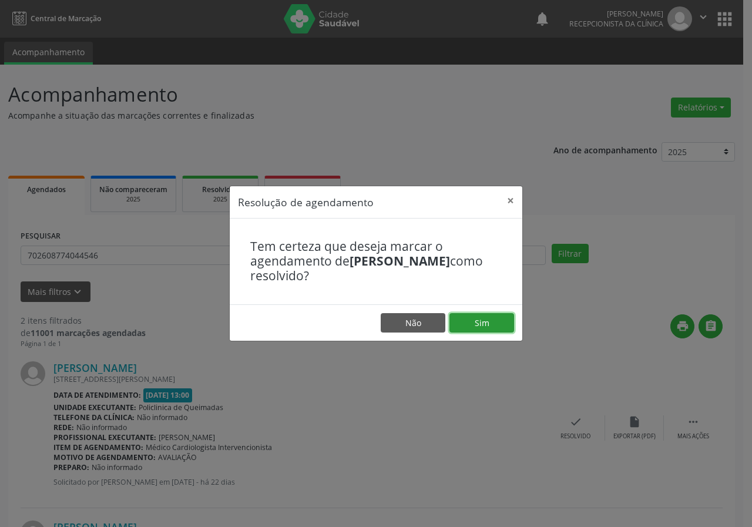
click at [484, 327] on button "Sim" at bounding box center [482, 323] width 65 height 20
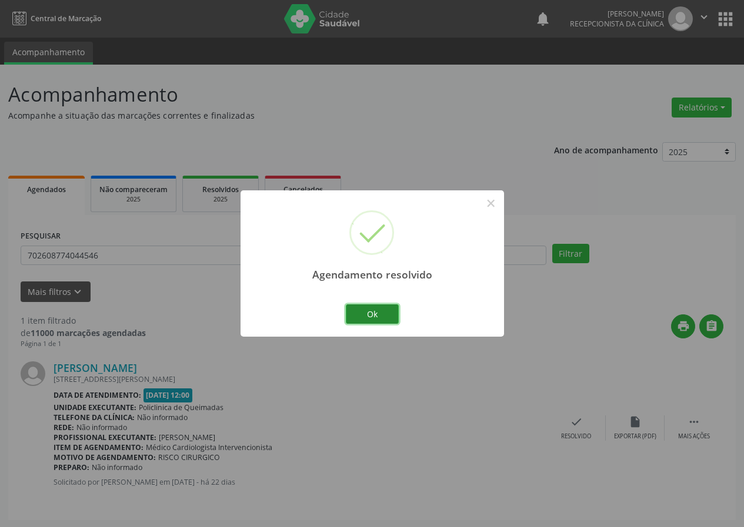
click at [397, 312] on button "Ok" at bounding box center [372, 315] width 53 height 20
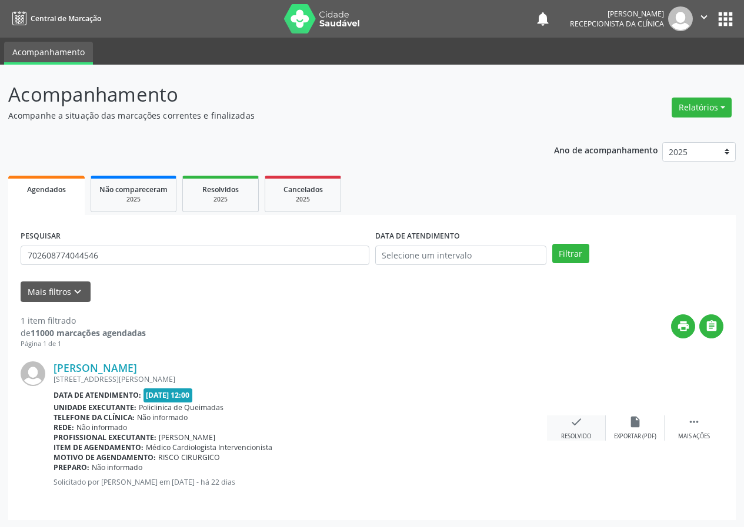
click at [580, 418] on icon "check" at bounding box center [576, 422] width 13 height 13
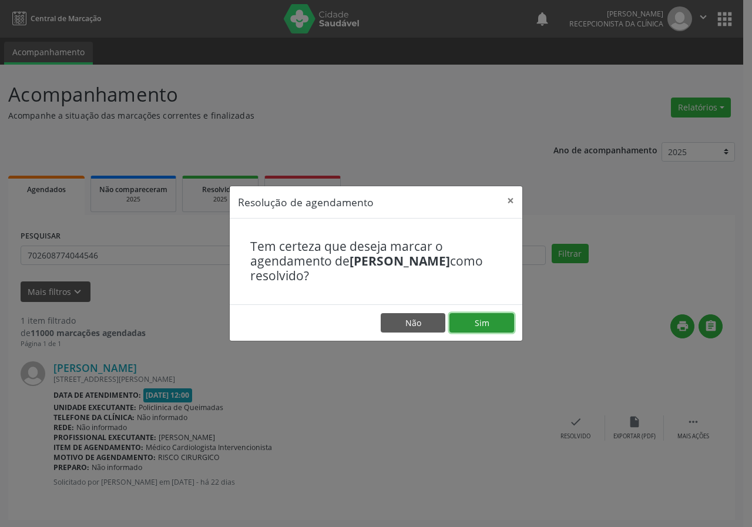
click at [504, 315] on button "Sim" at bounding box center [482, 323] width 65 height 20
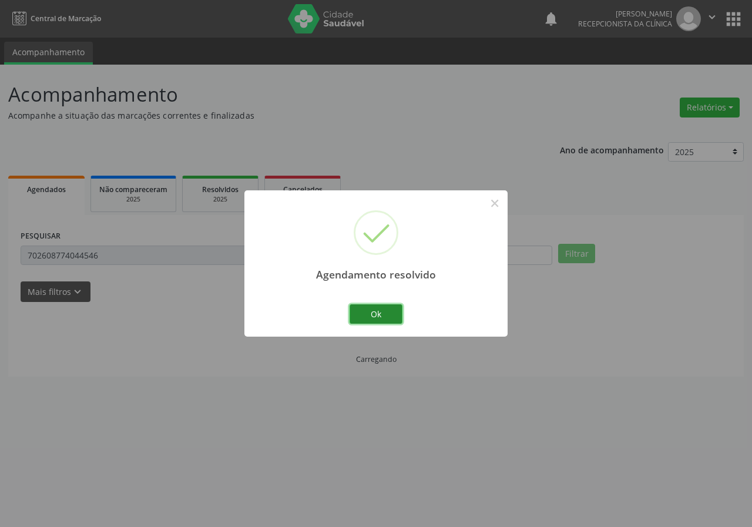
click at [368, 322] on button "Ok" at bounding box center [376, 315] width 53 height 20
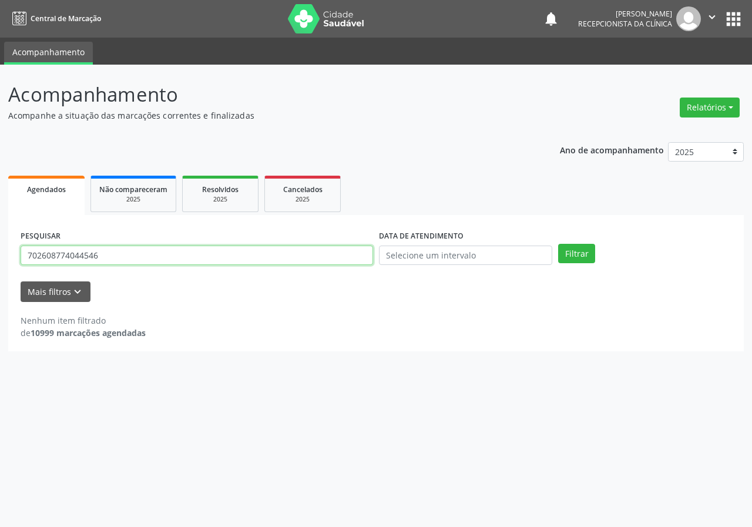
click at [256, 263] on input "702608774044546" at bounding box center [197, 256] width 353 height 20
type input "703206657290494"
click at [558, 244] on button "Filtrar" at bounding box center [576, 254] width 37 height 20
click at [193, 266] on div "PESQUISAR 703206657290494" at bounding box center [197, 251] width 359 height 46
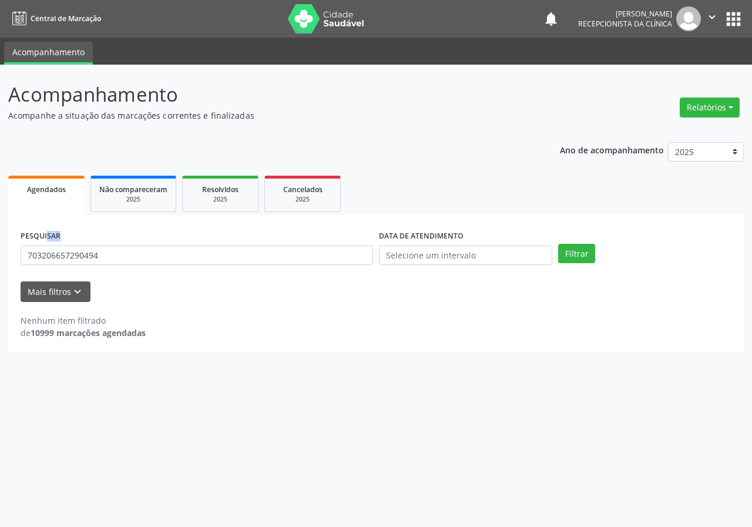
click at [193, 266] on div "PESQUISAR 703206657290494" at bounding box center [197, 251] width 359 height 46
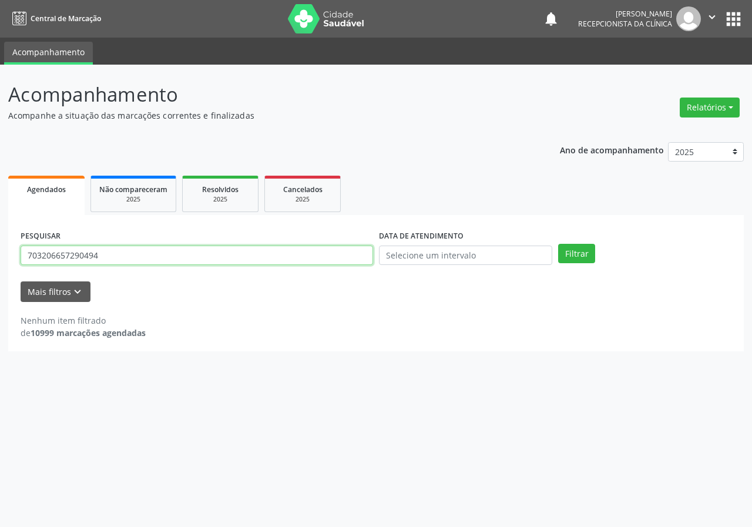
click at [196, 257] on input "703206657290494" at bounding box center [197, 256] width 353 height 20
type input "700507937851651"
click at [558, 244] on button "Filtrar" at bounding box center [576, 254] width 37 height 20
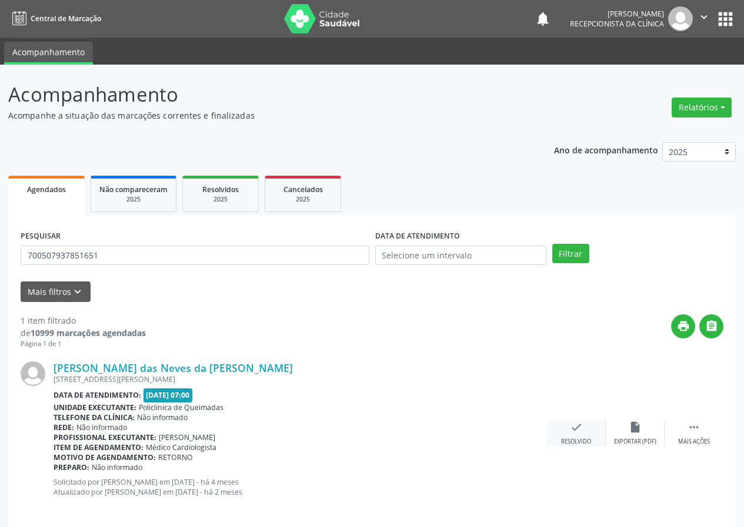
click at [570, 427] on icon "check" at bounding box center [576, 427] width 13 height 13
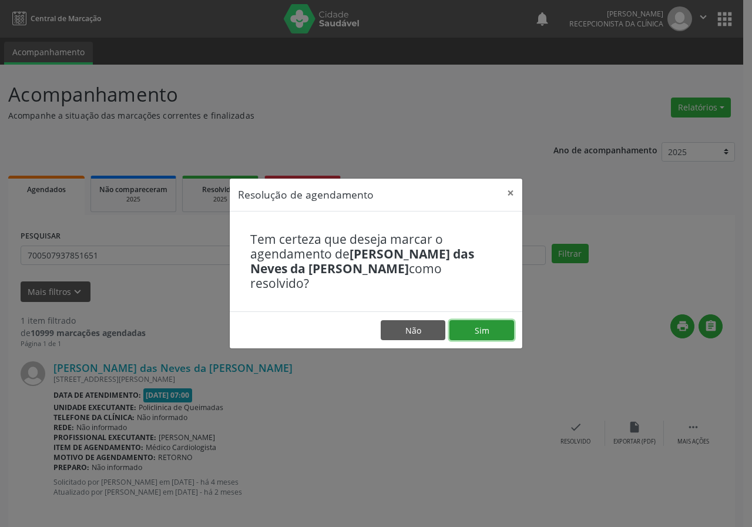
click at [475, 320] on button "Sim" at bounding box center [482, 330] width 65 height 20
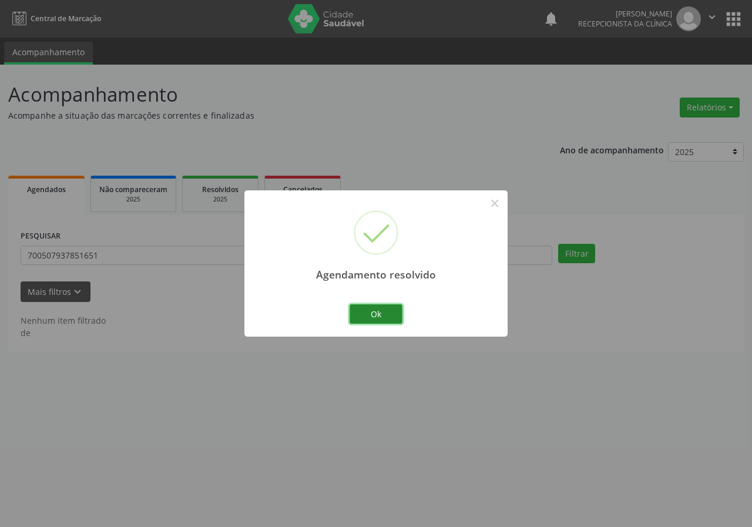
click at [381, 313] on button "Ok" at bounding box center [376, 315] width 53 height 20
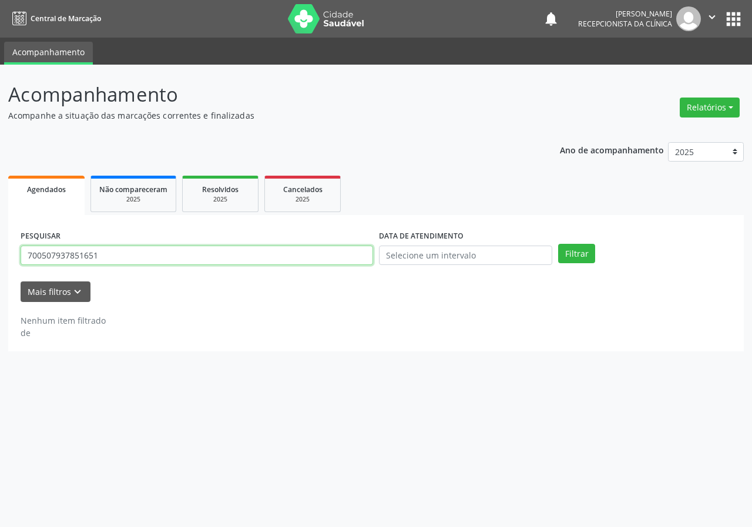
click at [279, 260] on input "700507937851651" at bounding box center [197, 256] width 353 height 20
type input "708408354486970"
click at [558, 244] on button "Filtrar" at bounding box center [576, 254] width 37 height 20
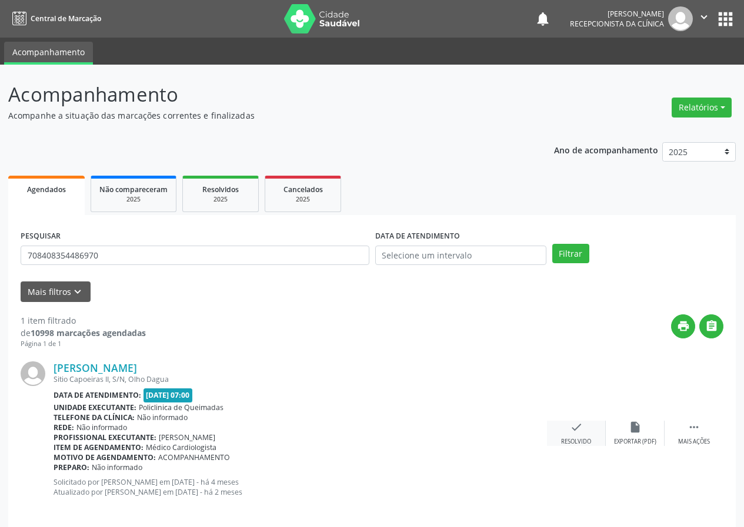
click at [581, 433] on icon "check" at bounding box center [576, 427] width 13 height 13
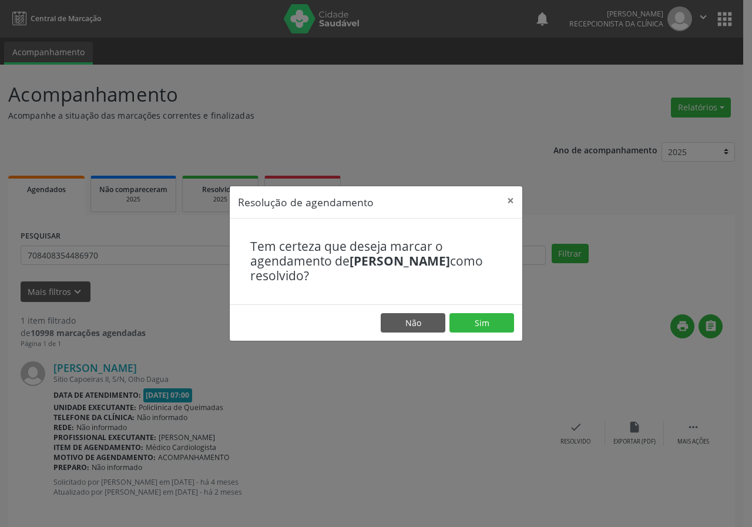
click at [481, 297] on div "Tem certeza que deseja marcar o agendamento de [PERSON_NAME] como resolvido?" at bounding box center [376, 262] width 293 height 86
click at [479, 320] on button "Sim" at bounding box center [482, 323] width 65 height 20
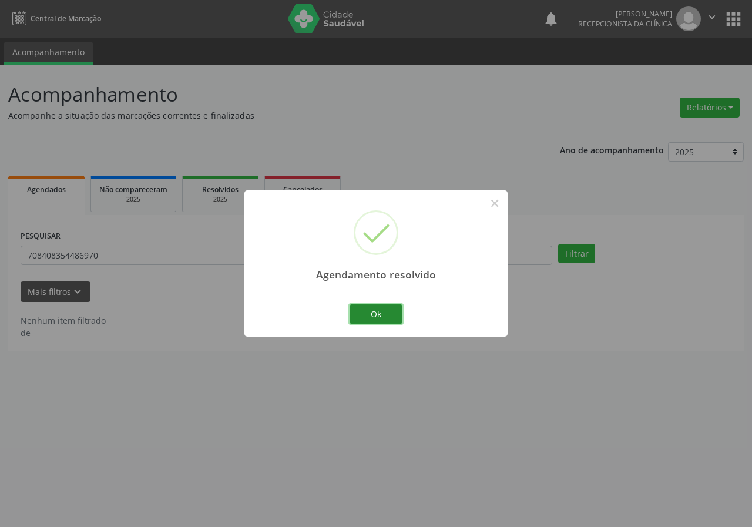
click at [380, 313] on button "Ok" at bounding box center [376, 315] width 53 height 20
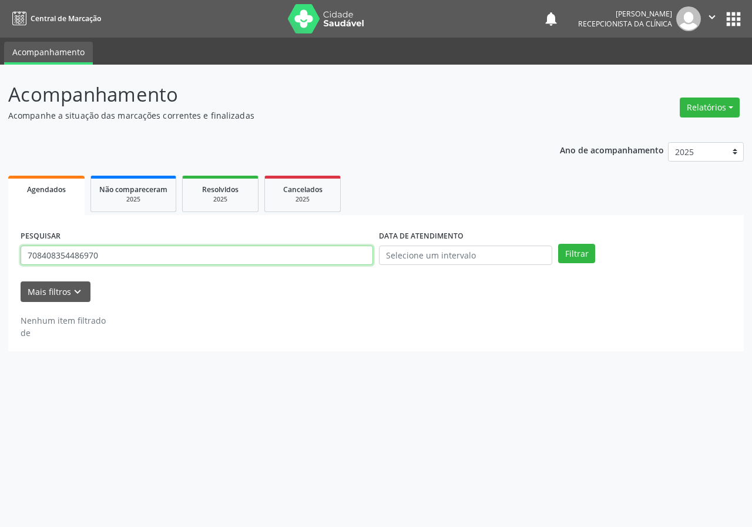
click at [307, 262] on input "708408354486970" at bounding box center [197, 256] width 353 height 20
type input "700507378925659"
click at [558, 244] on button "Filtrar" at bounding box center [576, 254] width 37 height 20
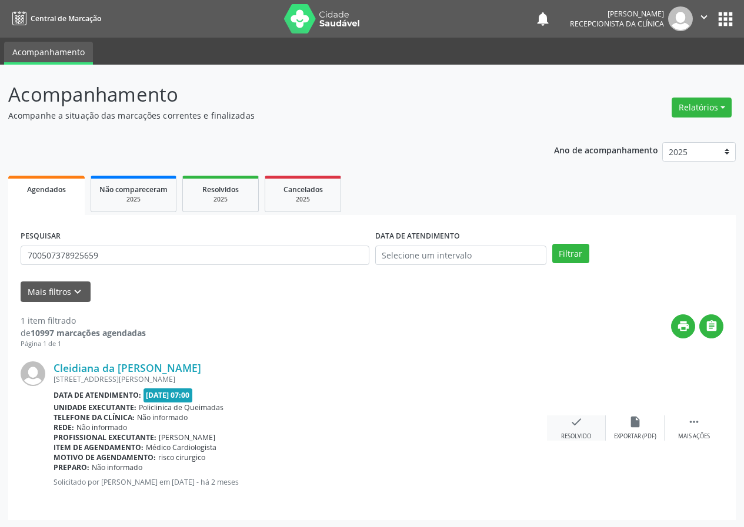
click at [567, 423] on div "check Resolvido" at bounding box center [576, 428] width 59 height 25
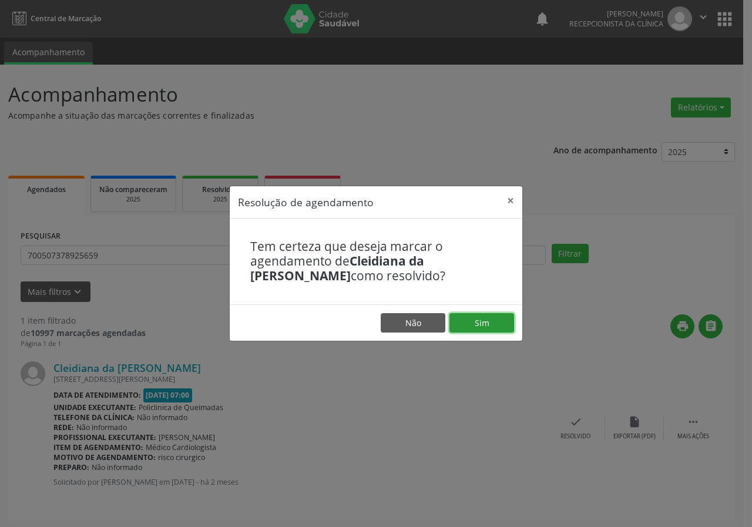
click at [494, 332] on button "Sim" at bounding box center [482, 323] width 65 height 20
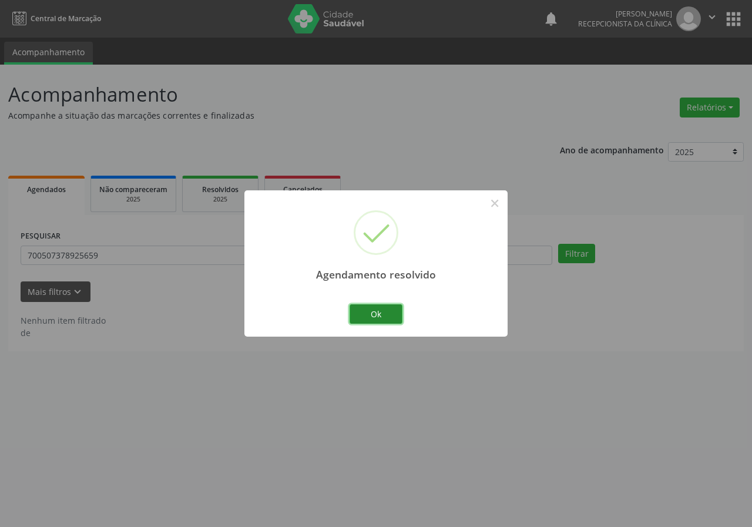
click at [385, 315] on button "Ok" at bounding box center [376, 315] width 53 height 20
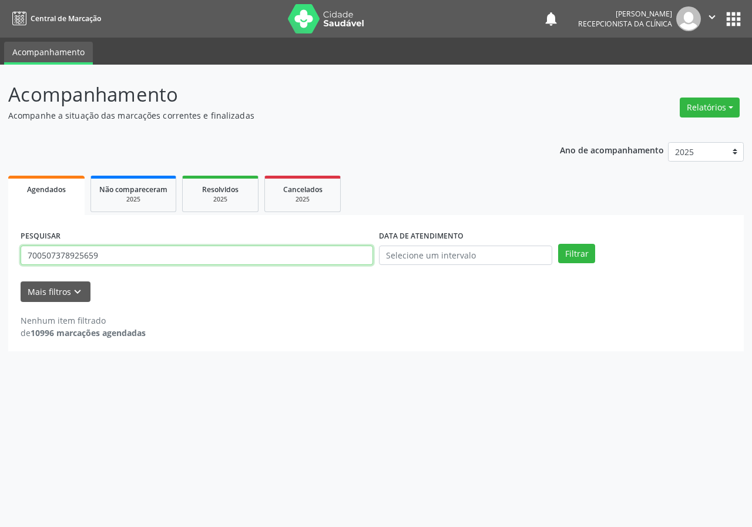
click at [281, 259] on input "700507378925659" at bounding box center [197, 256] width 353 height 20
type input "705001889295855"
click at [558, 244] on button "Filtrar" at bounding box center [576, 254] width 37 height 20
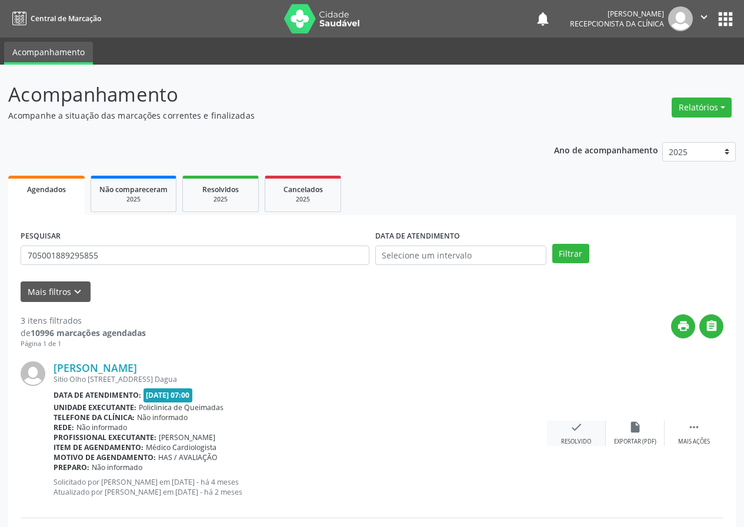
click at [581, 430] on icon "check" at bounding box center [576, 427] width 13 height 13
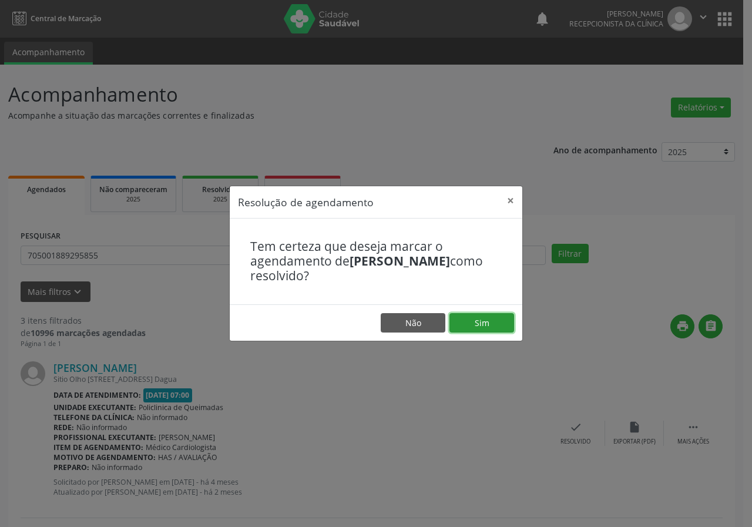
click at [486, 319] on button "Sim" at bounding box center [482, 323] width 65 height 20
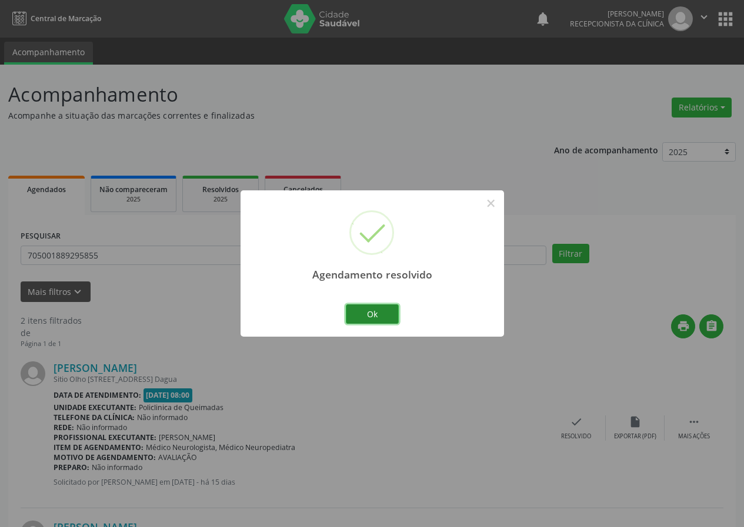
click at [372, 305] on button "Ok" at bounding box center [372, 315] width 53 height 20
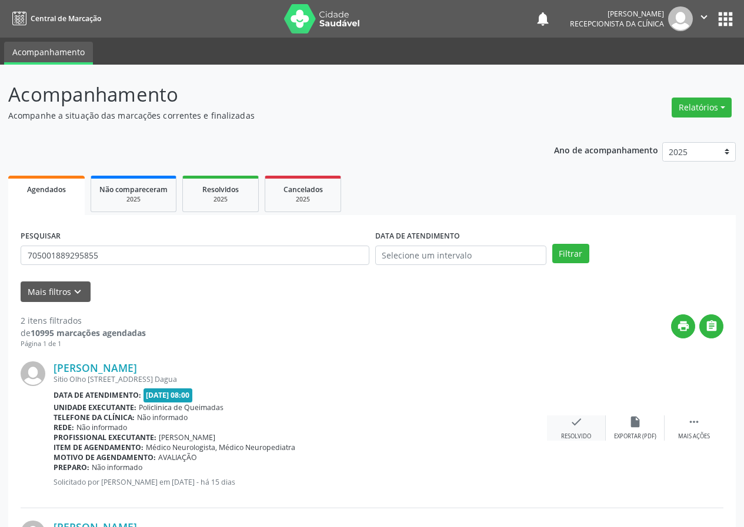
click at [572, 427] on icon "check" at bounding box center [576, 422] width 13 height 13
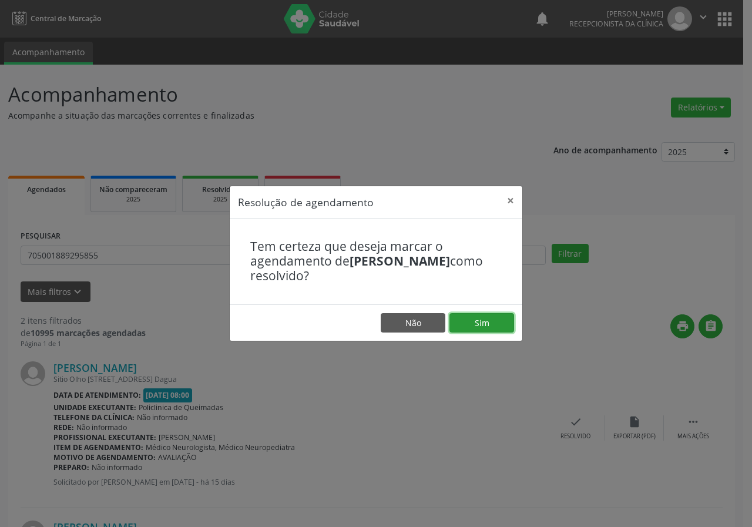
click at [471, 324] on button "Sim" at bounding box center [482, 323] width 65 height 20
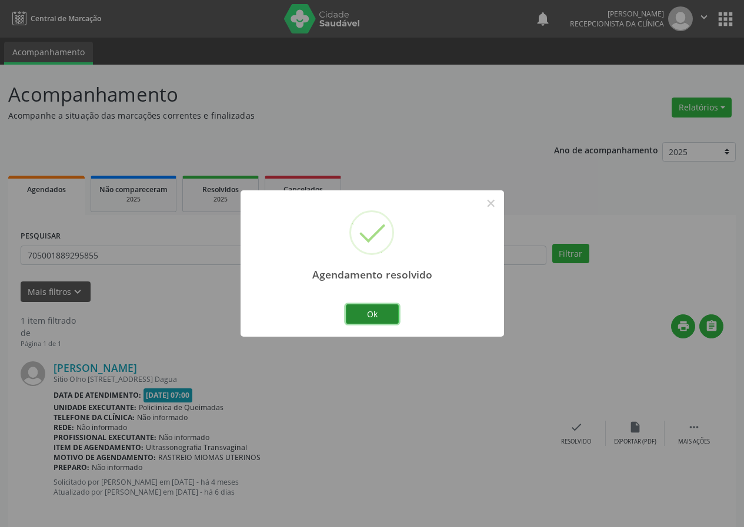
click at [397, 315] on button "Ok" at bounding box center [372, 315] width 53 height 20
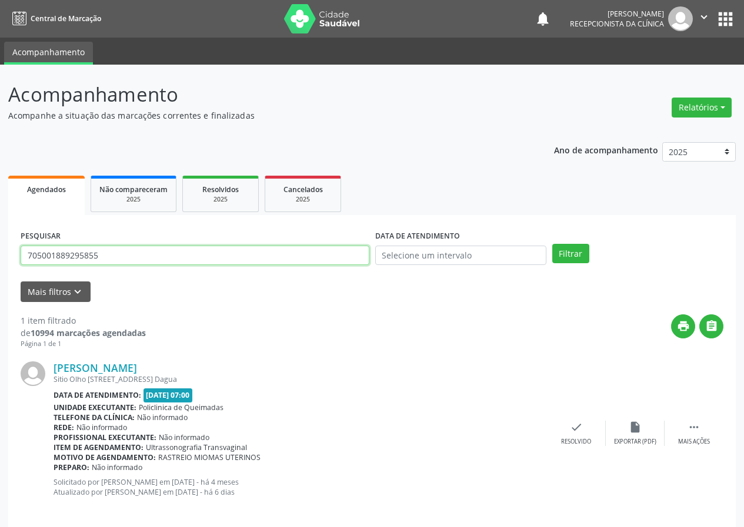
click at [349, 260] on input "705001889295855" at bounding box center [195, 256] width 349 height 20
type input "7076042510798"
click at [552, 244] on button "Filtrar" at bounding box center [570, 254] width 37 height 20
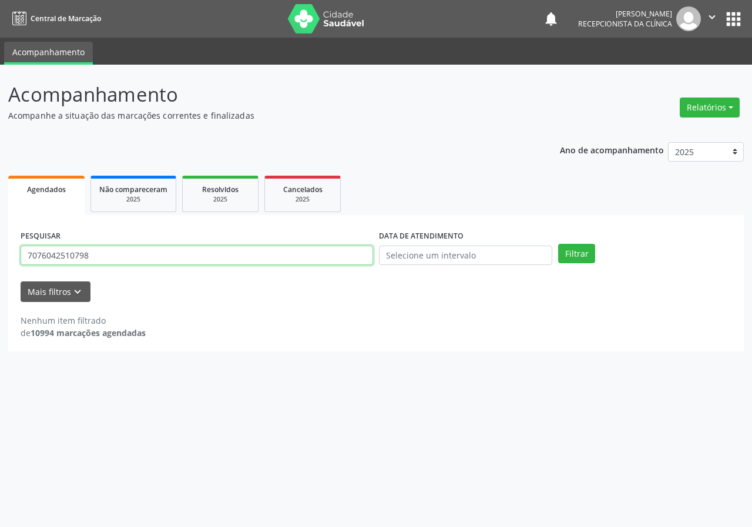
click at [160, 253] on input "7076042510798" at bounding box center [197, 256] width 353 height 20
type input "707604251810798"
click at [558, 244] on button "Filtrar" at bounding box center [576, 254] width 37 height 20
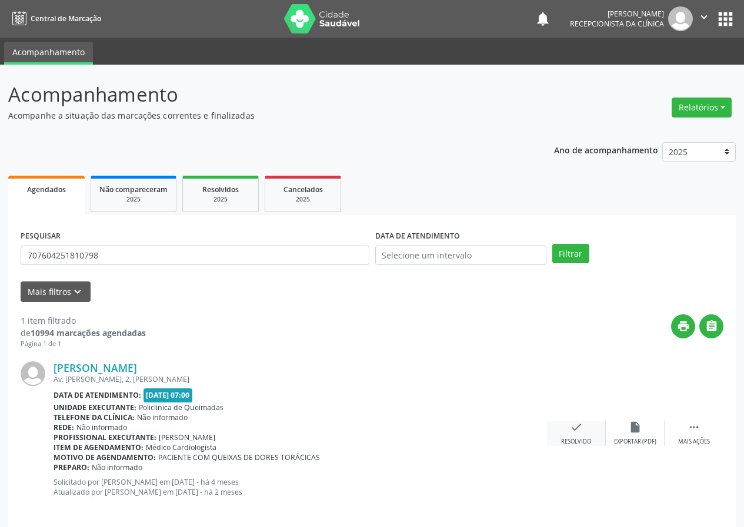
click at [574, 421] on icon "check" at bounding box center [576, 427] width 13 height 13
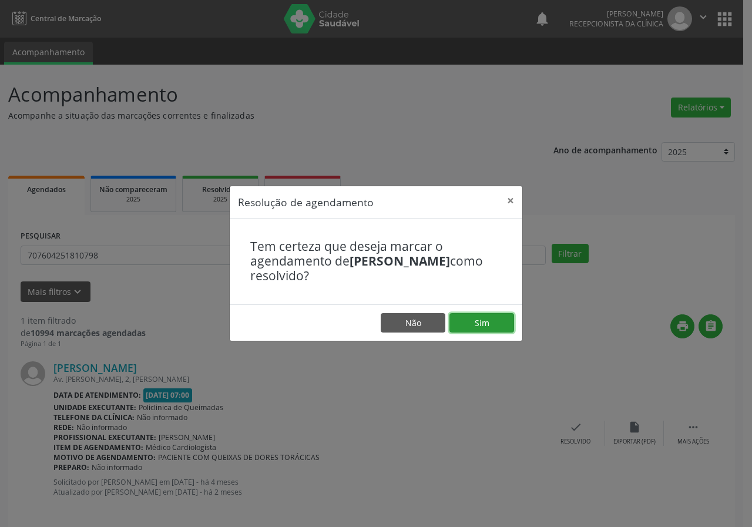
click at [471, 314] on button "Sim" at bounding box center [482, 323] width 65 height 20
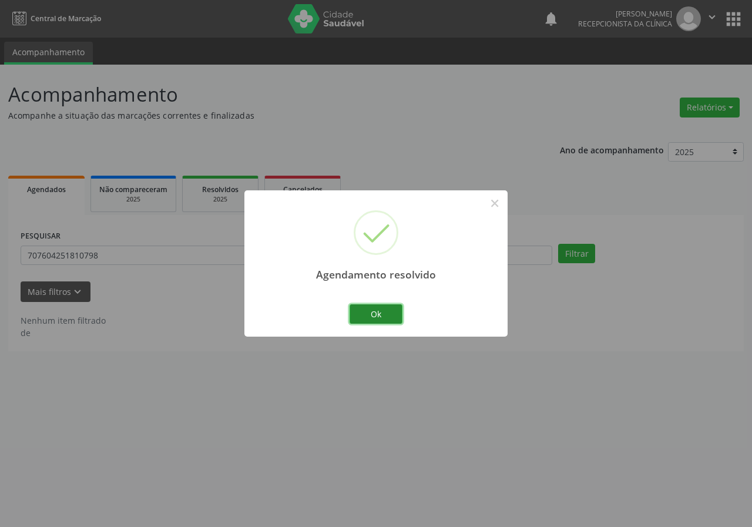
click at [396, 320] on button "Ok" at bounding box center [376, 315] width 53 height 20
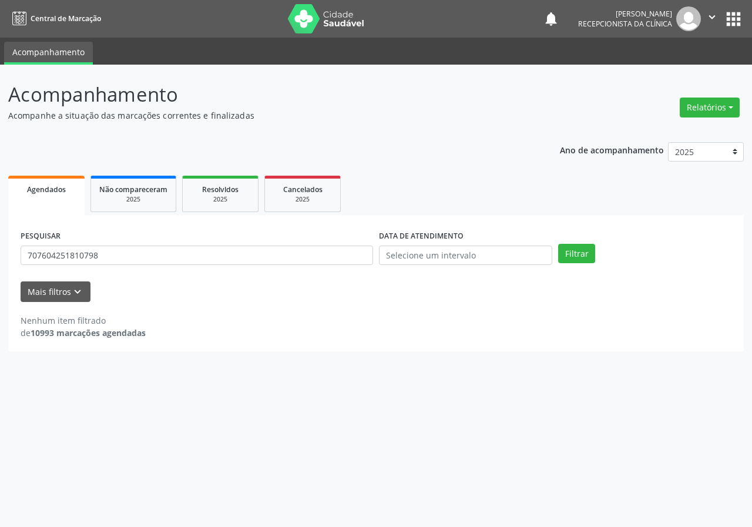
click at [289, 266] on div "PESQUISAR 707604251810798" at bounding box center [197, 251] width 359 height 46
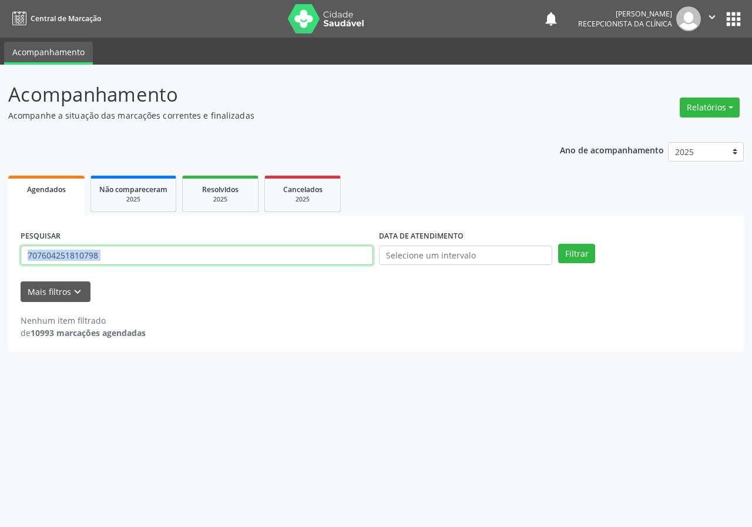
click at [311, 263] on input "707604251810798" at bounding box center [197, 256] width 353 height 20
type input "70840779541660"
click at [558, 244] on button "Filtrar" at bounding box center [576, 254] width 37 height 20
click at [97, 259] on input "70840779541660" at bounding box center [197, 256] width 353 height 20
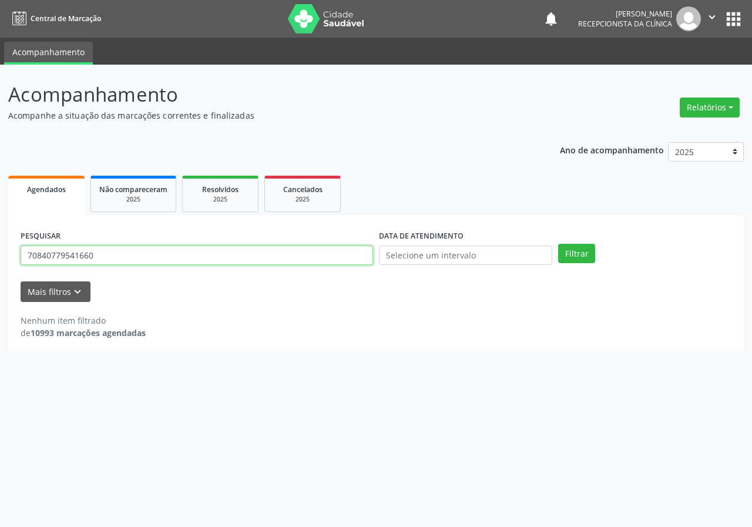
click at [97, 259] on input "70840779541660" at bounding box center [197, 256] width 353 height 20
type input "708407795941660"
click at [558, 244] on button "Filtrar" at bounding box center [576, 254] width 37 height 20
click at [168, 255] on input "708407795941660" at bounding box center [197, 256] width 353 height 20
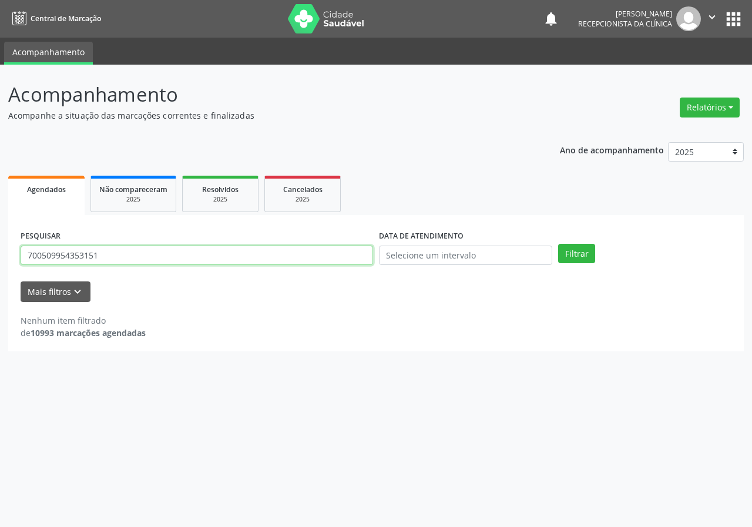
type input "700509954353151"
click at [558, 244] on button "Filtrar" at bounding box center [576, 254] width 37 height 20
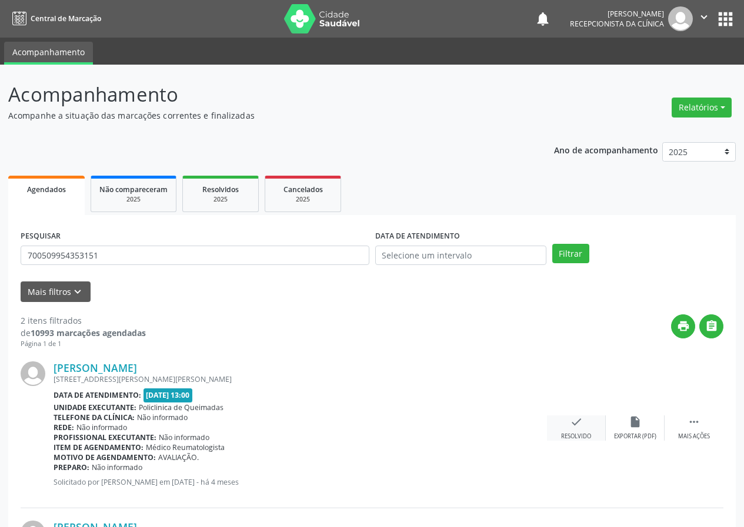
click at [571, 432] on div "check Resolvido" at bounding box center [576, 428] width 59 height 25
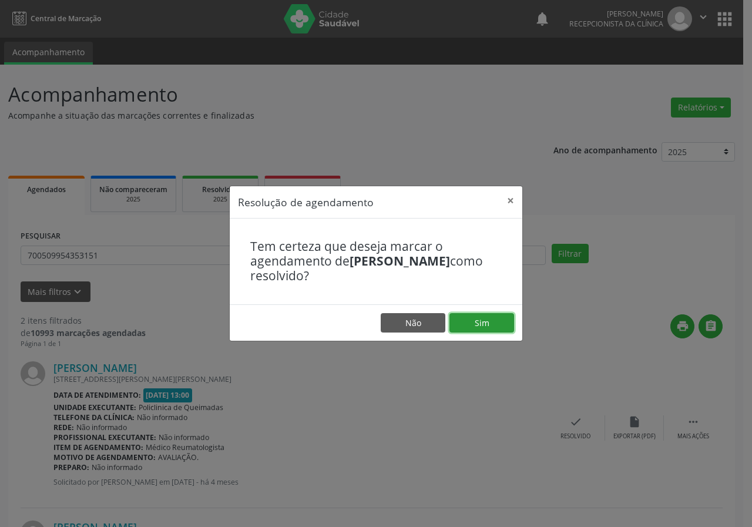
click at [471, 327] on button "Sim" at bounding box center [482, 323] width 65 height 20
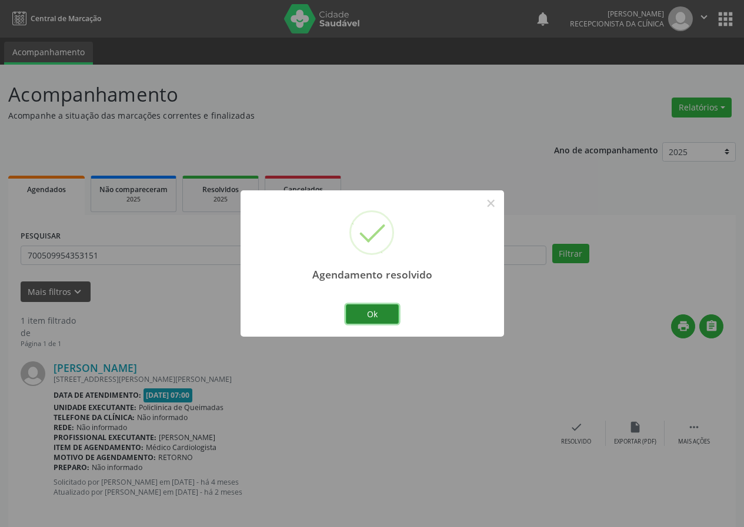
click at [397, 317] on button "Ok" at bounding box center [372, 315] width 53 height 20
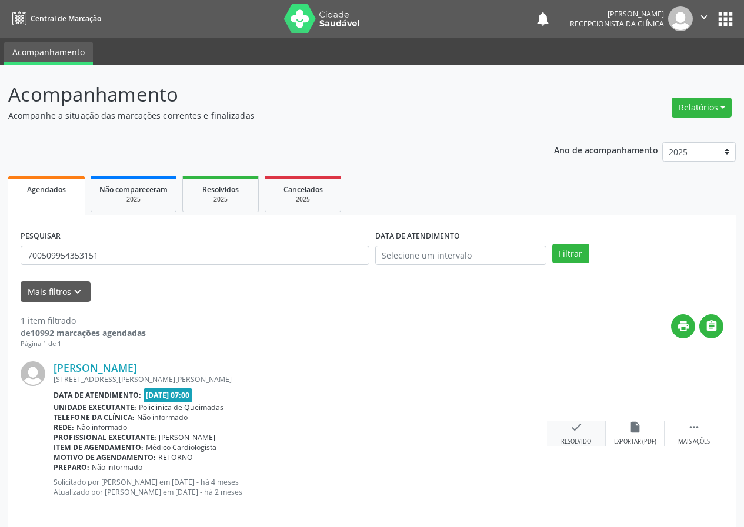
click at [587, 437] on div "check Resolvido" at bounding box center [576, 433] width 59 height 25
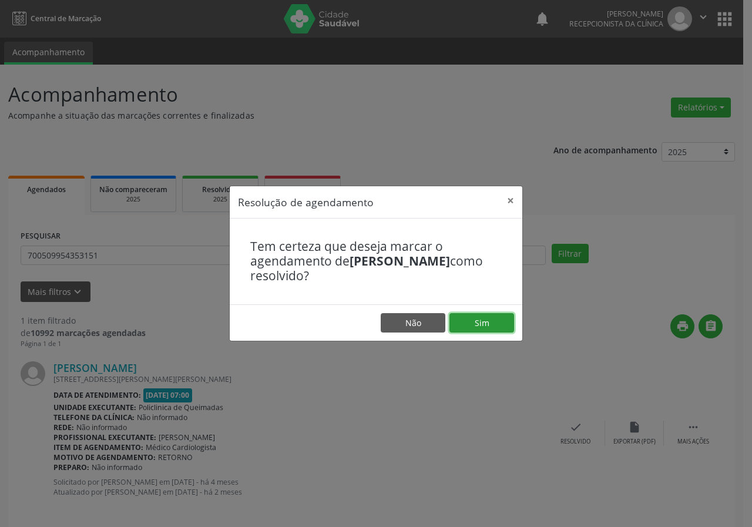
click at [512, 316] on button "Sim" at bounding box center [482, 323] width 65 height 20
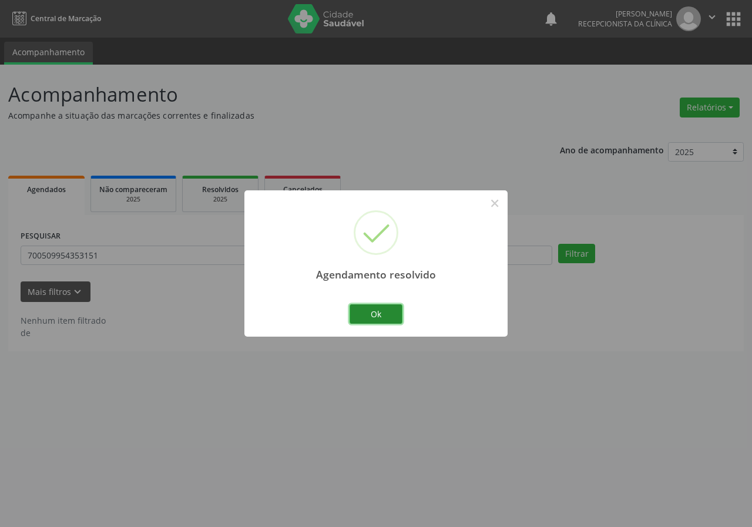
click at [397, 313] on button "Ok" at bounding box center [376, 315] width 53 height 20
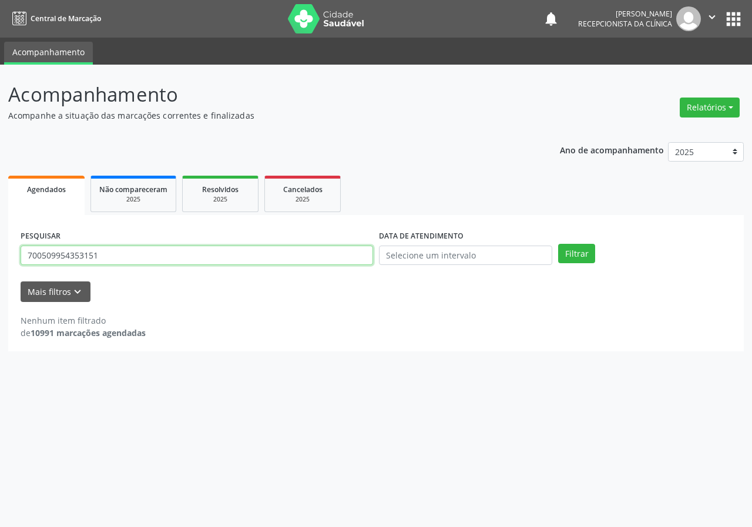
click at [345, 263] on input "700509954353151" at bounding box center [197, 256] width 353 height 20
type input "700401955180750"
click at [558, 244] on button "Filtrar" at bounding box center [576, 254] width 37 height 20
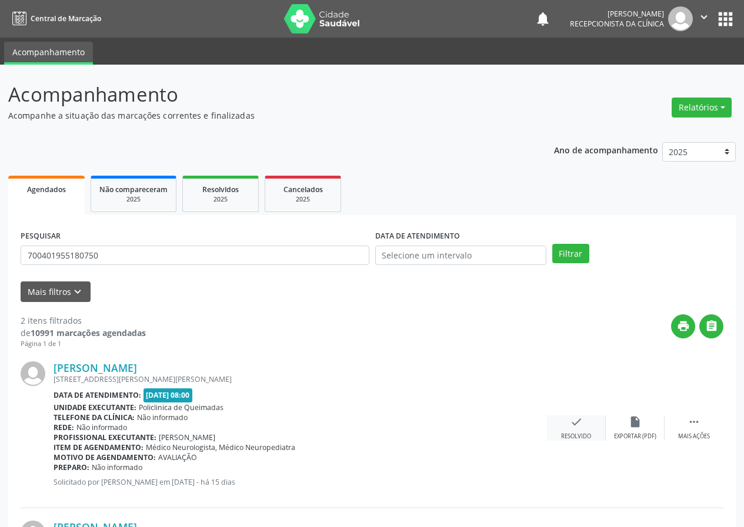
click at [572, 426] on icon "check" at bounding box center [576, 422] width 13 height 13
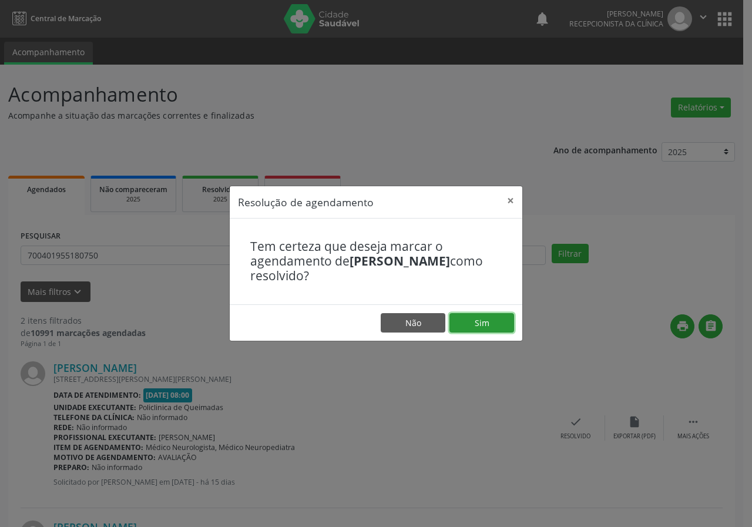
click at [461, 332] on button "Sim" at bounding box center [482, 323] width 65 height 20
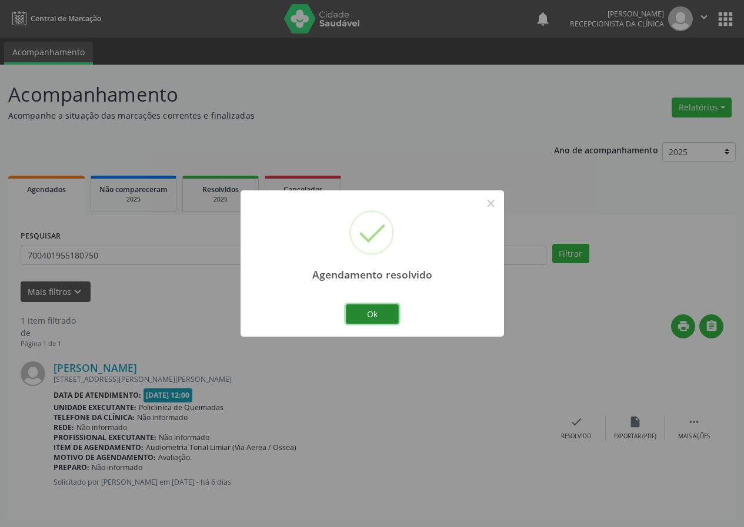
click at [382, 313] on button "Ok" at bounding box center [372, 315] width 53 height 20
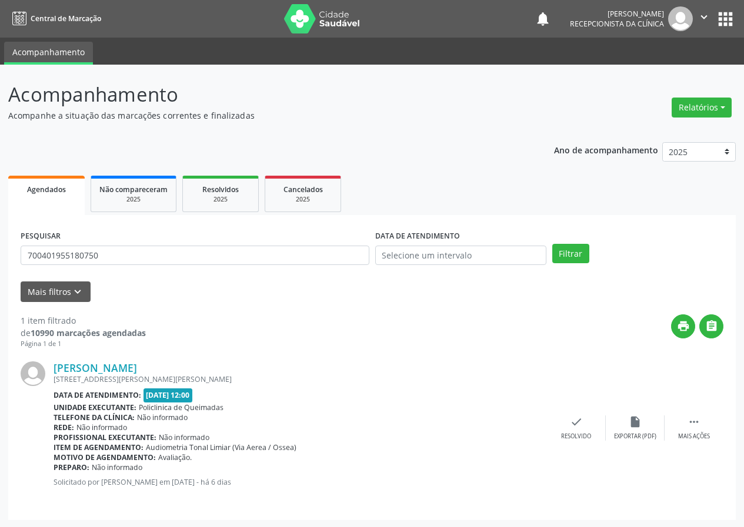
click at [298, 266] on div "PESQUISAR 700401955180750" at bounding box center [195, 251] width 354 height 46
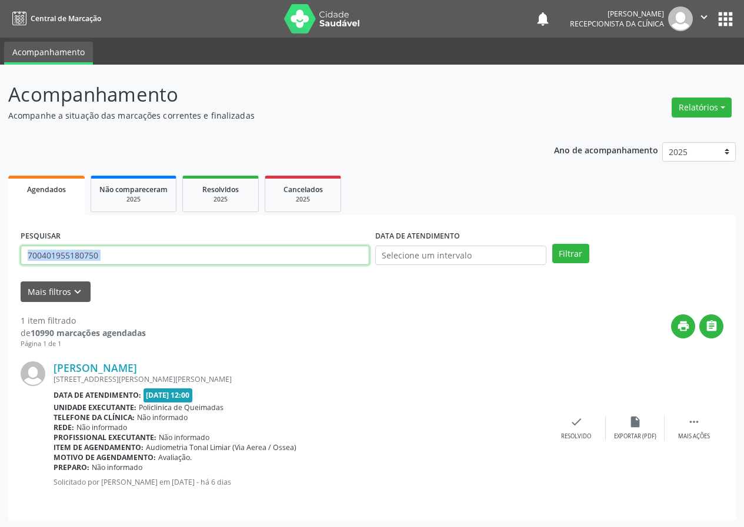
click at [293, 262] on input "700401955180750" at bounding box center [195, 256] width 349 height 20
click at [552, 244] on button "Filtrar" at bounding box center [570, 254] width 37 height 20
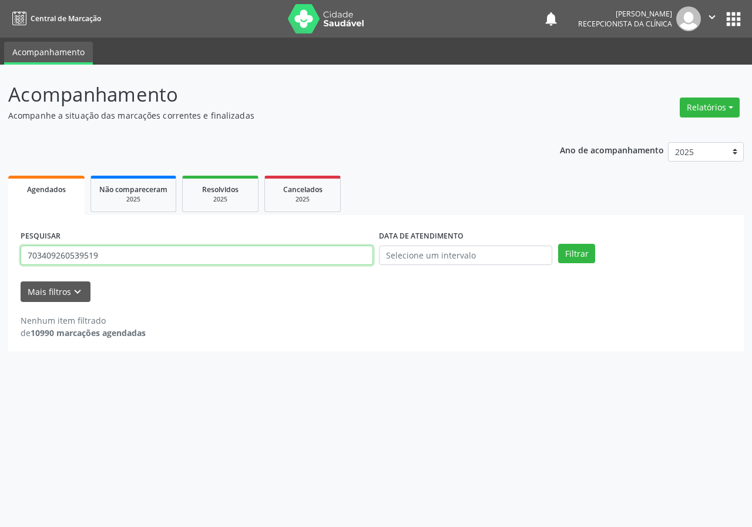
click at [85, 256] on input "703409260539519" at bounding box center [197, 256] width 353 height 20
type input "703409260538519"
click at [558, 244] on button "Filtrar" at bounding box center [576, 254] width 37 height 20
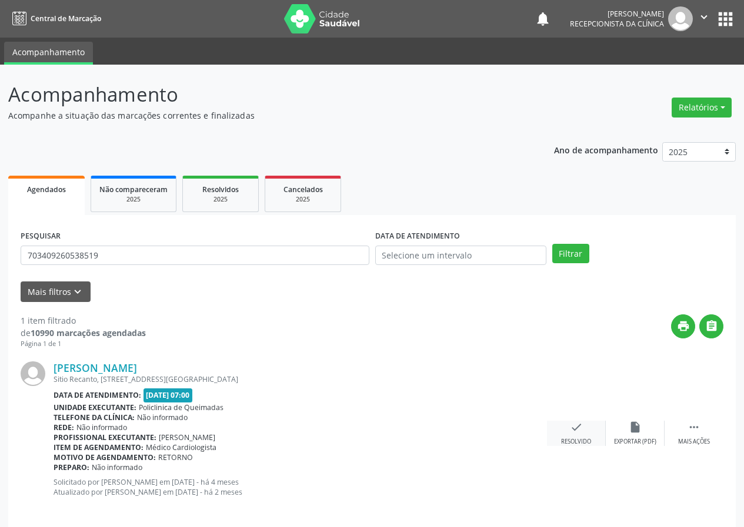
click at [588, 428] on div "check Resolvido" at bounding box center [576, 433] width 59 height 25
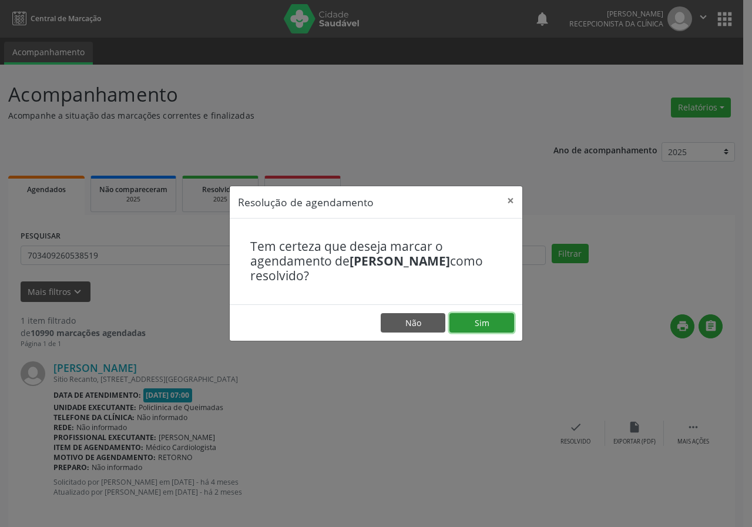
click at [485, 328] on button "Sim" at bounding box center [482, 323] width 65 height 20
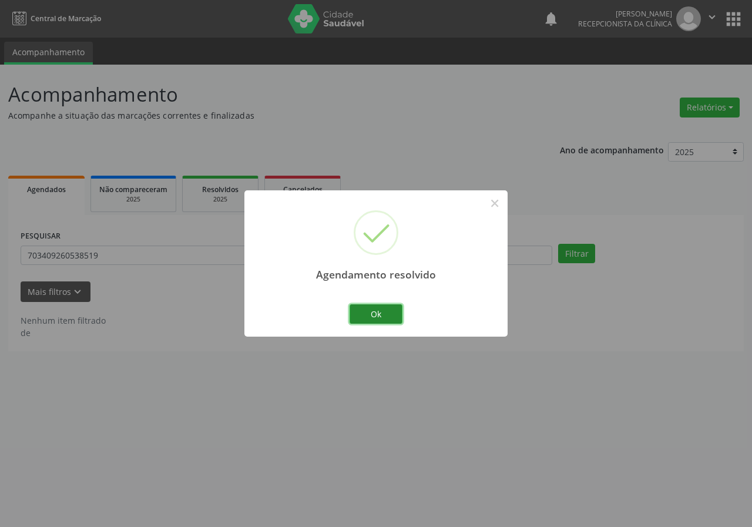
click at [387, 316] on button "Ok" at bounding box center [376, 315] width 53 height 20
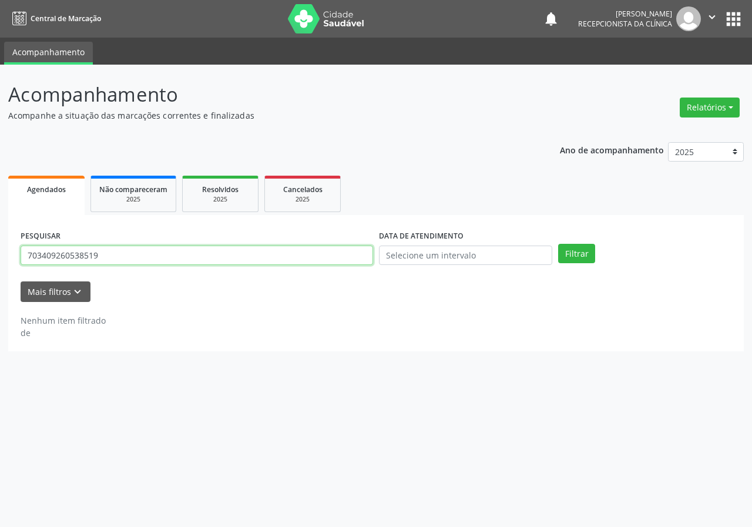
click at [293, 260] on input "703409260538519" at bounding box center [197, 256] width 353 height 20
type input "703608071958739"
click at [558, 244] on button "Filtrar" at bounding box center [576, 254] width 37 height 20
click at [293, 257] on input "703608071958739" at bounding box center [197, 256] width 353 height 20
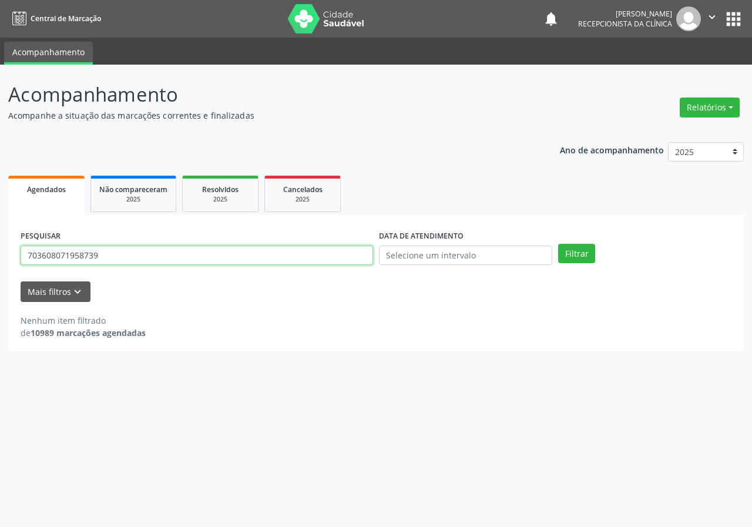
click at [293, 257] on input "703608071958739" at bounding box center [197, 256] width 353 height 20
type input "706706563851018"
click at [558, 244] on button "Filtrar" at bounding box center [576, 254] width 37 height 20
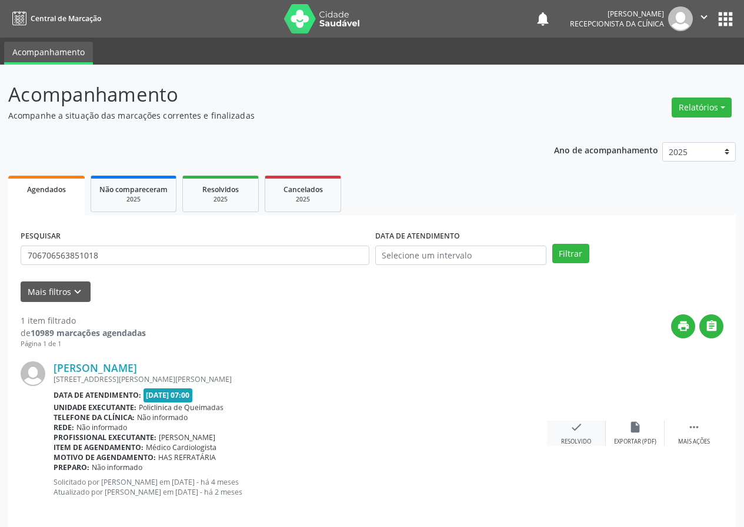
click at [574, 440] on div "Resolvido" at bounding box center [576, 442] width 30 height 8
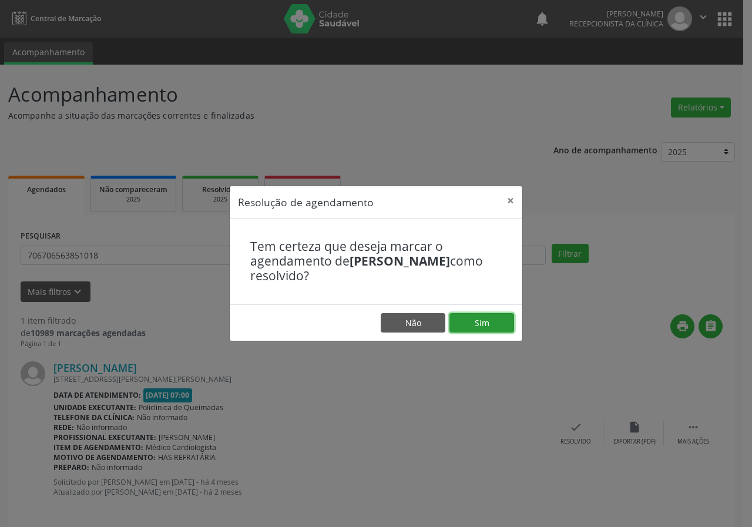
click at [481, 330] on button "Sim" at bounding box center [482, 323] width 65 height 20
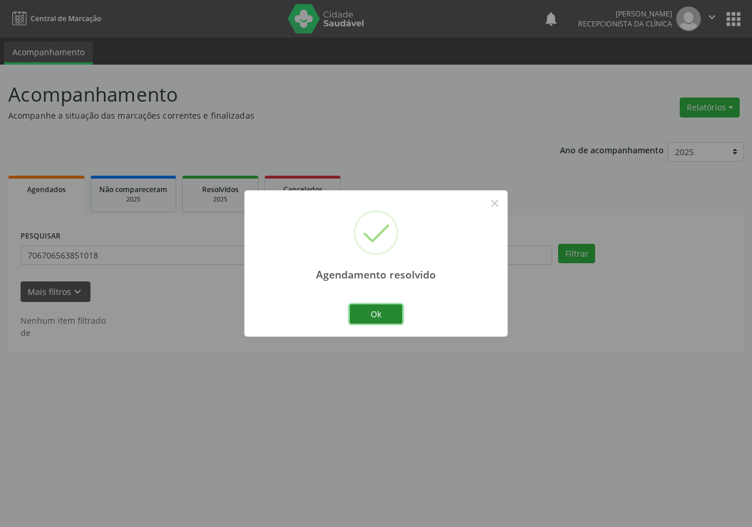
click at [394, 309] on button "Ok" at bounding box center [376, 315] width 53 height 20
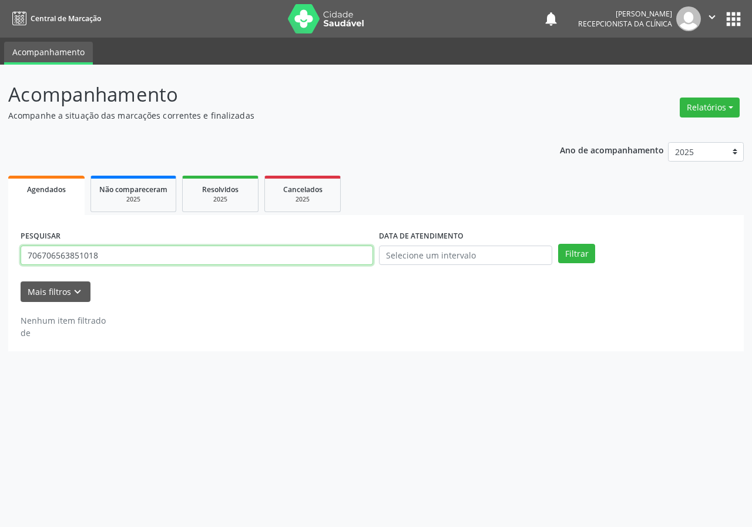
click at [301, 255] on input "706706563851018" at bounding box center [197, 256] width 353 height 20
type input "708102513580434"
click at [558, 244] on button "Filtrar" at bounding box center [576, 254] width 37 height 20
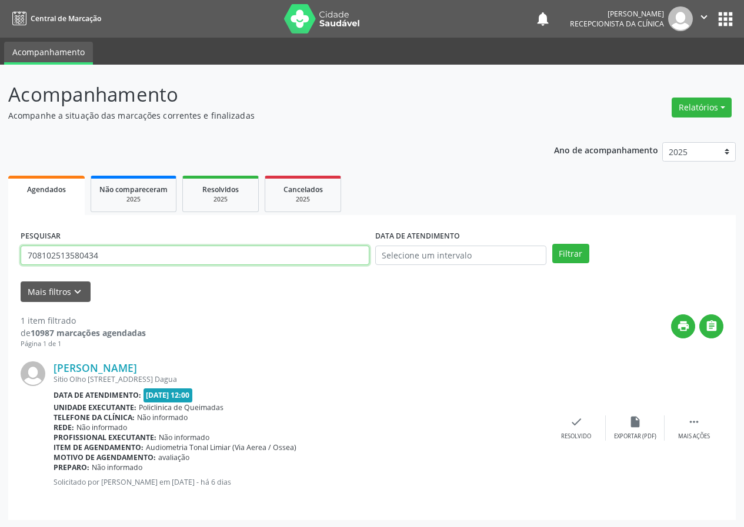
click at [111, 261] on input "708102513580434" at bounding box center [195, 256] width 349 height 20
type input "700407984719048"
click at [552, 244] on button "Filtrar" at bounding box center [570, 254] width 37 height 20
click at [118, 250] on input "700407984719048" at bounding box center [195, 256] width 349 height 20
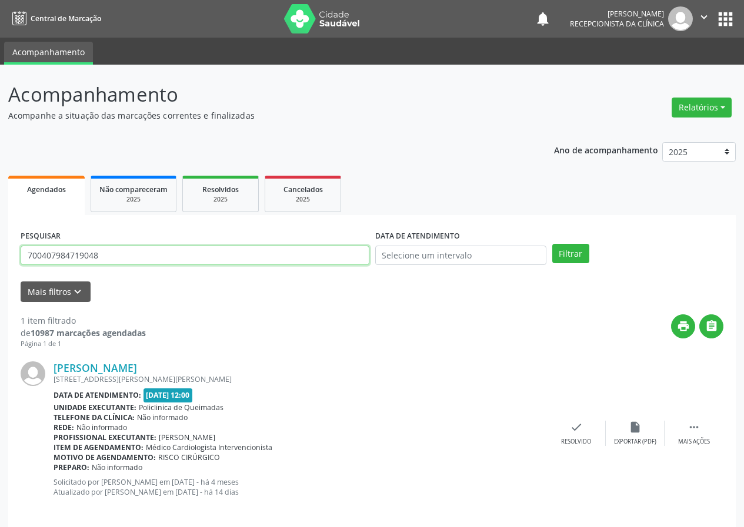
click at [118, 250] on input "700407984719048" at bounding box center [195, 256] width 349 height 20
type input "700908953007794"
click at [552, 244] on button "Filtrar" at bounding box center [570, 254] width 37 height 20
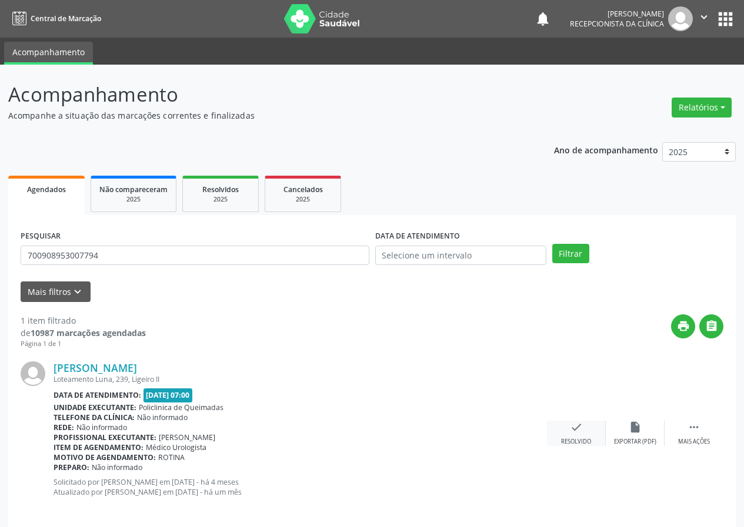
click at [571, 434] on div "check Resolvido" at bounding box center [576, 433] width 59 height 25
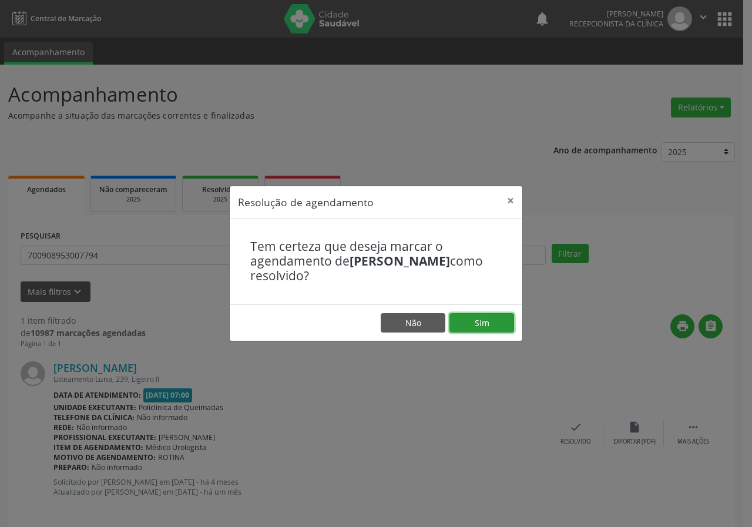
click at [507, 332] on button "Sim" at bounding box center [482, 323] width 65 height 20
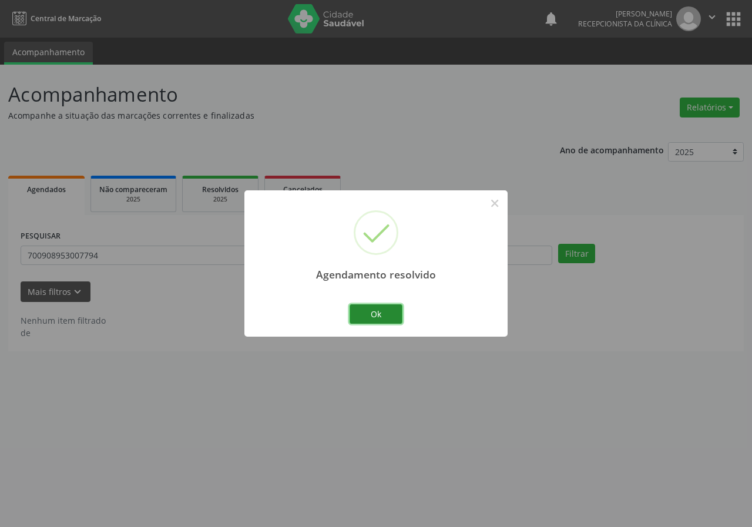
click at [360, 306] on button "Ok" at bounding box center [376, 315] width 53 height 20
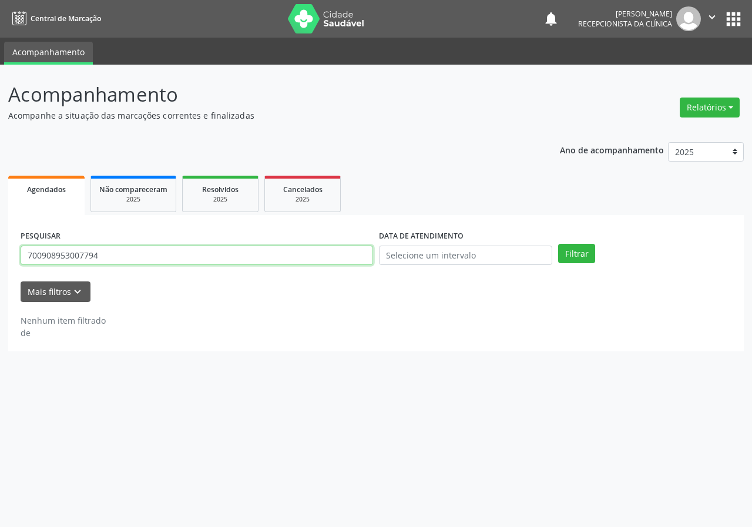
click at [273, 248] on input "700908953007794" at bounding box center [197, 256] width 353 height 20
type input "704002852968964"
click at [558, 244] on button "Filtrar" at bounding box center [576, 254] width 37 height 20
click at [154, 259] on input "704002852968964" at bounding box center [197, 256] width 353 height 20
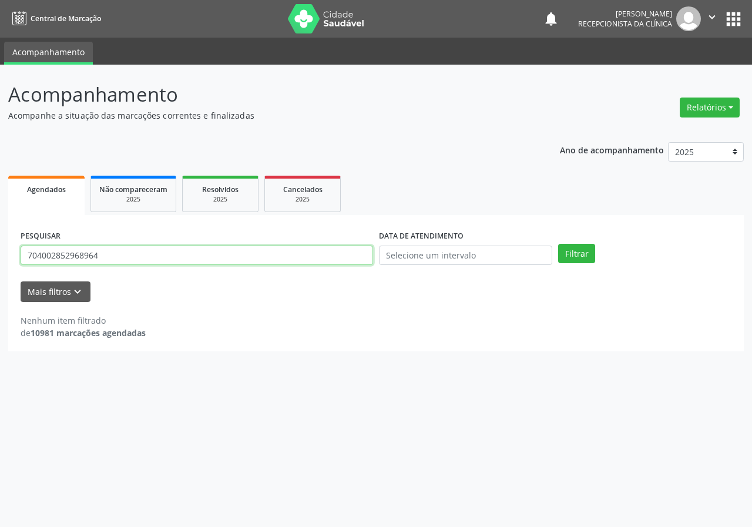
click at [154, 259] on input "704002852968964" at bounding box center [197, 256] width 353 height 20
type input "709207258103437"
click at [558, 244] on button "Filtrar" at bounding box center [576, 254] width 37 height 20
click at [163, 260] on input "709207258103437" at bounding box center [197, 256] width 353 height 20
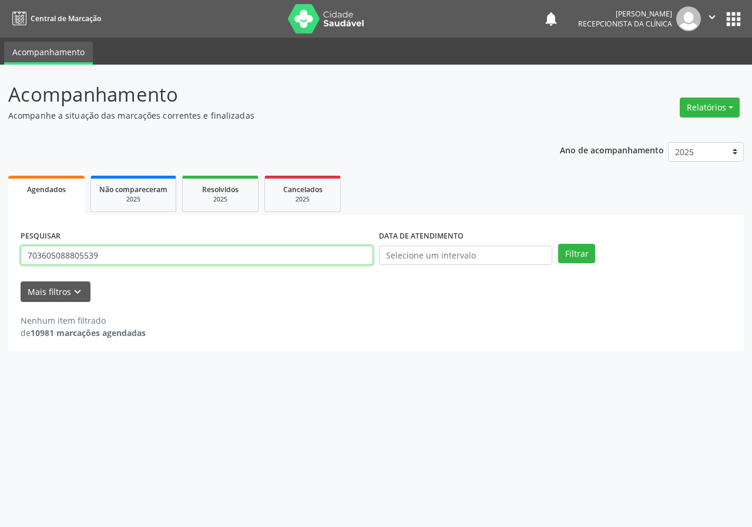
type input "703605088805539"
click at [558, 244] on button "Filtrar" at bounding box center [576, 254] width 37 height 20
click at [140, 258] on input "703605088805539" at bounding box center [197, 256] width 353 height 20
type input "703404247015716"
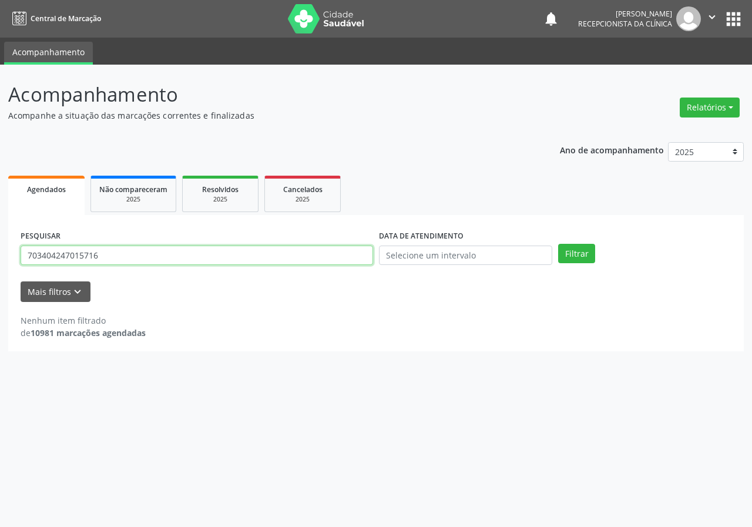
click at [558, 244] on button "Filtrar" at bounding box center [576, 254] width 37 height 20
click at [124, 260] on input "703404247015716" at bounding box center [197, 256] width 353 height 20
type input "700001768018701"
click at [558, 244] on button "Filtrar" at bounding box center [576, 254] width 37 height 20
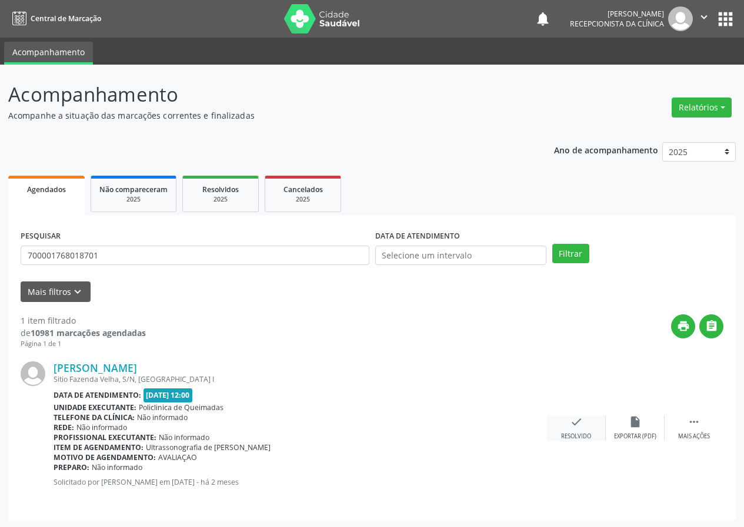
click at [577, 432] on div "check Resolvido" at bounding box center [576, 428] width 59 height 25
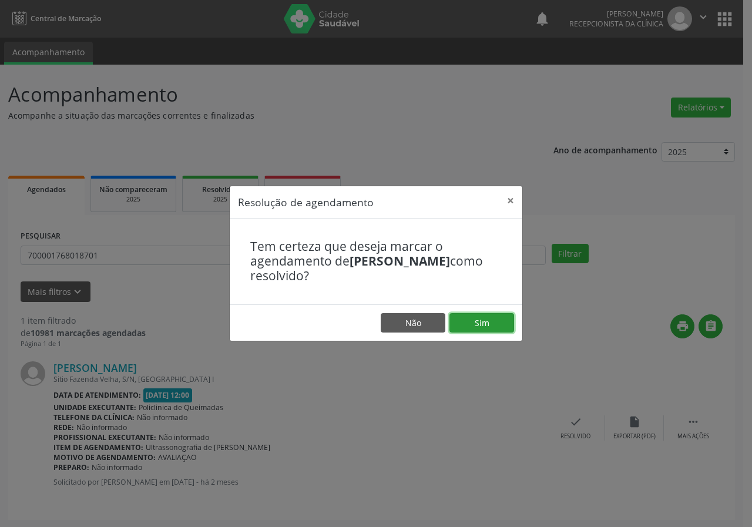
click at [471, 314] on button "Sim" at bounding box center [482, 323] width 65 height 20
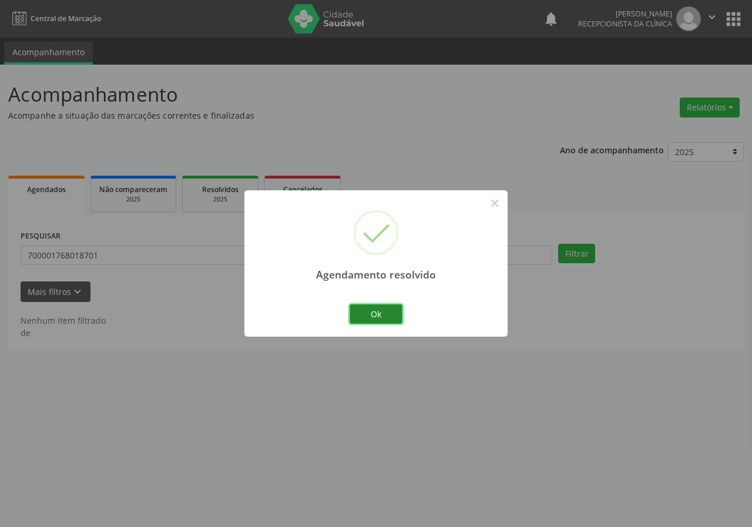
click at [362, 315] on button "Ok" at bounding box center [376, 315] width 53 height 20
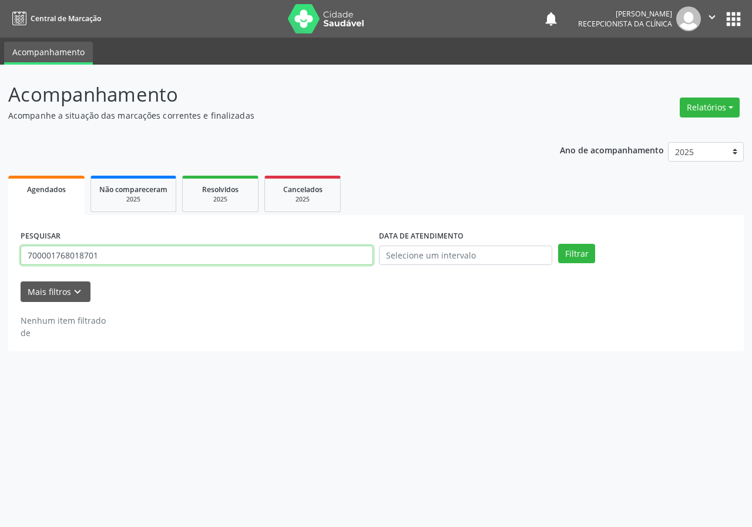
click at [338, 259] on input "700001768018701" at bounding box center [197, 256] width 353 height 20
type input "705802403667631"
click at [558, 244] on button "Filtrar" at bounding box center [576, 254] width 37 height 20
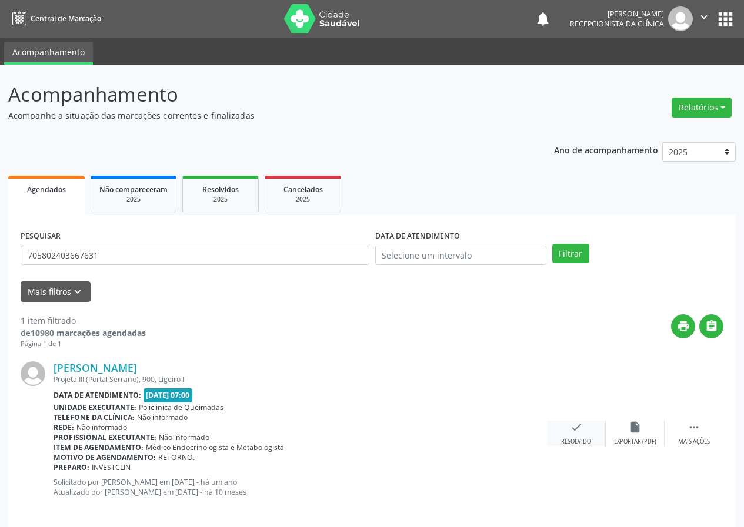
click at [563, 428] on div "check Resolvido" at bounding box center [576, 433] width 59 height 25
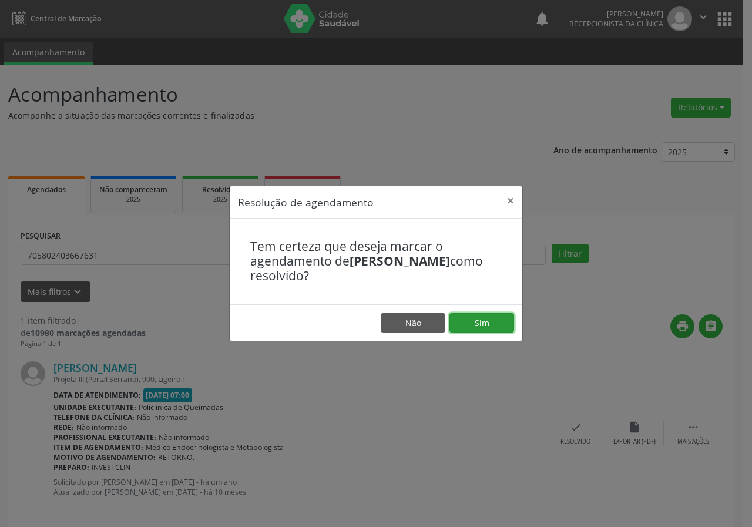
click at [493, 325] on button "Sim" at bounding box center [482, 323] width 65 height 20
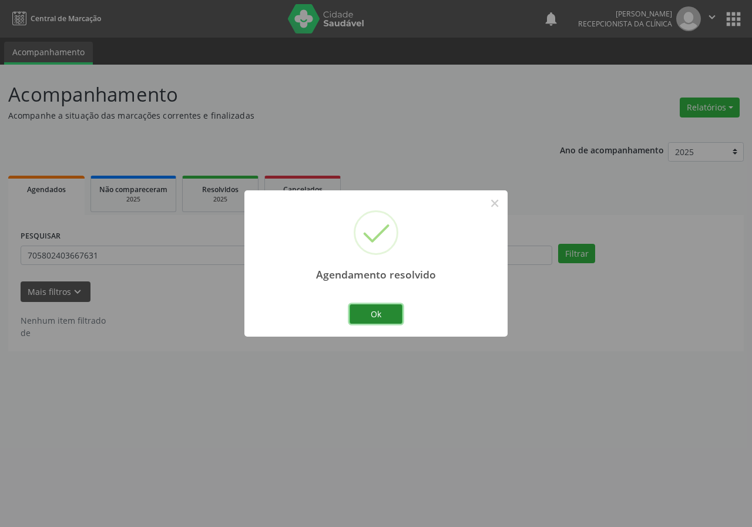
click at [389, 316] on button "Ok" at bounding box center [376, 315] width 53 height 20
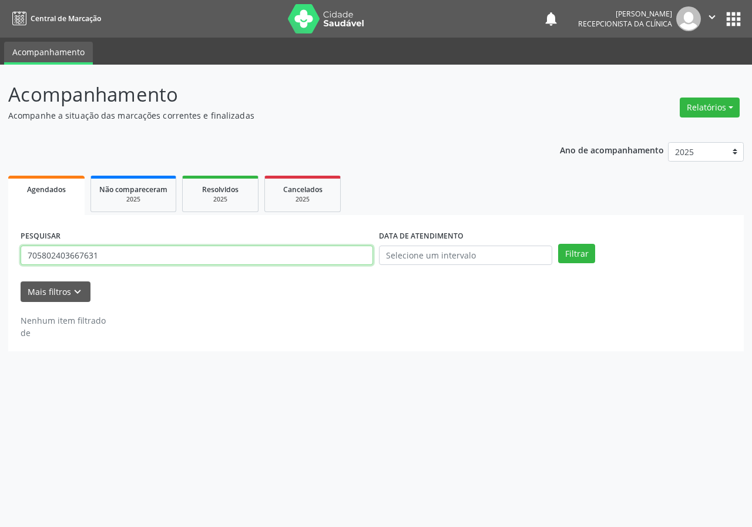
click at [326, 251] on input "705802403667631" at bounding box center [197, 256] width 353 height 20
type input "70690712558136"
click at [558, 244] on button "Filtrar" at bounding box center [576, 254] width 37 height 20
click at [326, 251] on input "70690712558136" at bounding box center [197, 256] width 353 height 20
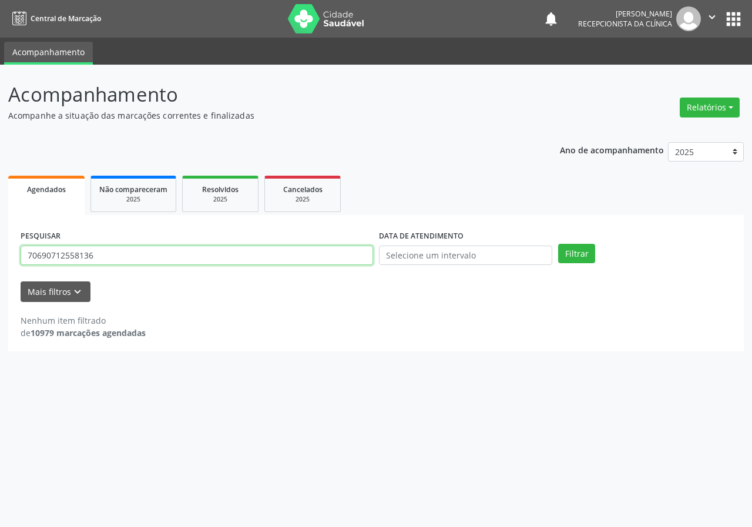
click at [326, 251] on input "70690712558136" at bounding box center [197, 256] width 353 height 20
type input "704506368864519"
click at [558, 244] on button "Filtrar" at bounding box center [576, 254] width 37 height 20
click at [122, 257] on input "704506368864519" at bounding box center [197, 256] width 353 height 20
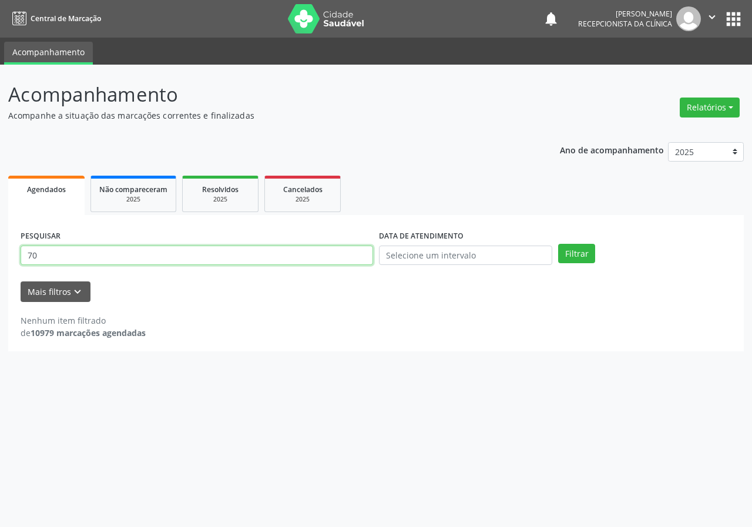
type input "7"
type input "700002908984207"
click at [558, 244] on button "Filtrar" at bounding box center [576, 254] width 37 height 20
click at [121, 265] on input "700002908984207" at bounding box center [197, 256] width 353 height 20
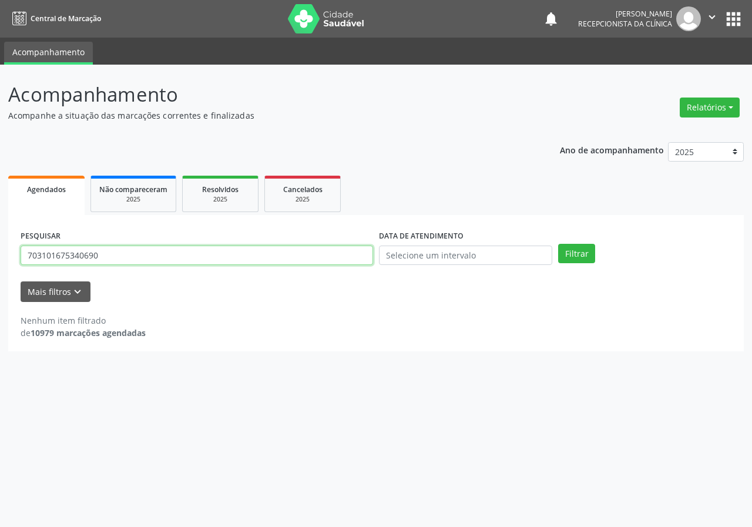
type input "703101675340690"
click at [558, 244] on button "Filtrar" at bounding box center [576, 254] width 37 height 20
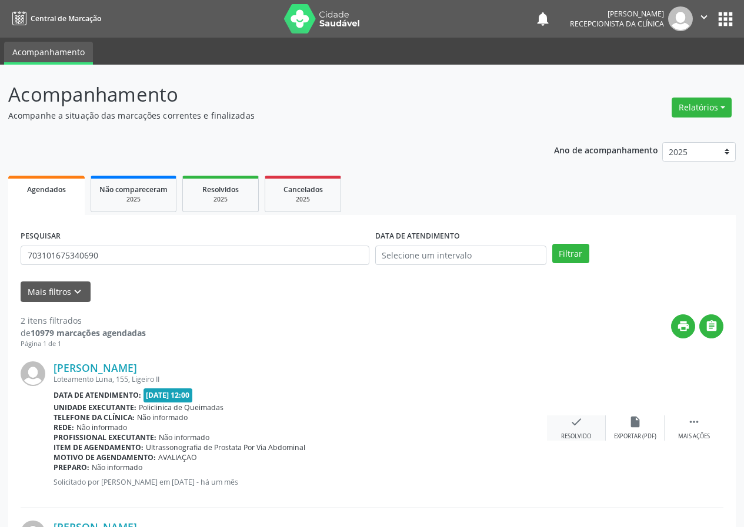
click at [583, 426] on div "check Resolvido" at bounding box center [576, 428] width 59 height 25
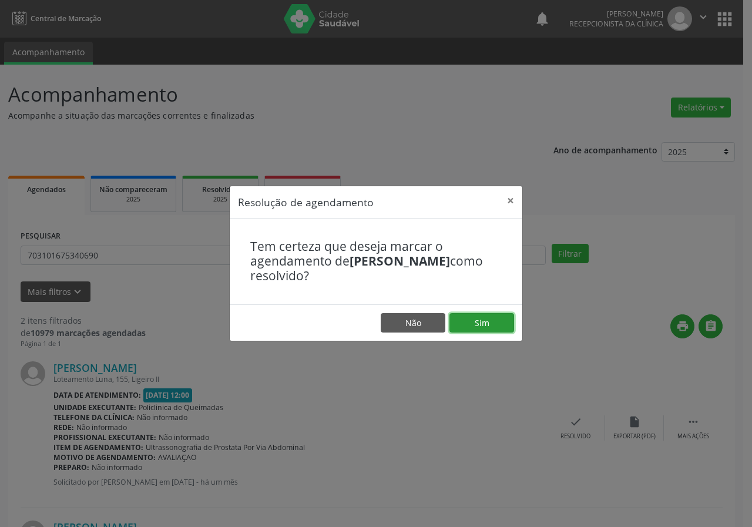
click at [493, 333] on button "Sim" at bounding box center [482, 323] width 65 height 20
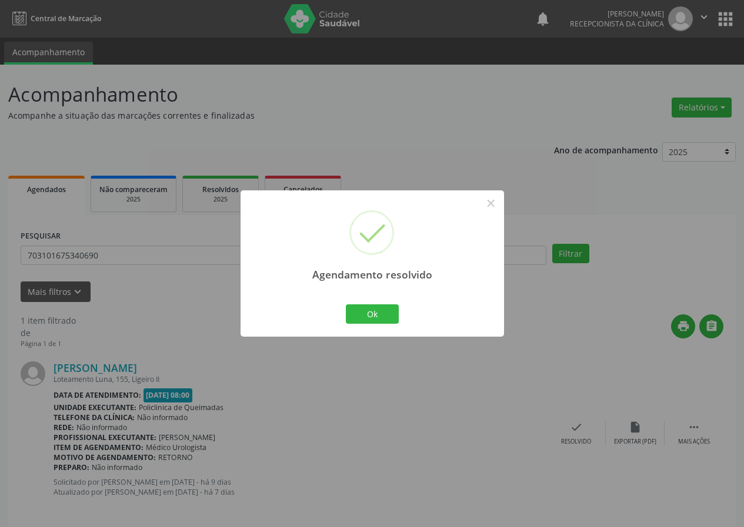
click at [400, 312] on div "Ok Cancel" at bounding box center [372, 314] width 58 height 25
click at [374, 308] on button "Ok" at bounding box center [372, 315] width 53 height 20
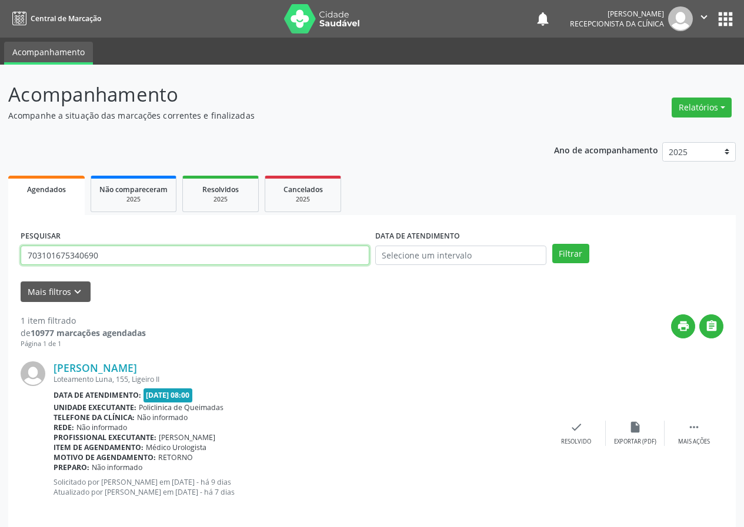
click at [229, 259] on input "703101675340690" at bounding box center [195, 256] width 349 height 20
type input "709806098378992"
click at [552, 244] on button "Filtrar" at bounding box center [570, 254] width 37 height 20
click at [196, 257] on input "709806098378992" at bounding box center [195, 256] width 349 height 20
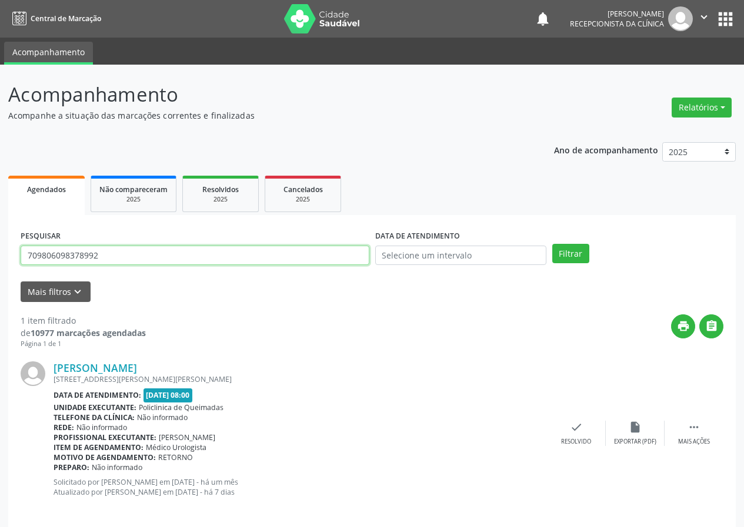
click at [196, 257] on input "709806098378992" at bounding box center [195, 256] width 349 height 20
type input "700109995181111"
click at [552, 244] on button "Filtrar" at bounding box center [570, 254] width 37 height 20
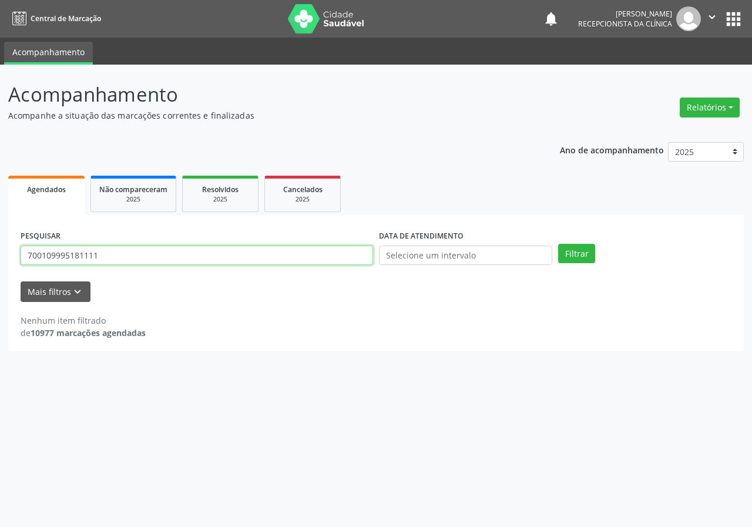
click at [133, 259] on input "700109995181111" at bounding box center [197, 256] width 353 height 20
type input "702001337490580"
click at [558, 244] on button "Filtrar" at bounding box center [576, 254] width 37 height 20
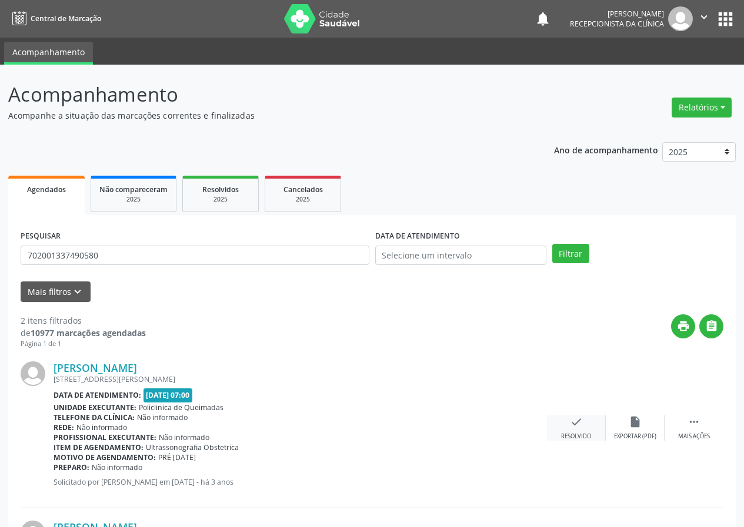
click at [564, 426] on div "check Resolvido" at bounding box center [576, 428] width 59 height 25
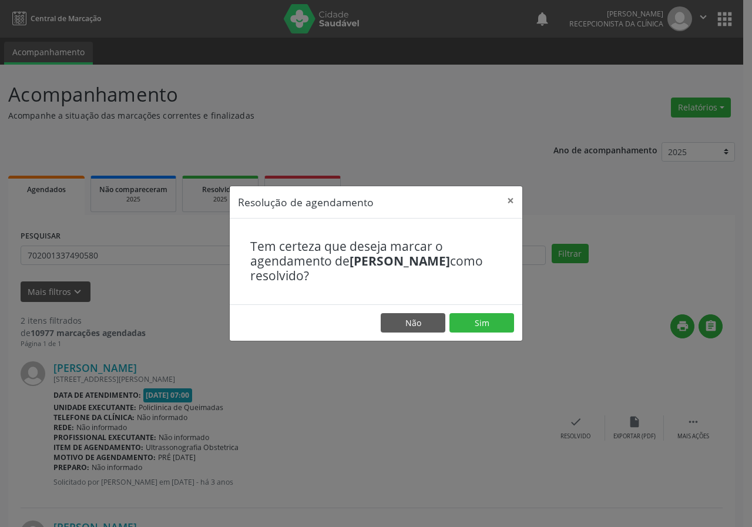
click at [471, 333] on footer "Não Sim" at bounding box center [376, 323] width 293 height 37
click at [499, 316] on button "Sim" at bounding box center [482, 323] width 65 height 20
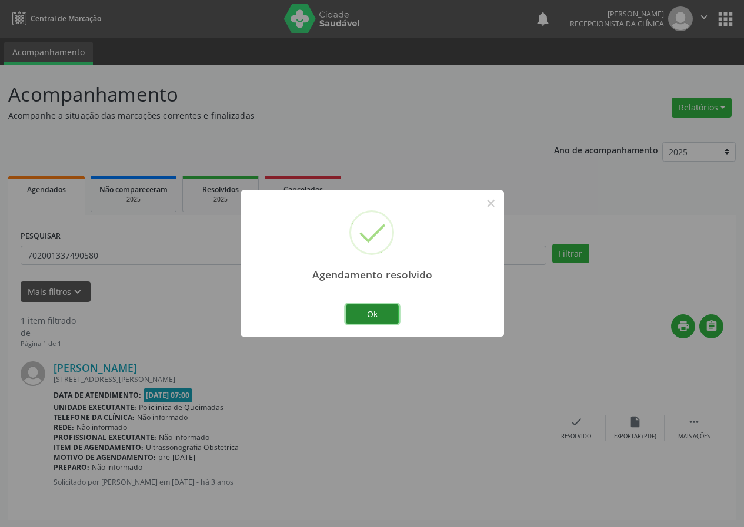
click at [384, 313] on button "Ok" at bounding box center [372, 315] width 53 height 20
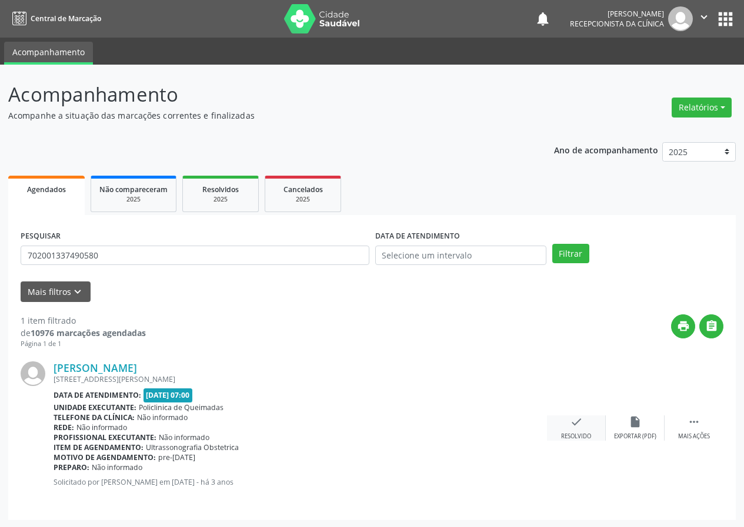
click at [583, 433] on div "Resolvido" at bounding box center [576, 437] width 30 height 8
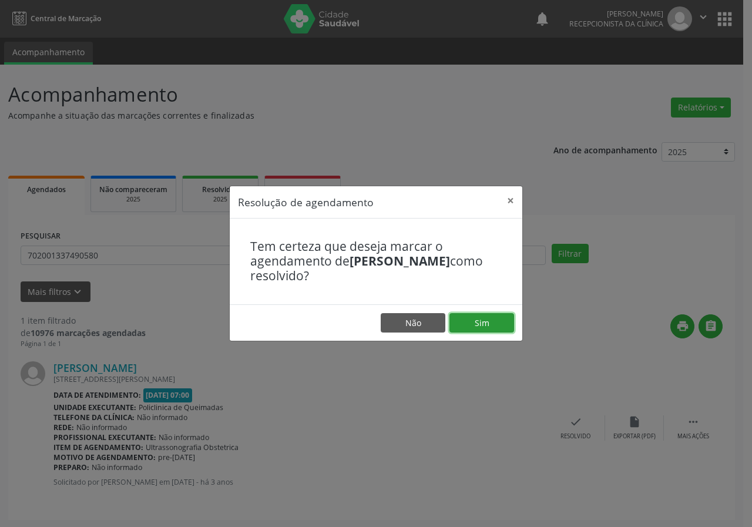
click at [508, 327] on button "Sim" at bounding box center [482, 323] width 65 height 20
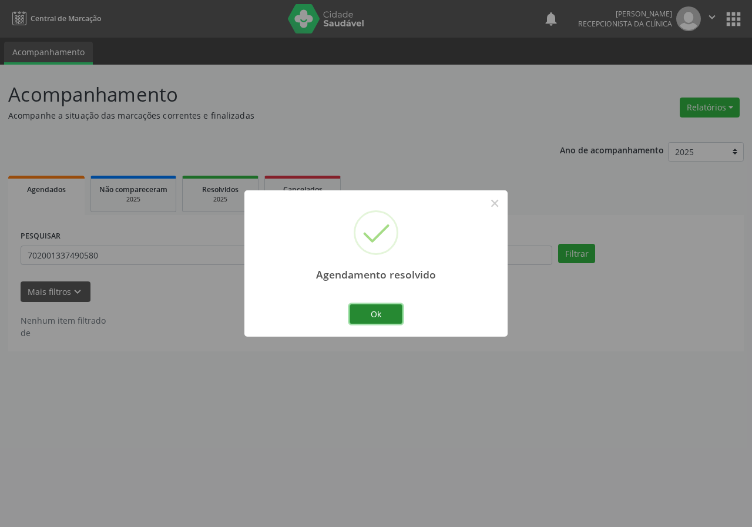
click at [396, 311] on button "Ok" at bounding box center [376, 315] width 53 height 20
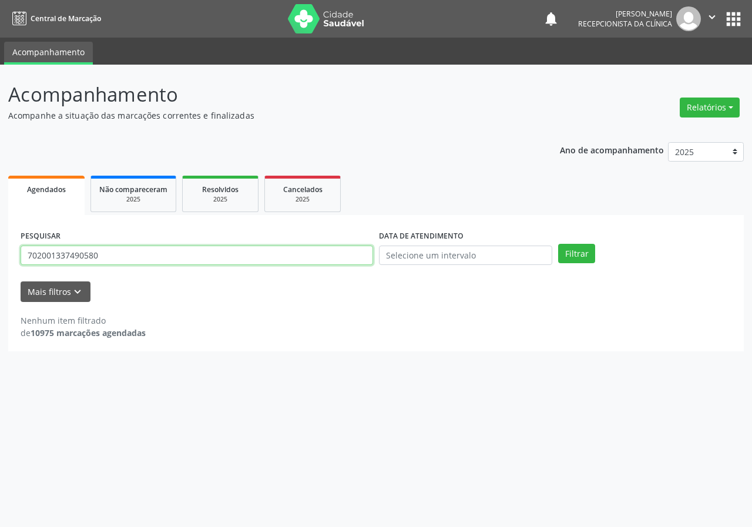
click at [312, 258] on input "702001337490580" at bounding box center [197, 256] width 353 height 20
type input "700609410439263"
click at [558, 244] on button "Filtrar" at bounding box center [576, 254] width 37 height 20
click at [160, 236] on div "PESQUISAR 700609410439263" at bounding box center [197, 251] width 359 height 46
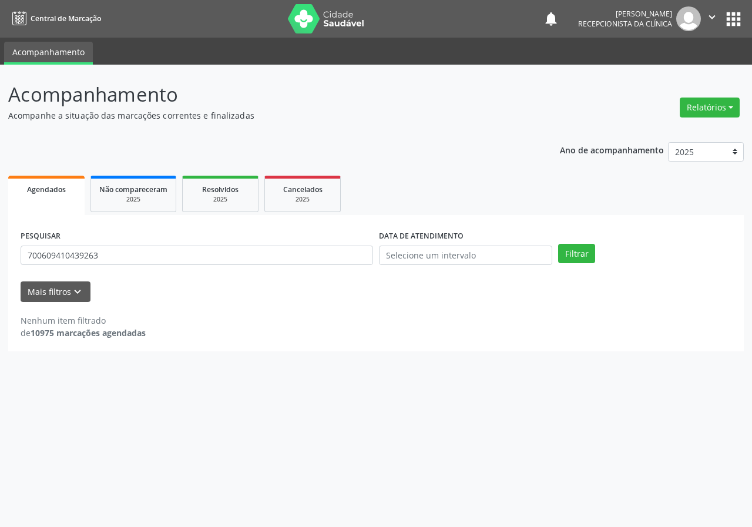
drag, startPoint x: 160, startPoint y: 236, endPoint x: 161, endPoint y: 243, distance: 7.7
click at [161, 243] on div "PESQUISAR 700609410439263" at bounding box center [197, 251] width 359 height 46
click at [163, 252] on input "700609410439263" at bounding box center [197, 256] width 353 height 20
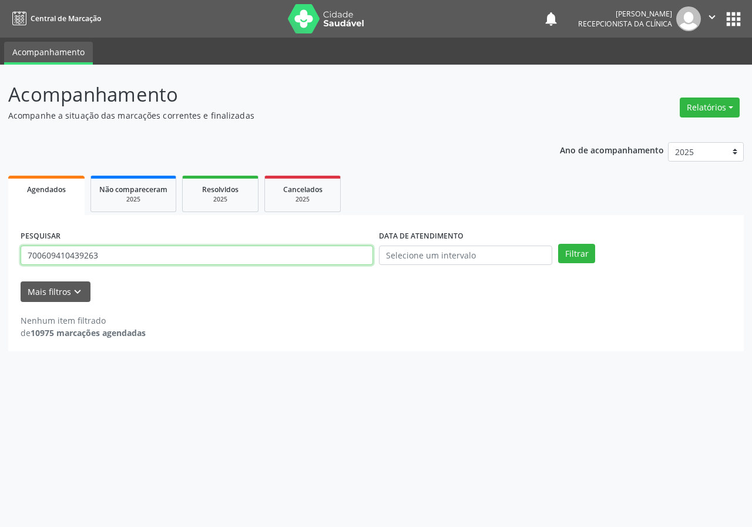
click at [163, 253] on input "700609410439263" at bounding box center [197, 256] width 353 height 20
type input "704609681105127"
click at [558, 244] on button "Filtrar" at bounding box center [576, 254] width 37 height 20
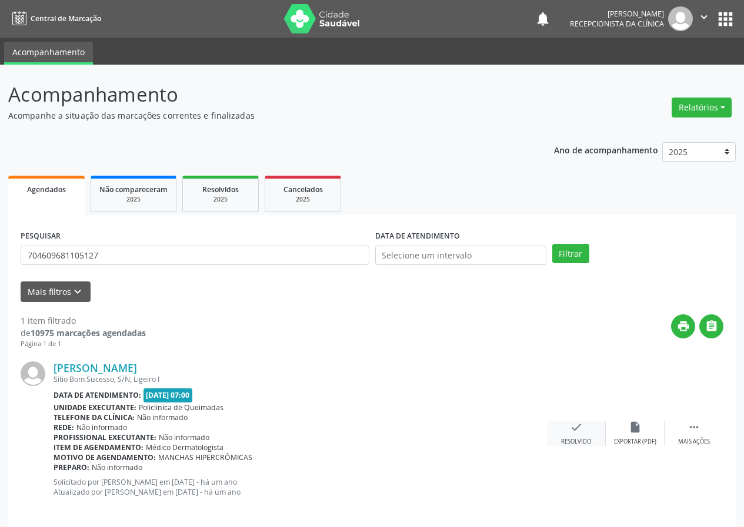
click at [567, 433] on div "check Resolvido" at bounding box center [576, 433] width 59 height 25
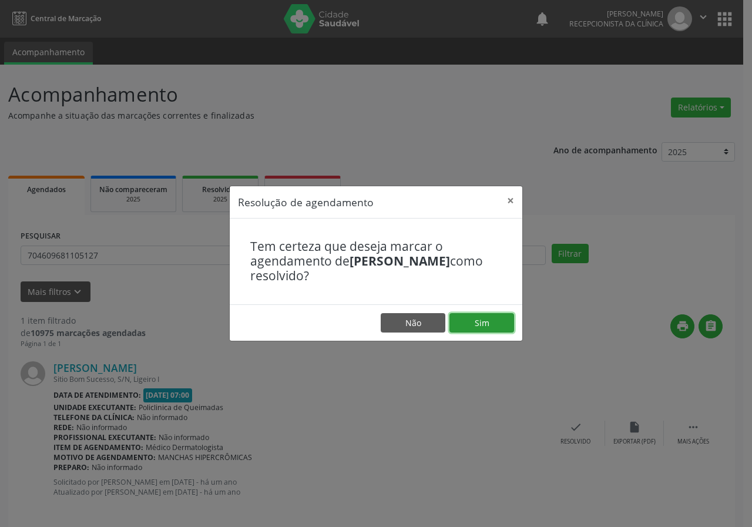
click at [502, 325] on button "Sim" at bounding box center [482, 323] width 65 height 20
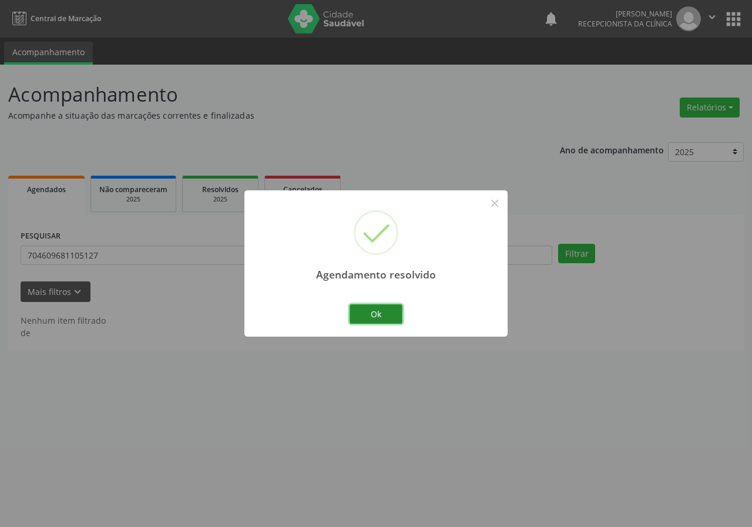
click at [370, 315] on button "Ok" at bounding box center [376, 315] width 53 height 20
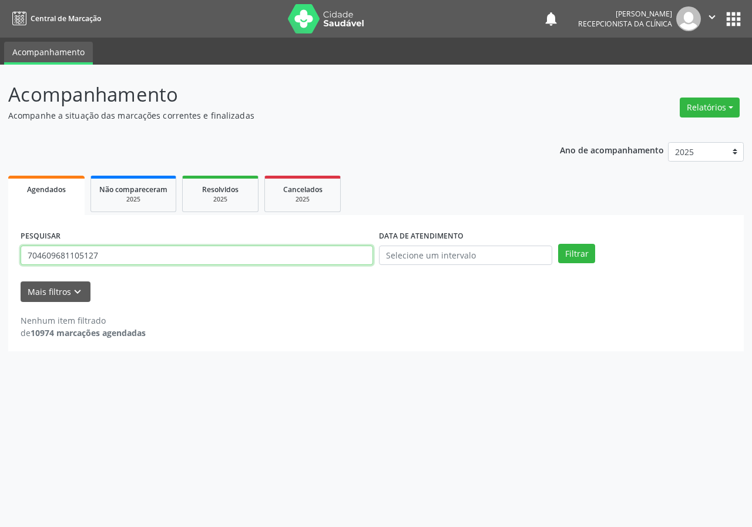
click at [253, 262] on input "704609681105127" at bounding box center [197, 256] width 353 height 20
type input "704302544519996"
click at [558, 244] on button "Filtrar" at bounding box center [576, 254] width 37 height 20
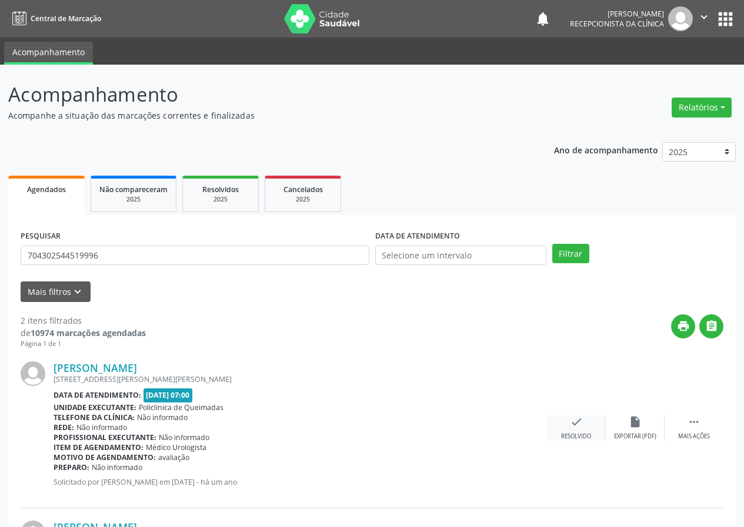
click at [576, 424] on icon "check" at bounding box center [576, 422] width 13 height 13
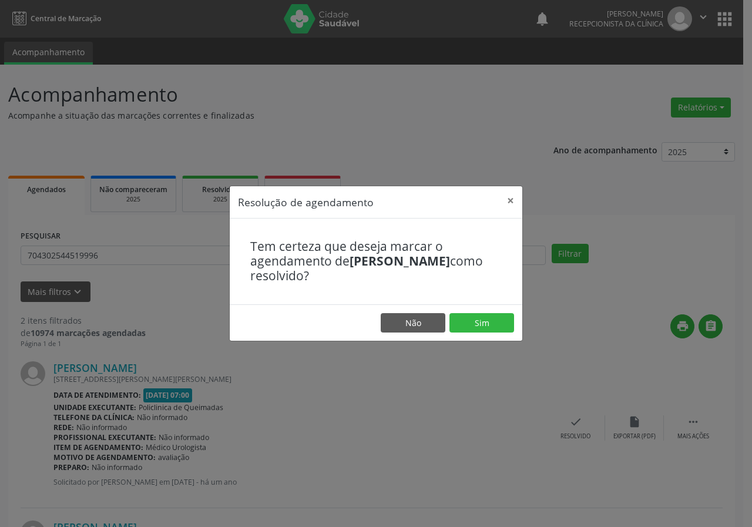
click at [478, 336] on footer "Não Sim" at bounding box center [376, 323] width 293 height 37
click at [484, 323] on button "Sim" at bounding box center [482, 323] width 65 height 20
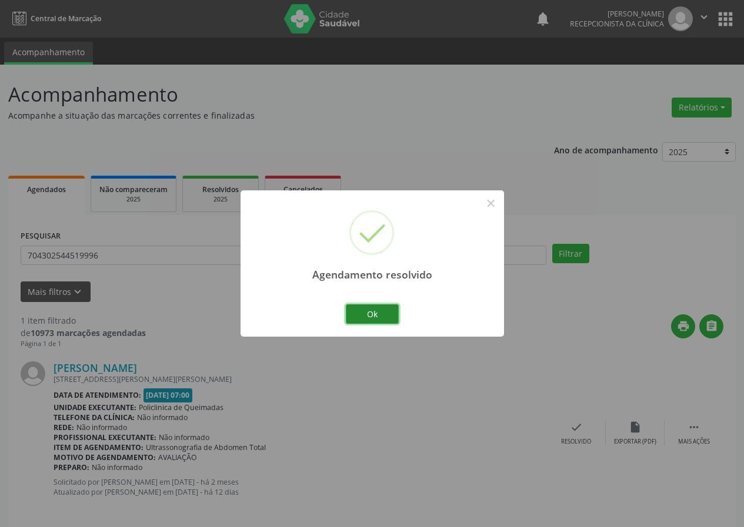
click at [373, 307] on button "Ok" at bounding box center [372, 315] width 53 height 20
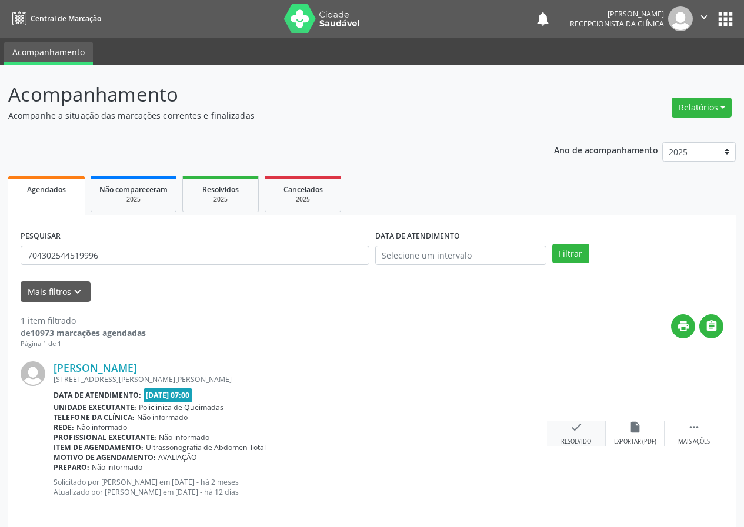
click at [582, 429] on icon "check" at bounding box center [576, 427] width 13 height 13
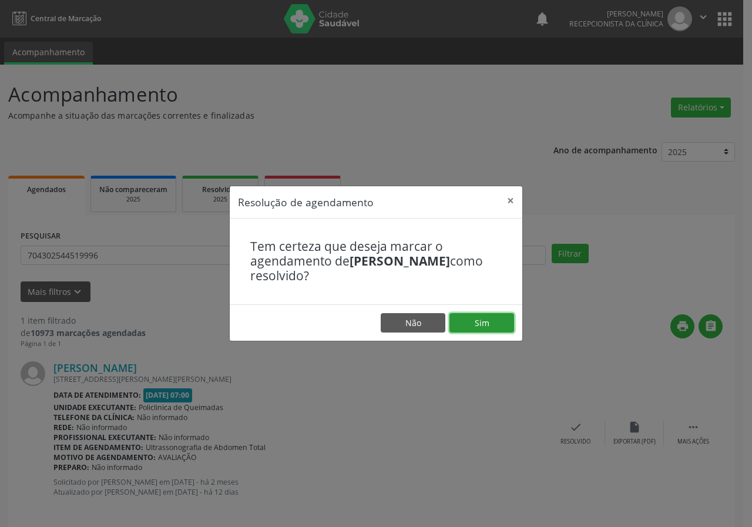
click at [467, 324] on button "Sim" at bounding box center [482, 323] width 65 height 20
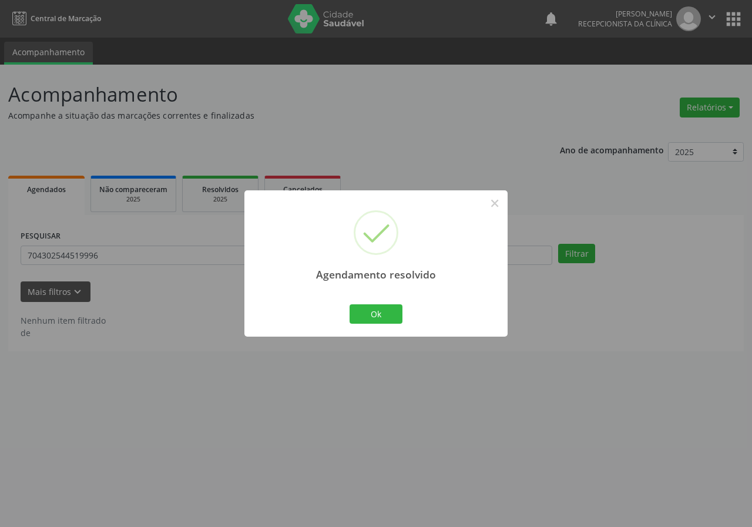
click at [359, 303] on div "Ok Cancel" at bounding box center [376, 314] width 58 height 25
click at [358, 307] on button "Ok" at bounding box center [376, 315] width 53 height 20
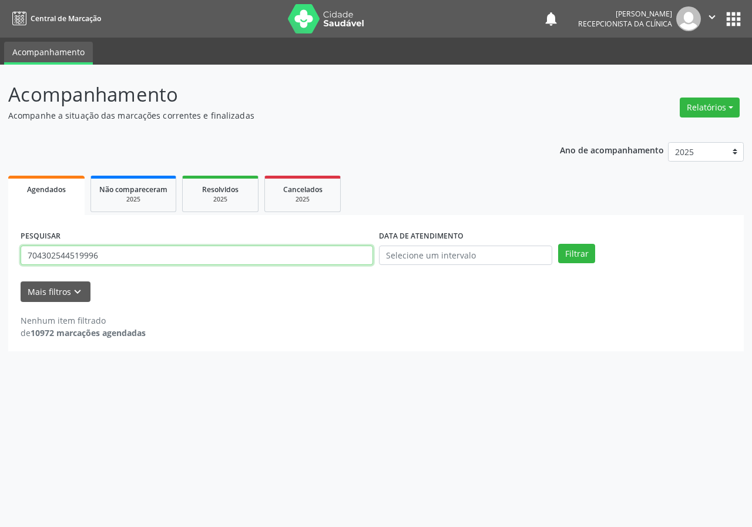
click at [319, 262] on input "704302544519996" at bounding box center [197, 256] width 353 height 20
type input "704501689178720"
click at [558, 244] on button "Filtrar" at bounding box center [576, 254] width 37 height 20
click at [205, 261] on input "704501689178720" at bounding box center [197, 256] width 353 height 20
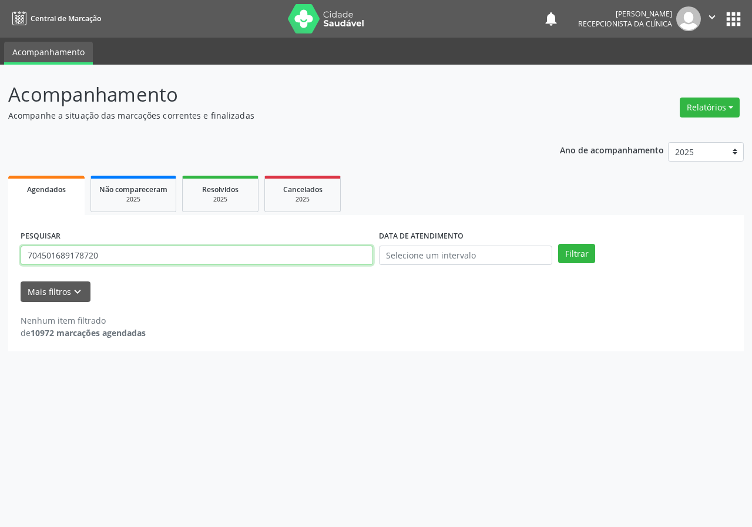
click at [205, 261] on input "704501689178720" at bounding box center [197, 256] width 353 height 20
type input "708007323702720"
click at [558, 244] on button "Filtrar" at bounding box center [576, 254] width 37 height 20
click at [217, 255] on input "708007323702720" at bounding box center [197, 256] width 353 height 20
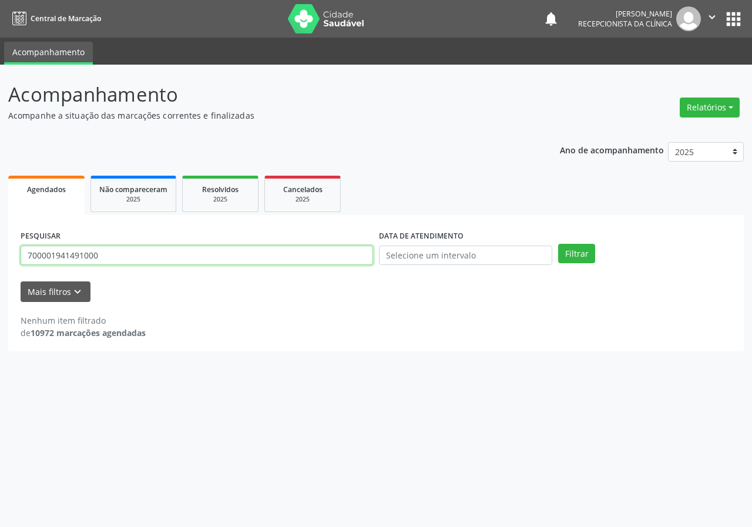
type input "700001941491000"
click at [558, 244] on button "Filtrar" at bounding box center [576, 254] width 37 height 20
click at [232, 264] on input "700001941491000" at bounding box center [197, 256] width 353 height 20
type input "705007273021453"
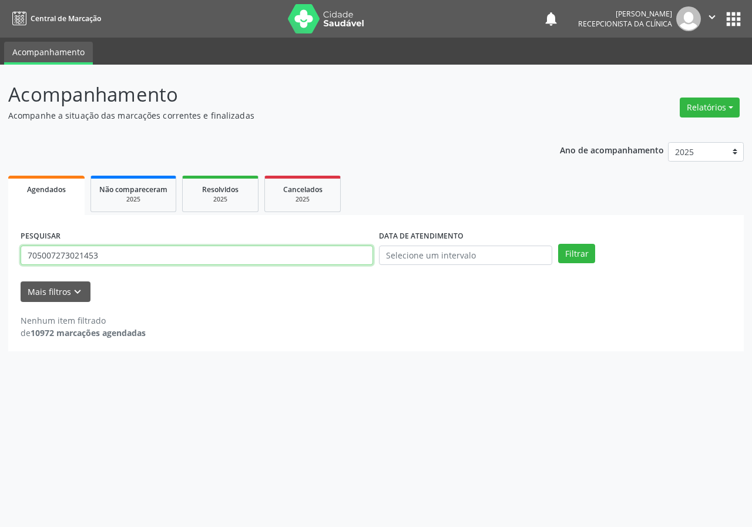
click at [558, 244] on button "Filtrar" at bounding box center [576, 254] width 37 height 20
click at [122, 259] on input "705007273021453" at bounding box center [197, 256] width 353 height 20
type input "700801444975185"
click at [558, 244] on button "Filtrar" at bounding box center [576, 254] width 37 height 20
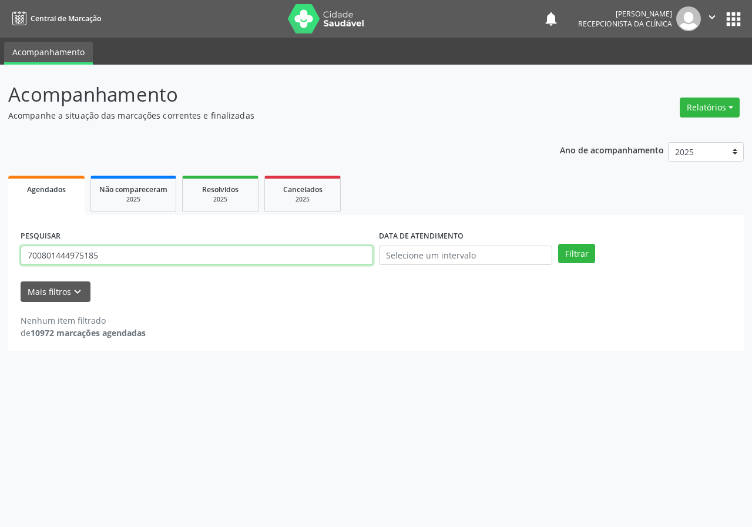
click at [114, 248] on input "700801444975185" at bounding box center [197, 256] width 353 height 20
type input "705201444543079"
click at [558, 244] on button "Filtrar" at bounding box center [576, 254] width 37 height 20
click at [135, 263] on input "705201444543079" at bounding box center [197, 256] width 353 height 20
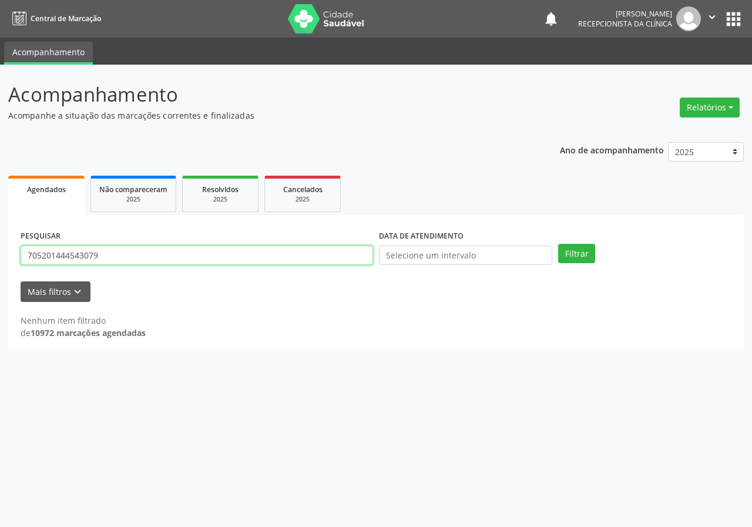
click at [135, 263] on input "705201444543079" at bounding box center [197, 256] width 353 height 20
type input "700001577254508"
click at [558, 244] on button "Filtrar" at bounding box center [576, 254] width 37 height 20
click at [182, 256] on input "700001577254508" at bounding box center [197, 256] width 353 height 20
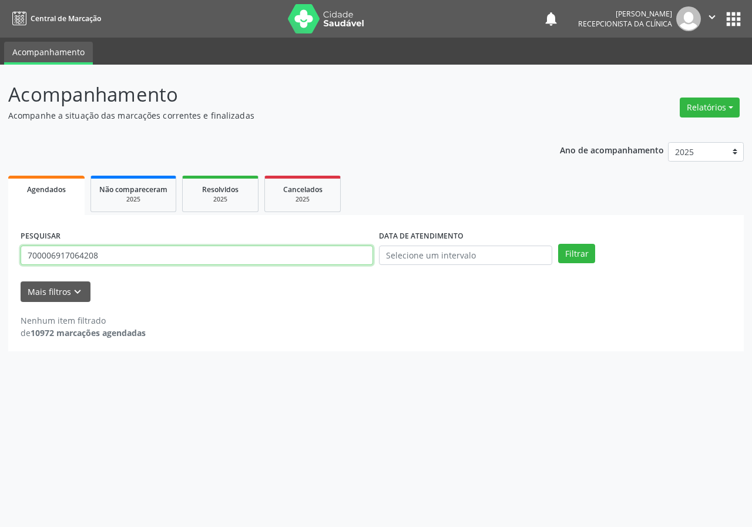
type input "700006917064208"
click at [558, 244] on button "Filtrar" at bounding box center [576, 254] width 37 height 20
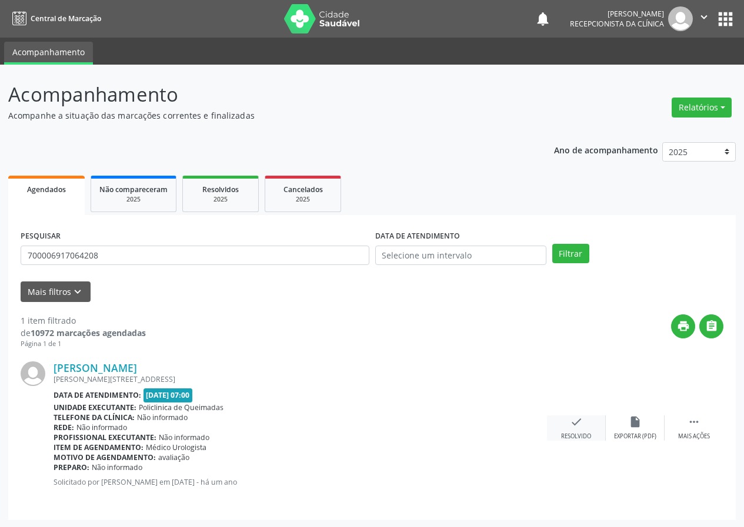
click at [566, 419] on div "check Resolvido" at bounding box center [576, 428] width 59 height 25
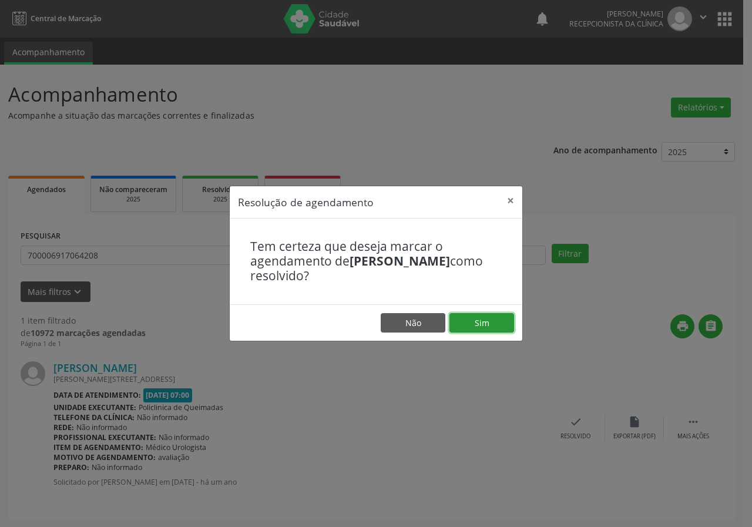
click at [484, 322] on button "Sim" at bounding box center [482, 323] width 65 height 20
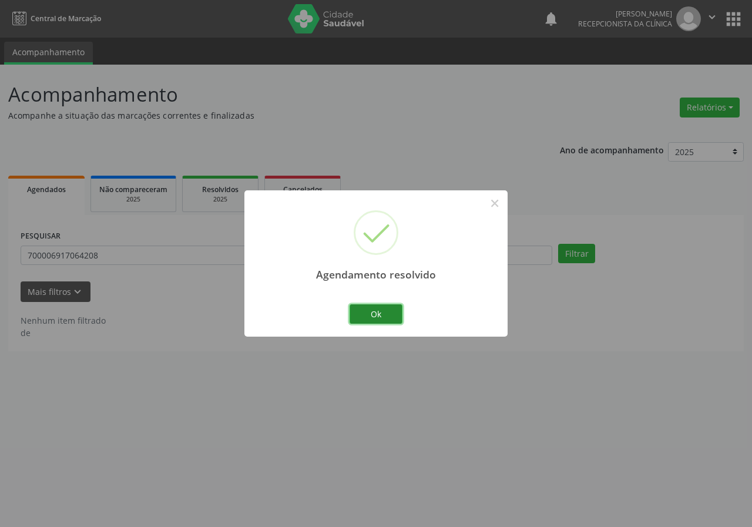
click at [395, 310] on button "Ok" at bounding box center [376, 315] width 53 height 20
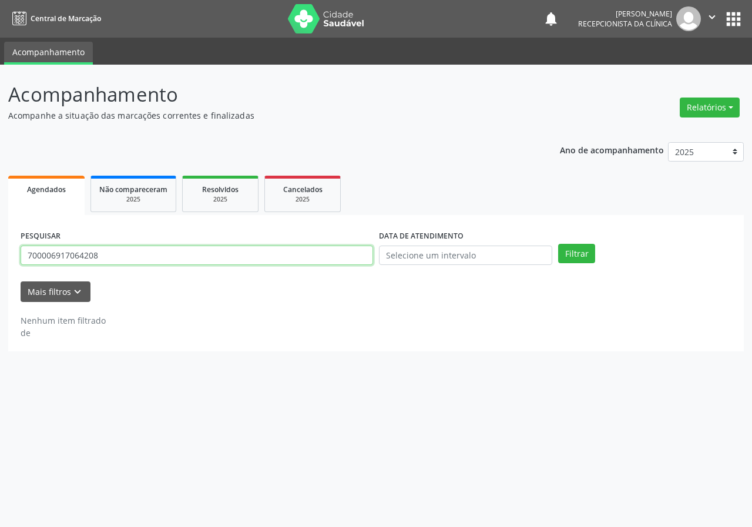
click at [318, 259] on input "700006917064208" at bounding box center [197, 256] width 353 height 20
type input "704003182701670"
click at [558, 244] on button "Filtrar" at bounding box center [576, 254] width 37 height 20
click at [119, 263] on input "704003182701670" at bounding box center [197, 256] width 353 height 20
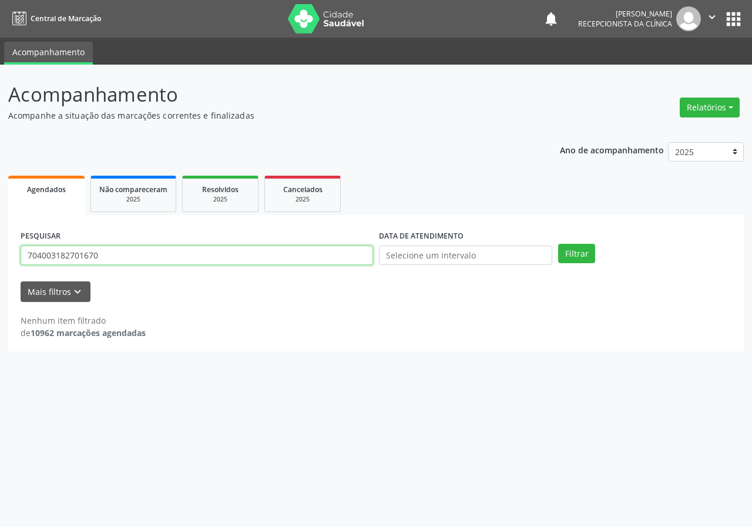
click at [119, 263] on input "704003182701670" at bounding box center [197, 256] width 353 height 20
type input "700501730344356"
click at [558, 244] on button "Filtrar" at bounding box center [576, 254] width 37 height 20
click at [112, 264] on input "700501730344356" at bounding box center [197, 256] width 353 height 20
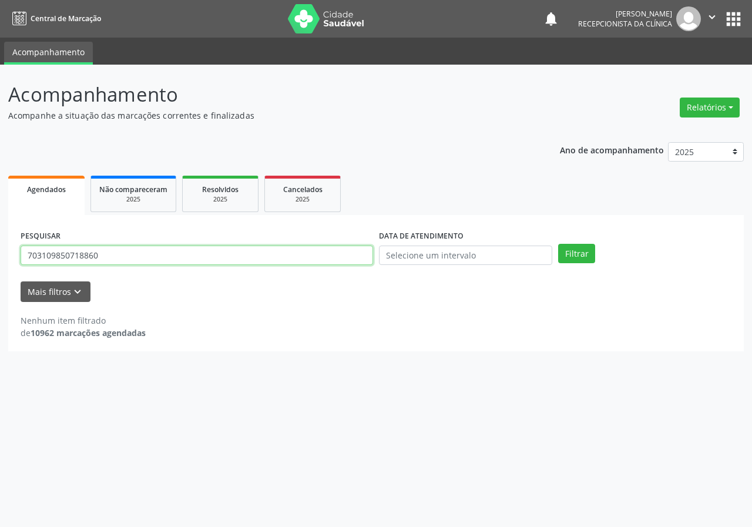
type input "703109850718860"
click at [558, 244] on button "Filtrar" at bounding box center [576, 254] width 37 height 20
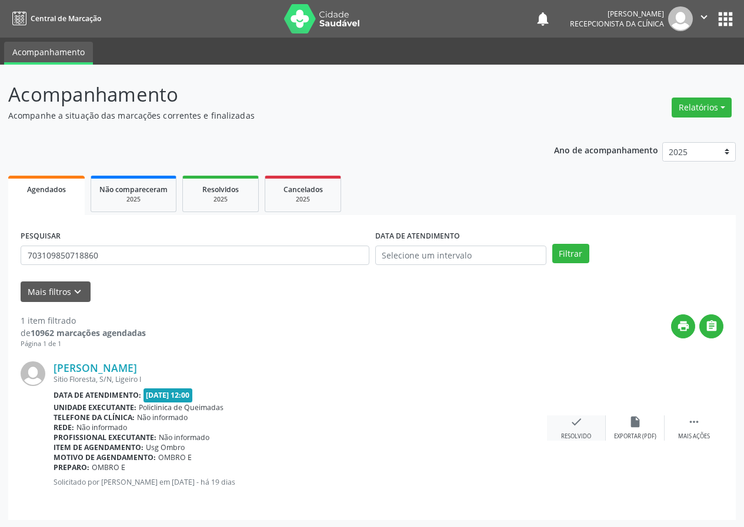
click at [581, 434] on div "Resolvido" at bounding box center [576, 437] width 30 height 8
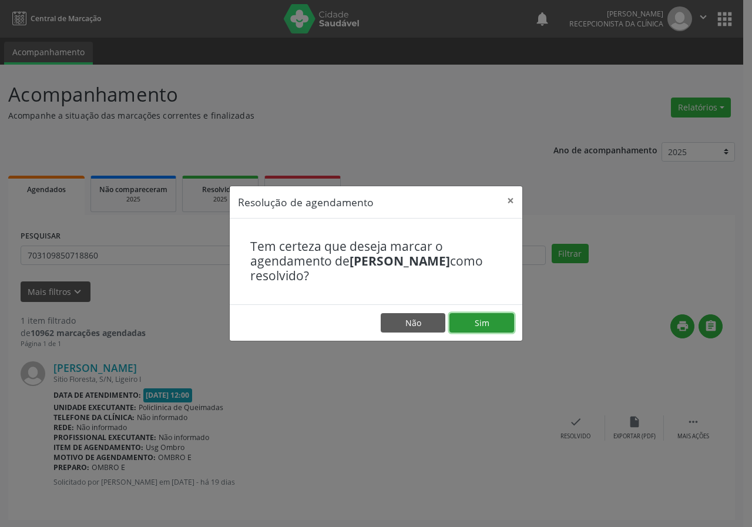
click at [479, 324] on button "Sim" at bounding box center [482, 323] width 65 height 20
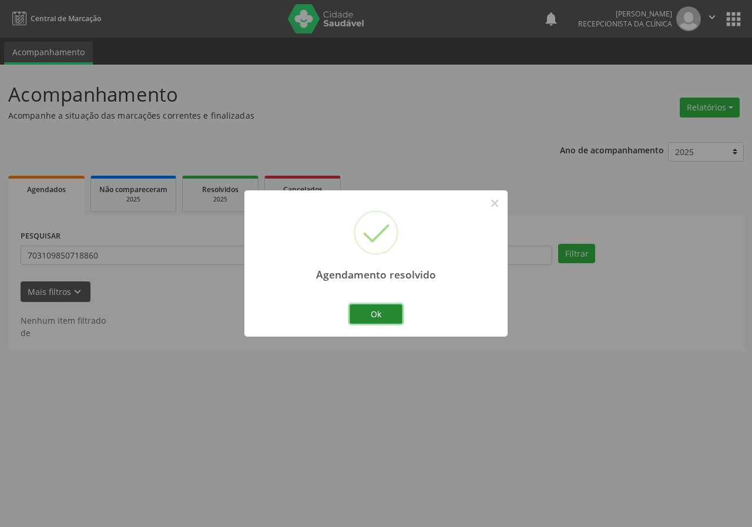
click at [393, 312] on button "Ok" at bounding box center [376, 315] width 53 height 20
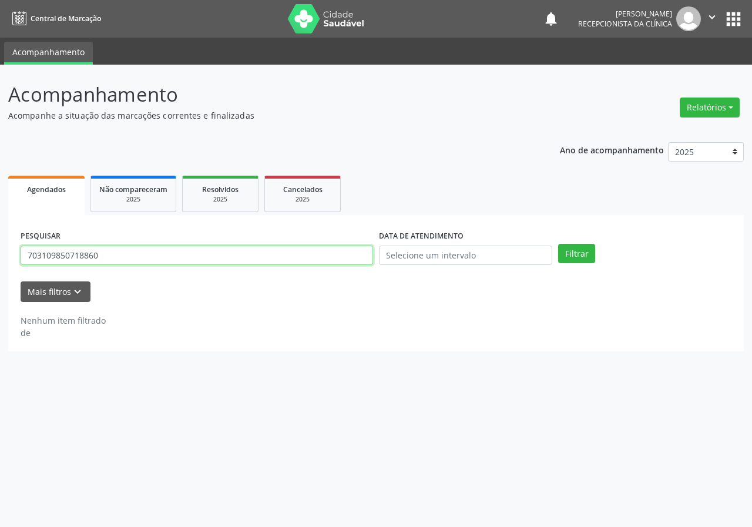
click at [192, 246] on input "703109850718860" at bounding box center [197, 256] width 353 height 20
type input "707805642966914"
click at [558, 244] on button "Filtrar" at bounding box center [576, 254] width 37 height 20
click at [122, 247] on input "707805642966914" at bounding box center [197, 256] width 353 height 20
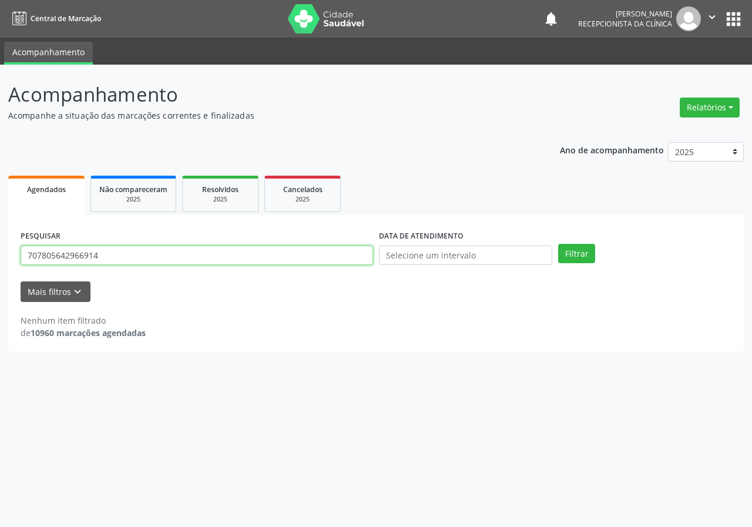
click at [122, 247] on input "707805642966914" at bounding box center [197, 256] width 353 height 20
type input "706901152238936"
click at [558, 244] on button "Filtrar" at bounding box center [576, 254] width 37 height 20
click at [123, 255] on input "706901152238936" at bounding box center [197, 256] width 353 height 20
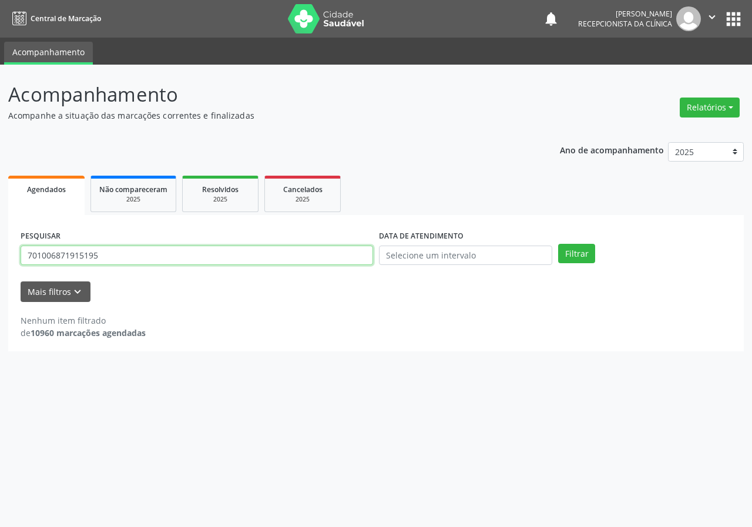
type input "701006871915195"
click at [558, 244] on button "Filtrar" at bounding box center [576, 254] width 37 height 20
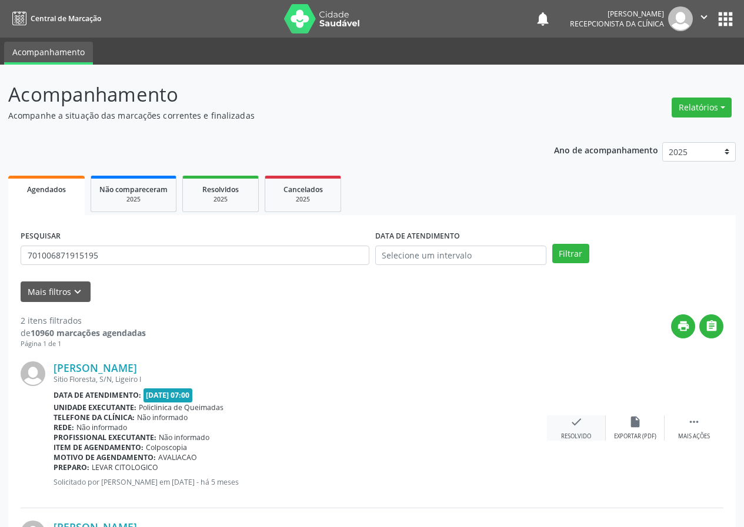
click at [584, 427] on div "check Resolvido" at bounding box center [576, 428] width 59 height 25
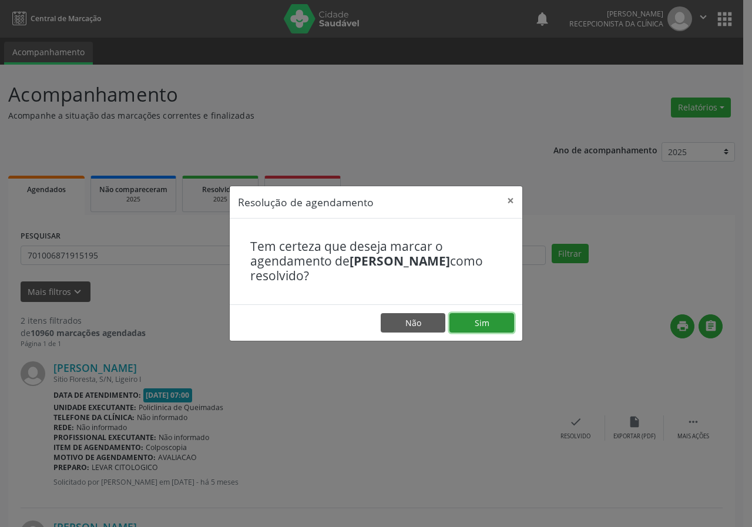
click at [494, 326] on button "Sim" at bounding box center [482, 323] width 65 height 20
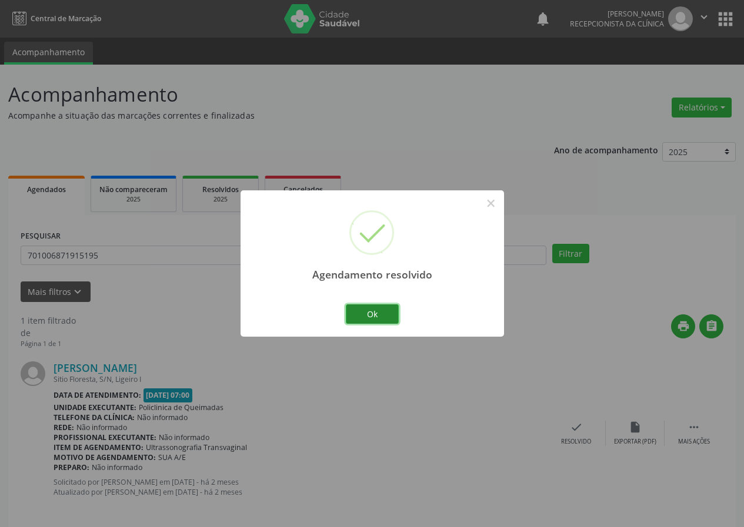
click at [363, 309] on button "Ok" at bounding box center [372, 315] width 53 height 20
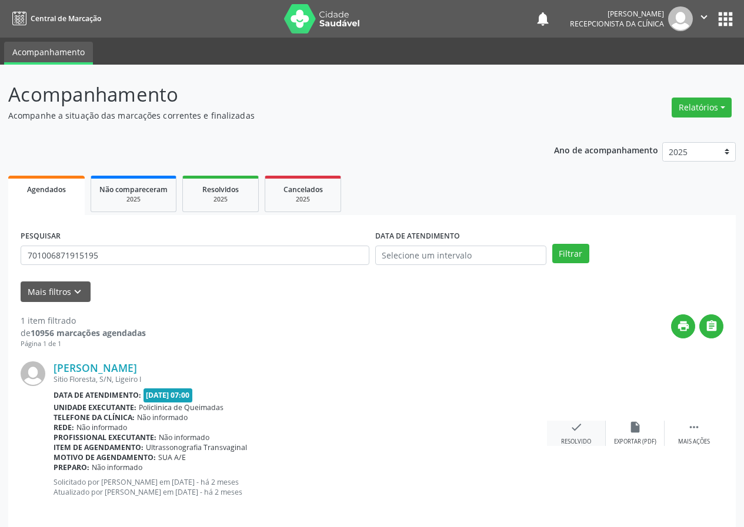
click at [575, 440] on div "Resolvido" at bounding box center [576, 442] width 30 height 8
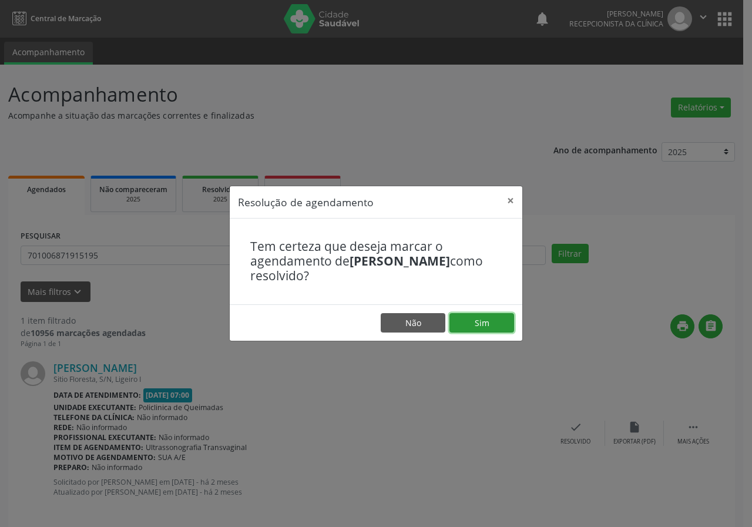
click at [483, 315] on button "Sim" at bounding box center [482, 323] width 65 height 20
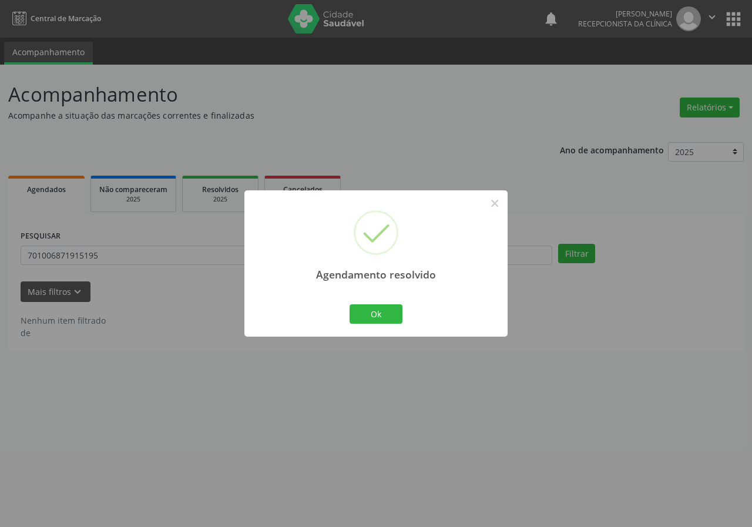
drag, startPoint x: 395, startPoint y: 325, endPoint x: 405, endPoint y: 316, distance: 13.3
click at [400, 322] on div "Ok Cancel" at bounding box center [376, 314] width 58 height 25
click at [391, 317] on button "Ok" at bounding box center [376, 315] width 53 height 20
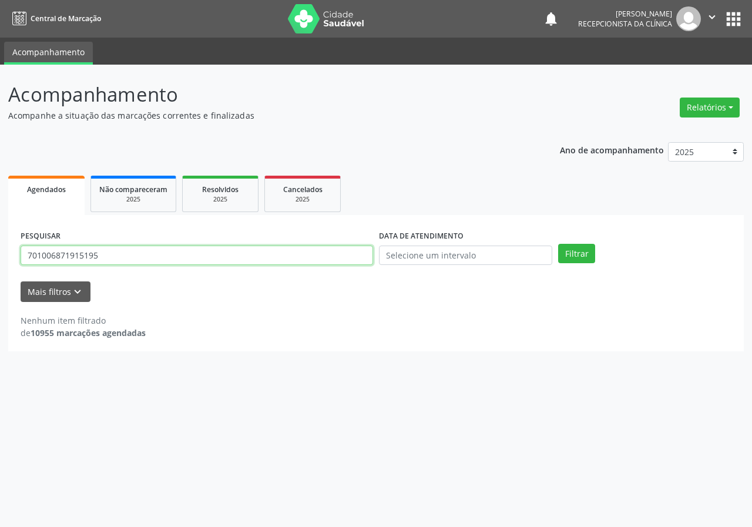
click at [295, 264] on input "701006871915195" at bounding box center [197, 256] width 353 height 20
type input "700009609546905"
click at [558, 244] on button "Filtrar" at bounding box center [576, 254] width 37 height 20
click at [293, 265] on input "700009609546905" at bounding box center [197, 256] width 353 height 20
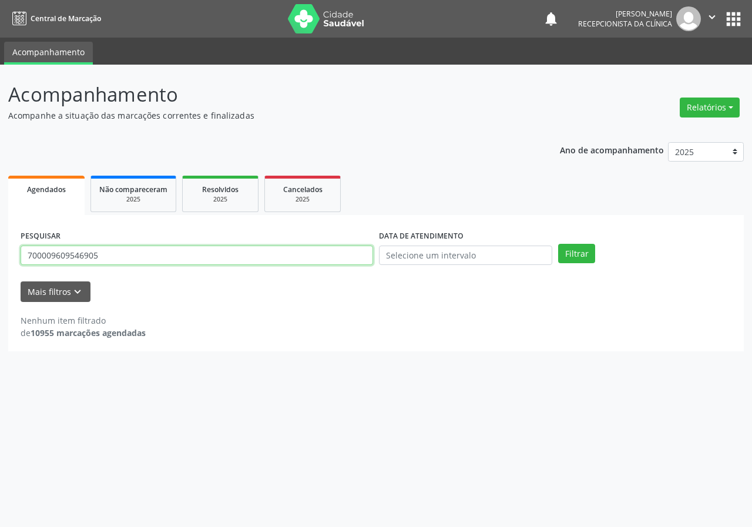
click at [293, 265] on input "700009609546905" at bounding box center [197, 256] width 353 height 20
type input "705803418694037"
click at [558, 244] on button "Filtrar" at bounding box center [576, 254] width 37 height 20
click at [132, 255] on input "705803418694037" at bounding box center [197, 256] width 353 height 20
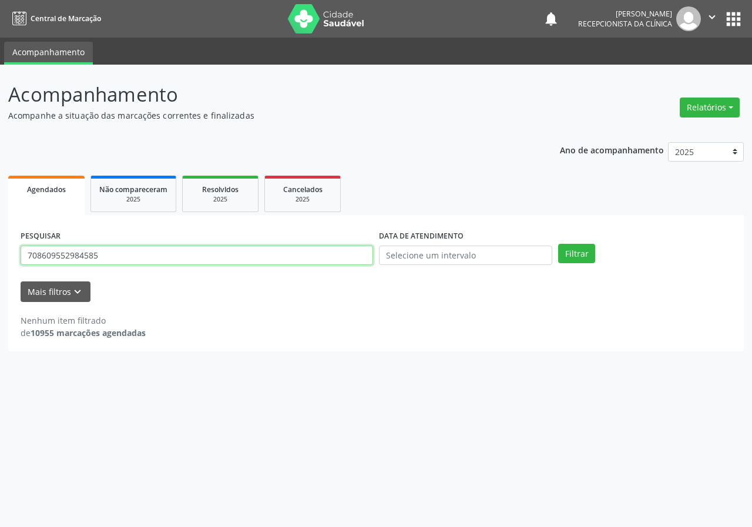
type input "708609552984585"
click at [558, 244] on button "Filtrar" at bounding box center [576, 254] width 37 height 20
click at [129, 265] on input "708609552984585" at bounding box center [197, 256] width 353 height 20
type input "700009694086900"
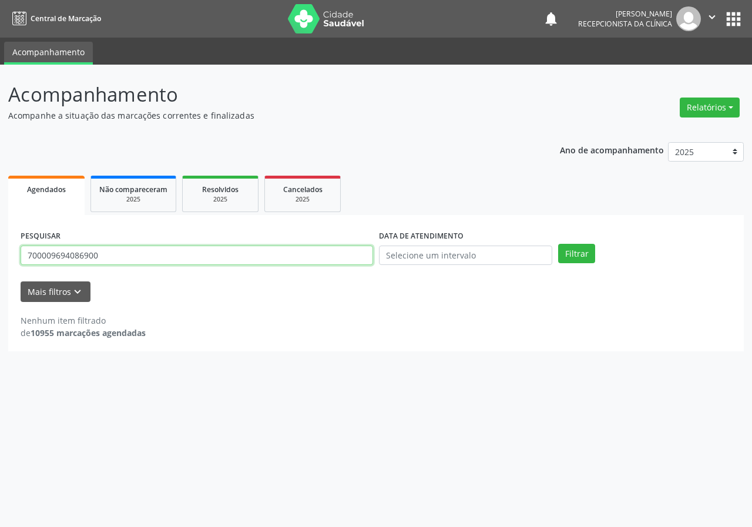
click at [558, 244] on button "Filtrar" at bounding box center [576, 254] width 37 height 20
click at [208, 265] on input "700009694086900" at bounding box center [197, 256] width 353 height 20
type input "700805439000388"
click at [558, 244] on button "Filtrar" at bounding box center [576, 254] width 37 height 20
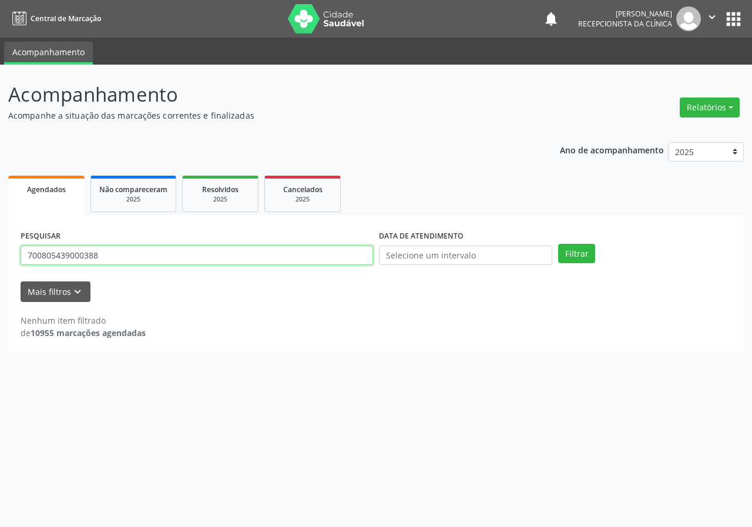
click at [101, 258] on input "700805439000388" at bounding box center [197, 256] width 353 height 20
type input "700007744460906"
click at [558, 244] on button "Filtrar" at bounding box center [576, 254] width 37 height 20
click at [147, 248] on input "700007744460906" at bounding box center [197, 256] width 353 height 20
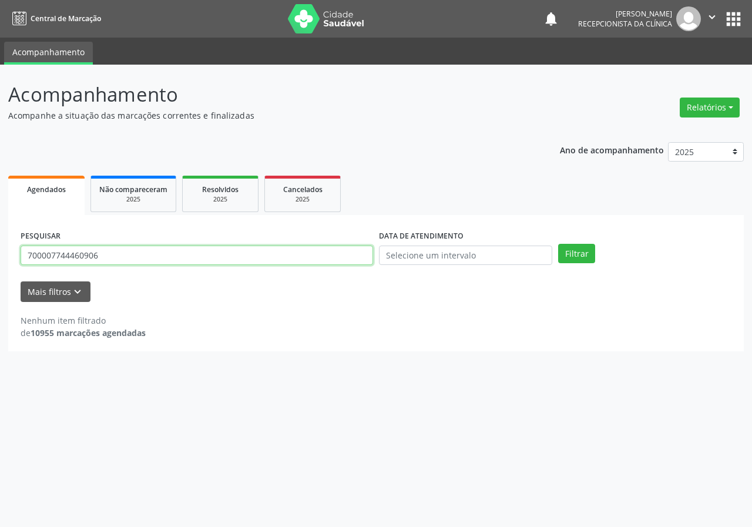
click at [147, 248] on input "700007744460906" at bounding box center [197, 256] width 353 height 20
type input "700004839602403"
click at [558, 244] on button "Filtrar" at bounding box center [576, 254] width 37 height 20
click at [146, 269] on div "PESQUISAR 700004839602403" at bounding box center [197, 251] width 359 height 46
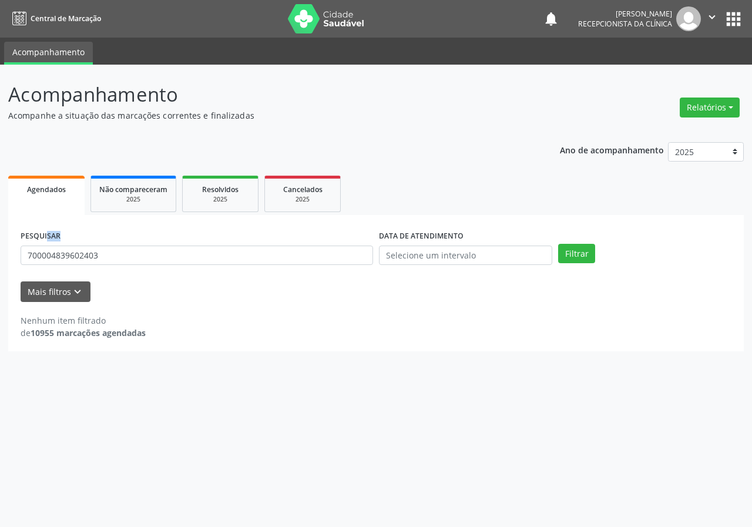
click at [146, 269] on div "PESQUISAR 700004839602403" at bounding box center [197, 251] width 359 height 46
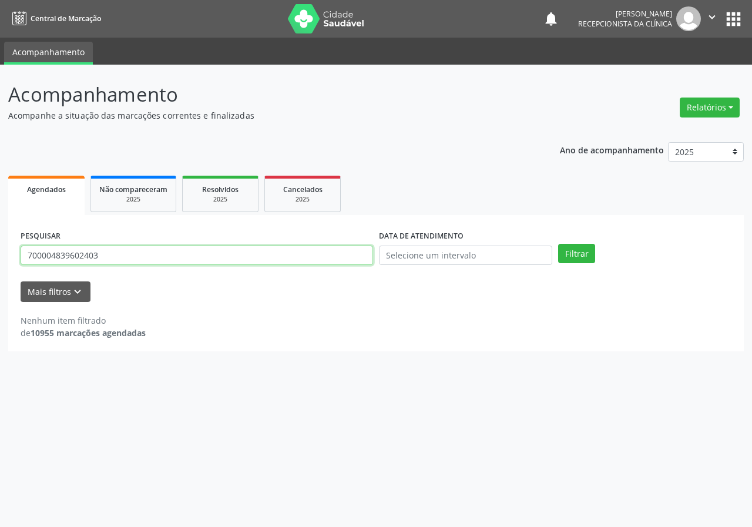
click at [148, 265] on input "700004839602403" at bounding box center [197, 256] width 353 height 20
click at [149, 265] on input "700004839602403" at bounding box center [197, 256] width 353 height 20
type input "70800432296582"
click at [558, 244] on button "Filtrar" at bounding box center [576, 254] width 37 height 20
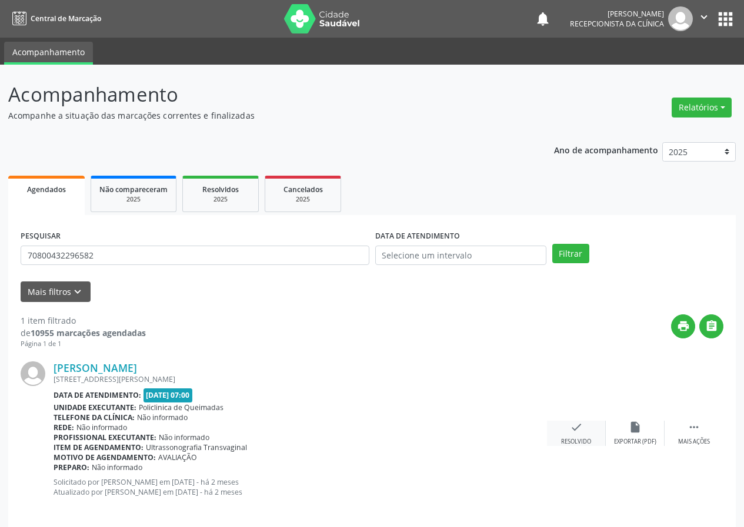
click at [584, 427] on div "check Resolvido" at bounding box center [576, 433] width 59 height 25
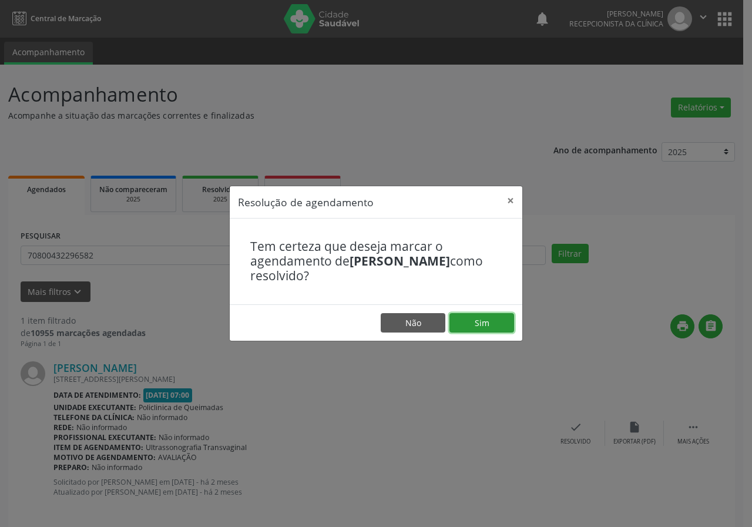
click at [491, 317] on button "Sim" at bounding box center [482, 323] width 65 height 20
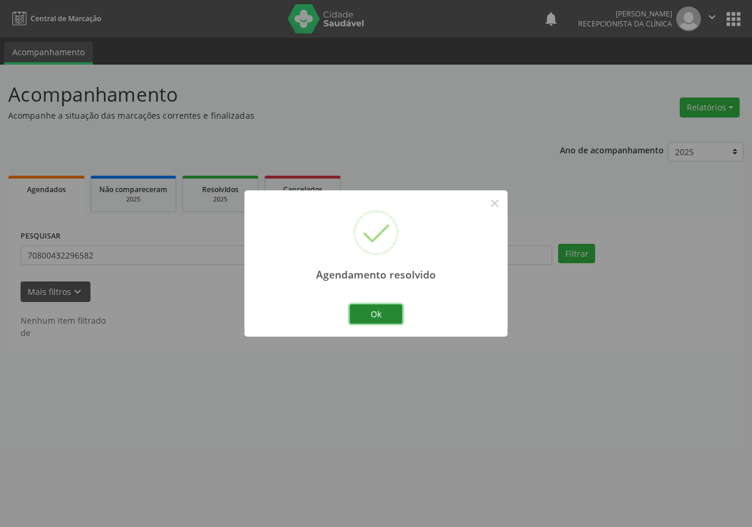
click at [393, 311] on button "Ok" at bounding box center [376, 315] width 53 height 20
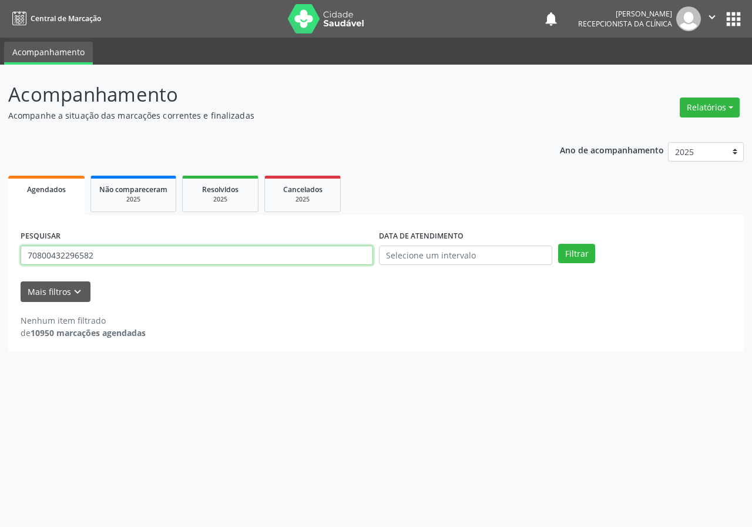
click at [199, 263] on input "70800432296582" at bounding box center [197, 256] width 353 height 20
click at [134, 258] on input "700004815148907" at bounding box center [197, 256] width 353 height 20
type input "700004815148907"
click at [558, 244] on button "Filtrar" at bounding box center [576, 254] width 37 height 20
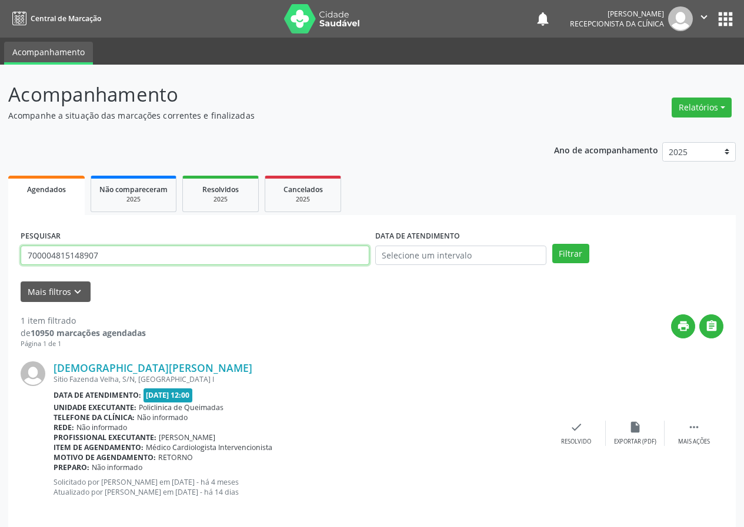
click at [271, 262] on input "700004815148907" at bounding box center [195, 256] width 349 height 20
type input "700001941491000"
click at [552, 244] on button "Filtrar" at bounding box center [570, 254] width 37 height 20
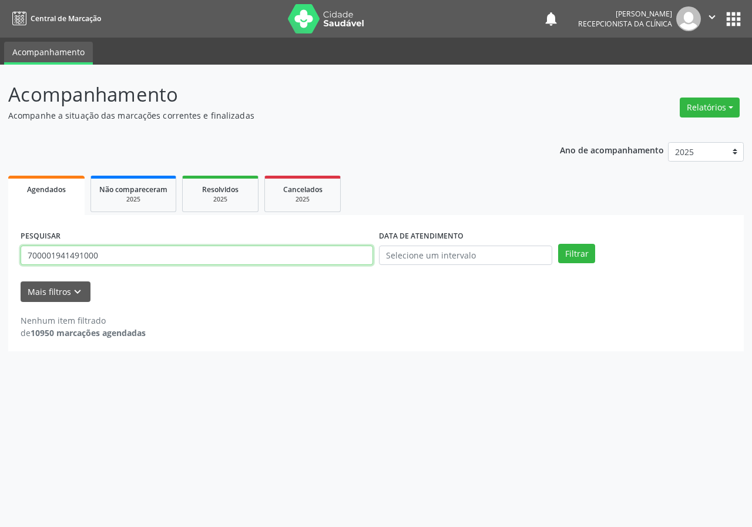
click at [199, 262] on input "700001941491000" at bounding box center [197, 256] width 353 height 20
type input "705007273021453"
click at [558, 244] on button "Filtrar" at bounding box center [576, 254] width 37 height 20
click at [167, 262] on input "705007273021453" at bounding box center [197, 256] width 353 height 20
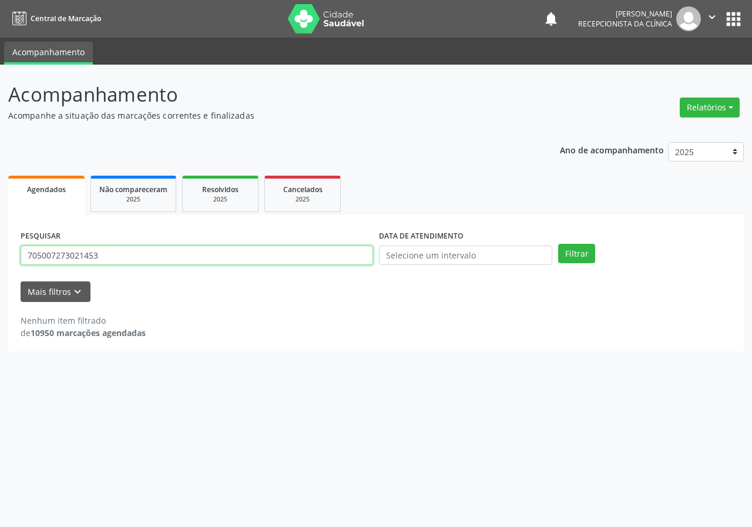
click at [167, 262] on input "705007273021453" at bounding box center [197, 256] width 353 height 20
type input "700002102457405"
click at [558, 244] on button "Filtrar" at bounding box center [576, 254] width 37 height 20
click at [175, 247] on input "700002102457405" at bounding box center [197, 256] width 353 height 20
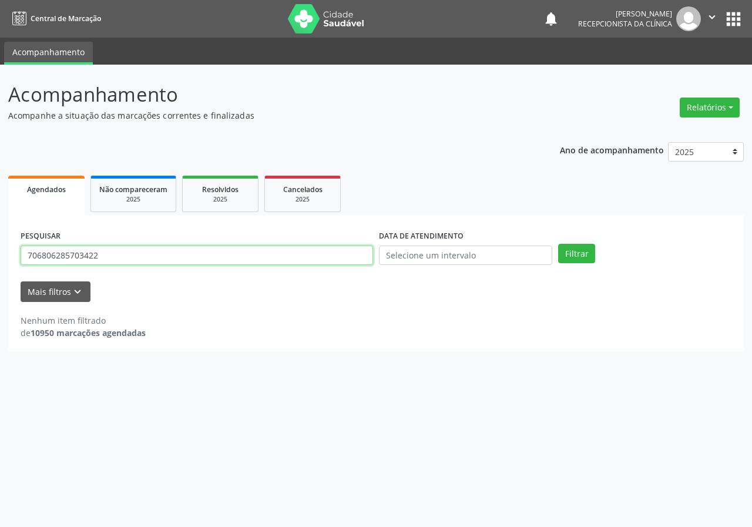
type input "706806285703422"
click at [558, 244] on button "Filtrar" at bounding box center [576, 254] width 37 height 20
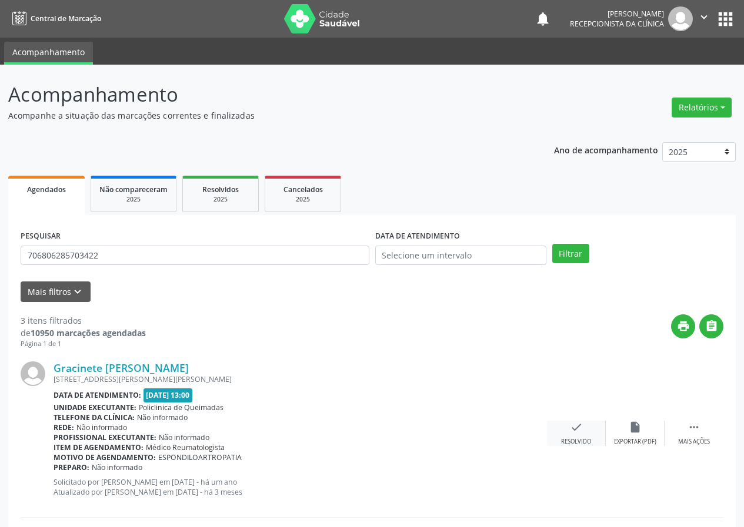
click at [577, 424] on icon "check" at bounding box center [576, 427] width 13 height 13
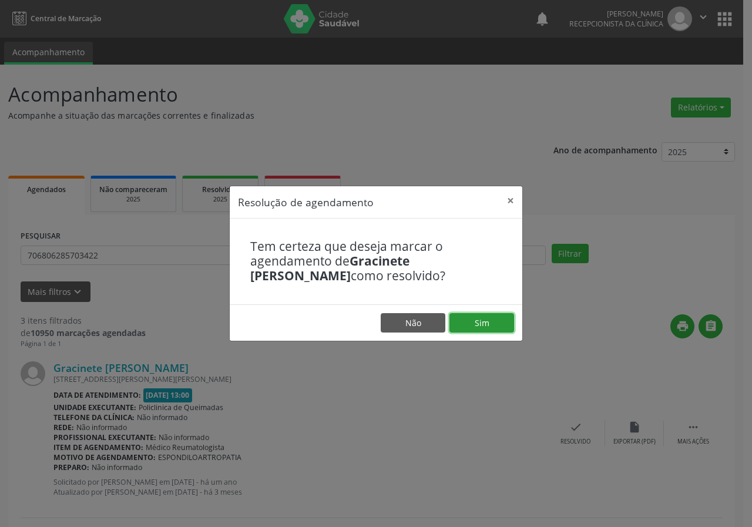
click at [490, 319] on button "Sim" at bounding box center [482, 323] width 65 height 20
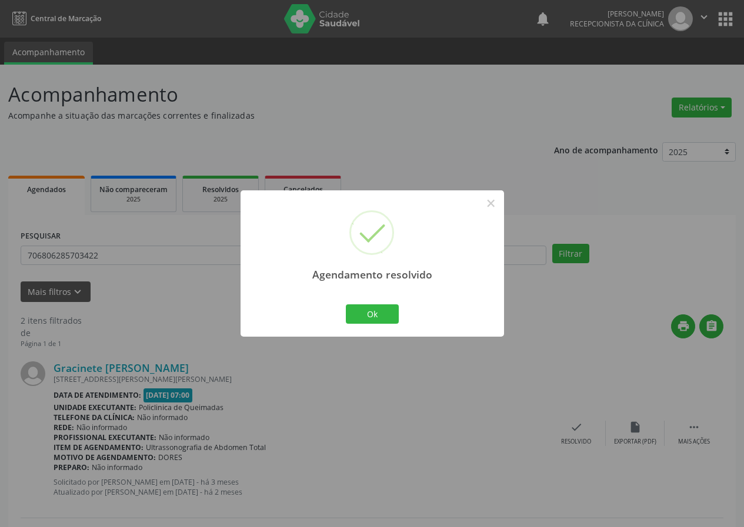
click at [412, 318] on div "Agendamento resolvido × Ok Cancel" at bounding box center [371, 263] width 263 height 146
click at [407, 315] on div "Agendamento resolvido × Ok Cancel" at bounding box center [371, 263] width 263 height 146
click at [388, 325] on div "Ok Cancel" at bounding box center [372, 314] width 58 height 25
click at [389, 303] on div "Ok Cancel" at bounding box center [372, 314] width 58 height 25
click at [391, 313] on button "Ok" at bounding box center [372, 315] width 53 height 20
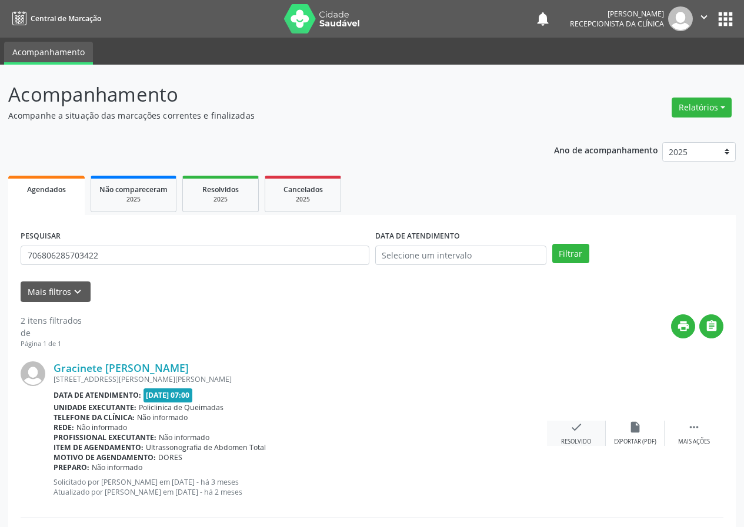
click at [571, 423] on icon "check" at bounding box center [576, 427] width 13 height 13
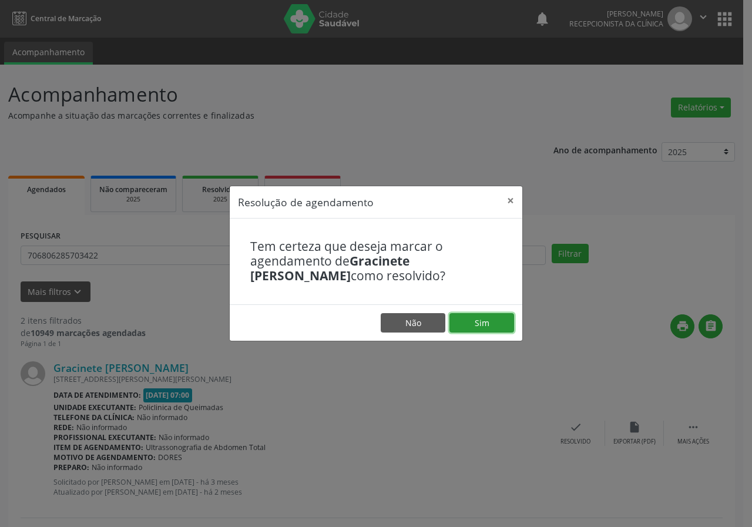
click at [482, 326] on button "Sim" at bounding box center [482, 323] width 65 height 20
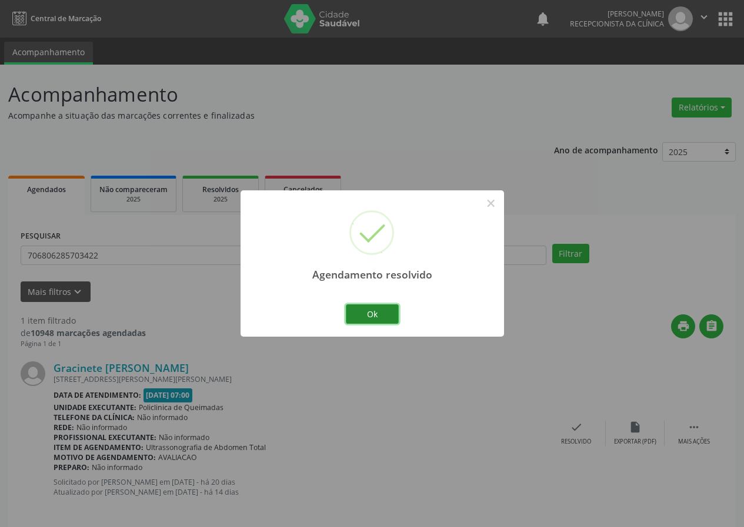
click at [391, 312] on button "Ok" at bounding box center [372, 315] width 53 height 20
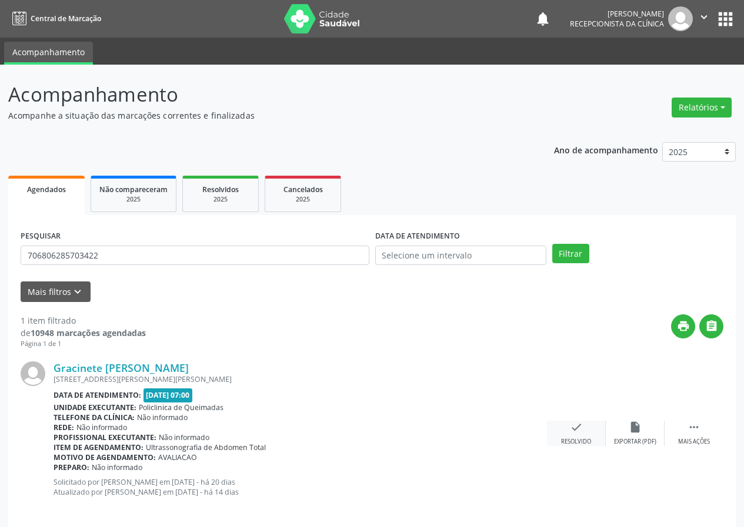
click at [577, 424] on icon "check" at bounding box center [576, 427] width 13 height 13
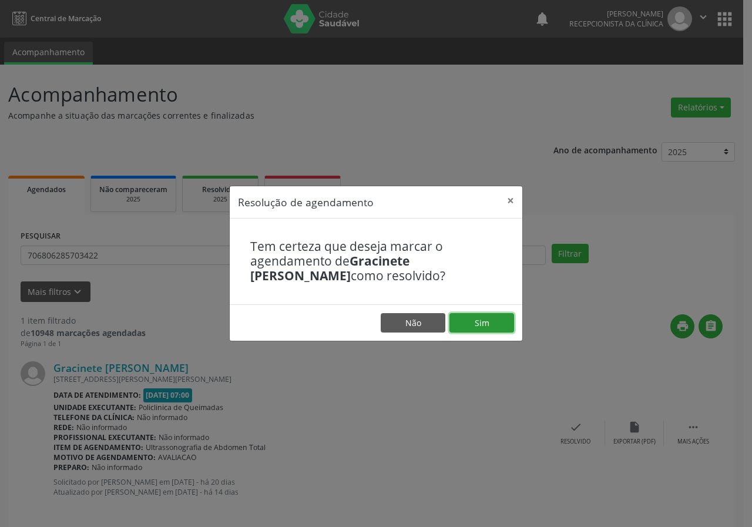
click at [494, 323] on button "Sim" at bounding box center [482, 323] width 65 height 20
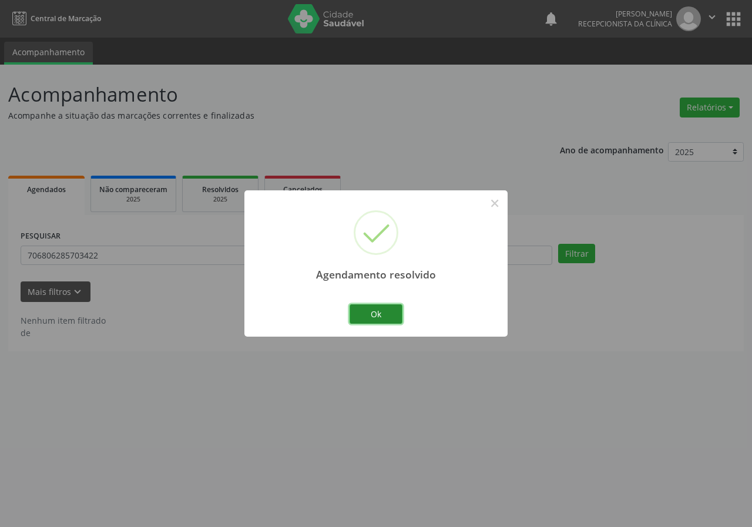
click at [394, 316] on button "Ok" at bounding box center [376, 315] width 53 height 20
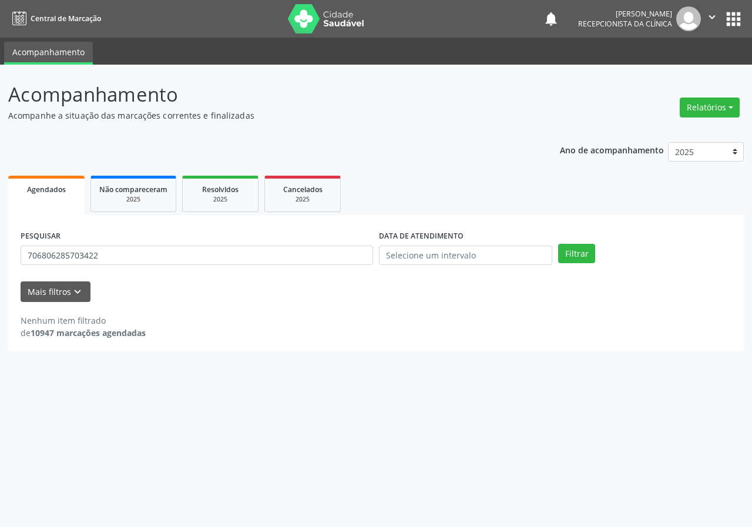
click at [330, 266] on div "PESQUISAR 706806285703422" at bounding box center [197, 251] width 359 height 46
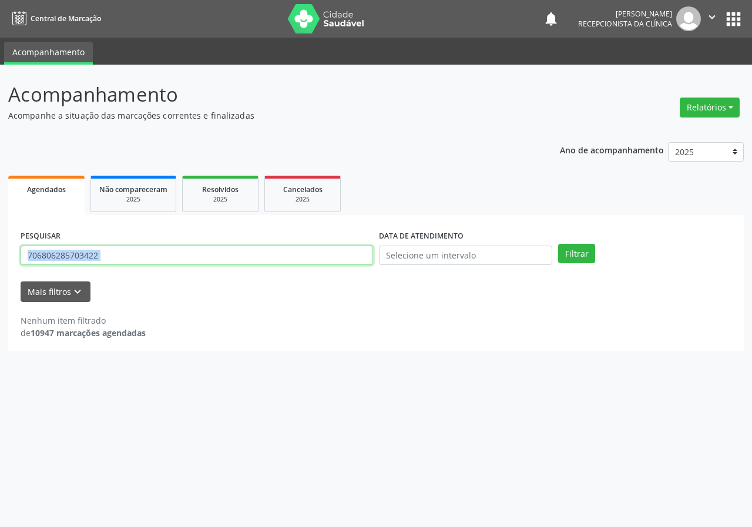
click at [303, 262] on input "706806285703422" at bounding box center [197, 256] width 353 height 20
type input "700202909097822"
click at [558, 244] on button "Filtrar" at bounding box center [576, 254] width 37 height 20
click at [222, 259] on input "700202909097822" at bounding box center [197, 256] width 353 height 20
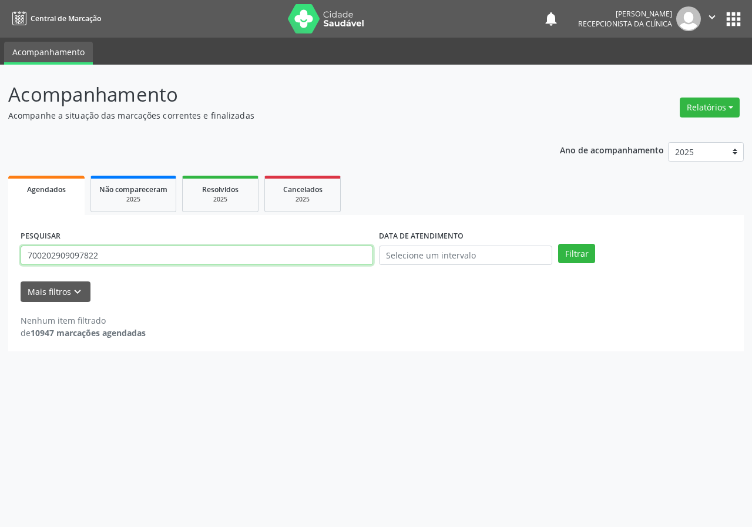
click at [222, 258] on input "700202909097822" at bounding box center [197, 256] width 353 height 20
type input "706204008351266"
click at [558, 244] on button "Filtrar" at bounding box center [576, 254] width 37 height 20
click at [211, 253] on input "706204008351266" at bounding box center [197, 256] width 353 height 20
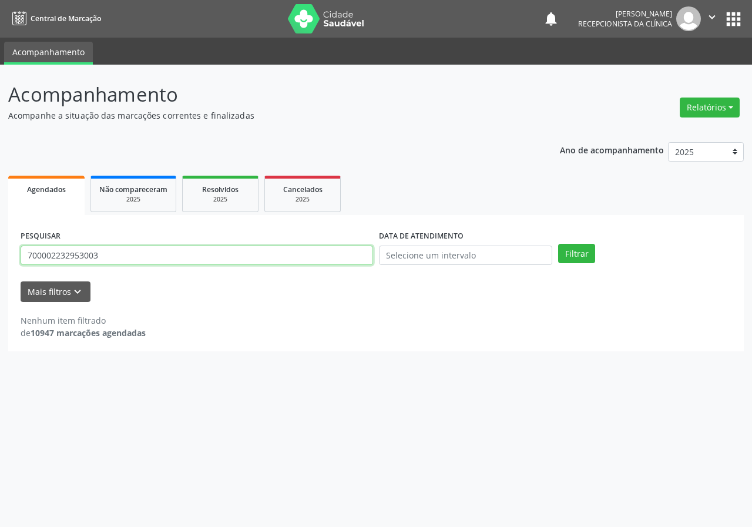
type input "700002232953003"
click at [558, 244] on button "Filtrar" at bounding box center [576, 254] width 37 height 20
click at [252, 265] on input "700002232953003" at bounding box center [197, 256] width 353 height 20
click at [558, 244] on button "Filtrar" at bounding box center [576, 254] width 37 height 20
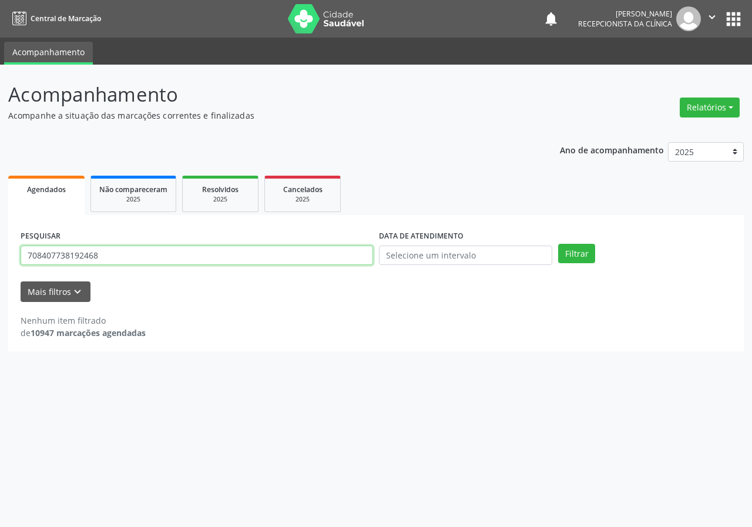
click at [203, 255] on input "708407738192468" at bounding box center [197, 256] width 353 height 20
click at [558, 244] on button "Filtrar" at bounding box center [576, 254] width 37 height 20
click at [194, 263] on input "705200454420173" at bounding box center [197, 256] width 353 height 20
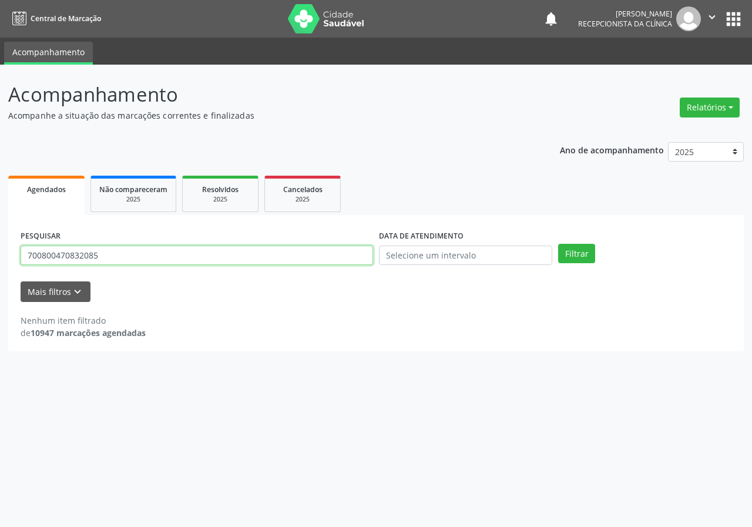
click at [558, 244] on button "Filtrar" at bounding box center [576, 254] width 37 height 20
click at [188, 253] on input "700800470832085" at bounding box center [197, 256] width 353 height 20
click at [558, 244] on button "Filtrar" at bounding box center [576, 254] width 37 height 20
click at [141, 264] on input "704606638387326" at bounding box center [197, 256] width 353 height 20
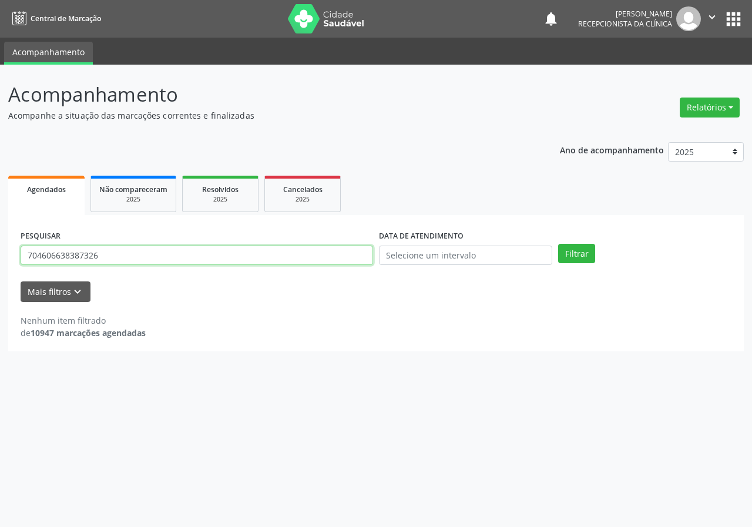
click at [141, 264] on input "704606638387326" at bounding box center [197, 256] width 353 height 20
click at [558, 244] on button "Filtrar" at bounding box center [576, 254] width 37 height 20
click at [182, 249] on input "707805642966914" at bounding box center [197, 256] width 353 height 20
click at [558, 244] on button "Filtrar" at bounding box center [576, 254] width 37 height 20
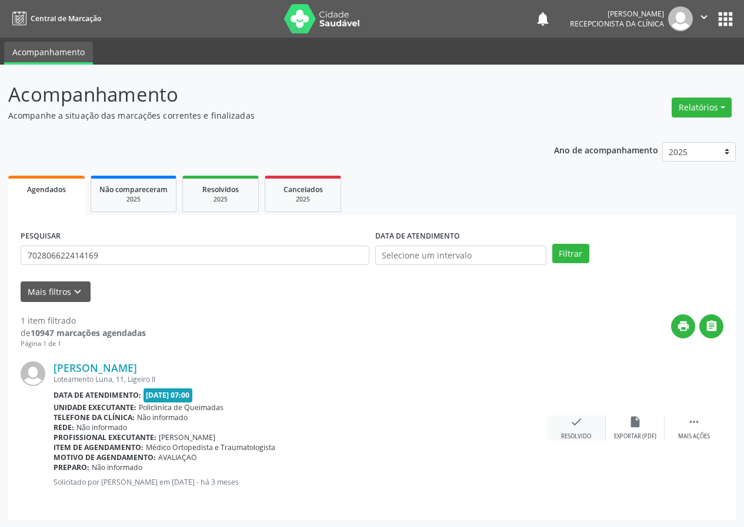
click at [577, 424] on icon "check" at bounding box center [576, 422] width 13 height 13
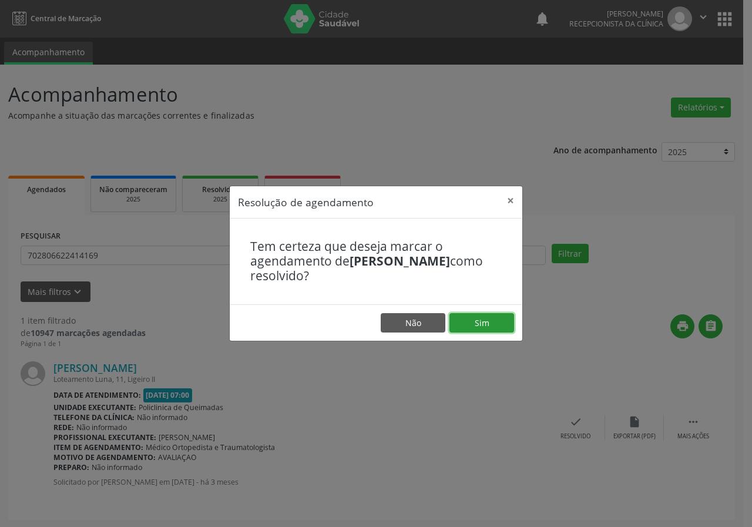
click at [479, 330] on button "Sim" at bounding box center [482, 323] width 65 height 20
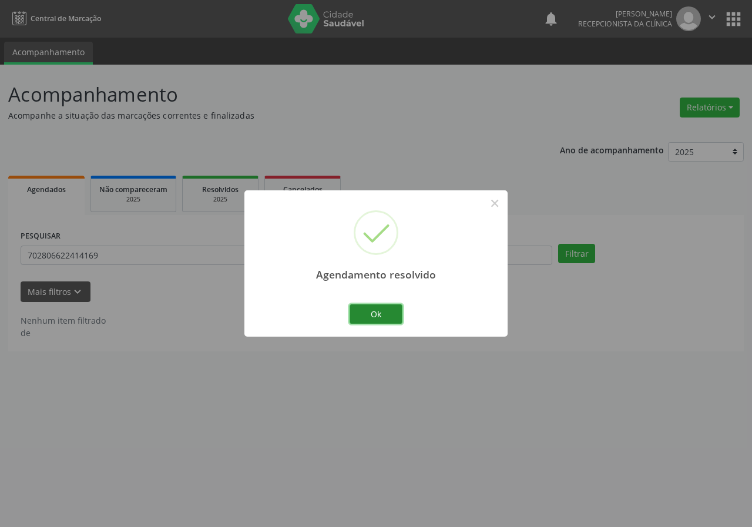
click at [386, 316] on button "Ok" at bounding box center [376, 315] width 53 height 20
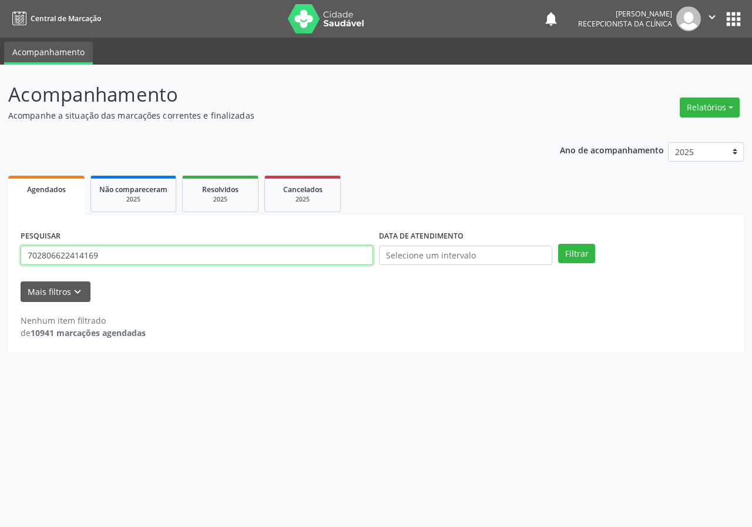
click at [302, 265] on input "702806622414169" at bounding box center [197, 256] width 353 height 20
click at [558, 244] on button "Filtrar" at bounding box center [576, 254] width 37 height 20
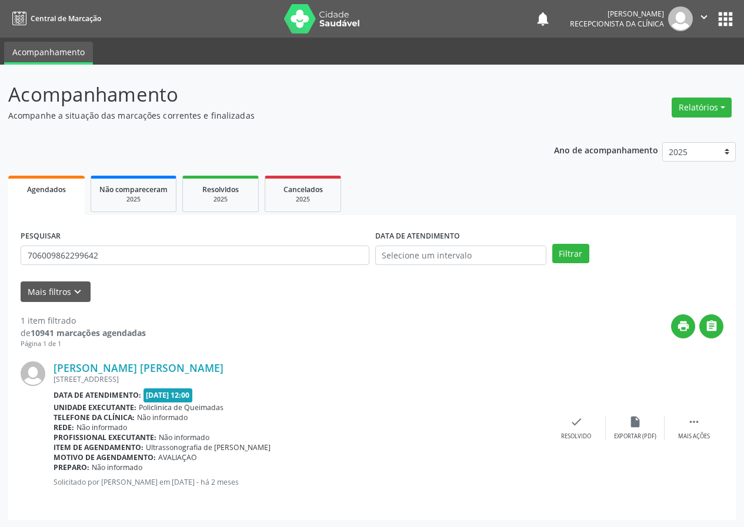
click at [584, 449] on div "[PERSON_NAME] [PERSON_NAME] [STREET_ADDRESS] Data de atendimento: [DATE] 12:00 …" at bounding box center [372, 428] width 703 height 159
click at [583, 402] on div "[PERSON_NAME] [PERSON_NAME] [STREET_ADDRESS] Data de atendimento: [DATE] 12:00 …" at bounding box center [372, 428] width 703 height 159
click at [580, 419] on icon "check" at bounding box center [576, 422] width 13 height 13
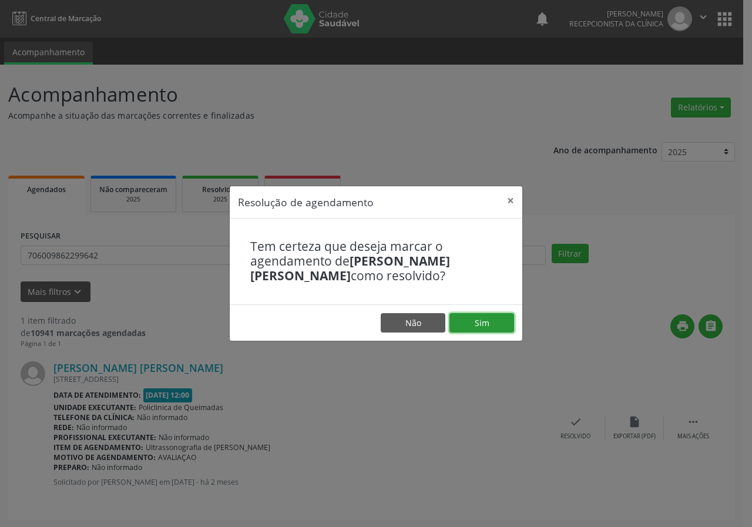
click at [506, 323] on button "Sim" at bounding box center [482, 323] width 65 height 20
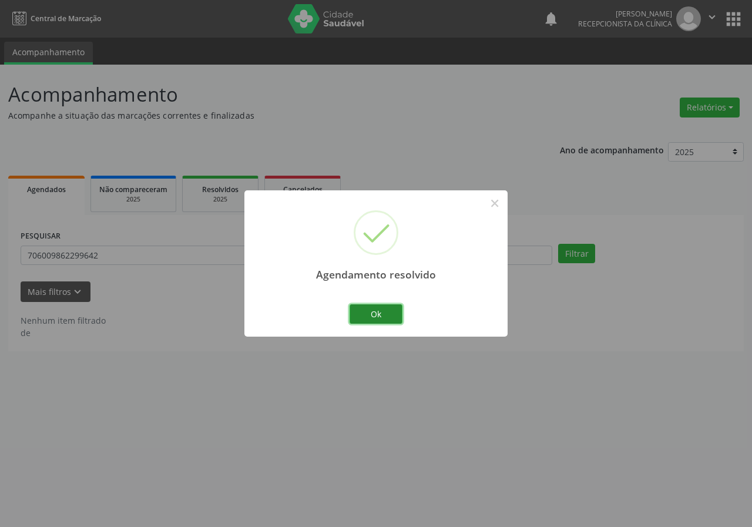
click at [382, 308] on button "Ok" at bounding box center [376, 315] width 53 height 20
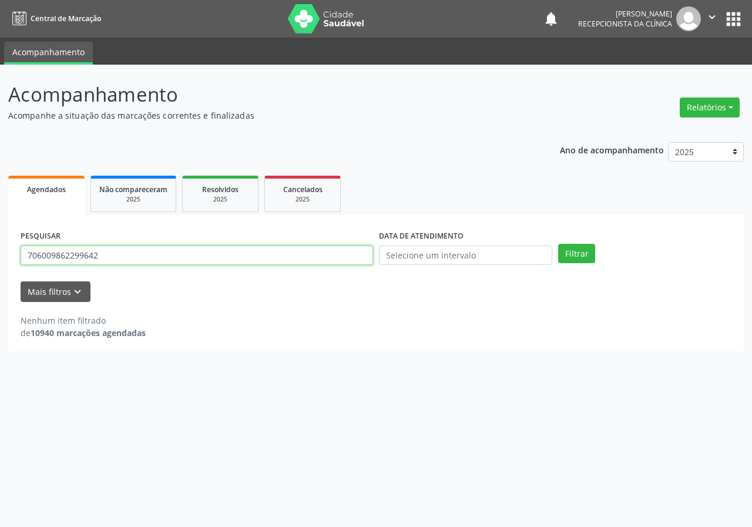
click at [362, 260] on input "706009862299642" at bounding box center [197, 256] width 353 height 20
click at [558, 244] on button "Filtrar" at bounding box center [576, 254] width 37 height 20
click at [256, 242] on div "PESQUISAR 703207675382096" at bounding box center [197, 251] width 359 height 46
click at [256, 245] on div "PESQUISAR 703207675382096" at bounding box center [197, 251] width 359 height 46
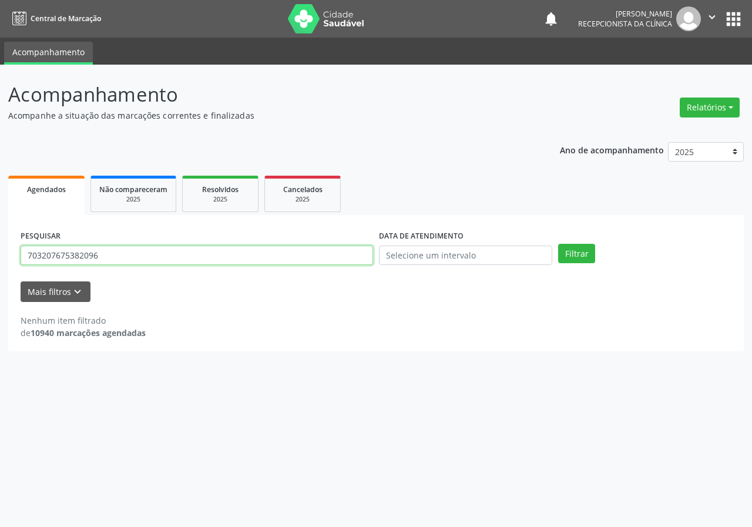
click at [259, 266] on div "PESQUISAR 703207675382096" at bounding box center [197, 251] width 359 height 46
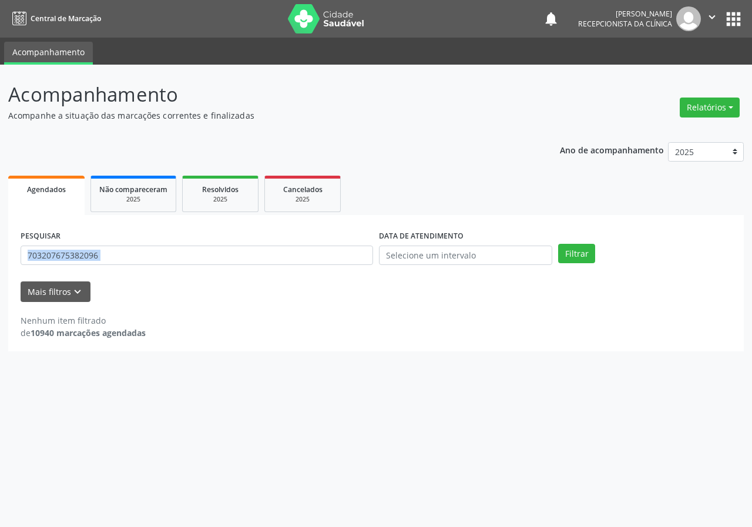
click at [259, 266] on div "PESQUISAR 703207675382096" at bounding box center [197, 251] width 359 height 46
click at [242, 267] on div "PESQUISAR 703207675382096" at bounding box center [197, 251] width 359 height 46
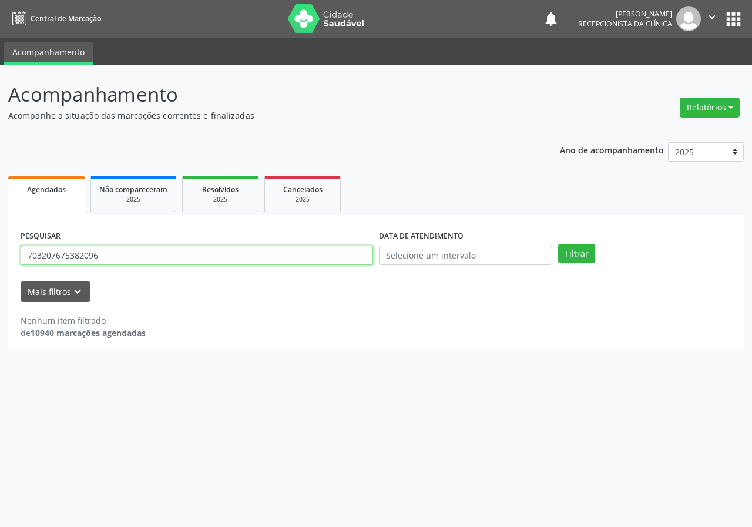
click at [248, 263] on input "703207675382096" at bounding box center [197, 256] width 353 height 20
click at [558, 244] on button "Filtrar" at bounding box center [576, 254] width 37 height 20
click at [122, 246] on input "705005023857951" at bounding box center [197, 256] width 353 height 20
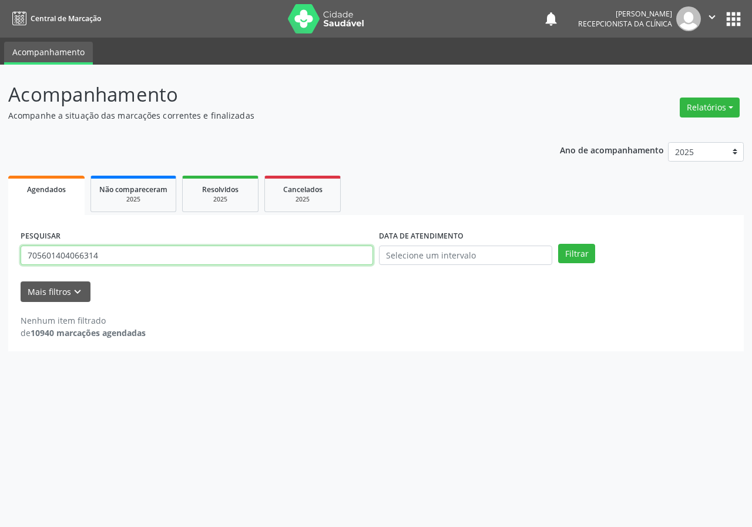
click at [558, 244] on button "Filtrar" at bounding box center [576, 254] width 37 height 20
click at [148, 252] on input "705601404066314" at bounding box center [197, 256] width 353 height 20
click at [558, 244] on button "Filtrar" at bounding box center [576, 254] width 37 height 20
click at [147, 263] on input "701802271158074" at bounding box center [197, 256] width 353 height 20
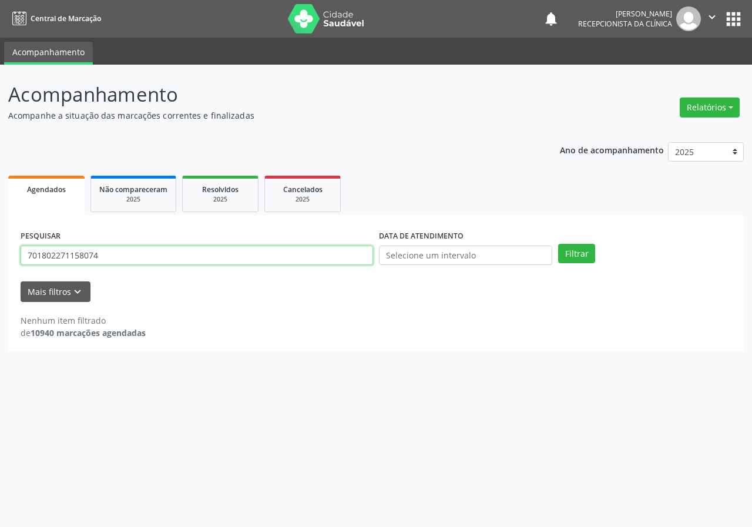
click at [147, 263] on input "701802271158074" at bounding box center [197, 256] width 353 height 20
click at [558, 244] on button "Filtrar" at bounding box center [576, 254] width 37 height 20
click at [145, 250] on input "704504371547713" at bounding box center [197, 256] width 353 height 20
click at [145, 251] on input "704504371547713" at bounding box center [197, 256] width 353 height 20
click at [148, 307] on div "PESQUISAR 704504371547713 DATA DE ATENDIMENTO Filtrar UNIDADE DE REFERÊNCIA Sel…" at bounding box center [376, 283] width 736 height 136
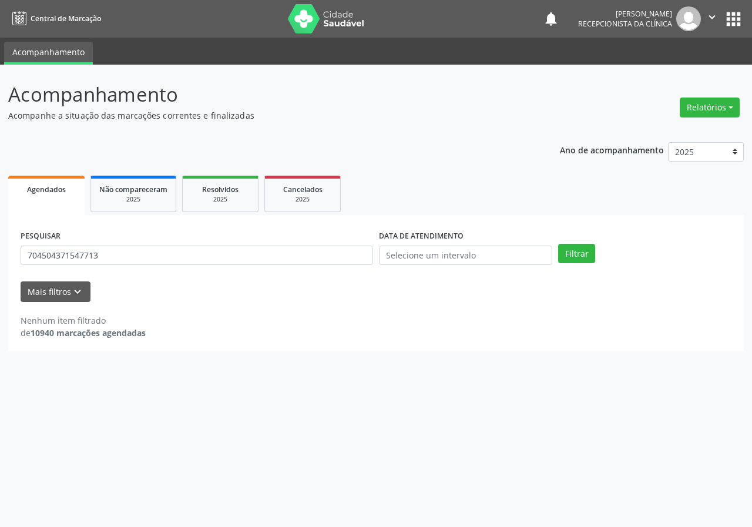
click at [157, 267] on div "PESQUISAR 704504371547713" at bounding box center [197, 251] width 359 height 46
click at [161, 260] on input "704504371547713" at bounding box center [197, 256] width 353 height 20
click at [558, 244] on button "Filtrar" at bounding box center [576, 254] width 37 height 20
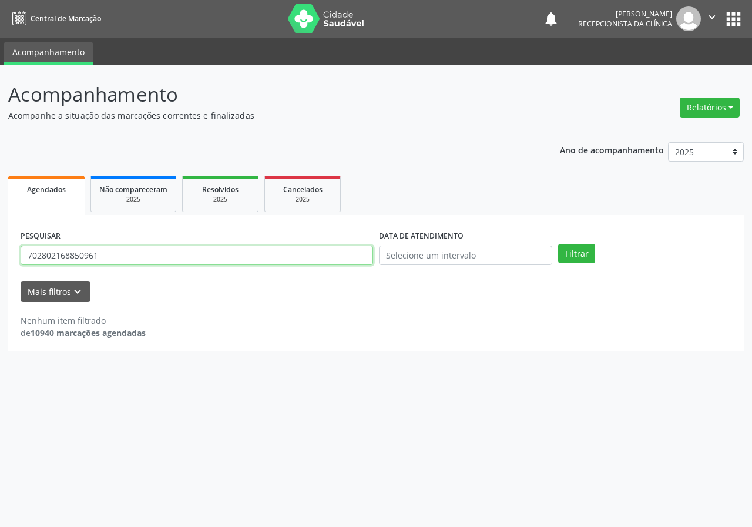
click at [156, 258] on input "702802168850961" at bounding box center [197, 256] width 353 height 20
click at [558, 244] on button "Filtrar" at bounding box center [576, 254] width 37 height 20
click at [168, 255] on input "702102824654570" at bounding box center [197, 256] width 353 height 20
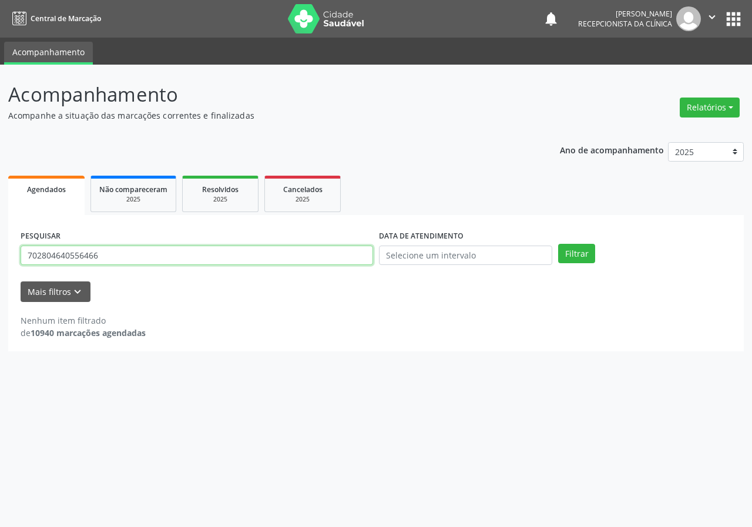
click at [558, 244] on button "Filtrar" at bounding box center [576, 254] width 37 height 20
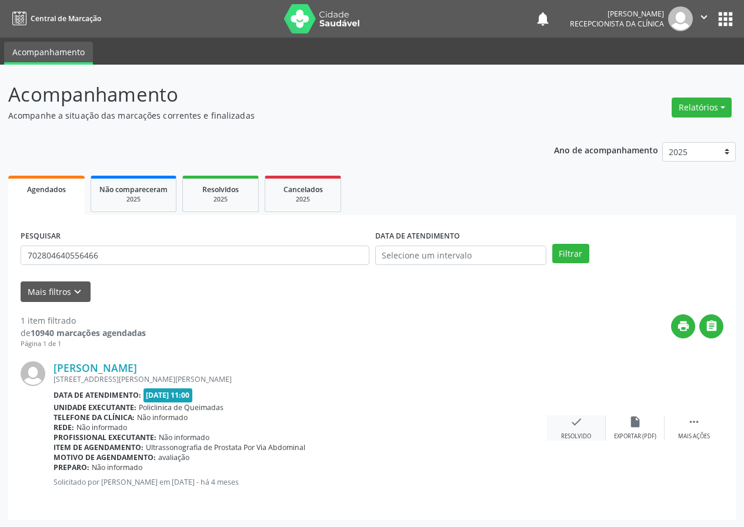
click at [568, 423] on div "check Resolvido" at bounding box center [576, 428] width 59 height 25
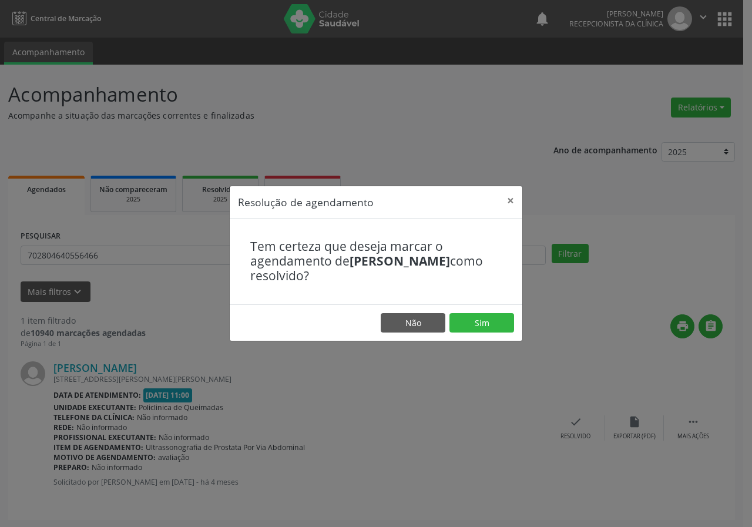
click at [476, 306] on footer "Não Sim" at bounding box center [376, 323] width 293 height 37
click at [477, 322] on button "Sim" at bounding box center [482, 323] width 65 height 20
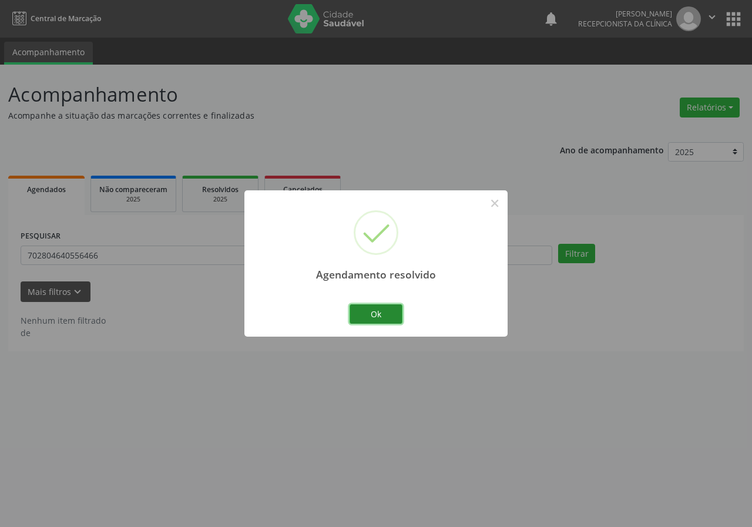
click at [390, 315] on button "Ok" at bounding box center [376, 315] width 53 height 20
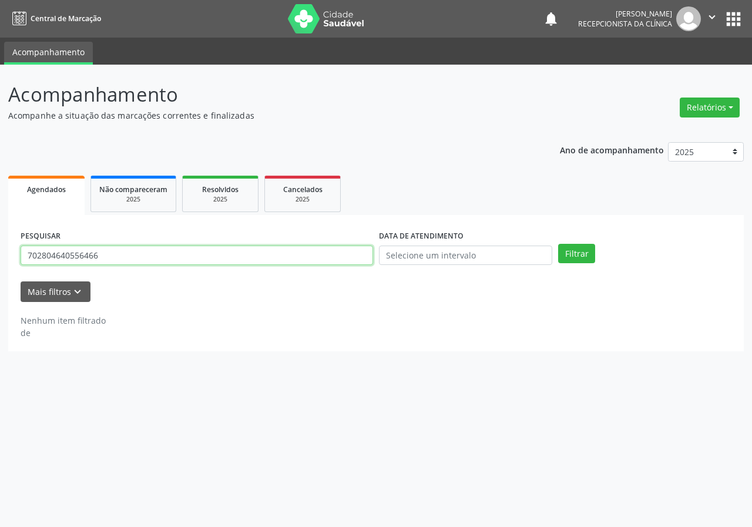
click at [347, 257] on input "702804640556466" at bounding box center [197, 256] width 353 height 20
click at [558, 244] on button "Filtrar" at bounding box center [576, 254] width 37 height 20
click at [202, 258] on input "700507737511253" at bounding box center [197, 256] width 353 height 20
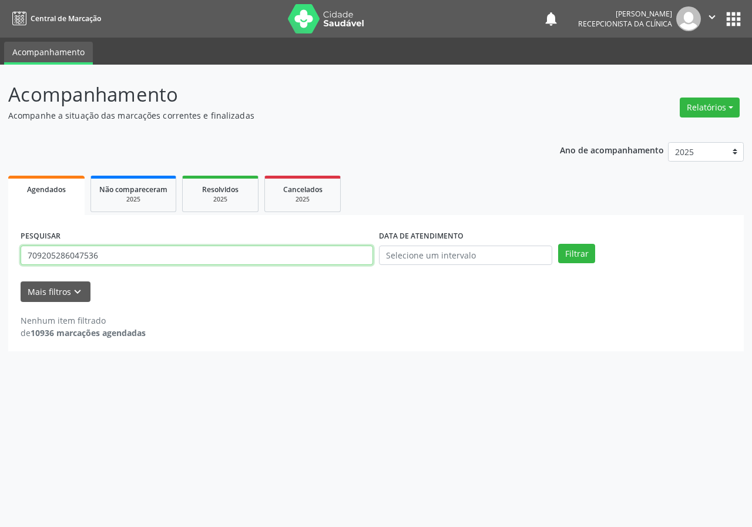
click at [558, 244] on button "Filtrar" at bounding box center [576, 254] width 37 height 20
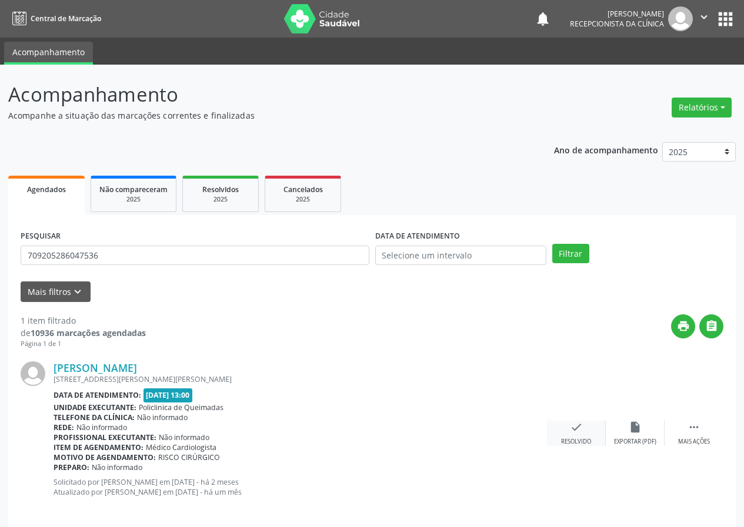
click at [580, 432] on icon "check" at bounding box center [576, 427] width 13 height 13
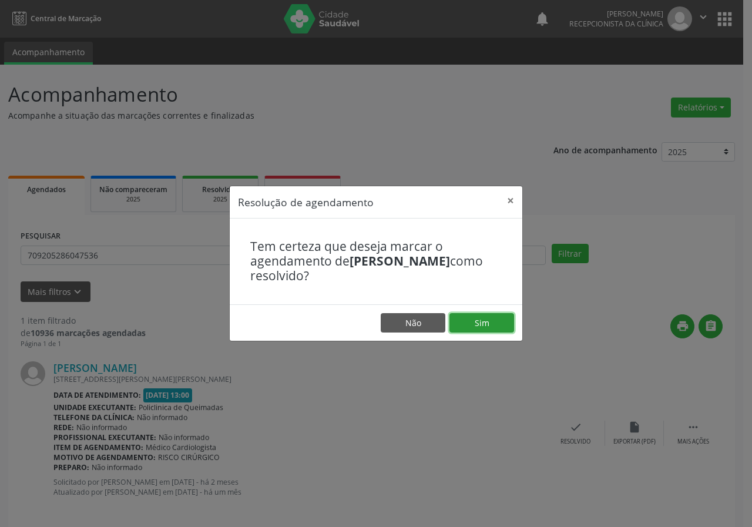
click at [480, 329] on button "Sim" at bounding box center [482, 323] width 65 height 20
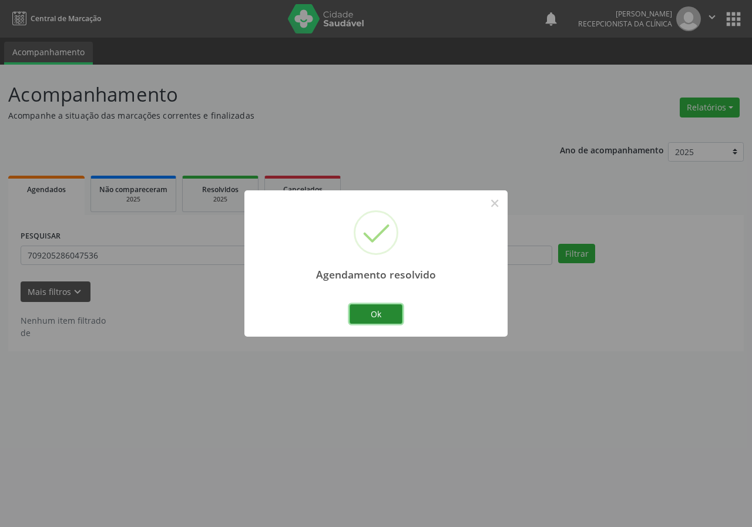
click at [393, 319] on button "Ok" at bounding box center [376, 315] width 53 height 20
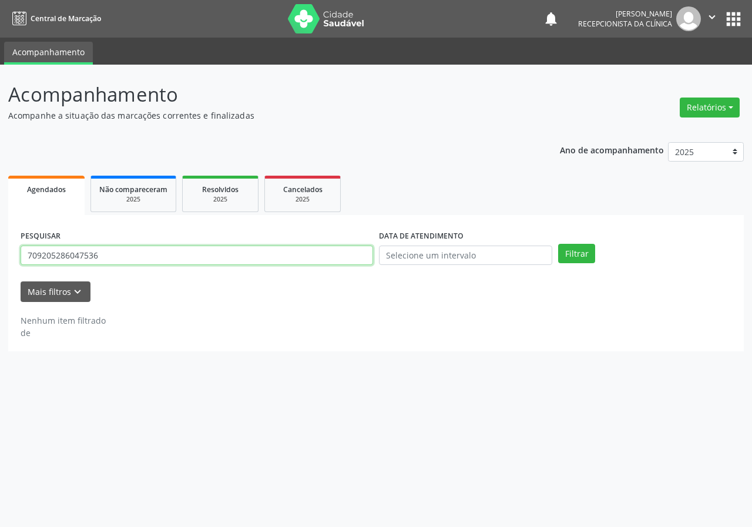
click at [301, 248] on input "709205286047536" at bounding box center [197, 256] width 353 height 20
click at [558, 244] on button "Filtrar" at bounding box center [576, 254] width 37 height 20
click at [157, 264] on input "705301485339890" at bounding box center [197, 256] width 353 height 20
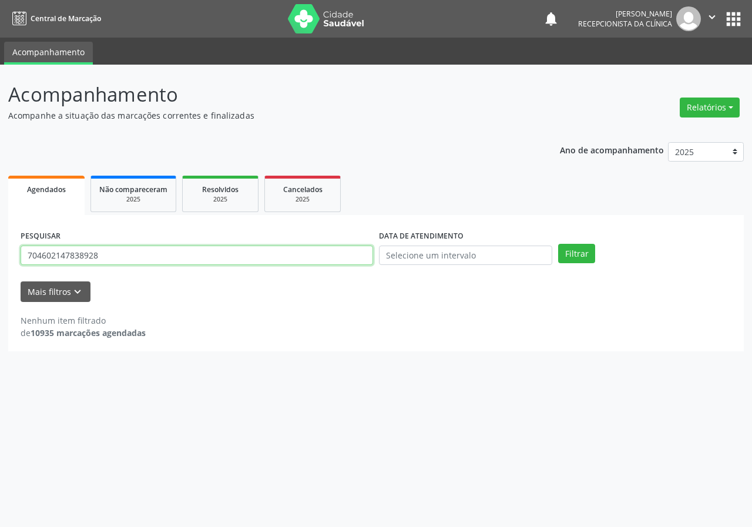
click at [558, 244] on button "Filtrar" at bounding box center [576, 254] width 37 height 20
click at [152, 257] on input "704602147838928" at bounding box center [197, 256] width 353 height 20
click at [558, 244] on button "Filtrar" at bounding box center [576, 254] width 37 height 20
click at [201, 256] on input "706903161741833" at bounding box center [197, 256] width 353 height 20
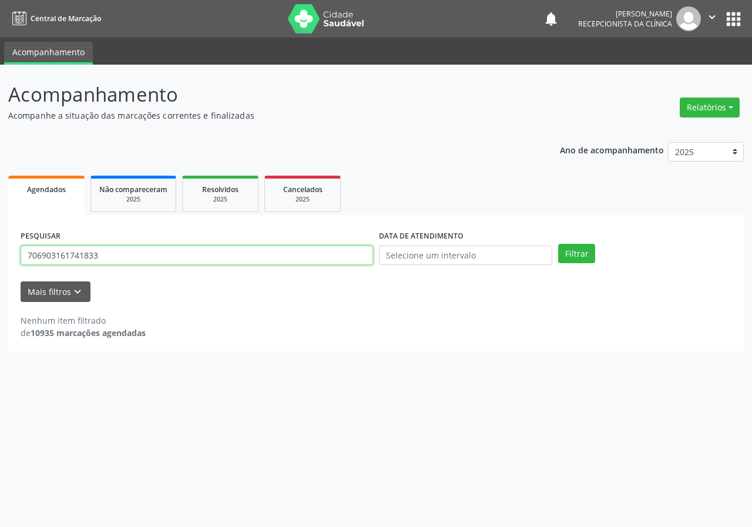
click at [201, 256] on input "706903161741833" at bounding box center [197, 256] width 353 height 20
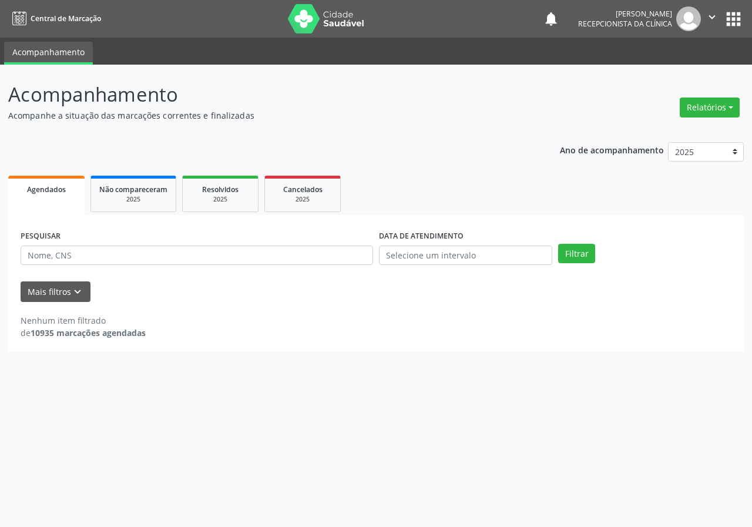
drag, startPoint x: 201, startPoint y: 256, endPoint x: 381, endPoint y: 112, distance: 230.8
click at [381, 112] on p "Acompanhe a situação das marcações correntes e finalizadas" at bounding box center [265, 115] width 515 height 12
click at [93, 257] on input "text" at bounding box center [197, 256] width 353 height 20
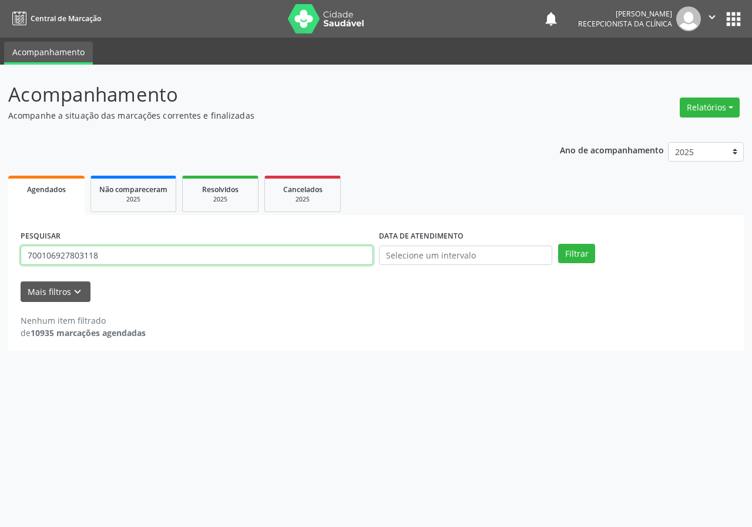
click at [558, 244] on button "Filtrar" at bounding box center [576, 254] width 37 height 20
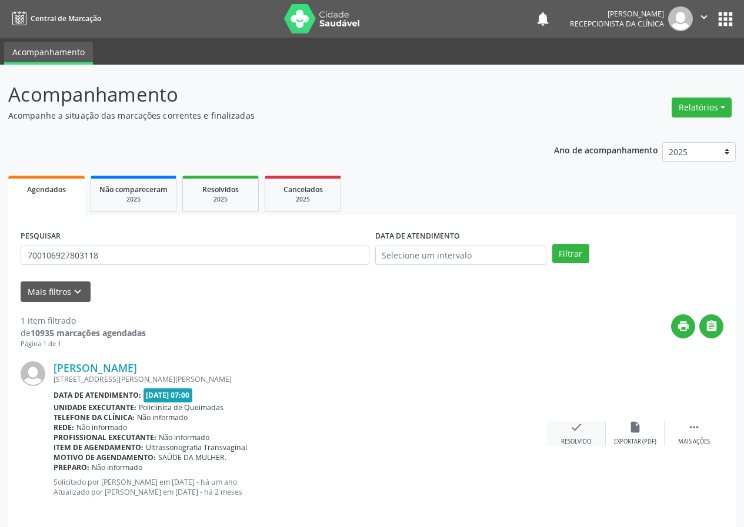
click at [561, 438] on div "Resolvido" at bounding box center [576, 442] width 30 height 8
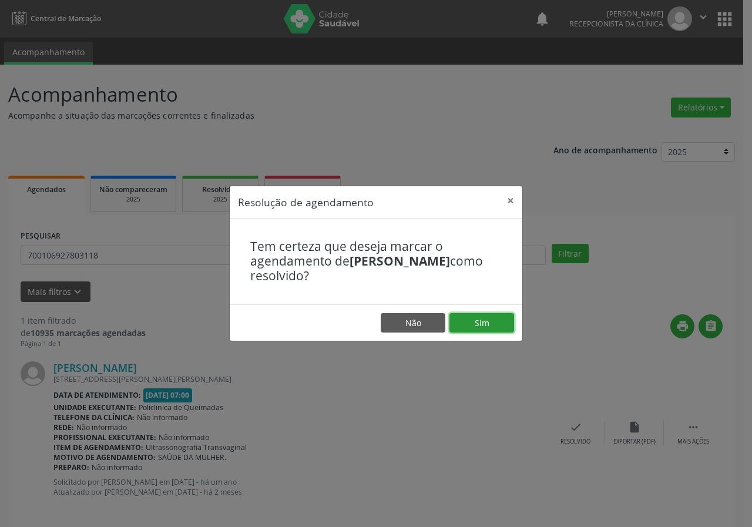
click at [470, 316] on button "Sim" at bounding box center [482, 323] width 65 height 20
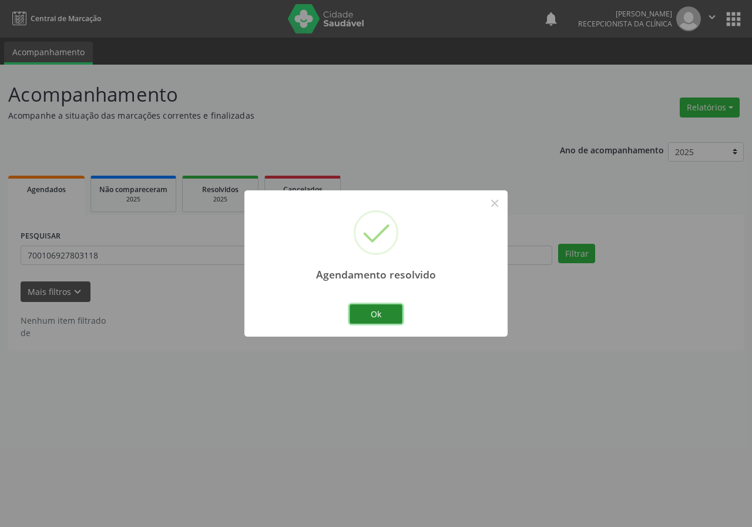
click at [364, 318] on button "Ok" at bounding box center [376, 315] width 53 height 20
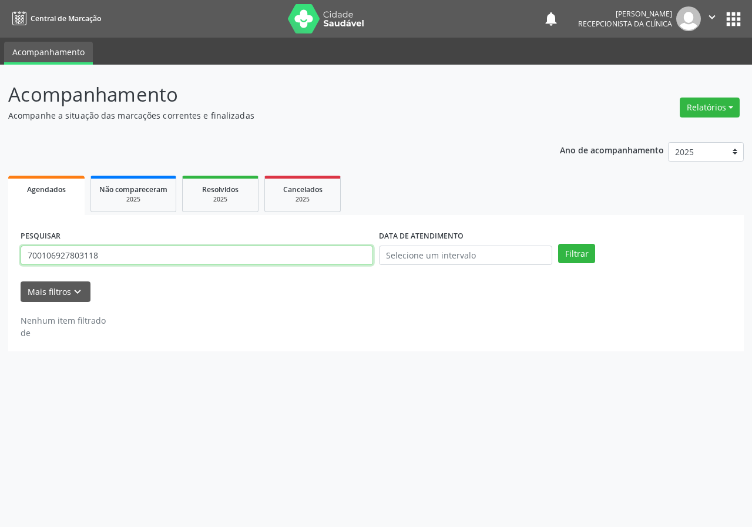
click at [242, 260] on input "700106927803118" at bounding box center [197, 256] width 353 height 20
click at [558, 244] on button "Filtrar" at bounding box center [576, 254] width 37 height 20
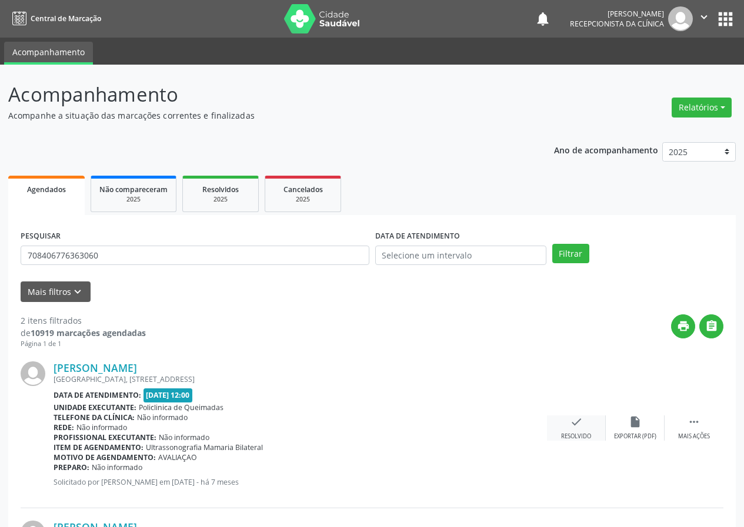
click at [582, 426] on icon "check" at bounding box center [576, 422] width 13 height 13
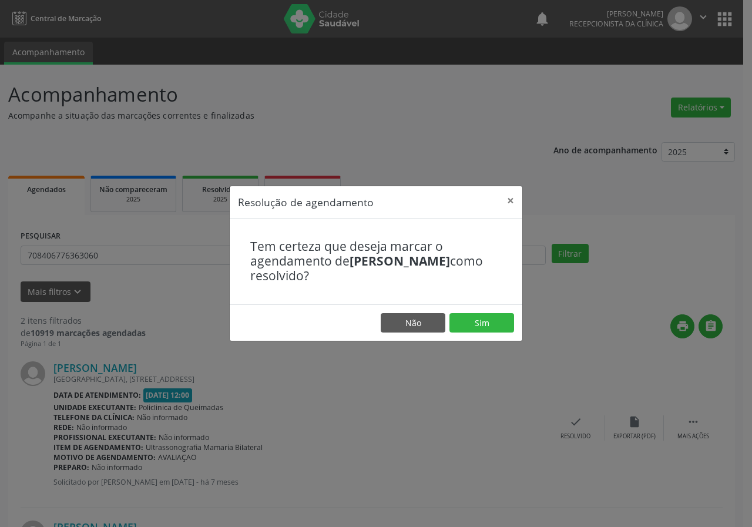
click at [489, 333] on footer "Não Sim" at bounding box center [376, 323] width 293 height 37
click at [490, 301] on div "Tem certeza que deseja marcar o agendamento de [PERSON_NAME] como resolvido?" at bounding box center [376, 262] width 293 height 86
click at [479, 315] on button "Sim" at bounding box center [482, 323] width 65 height 20
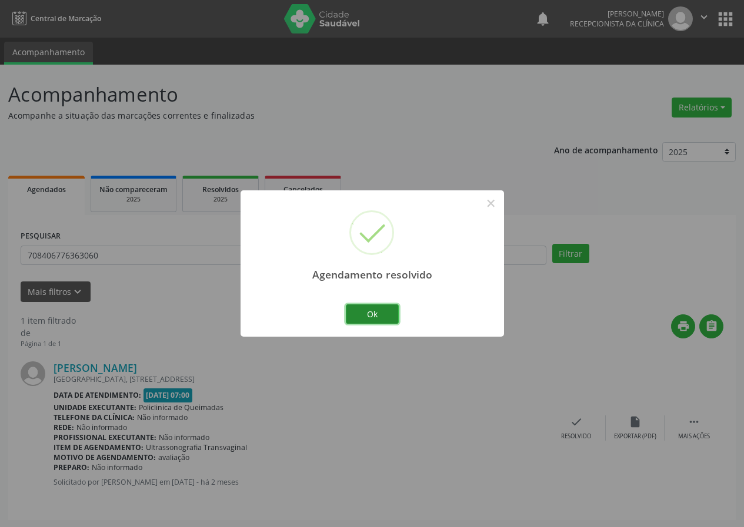
click at [386, 310] on button "Ok" at bounding box center [372, 315] width 53 height 20
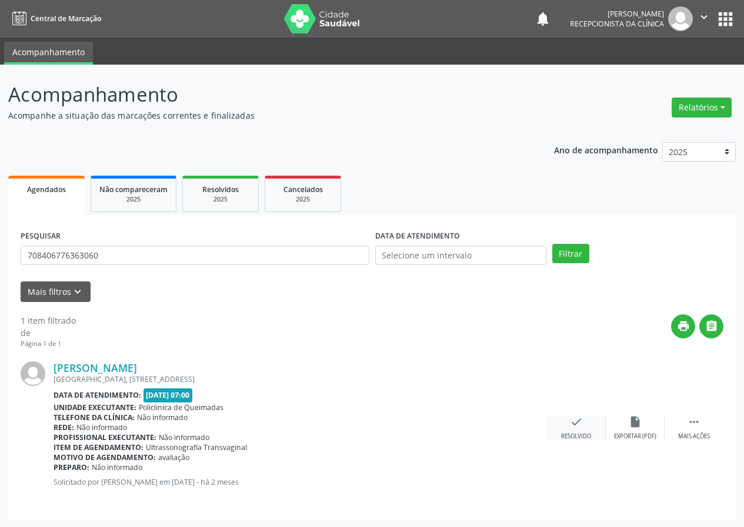
click at [583, 426] on div "check Resolvido" at bounding box center [576, 428] width 59 height 25
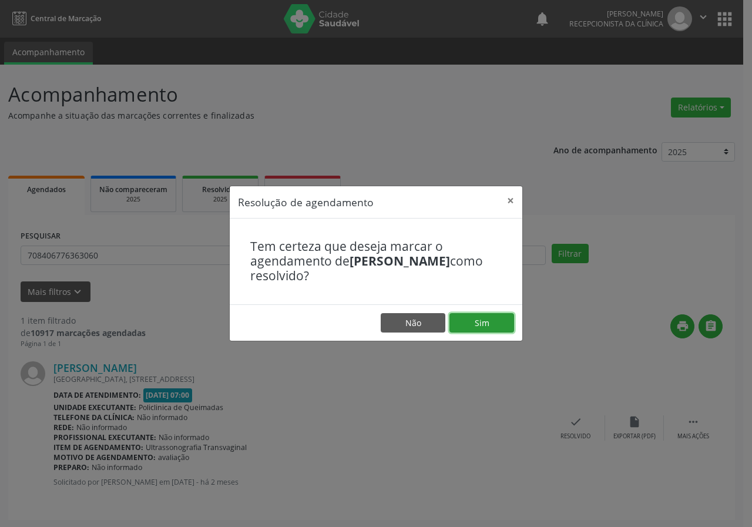
click at [497, 327] on button "Sim" at bounding box center [482, 323] width 65 height 20
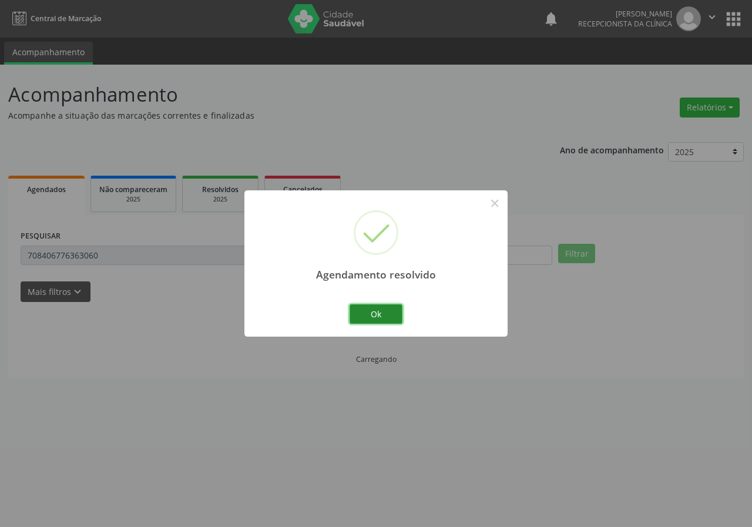
click at [387, 306] on button "Ok" at bounding box center [376, 315] width 53 height 20
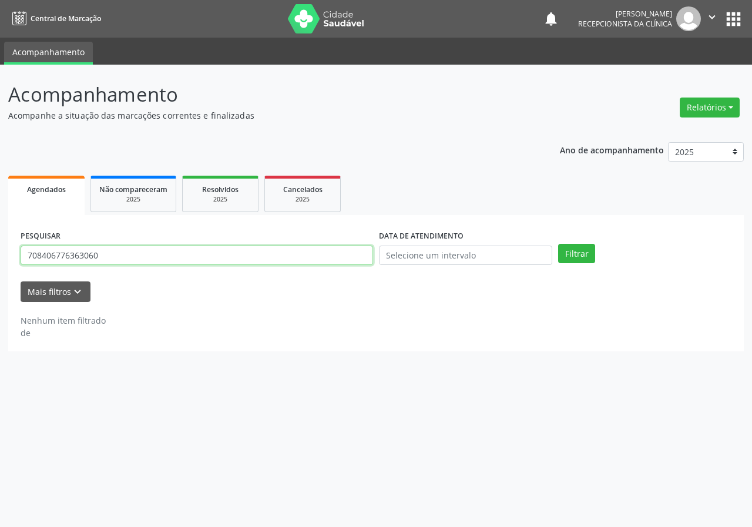
click at [314, 256] on input "708406776363060" at bounding box center [197, 256] width 353 height 20
click at [558, 244] on button "Filtrar" at bounding box center [576, 254] width 37 height 20
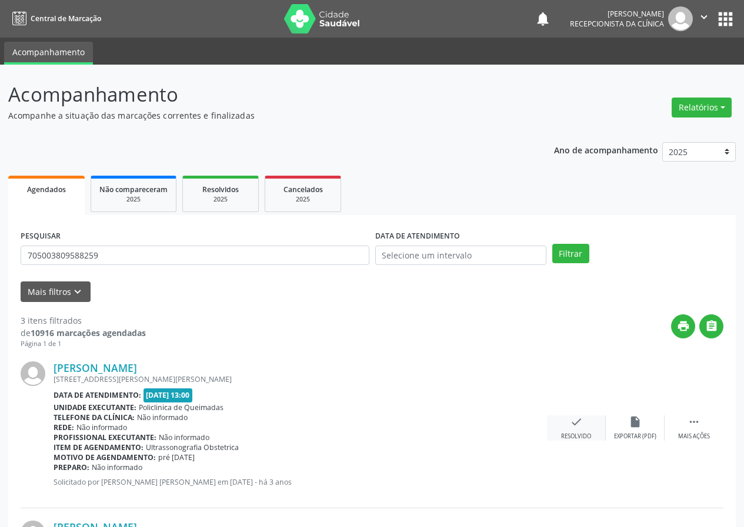
click at [572, 426] on icon "check" at bounding box center [576, 422] width 13 height 13
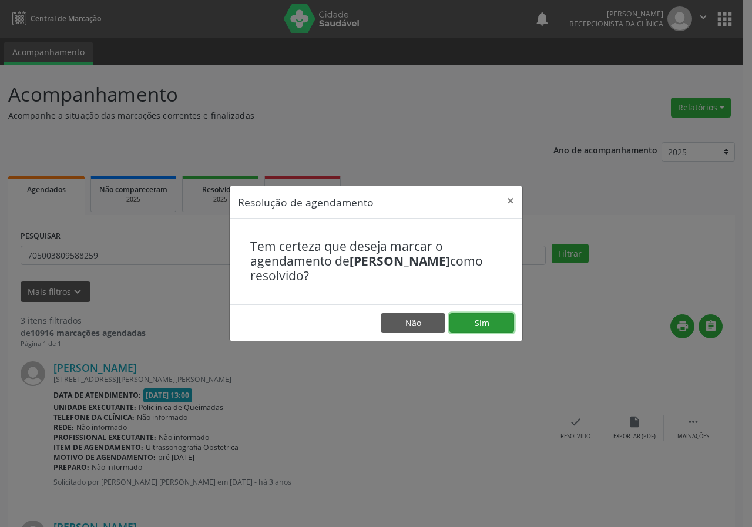
click at [466, 327] on button "Sim" at bounding box center [482, 323] width 65 height 20
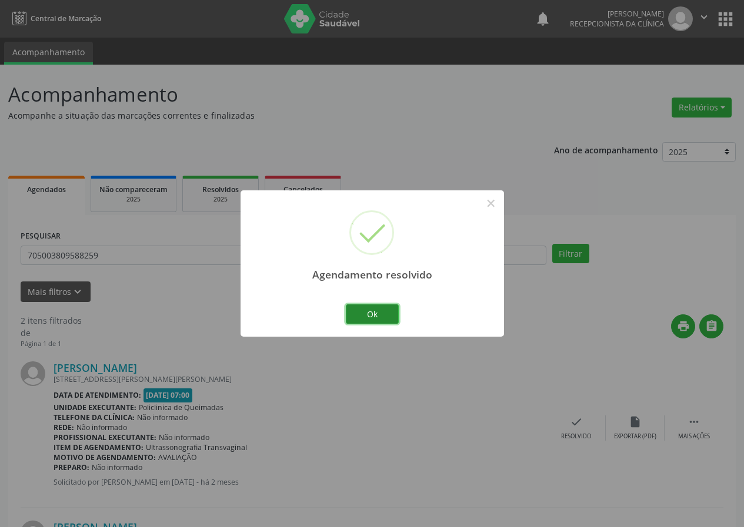
click at [381, 307] on button "Ok" at bounding box center [372, 315] width 53 height 20
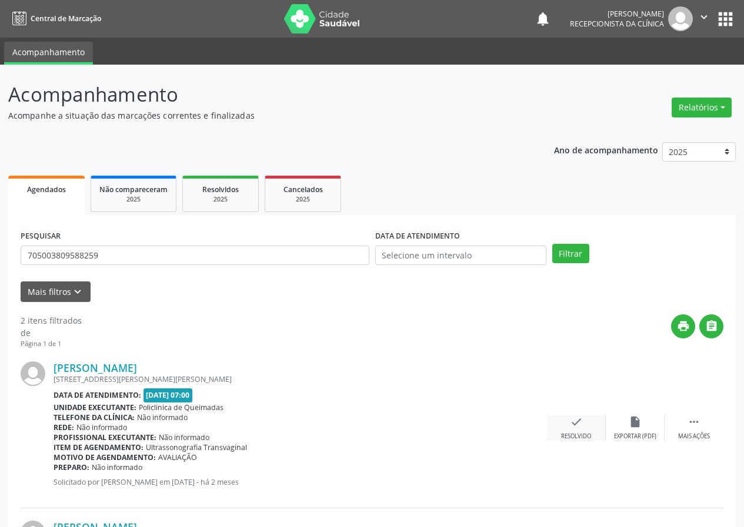
click at [574, 425] on icon "check" at bounding box center [576, 422] width 13 height 13
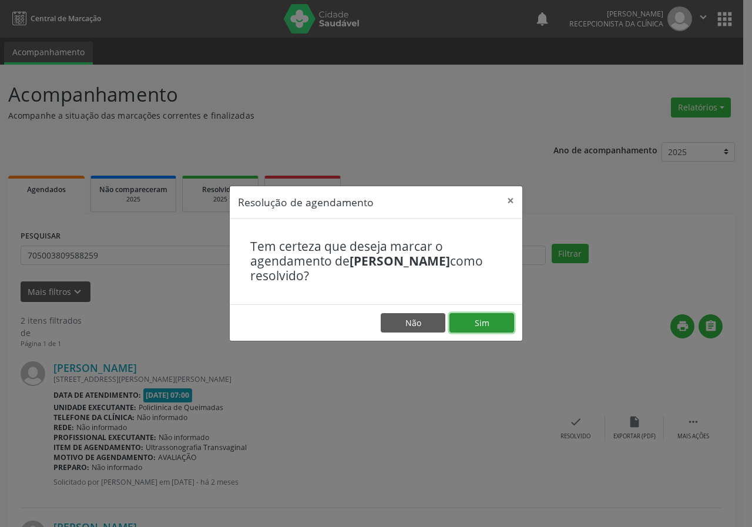
click at [504, 319] on button "Sim" at bounding box center [482, 323] width 65 height 20
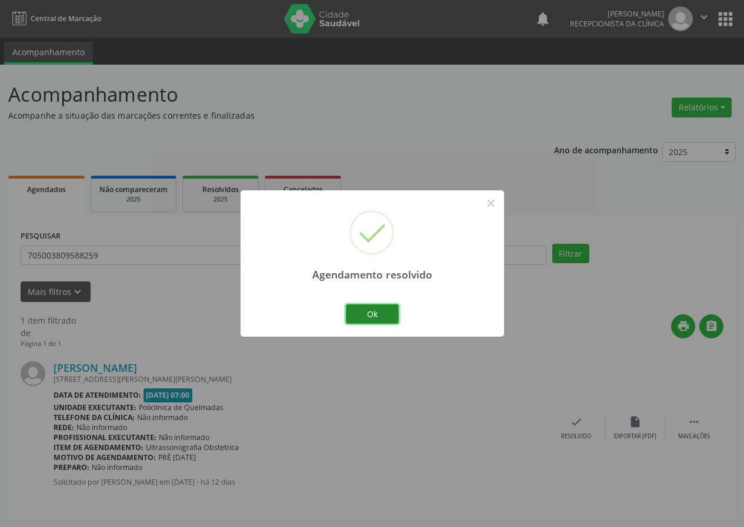
click at [398, 313] on button "Ok" at bounding box center [372, 315] width 53 height 20
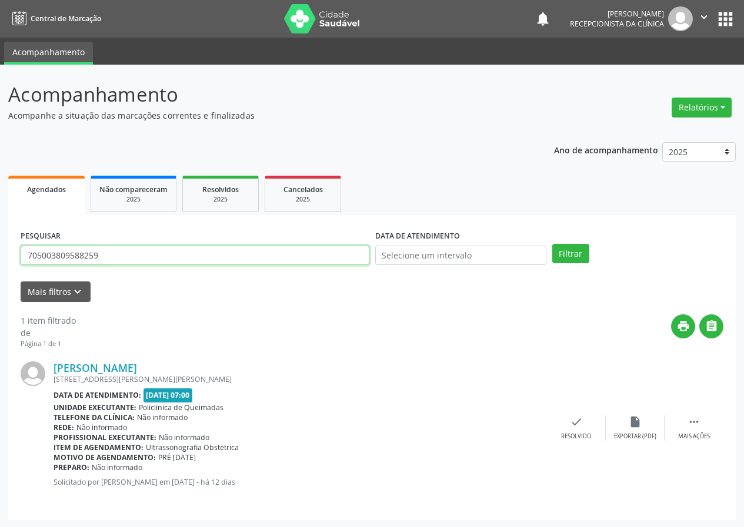
click at [311, 263] on input "705003809588259" at bounding box center [195, 256] width 349 height 20
click at [552, 244] on button "Filtrar" at bounding box center [570, 254] width 37 height 20
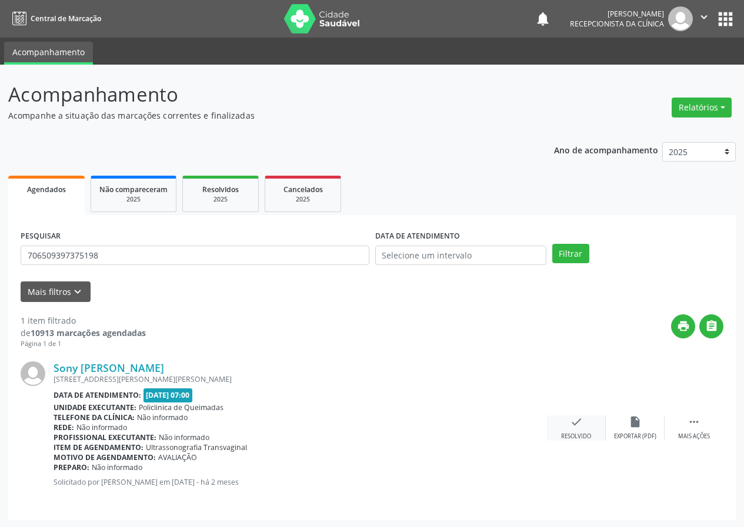
click at [583, 430] on div "check Resolvido" at bounding box center [576, 428] width 59 height 25
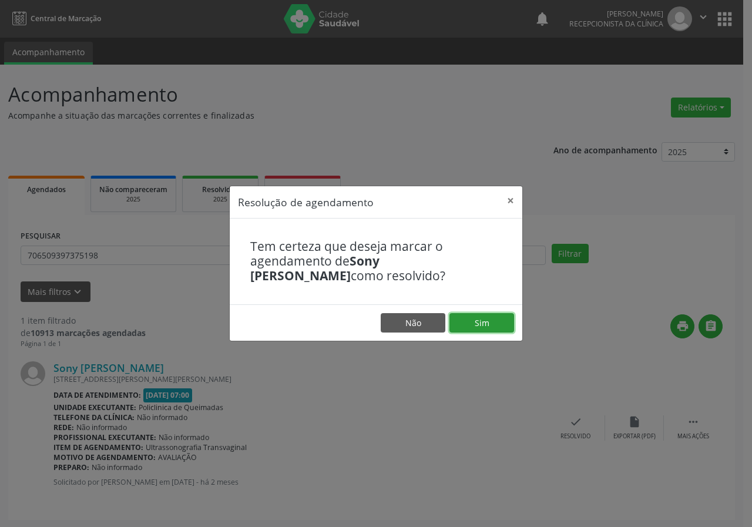
drag, startPoint x: 508, startPoint y: 332, endPoint x: 501, endPoint y: 332, distance: 6.5
click at [502, 332] on button "Sim" at bounding box center [482, 323] width 65 height 20
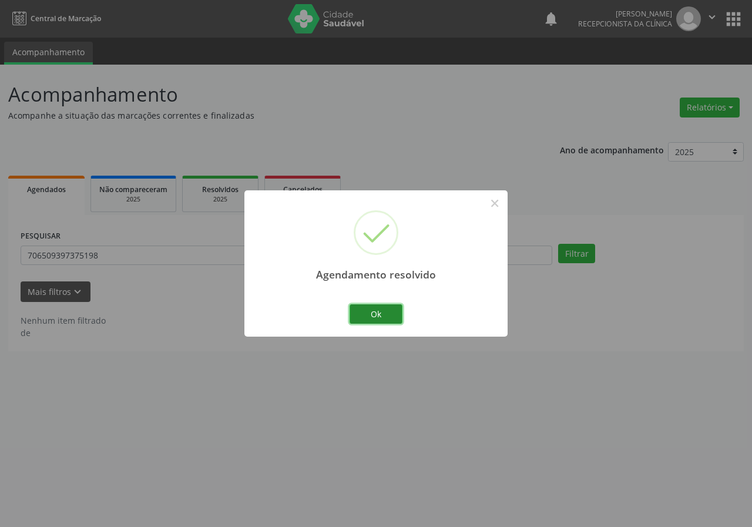
click at [390, 311] on button "Ok" at bounding box center [376, 315] width 53 height 20
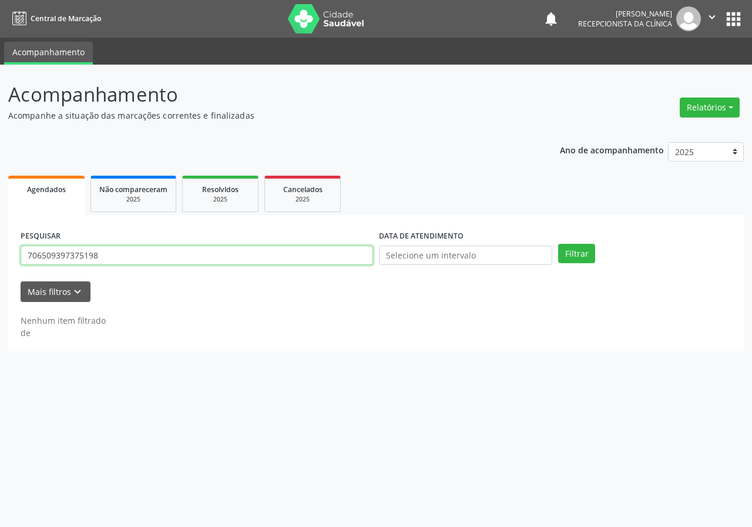
click at [354, 250] on input "706509397375198" at bounding box center [197, 256] width 353 height 20
click at [558, 244] on button "Filtrar" at bounding box center [576, 254] width 37 height 20
click at [53, 254] on input "7000007063559006" at bounding box center [197, 256] width 353 height 20
click at [558, 244] on button "Filtrar" at bounding box center [576, 254] width 37 height 20
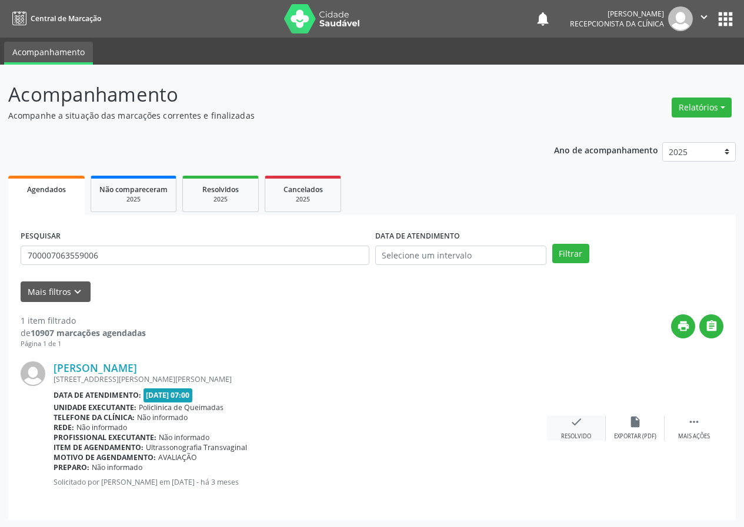
click at [574, 420] on icon "check" at bounding box center [576, 422] width 13 height 13
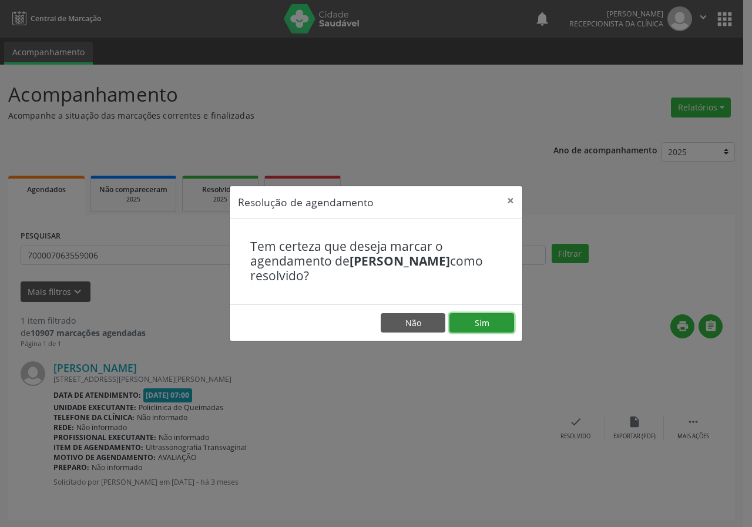
click at [500, 321] on button "Sim" at bounding box center [482, 323] width 65 height 20
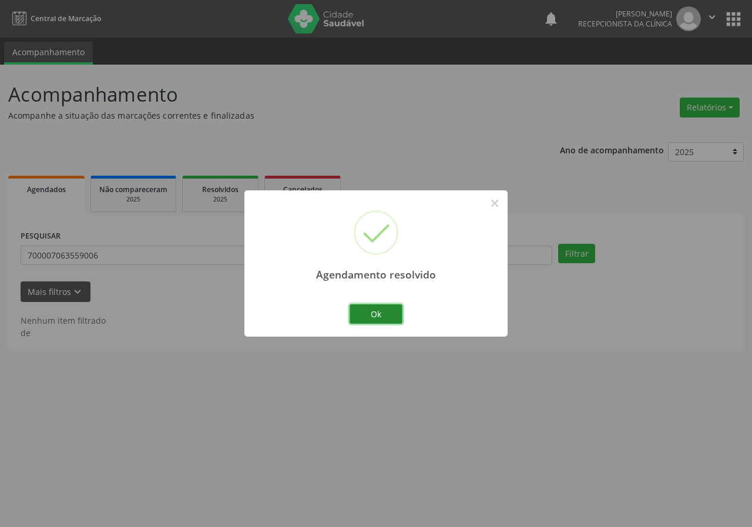
click at [390, 305] on button "Ok" at bounding box center [376, 315] width 53 height 20
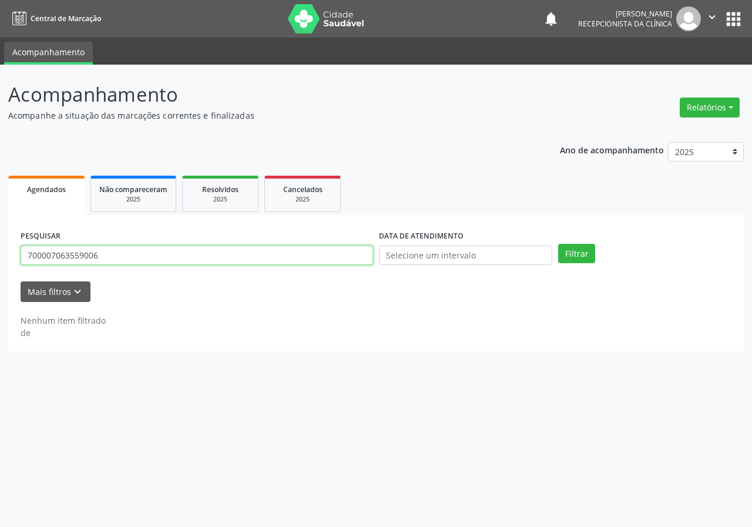
click at [302, 255] on input "700007063559006" at bounding box center [197, 256] width 353 height 20
click at [558, 244] on button "Filtrar" at bounding box center [576, 254] width 37 height 20
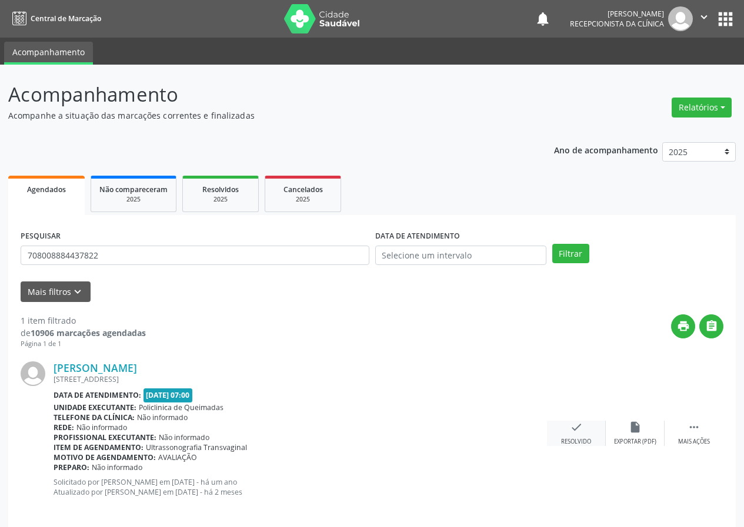
click at [577, 439] on div "Resolvido" at bounding box center [576, 442] width 30 height 8
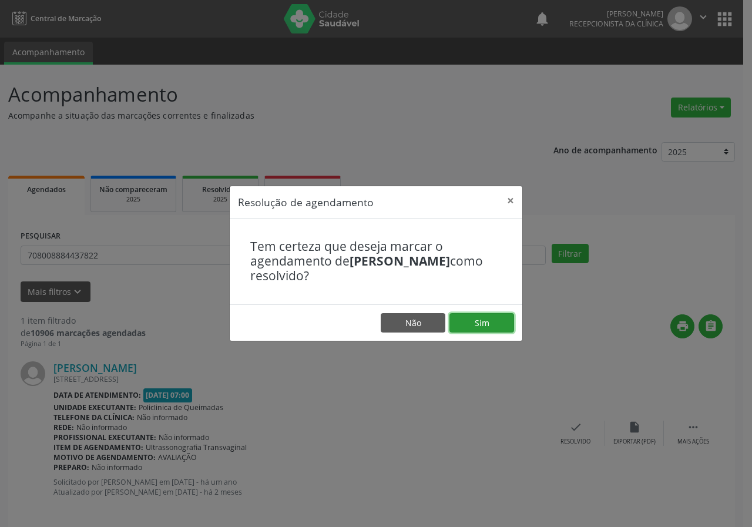
click at [501, 323] on button "Sim" at bounding box center [482, 323] width 65 height 20
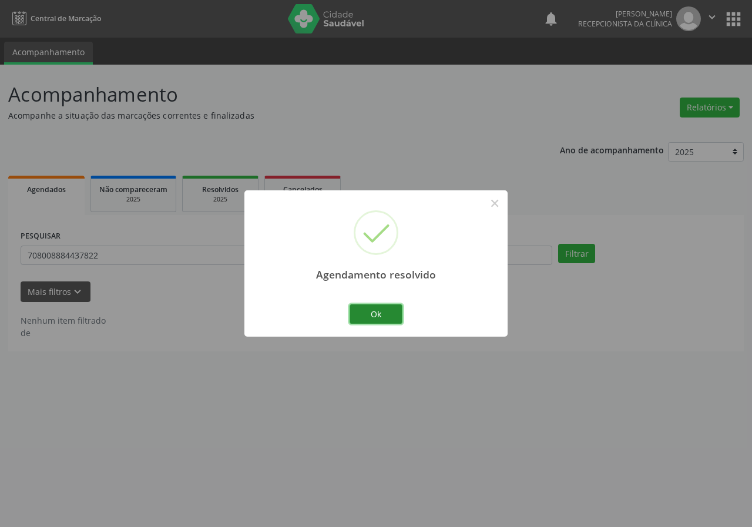
click at [392, 310] on button "Ok" at bounding box center [376, 315] width 53 height 20
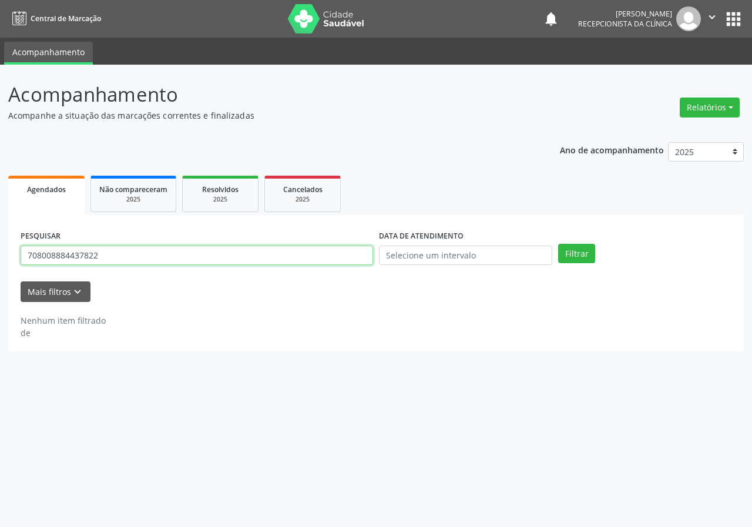
click at [280, 256] on input "708008884437822" at bounding box center [197, 256] width 353 height 20
click at [558, 244] on button "Filtrar" at bounding box center [576, 254] width 37 height 20
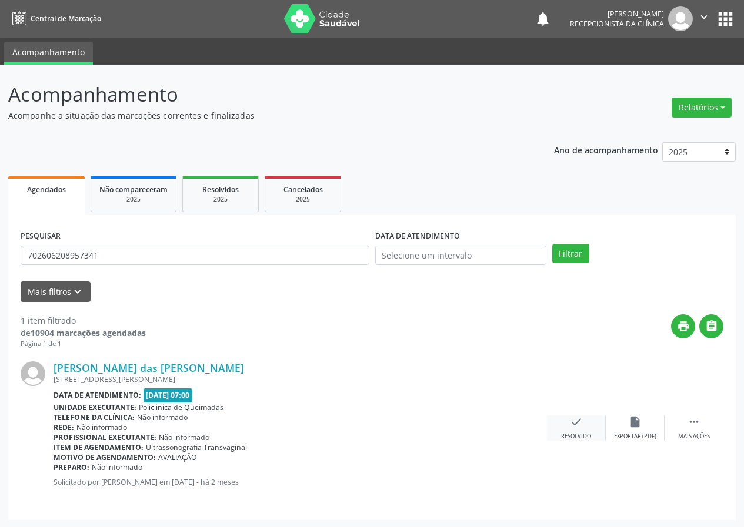
click at [580, 423] on icon "check" at bounding box center [576, 422] width 13 height 13
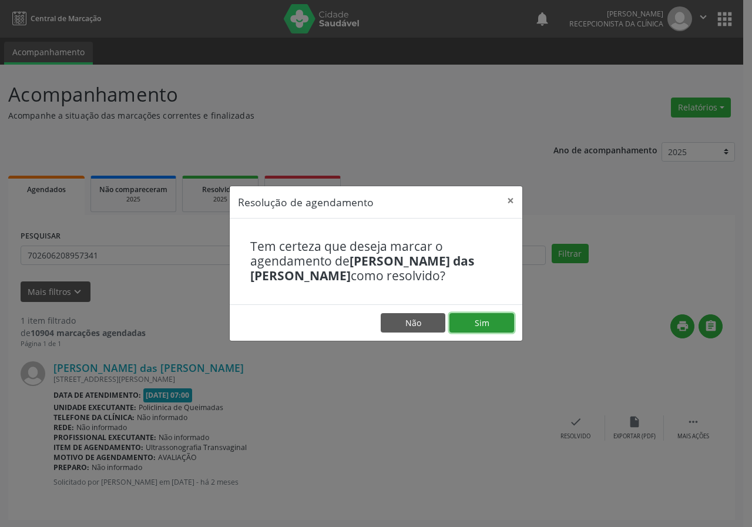
click at [490, 320] on button "Sim" at bounding box center [482, 323] width 65 height 20
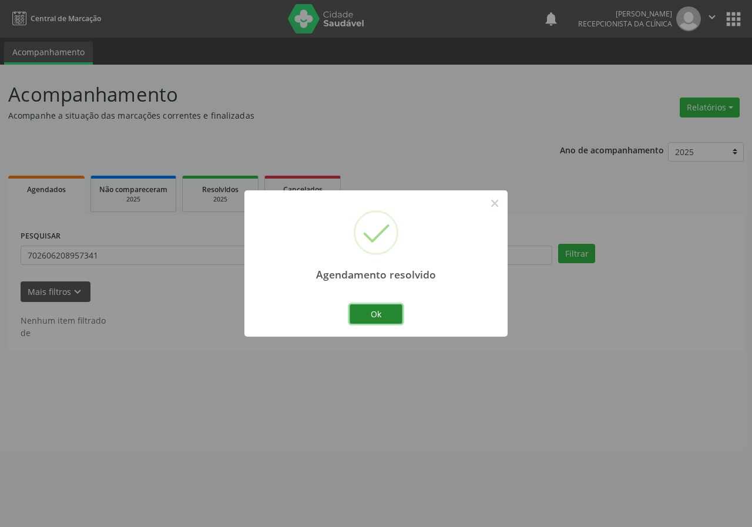
click at [373, 312] on button "Ok" at bounding box center [376, 315] width 53 height 20
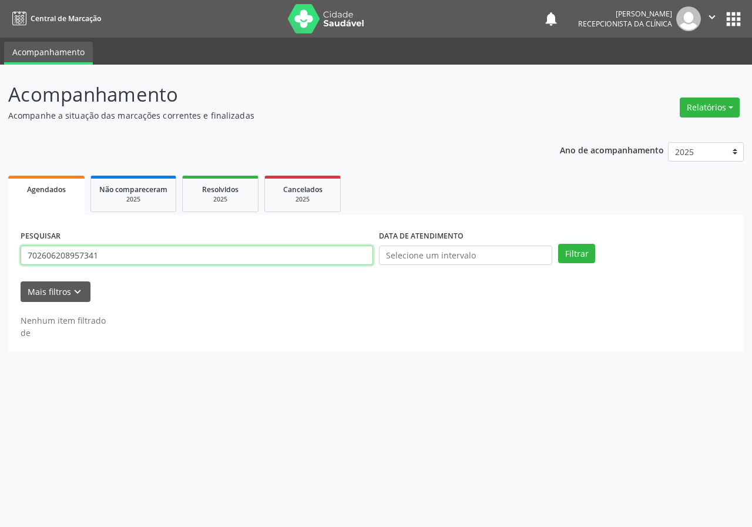
click at [205, 252] on input "702606208957341" at bounding box center [197, 256] width 353 height 20
click at [558, 244] on button "Filtrar" at bounding box center [576, 254] width 37 height 20
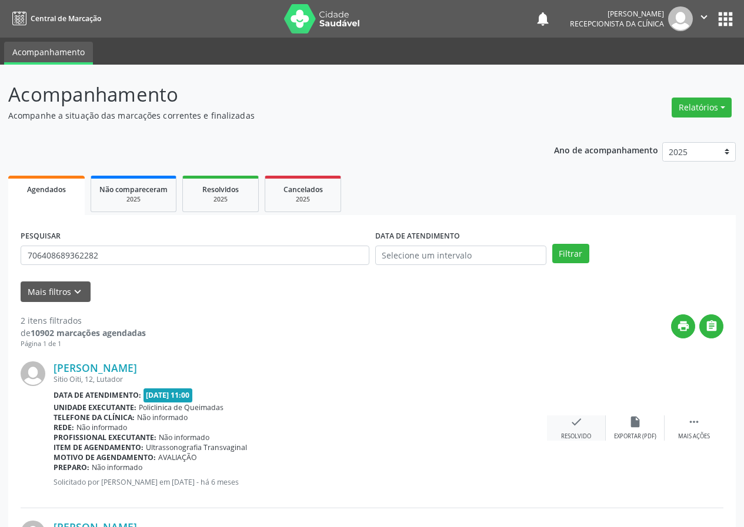
click at [579, 429] on div "check Resolvido" at bounding box center [576, 428] width 59 height 25
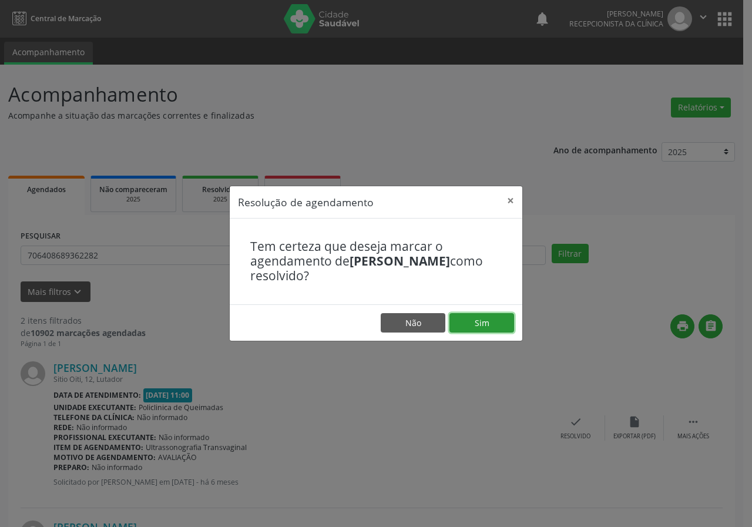
click at [493, 324] on button "Sim" at bounding box center [482, 323] width 65 height 20
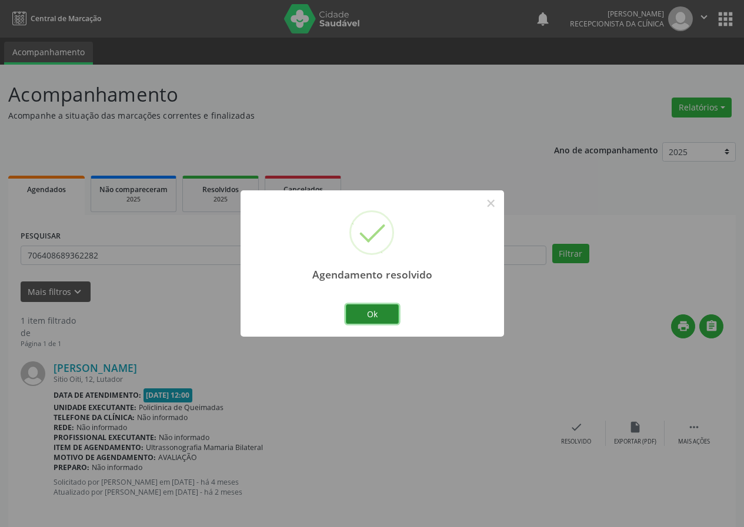
click at [361, 307] on button "Ok" at bounding box center [372, 315] width 53 height 20
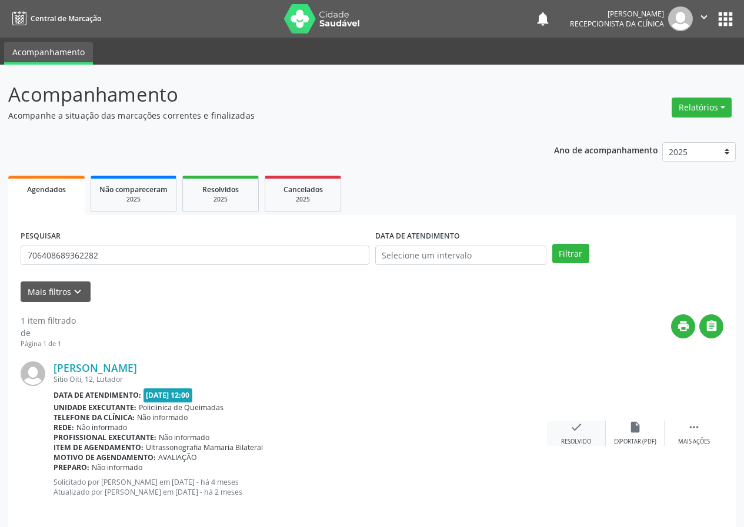
click at [570, 428] on icon "check" at bounding box center [576, 427] width 13 height 13
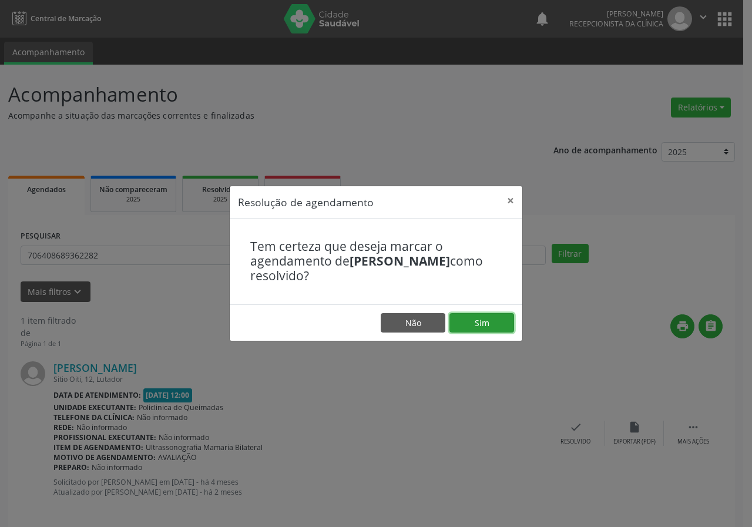
click at [506, 320] on button "Sim" at bounding box center [482, 323] width 65 height 20
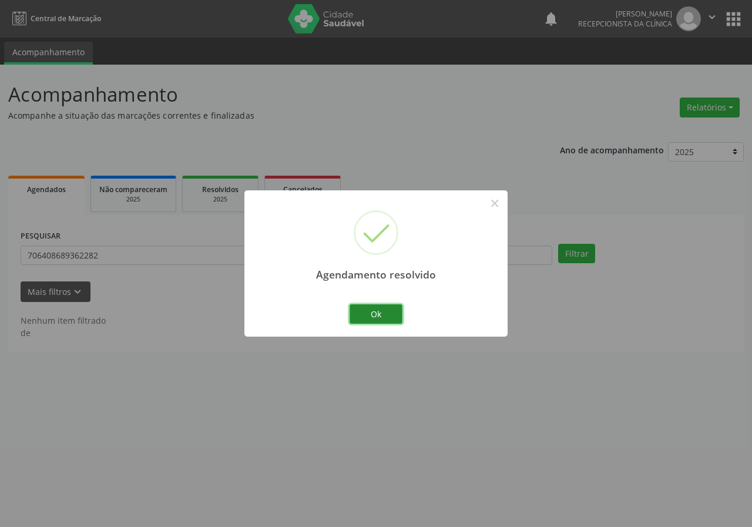
click at [392, 313] on button "Ok" at bounding box center [376, 315] width 53 height 20
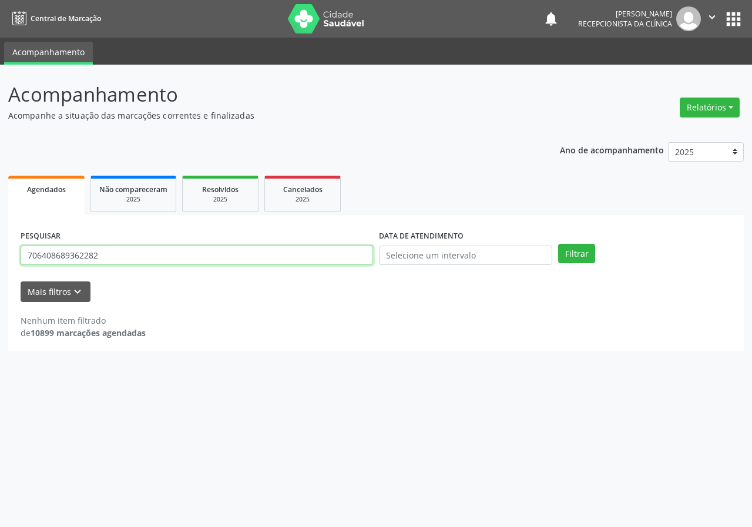
click at [324, 250] on input "706408689362282" at bounding box center [197, 256] width 353 height 20
click at [558, 244] on button "Filtrar" at bounding box center [576, 254] width 37 height 20
click at [115, 256] on input "706201555699164" at bounding box center [197, 256] width 353 height 20
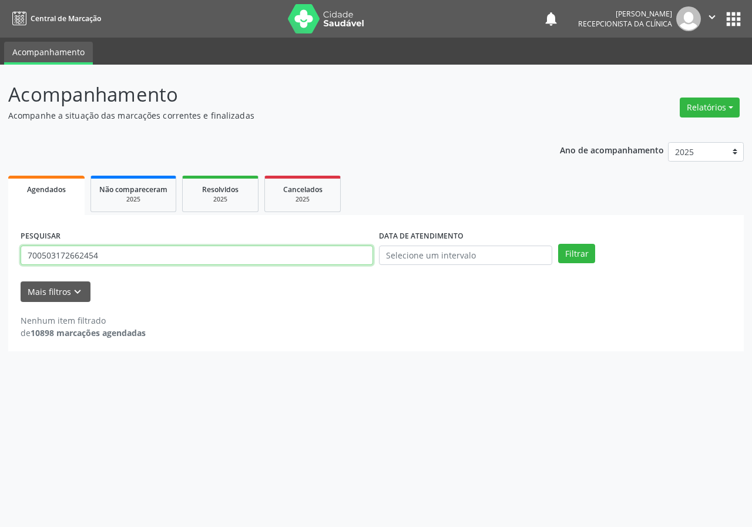
click at [558, 244] on button "Filtrar" at bounding box center [576, 254] width 37 height 20
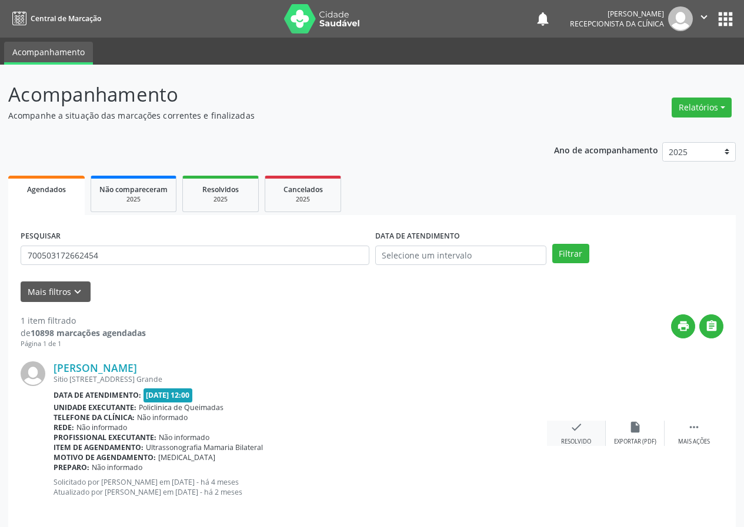
click at [583, 434] on div "check Resolvido" at bounding box center [576, 433] width 59 height 25
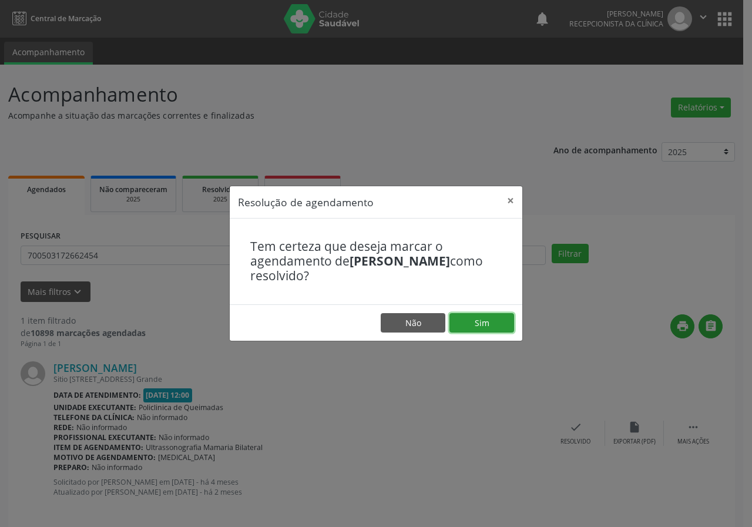
click at [483, 321] on button "Sim" at bounding box center [482, 323] width 65 height 20
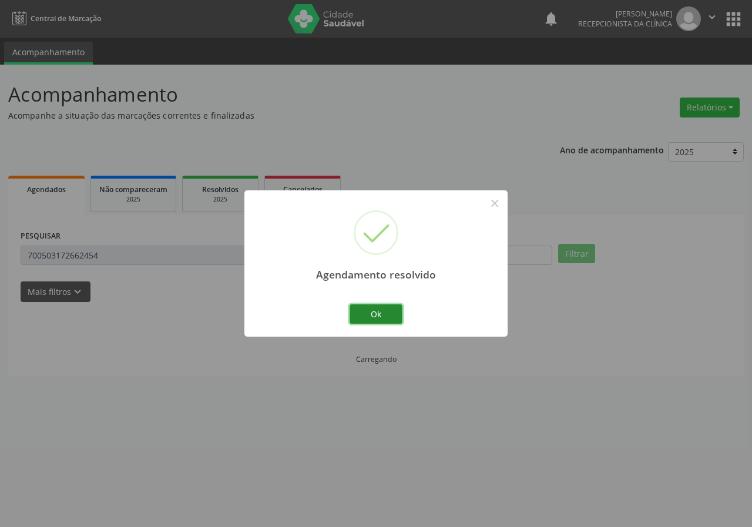
click at [362, 316] on button "Ok" at bounding box center [376, 315] width 53 height 20
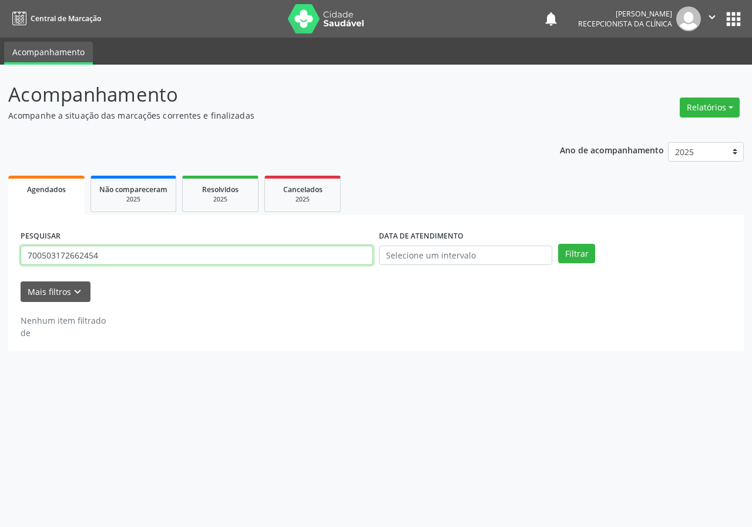
click at [285, 265] on input "700503172662454" at bounding box center [197, 256] width 353 height 20
click at [558, 244] on button "Filtrar" at bounding box center [576, 254] width 37 height 20
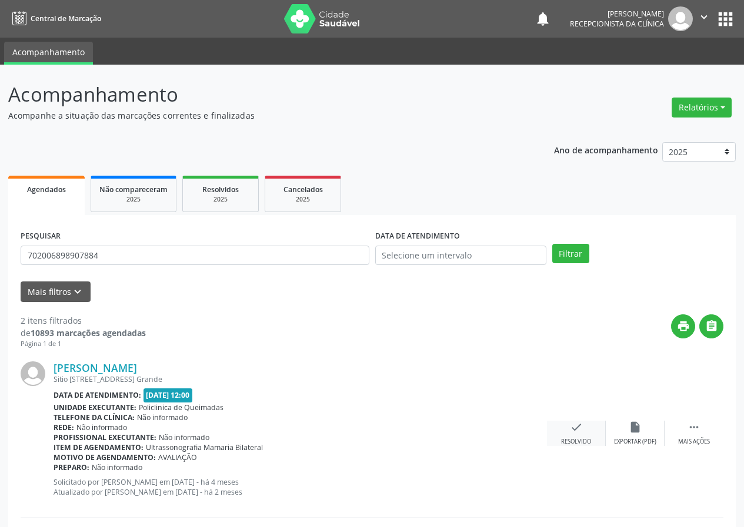
click at [571, 429] on icon "check" at bounding box center [576, 427] width 13 height 13
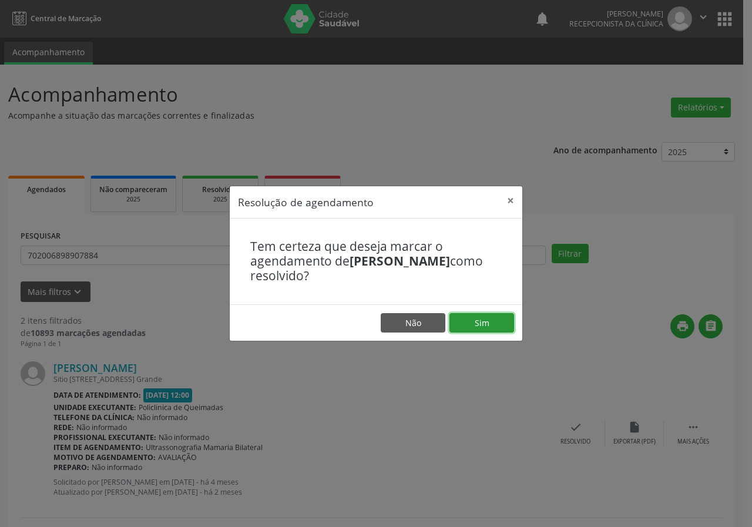
click at [489, 310] on footer "Não Sim" at bounding box center [376, 323] width 293 height 37
click at [479, 320] on button "Sim" at bounding box center [482, 323] width 65 height 20
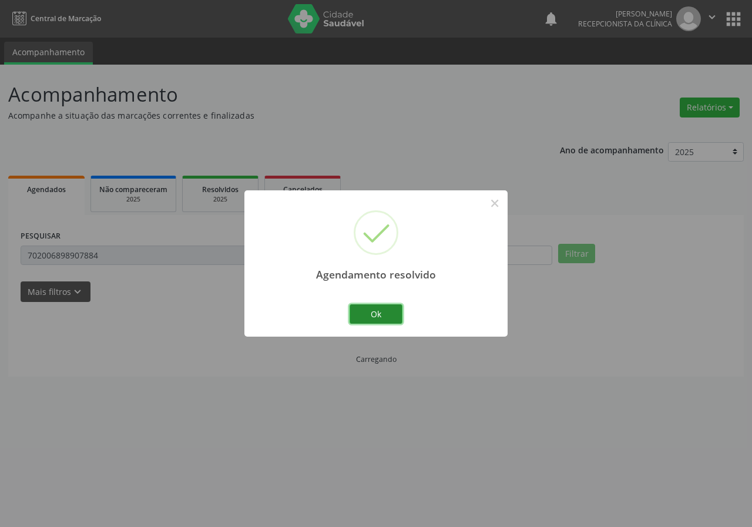
click at [380, 317] on button "Ok" at bounding box center [376, 315] width 53 height 20
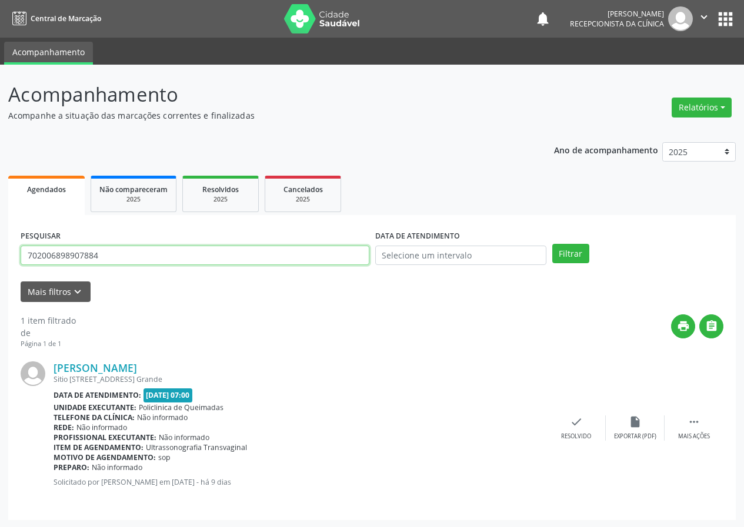
click at [306, 261] on input "702006898907884" at bounding box center [195, 256] width 349 height 20
click at [552, 244] on button "Filtrar" at bounding box center [570, 254] width 37 height 20
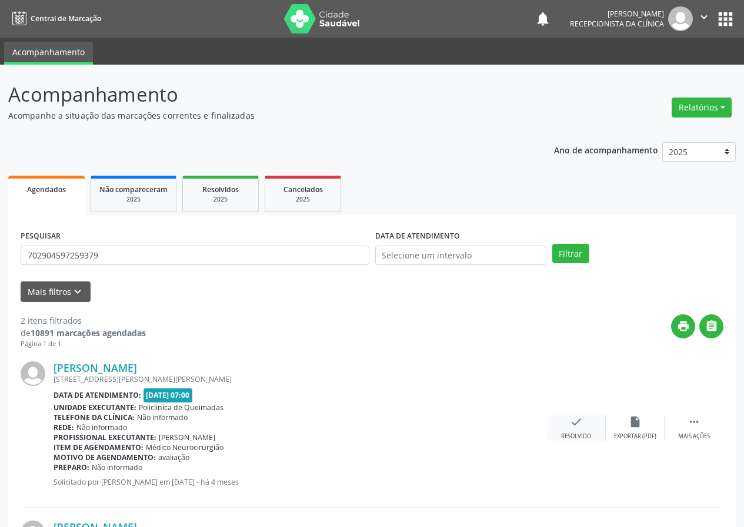
click at [583, 434] on div "Resolvido" at bounding box center [576, 437] width 30 height 8
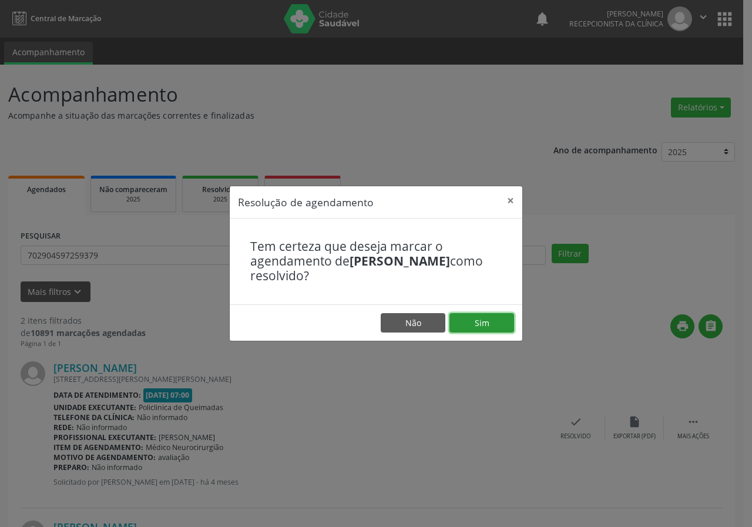
click at [461, 326] on button "Sim" at bounding box center [482, 323] width 65 height 20
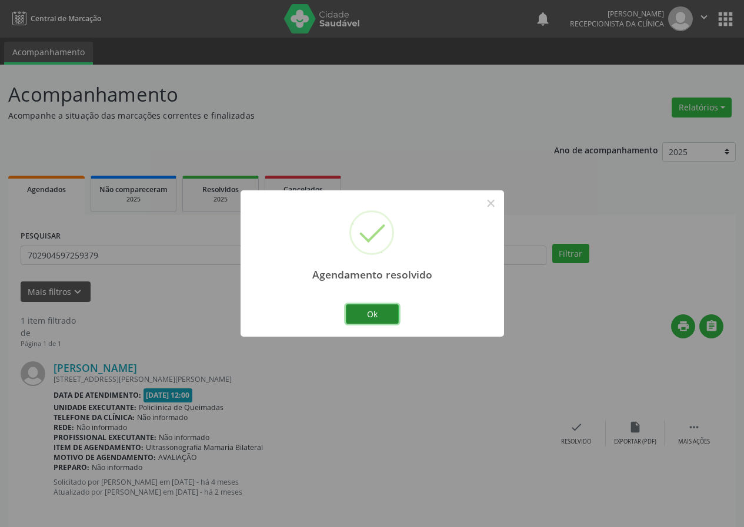
click at [392, 309] on button "Ok" at bounding box center [372, 315] width 53 height 20
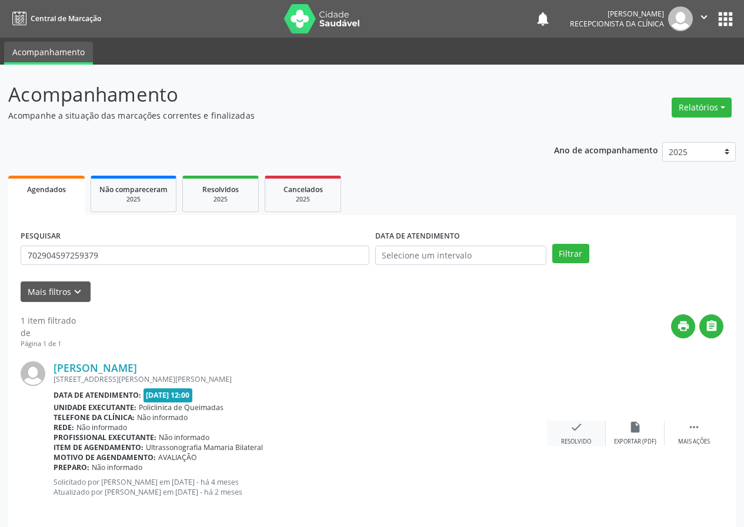
click at [581, 433] on icon "check" at bounding box center [576, 427] width 13 height 13
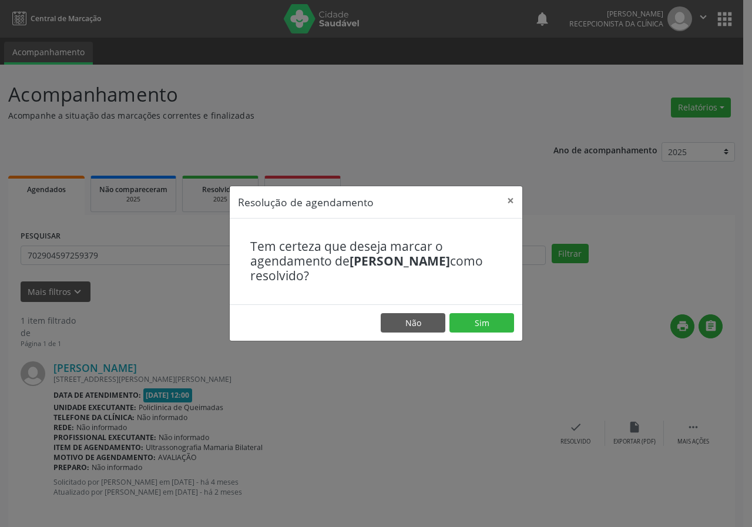
click at [491, 311] on footer "Não Sim" at bounding box center [376, 323] width 293 height 37
click at [491, 316] on button "Sim" at bounding box center [482, 323] width 65 height 20
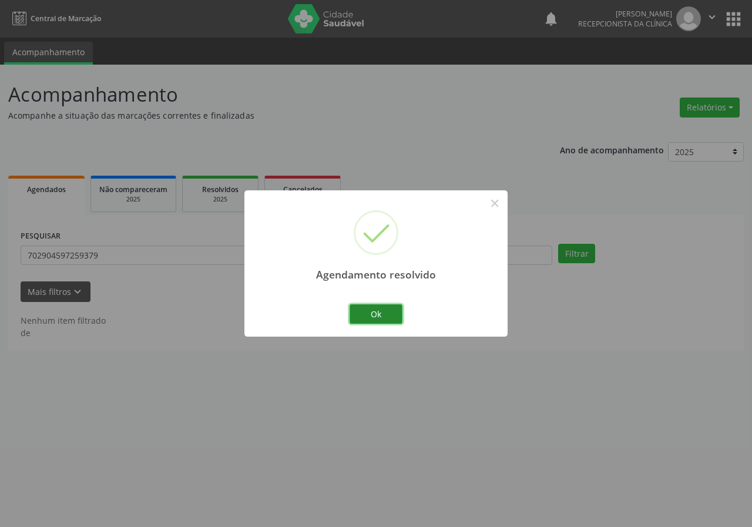
click at [393, 314] on button "Ok" at bounding box center [376, 315] width 53 height 20
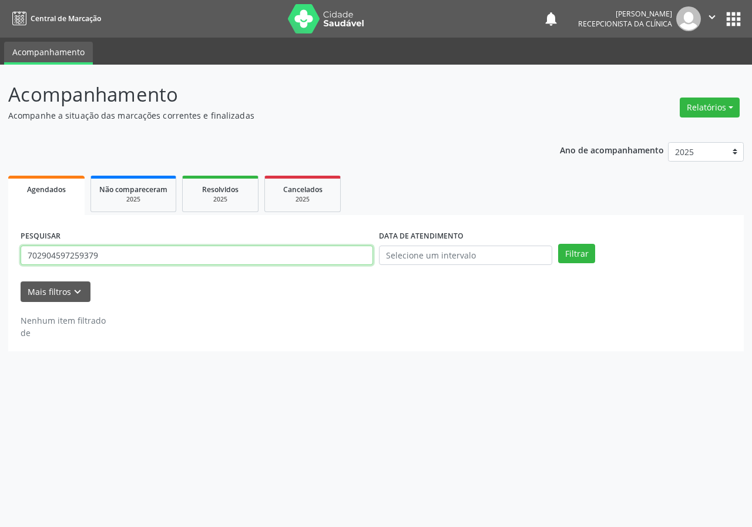
click at [320, 246] on input "702904597259379" at bounding box center [197, 256] width 353 height 20
click at [558, 244] on button "Filtrar" at bounding box center [576, 254] width 37 height 20
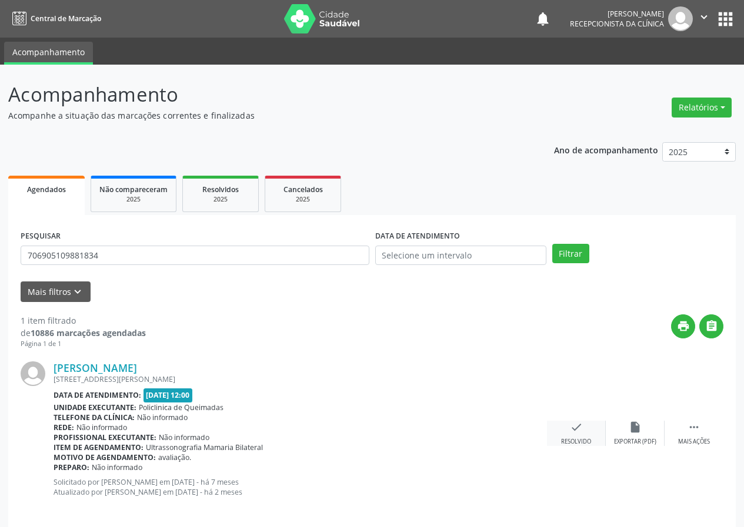
click at [584, 430] on div "check Resolvido" at bounding box center [576, 433] width 59 height 25
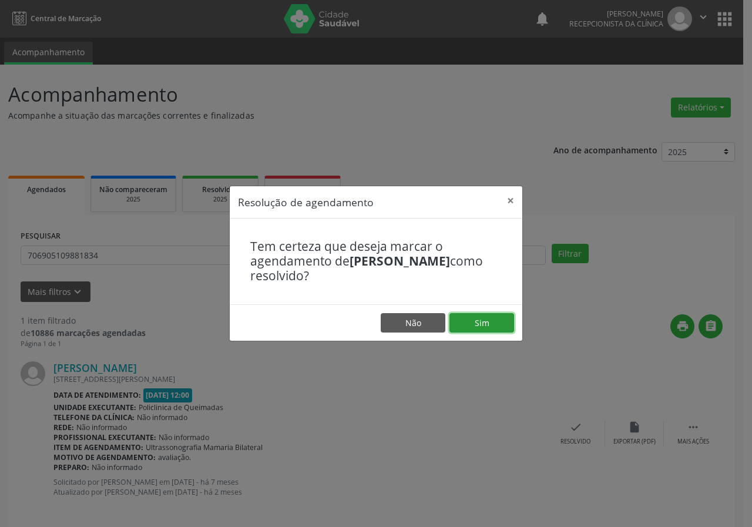
click at [487, 320] on button "Sim" at bounding box center [482, 323] width 65 height 20
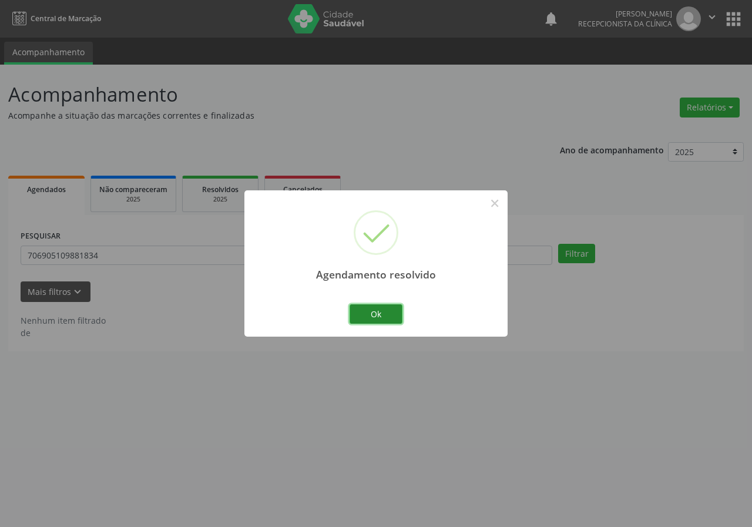
click at [367, 313] on button "Ok" at bounding box center [376, 315] width 53 height 20
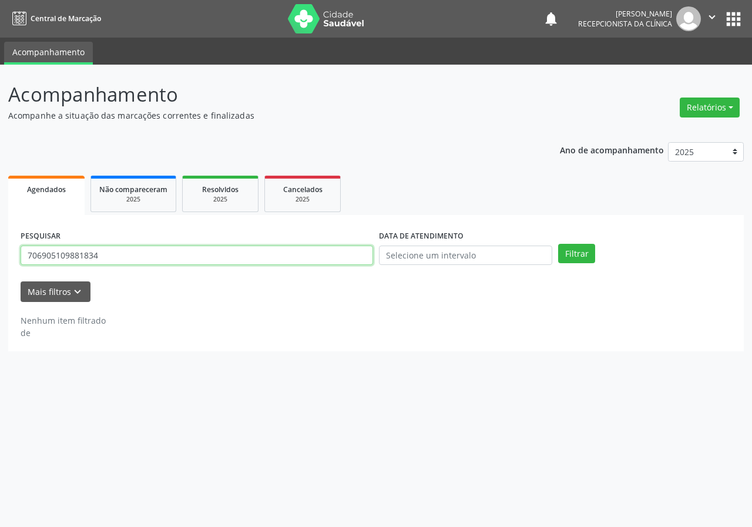
click at [275, 253] on input "706905109881834" at bounding box center [197, 256] width 353 height 20
click at [558, 244] on button "Filtrar" at bounding box center [576, 254] width 37 height 20
click at [260, 256] on input "7018012246124612170" at bounding box center [197, 256] width 353 height 20
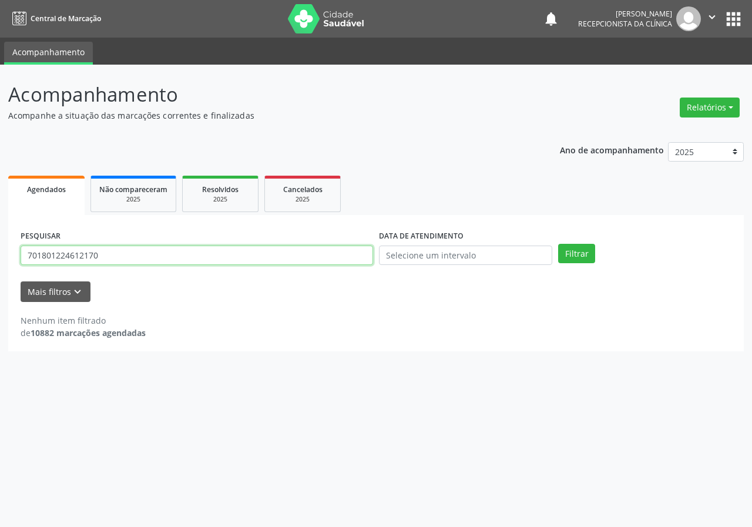
click at [558, 244] on button "Filtrar" at bounding box center [576, 254] width 37 height 20
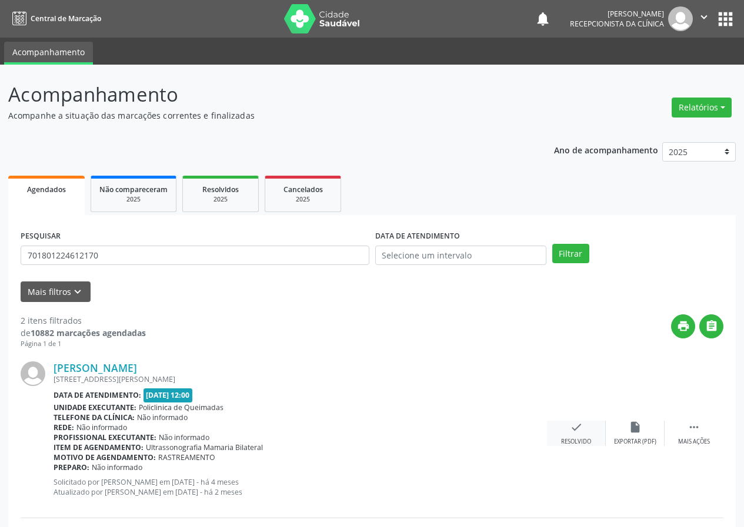
click at [578, 436] on div "check Resolvido" at bounding box center [576, 433] width 59 height 25
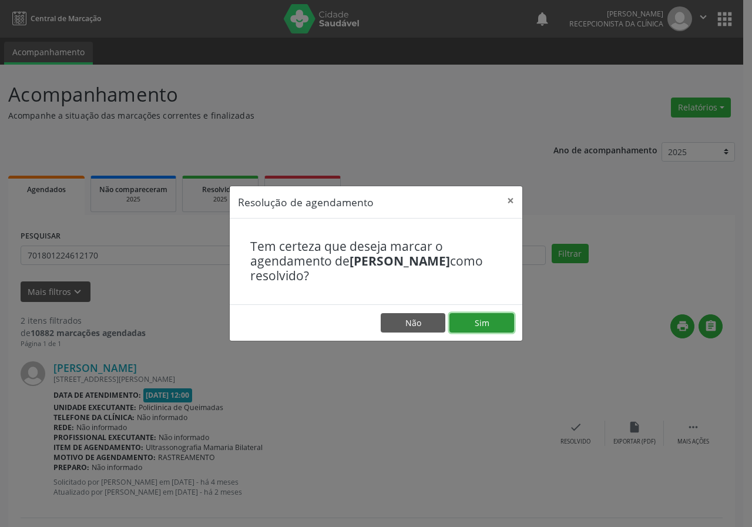
click at [491, 319] on button "Sim" at bounding box center [482, 323] width 65 height 20
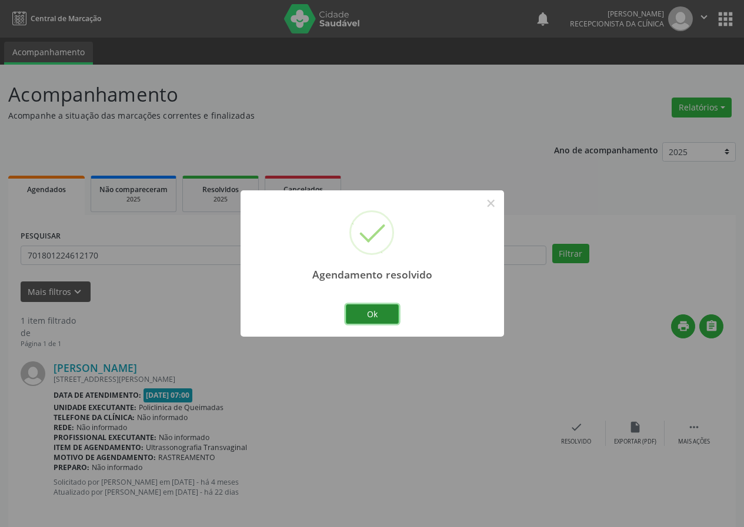
click at [374, 314] on button "Ok" at bounding box center [372, 315] width 53 height 20
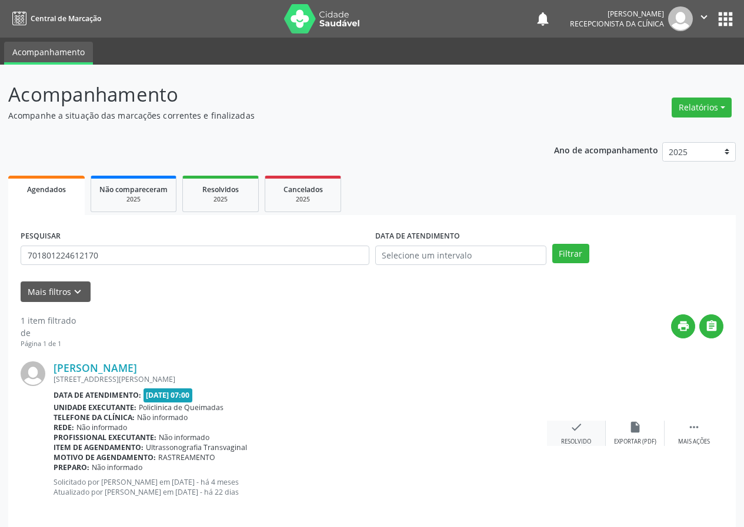
click at [578, 424] on icon "check" at bounding box center [576, 427] width 13 height 13
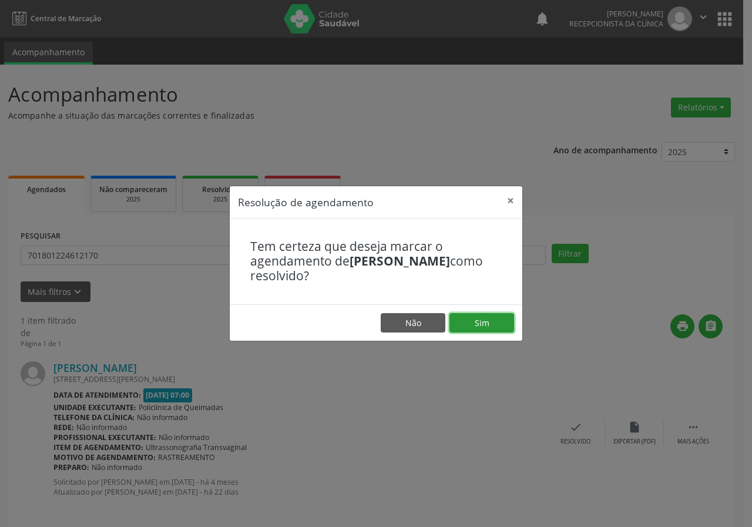
click at [482, 328] on button "Sim" at bounding box center [482, 323] width 65 height 20
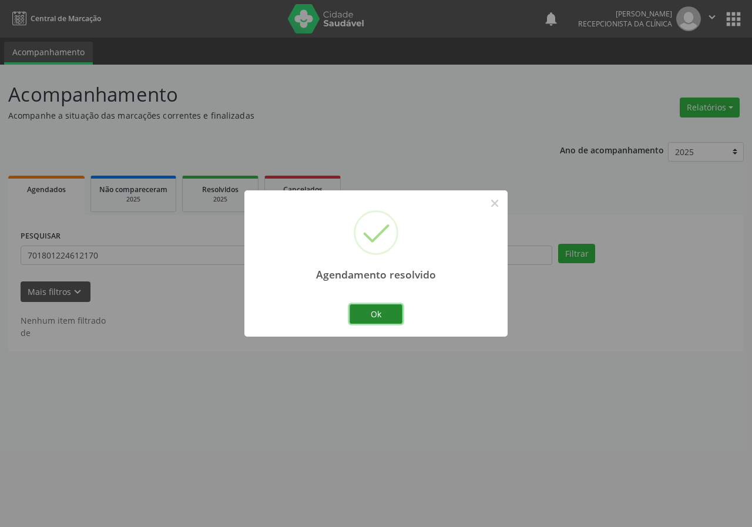
click at [393, 313] on button "Ok" at bounding box center [376, 315] width 53 height 20
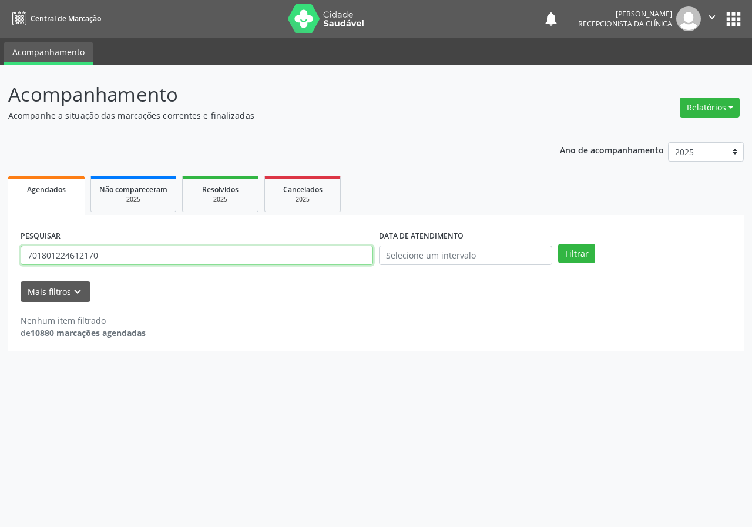
click at [275, 260] on input "701801224612170" at bounding box center [197, 256] width 353 height 20
click at [558, 244] on button "Filtrar" at bounding box center [576, 254] width 37 height 20
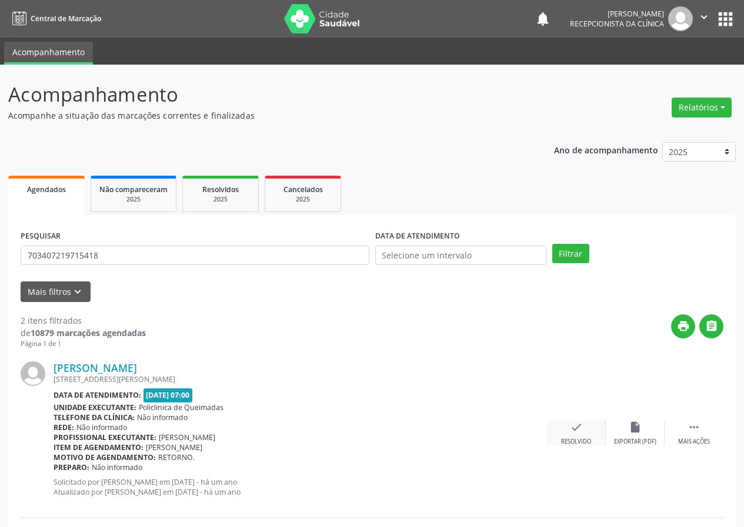
click at [578, 436] on div "check Resolvido" at bounding box center [576, 433] width 59 height 25
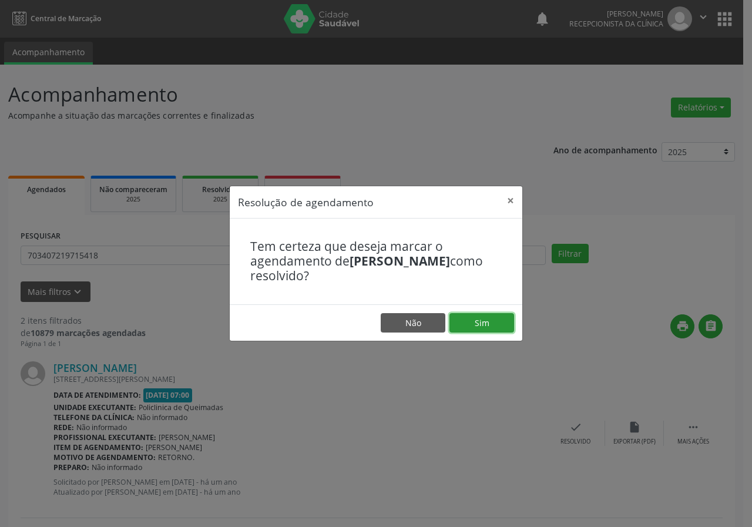
click at [480, 315] on button "Sim" at bounding box center [482, 323] width 65 height 20
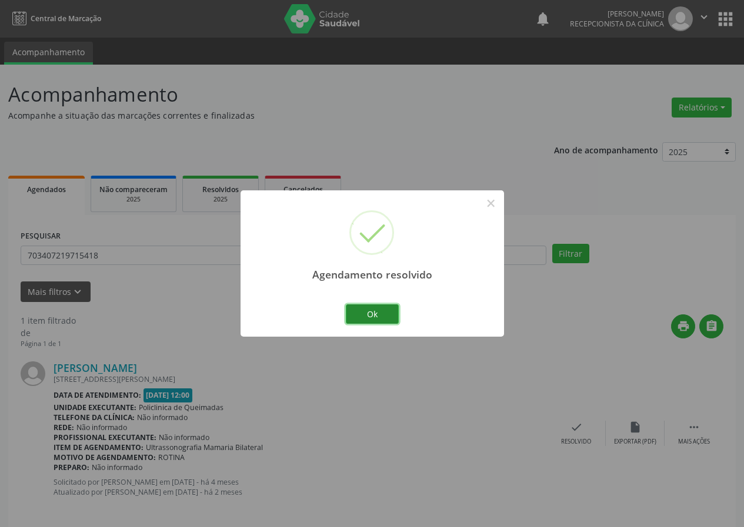
click at [386, 310] on button "Ok" at bounding box center [372, 315] width 53 height 20
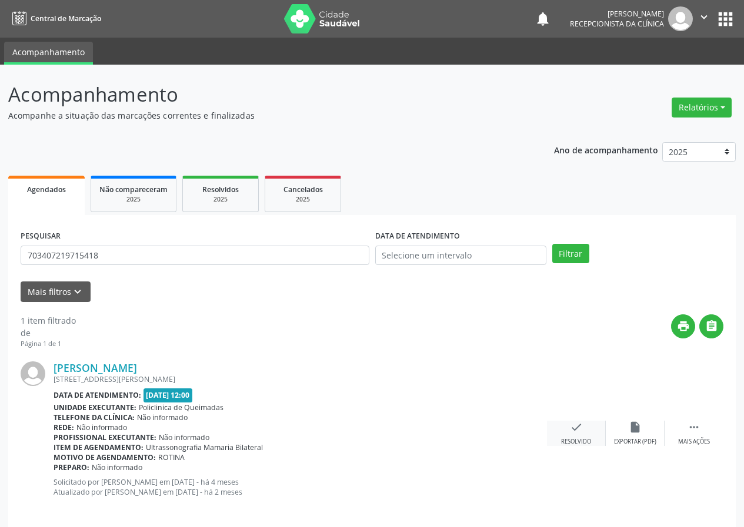
click at [573, 425] on icon "check" at bounding box center [576, 427] width 13 height 13
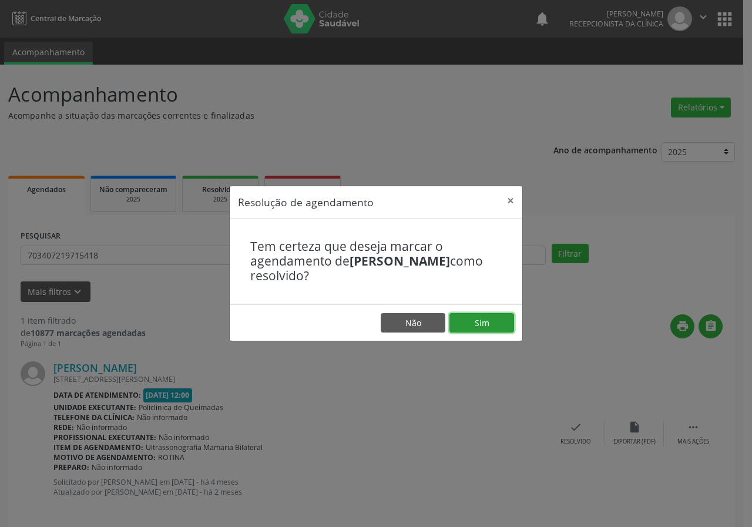
click at [477, 333] on button "Sim" at bounding box center [482, 323] width 65 height 20
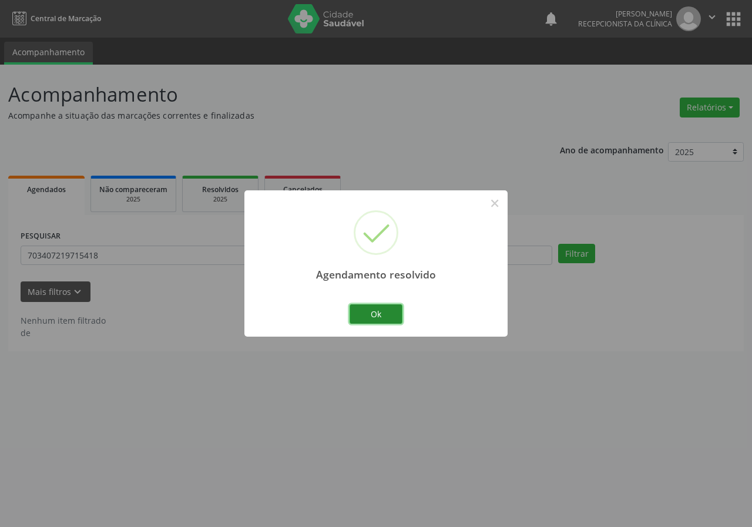
click at [360, 305] on button "Ok" at bounding box center [376, 315] width 53 height 20
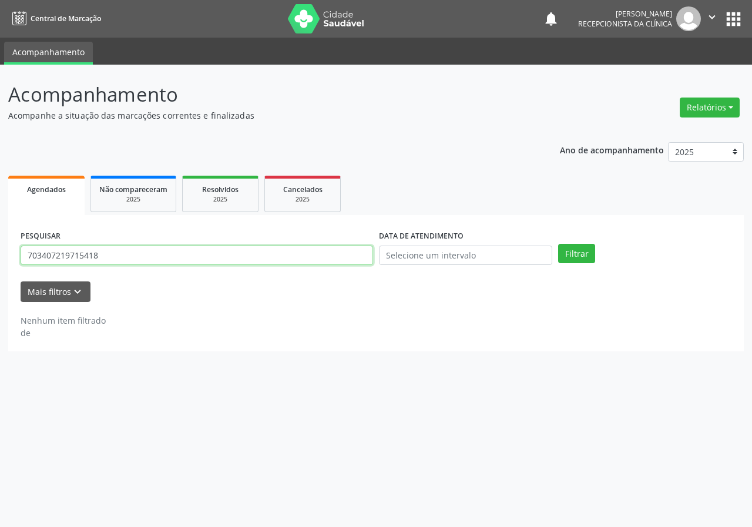
click at [333, 254] on input "703407219715418" at bounding box center [197, 256] width 353 height 20
click at [558, 244] on button "Filtrar" at bounding box center [576, 254] width 37 height 20
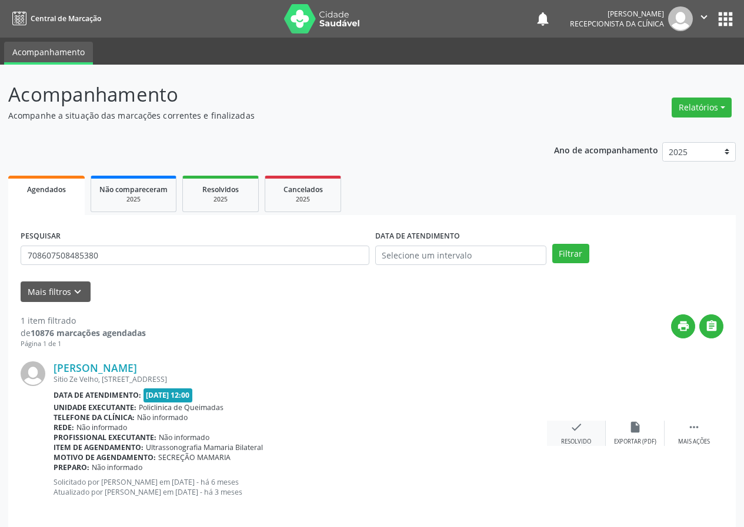
click at [584, 431] on div "check Resolvido" at bounding box center [576, 433] width 59 height 25
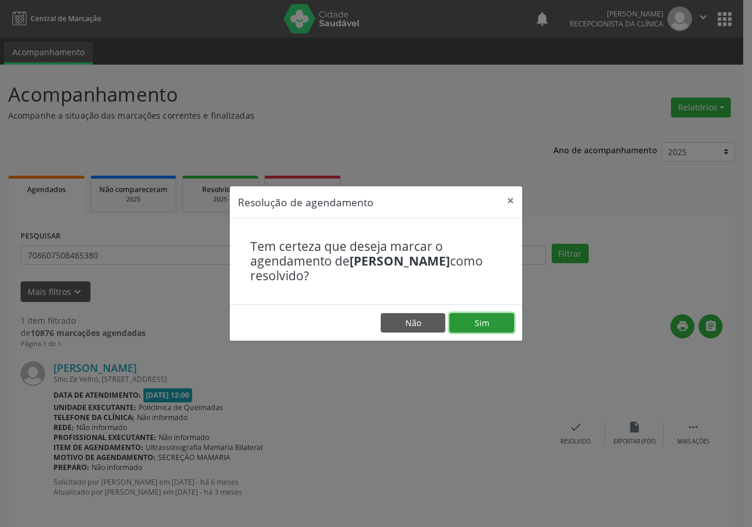
click at [486, 326] on button "Sim" at bounding box center [482, 323] width 65 height 20
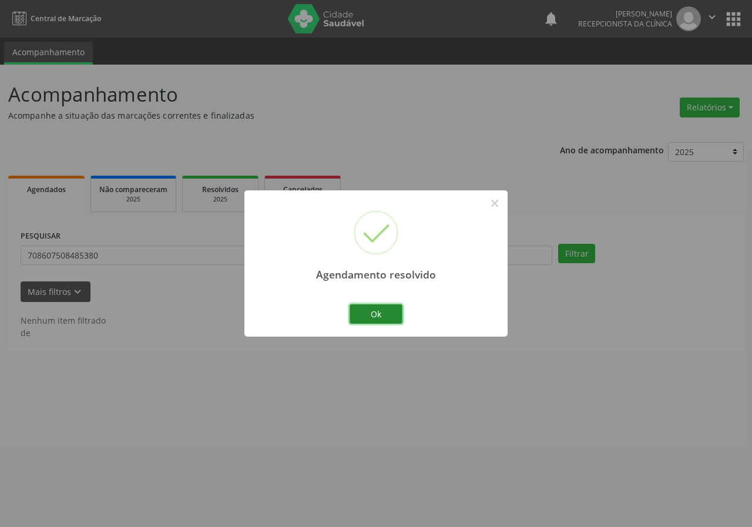
click at [383, 317] on button "Ok" at bounding box center [376, 315] width 53 height 20
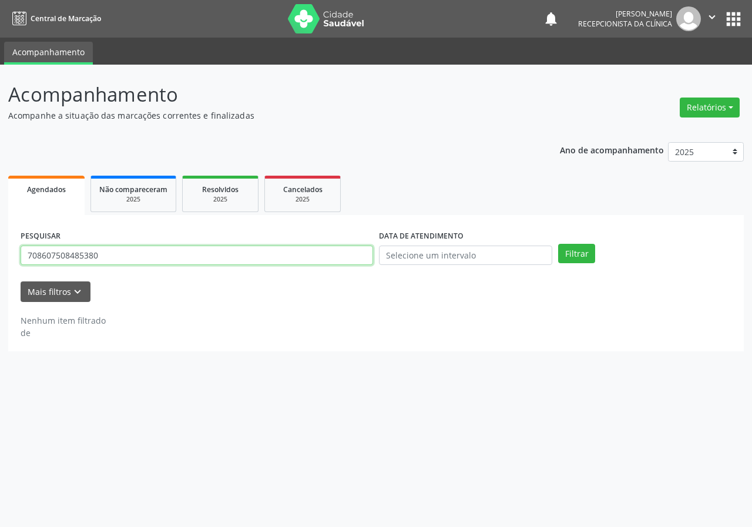
click at [272, 263] on input "708607508485380" at bounding box center [197, 256] width 353 height 20
click at [558, 244] on button "Filtrar" at bounding box center [576, 254] width 37 height 20
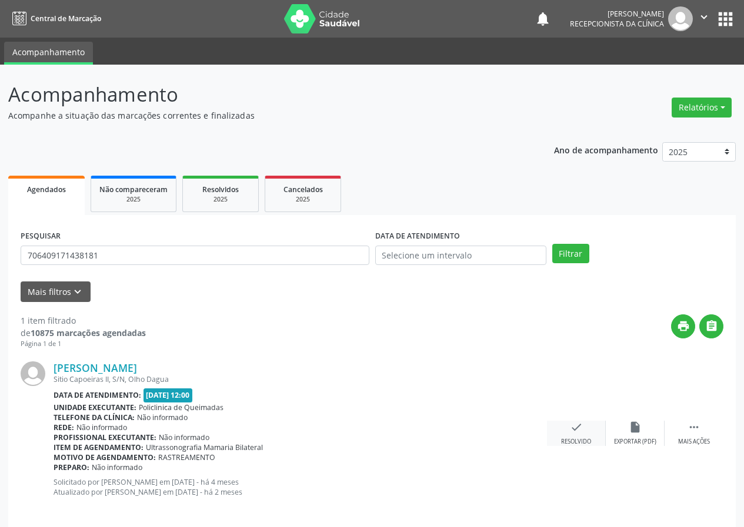
click at [580, 436] on div "check Resolvido" at bounding box center [576, 433] width 59 height 25
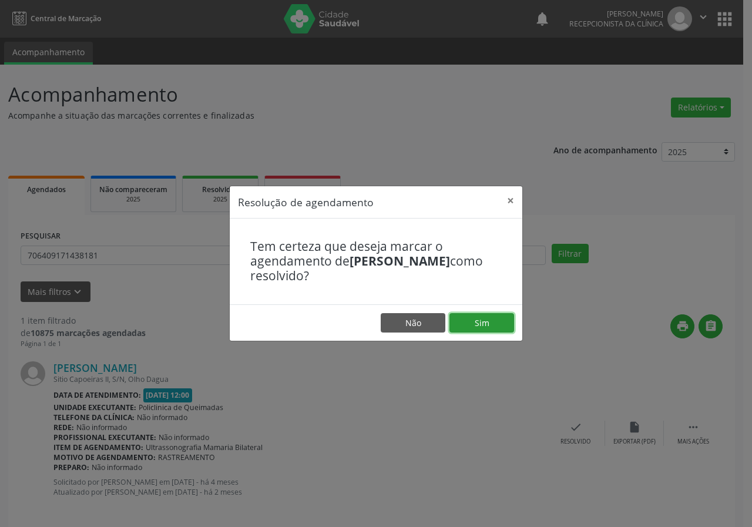
click at [500, 326] on button "Sim" at bounding box center [482, 323] width 65 height 20
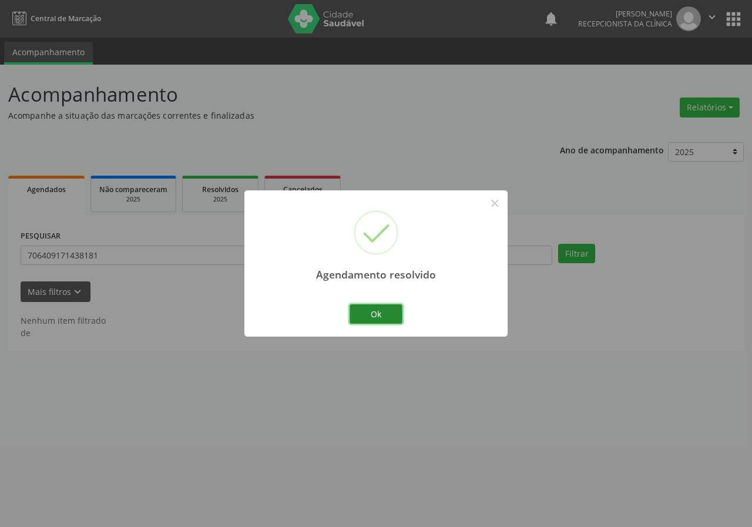
click at [379, 316] on button "Ok" at bounding box center [376, 315] width 53 height 20
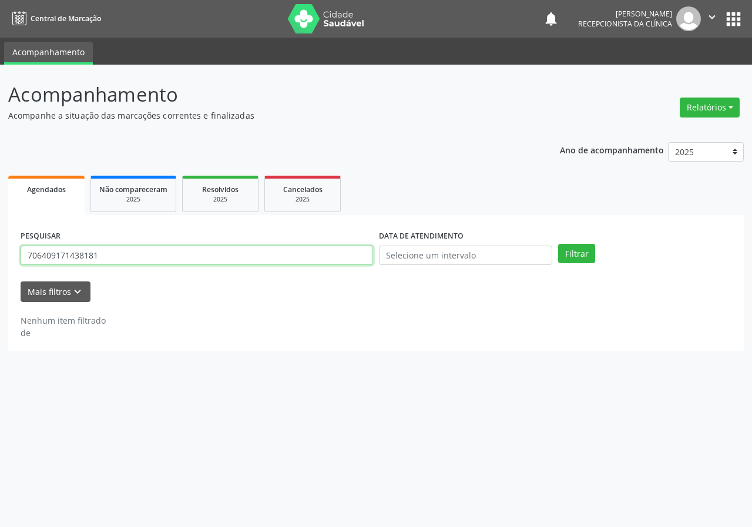
click at [108, 255] on input "706409171438181" at bounding box center [197, 256] width 353 height 20
click at [558, 244] on button "Filtrar" at bounding box center [576, 254] width 37 height 20
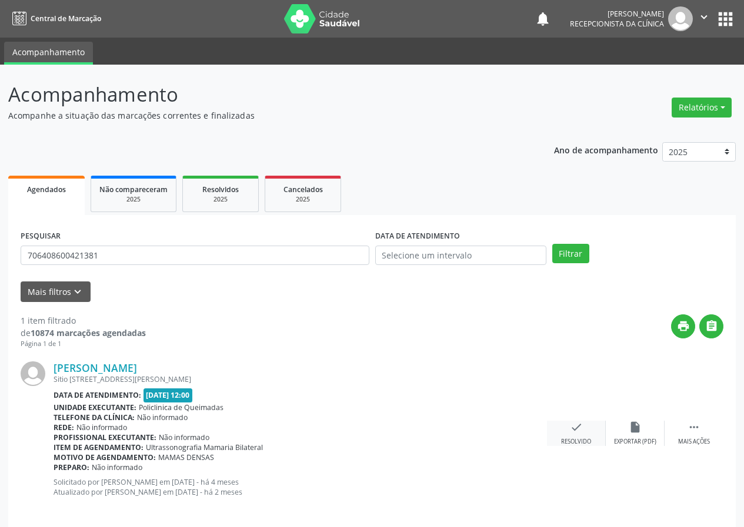
click at [582, 429] on icon "check" at bounding box center [576, 427] width 13 height 13
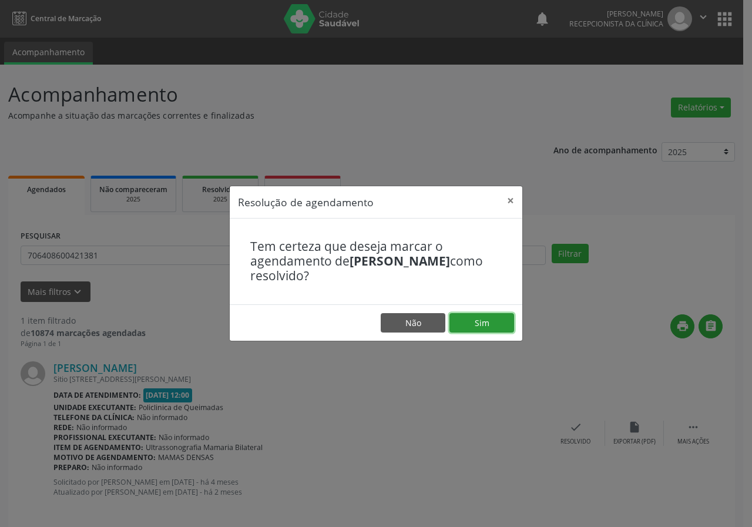
click at [483, 315] on button "Sim" at bounding box center [482, 323] width 65 height 20
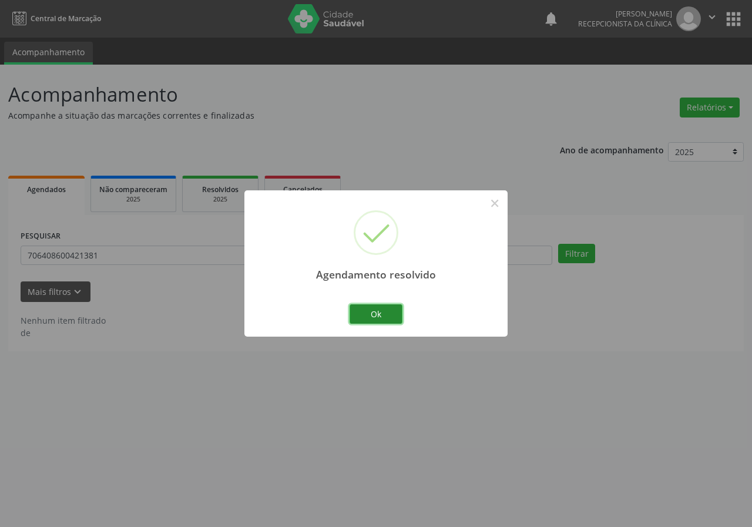
click at [391, 315] on button "Ok" at bounding box center [376, 315] width 53 height 20
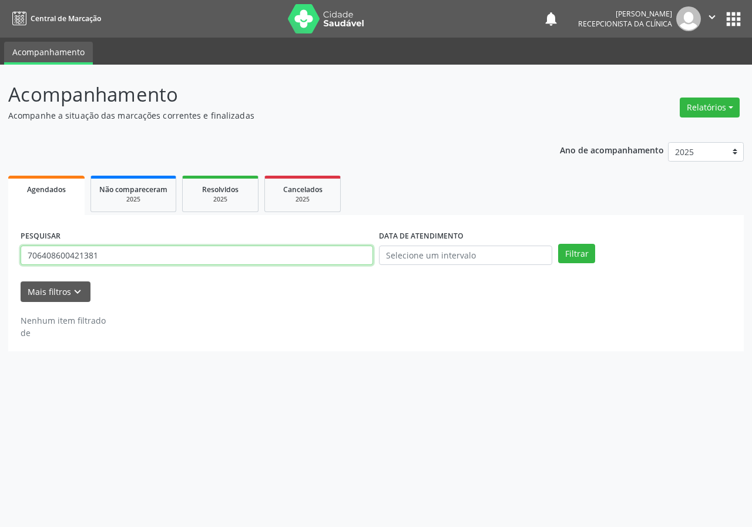
click at [202, 263] on input "706408600421381" at bounding box center [197, 256] width 353 height 20
click at [558, 244] on button "Filtrar" at bounding box center [576, 254] width 37 height 20
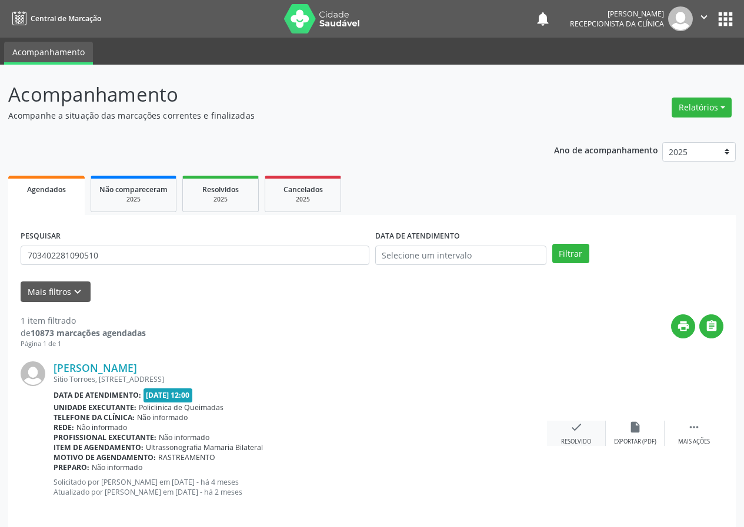
click at [586, 430] on div "check Resolvido" at bounding box center [576, 433] width 59 height 25
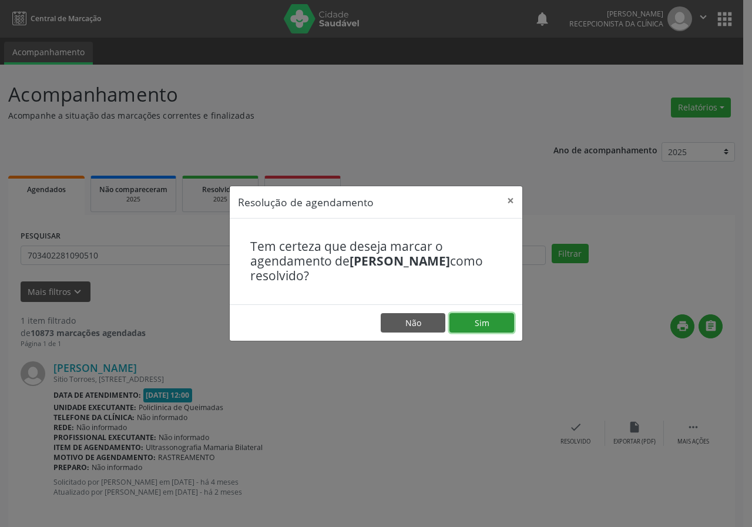
click at [481, 326] on button "Sim" at bounding box center [482, 323] width 65 height 20
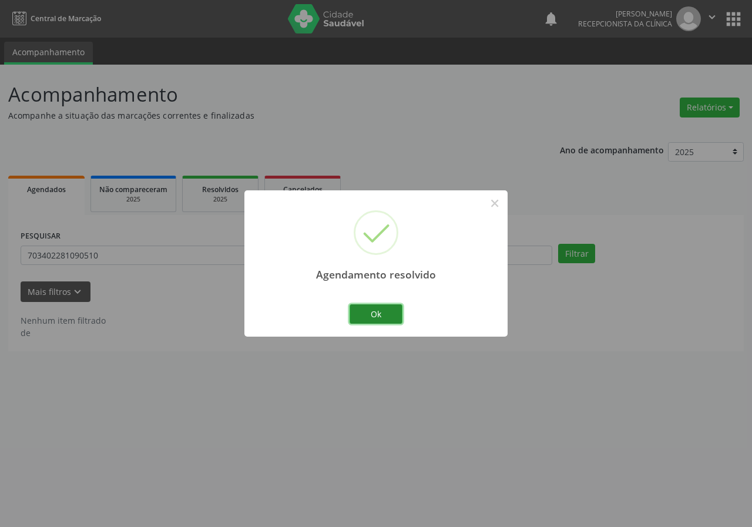
click at [384, 315] on button "Ok" at bounding box center [376, 315] width 53 height 20
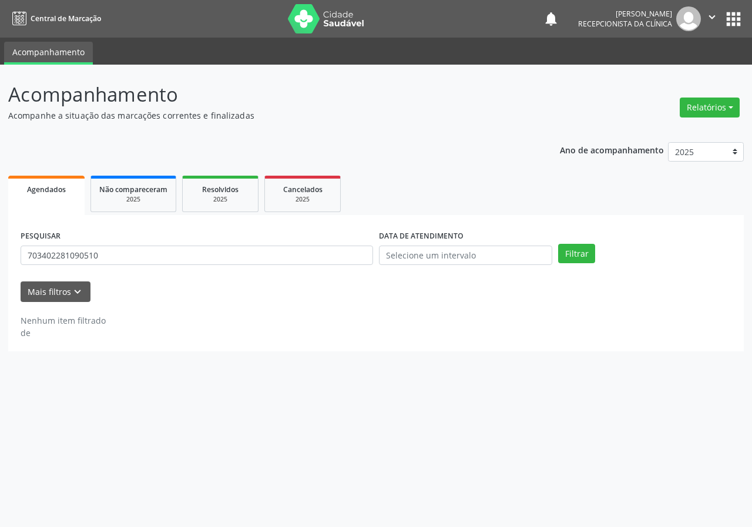
click at [173, 238] on div "PESQUISAR 703402281090510" at bounding box center [197, 251] width 359 height 46
click at [178, 265] on input "703402281090510" at bounding box center [197, 256] width 353 height 20
click at [175, 255] on input "703402281090510" at bounding box center [197, 256] width 353 height 20
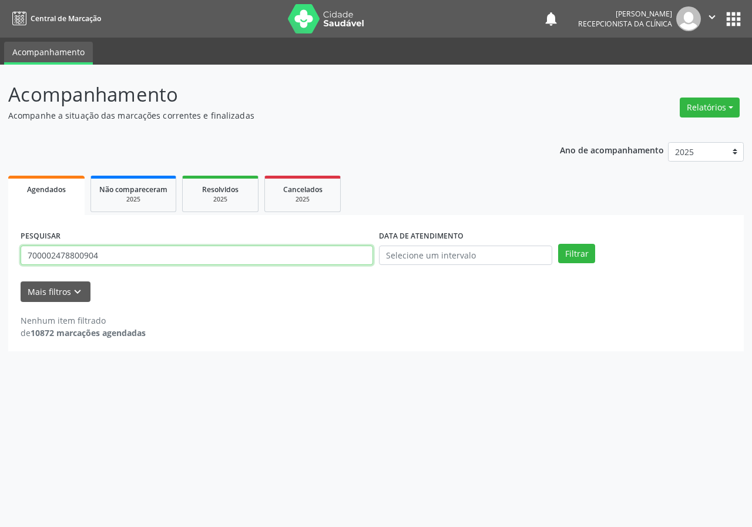
click at [558, 244] on button "Filtrar" at bounding box center [576, 254] width 37 height 20
click at [115, 260] on input "700002478800904" at bounding box center [197, 256] width 353 height 20
click at [558, 244] on button "Filtrar" at bounding box center [576, 254] width 37 height 20
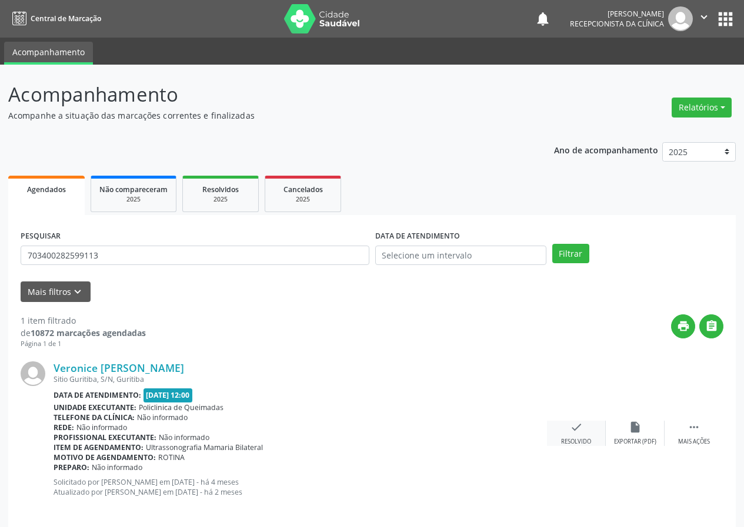
click at [571, 432] on icon "check" at bounding box center [576, 427] width 13 height 13
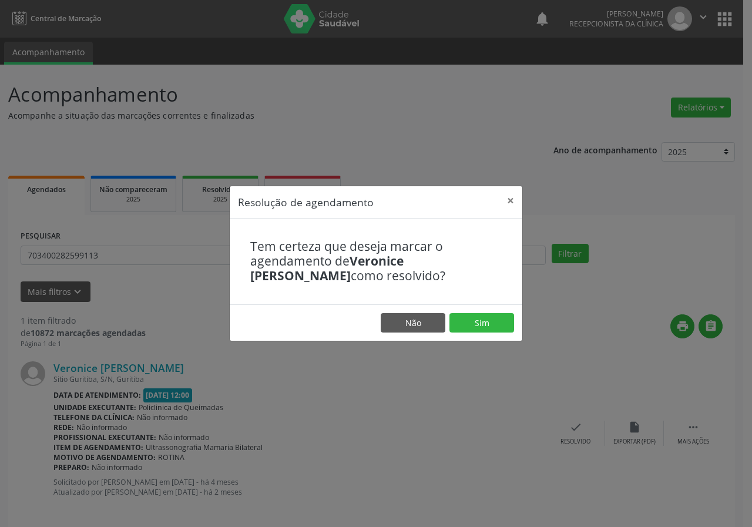
click at [515, 325] on footer "Não Sim" at bounding box center [376, 323] width 293 height 37
click at [498, 330] on button "Sim" at bounding box center [482, 323] width 65 height 20
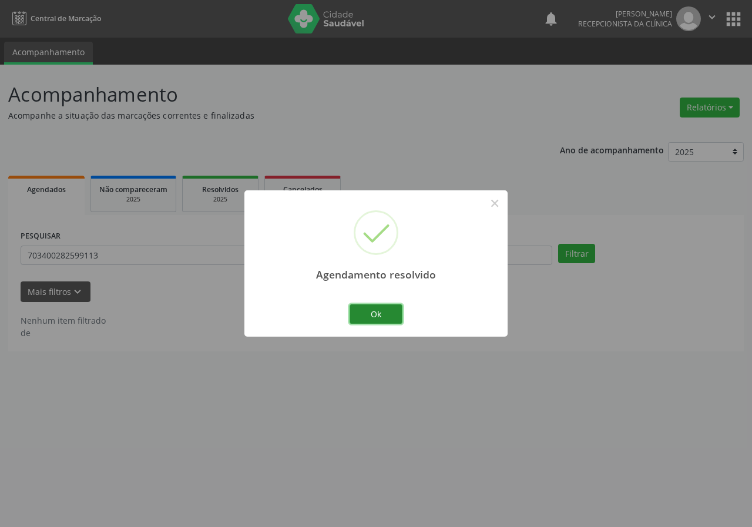
click at [392, 313] on button "Ok" at bounding box center [376, 315] width 53 height 20
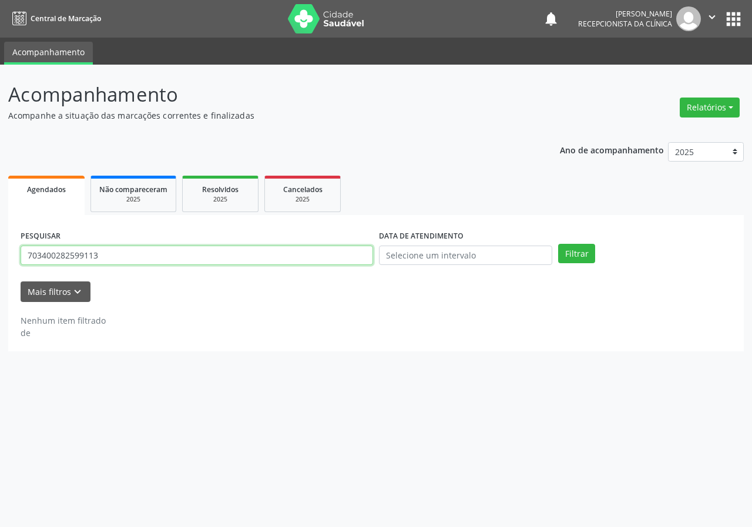
click at [202, 257] on input "703400282599113" at bounding box center [197, 256] width 353 height 20
click at [558, 244] on button "Filtrar" at bounding box center [576, 254] width 37 height 20
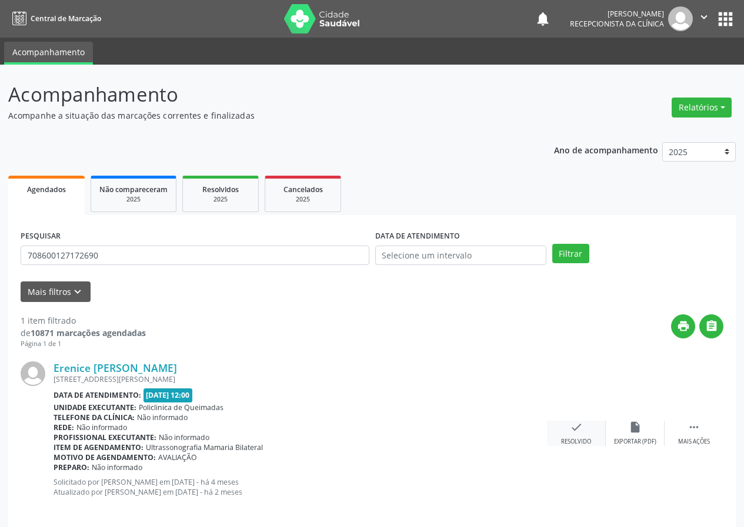
click at [571, 421] on icon "check" at bounding box center [576, 427] width 13 height 13
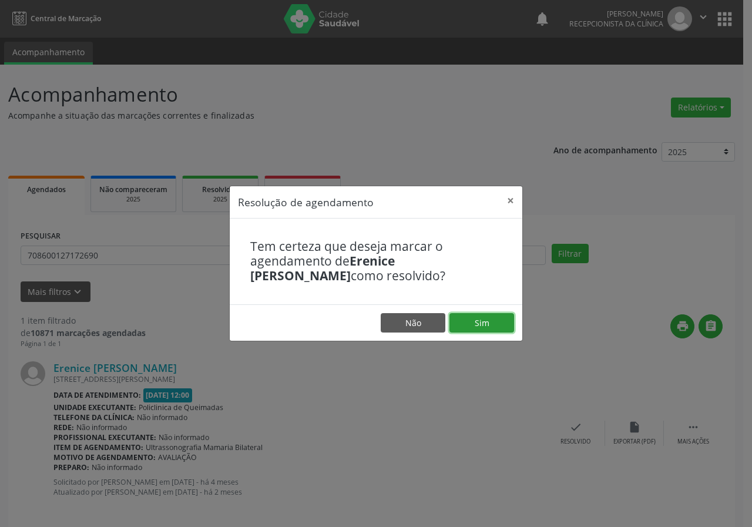
click at [509, 317] on button "Sim" at bounding box center [482, 323] width 65 height 20
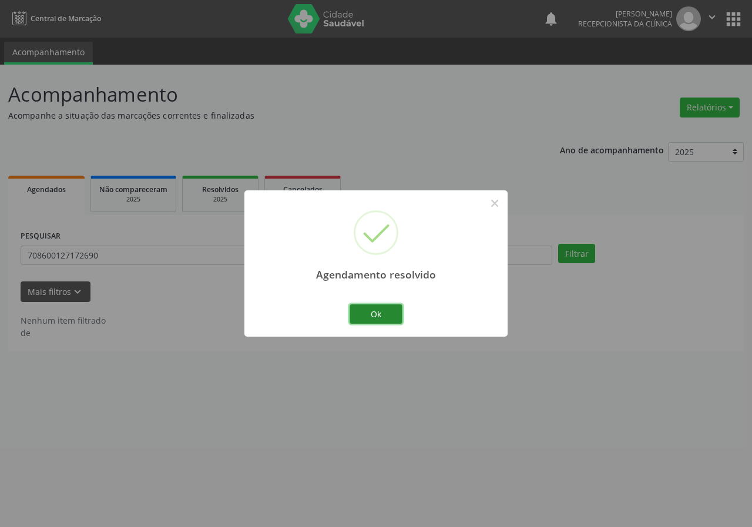
click at [393, 310] on button "Ok" at bounding box center [376, 315] width 53 height 20
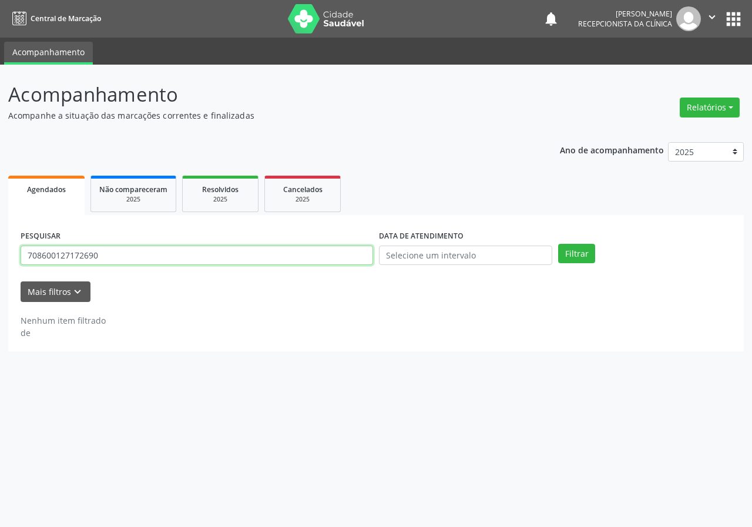
click at [359, 263] on input "708600127172690" at bounding box center [197, 256] width 353 height 20
click at [558, 244] on button "Filtrar" at bounding box center [576, 254] width 37 height 20
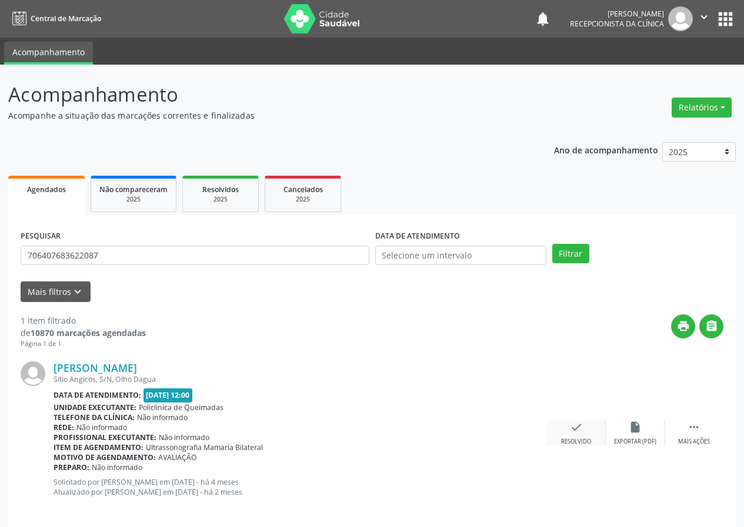
click at [586, 427] on div "check Resolvido" at bounding box center [576, 433] width 59 height 25
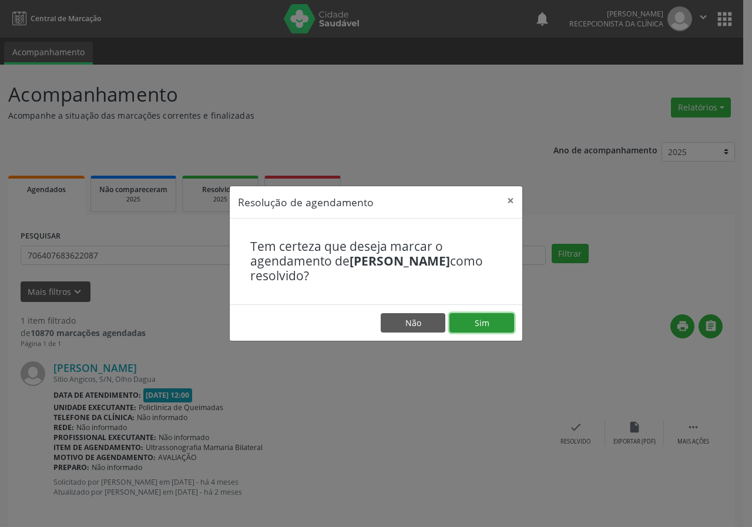
click at [497, 324] on button "Sim" at bounding box center [482, 323] width 65 height 20
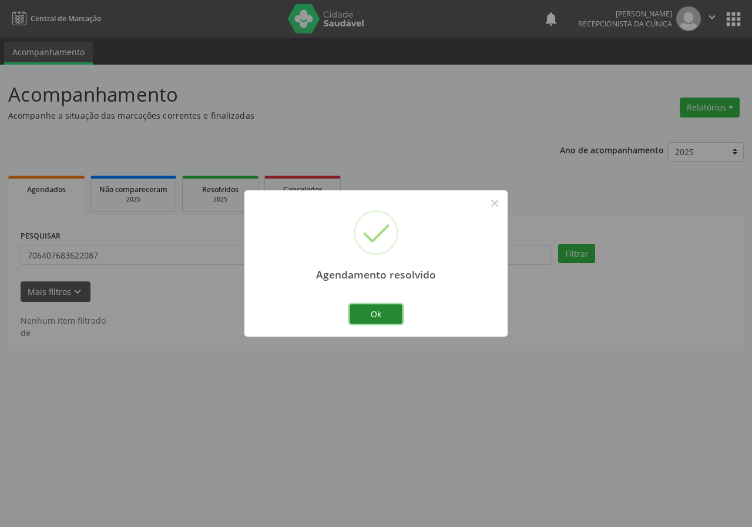
click at [375, 317] on button "Ok" at bounding box center [376, 315] width 53 height 20
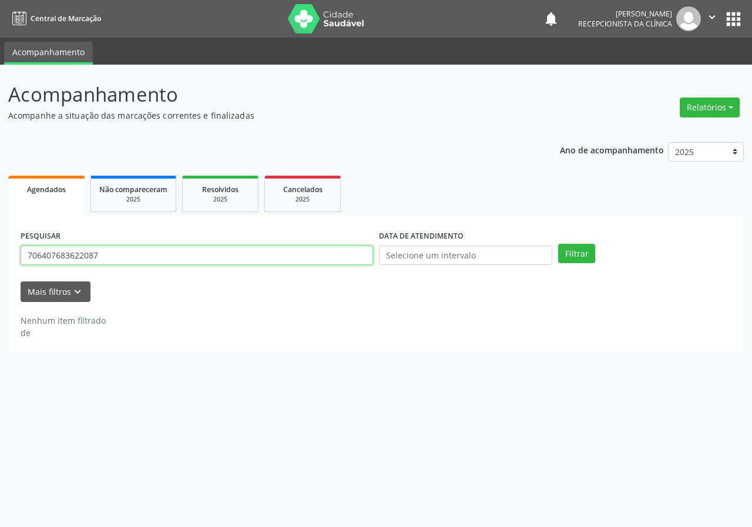
click at [142, 258] on input "706407683622087" at bounding box center [197, 256] width 353 height 20
click at [558, 244] on button "Filtrar" at bounding box center [576, 254] width 37 height 20
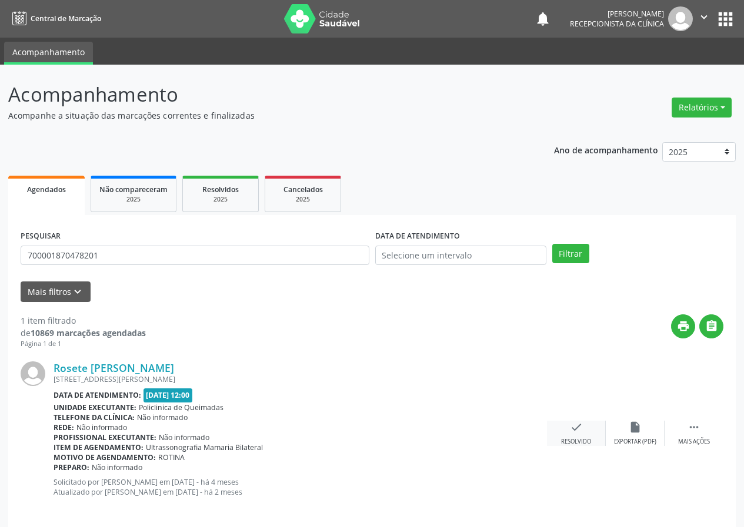
click at [583, 431] on div "check Resolvido" at bounding box center [576, 433] width 59 height 25
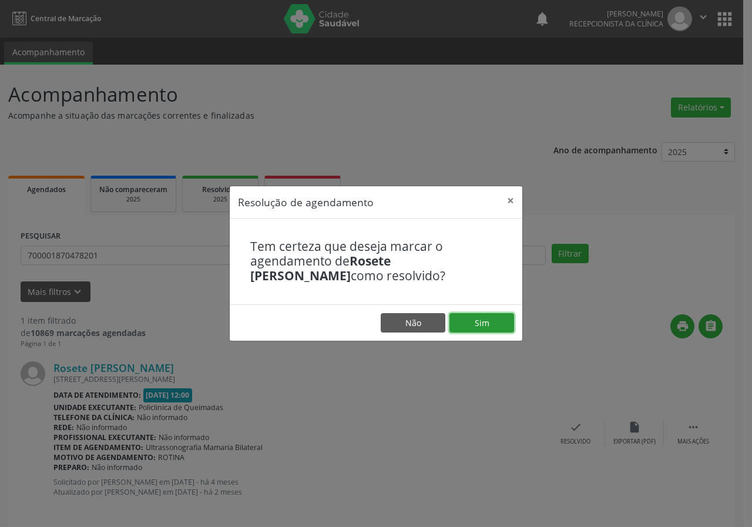
click at [503, 323] on button "Sim" at bounding box center [482, 323] width 65 height 20
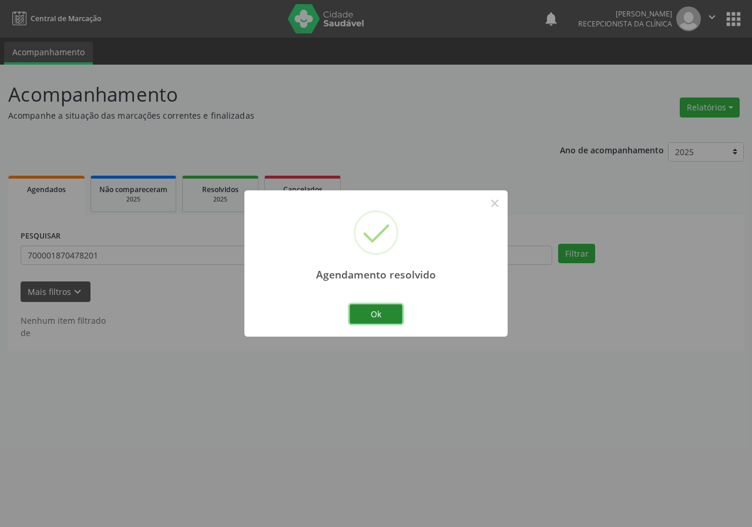
click at [386, 317] on button "Ok" at bounding box center [376, 315] width 53 height 20
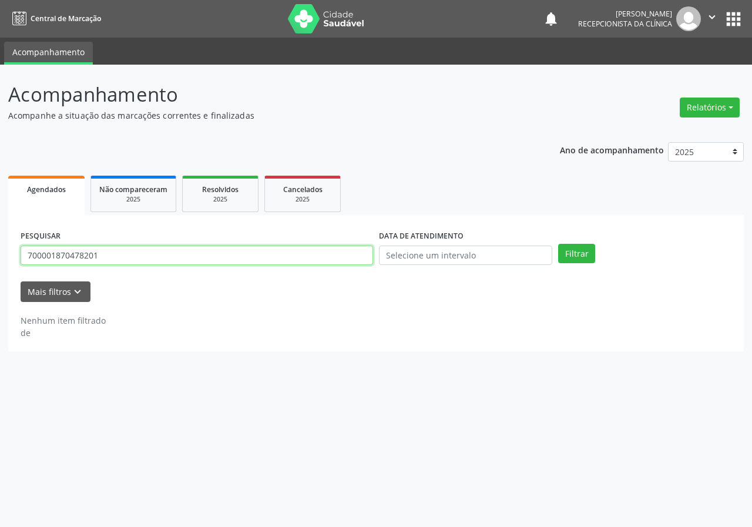
click at [333, 257] on input "700001870478201" at bounding box center [197, 256] width 353 height 20
click at [558, 244] on button "Filtrar" at bounding box center [576, 254] width 37 height 20
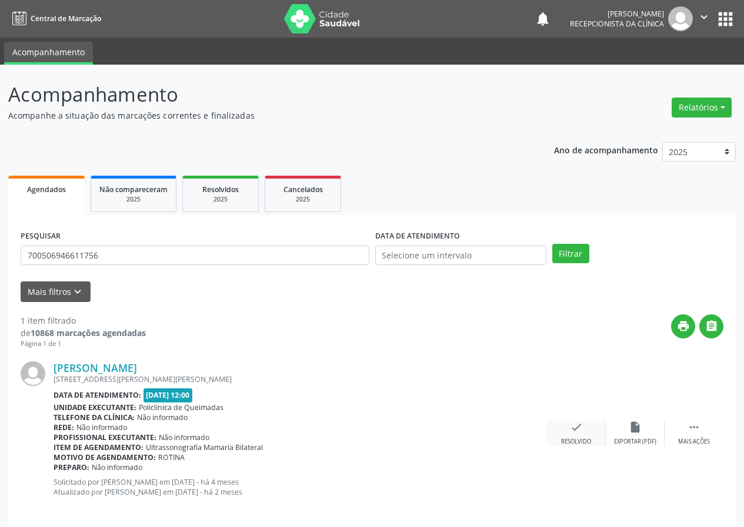
click at [570, 430] on icon "check" at bounding box center [576, 427] width 13 height 13
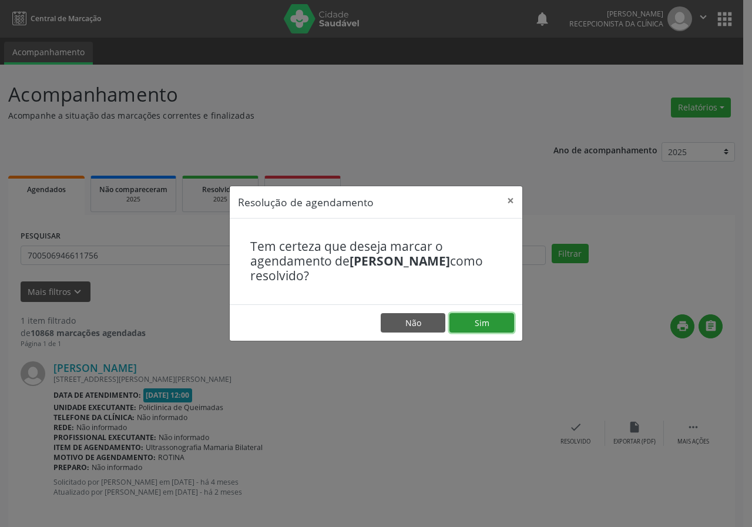
click at [491, 326] on button "Sim" at bounding box center [482, 323] width 65 height 20
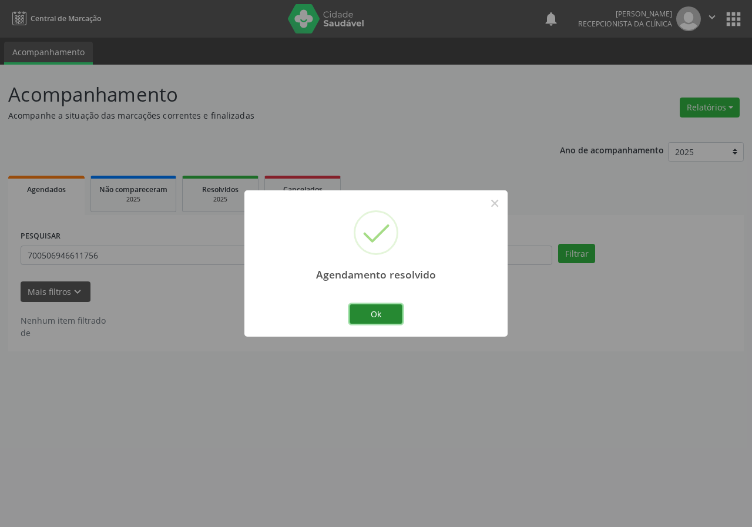
click at [395, 310] on button "Ok" at bounding box center [376, 315] width 53 height 20
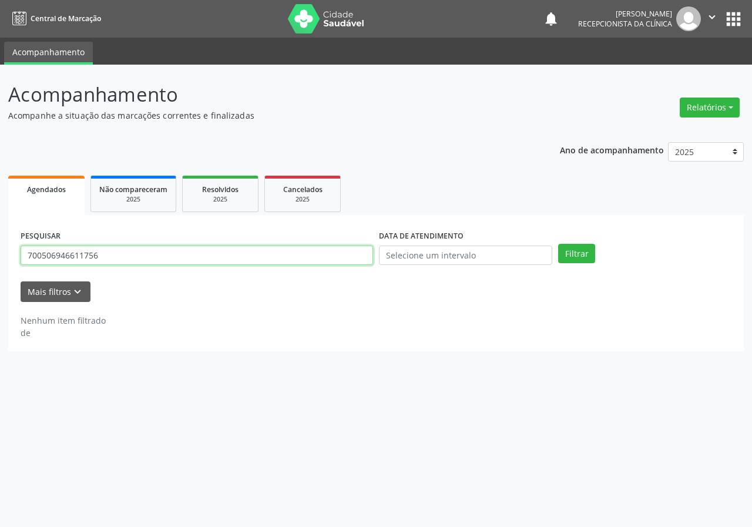
click at [98, 255] on input "700506946611756" at bounding box center [197, 256] width 353 height 20
click at [99, 255] on input "700506946611756" at bounding box center [197, 256] width 353 height 20
click at [558, 244] on button "Filtrar" at bounding box center [576, 254] width 37 height 20
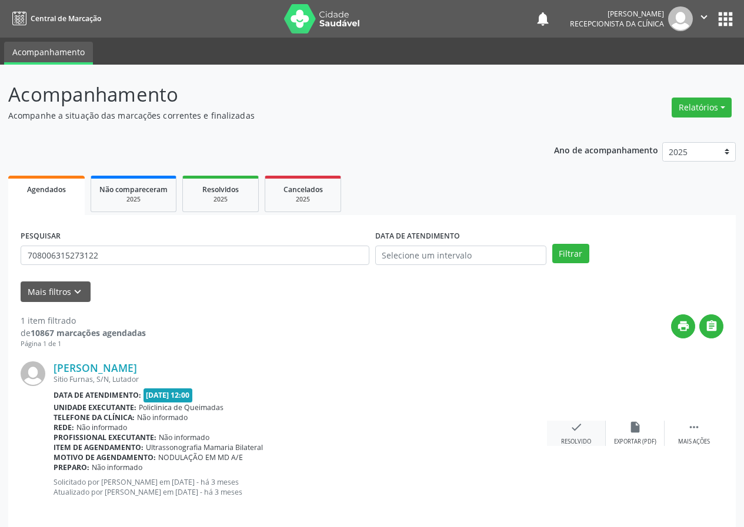
click at [589, 429] on div "check Resolvido" at bounding box center [576, 433] width 59 height 25
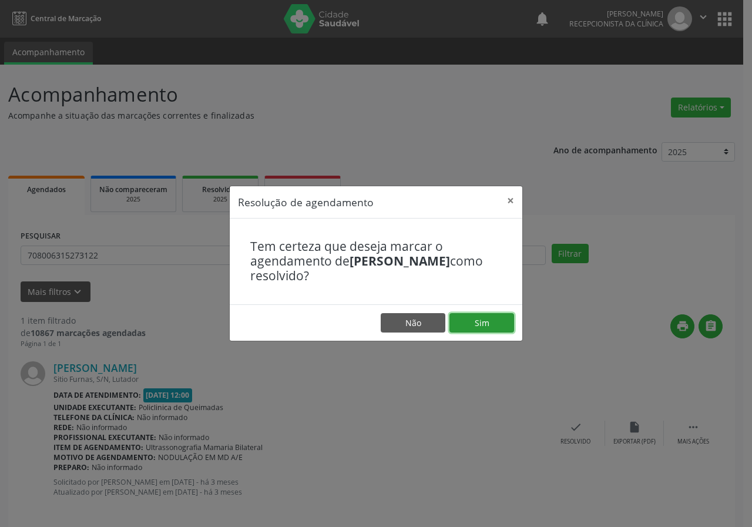
click at [498, 332] on button "Sim" at bounding box center [482, 323] width 65 height 20
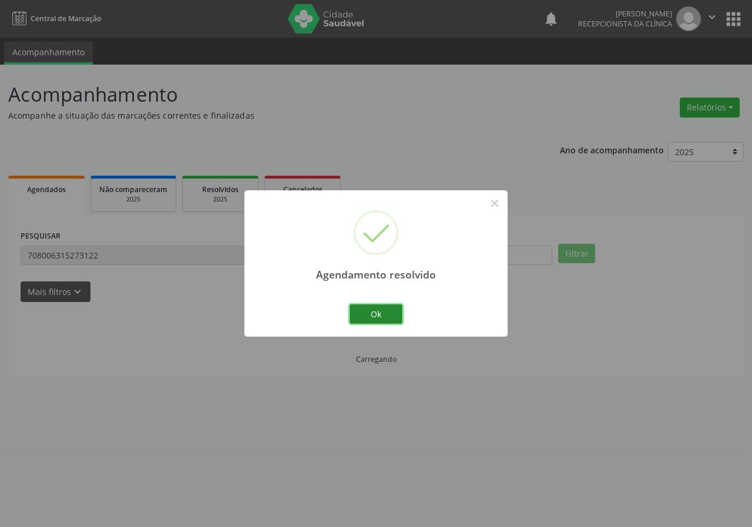
click at [382, 309] on button "Ok" at bounding box center [376, 315] width 53 height 20
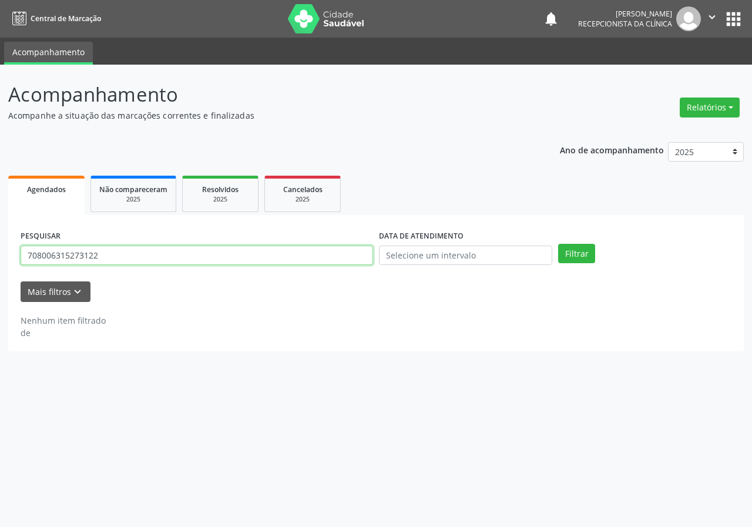
click at [333, 255] on input "708006315273122" at bounding box center [197, 256] width 353 height 20
click at [558, 244] on button "Filtrar" at bounding box center [576, 254] width 37 height 20
click at [125, 256] on input "704001382087362" at bounding box center [197, 256] width 353 height 20
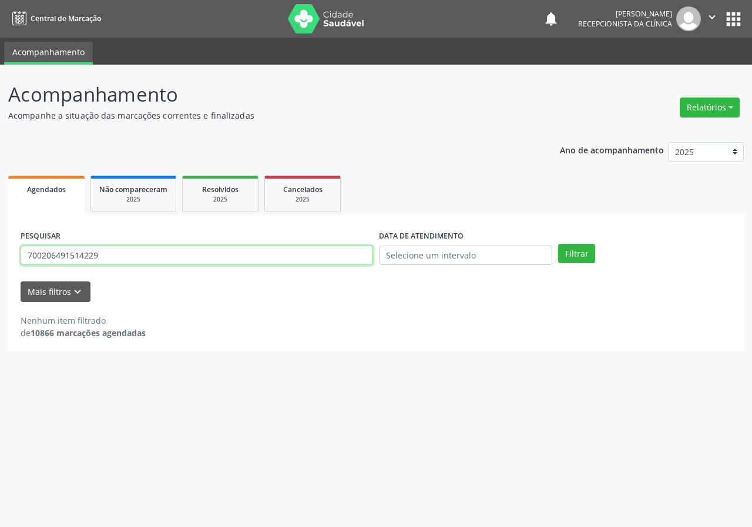
click at [558, 244] on button "Filtrar" at bounding box center [576, 254] width 37 height 20
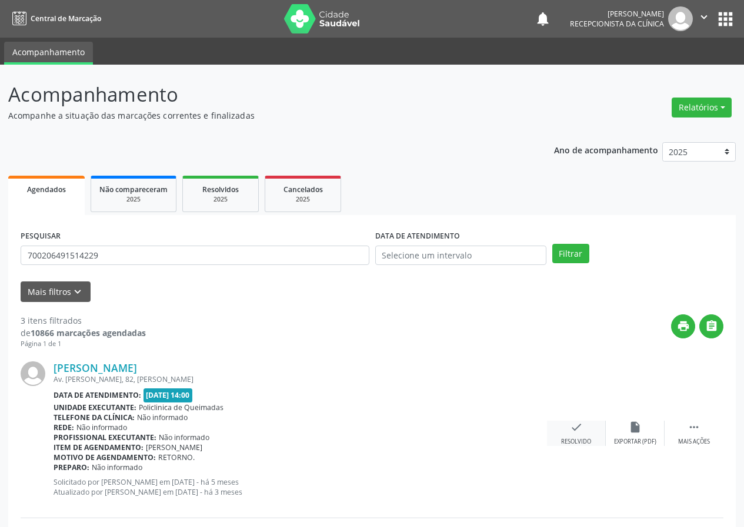
click at [584, 423] on div "check Resolvido" at bounding box center [576, 433] width 59 height 25
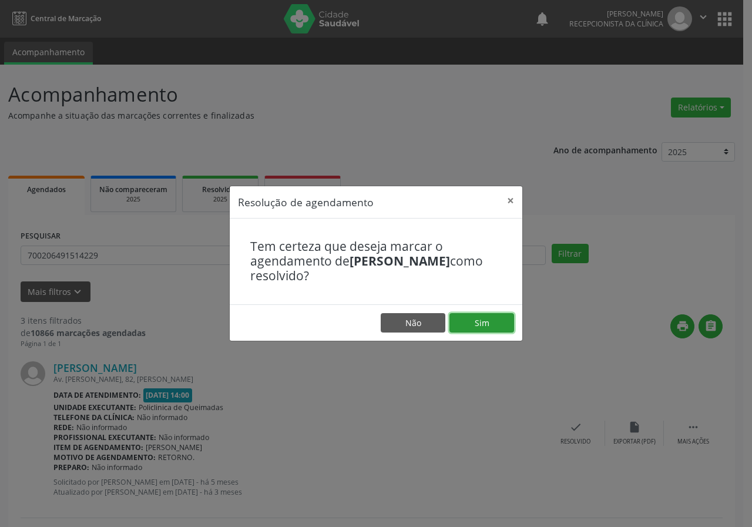
click at [499, 328] on button "Sim" at bounding box center [482, 323] width 65 height 20
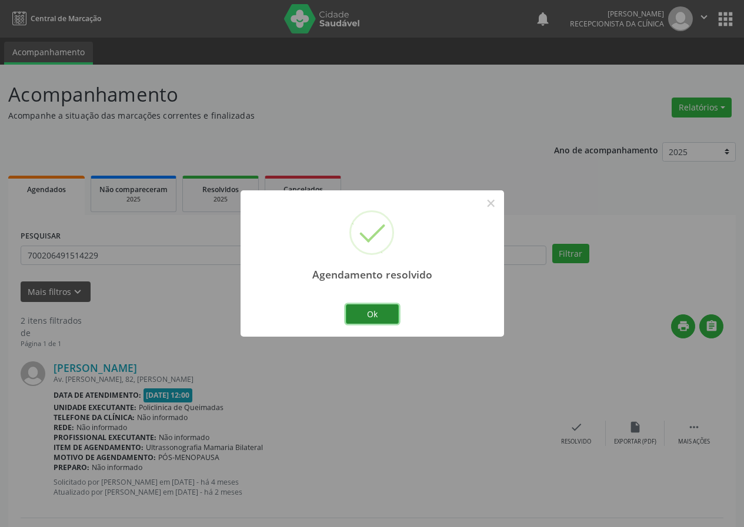
click at [379, 324] on button "Ok" at bounding box center [372, 315] width 53 height 20
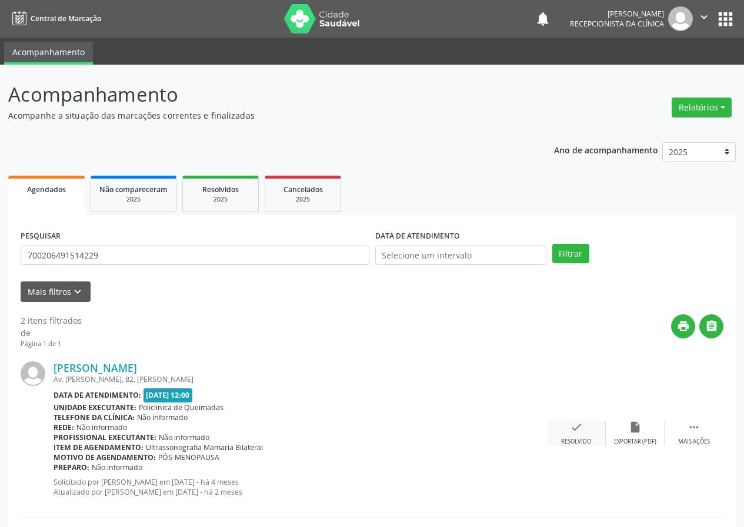
click at [587, 434] on div "check Resolvido" at bounding box center [576, 433] width 59 height 25
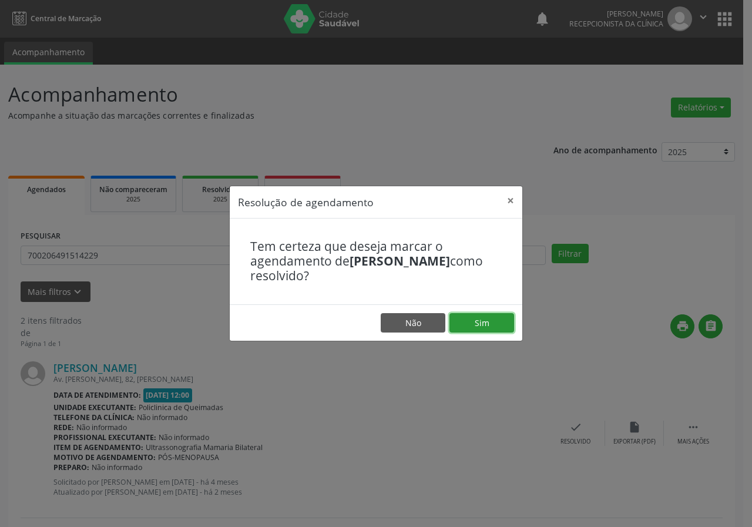
click at [494, 326] on button "Sim" at bounding box center [482, 323] width 65 height 20
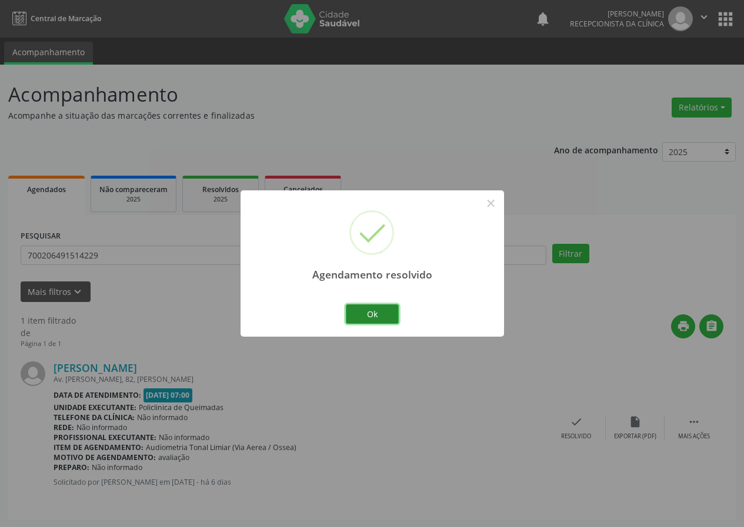
click at [367, 317] on button "Ok" at bounding box center [372, 315] width 53 height 20
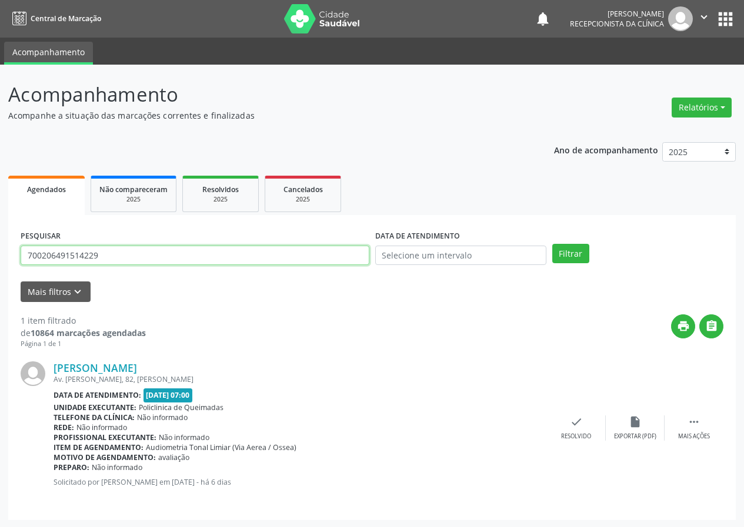
click at [326, 259] on input "700206491514229" at bounding box center [195, 256] width 349 height 20
click at [552, 244] on button "Filtrar" at bounding box center [570, 254] width 37 height 20
click at [147, 260] on input "704706726319038" at bounding box center [195, 256] width 349 height 20
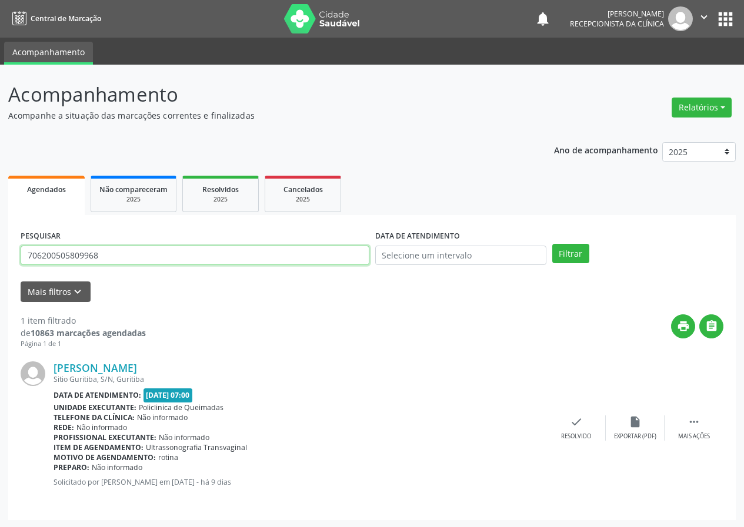
click at [552, 244] on button "Filtrar" at bounding box center [570, 254] width 37 height 20
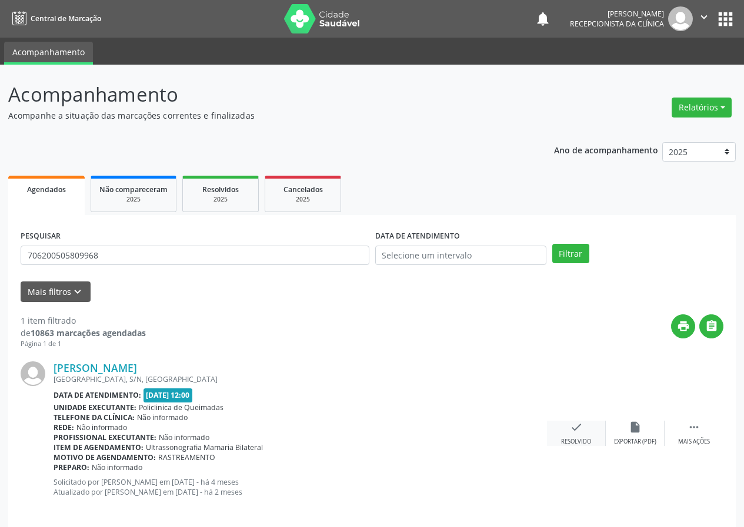
click at [572, 429] on icon "check" at bounding box center [576, 427] width 13 height 13
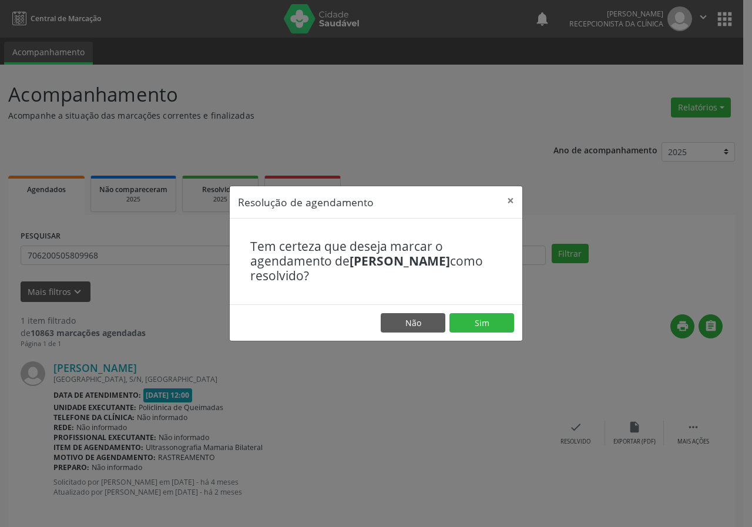
click at [516, 324] on footer "Não Sim" at bounding box center [376, 323] width 293 height 37
click at [499, 329] on button "Sim" at bounding box center [482, 323] width 65 height 20
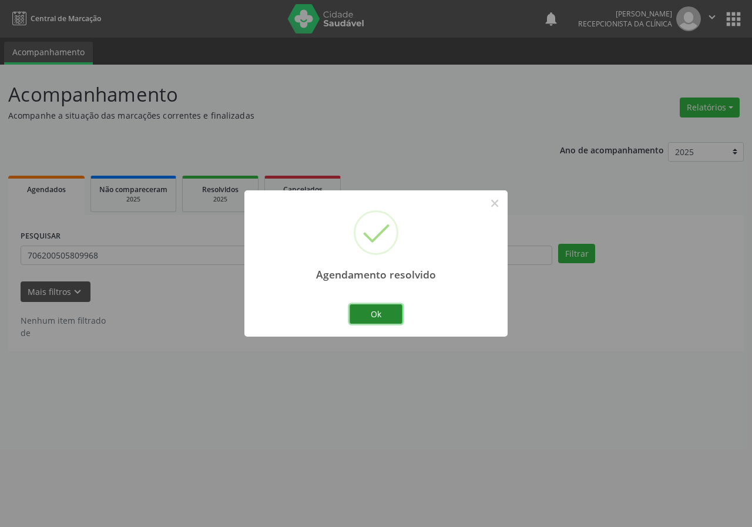
click at [389, 314] on button "Ok" at bounding box center [376, 315] width 53 height 20
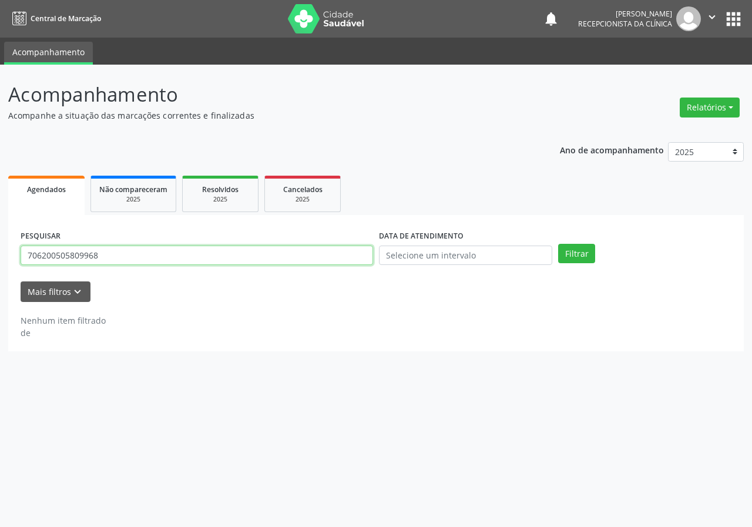
click at [309, 262] on input "706200505809968" at bounding box center [197, 256] width 353 height 20
click at [558, 244] on button "Filtrar" at bounding box center [576, 254] width 37 height 20
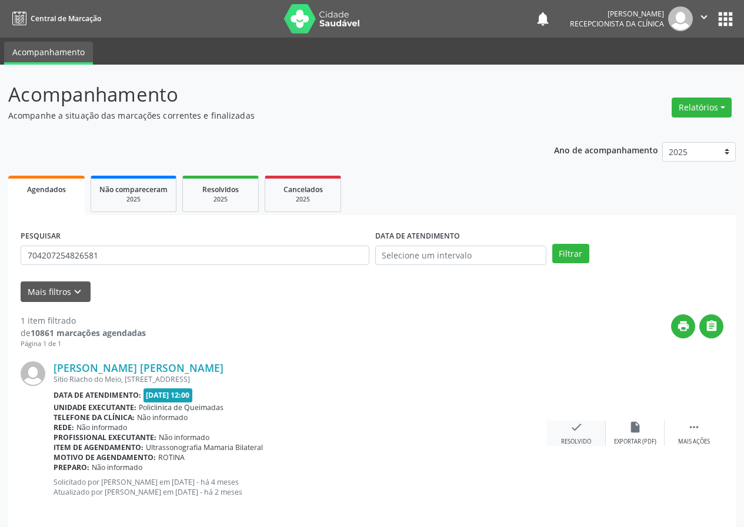
click at [571, 437] on div "check Resolvido" at bounding box center [576, 433] width 59 height 25
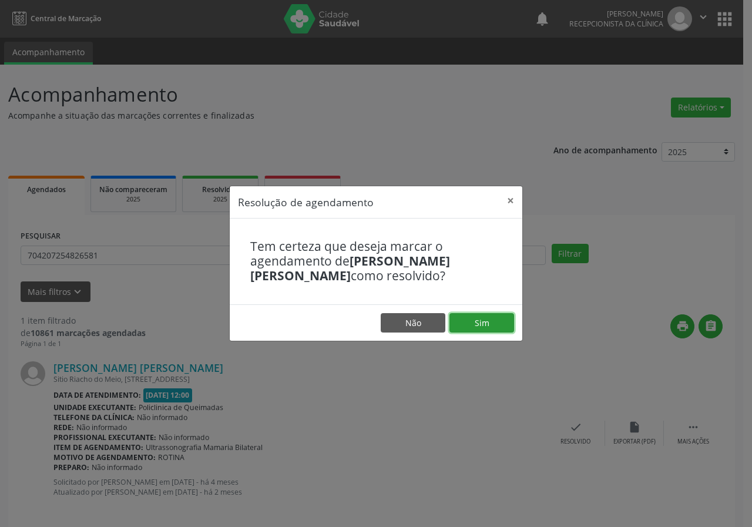
click at [513, 323] on button "Sim" at bounding box center [482, 323] width 65 height 20
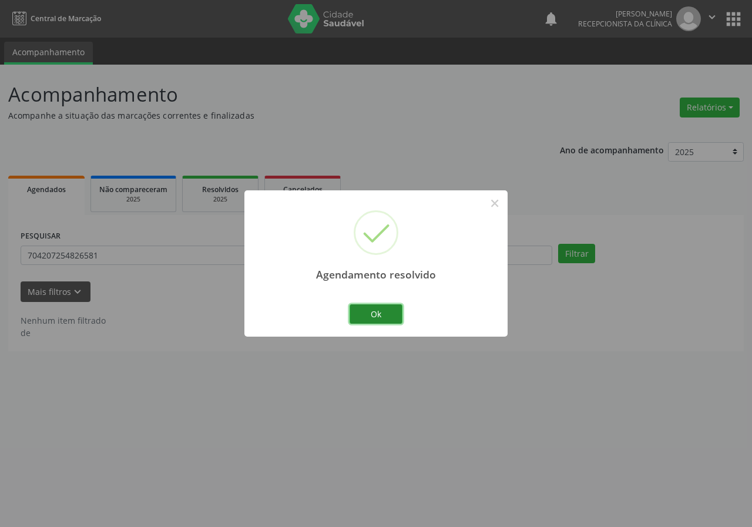
click at [379, 313] on button "Ok" at bounding box center [376, 315] width 53 height 20
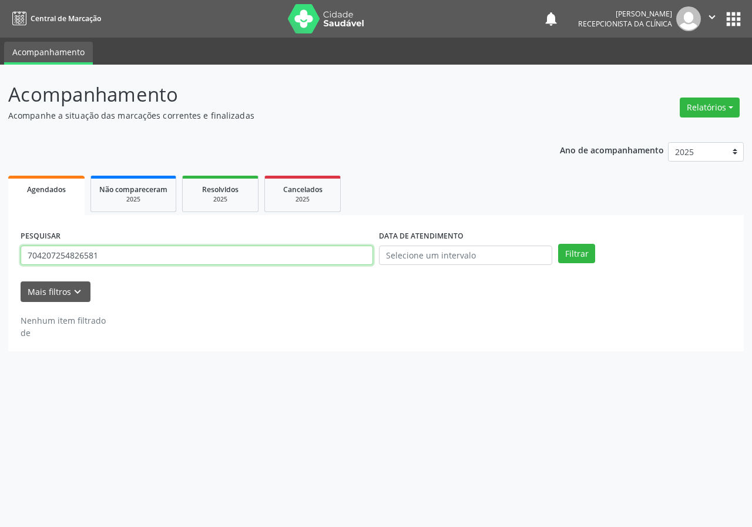
click at [314, 259] on input "704207254826581" at bounding box center [197, 256] width 353 height 20
click at [558, 244] on button "Filtrar" at bounding box center [576, 254] width 37 height 20
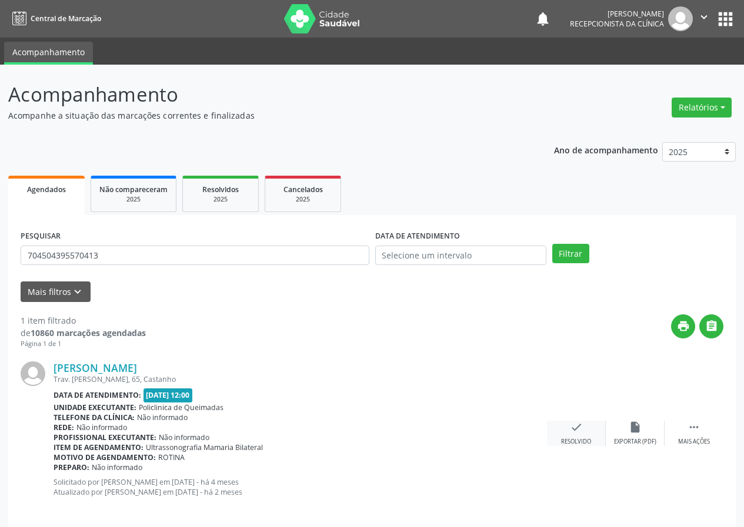
click at [566, 423] on div "check Resolvido" at bounding box center [576, 433] width 59 height 25
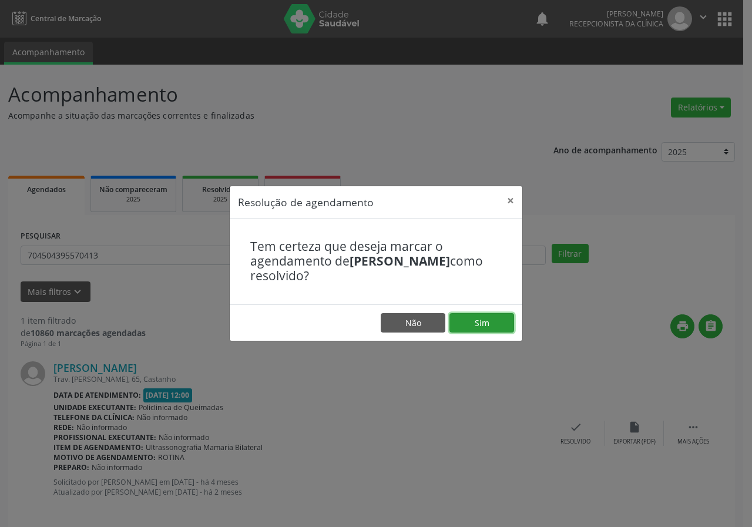
click at [474, 321] on button "Sim" at bounding box center [482, 323] width 65 height 20
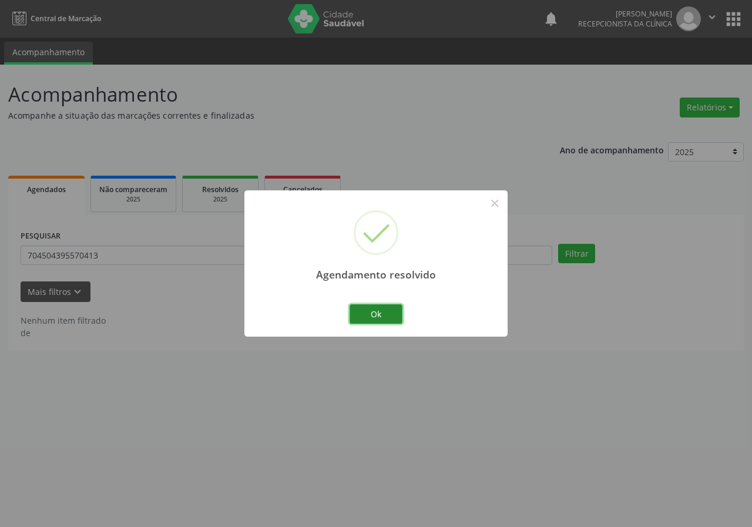
click at [366, 316] on button "Ok" at bounding box center [376, 315] width 53 height 20
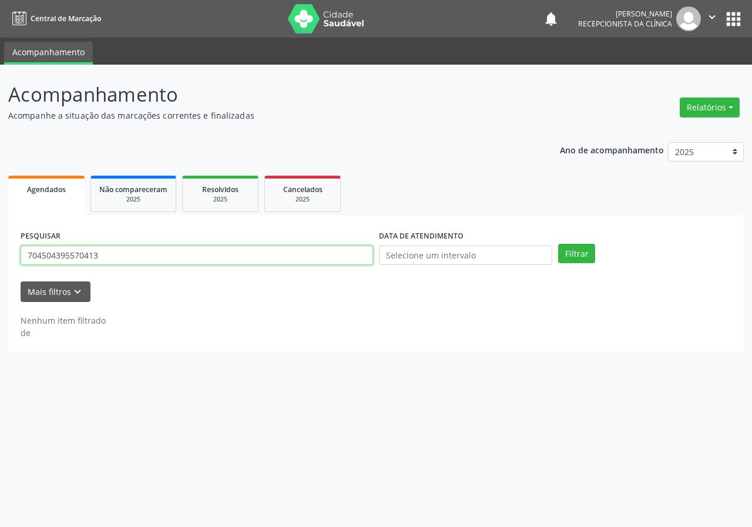
drag, startPoint x: 345, startPoint y: 265, endPoint x: 397, endPoint y: 379, distance: 125.5
click at [397, 379] on div "Acompanhamento Acompanhe a situação das marcações correntes e finalizadas Relat…" at bounding box center [376, 296] width 752 height 463
click at [371, 262] on input "704504395570413" at bounding box center [197, 256] width 353 height 20
click at [558, 244] on button "Filtrar" at bounding box center [576, 254] width 37 height 20
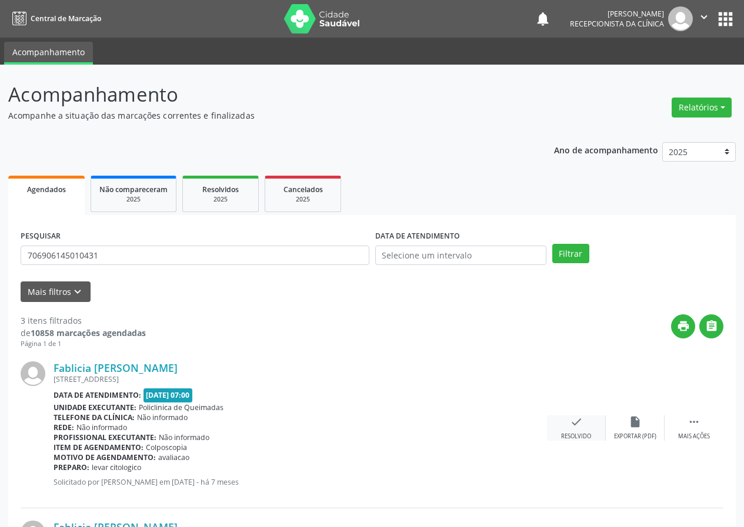
click at [564, 428] on div "check Resolvido" at bounding box center [576, 428] width 59 height 25
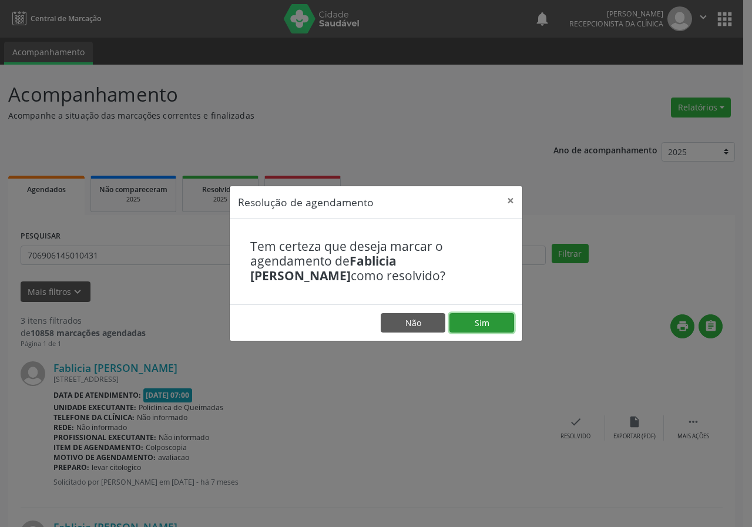
click at [493, 322] on button "Sim" at bounding box center [482, 323] width 65 height 20
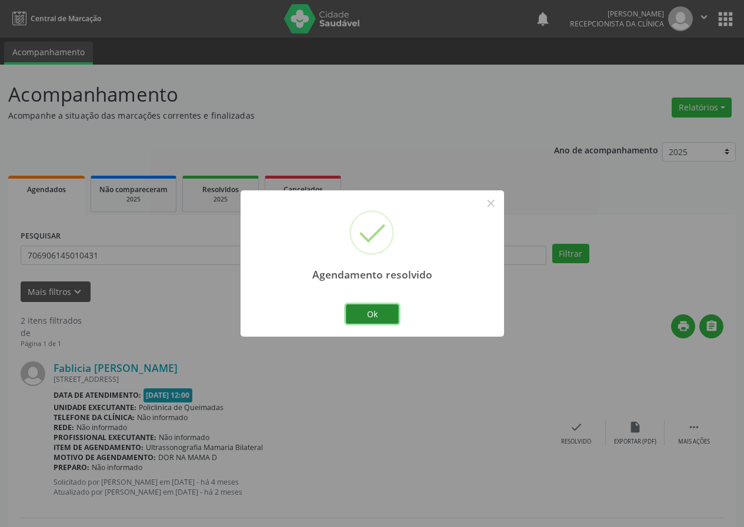
click at [374, 307] on button "Ok" at bounding box center [372, 315] width 53 height 20
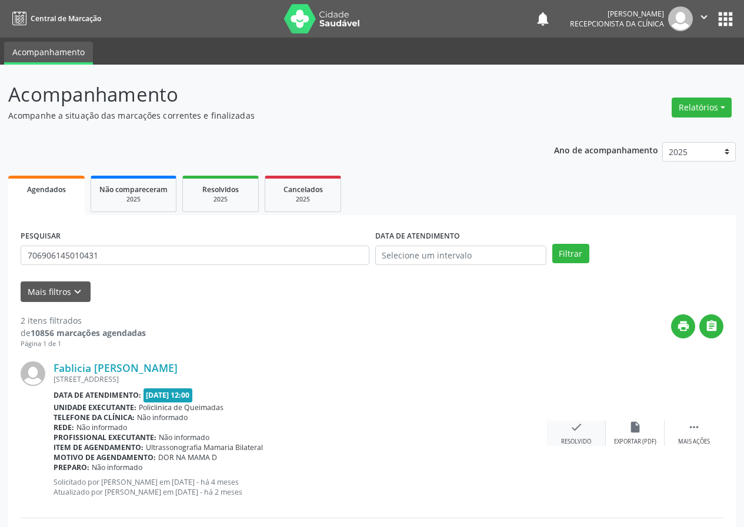
click at [585, 423] on div "check Resolvido" at bounding box center [576, 433] width 59 height 25
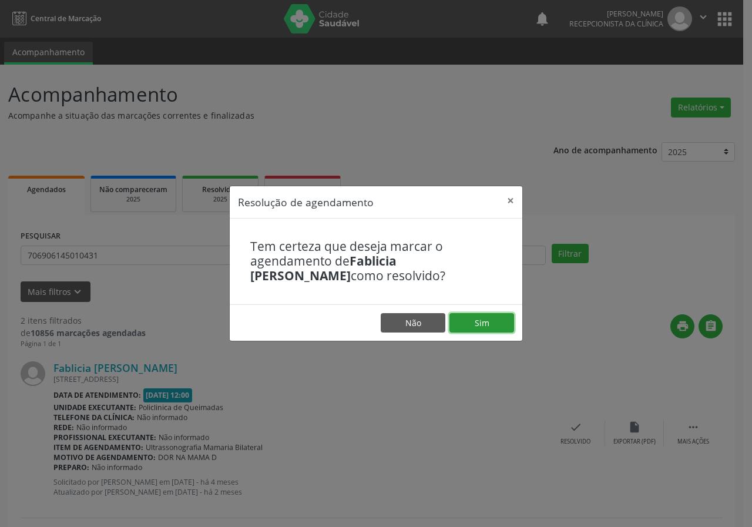
click at [488, 319] on button "Sim" at bounding box center [482, 323] width 65 height 20
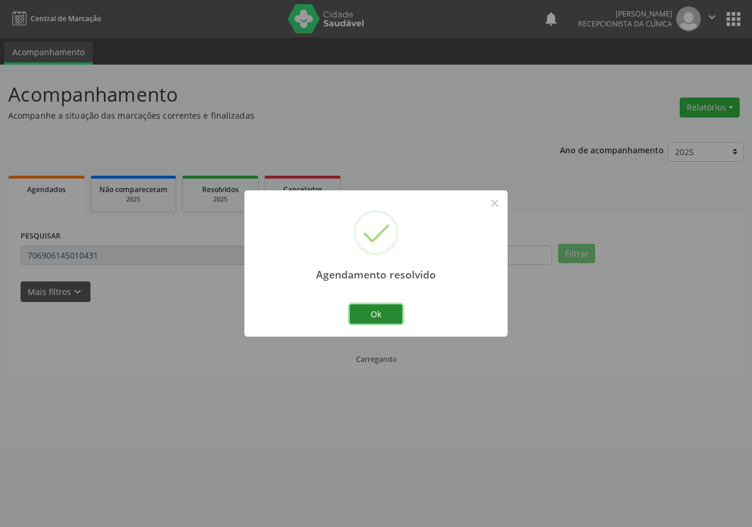
click at [397, 307] on button "Ok" at bounding box center [376, 315] width 53 height 20
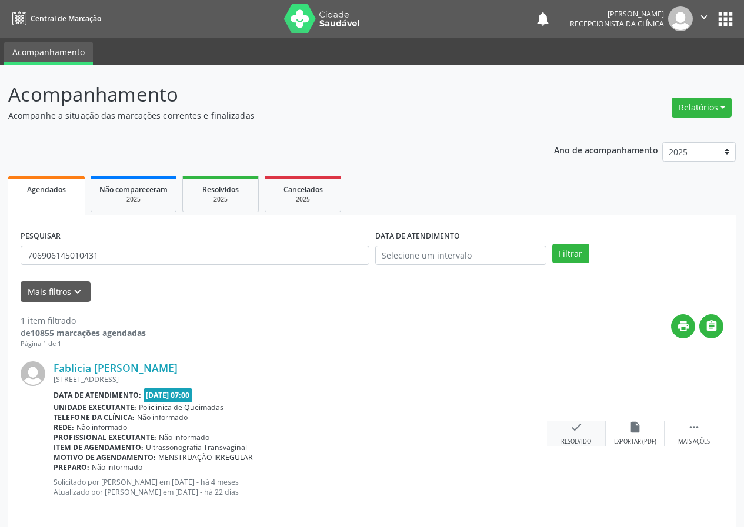
click at [580, 426] on icon "check" at bounding box center [576, 427] width 13 height 13
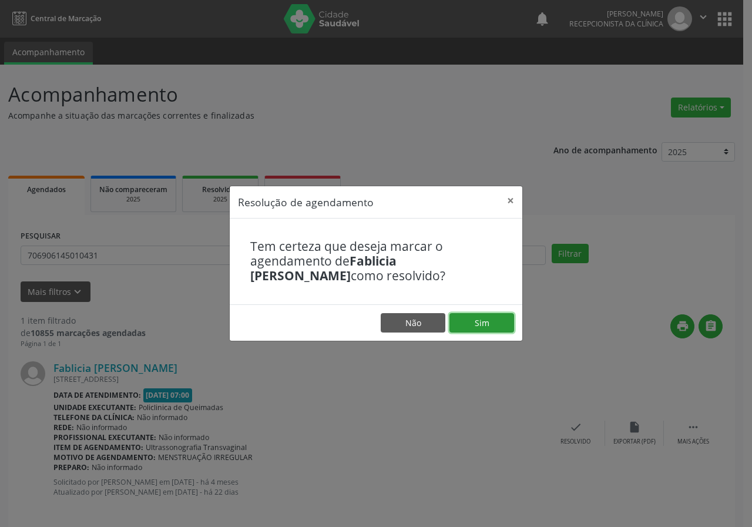
click at [501, 327] on button "Sim" at bounding box center [482, 323] width 65 height 20
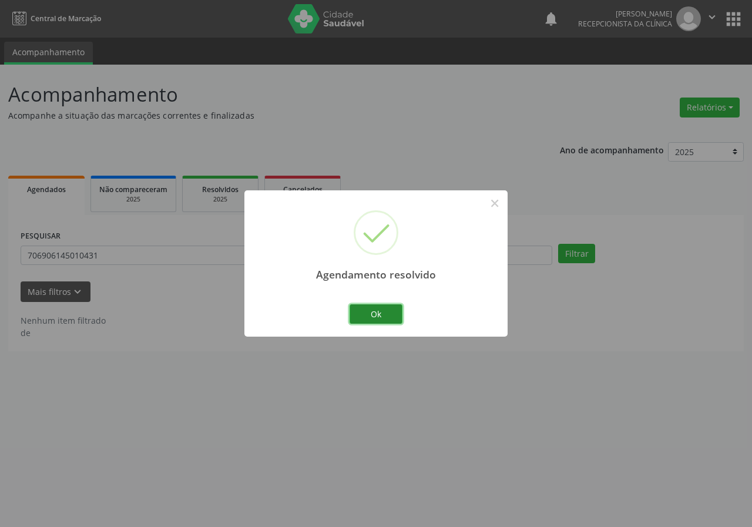
click at [392, 312] on button "Ok" at bounding box center [376, 315] width 53 height 20
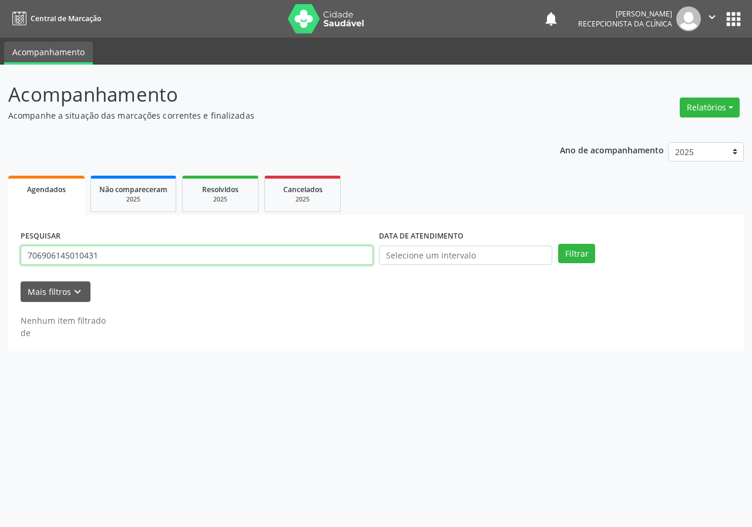
click at [306, 260] on input "706906145010431" at bounding box center [197, 256] width 353 height 20
click at [558, 244] on button "Filtrar" at bounding box center [576, 254] width 37 height 20
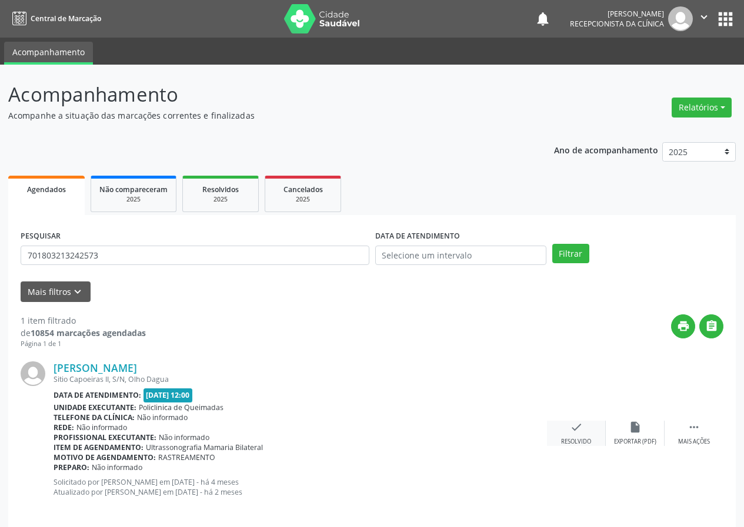
click at [575, 430] on icon "check" at bounding box center [576, 427] width 13 height 13
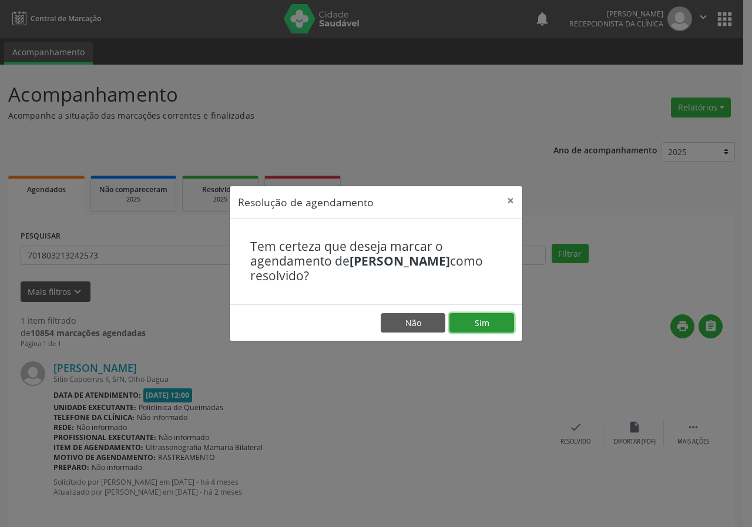
click at [483, 329] on button "Sim" at bounding box center [482, 323] width 65 height 20
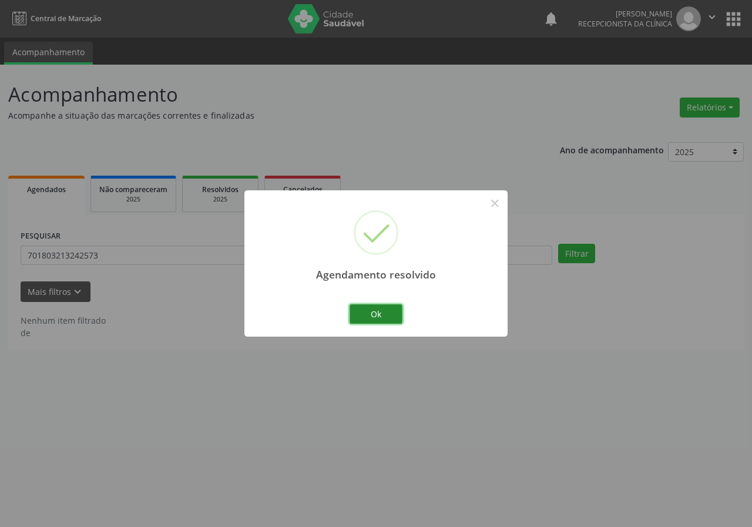
click at [374, 319] on button "Ok" at bounding box center [376, 315] width 53 height 20
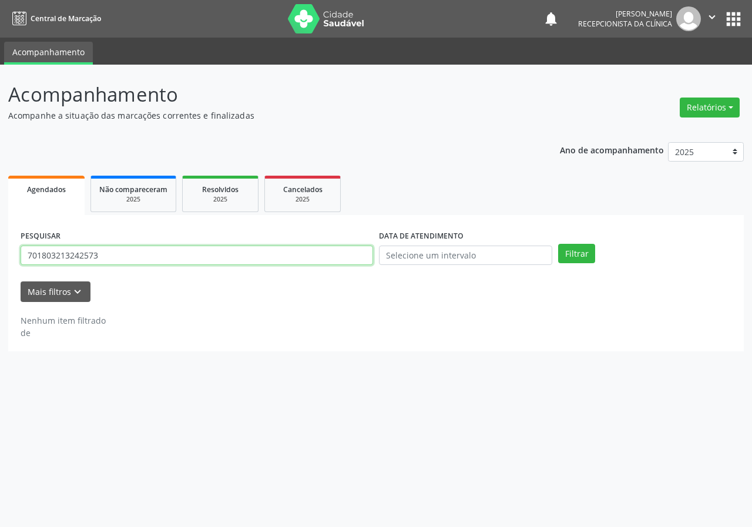
click at [253, 265] on input "701803213242573" at bounding box center [197, 256] width 353 height 20
click at [558, 244] on button "Filtrar" at bounding box center [576, 254] width 37 height 20
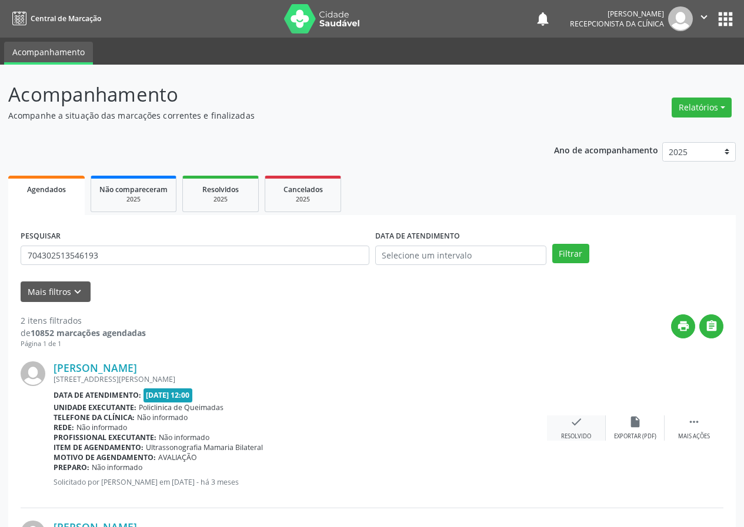
click at [580, 428] on icon "check" at bounding box center [576, 422] width 13 height 13
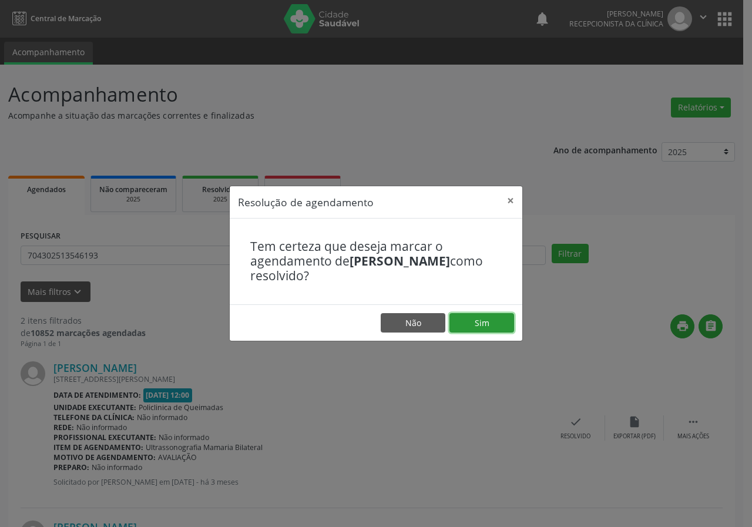
click at [466, 319] on button "Sim" at bounding box center [482, 323] width 65 height 20
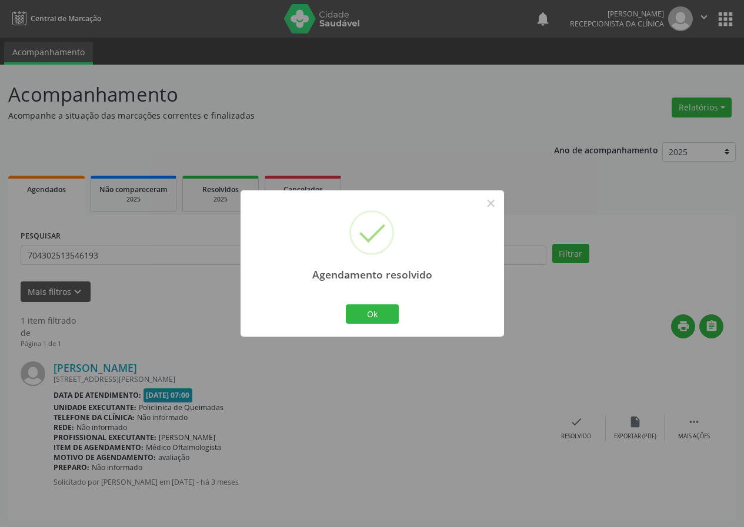
click at [400, 311] on div "Ok Cancel" at bounding box center [372, 314] width 58 height 25
click at [362, 307] on button "Ok" at bounding box center [372, 315] width 53 height 20
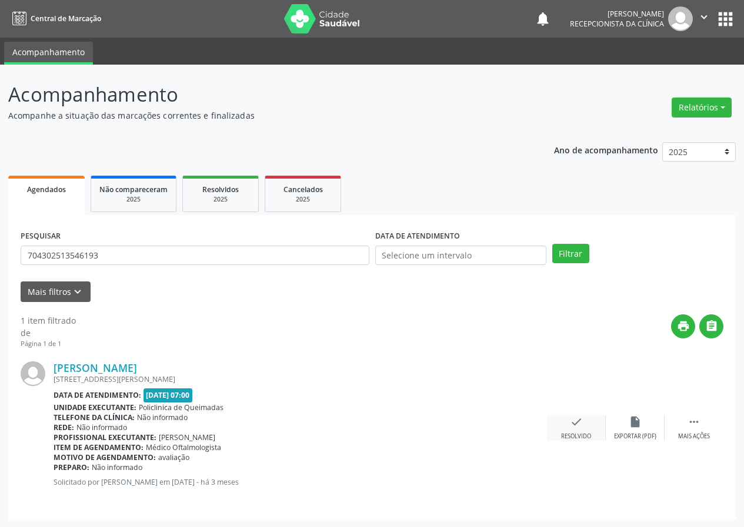
click at [564, 423] on div "check Resolvido" at bounding box center [576, 428] width 59 height 25
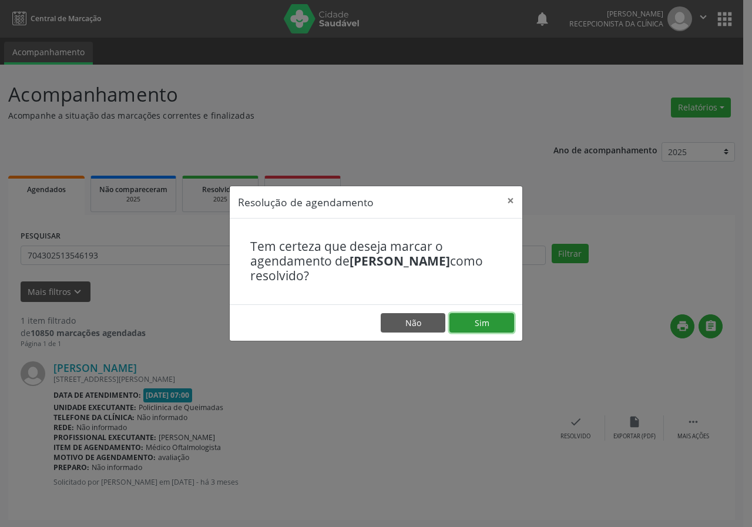
click at [469, 322] on button "Sim" at bounding box center [482, 323] width 65 height 20
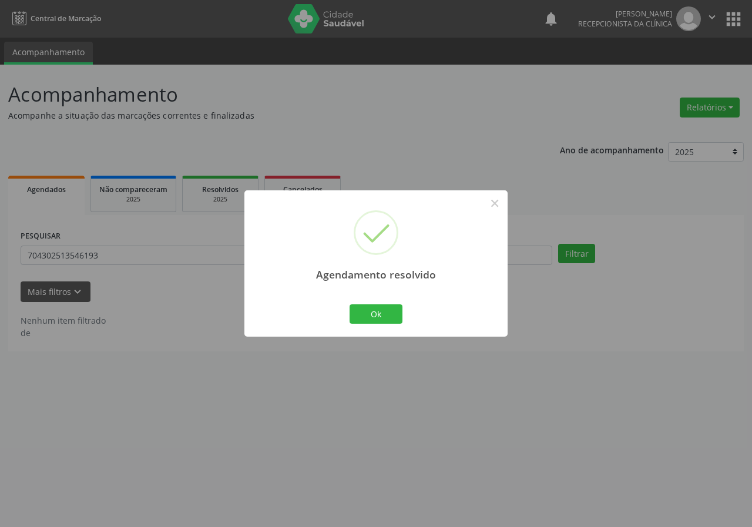
click at [382, 302] on div "Ok Cancel" at bounding box center [376, 314] width 58 height 25
click at [382, 305] on button "Ok" at bounding box center [376, 315] width 53 height 20
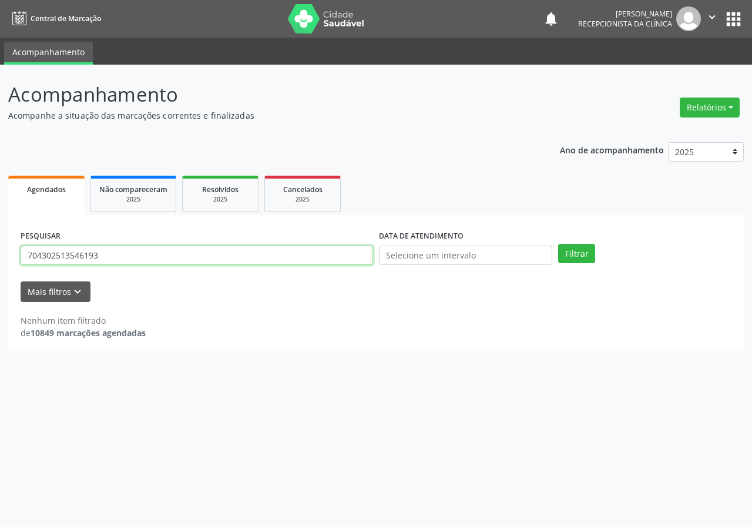
click at [323, 257] on input "704302513546193" at bounding box center [197, 256] width 353 height 20
click at [558, 244] on button "Filtrar" at bounding box center [576, 254] width 37 height 20
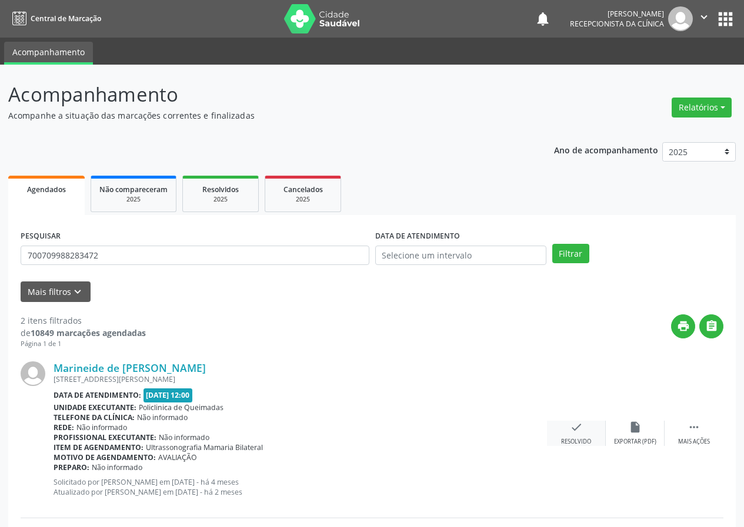
click at [577, 439] on div "Resolvido" at bounding box center [576, 442] width 30 height 8
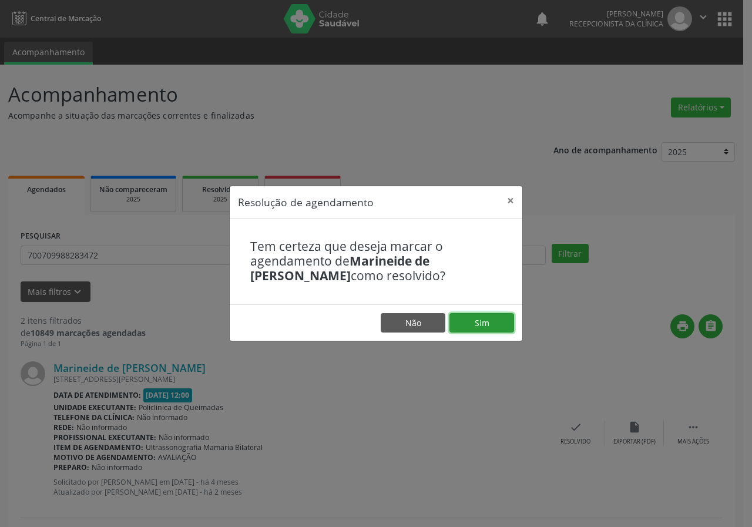
click at [481, 315] on button "Sim" at bounding box center [482, 323] width 65 height 20
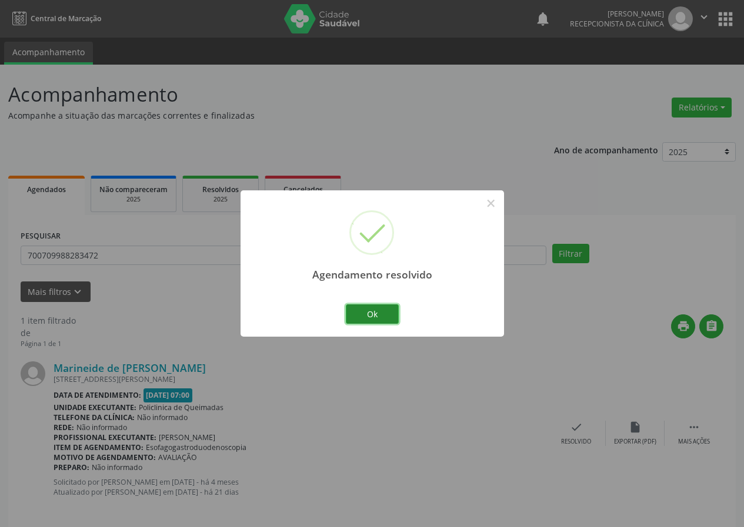
click at [358, 314] on button "Ok" at bounding box center [372, 315] width 53 height 20
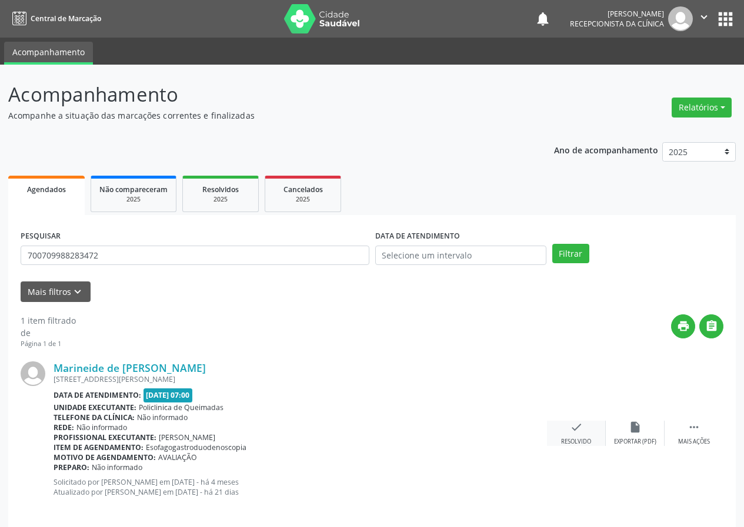
click at [564, 421] on div "check Resolvido" at bounding box center [576, 433] width 59 height 25
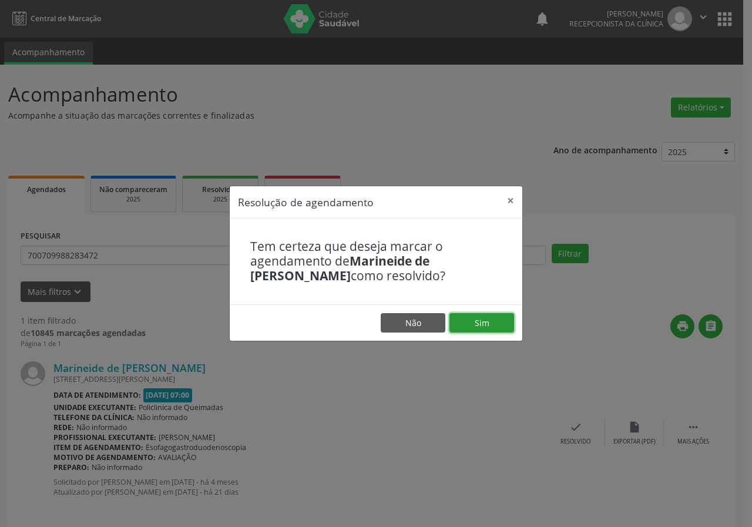
click at [484, 323] on button "Sim" at bounding box center [482, 323] width 65 height 20
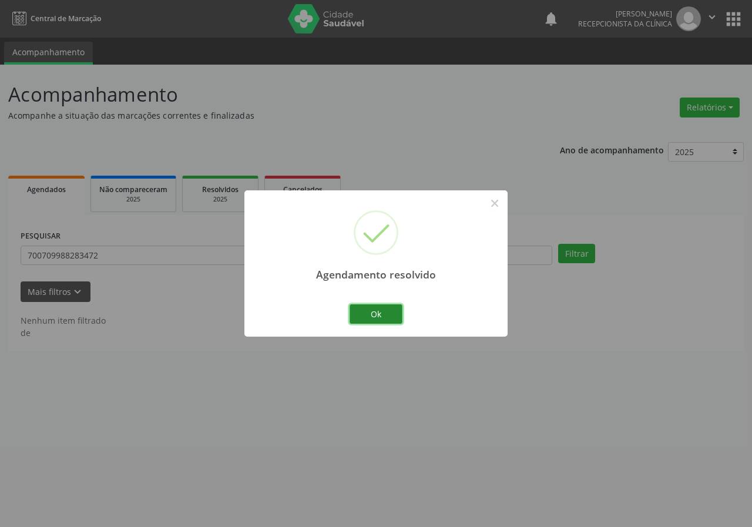
click at [398, 317] on button "Ok" at bounding box center [376, 315] width 53 height 20
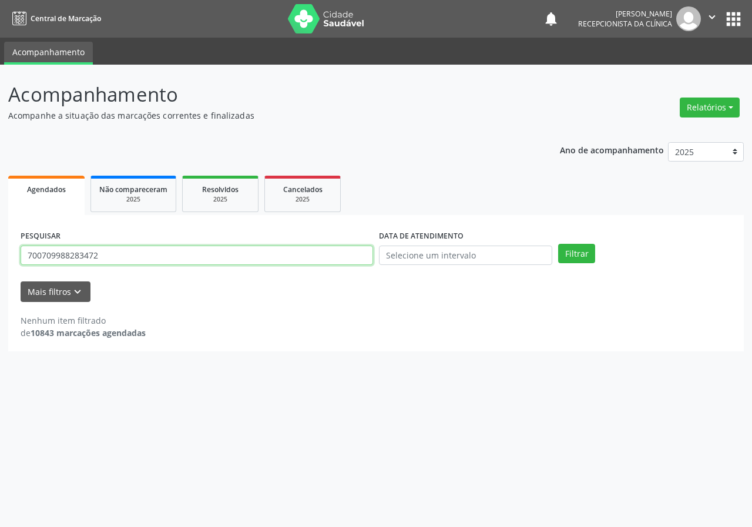
click at [363, 265] on input "700709988283472" at bounding box center [197, 256] width 353 height 20
click at [558, 244] on button "Filtrar" at bounding box center [576, 254] width 37 height 20
click at [338, 260] on input "704207254826581" at bounding box center [197, 256] width 353 height 20
